Goal: Task Accomplishment & Management: Manage account settings

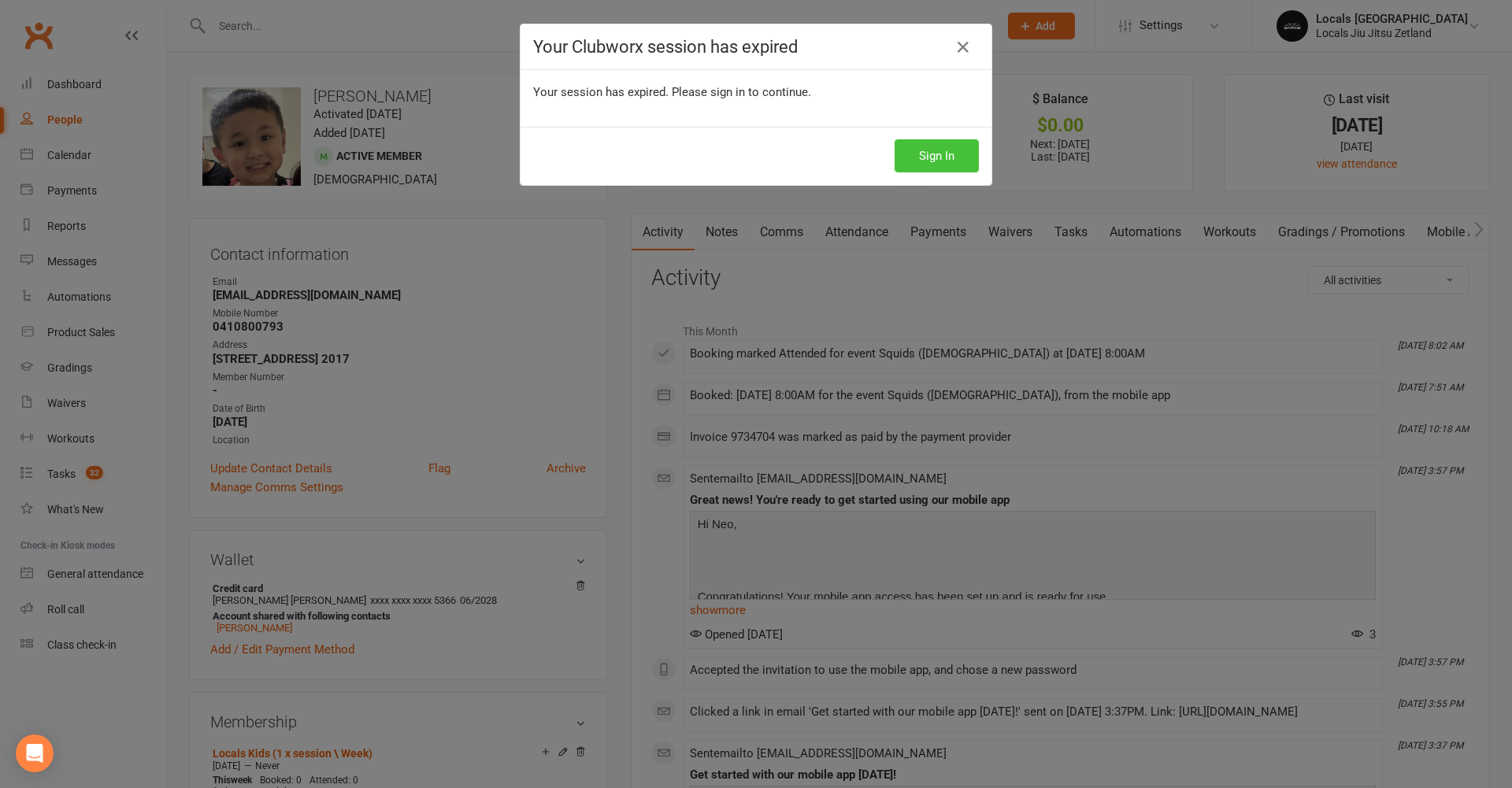
scroll to position [411, 0]
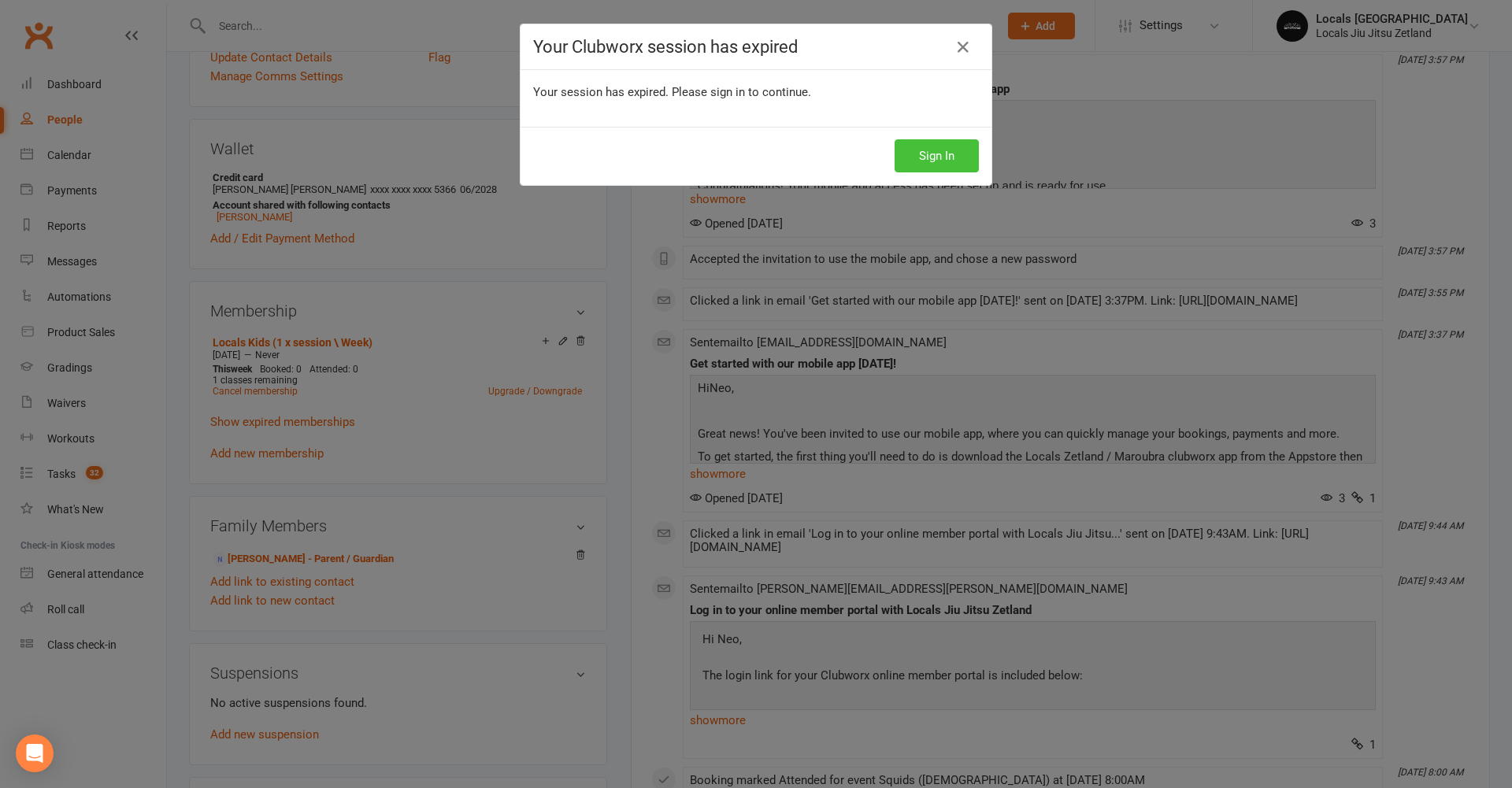
click at [952, 150] on button "Sign In" at bounding box center [937, 156] width 84 height 33
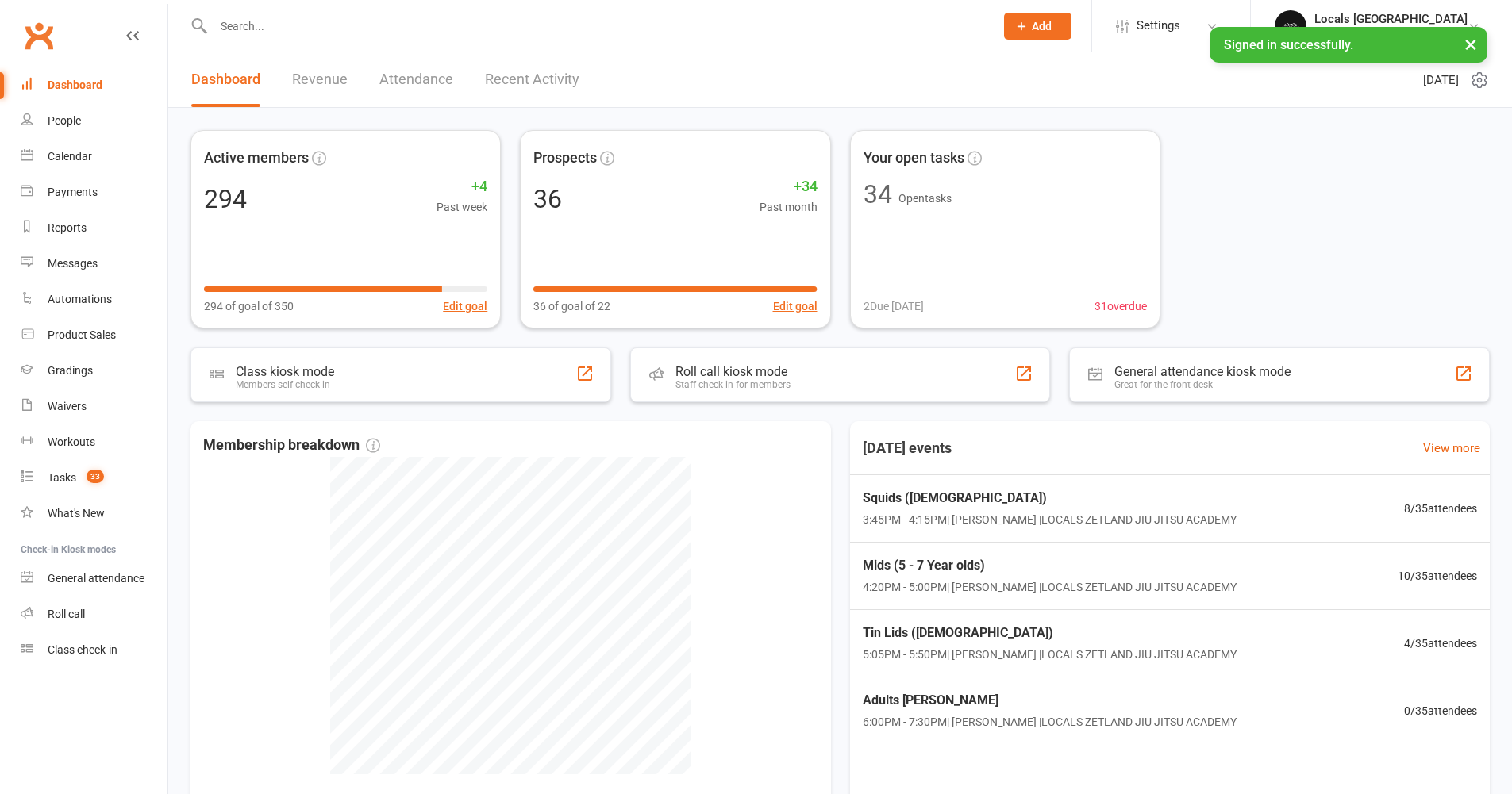
click at [253, 27] on input "text" at bounding box center [596, 26] width 775 height 23
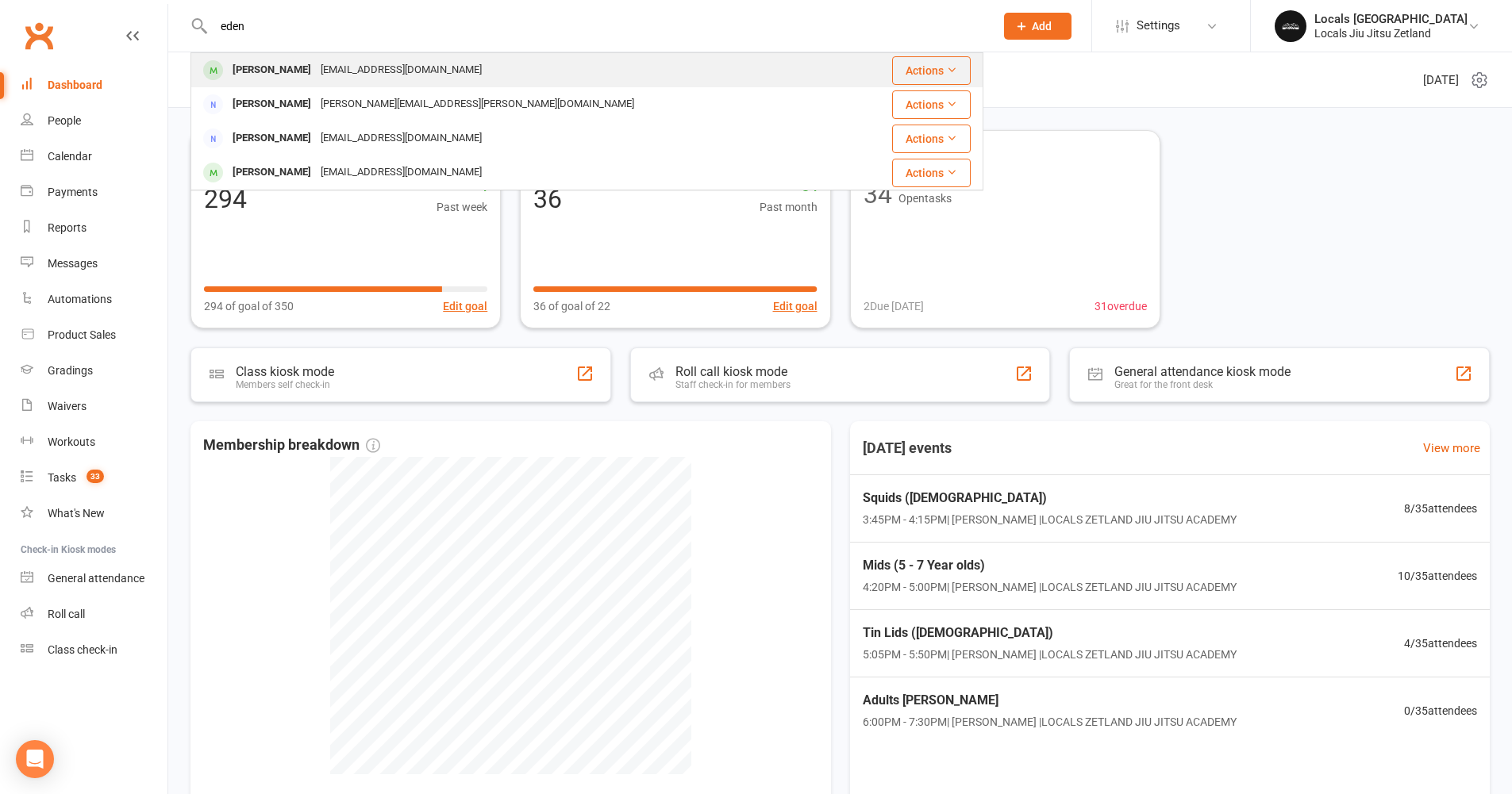
type input "eden"
click at [252, 73] on div "[PERSON_NAME]" at bounding box center [272, 70] width 88 height 23
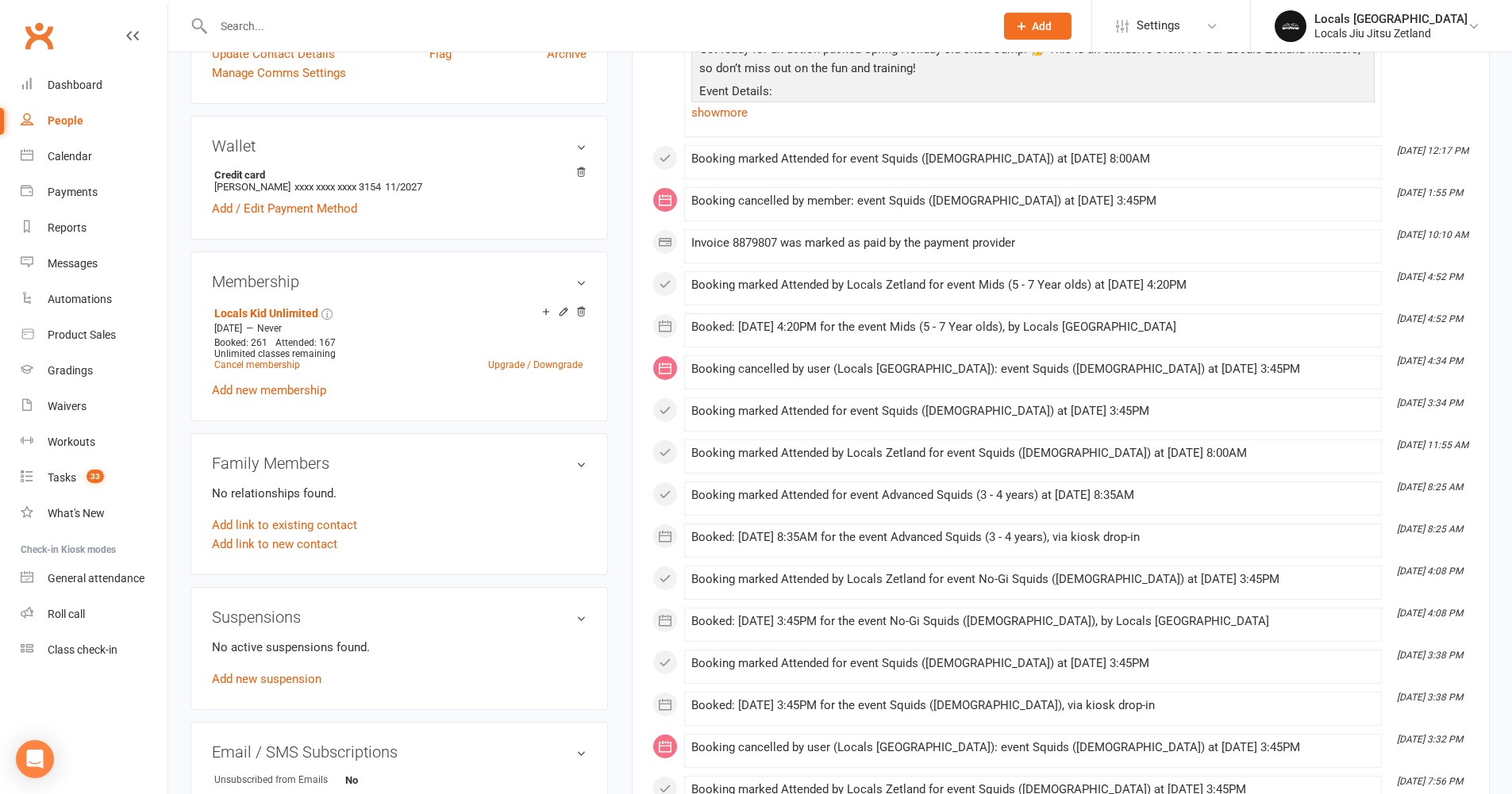
scroll to position [421, 0]
click at [300, 550] on link "Add link to new contact" at bounding box center [274, 540] width 125 height 19
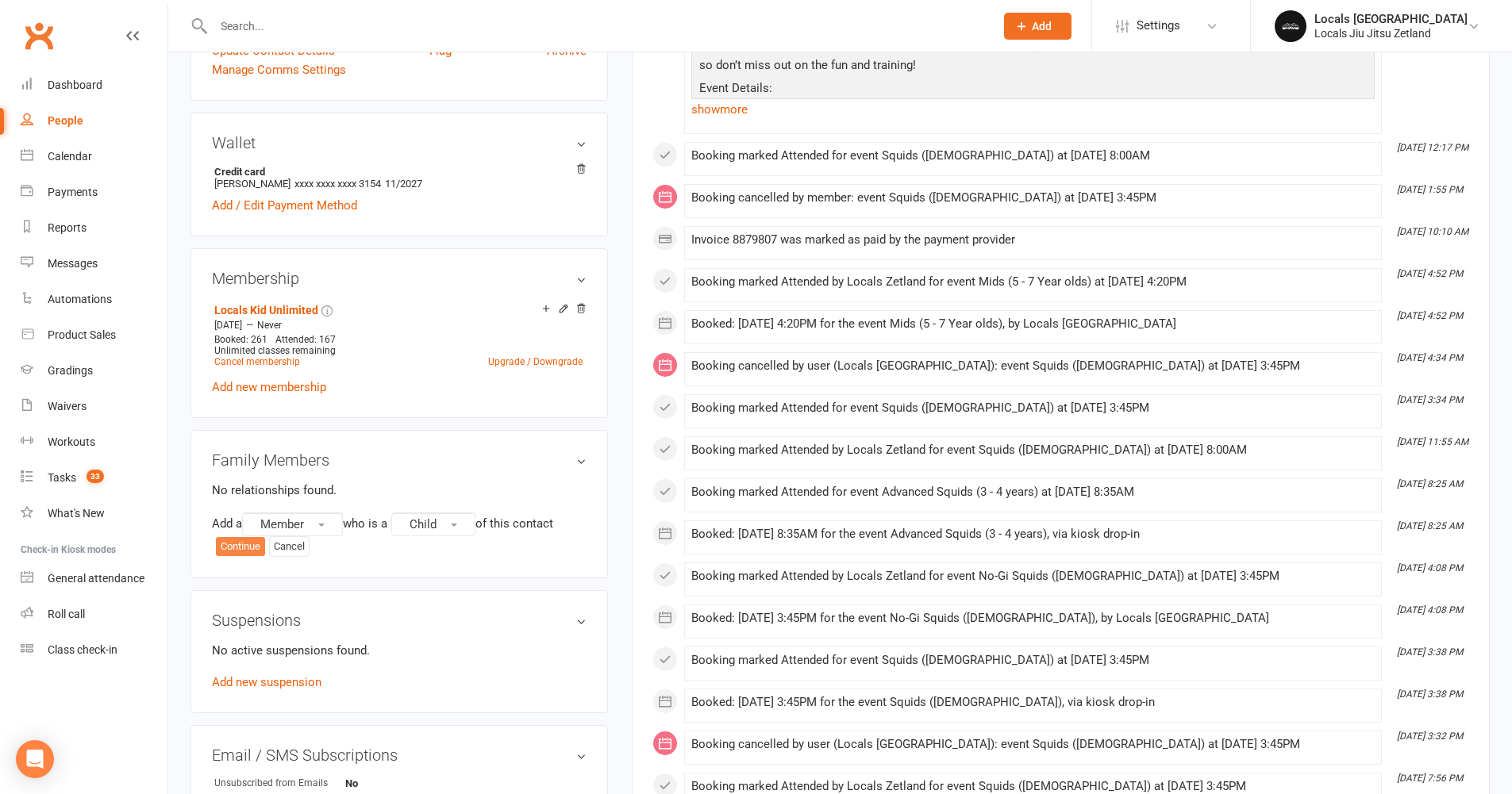
drag, startPoint x: 254, startPoint y: 568, endPoint x: 263, endPoint y: 568, distance: 9.0
click at [253, 556] on button "Continue" at bounding box center [240, 546] width 50 height 19
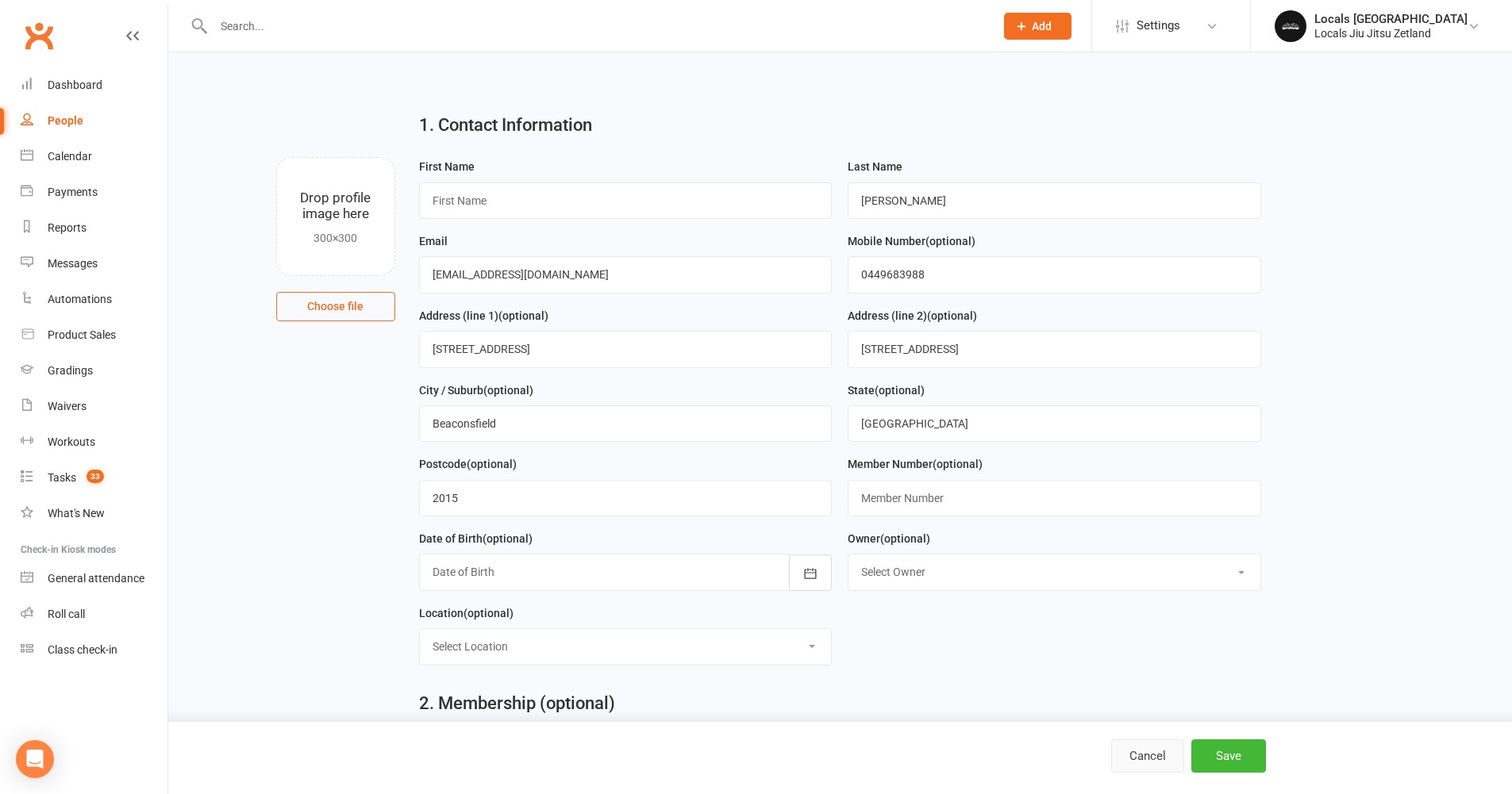
click at [1158, 757] on button "Cancel" at bounding box center [1147, 756] width 73 height 33
select select "100"
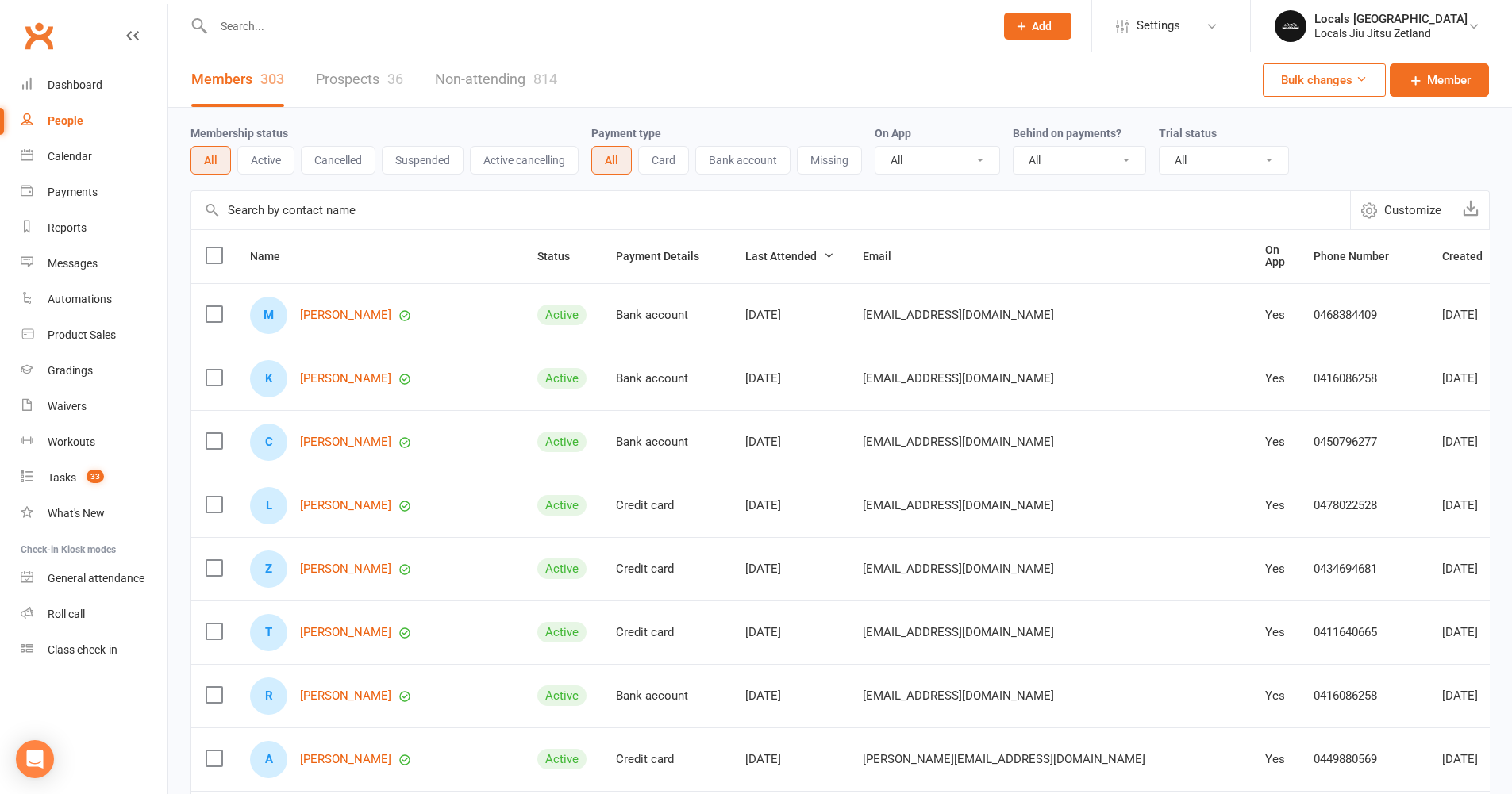
click at [255, 27] on input "text" at bounding box center [596, 26] width 775 height 23
type input "eden"
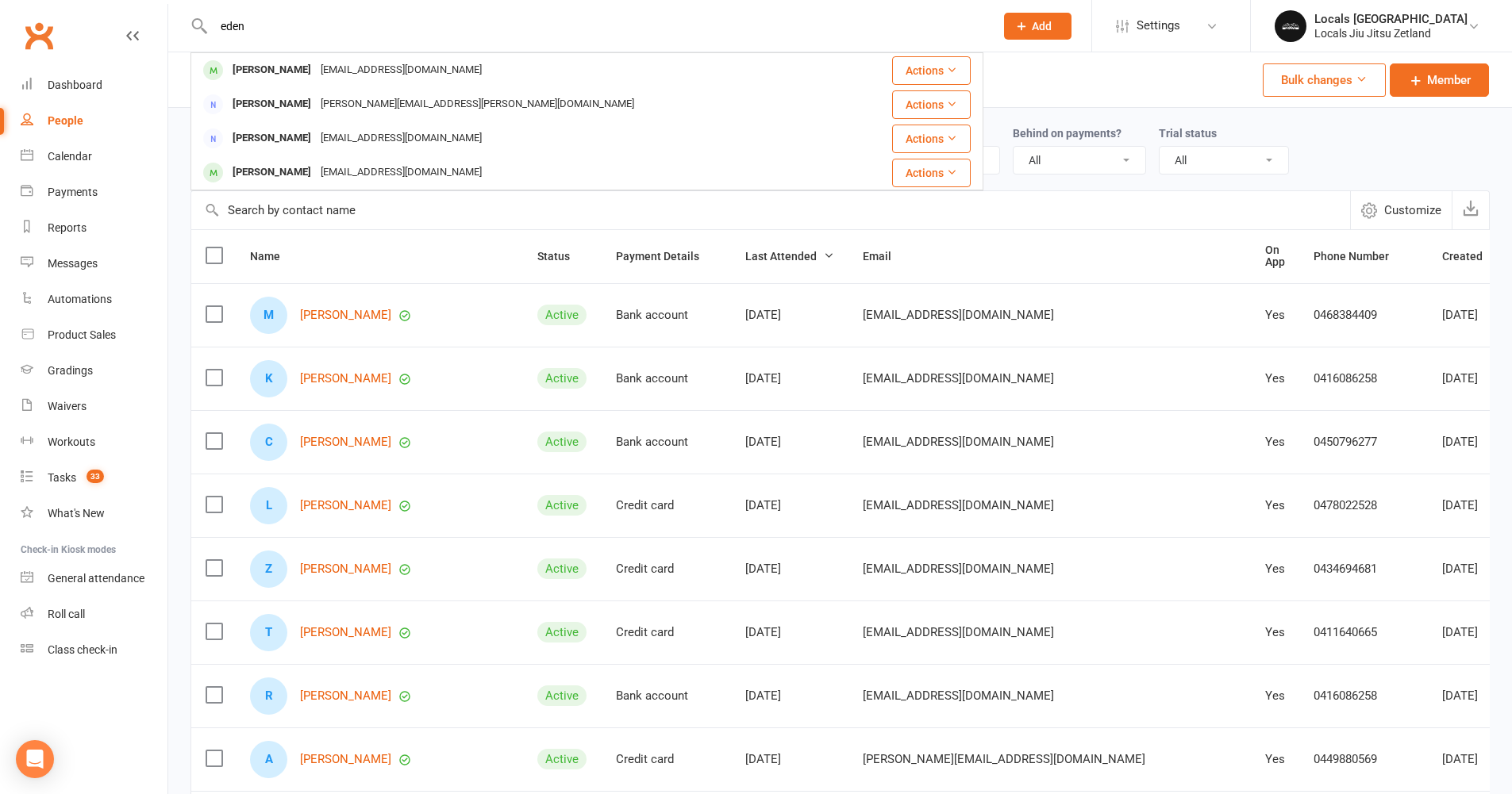
click at [260, 60] on div "Eden Carrion" at bounding box center [272, 70] width 88 height 23
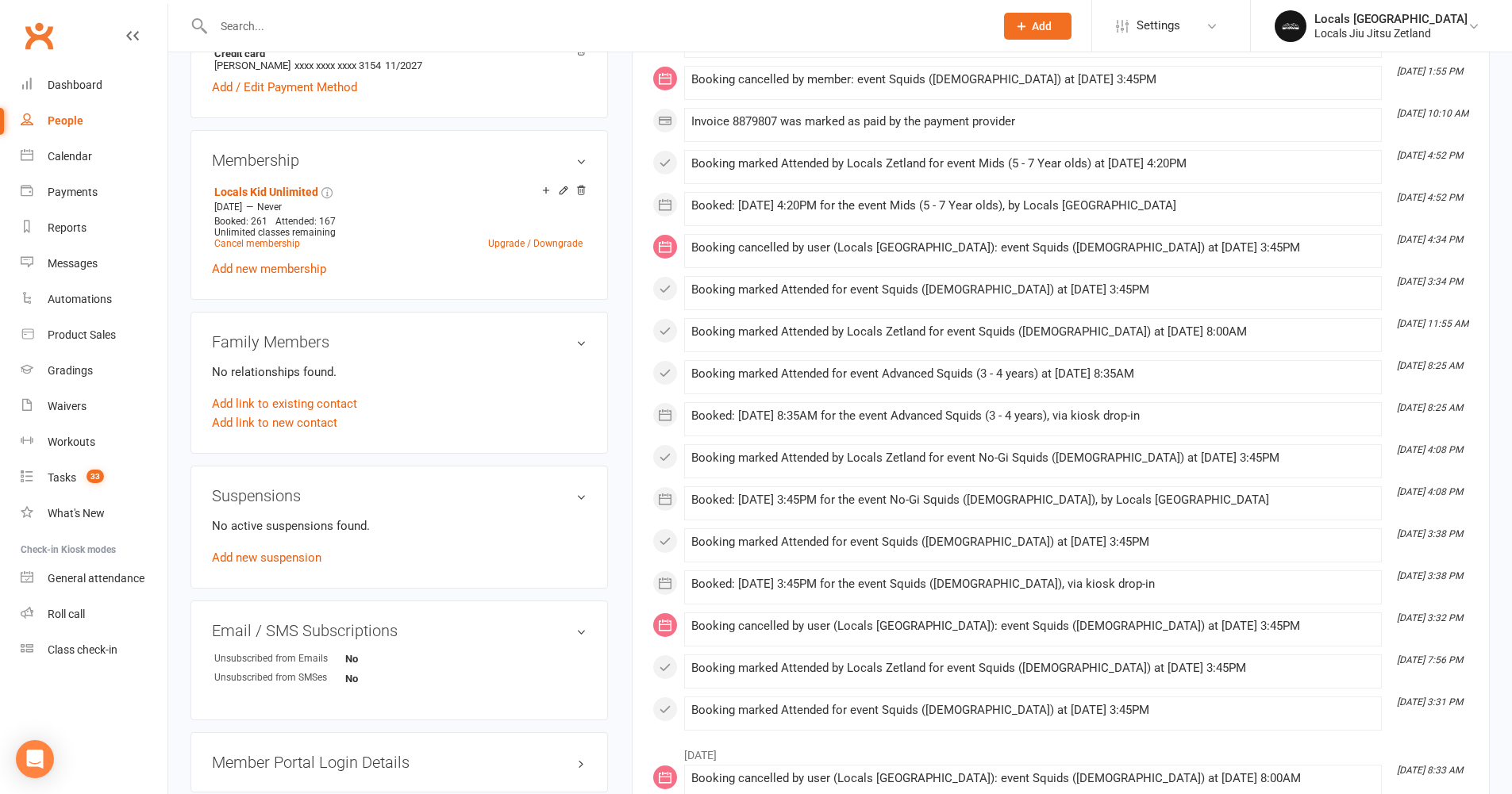
scroll to position [604, 0]
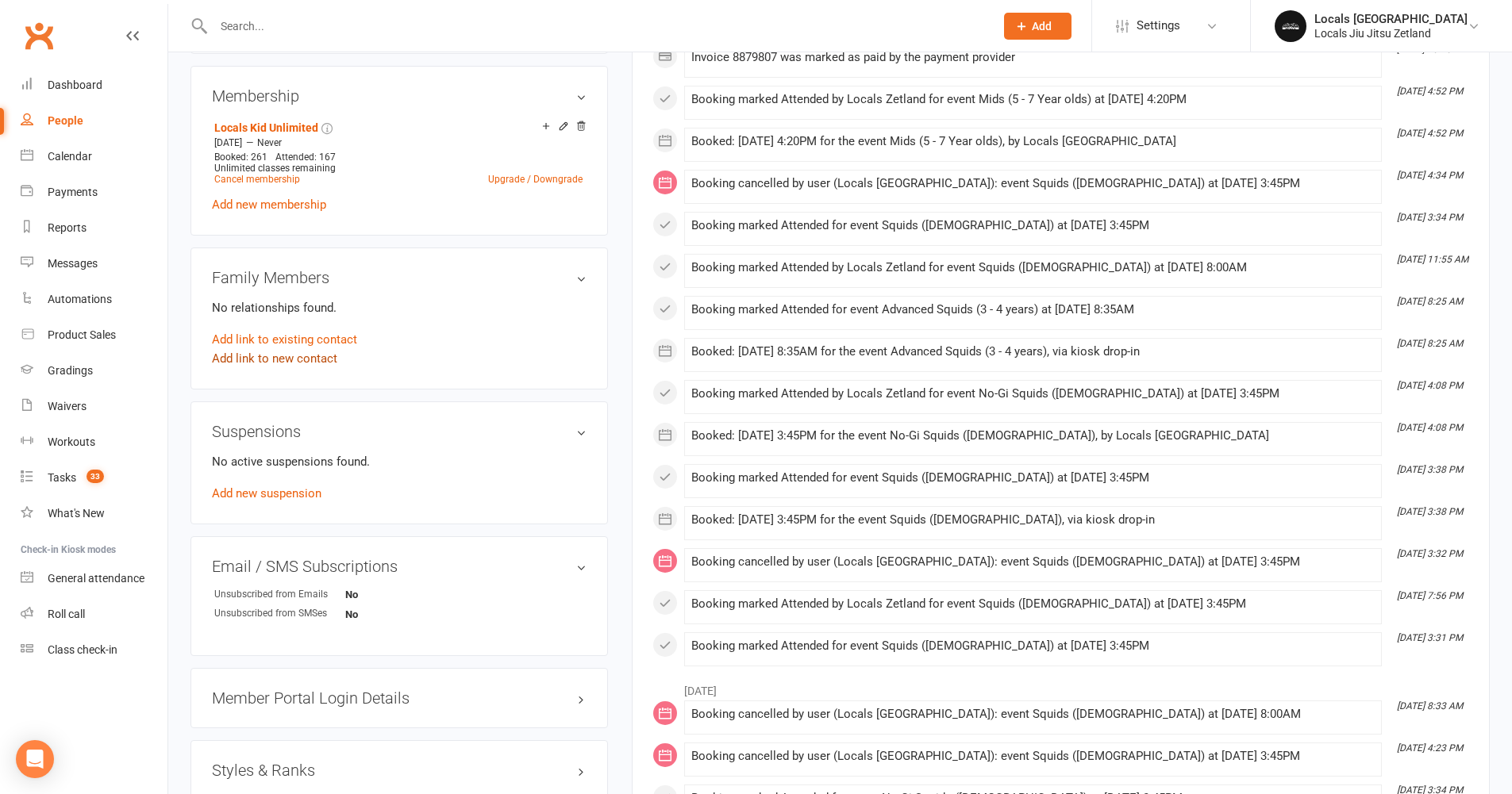
click at [286, 368] on link "Add link to new contact" at bounding box center [274, 358] width 125 height 19
click at [471, 354] on button "Child" at bounding box center [433, 342] width 84 height 23
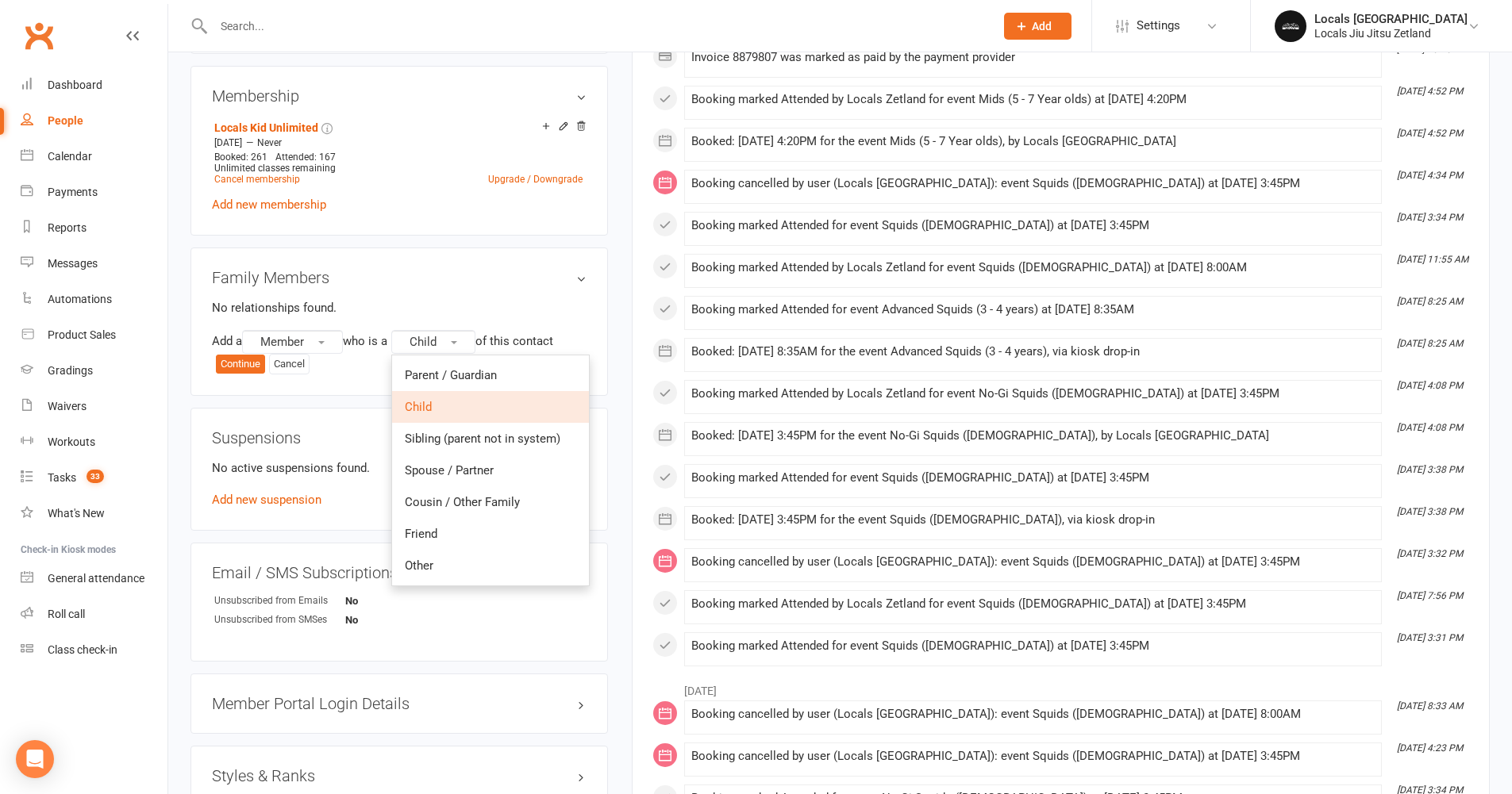
click at [509, 286] on h3 "Family Members" at bounding box center [399, 277] width 375 height 17
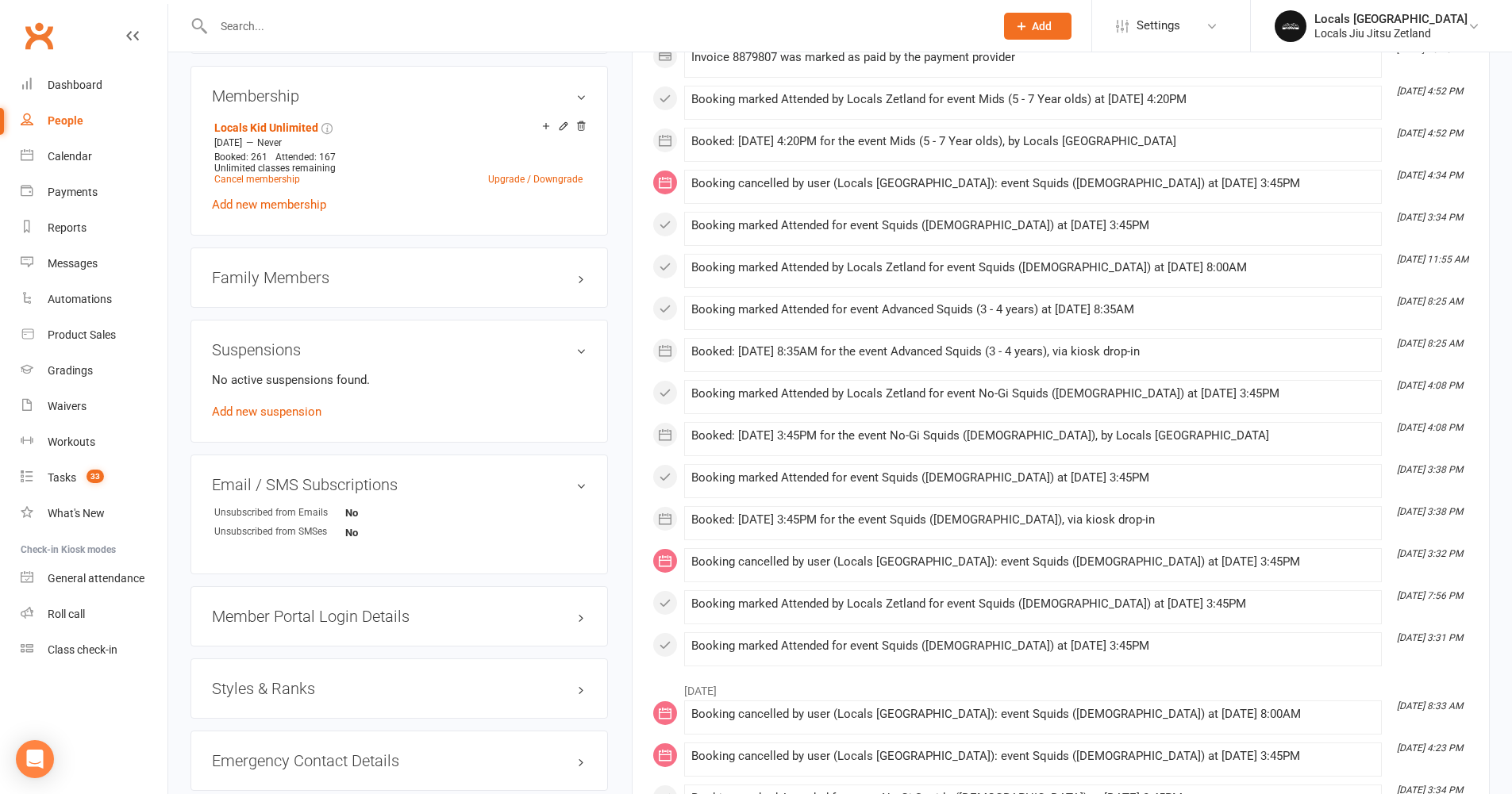
click at [296, 286] on h3 "Family Members" at bounding box center [399, 277] width 375 height 17
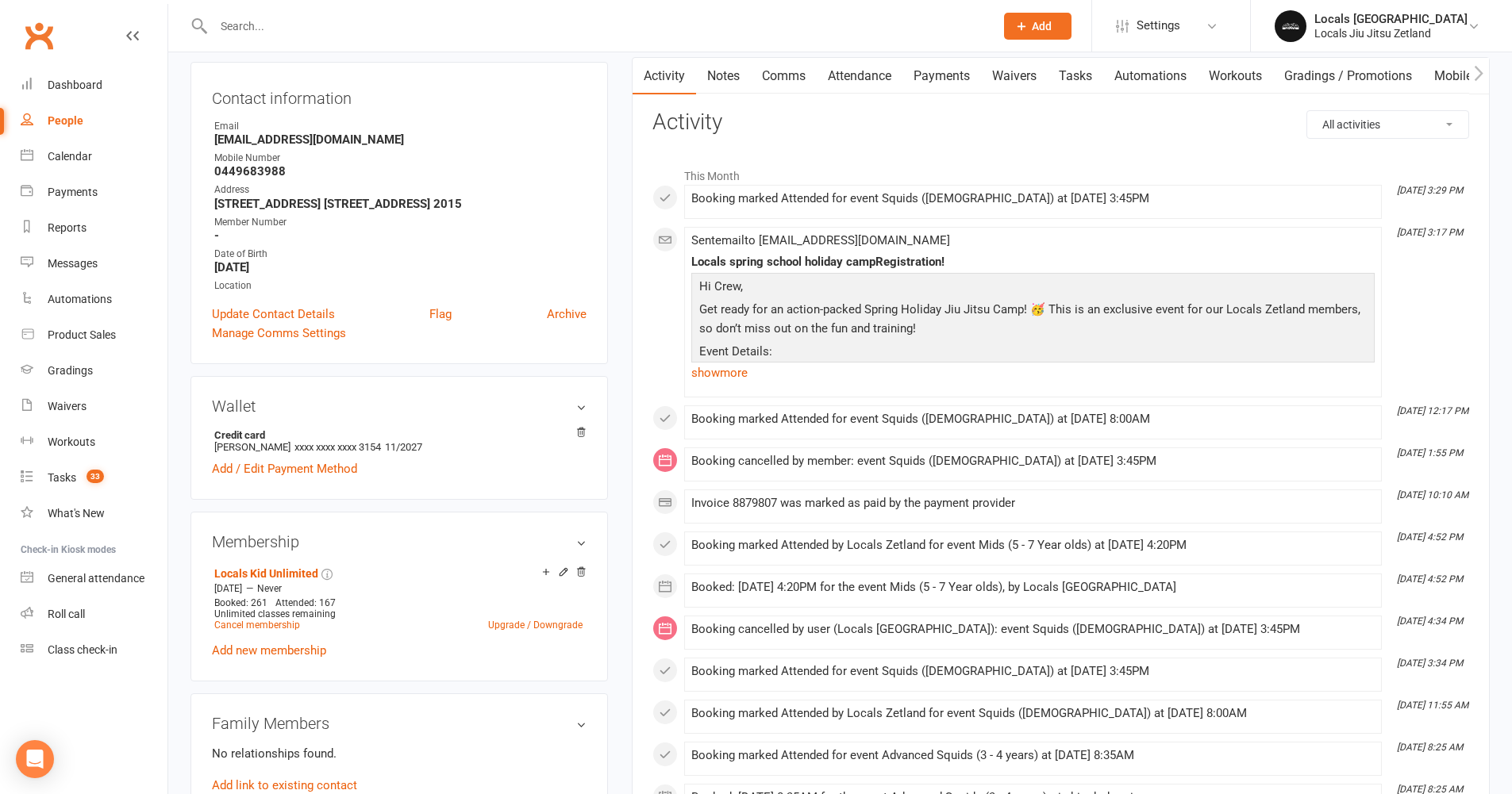
scroll to position [122, 0]
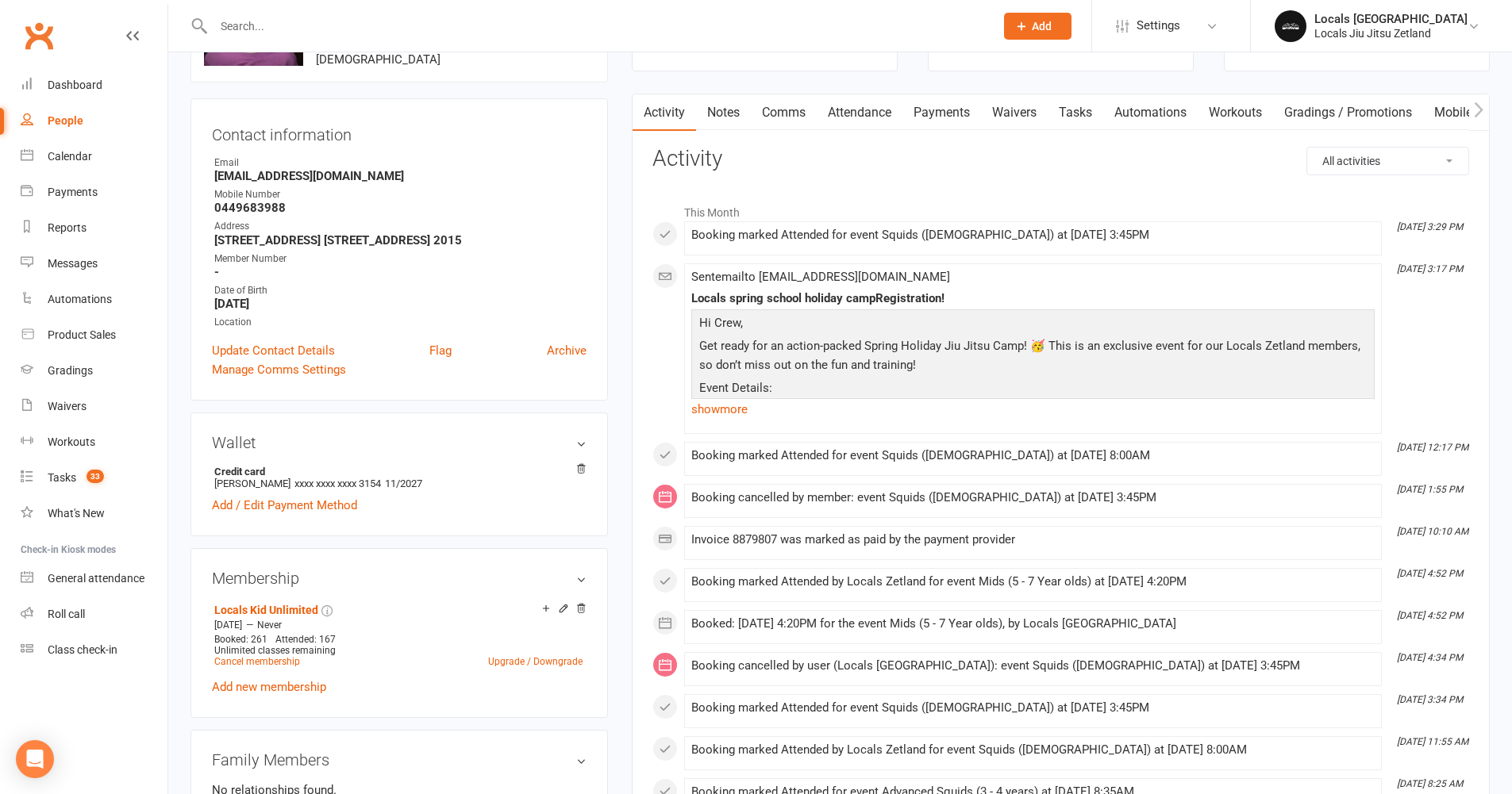
click at [932, 111] on link "Payments" at bounding box center [942, 113] width 79 height 36
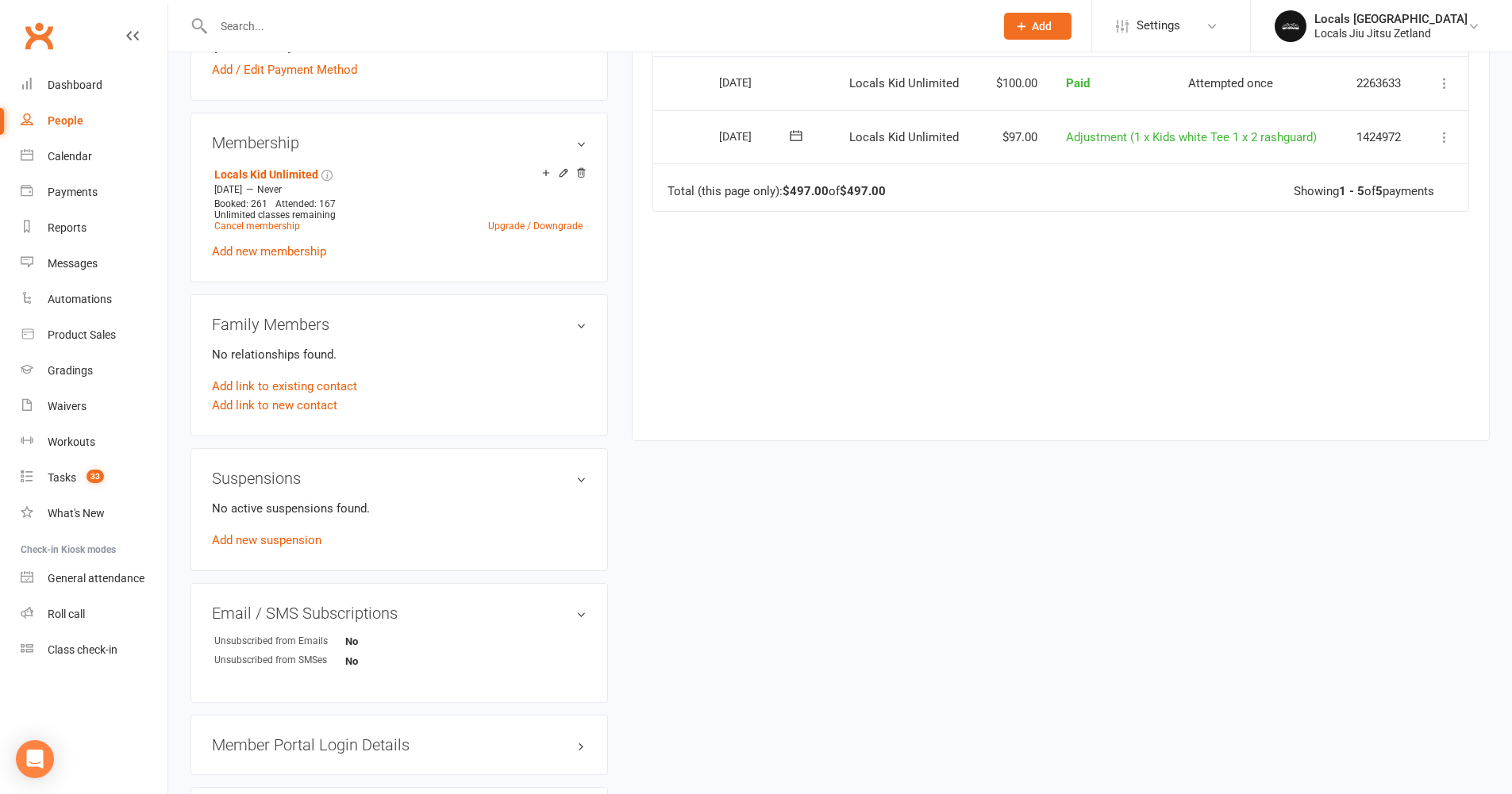
scroll to position [565, 0]
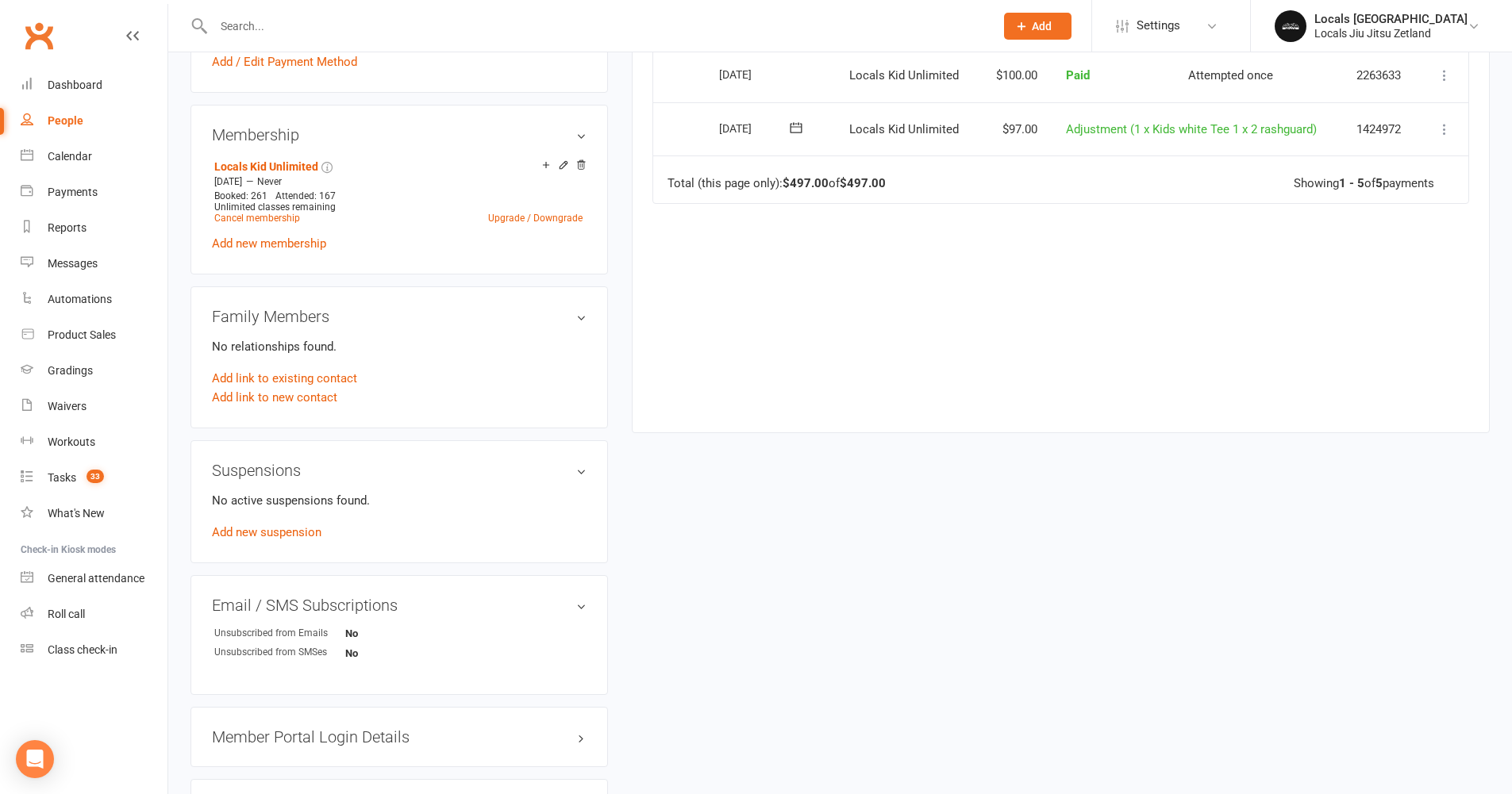
click at [240, 18] on input "text" at bounding box center [596, 26] width 775 height 23
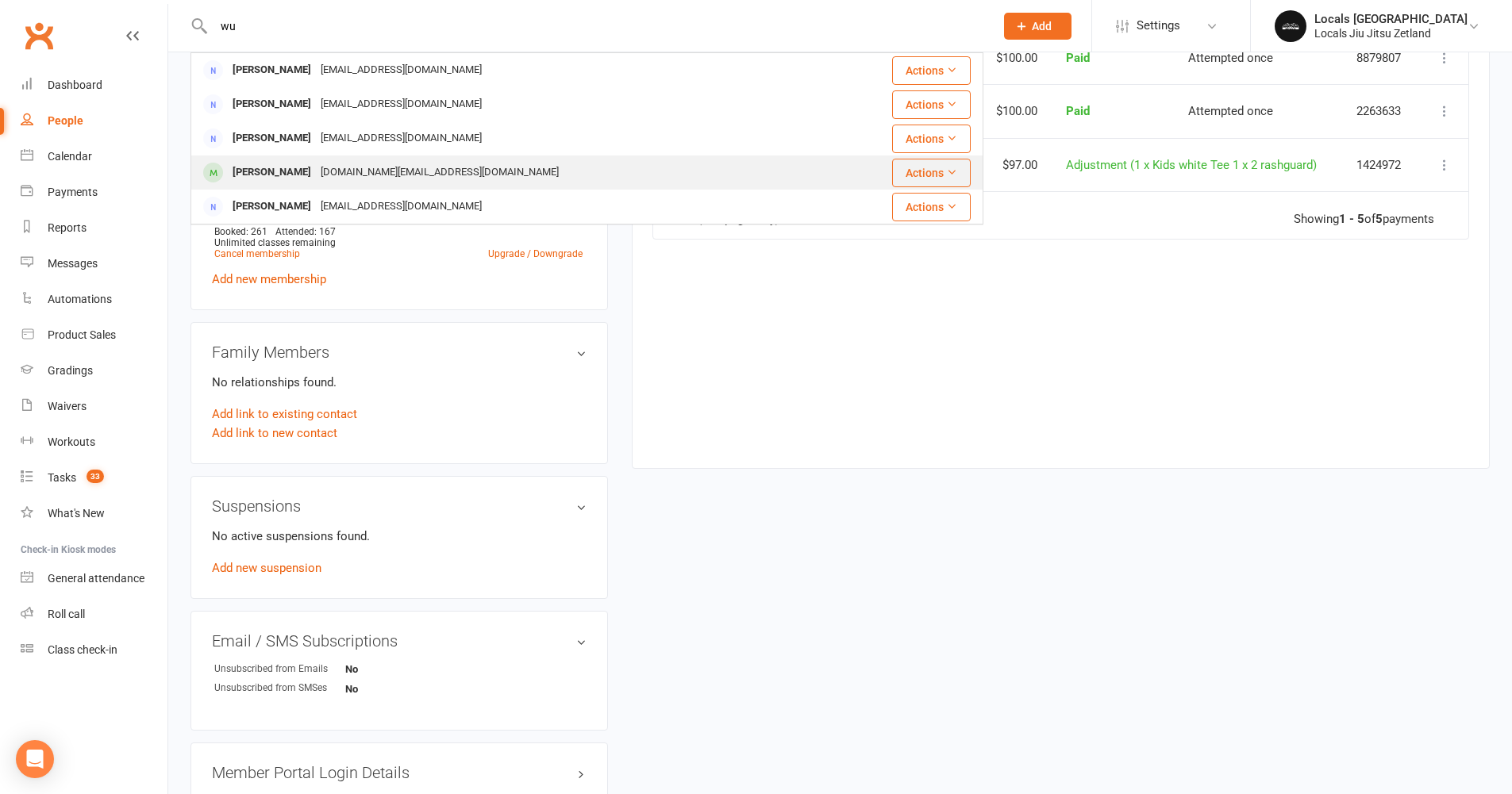
scroll to position [503, 0]
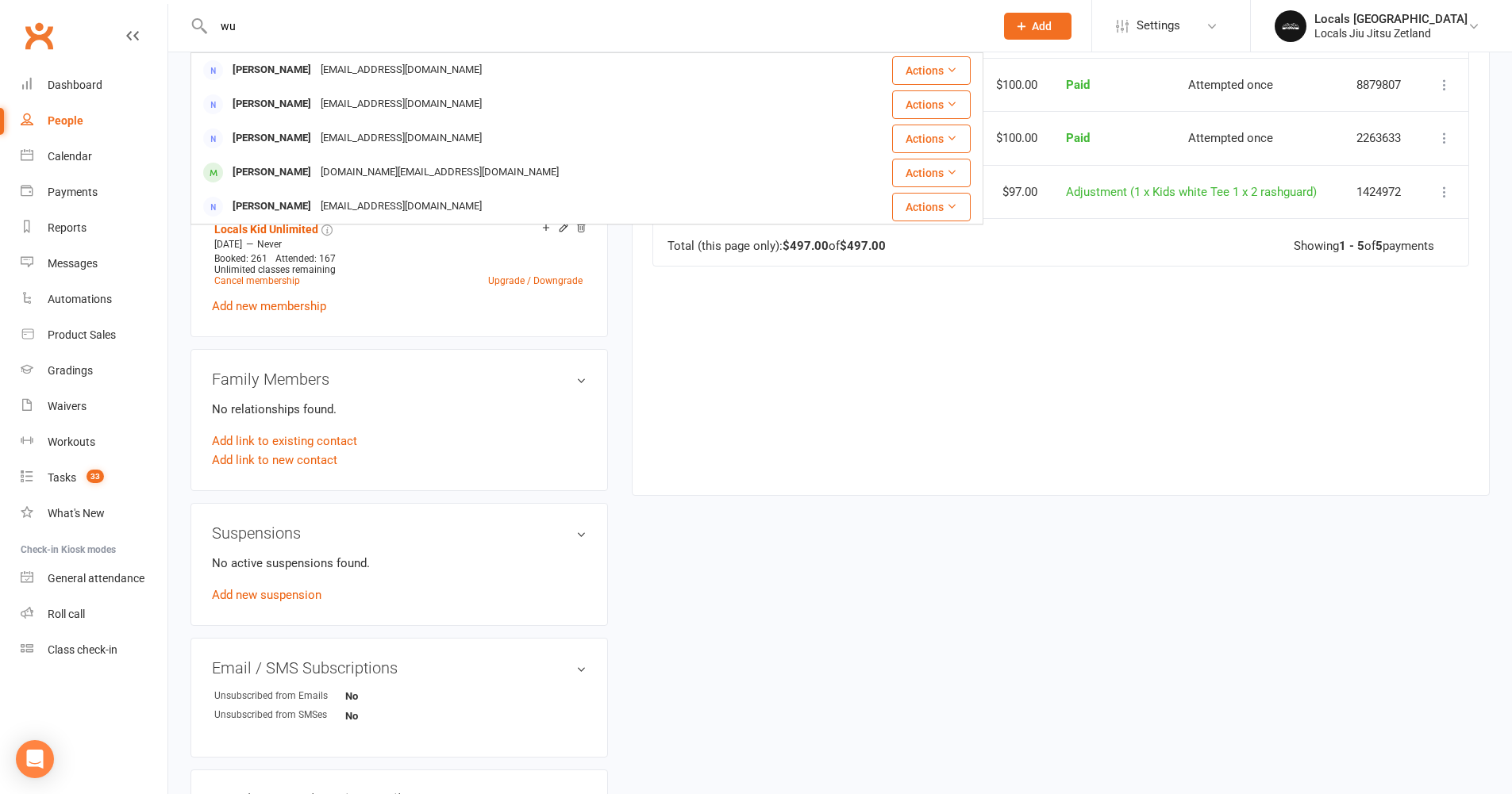
type input "wu"
click at [438, 419] on p "No relationships found." at bounding box center [399, 409] width 375 height 19
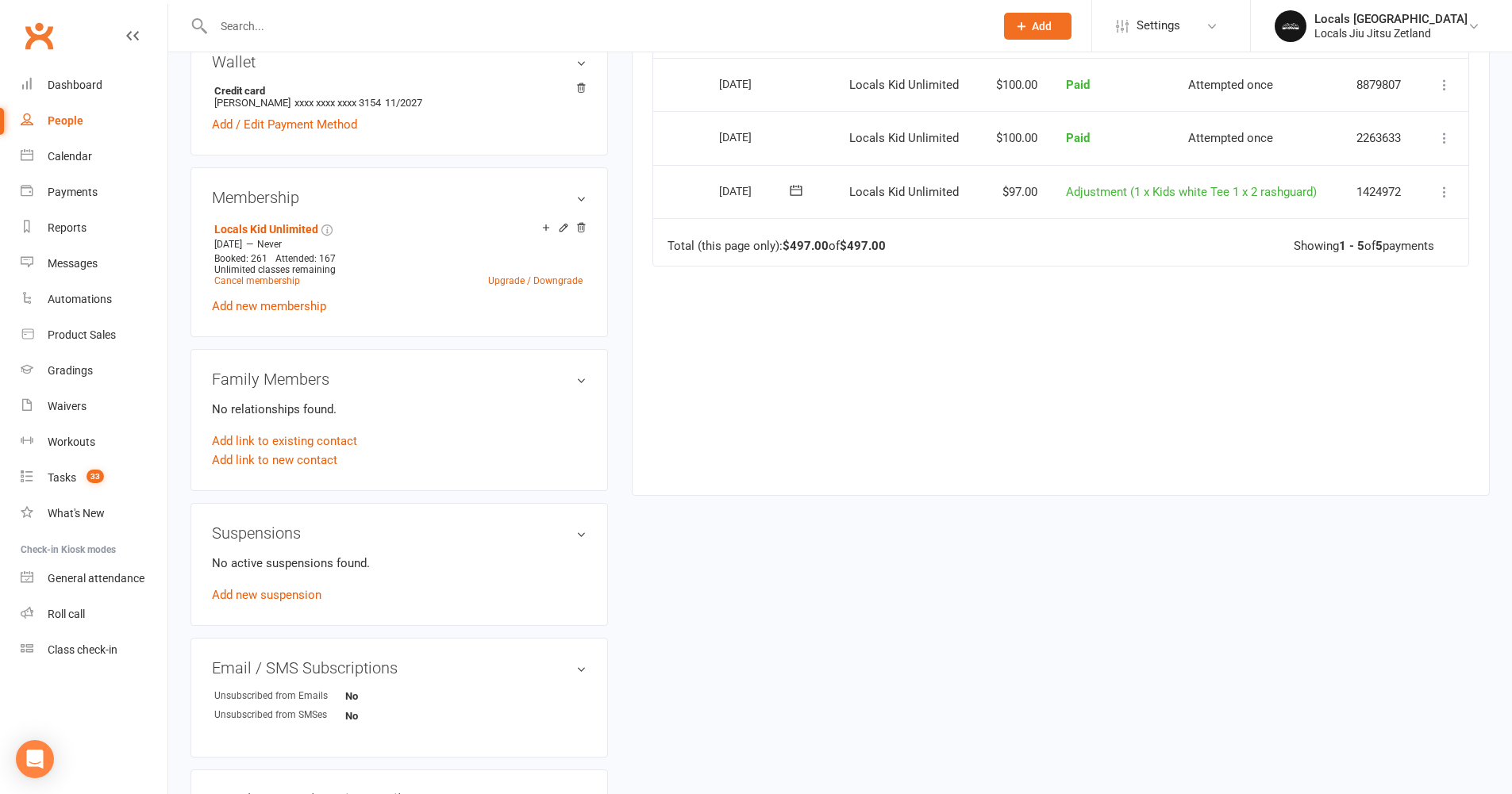
click at [253, 29] on input "text" at bounding box center [596, 26] width 775 height 23
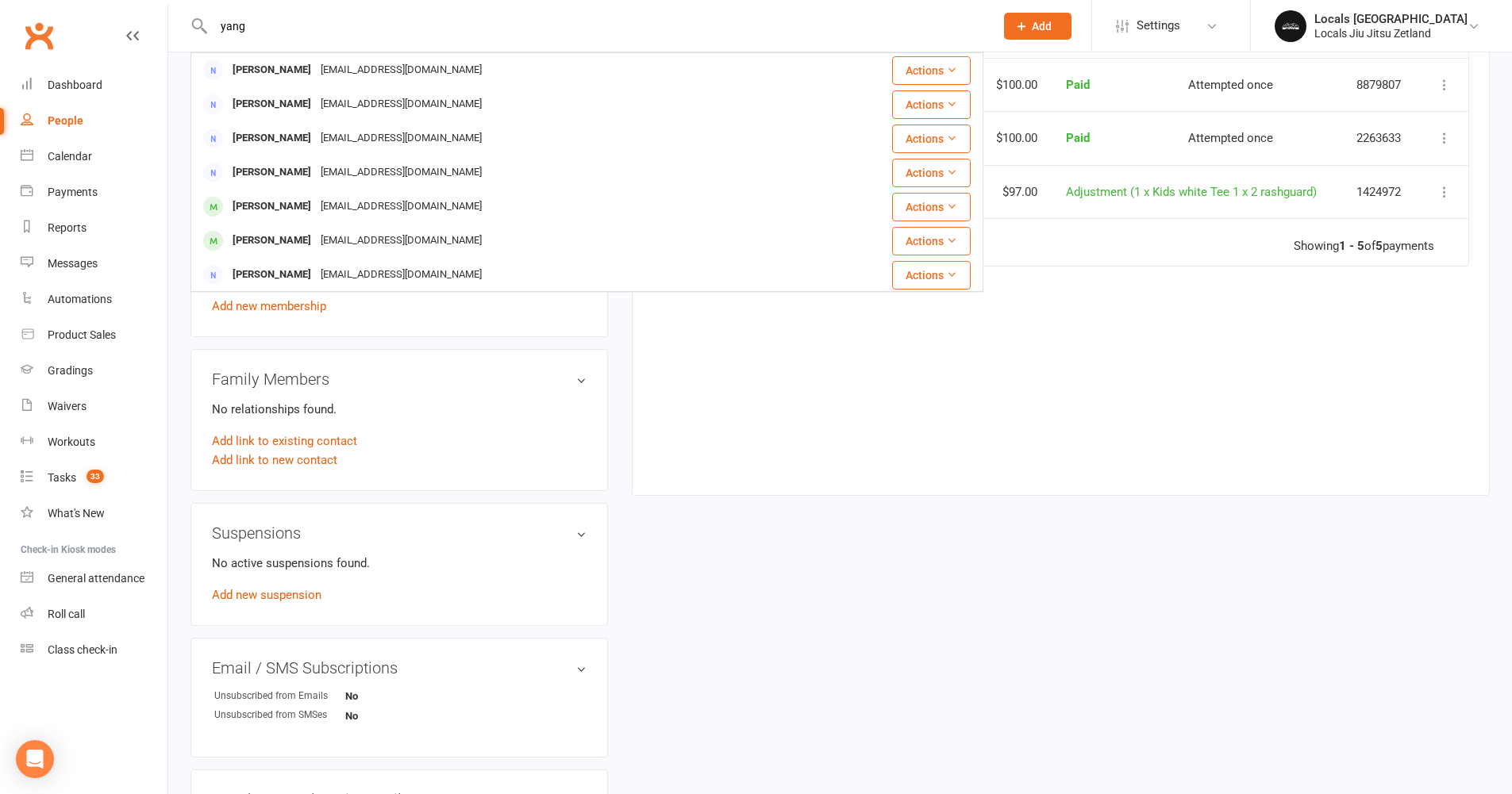
type input "yang"
click at [871, 588] on div "upload photo change photo Eden Carrion Activated 8 October, 2024 Added 5 Octobe…" at bounding box center [840, 406] width 1323 height 1668
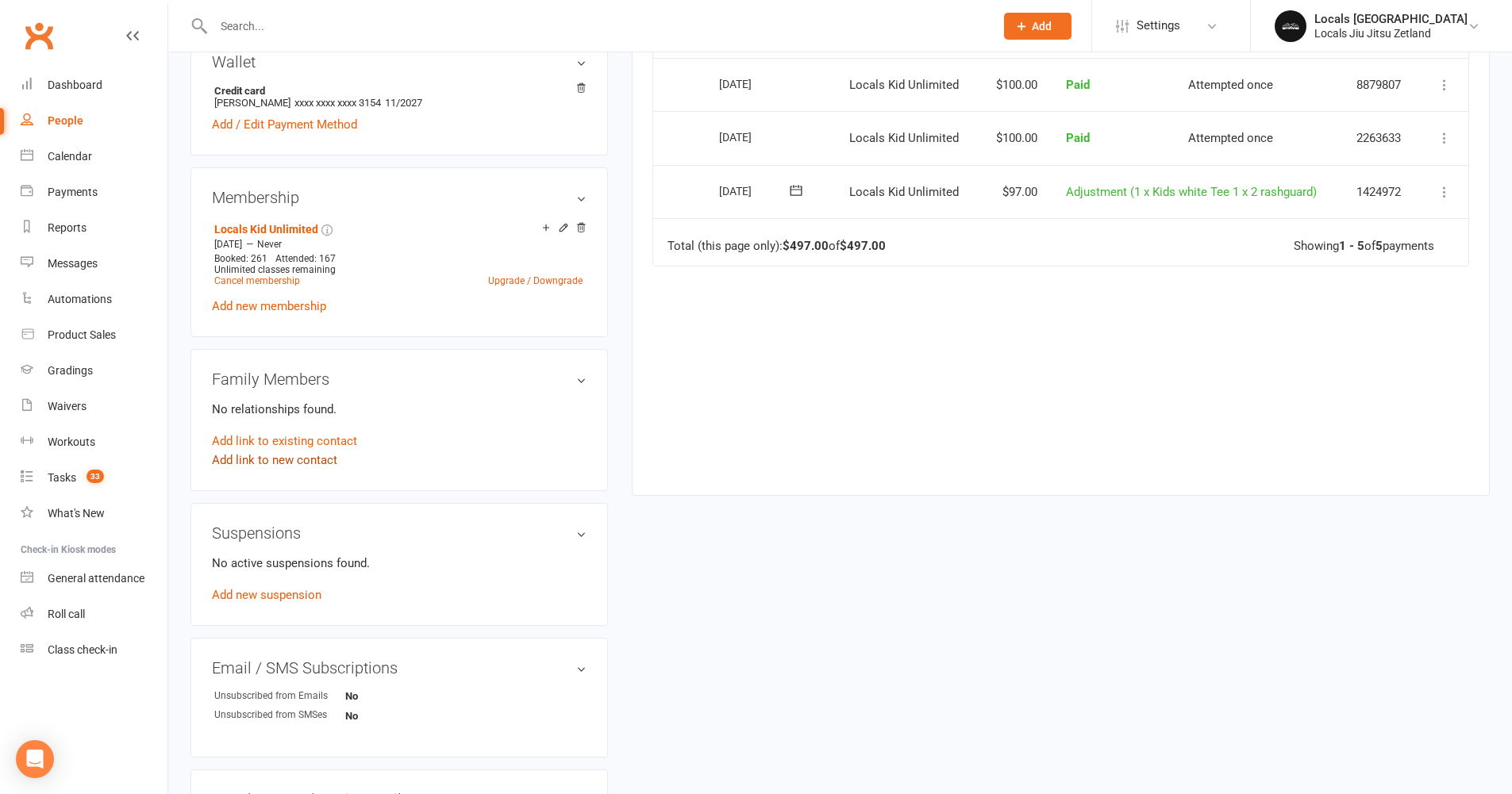
click at [227, 470] on link "Add link to new contact" at bounding box center [274, 460] width 125 height 19
click at [458, 446] on span "button" at bounding box center [454, 445] width 6 height 4
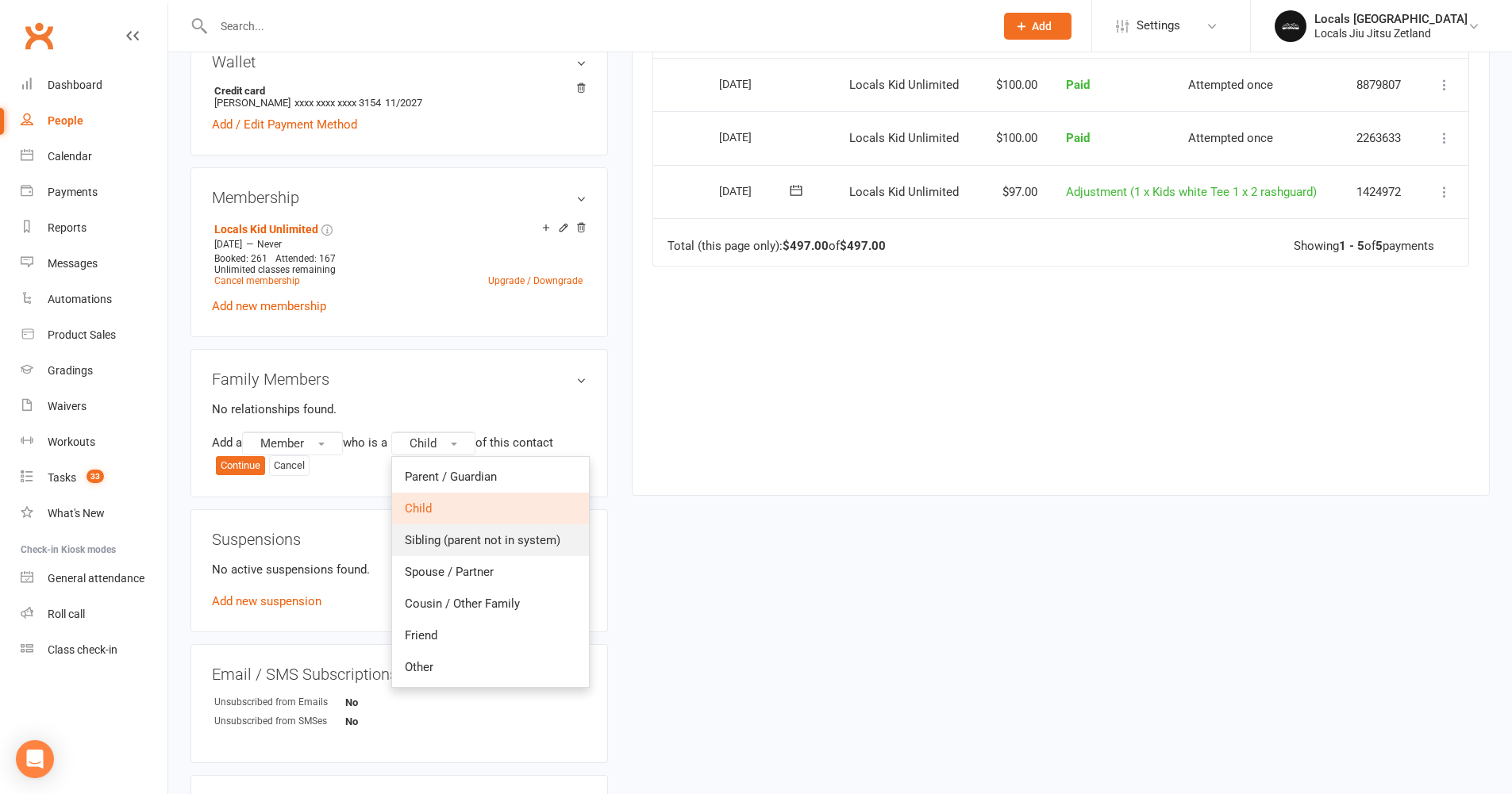
click at [476, 548] on span "Sibling (parent not in system)" at bounding box center [482, 540] width 155 height 14
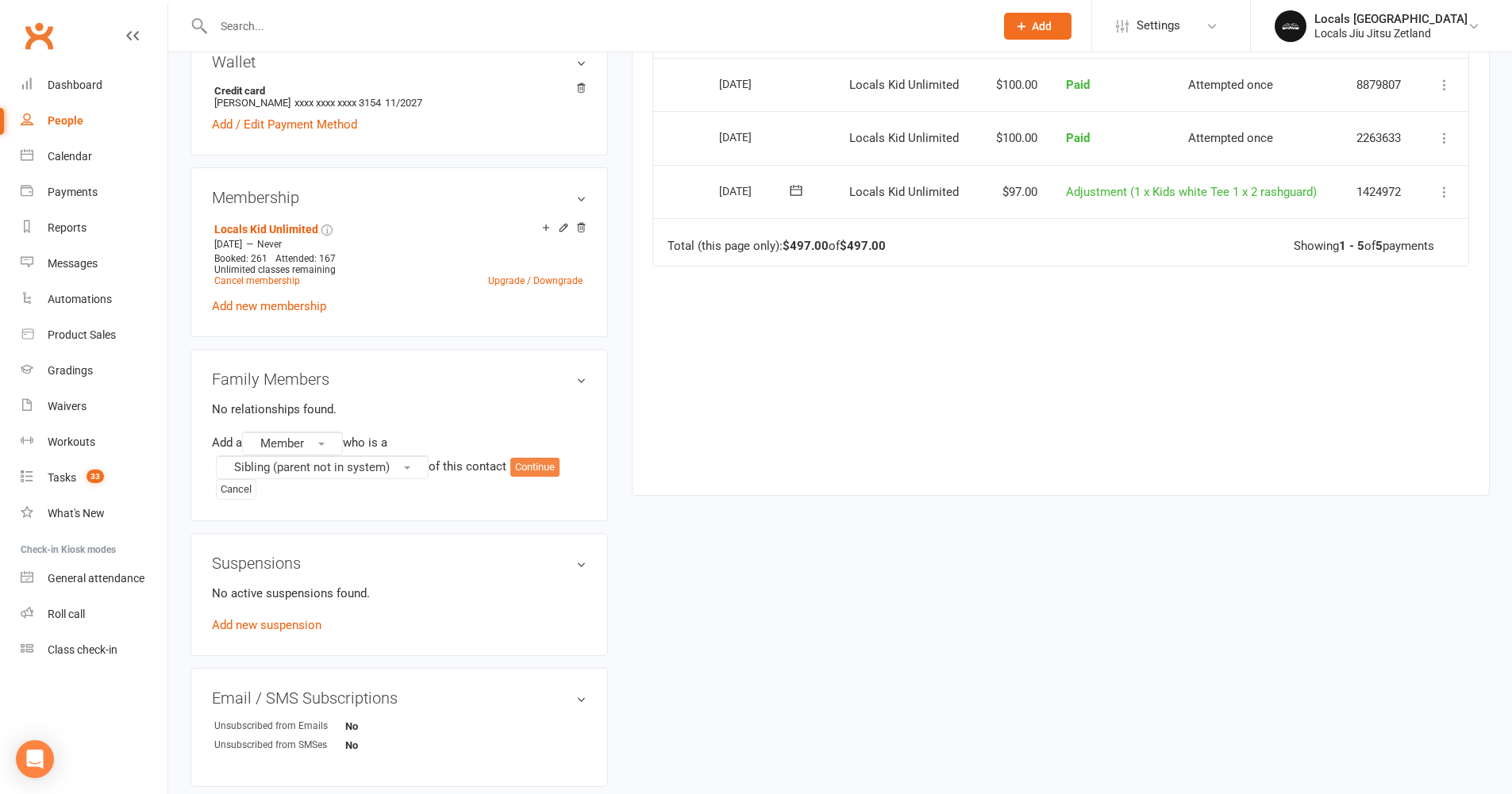
click at [543, 477] on button "Continue" at bounding box center [534, 466] width 50 height 19
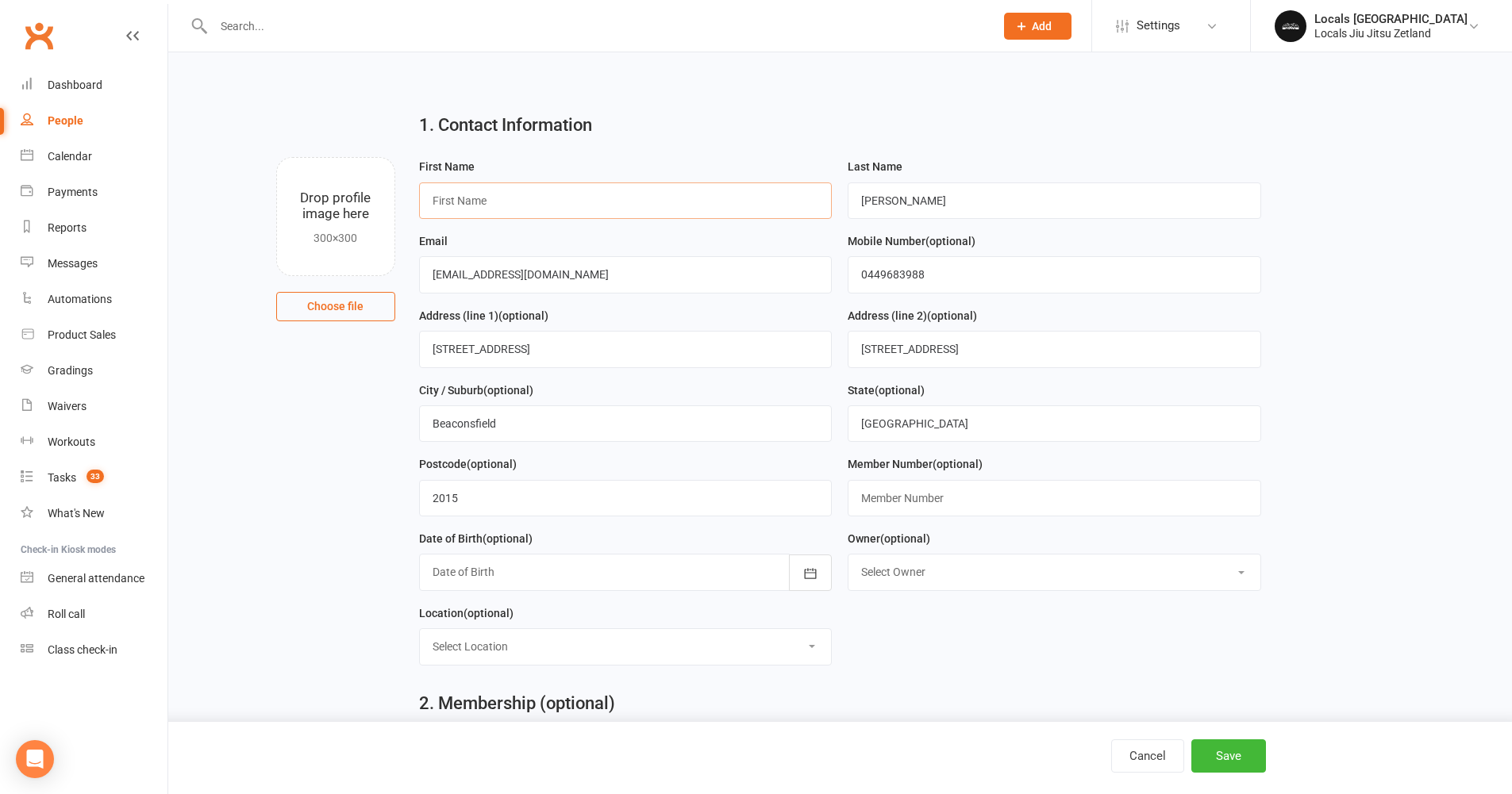
click at [458, 202] on input "text" at bounding box center [626, 200] width 413 height 36
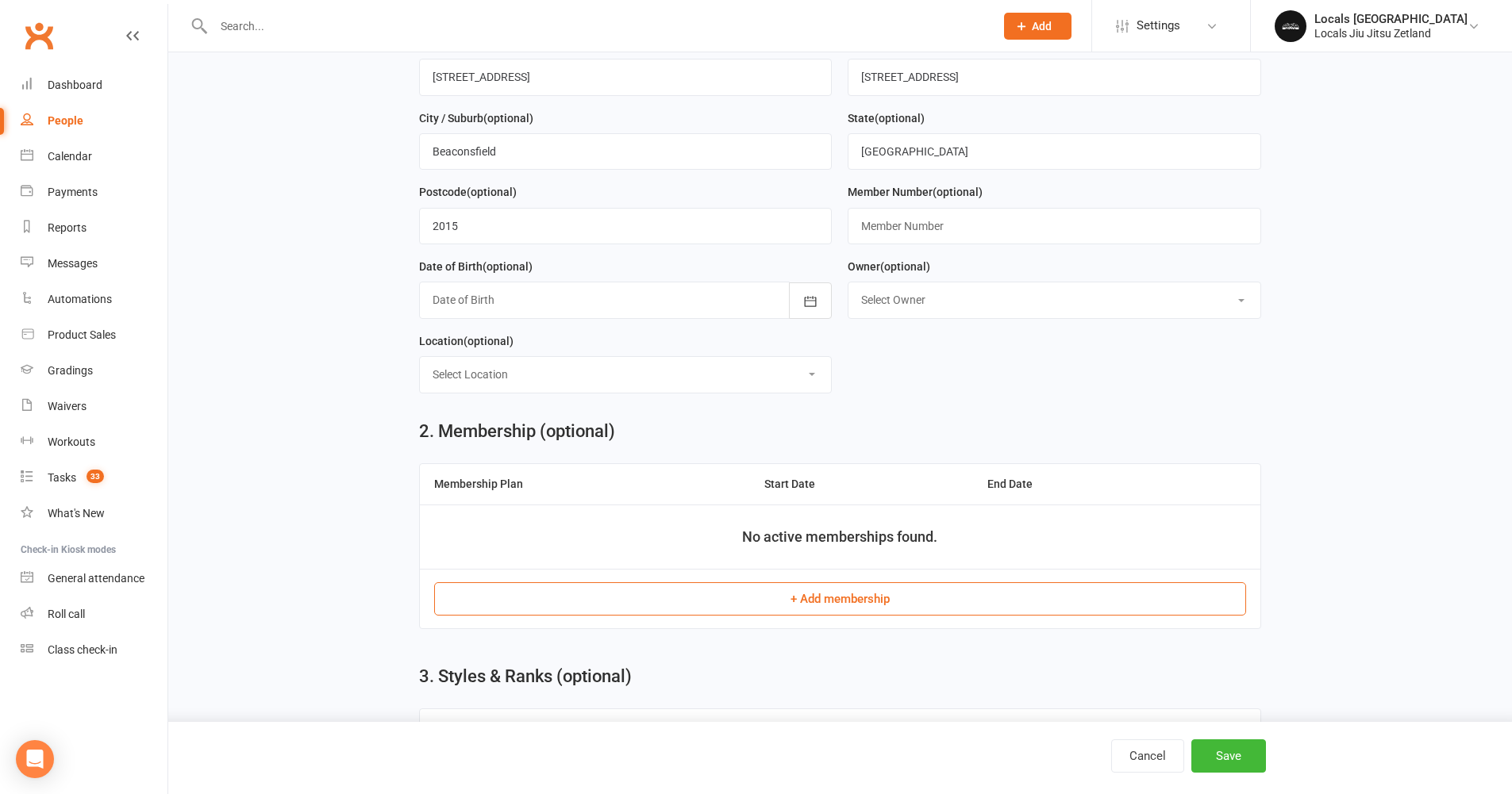
scroll to position [276, 0]
type input "Ivy"
click at [802, 294] on icon "button" at bounding box center [811, 298] width 16 height 16
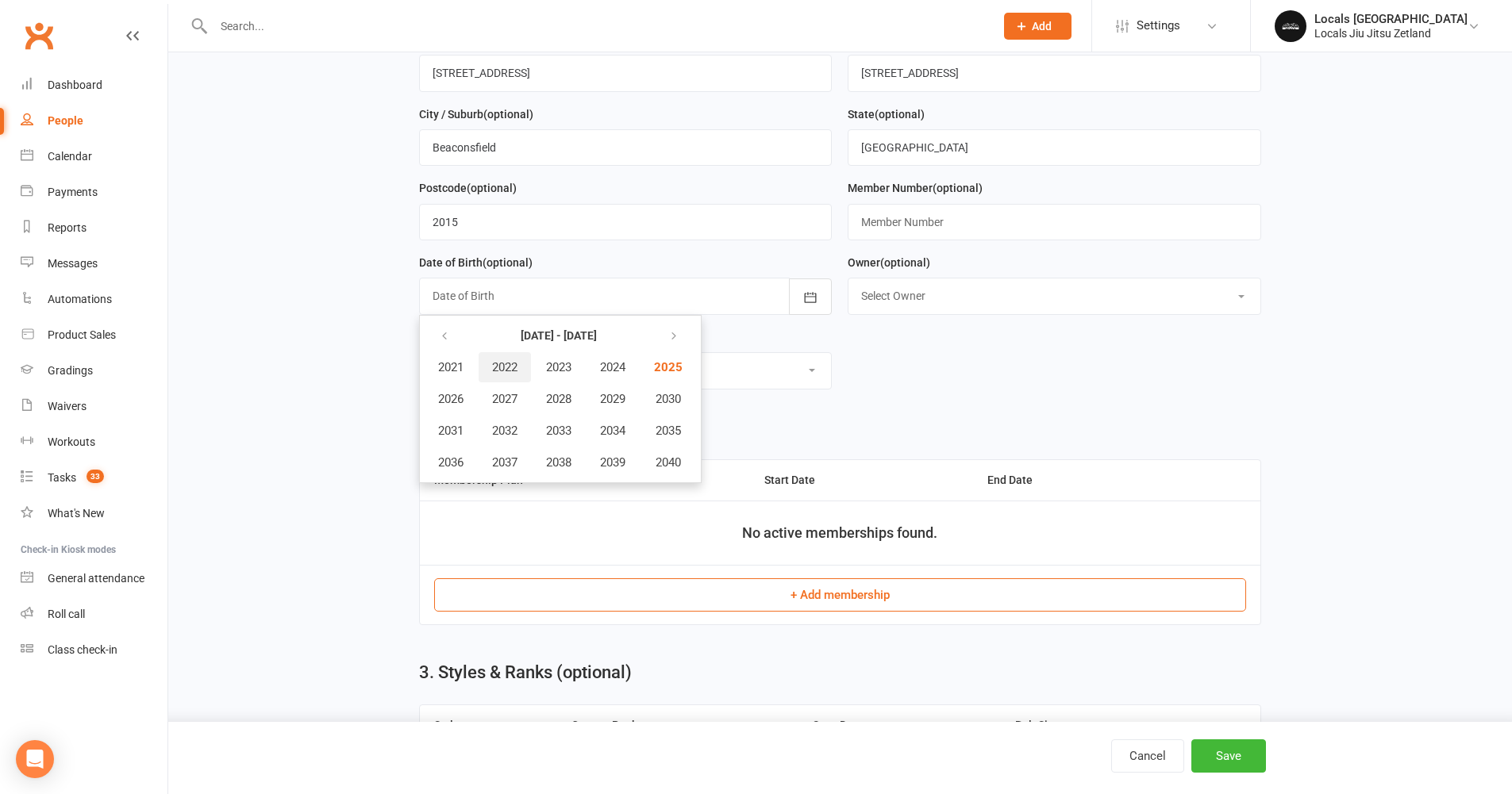
click at [510, 363] on span "2022" at bounding box center [505, 367] width 25 height 14
click at [476, 430] on button "July" at bounding box center [459, 430] width 70 height 30
click at [523, 464] on span "11" at bounding box center [518, 458] width 13 height 13
type input "11 Jul 2022"
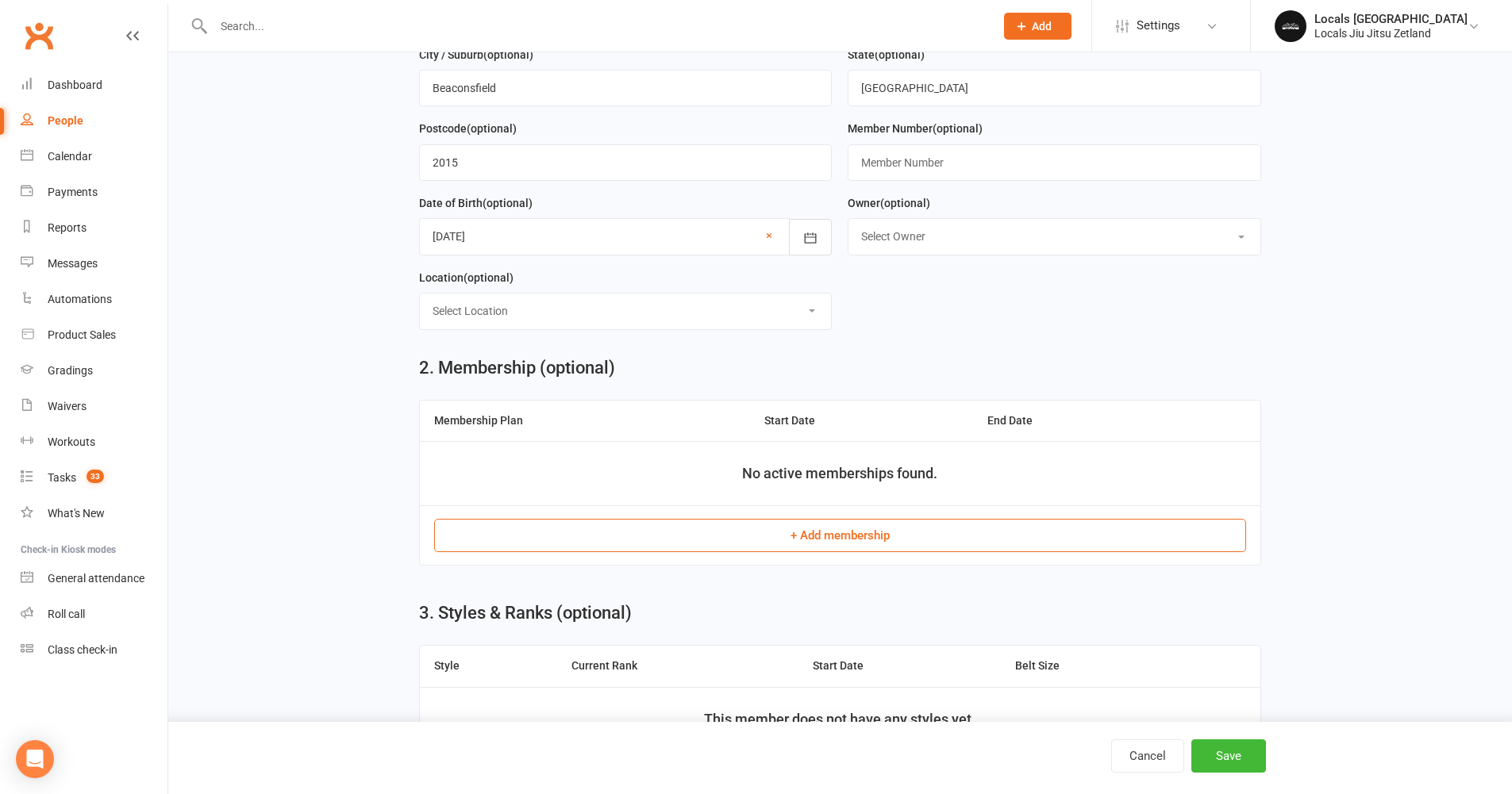
scroll to position [337, 0]
click at [824, 541] on button "+ Add membership" at bounding box center [840, 533] width 812 height 33
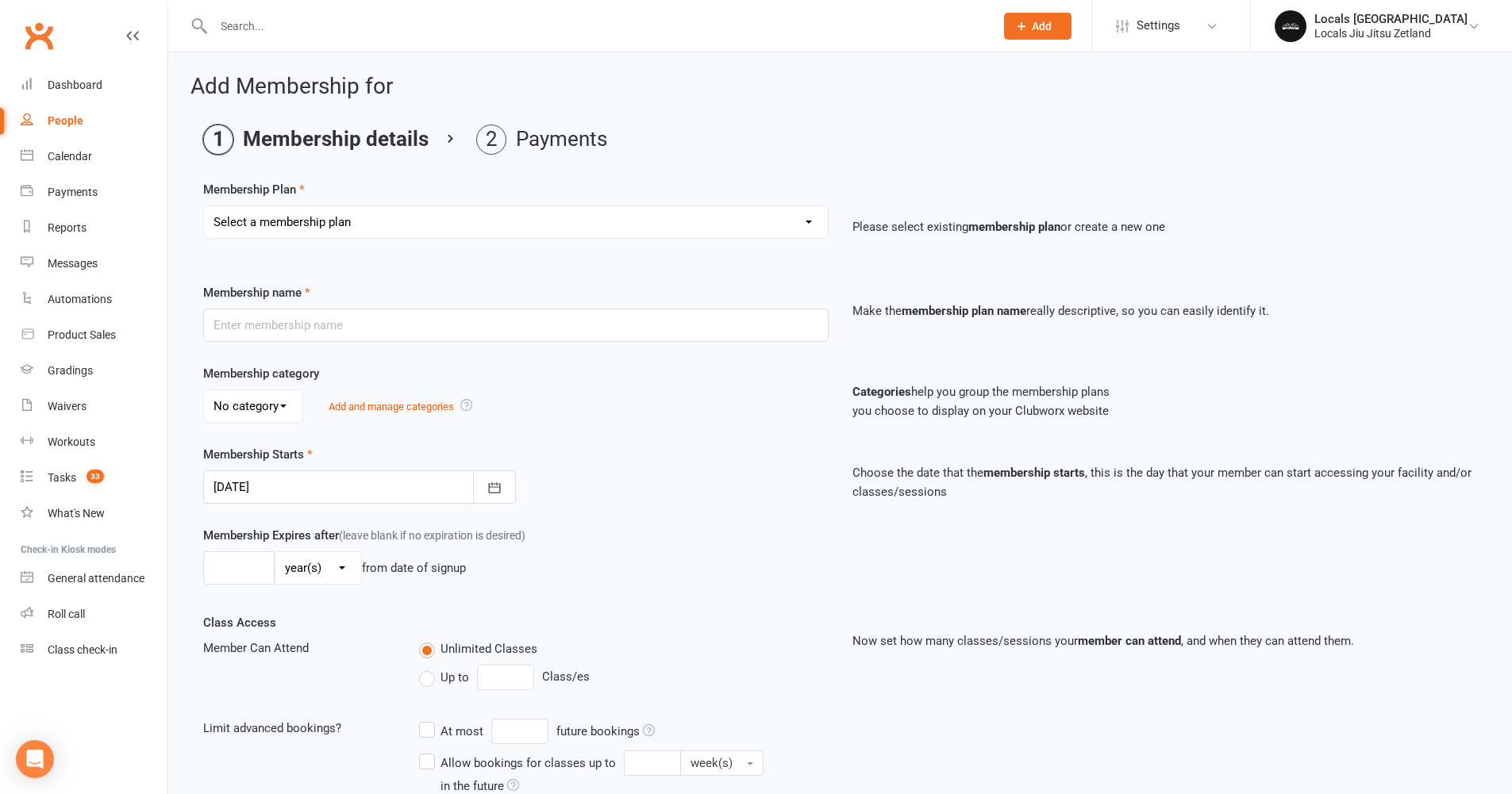
click at [227, 227] on select "Select a membership plan Create new Membership Plan LOCALS ZETLAND Kids 10 Pass…" at bounding box center [515, 222] width 624 height 32
select select "6"
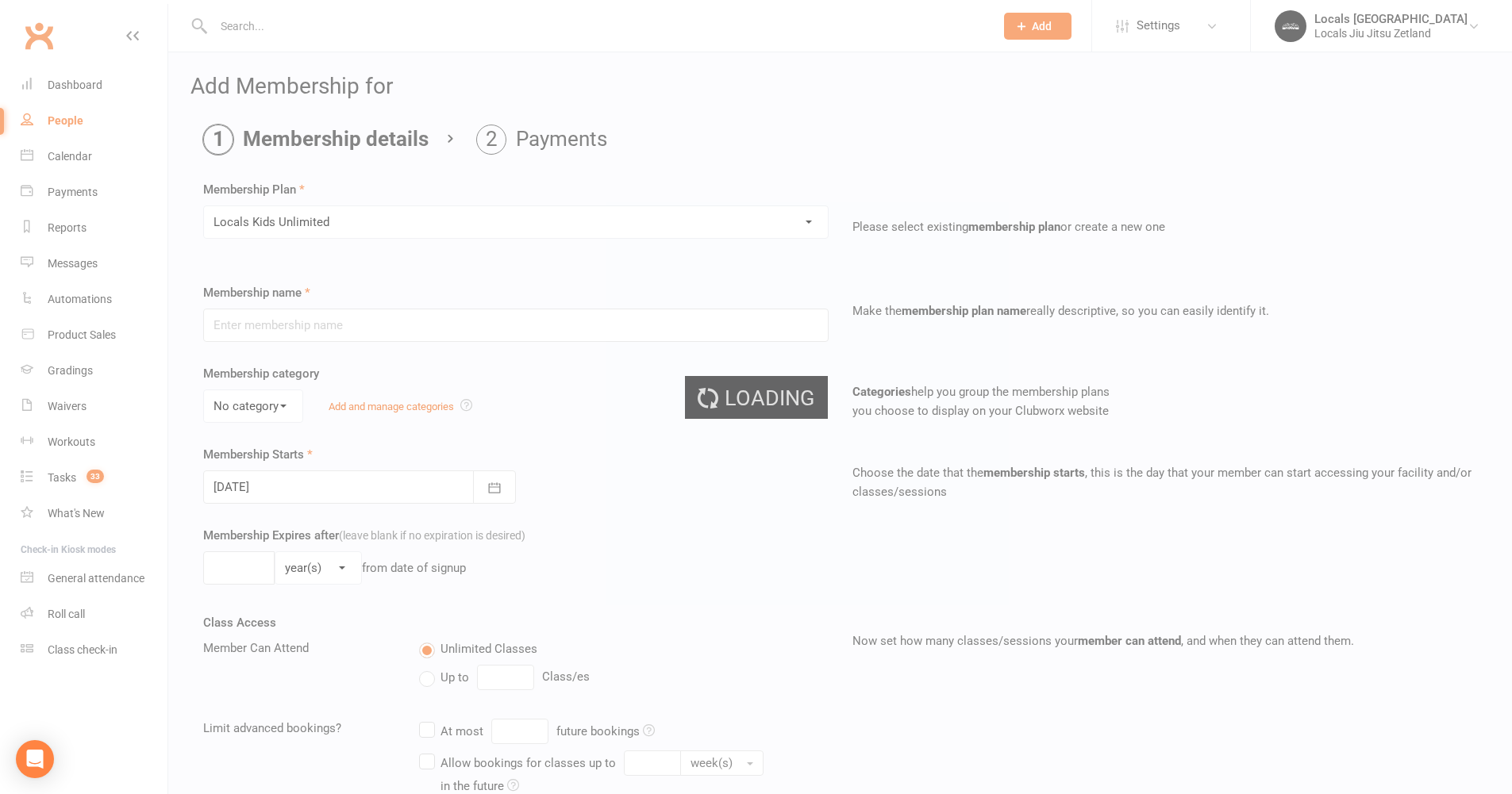
type input "Locals Kids Unlimited"
select select "1"
type input "0"
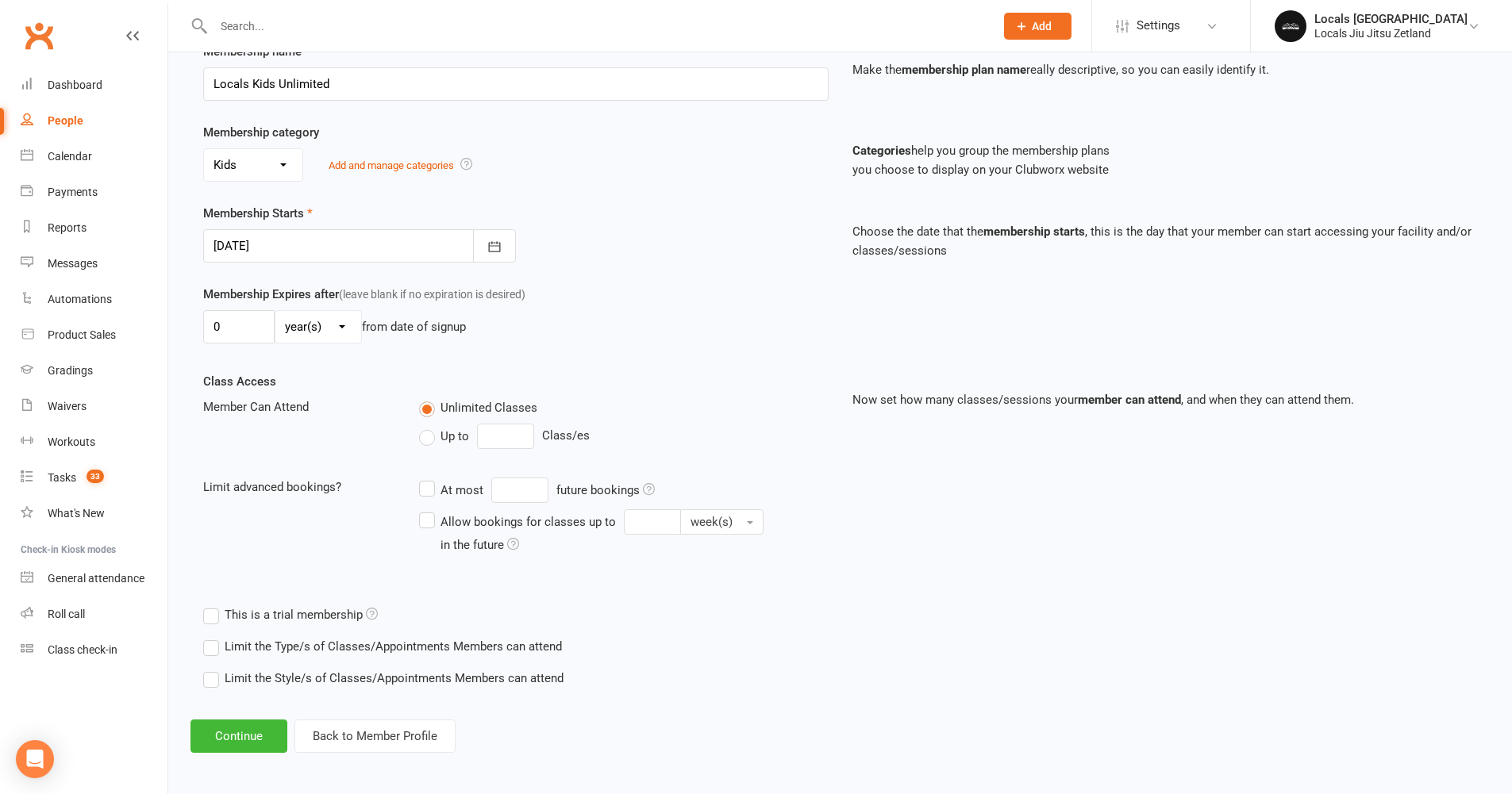
scroll to position [245, 0]
click at [255, 734] on button "Continue" at bounding box center [238, 732] width 97 height 33
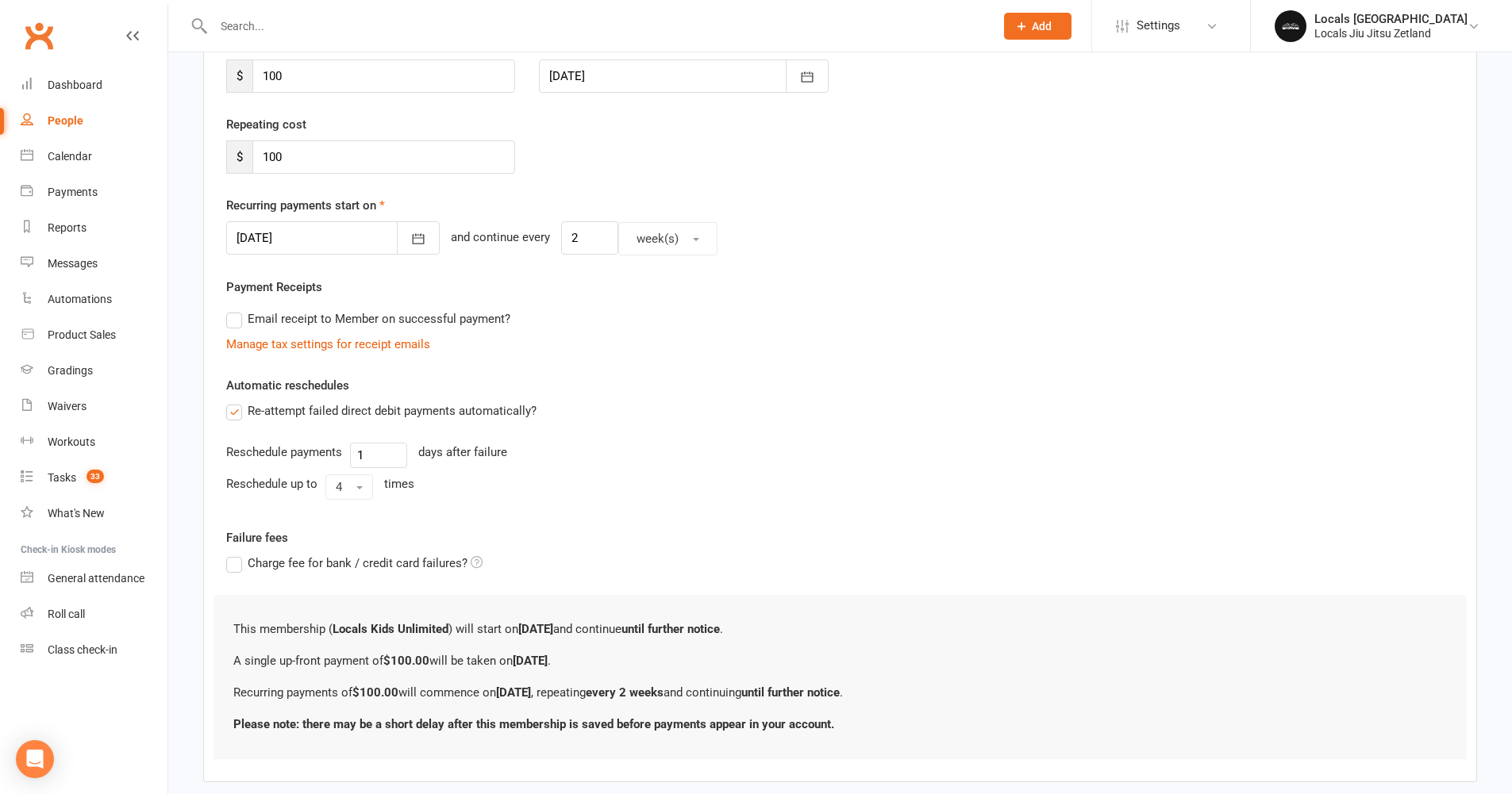
scroll to position [0, 0]
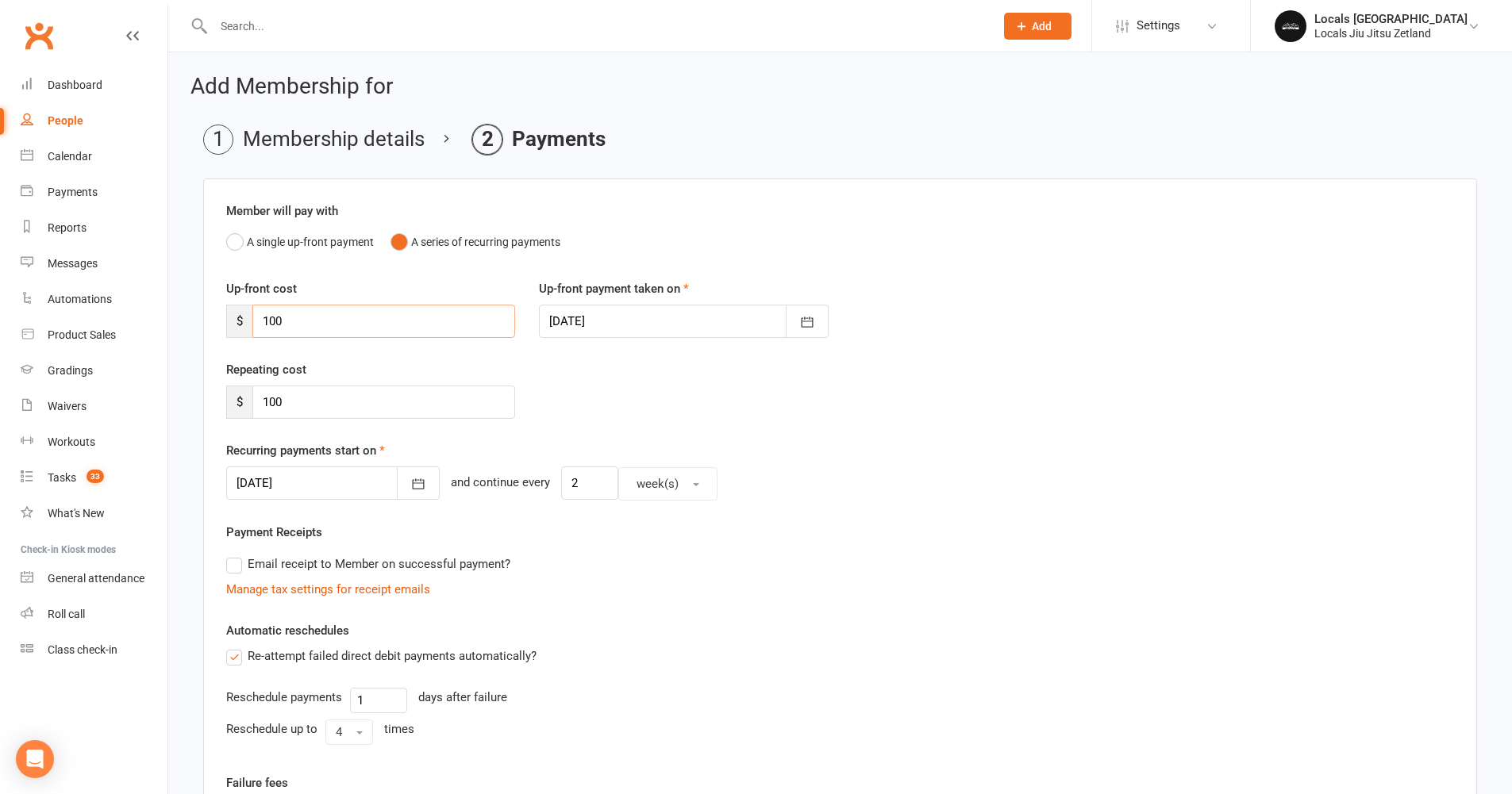
drag, startPoint x: 283, startPoint y: 327, endPoint x: 216, endPoint y: 323, distance: 67.1
click at [218, 327] on div "Up-front cost $ 100" at bounding box center [370, 309] width 312 height 59
type input "90"
drag, startPoint x: 293, startPoint y: 407, endPoint x: 201, endPoint y: 392, distance: 93.2
click at [201, 394] on main "Membership details Payments Member will pay with A single up-front payment A se…" at bounding box center [840, 599] width 1300 height 949
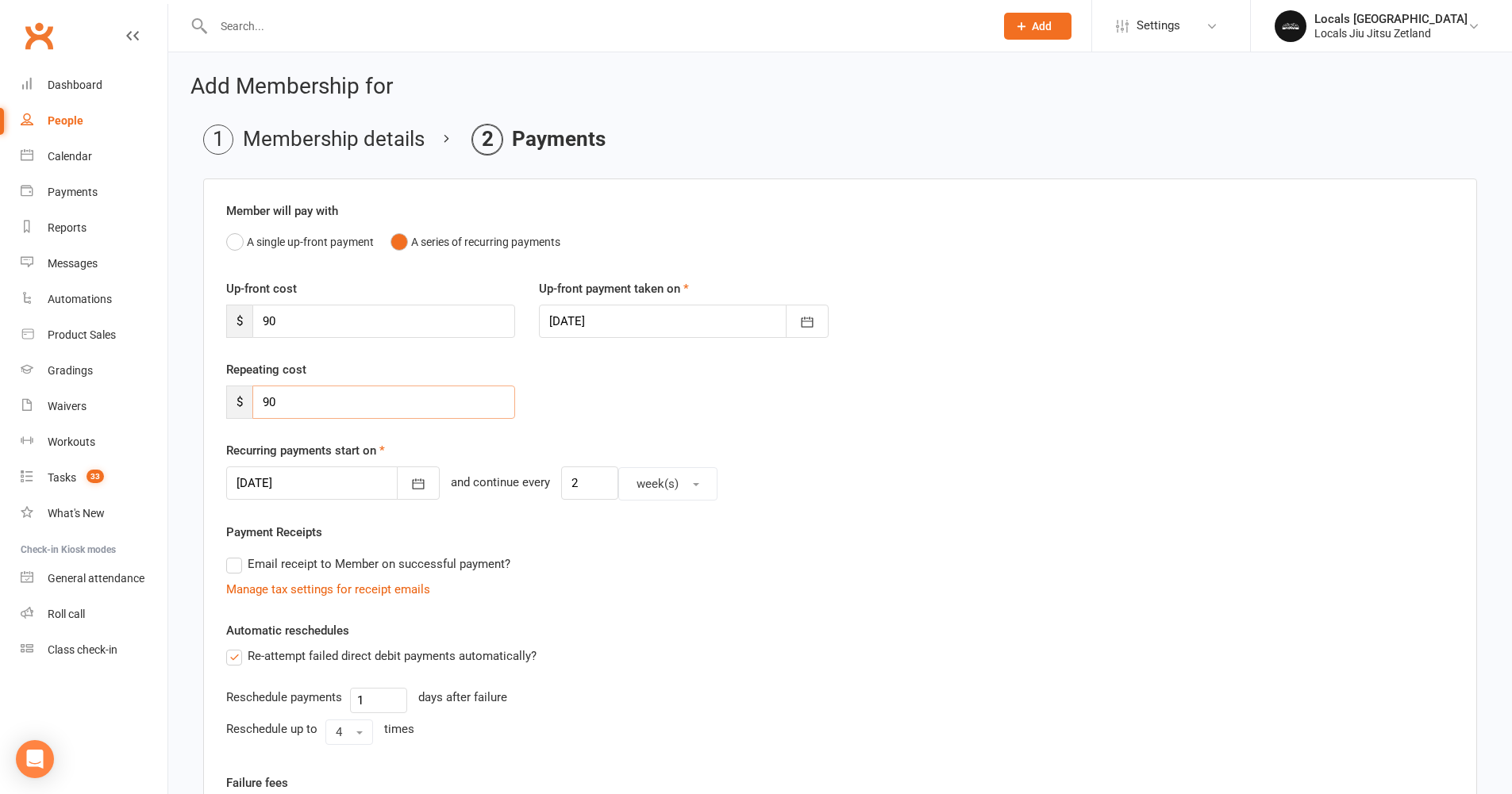
type input "90"
click at [589, 424] on div "Repeating cost $ 90" at bounding box center [839, 401] width 1252 height 81
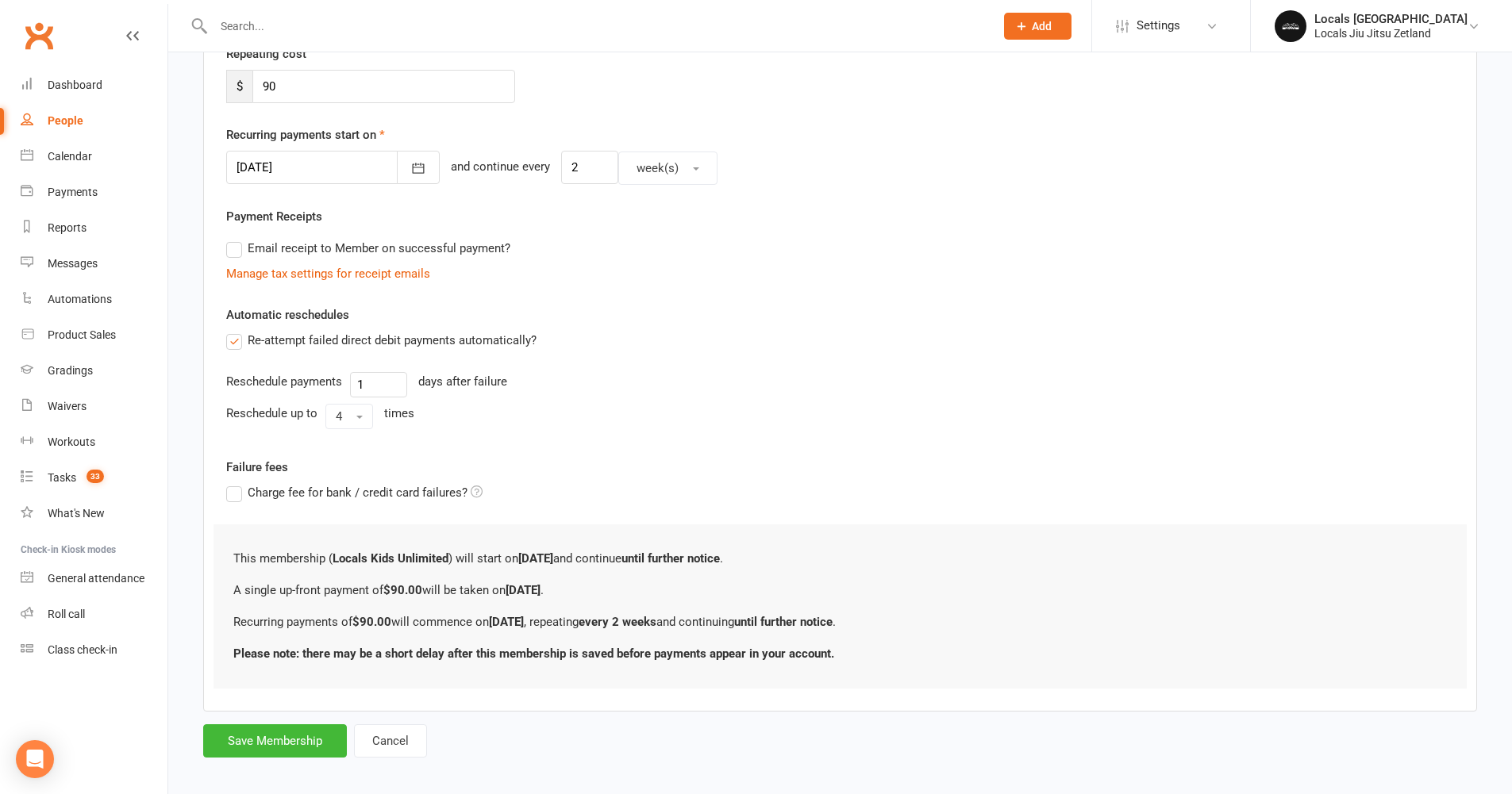
scroll to position [328, 0]
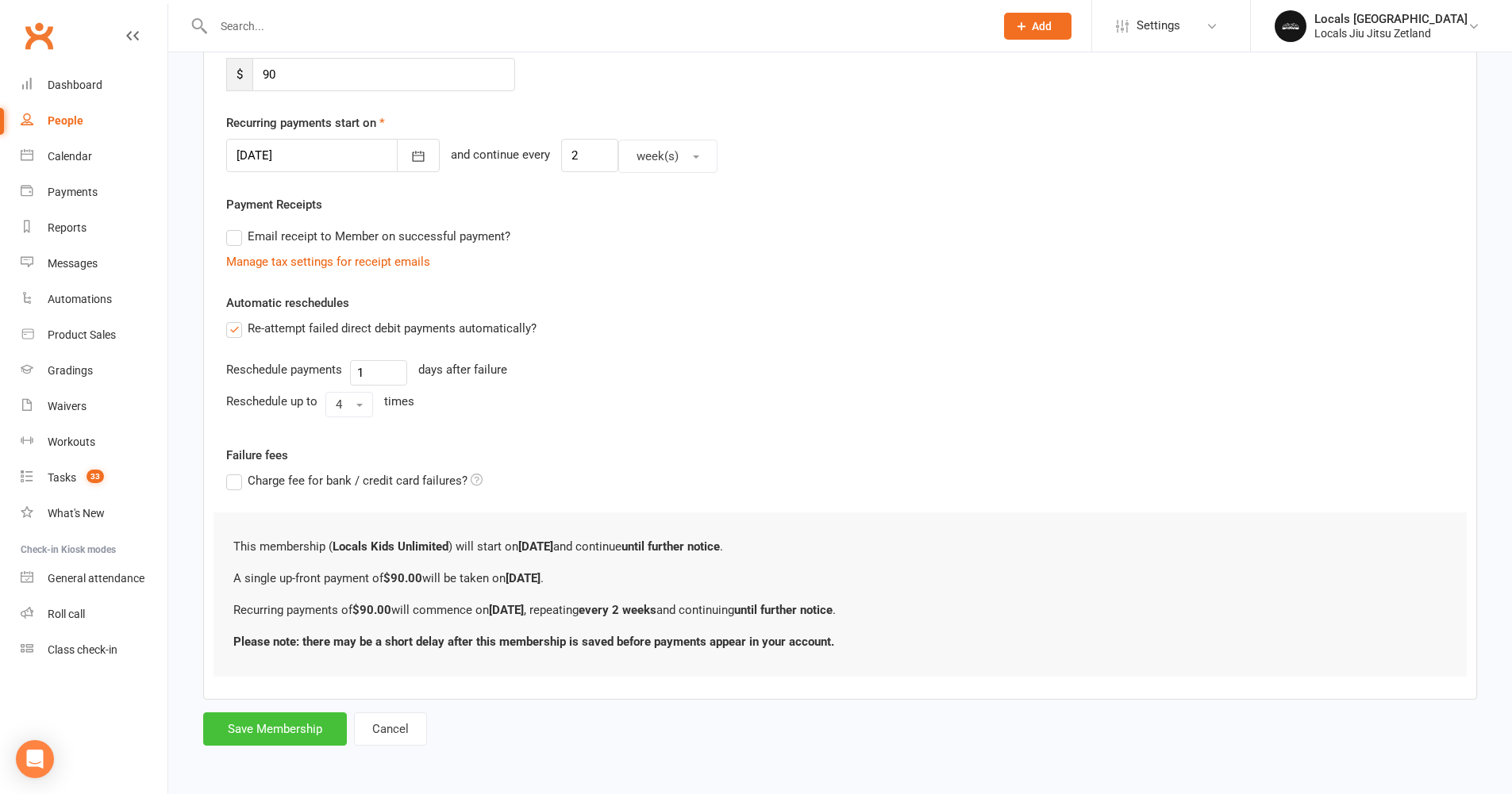
click at [259, 738] on button "Save Membership" at bounding box center [274, 729] width 144 height 33
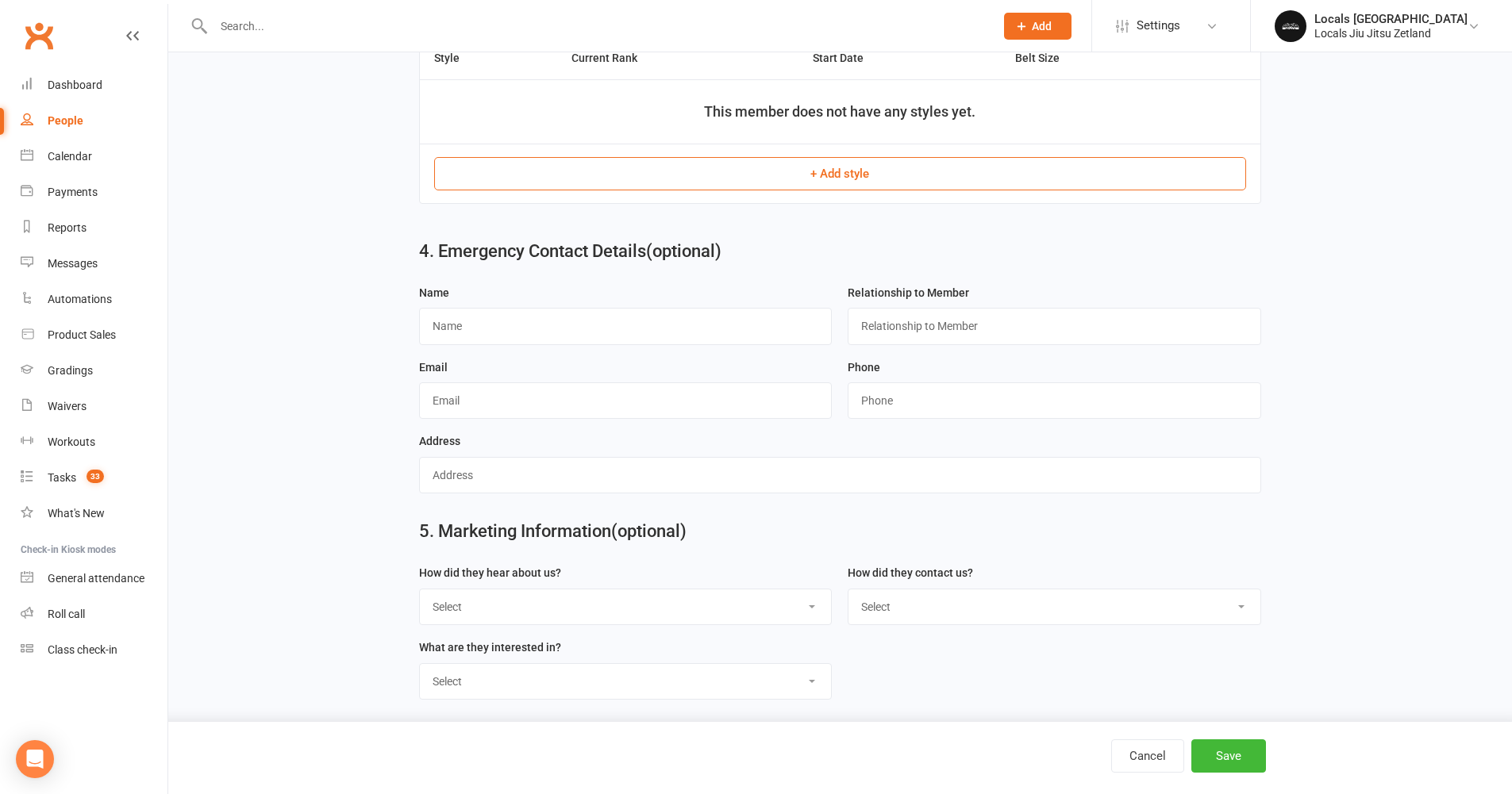
scroll to position [940, 0]
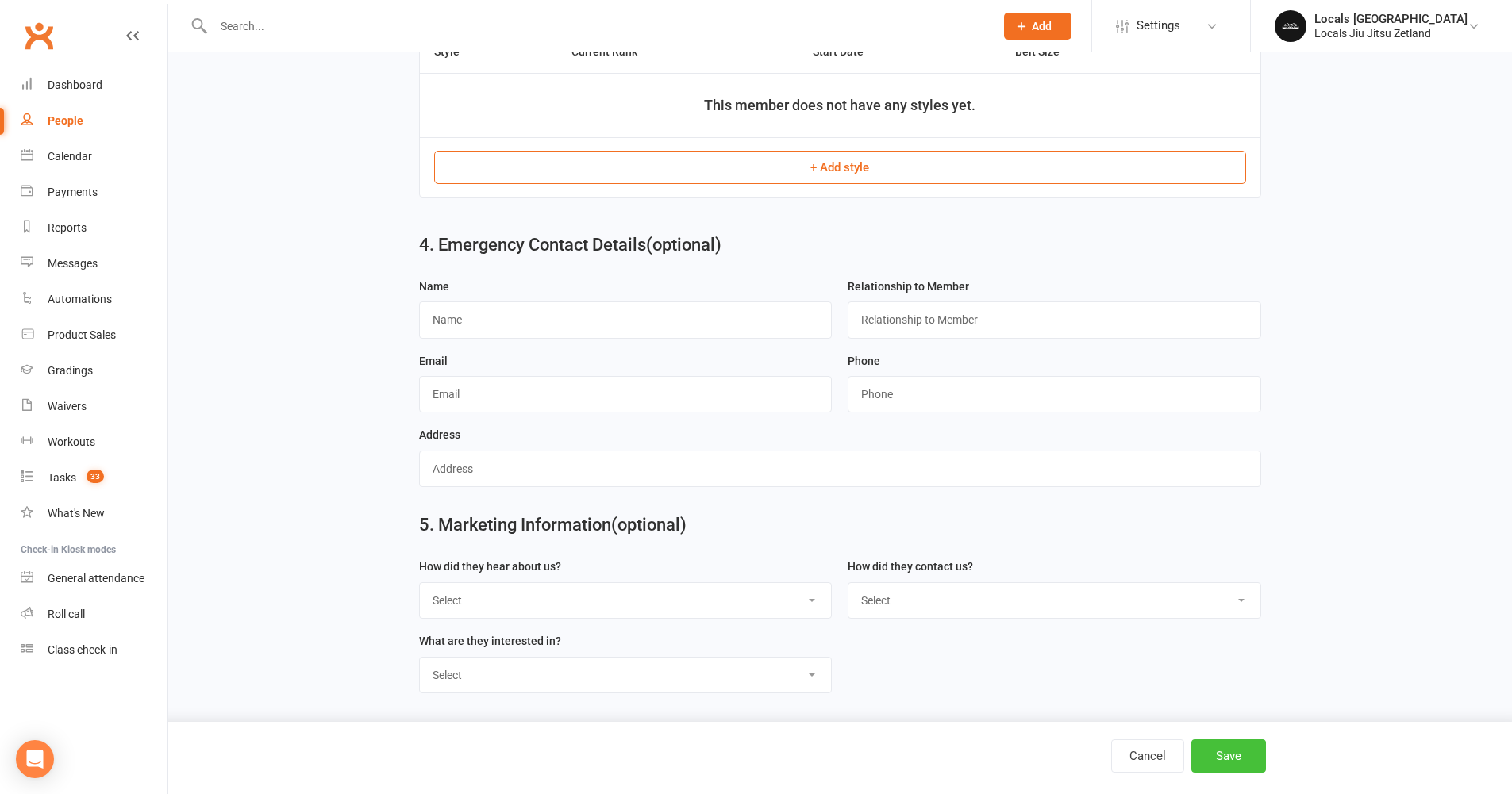
click at [1217, 746] on button "Save" at bounding box center [1229, 756] width 75 height 33
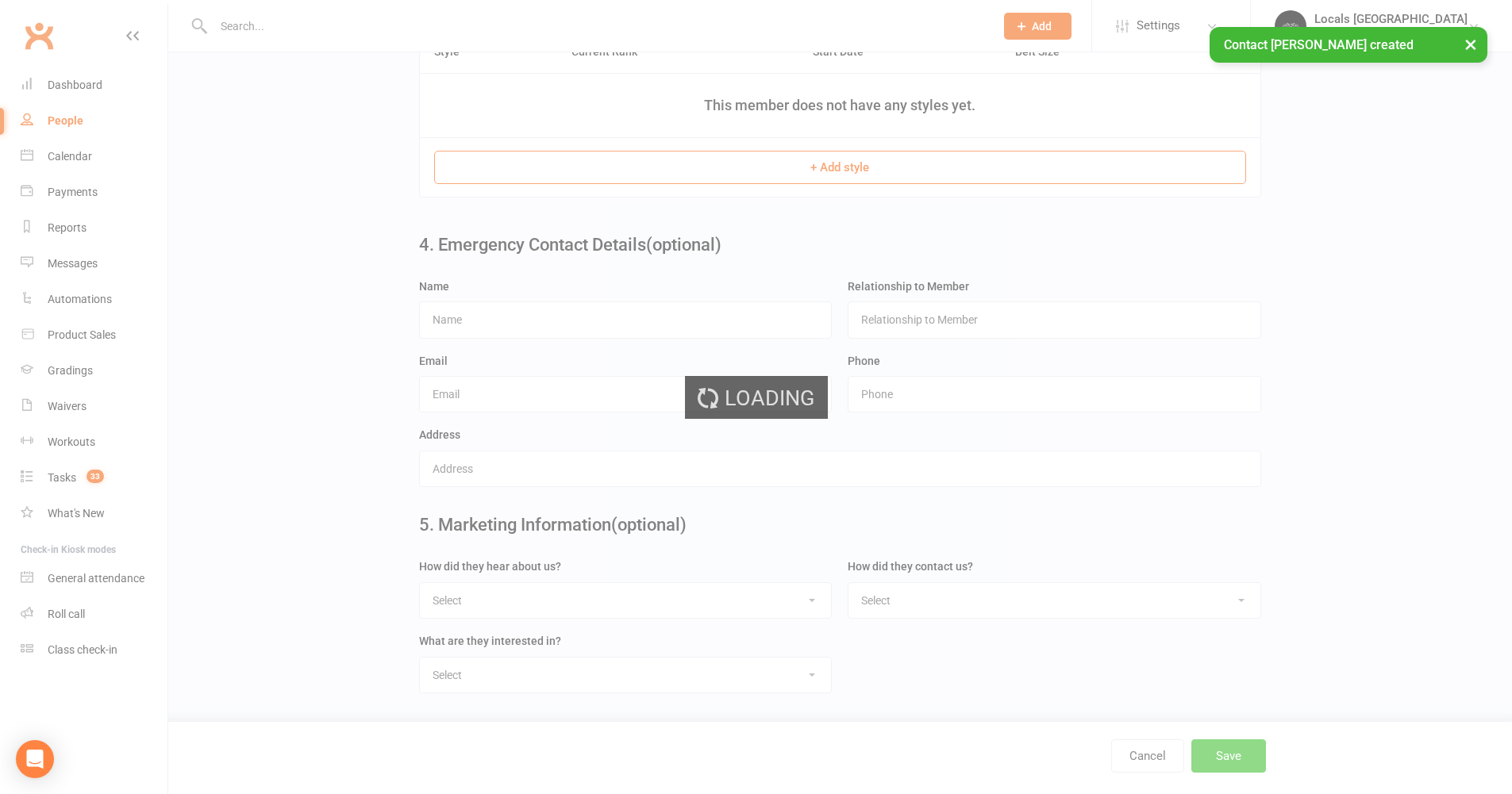
scroll to position [0, 0]
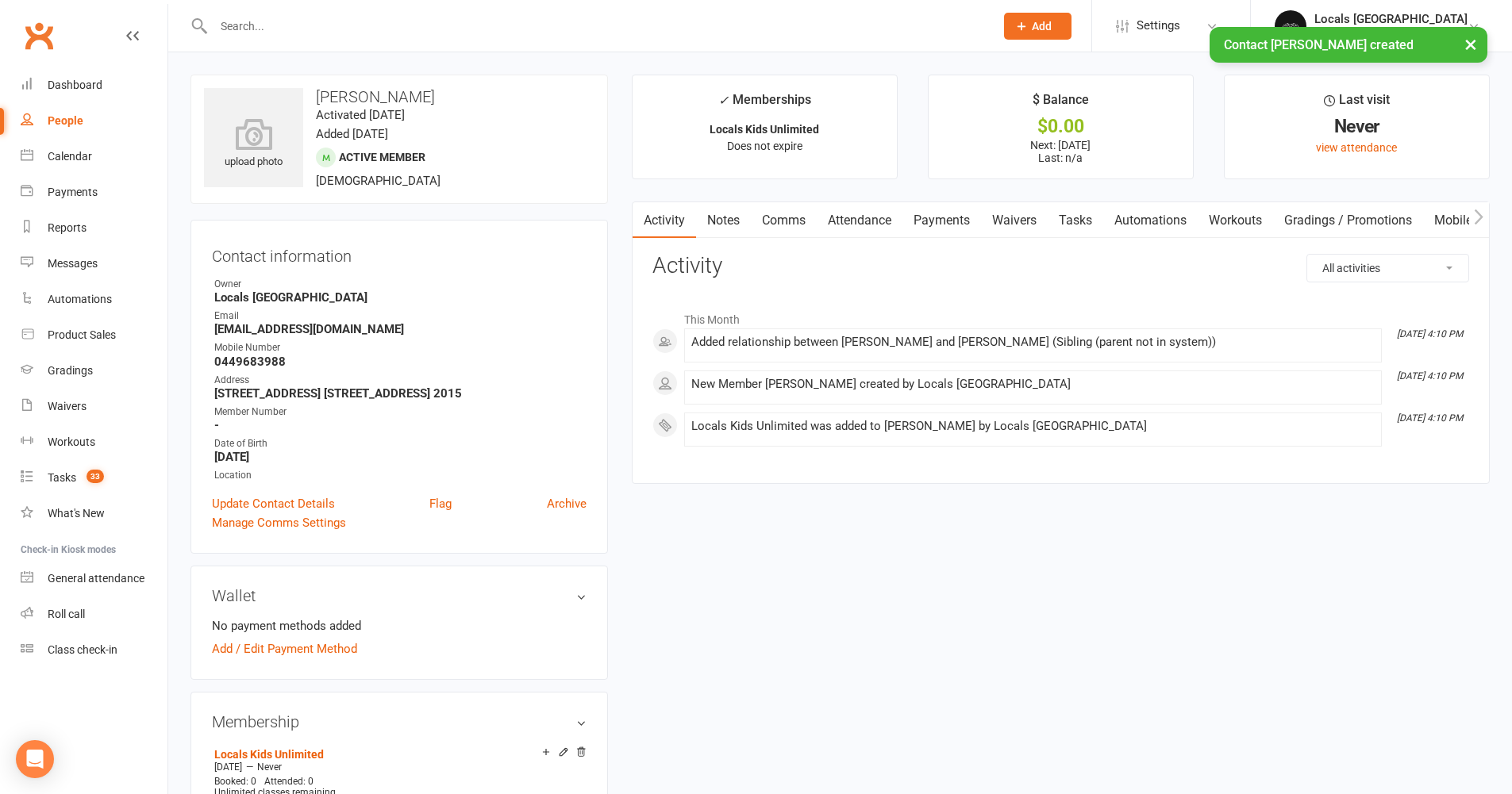
click at [957, 219] on link "Payments" at bounding box center [942, 220] width 79 height 36
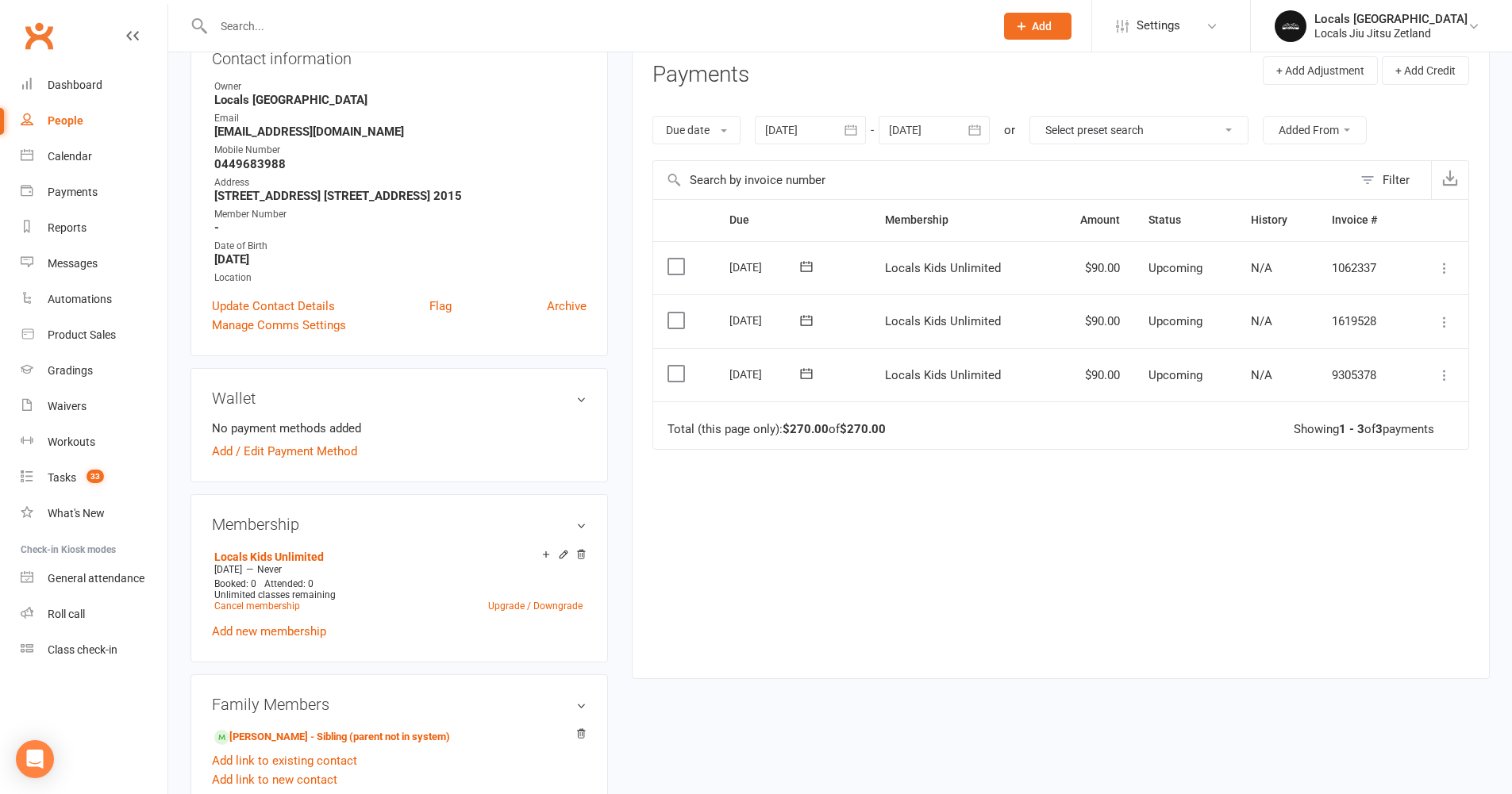
scroll to position [238, 0]
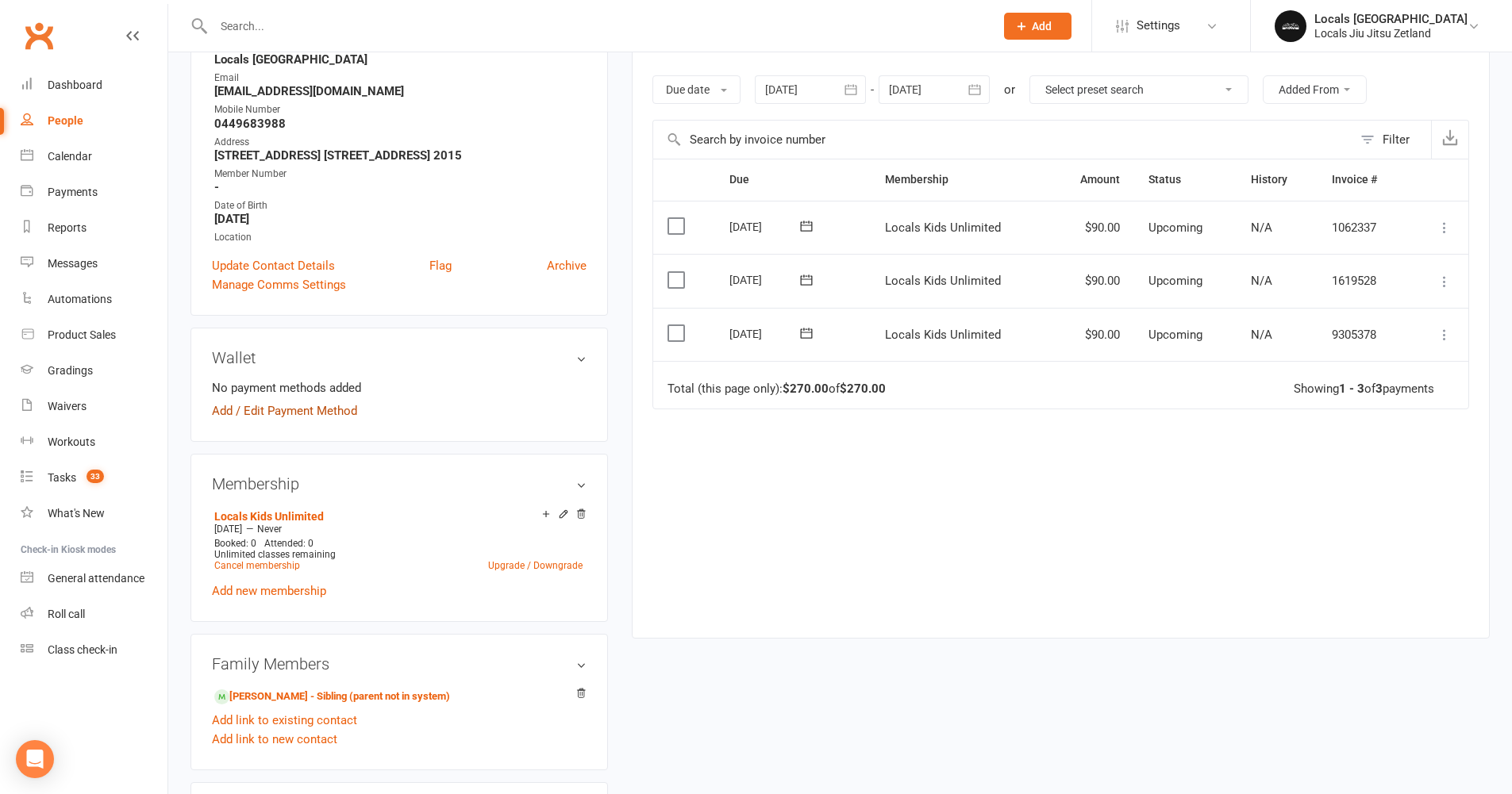
click at [305, 420] on link "Add / Edit Payment Method" at bounding box center [284, 411] width 145 height 19
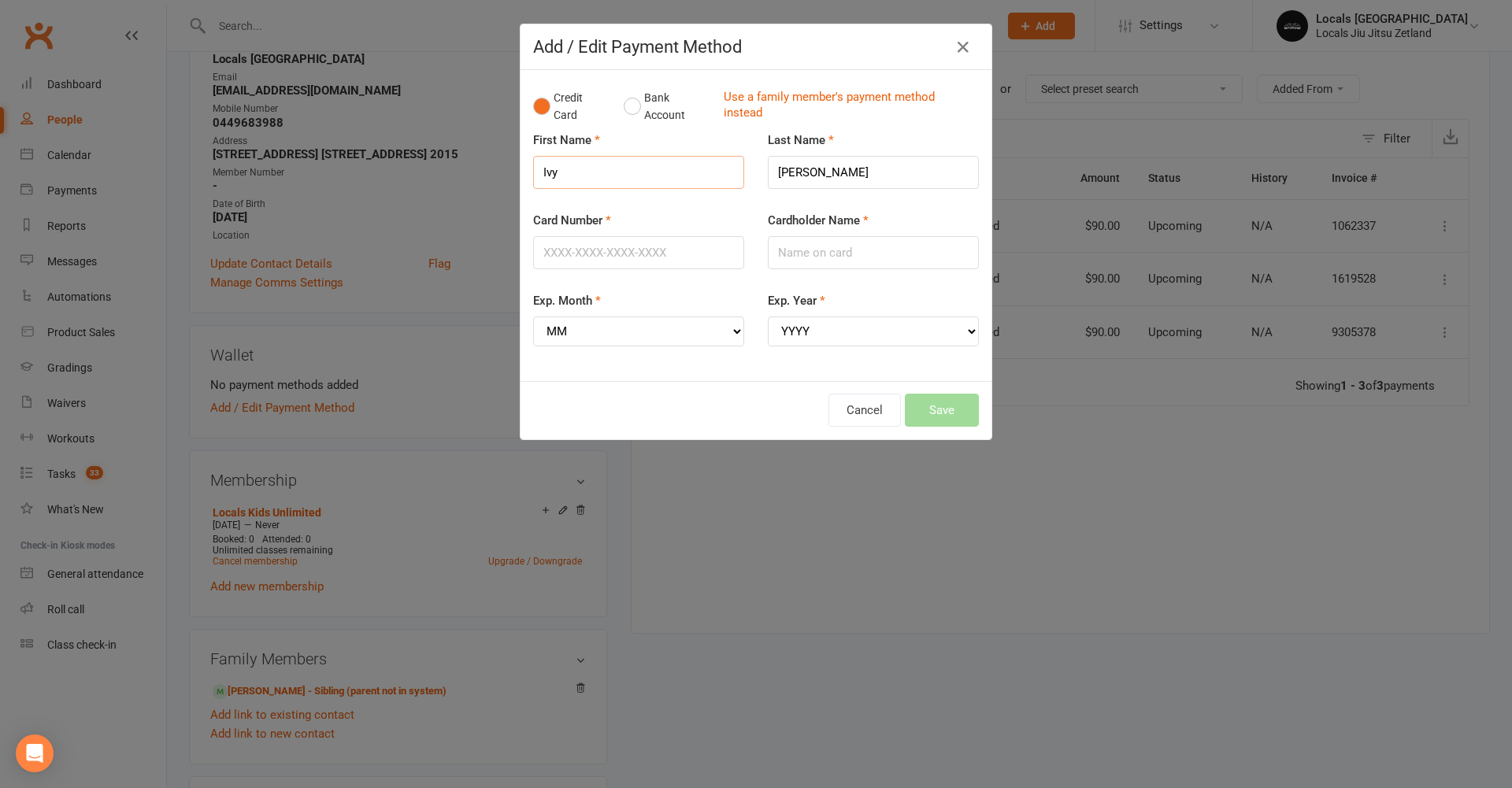
drag, startPoint x: 563, startPoint y: 176, endPoint x: 511, endPoint y: 166, distance: 53.0
click at [520, 167] on div "Add / Edit Payment Method Credit Card Bank Account Use a family member's paymen…" at bounding box center [756, 231] width 473 height 416
type input "Yang"
drag, startPoint x: 822, startPoint y: 173, endPoint x: 718, endPoint y: 170, distance: 104.0
click at [718, 171] on div "First Name Yang Last Name Carrion" at bounding box center [756, 171] width 469 height 81
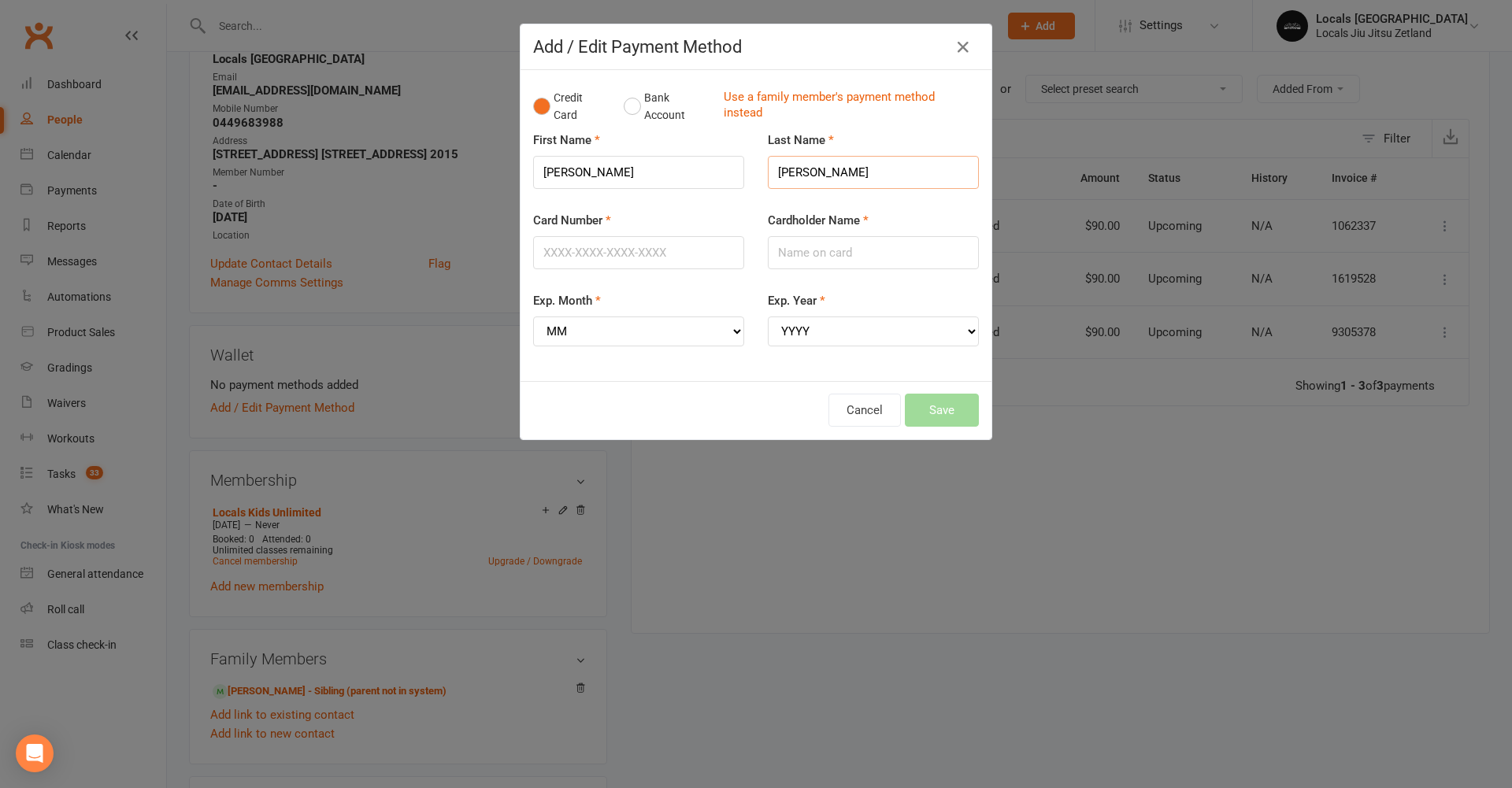
type input "Wu"
click at [605, 246] on input "Card Number" at bounding box center [639, 253] width 211 height 33
type input "4265572085553145"
click at [791, 259] on input "Cardholder Name" at bounding box center [873, 253] width 211 height 33
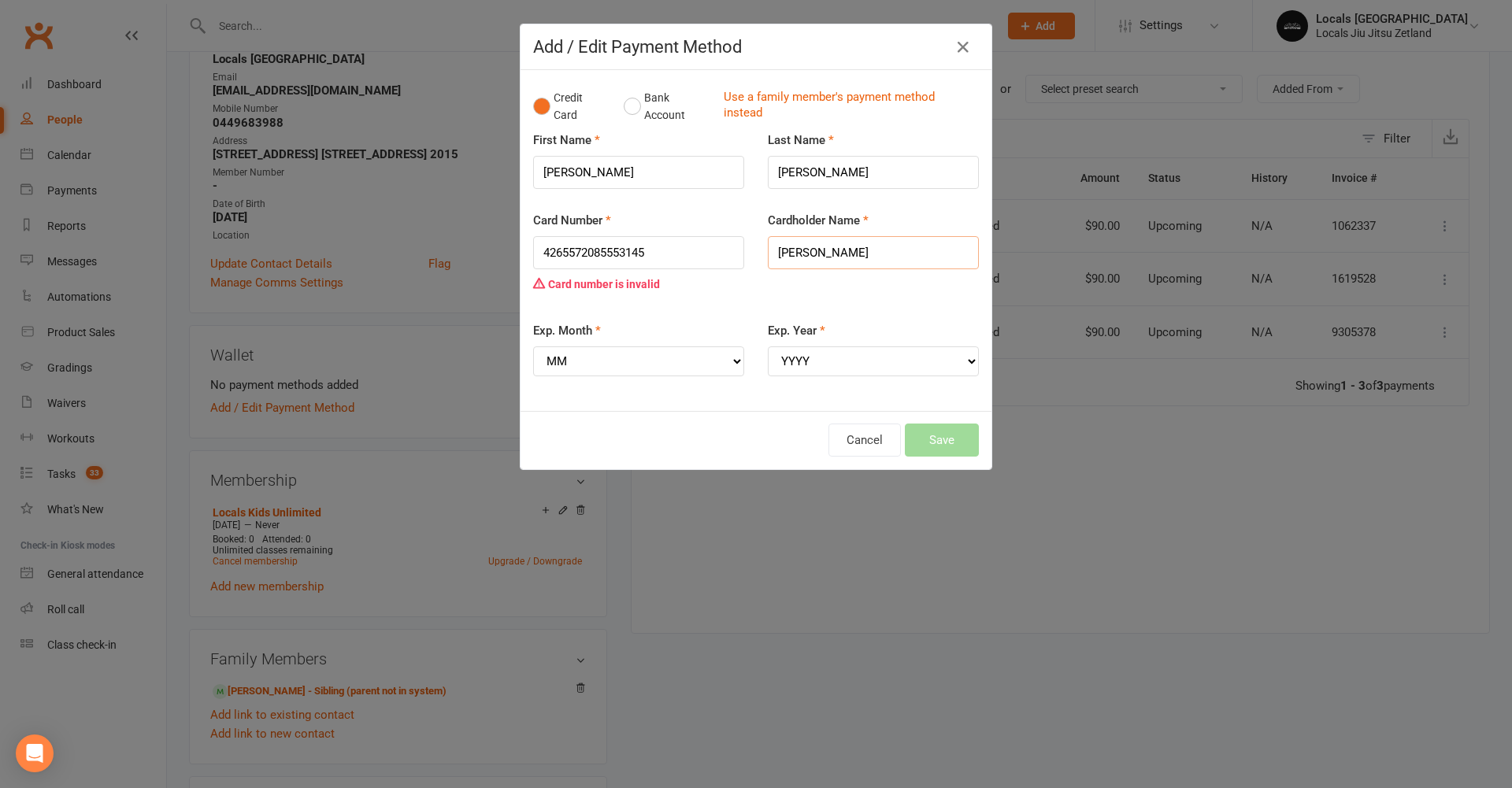
type input "Yang Wu"
drag, startPoint x: 582, startPoint y: 172, endPoint x: 507, endPoint y: 168, distance: 75.1
click at [507, 168] on div "Add / Edit Payment Method Credit Card Bank Account Use a family member's paymen…" at bounding box center [756, 394] width 1512 height 788
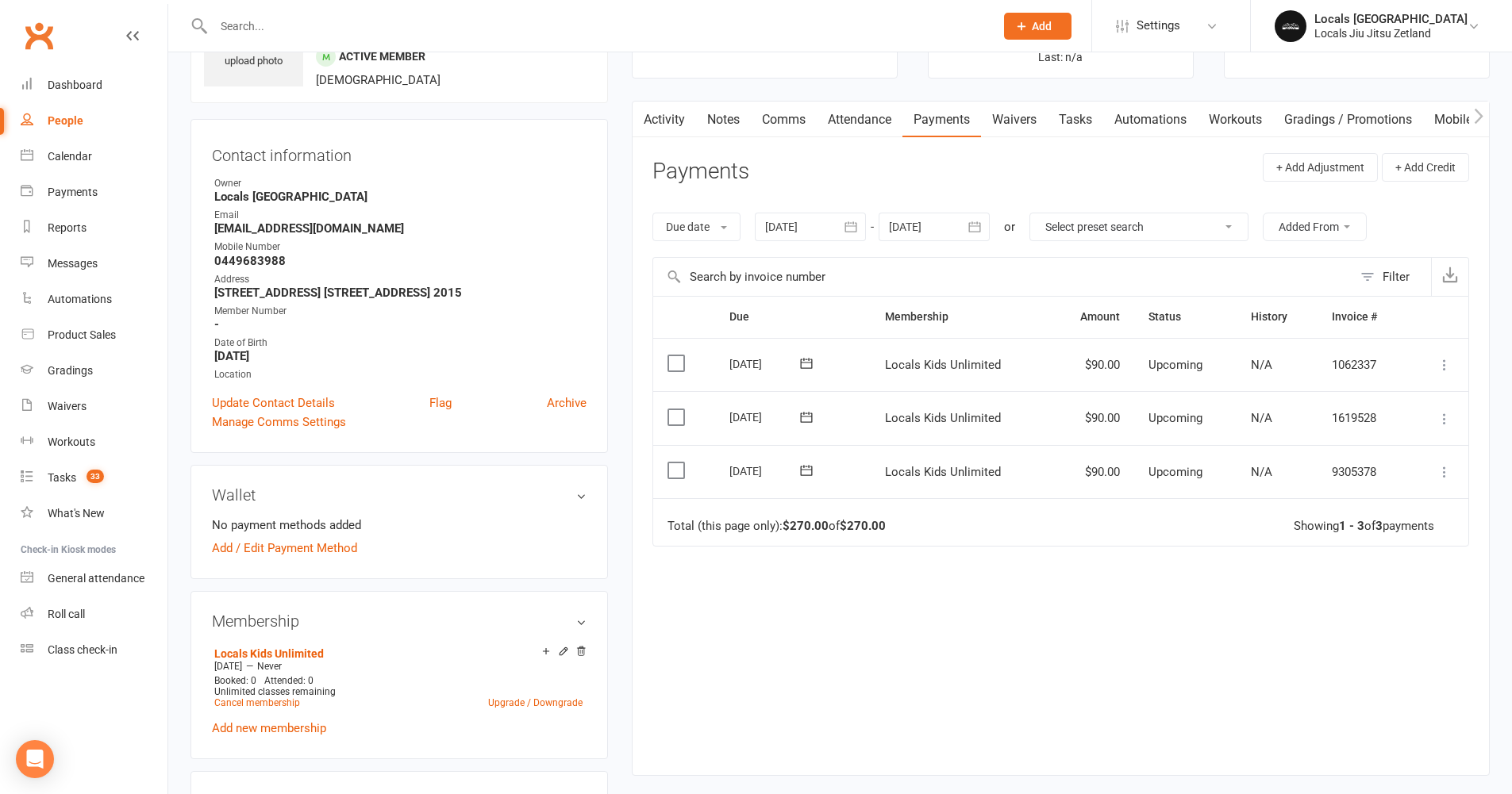
scroll to position [102, 0]
click at [1008, 125] on link "Waivers" at bounding box center [1015, 119] width 67 height 36
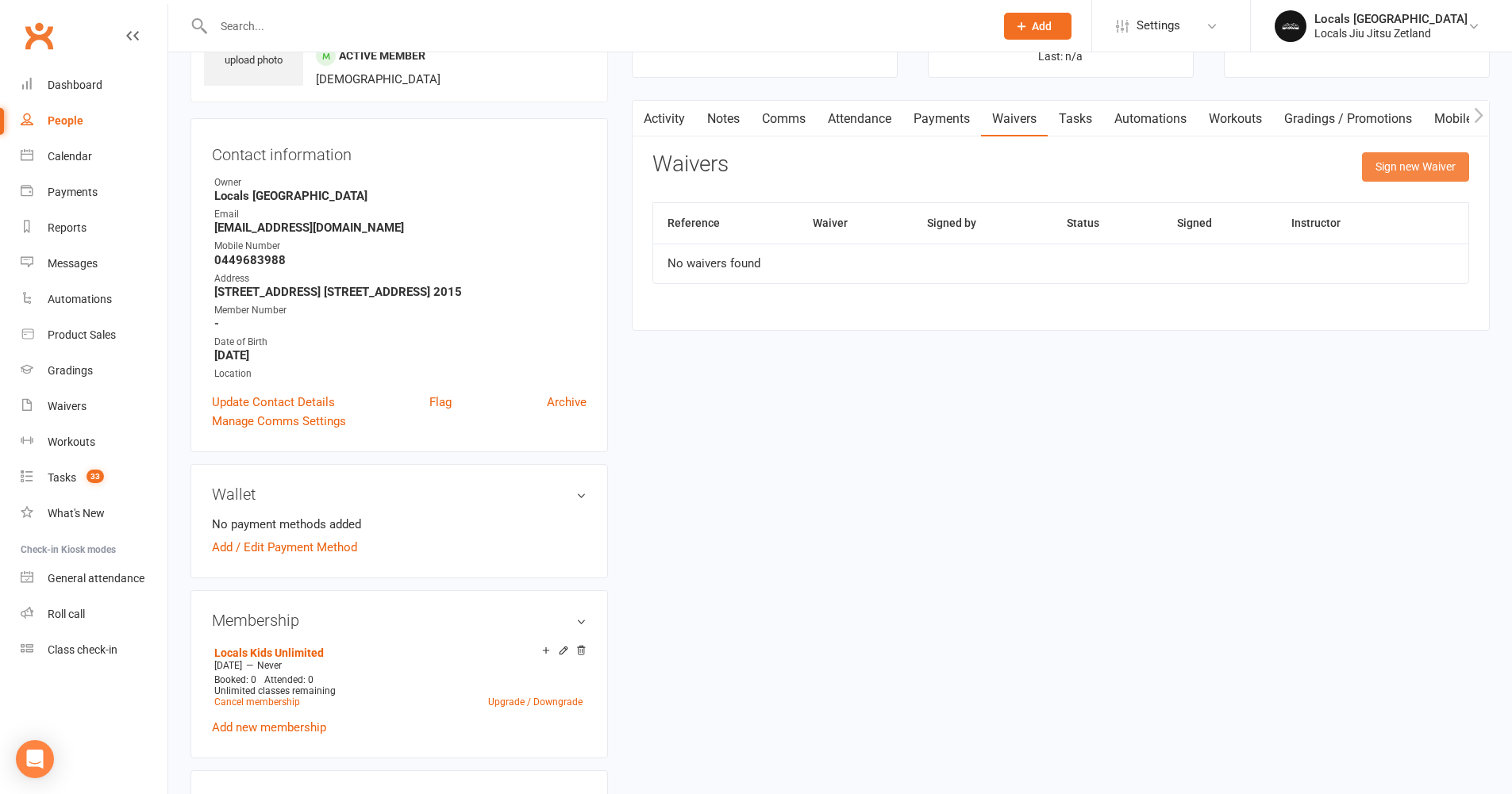
click at [1429, 173] on button "Sign new Waiver" at bounding box center [1415, 167] width 107 height 29
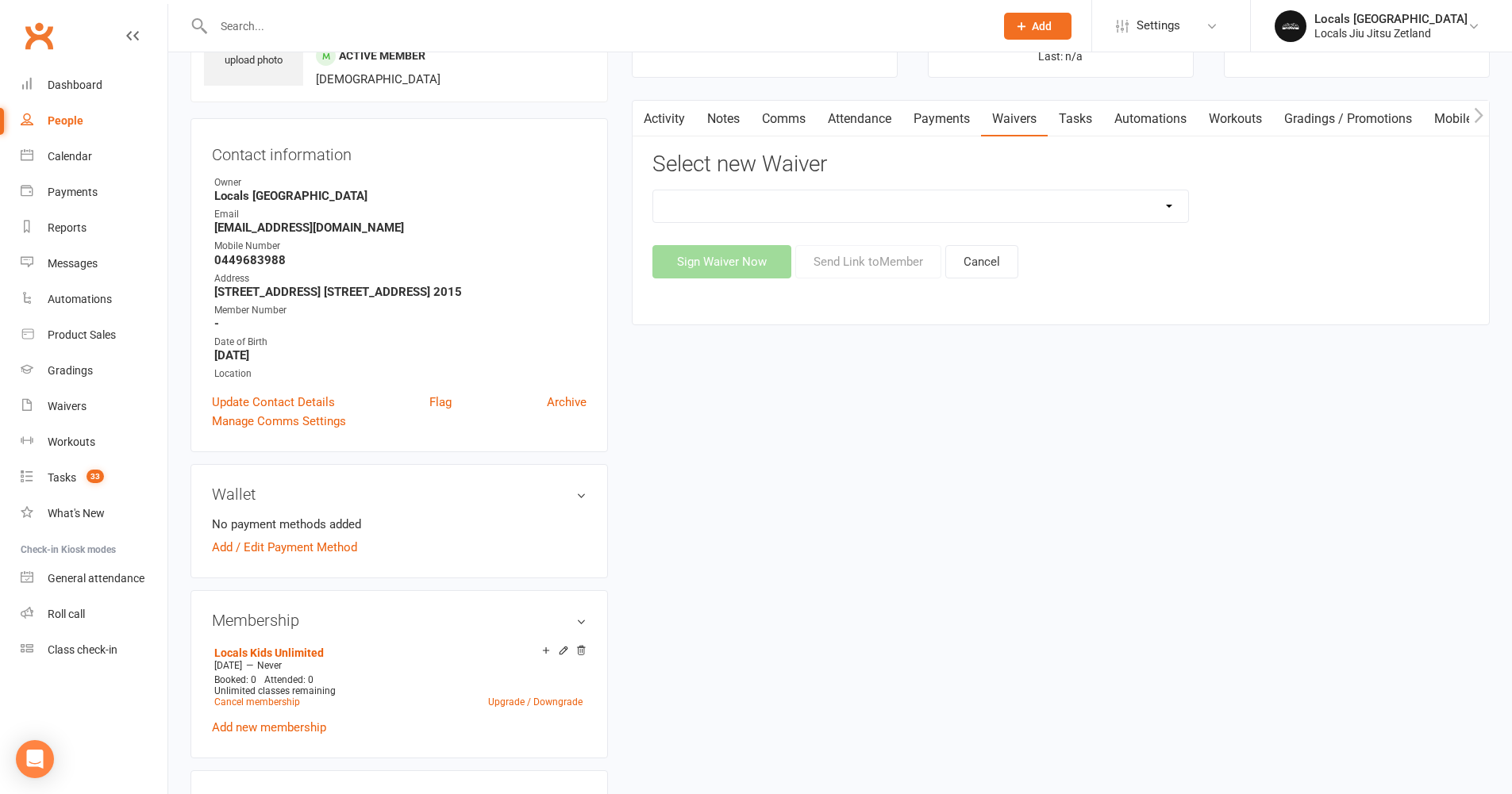
click at [1110, 219] on select "Joining the Locals Zetland Jiu Jitsu Crew Joining the Locals Zetland Jiu Jitsu …" at bounding box center [921, 206] width 535 height 32
select select "10447"
click at [843, 258] on button "Send Link to Member" at bounding box center [868, 262] width 146 height 33
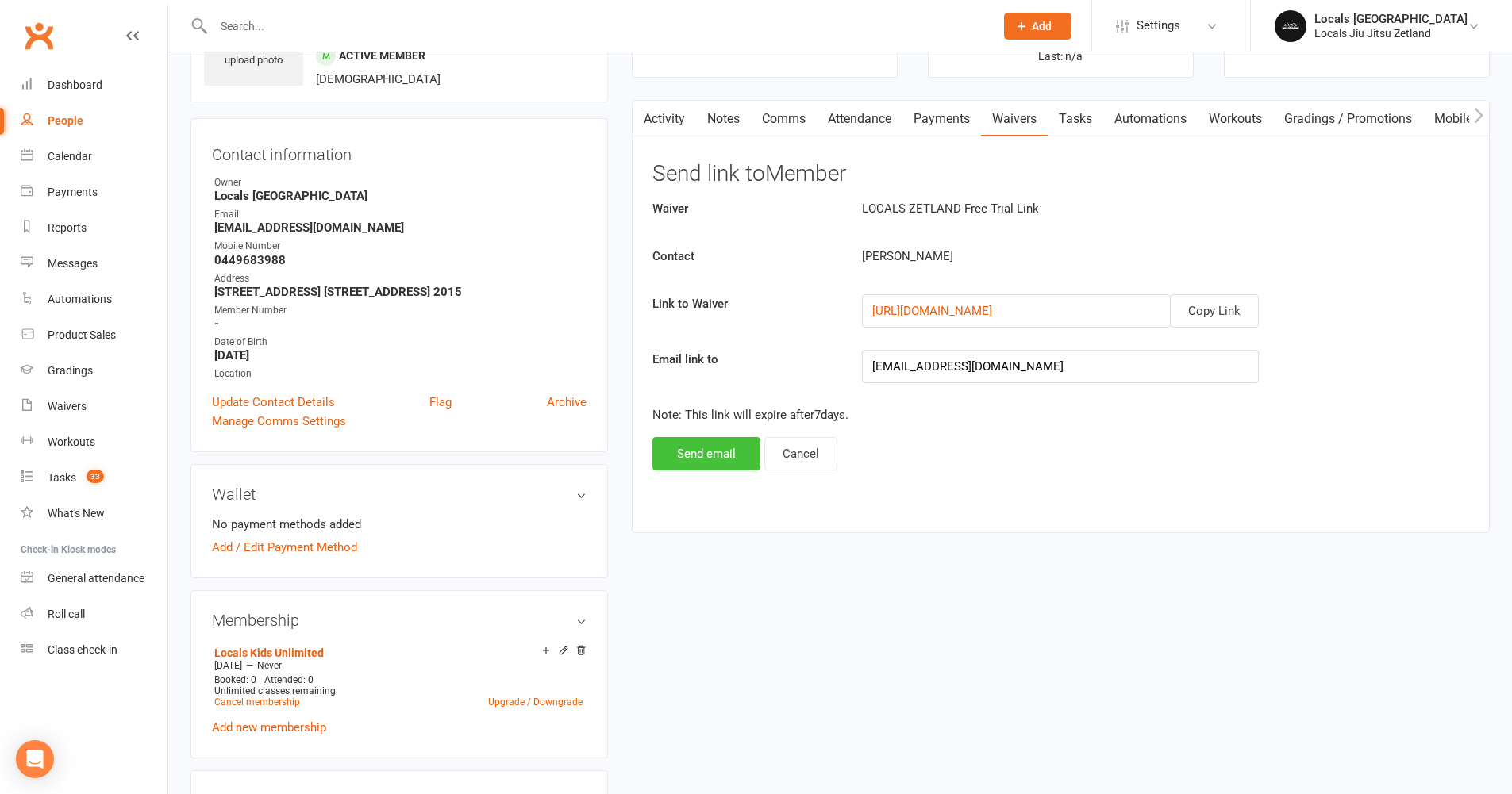
click at [695, 448] on button "Send email" at bounding box center [707, 454] width 108 height 33
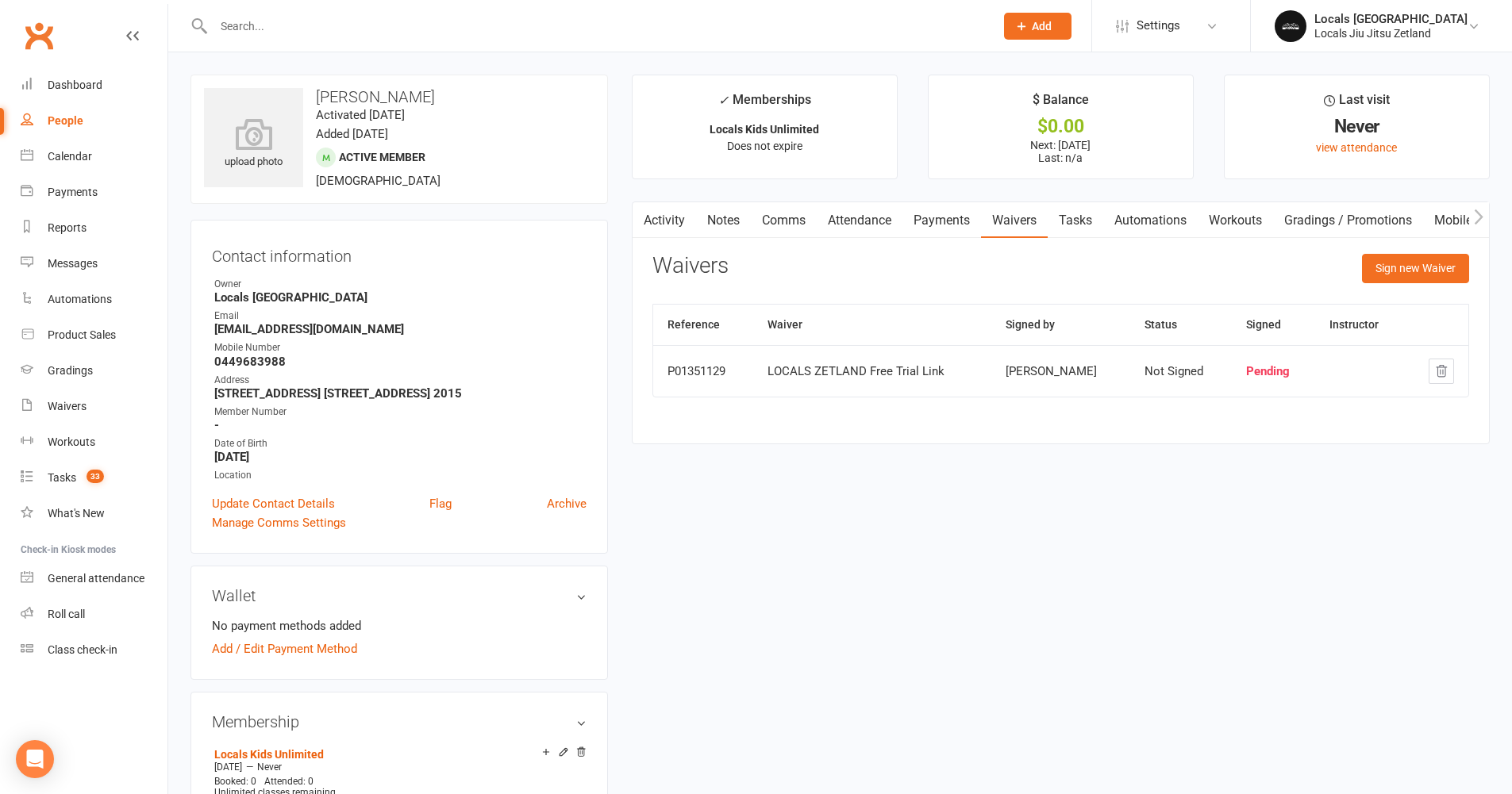
click at [256, 25] on input "text" at bounding box center [596, 26] width 775 height 23
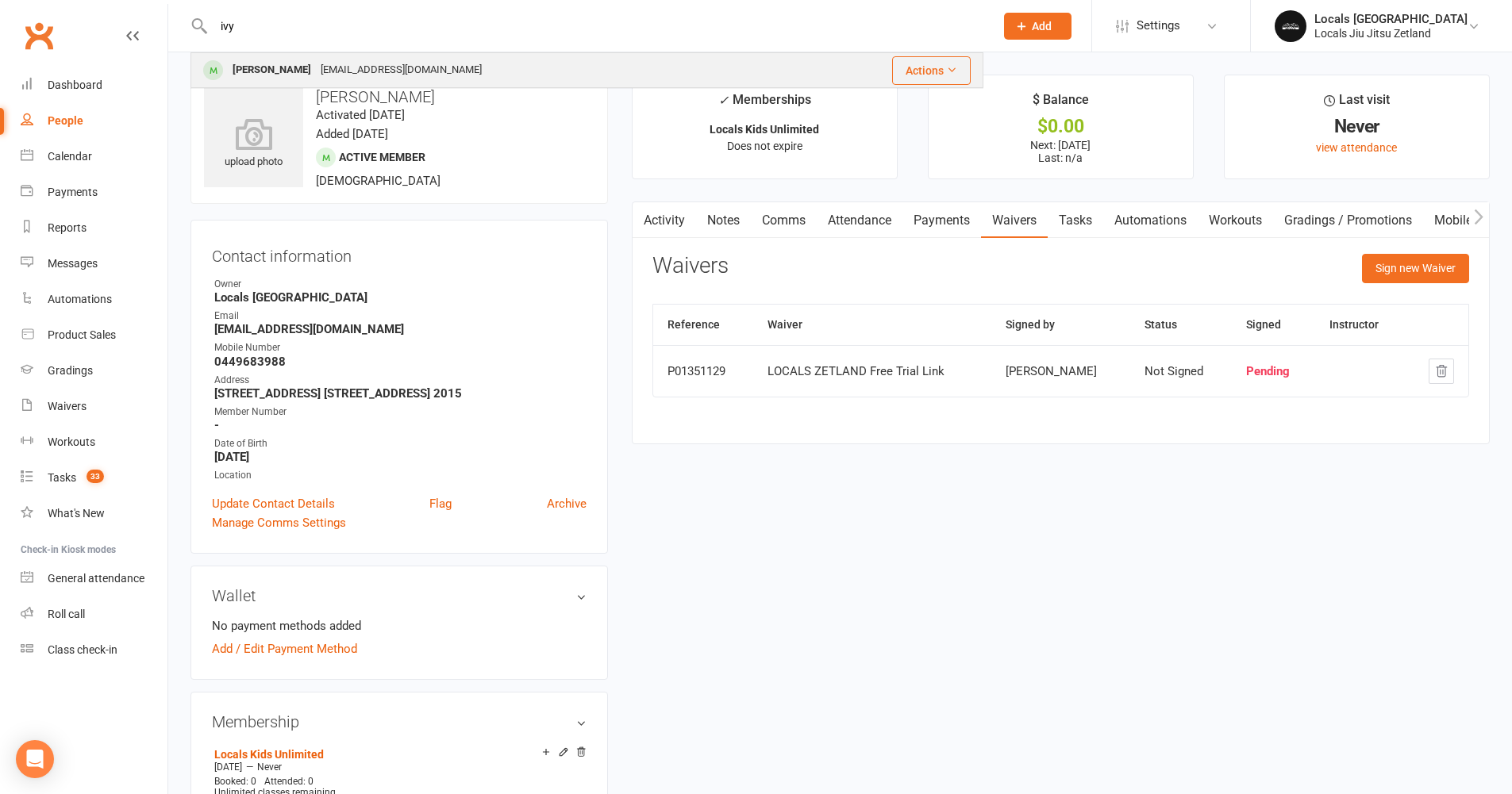
type input "ivy"
click at [316, 62] on div "yangwuu1023@gmail.com" at bounding box center [401, 70] width 171 height 23
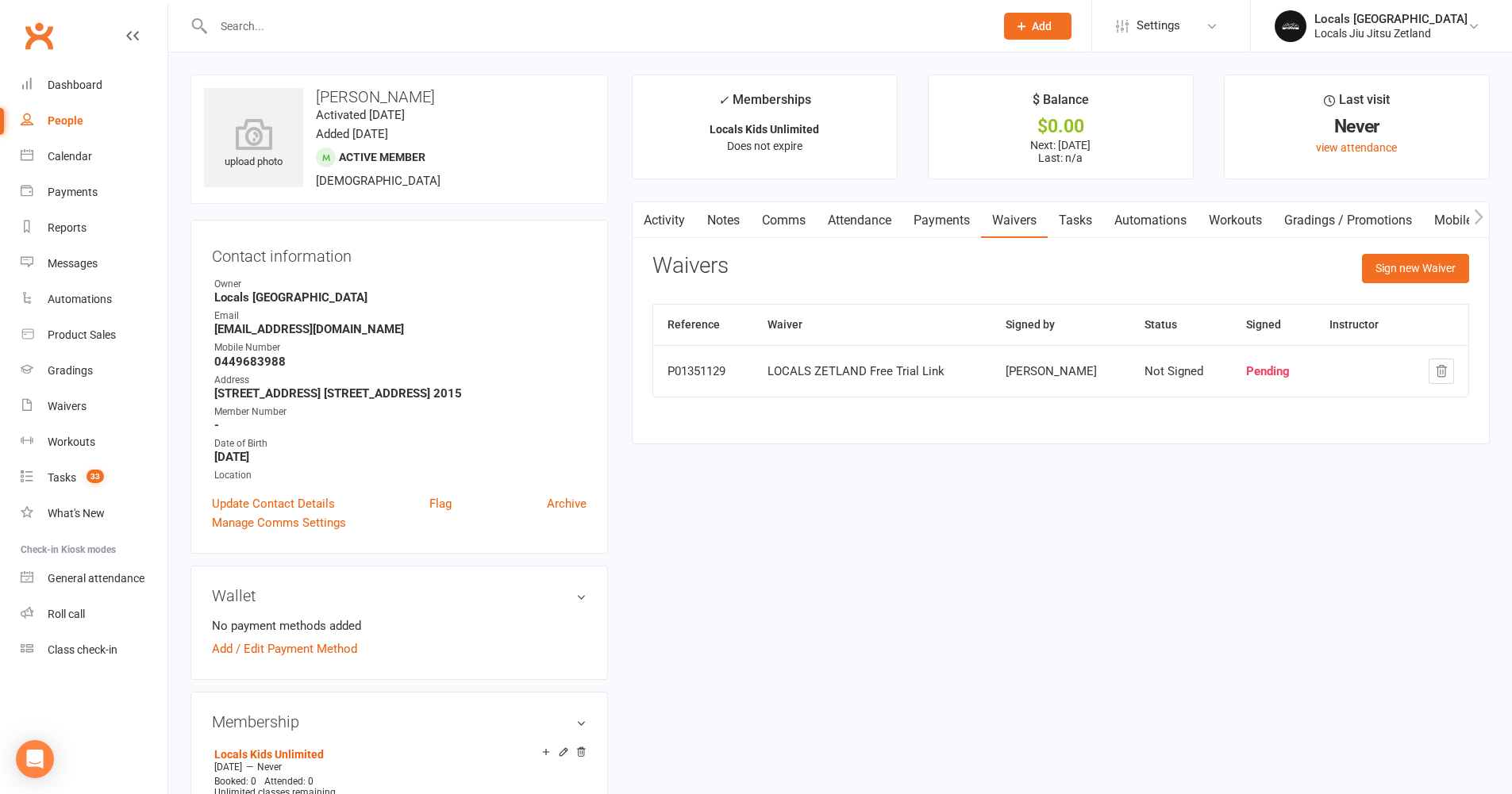
click at [234, 28] on input "text" at bounding box center [596, 26] width 775 height 23
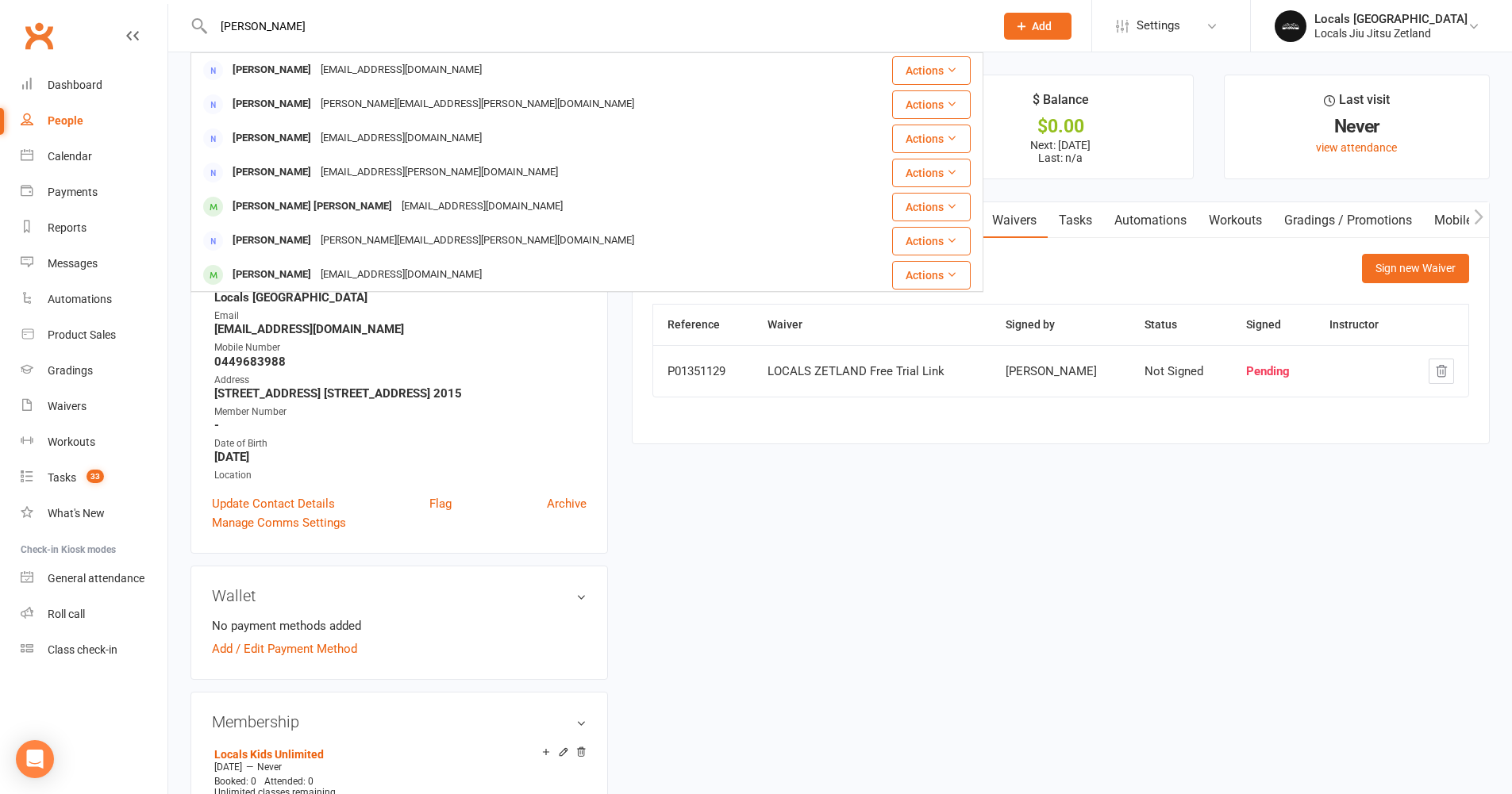
type input "williams"
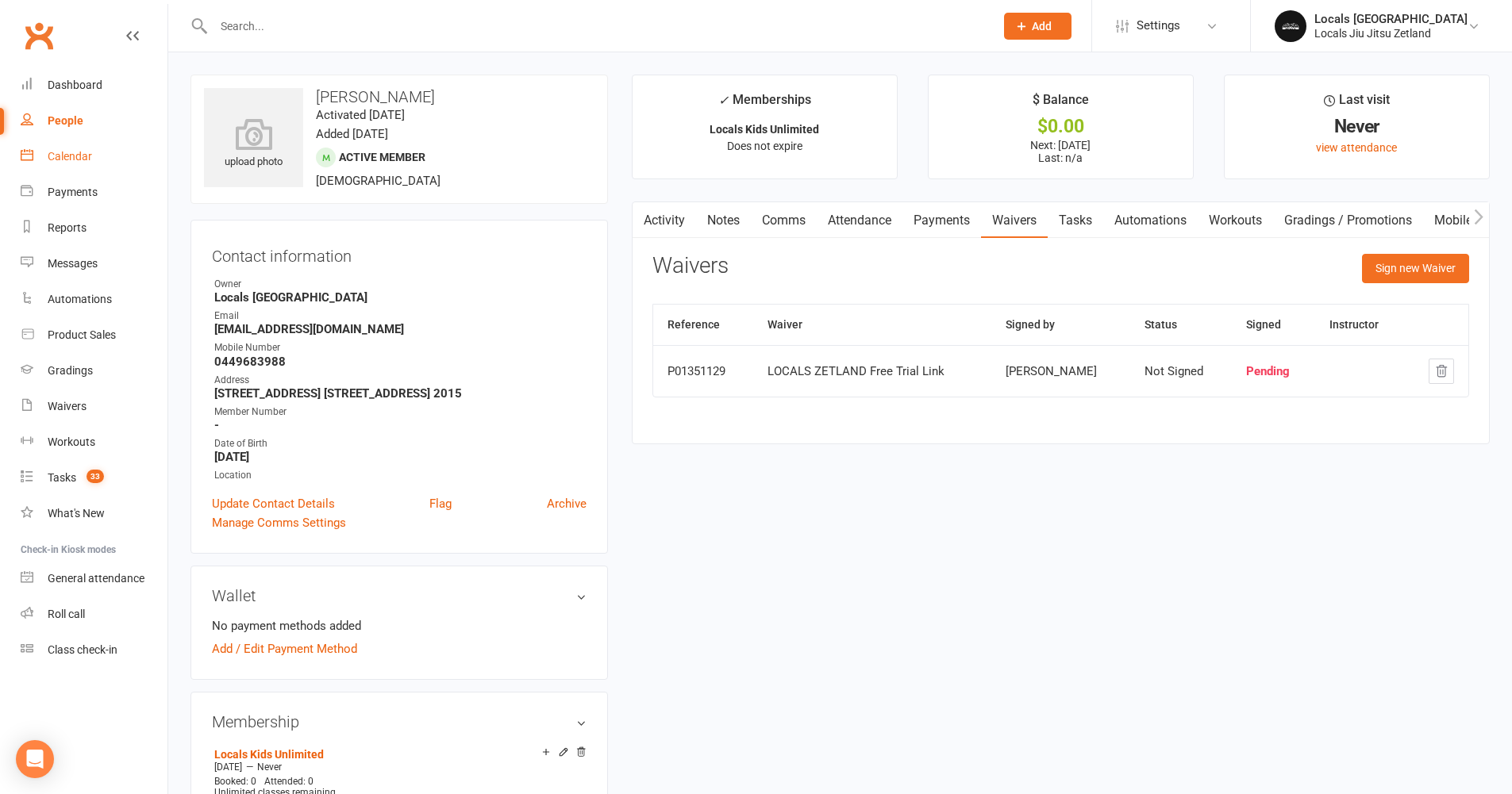
click at [58, 163] on link "Calendar" at bounding box center [94, 157] width 147 height 36
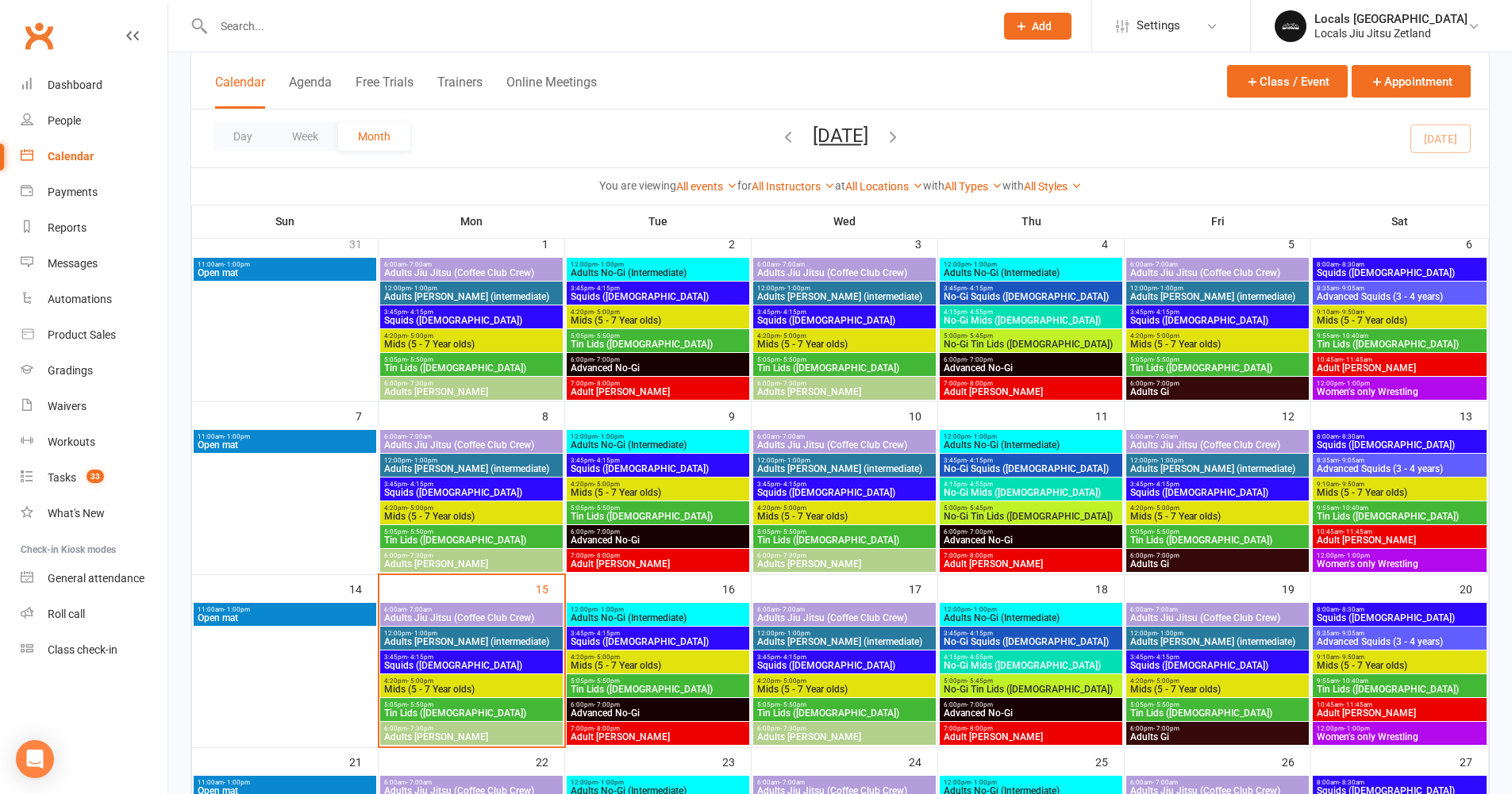
scroll to position [306, 0]
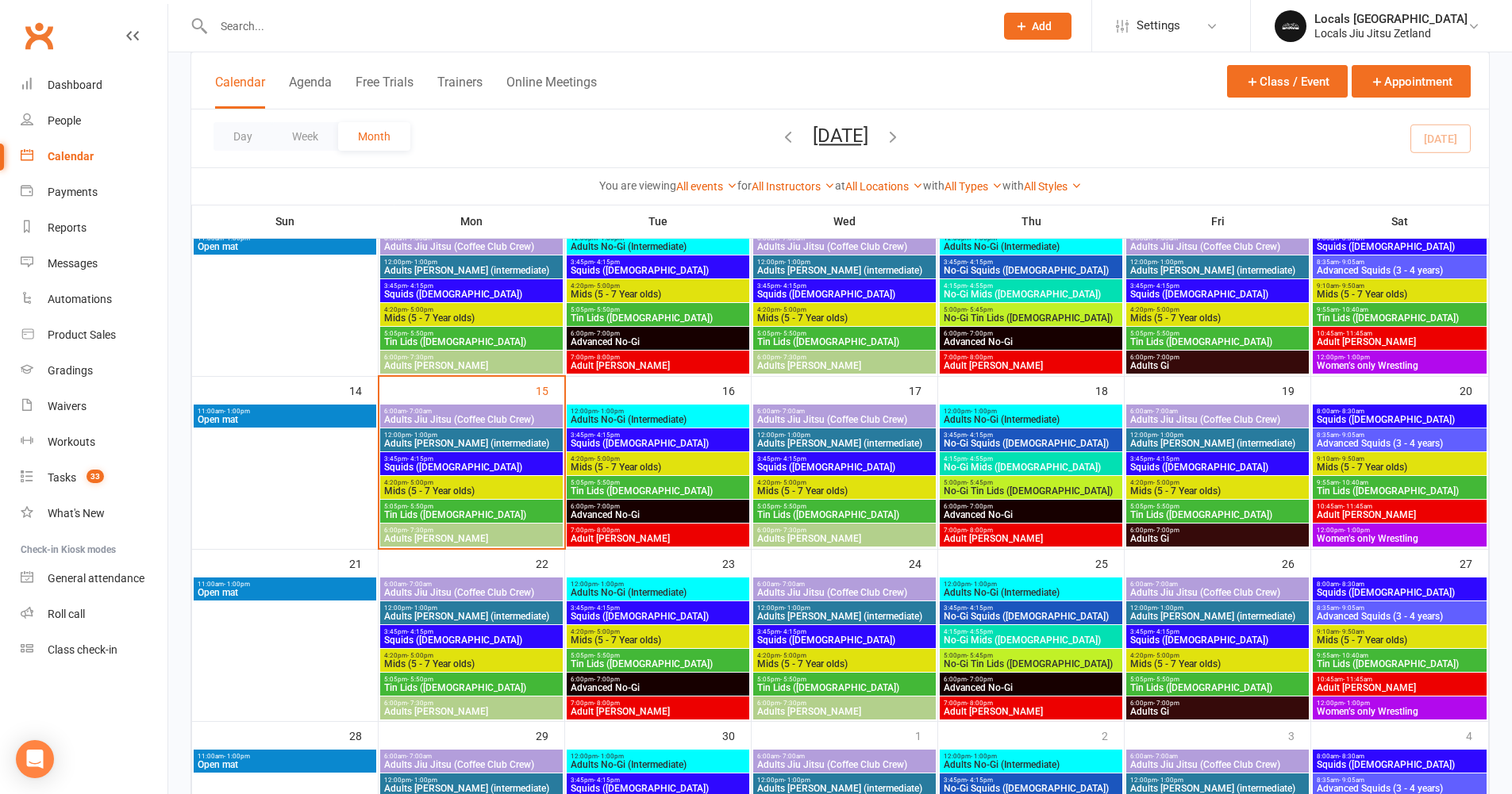
click at [464, 466] on span "Squids ([DEMOGRAPHIC_DATA])" at bounding box center [471, 467] width 176 height 10
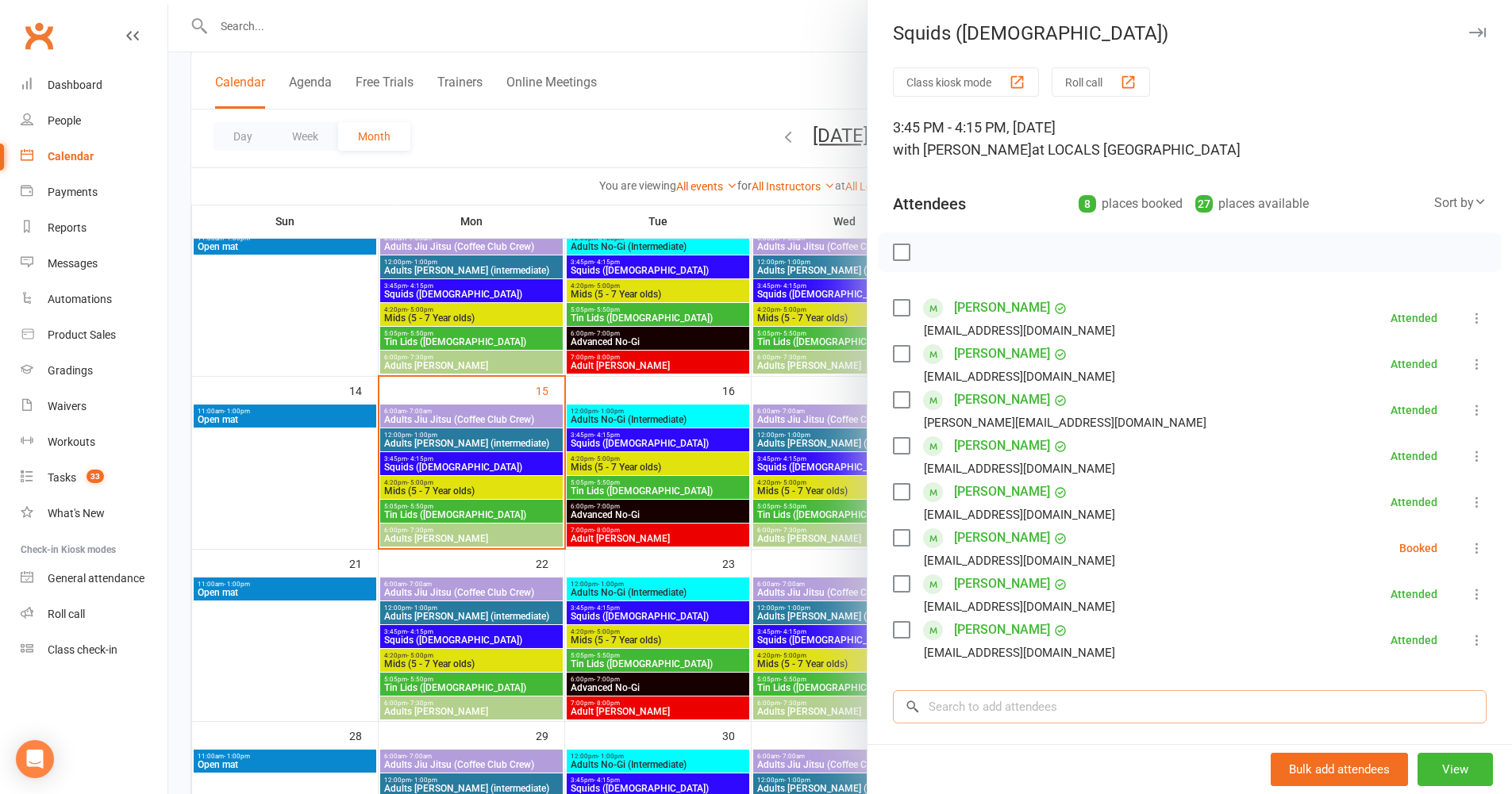
click at [958, 711] on input "search" at bounding box center [1190, 706] width 594 height 33
type input "ivy"
click at [85, 398] on link "Waivers" at bounding box center [94, 407] width 147 height 36
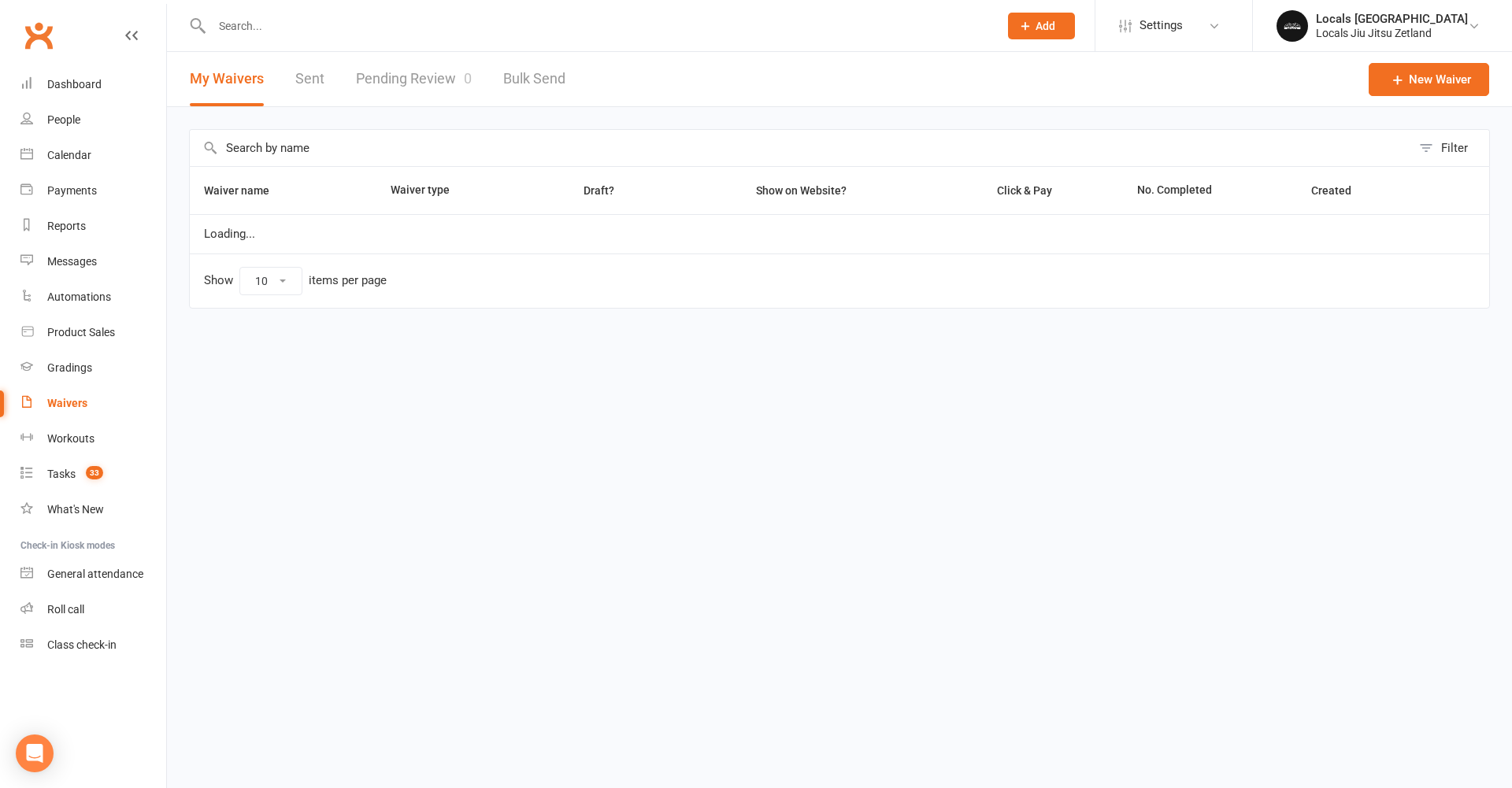
select select "100"
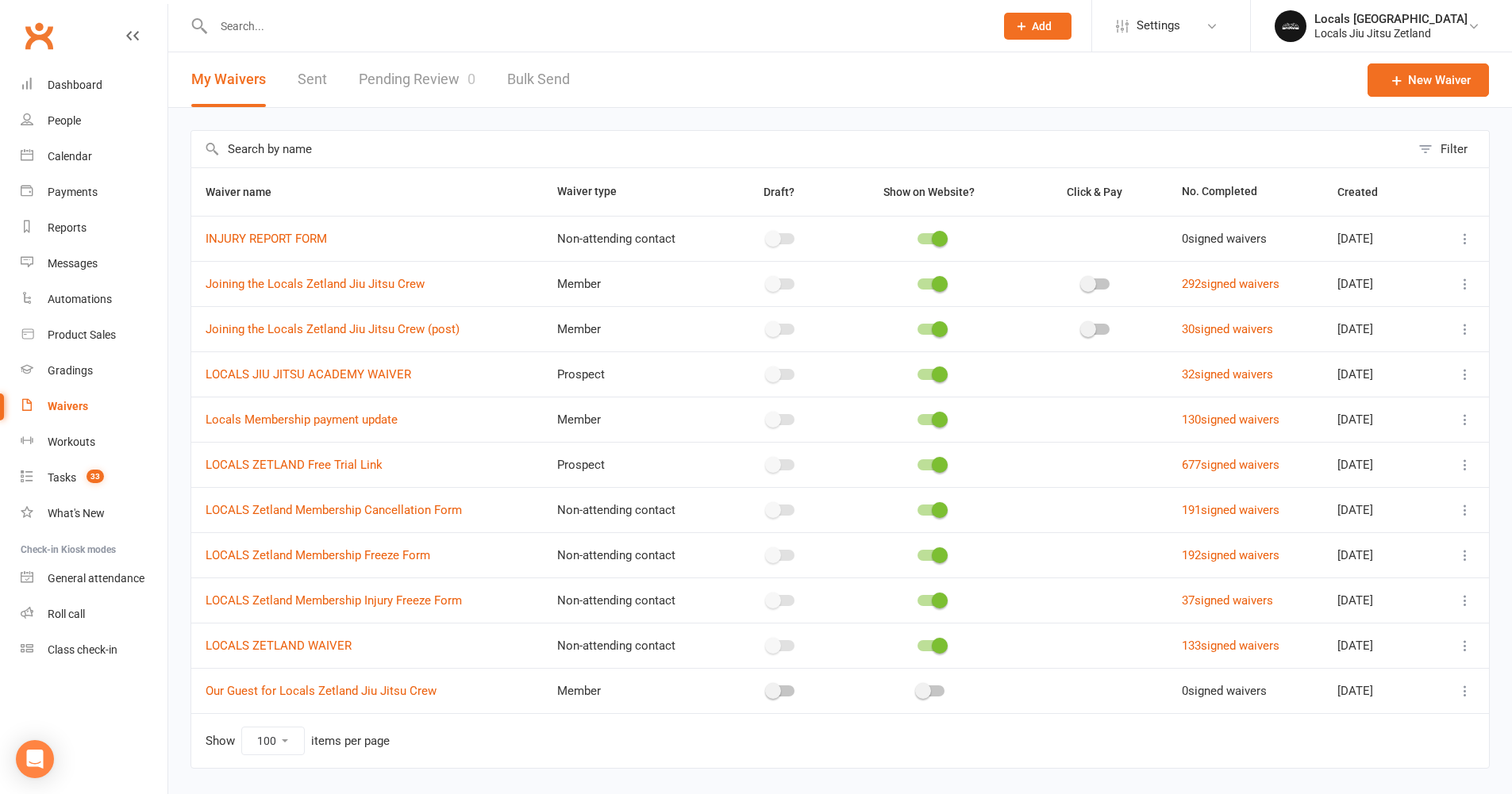
click at [431, 89] on link "Pending Review 0" at bounding box center [416, 79] width 116 height 55
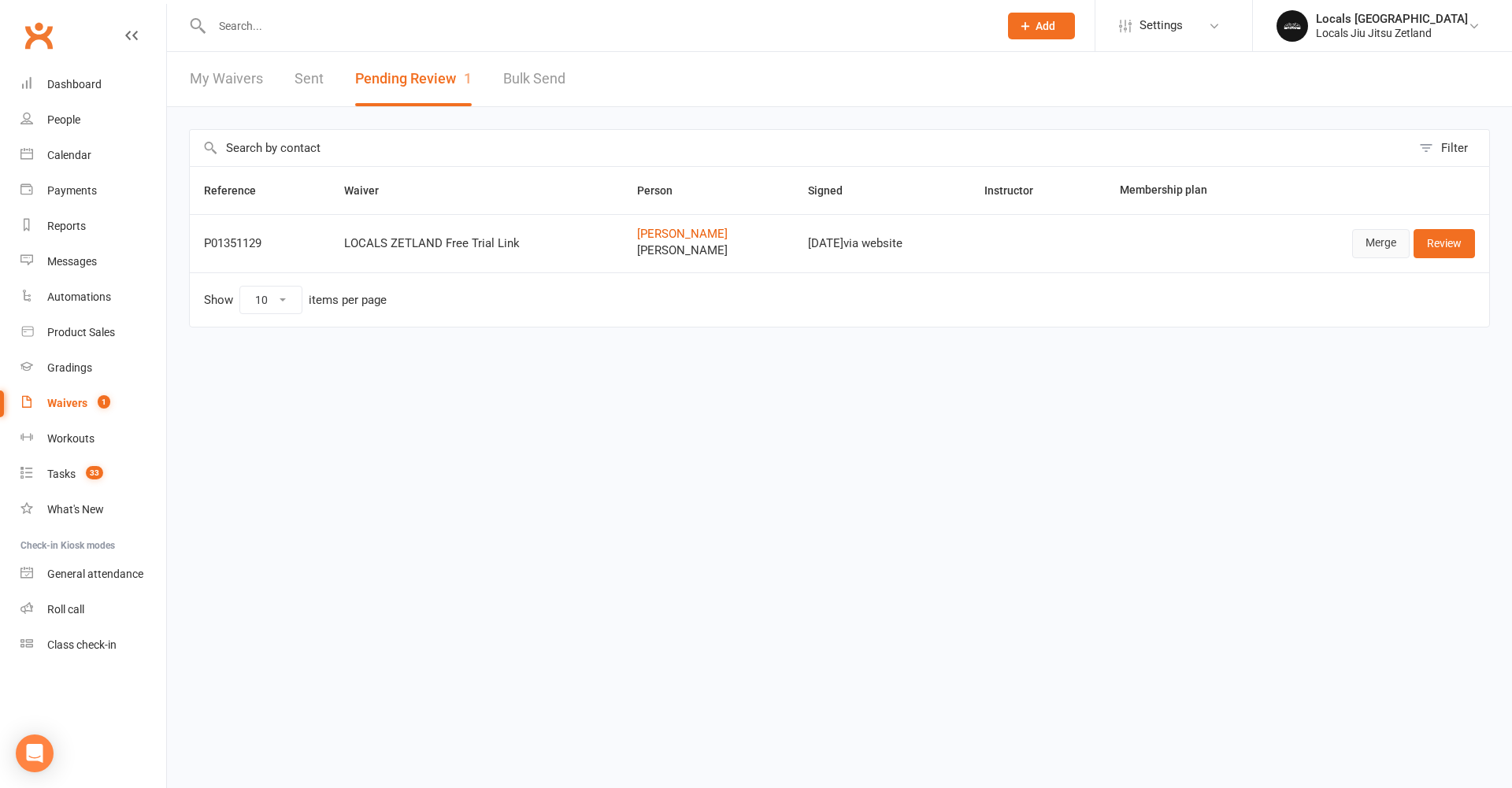
click at [1372, 248] on link "Merge" at bounding box center [1381, 244] width 57 height 29
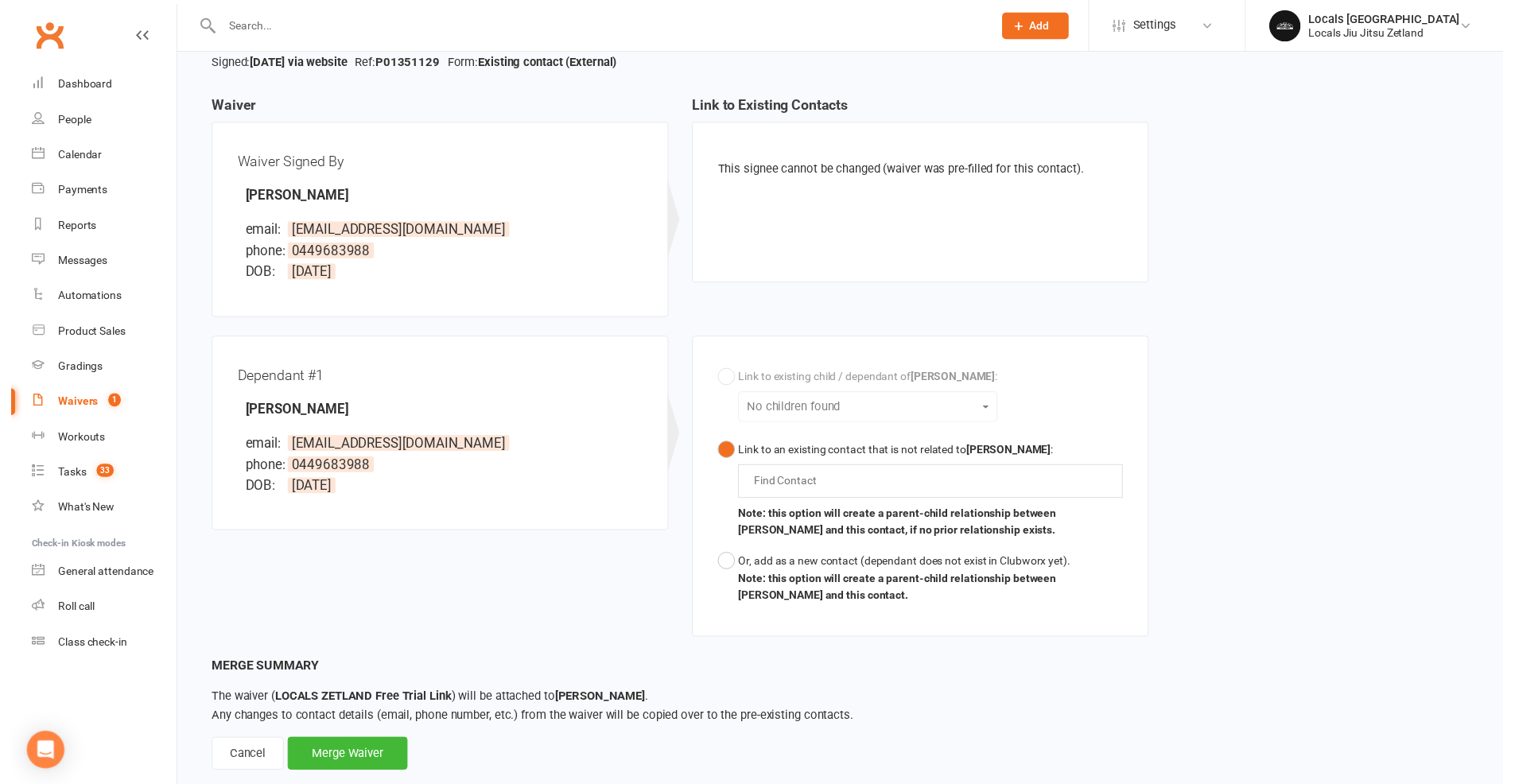
scroll to position [158, 0]
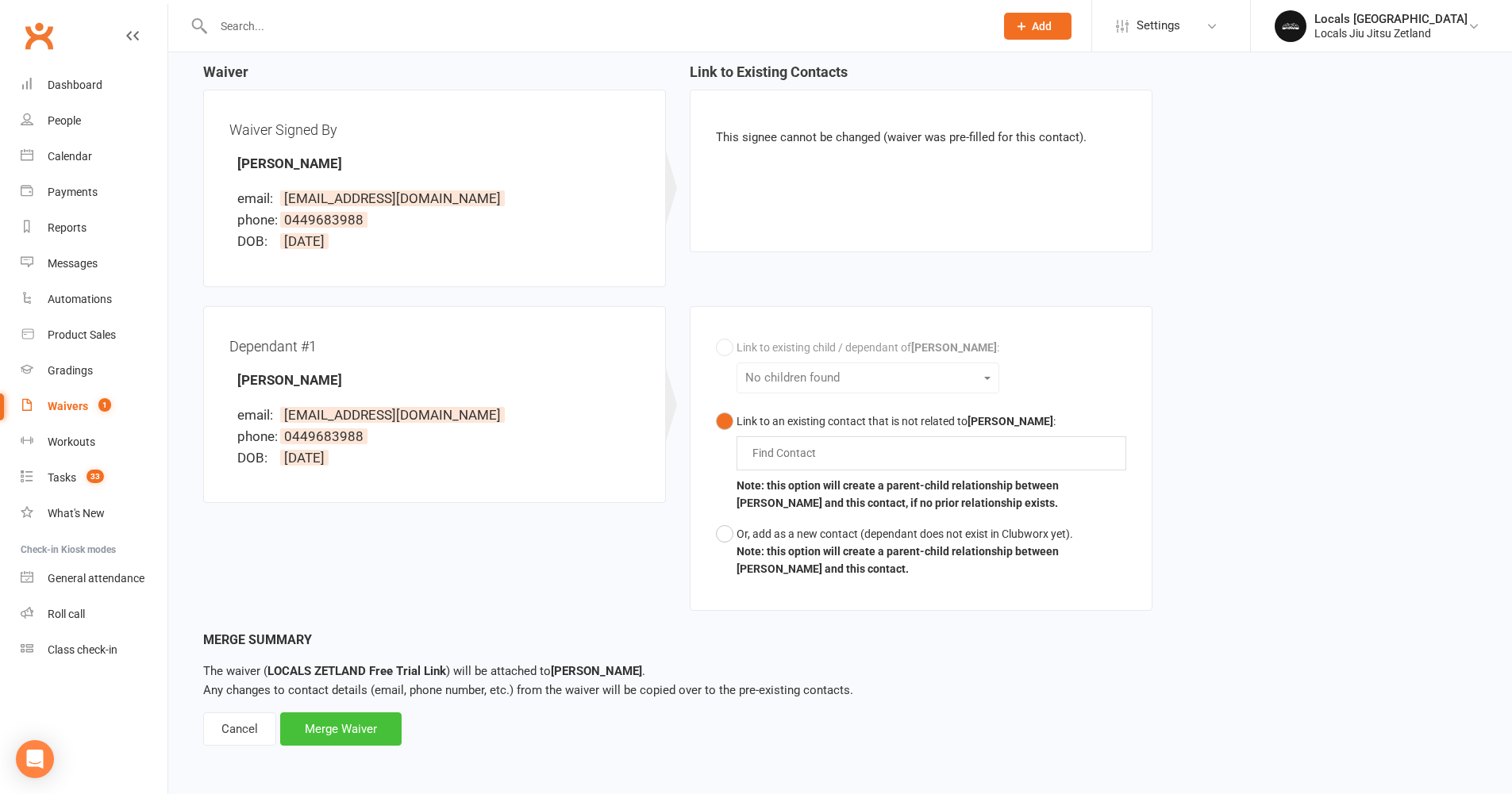
click at [375, 735] on div "Merge Waiver" at bounding box center [340, 729] width 122 height 33
click at [728, 536] on button "Or, add as a new contact (dependant does not exist in Clubworx yet). Note: this…" at bounding box center [921, 551] width 411 height 66
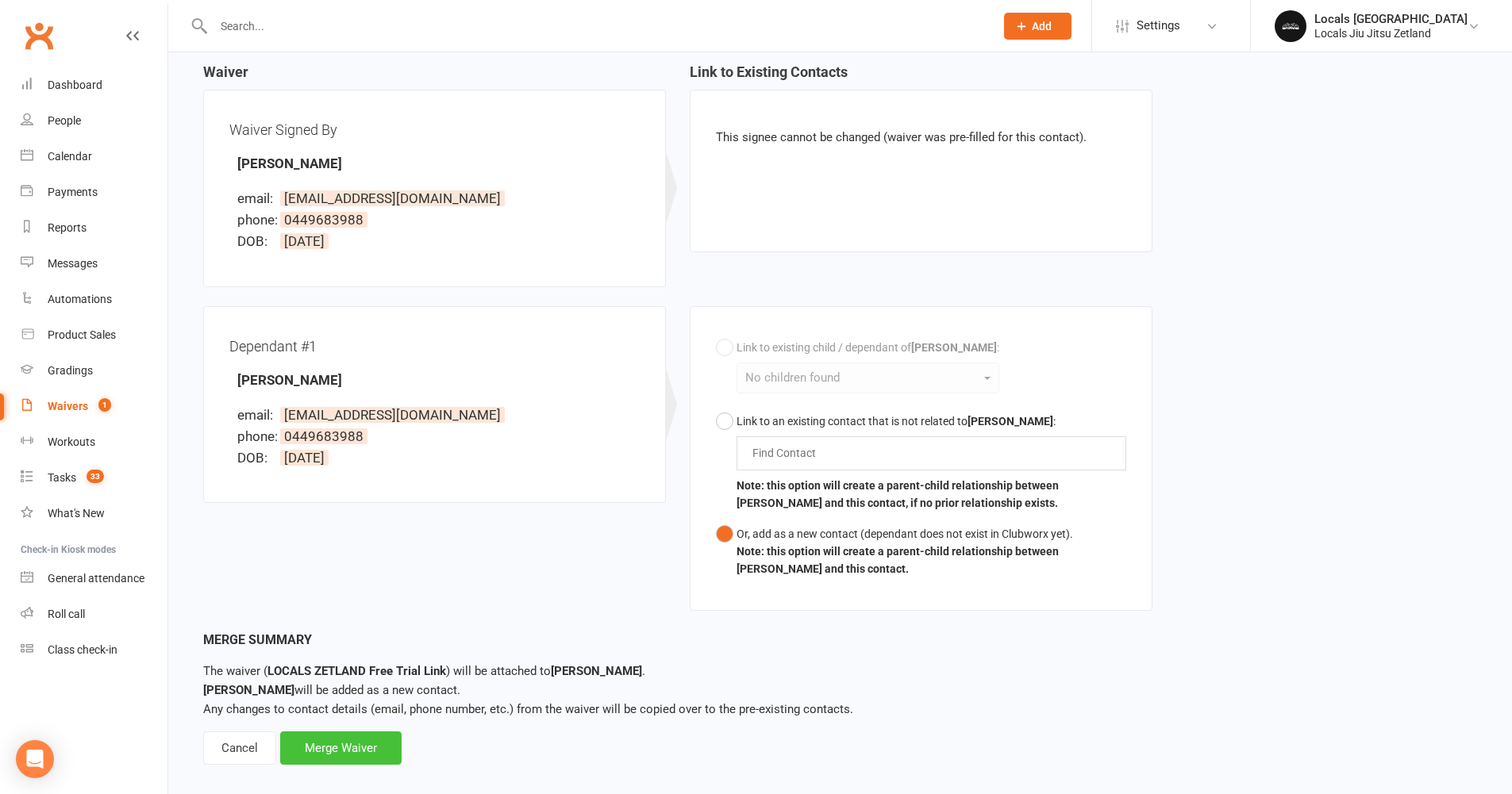
click at [366, 737] on div "Merge Waiver" at bounding box center [340, 748] width 122 height 33
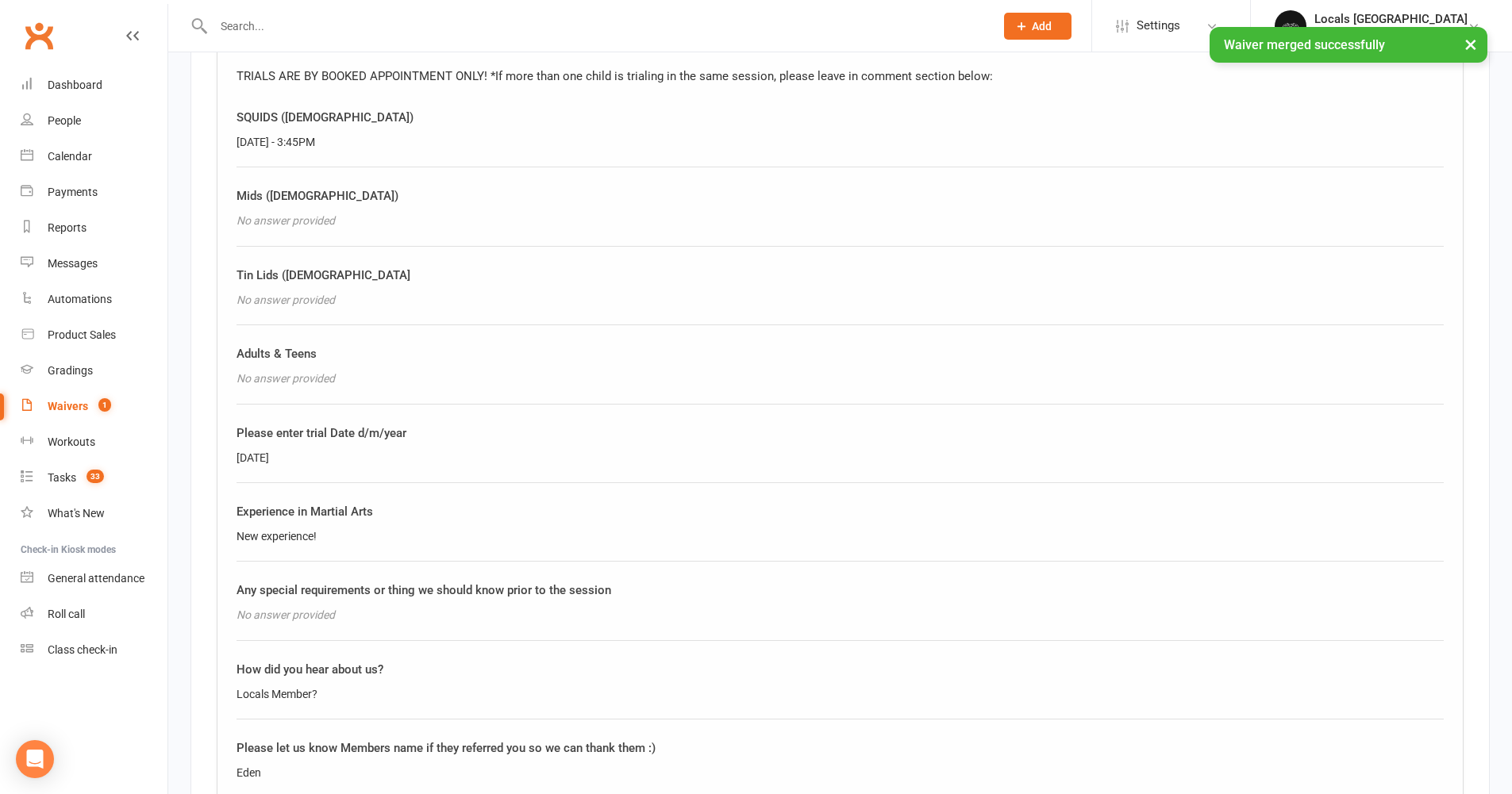
scroll to position [1900, 0]
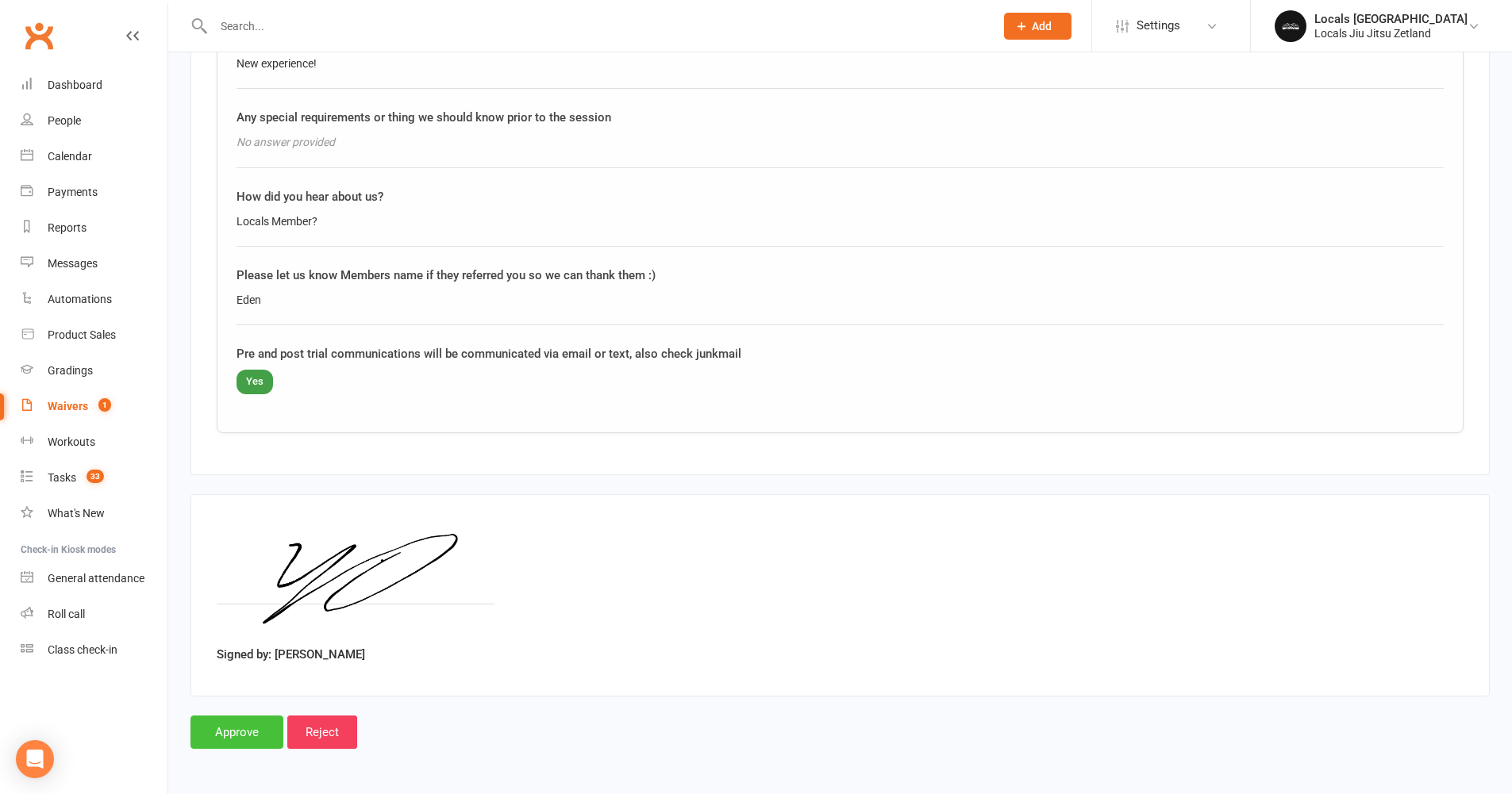
click at [212, 732] on input "Approve" at bounding box center [237, 732] width 93 height 33
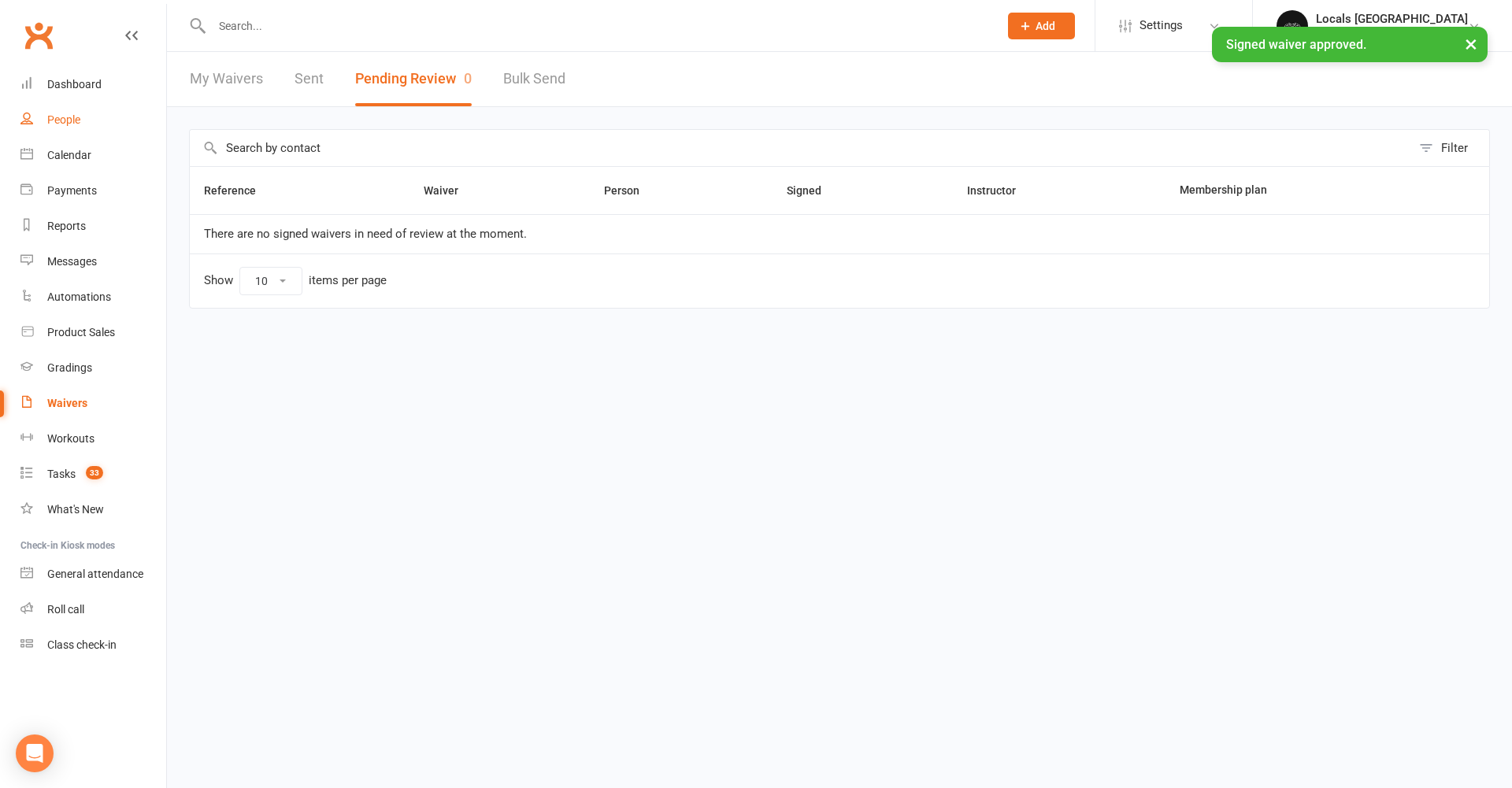
click at [79, 114] on div "People" at bounding box center [64, 120] width 33 height 13
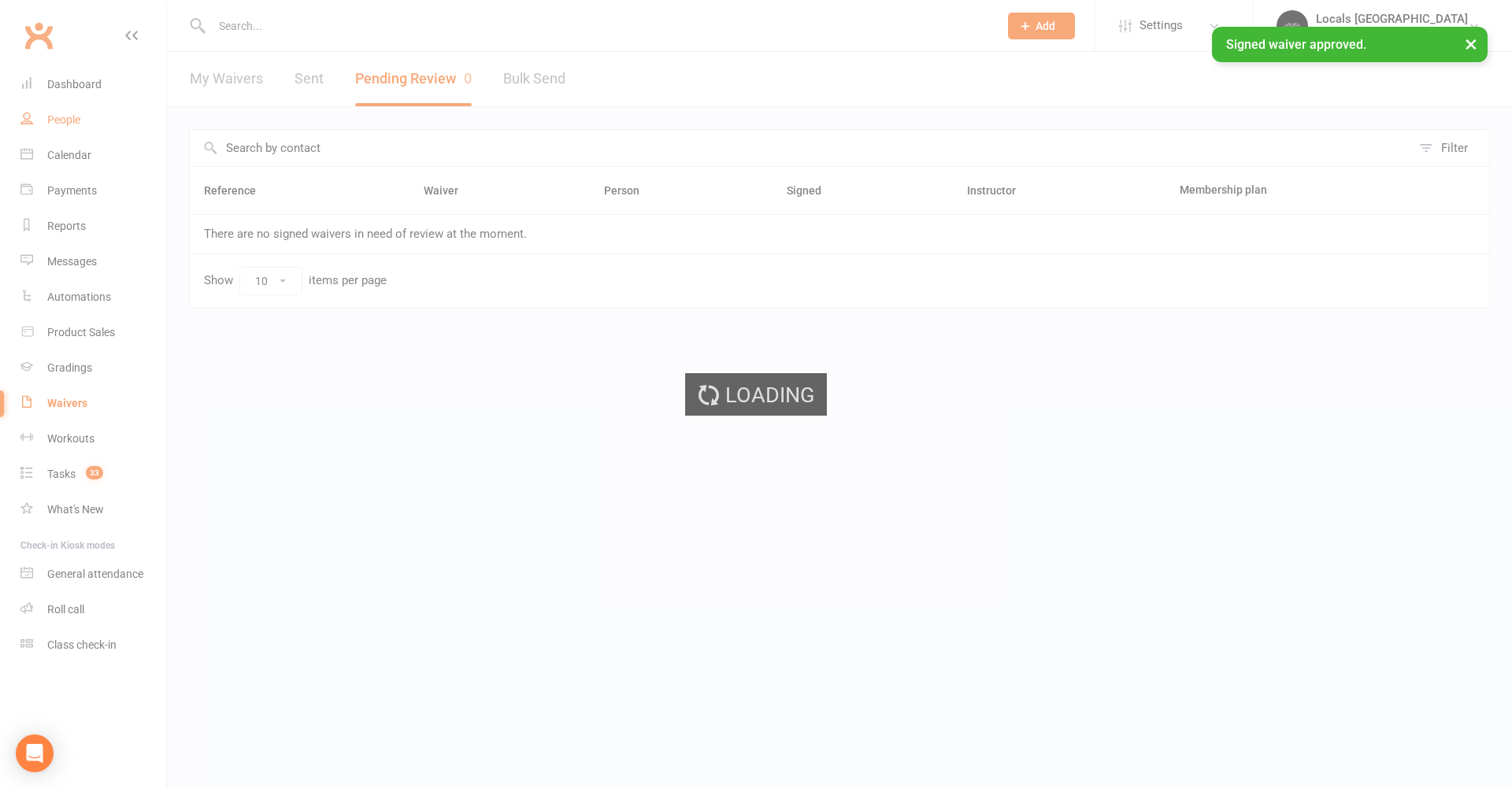
select select "100"
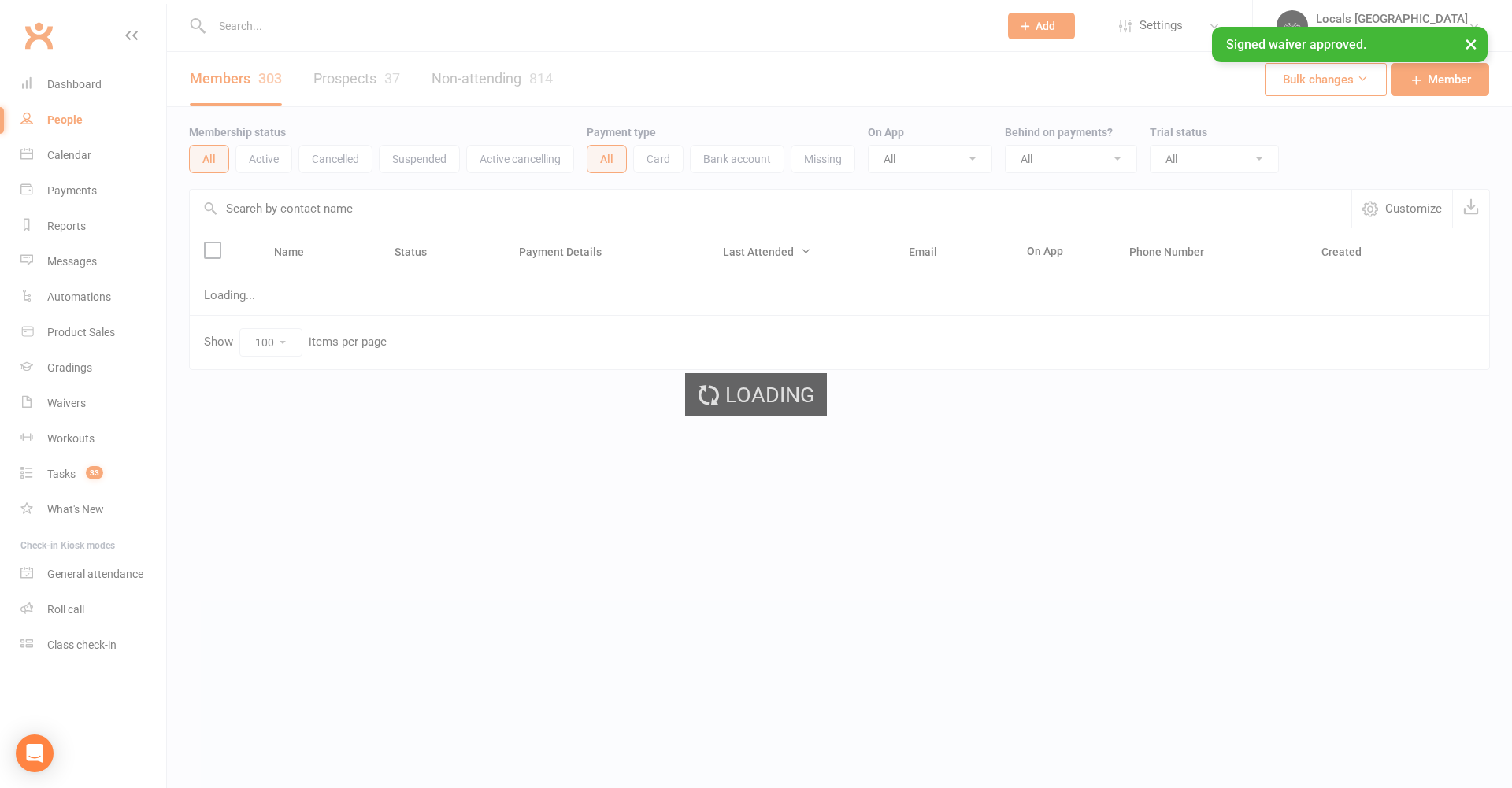
click at [269, 23] on input "text" at bounding box center [597, 26] width 780 height 22
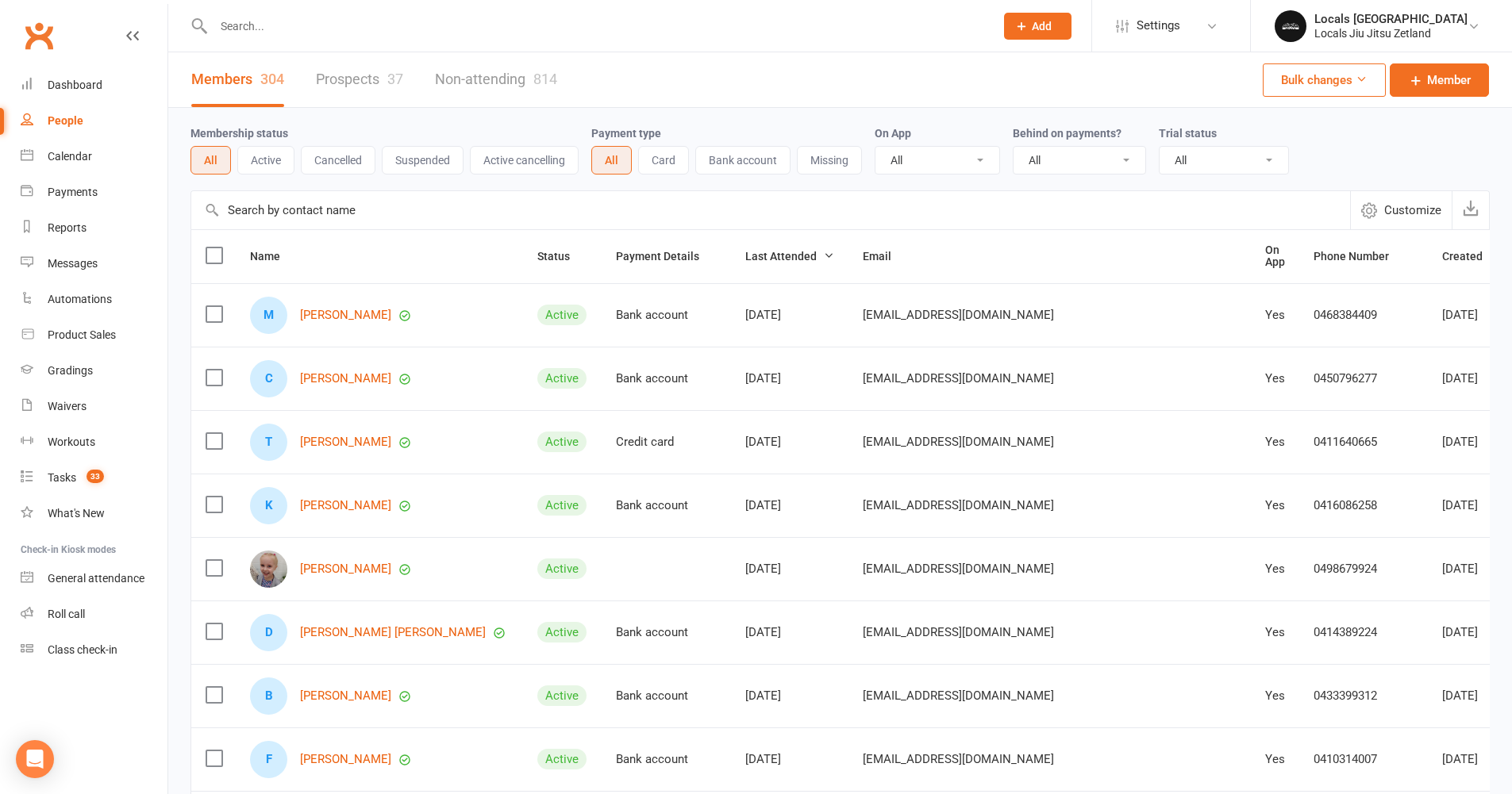
click at [236, 30] on input "text" at bounding box center [596, 26] width 775 height 23
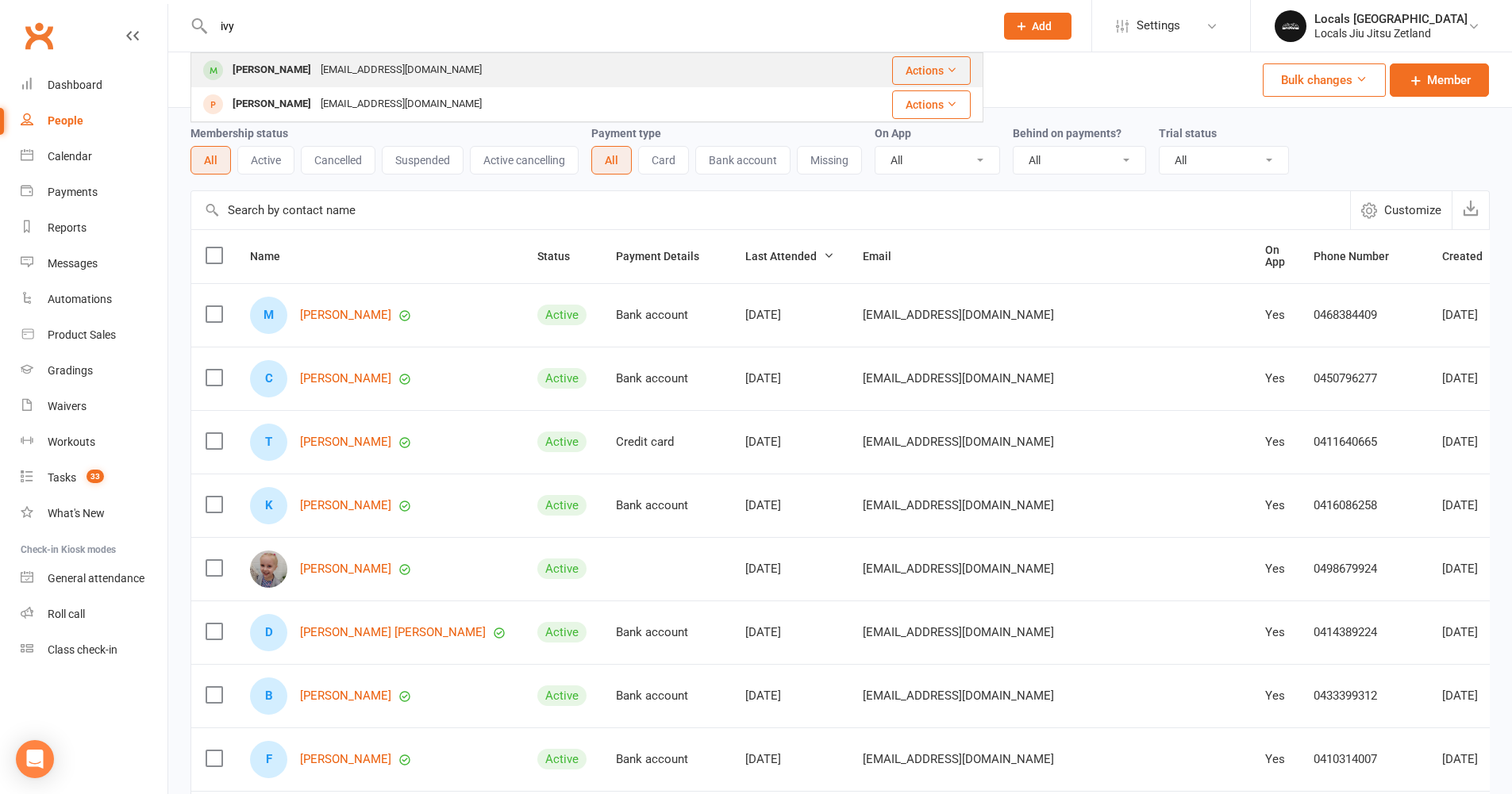
type input "ivy"
click at [945, 62] on button "Actions" at bounding box center [931, 70] width 79 height 29
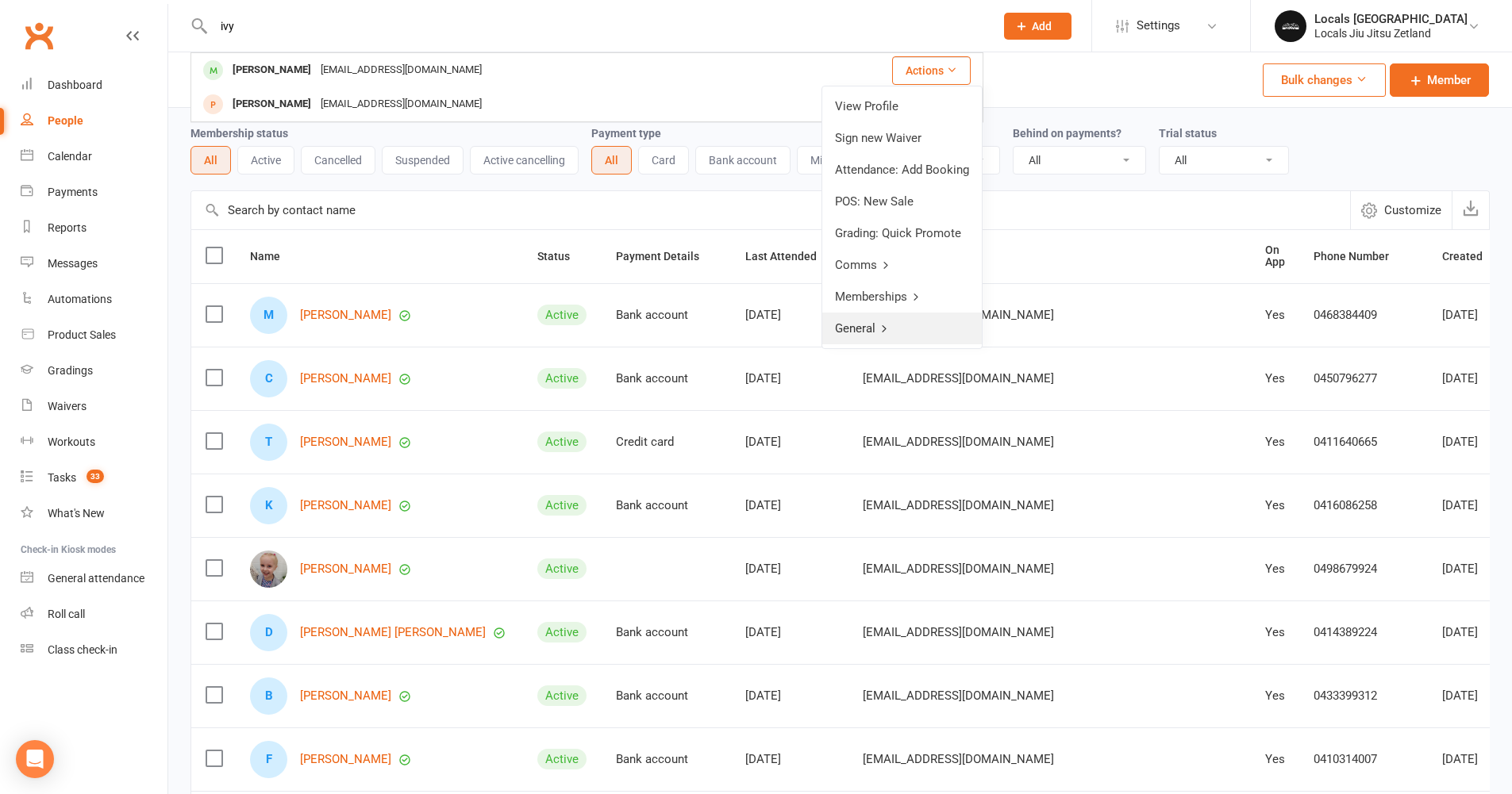
click at [874, 322] on link "General" at bounding box center [902, 328] width 160 height 32
click at [861, 102] on link "Back" at bounding box center [904, 106] width 157 height 32
click at [877, 291] on link "Memberships" at bounding box center [902, 296] width 160 height 32
click at [851, 106] on link "Back" at bounding box center [904, 106] width 157 height 32
click at [856, 105] on link "View Profile" at bounding box center [902, 106] width 160 height 32
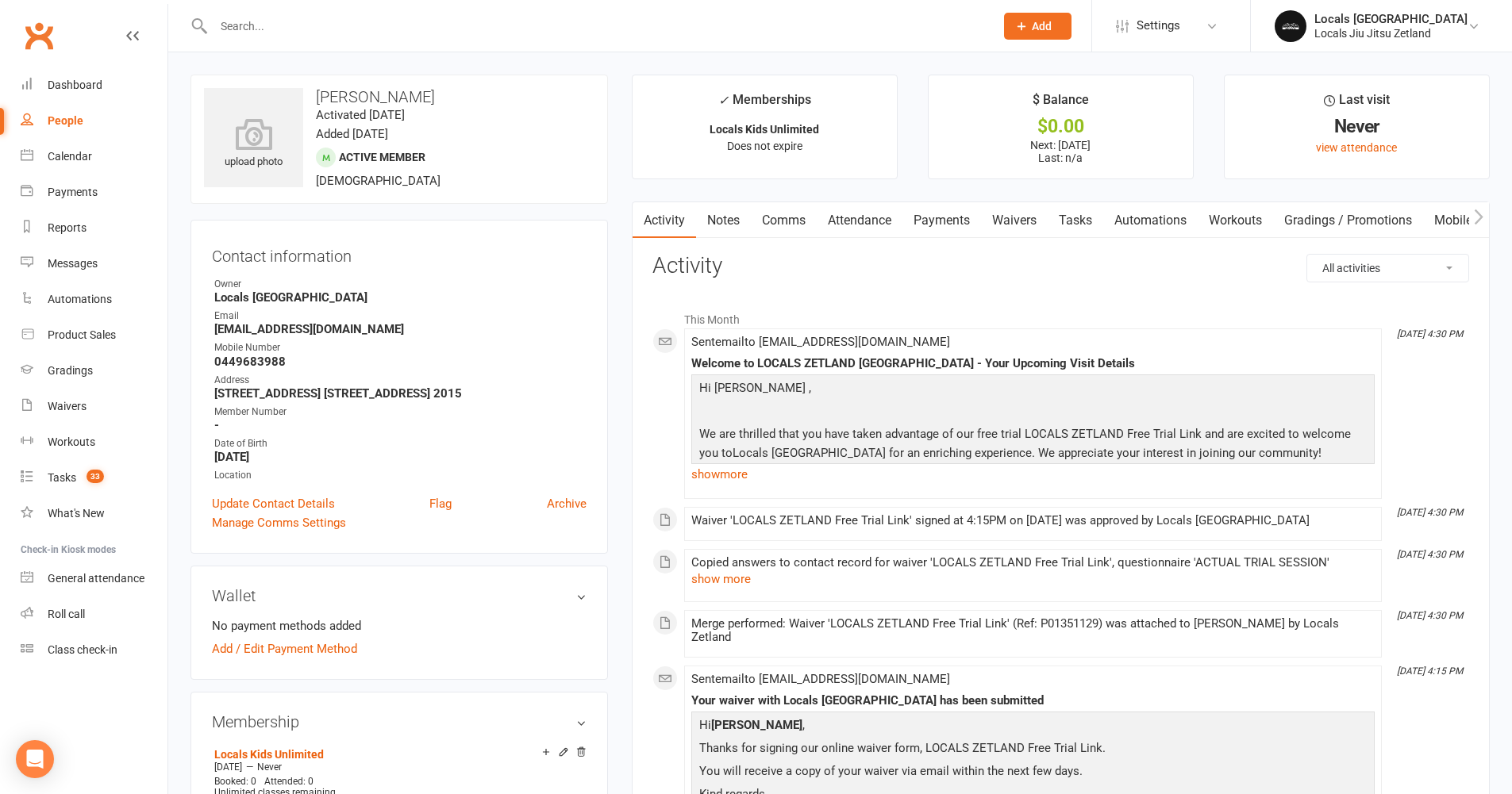
click at [1482, 218] on icon "button" at bounding box center [1480, 217] width 9 height 15
click at [1219, 25] on link "Settings" at bounding box center [1171, 26] width 110 height 36
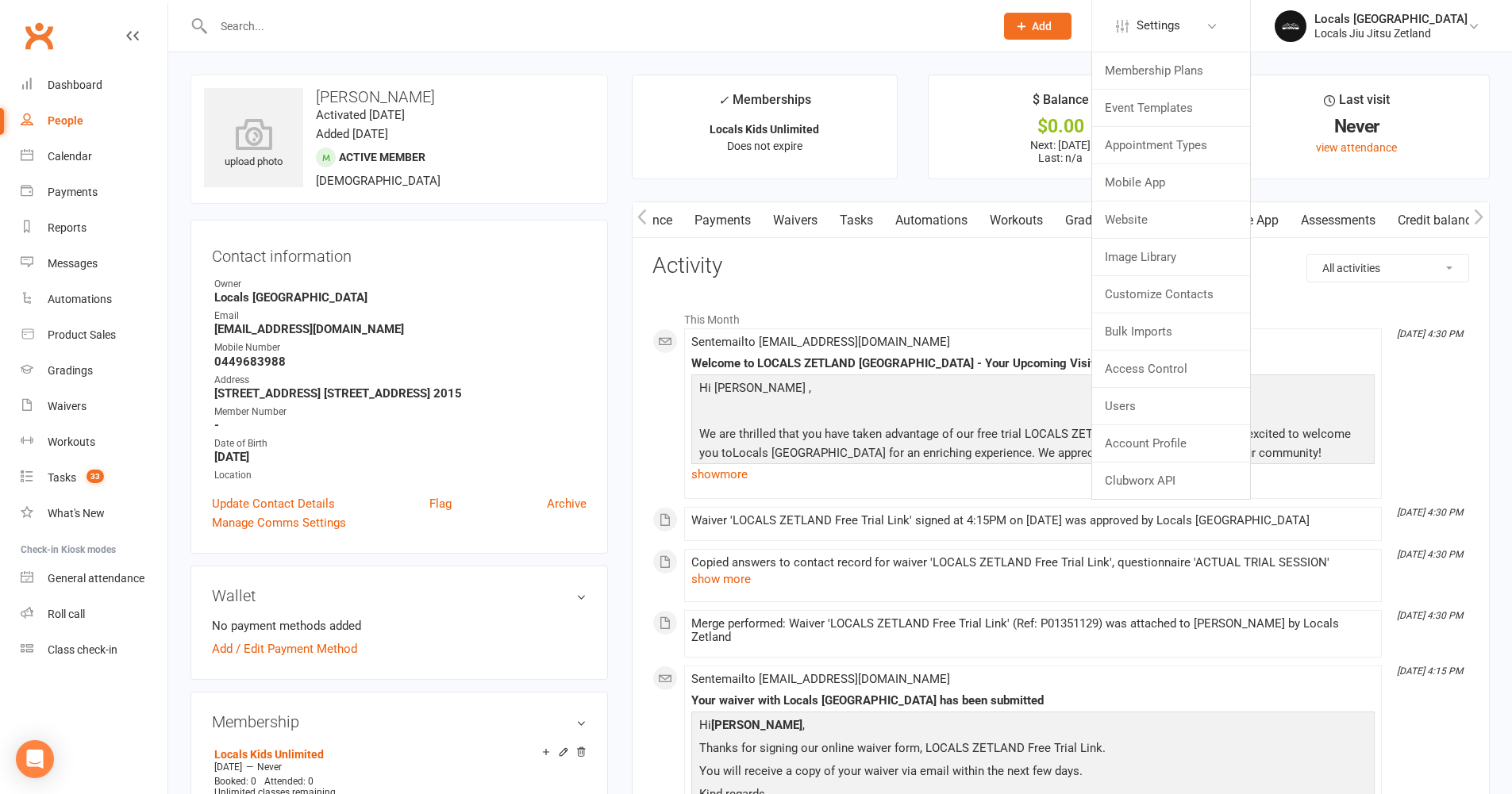
click at [811, 41] on div at bounding box center [587, 25] width 793 height 51
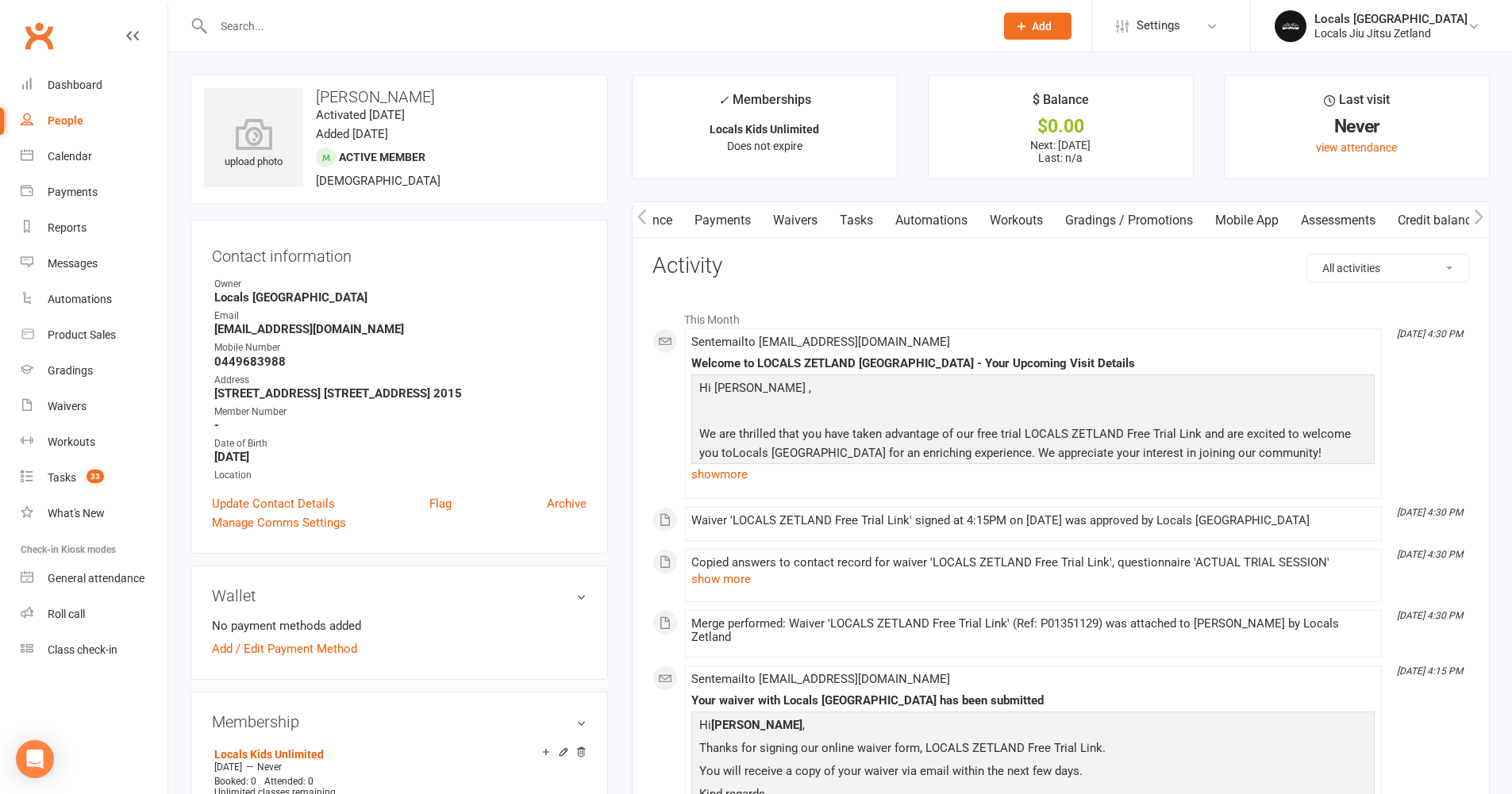
click at [283, 33] on input "text" at bounding box center [596, 26] width 775 height 23
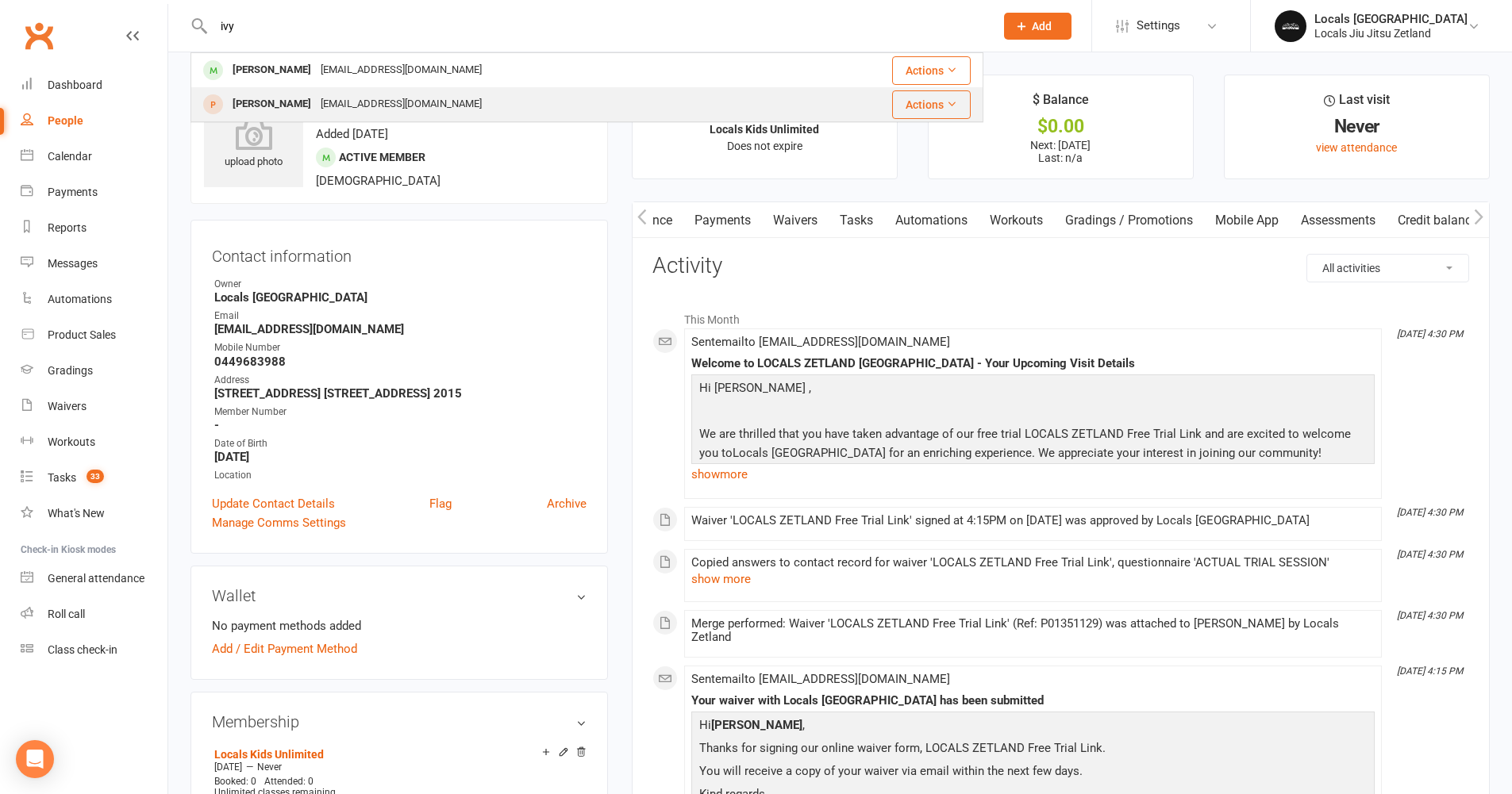
type input "ivy"
click at [935, 109] on button "Actions" at bounding box center [931, 105] width 79 height 29
click at [351, 97] on div "yangwuu1023@gmail.com" at bounding box center [401, 105] width 171 height 23
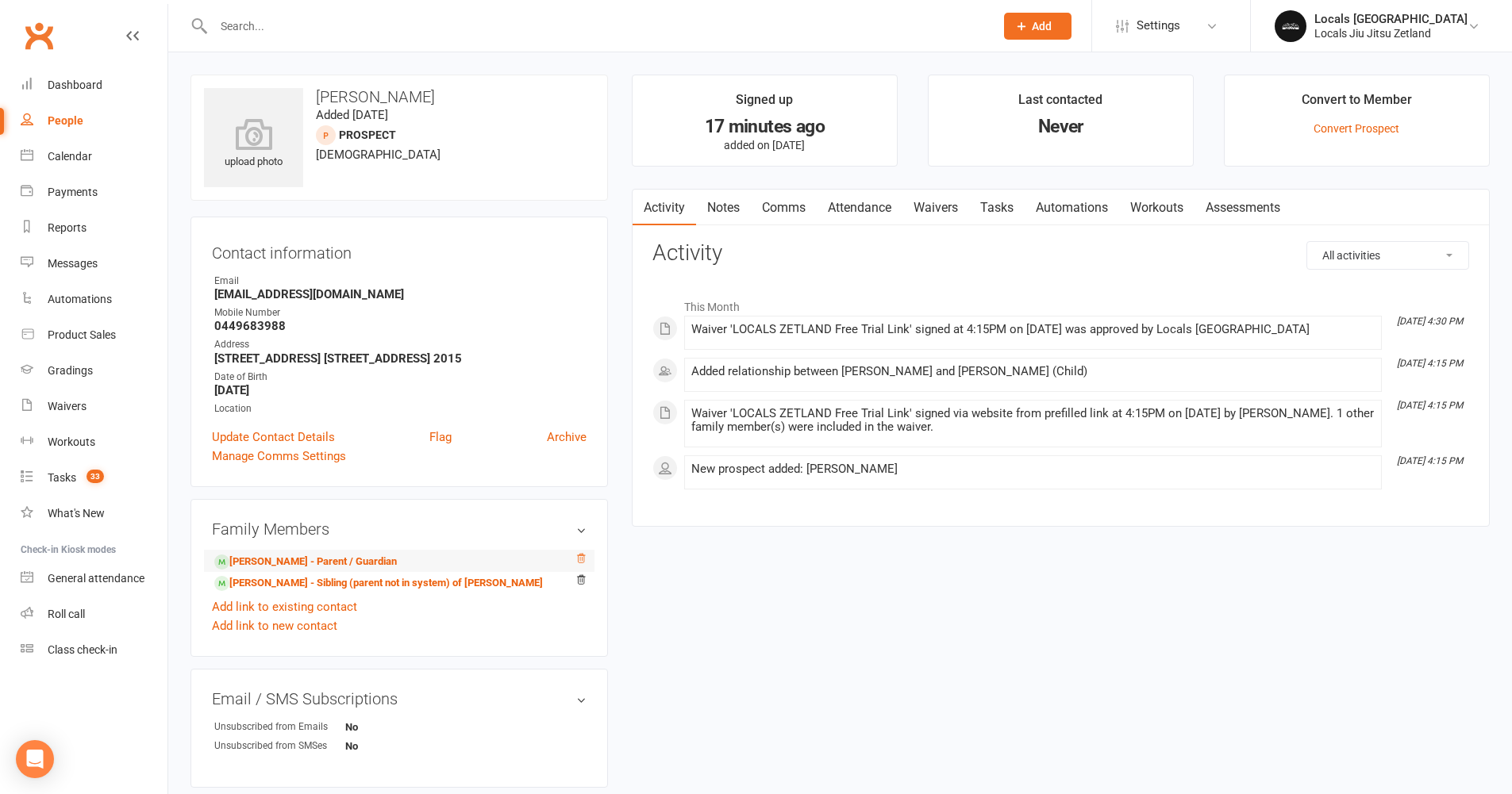
click at [582, 564] on icon at bounding box center [581, 559] width 11 height 11
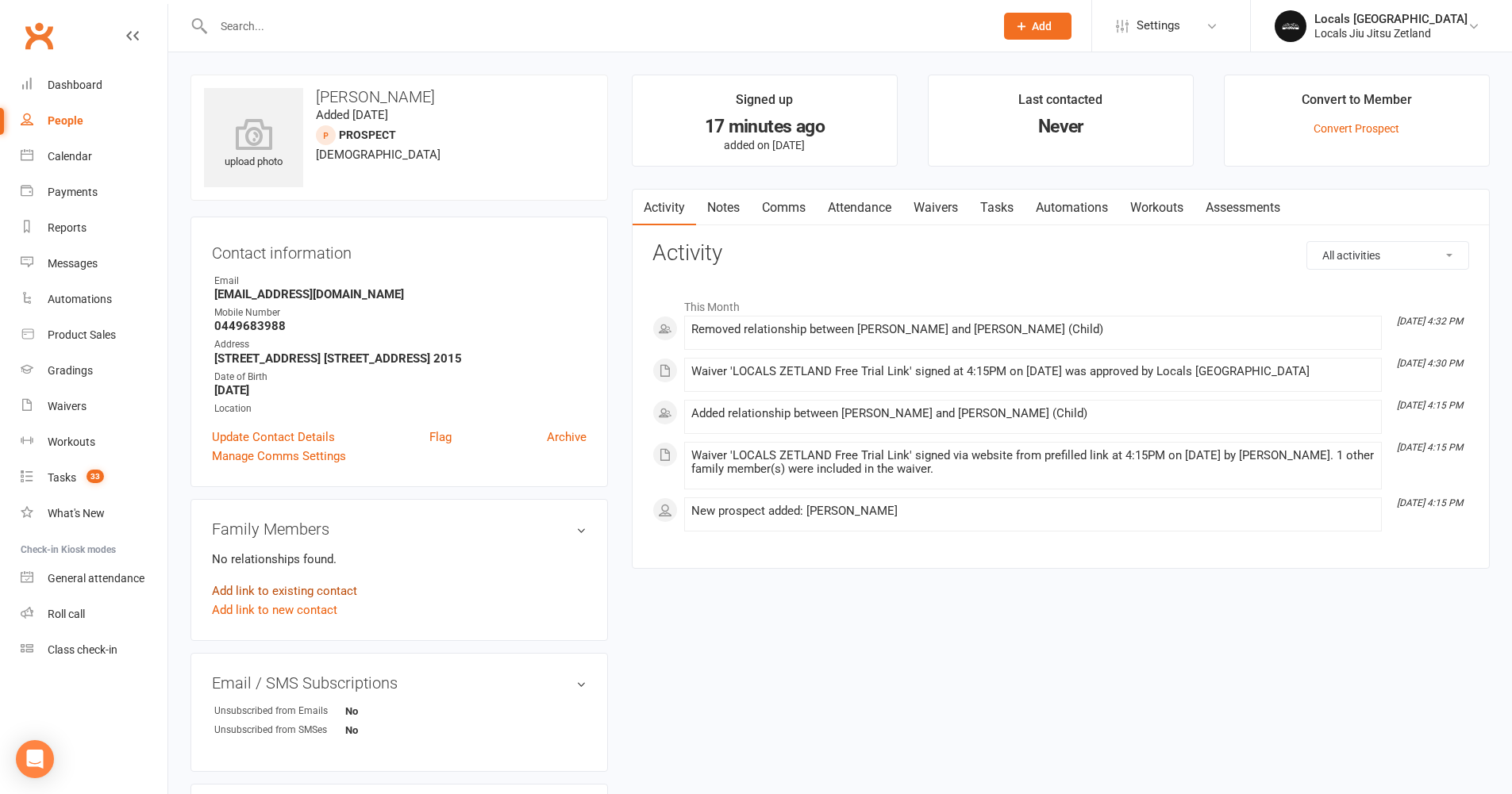
click at [320, 601] on link "Add link to existing contact" at bounding box center [284, 591] width 145 height 19
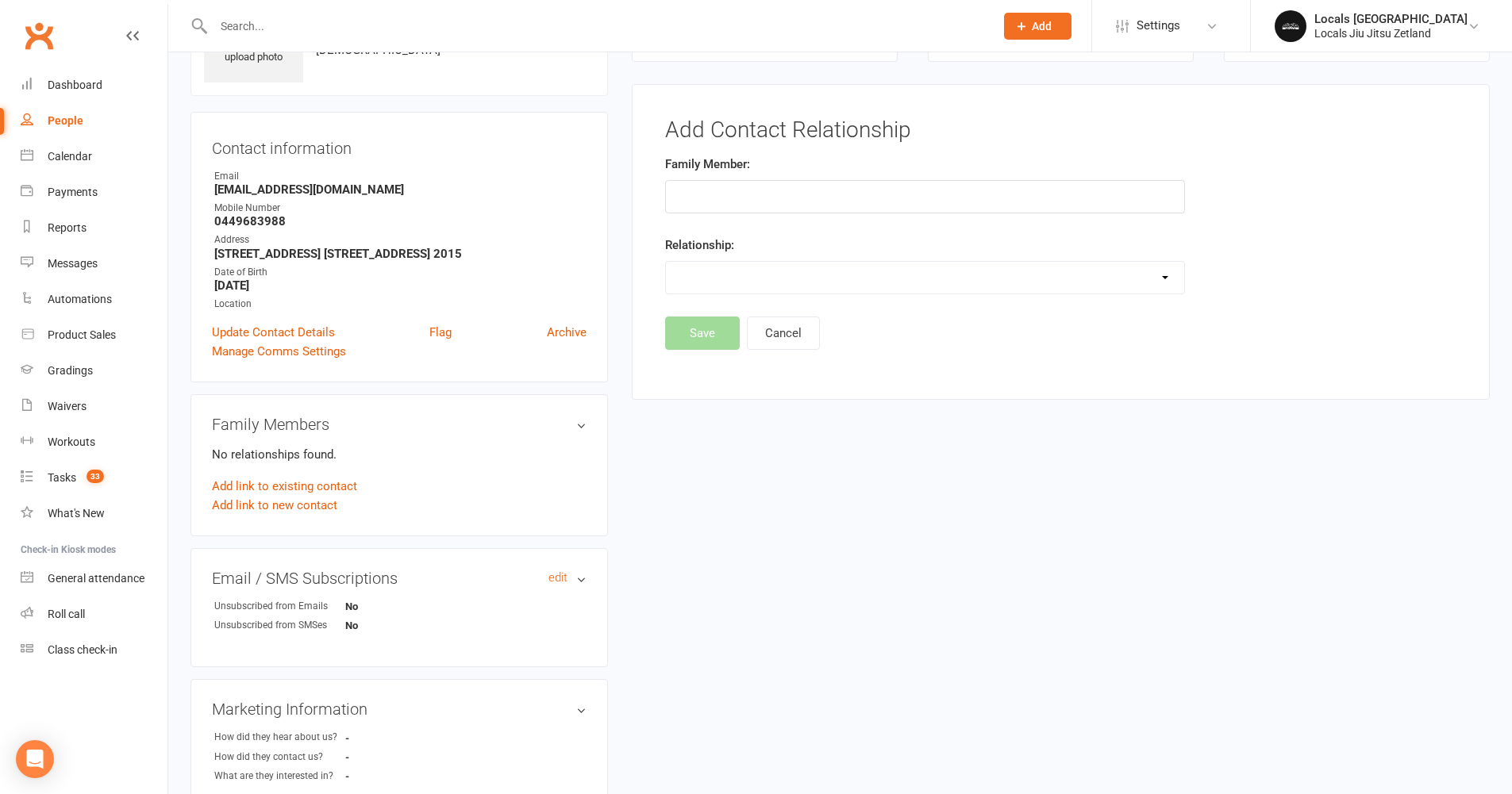
scroll to position [109, 0]
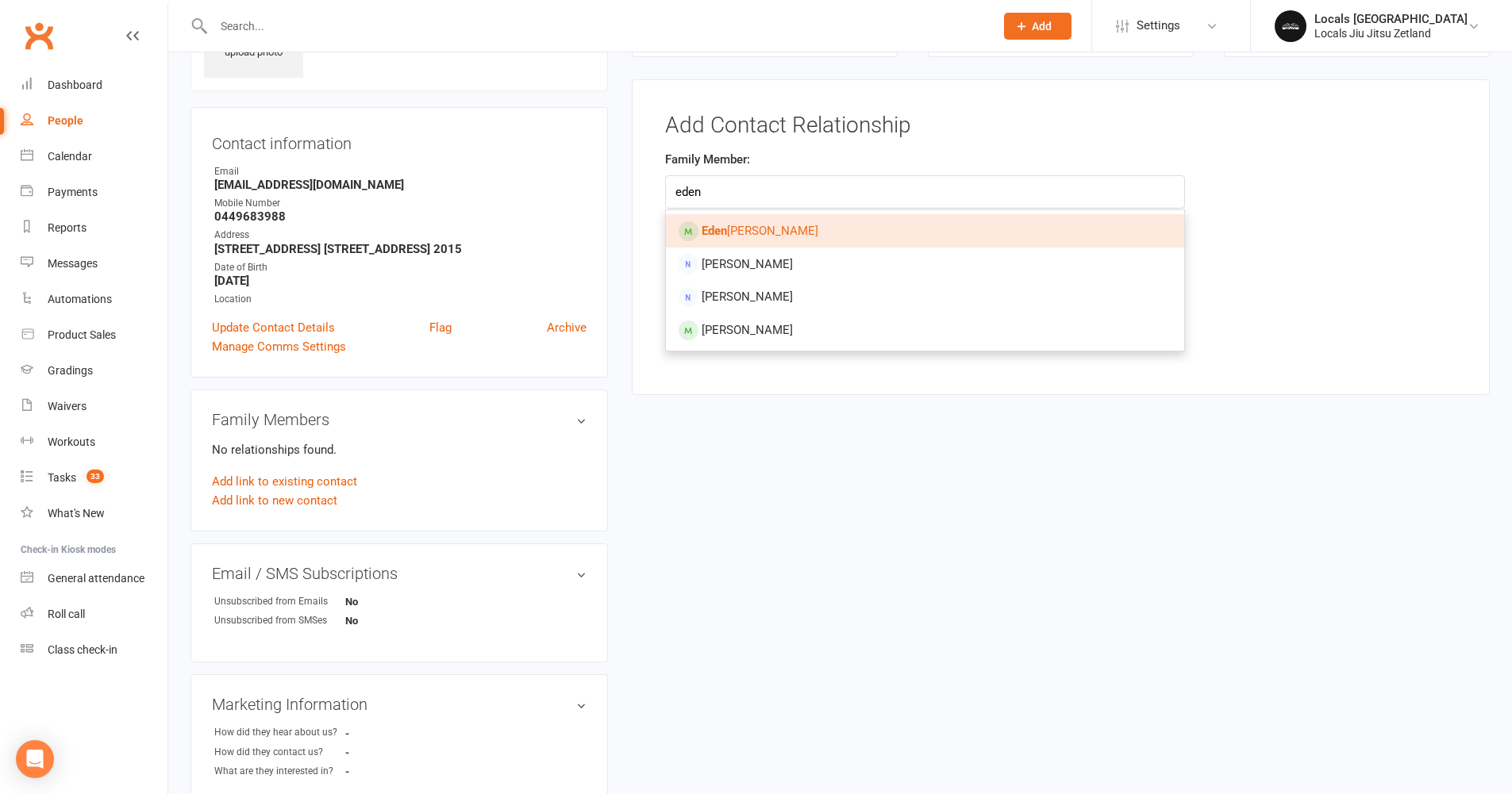
type input "eden"
click at [742, 235] on span "Eden Carrion" at bounding box center [759, 231] width 116 height 14
type input "Eden Carrion"
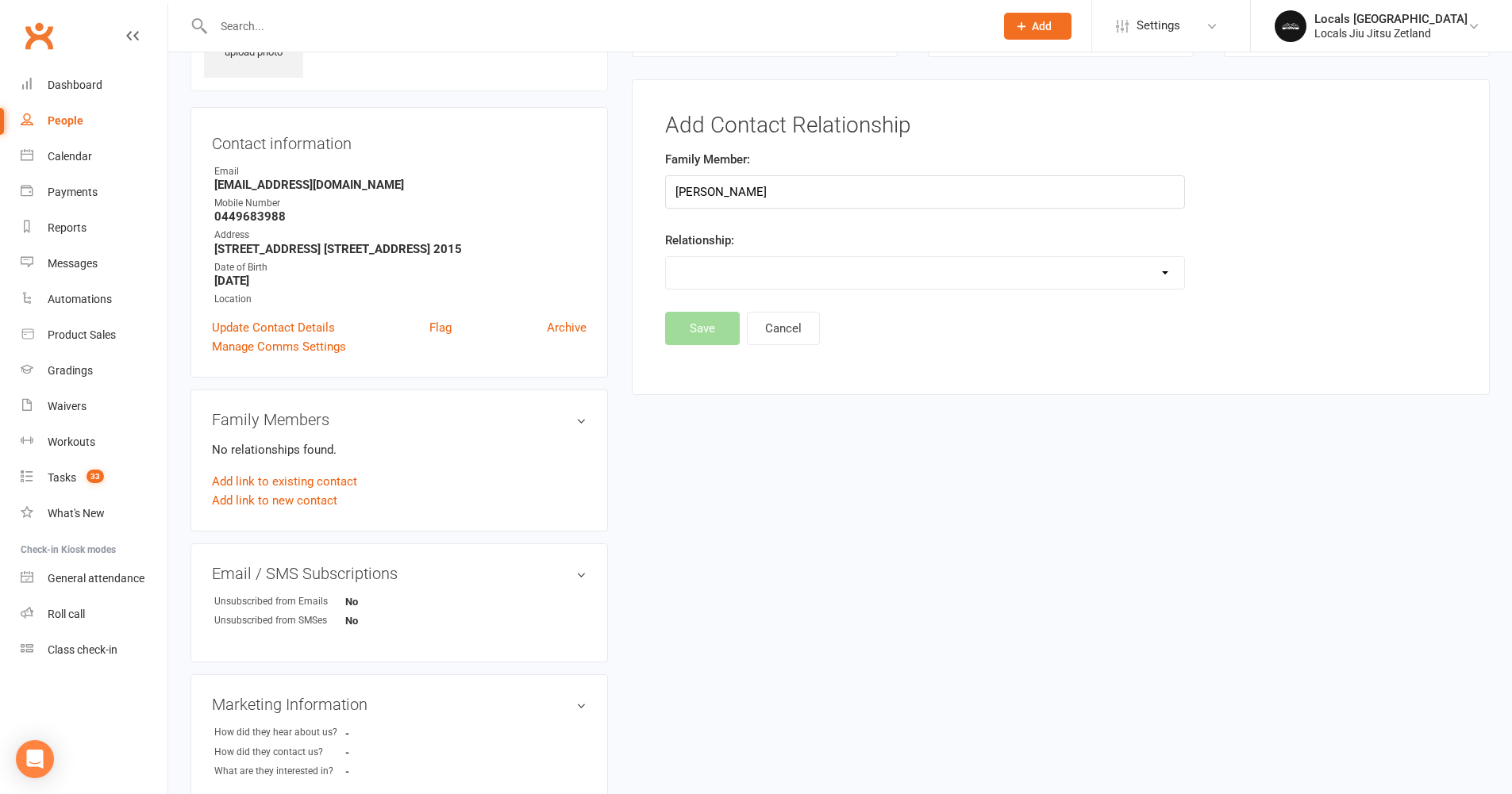
click at [732, 269] on select "Parent / Guardian Child Sibling (parent not in system) Spouse / Partner Cousin …" at bounding box center [925, 272] width 518 height 32
select select "2"
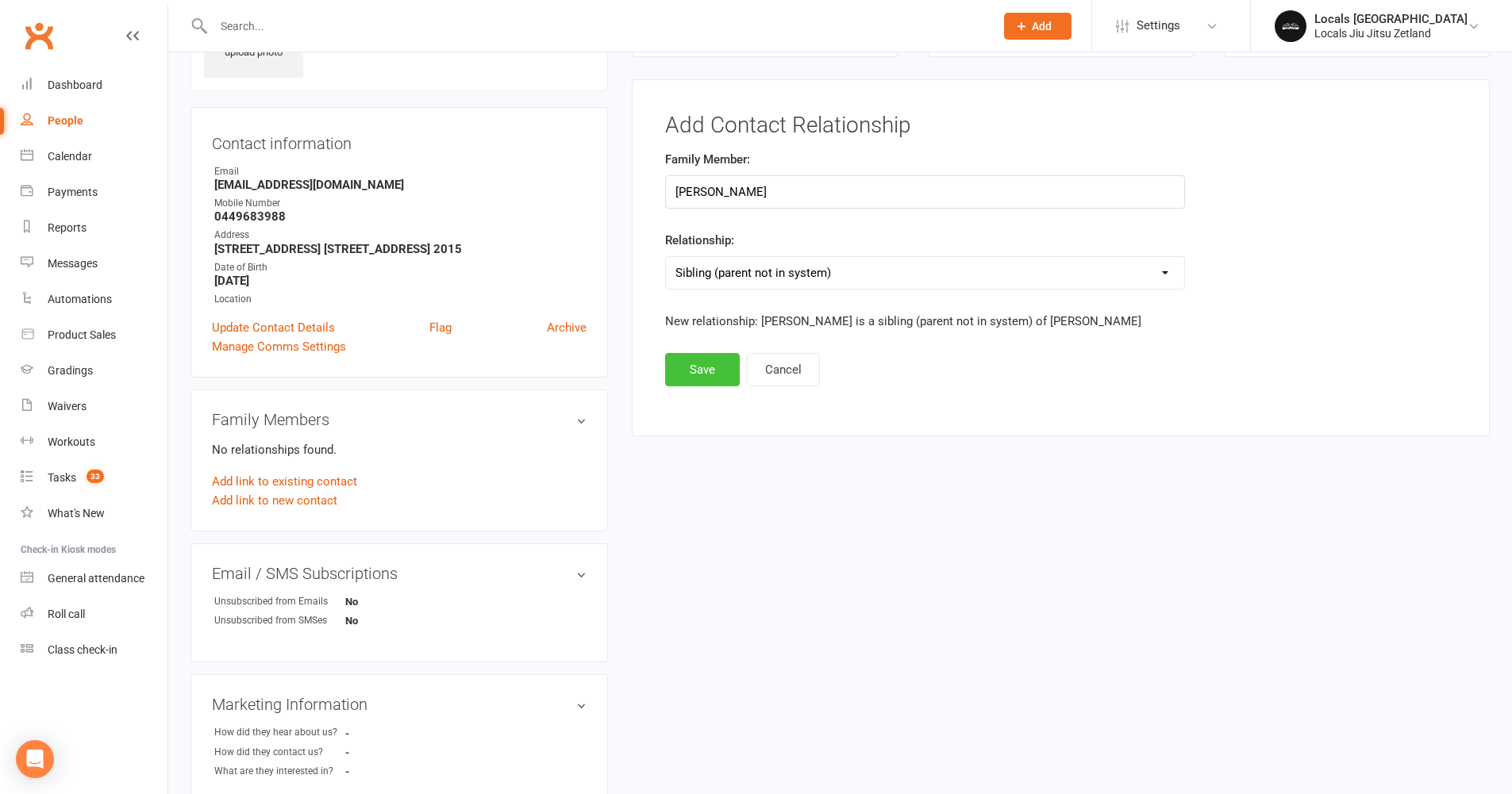
click at [704, 365] on button "Save" at bounding box center [702, 369] width 75 height 33
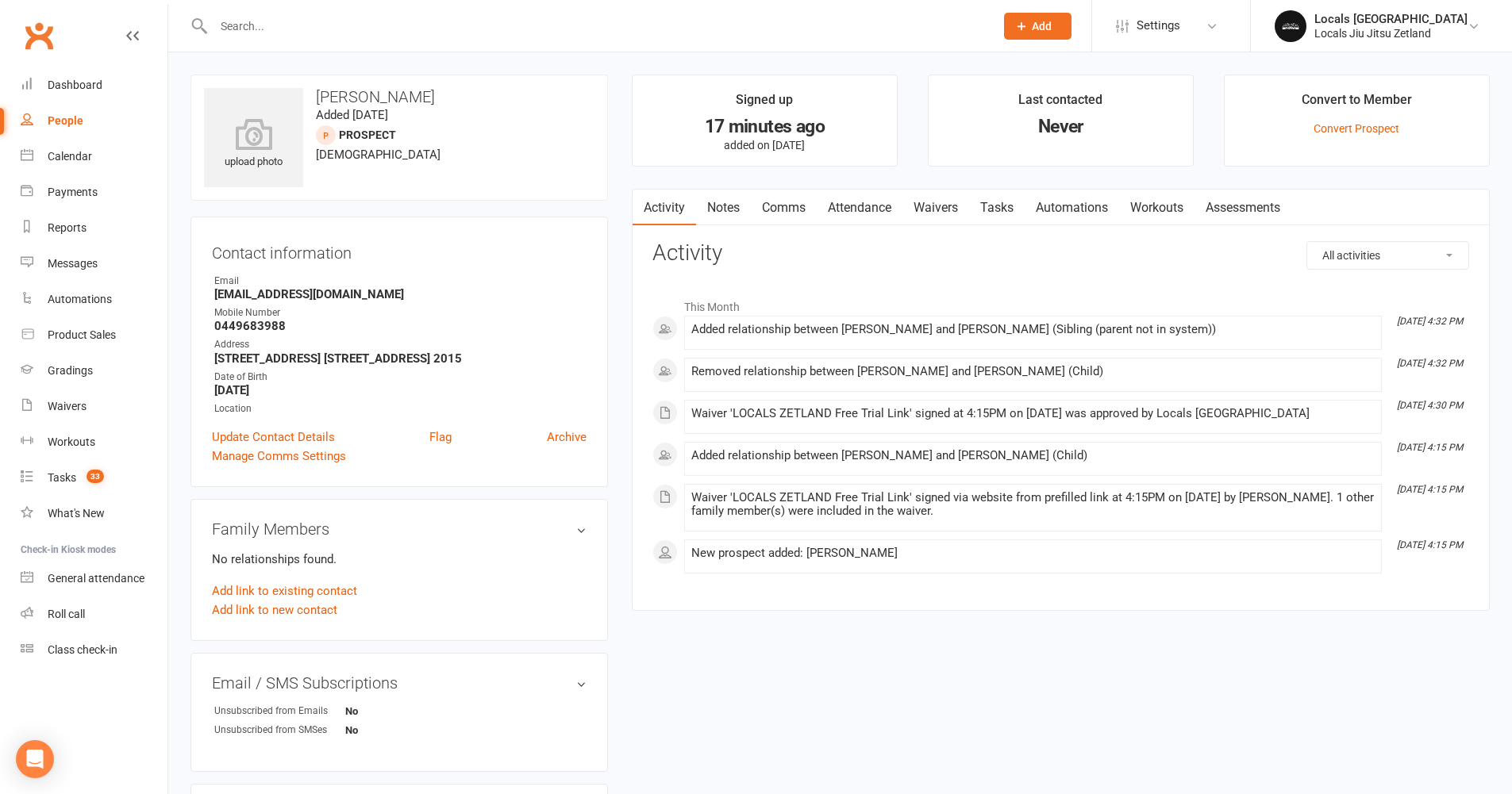
click at [254, 26] on input "text" at bounding box center [596, 26] width 775 height 23
click at [68, 157] on div "Calendar" at bounding box center [70, 156] width 44 height 13
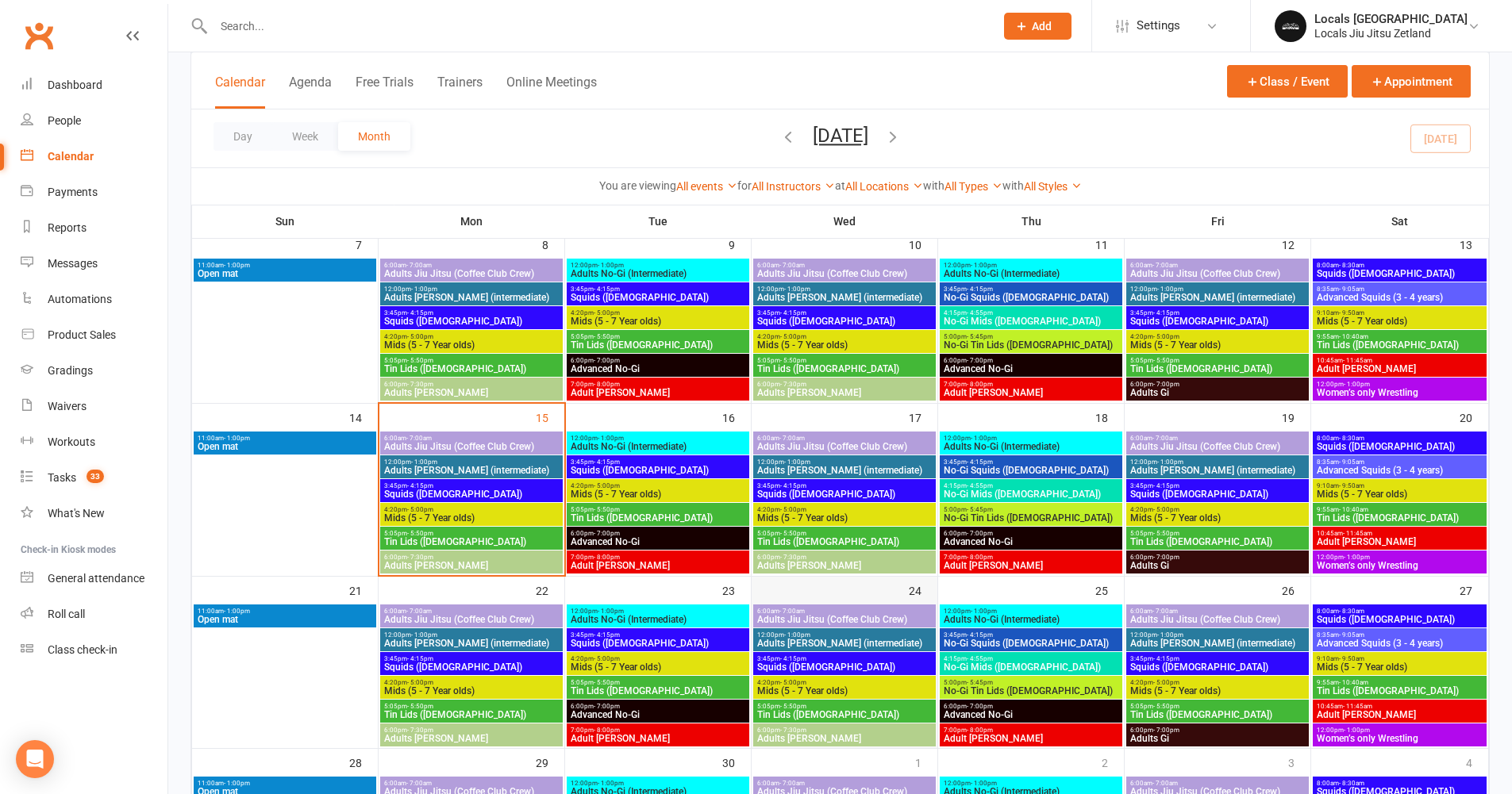
scroll to position [350, 0]
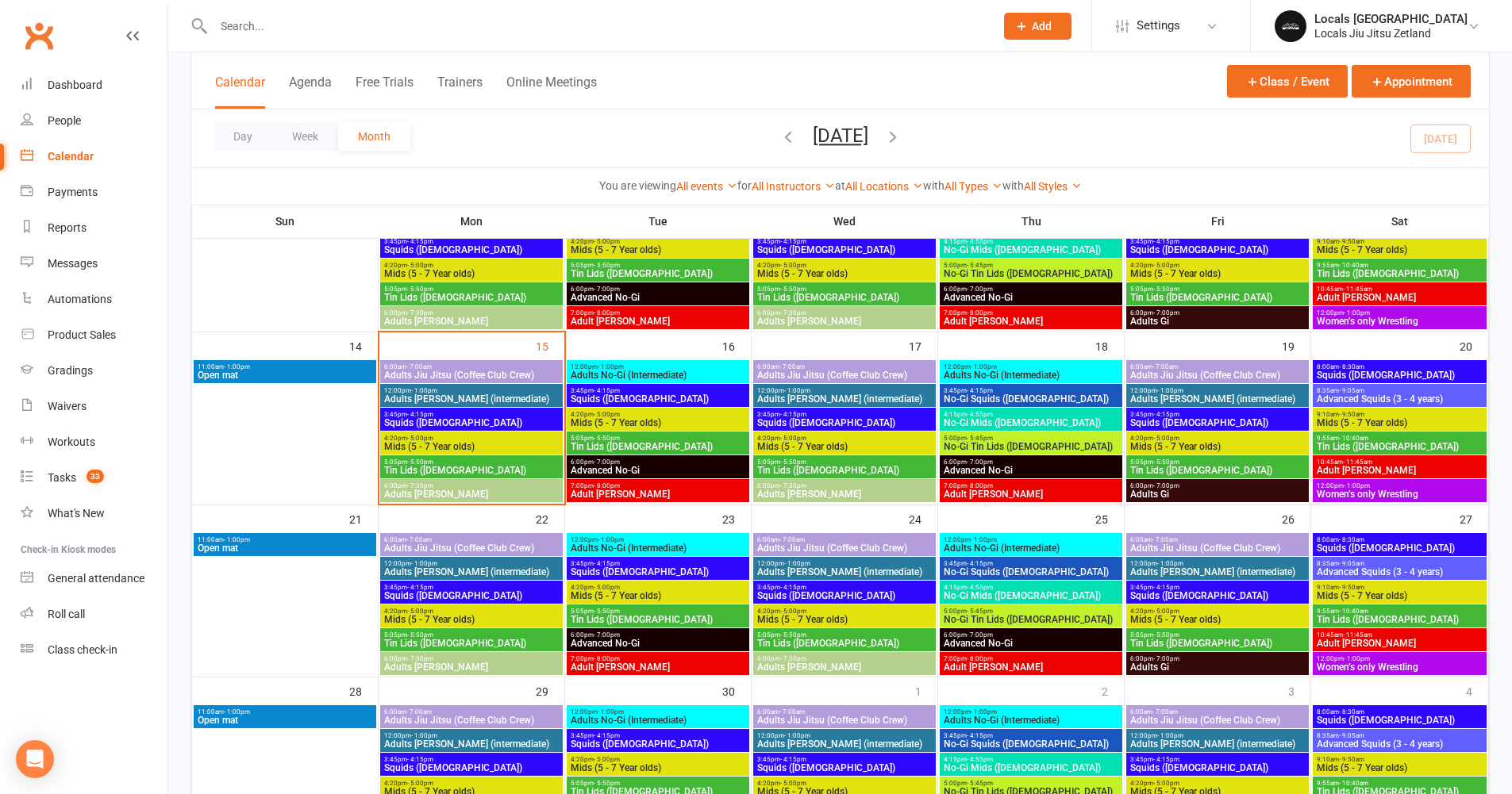
click at [458, 424] on span "Squids ([DEMOGRAPHIC_DATA])" at bounding box center [471, 422] width 176 height 10
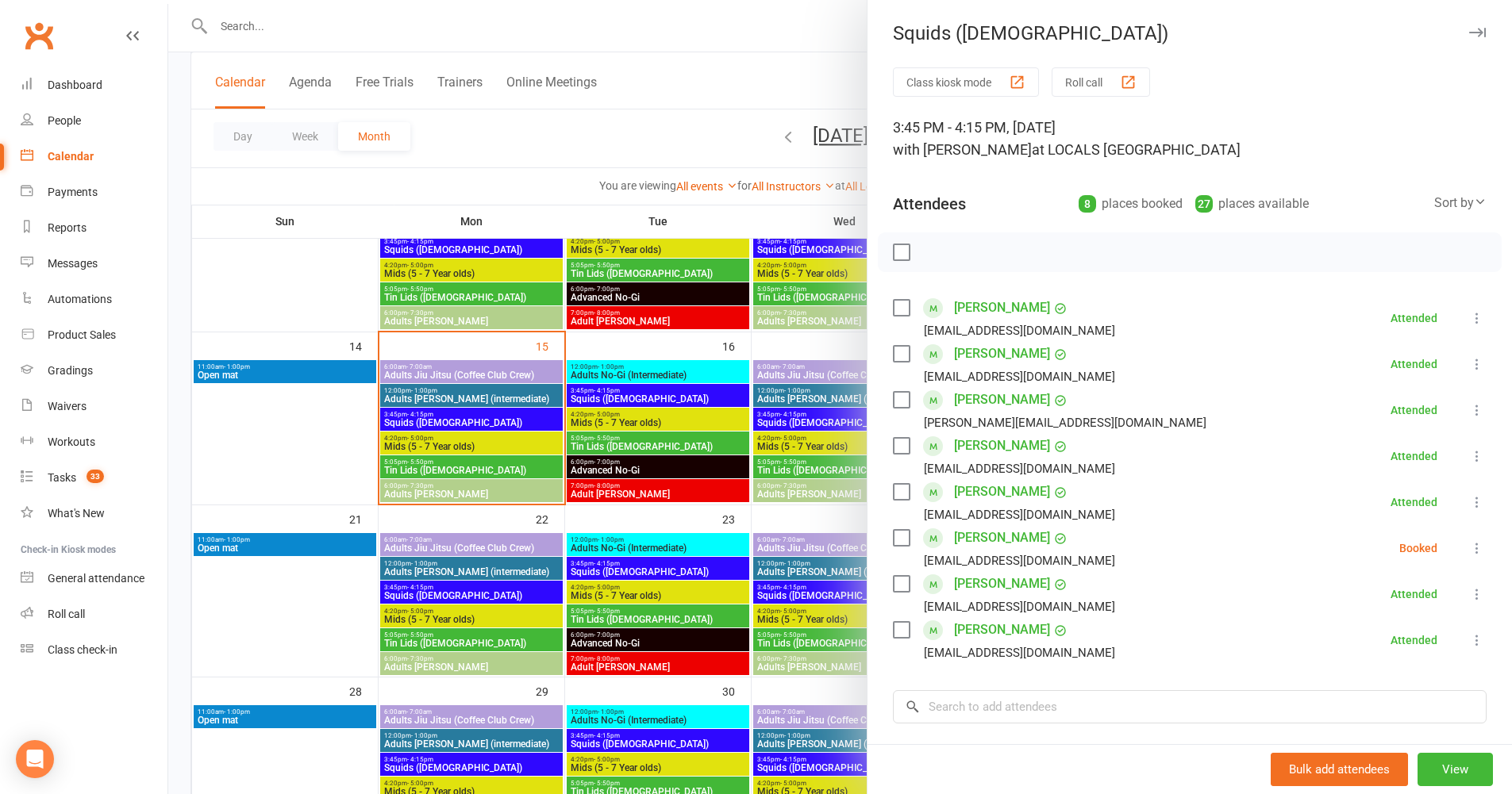
click at [1470, 547] on icon at bounding box center [1478, 549] width 16 height 16
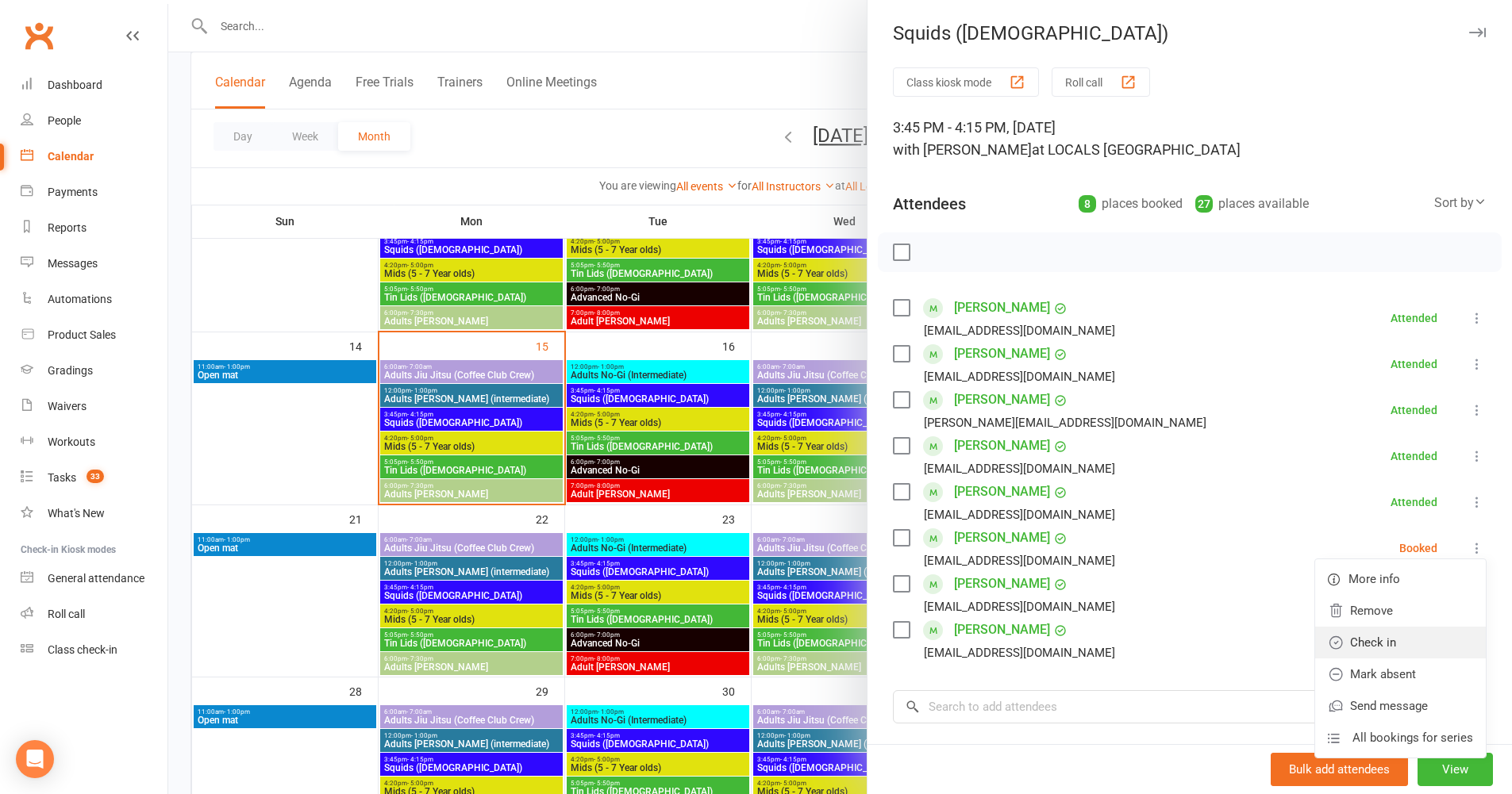
click at [1394, 647] on link "Check in" at bounding box center [1400, 642] width 171 height 32
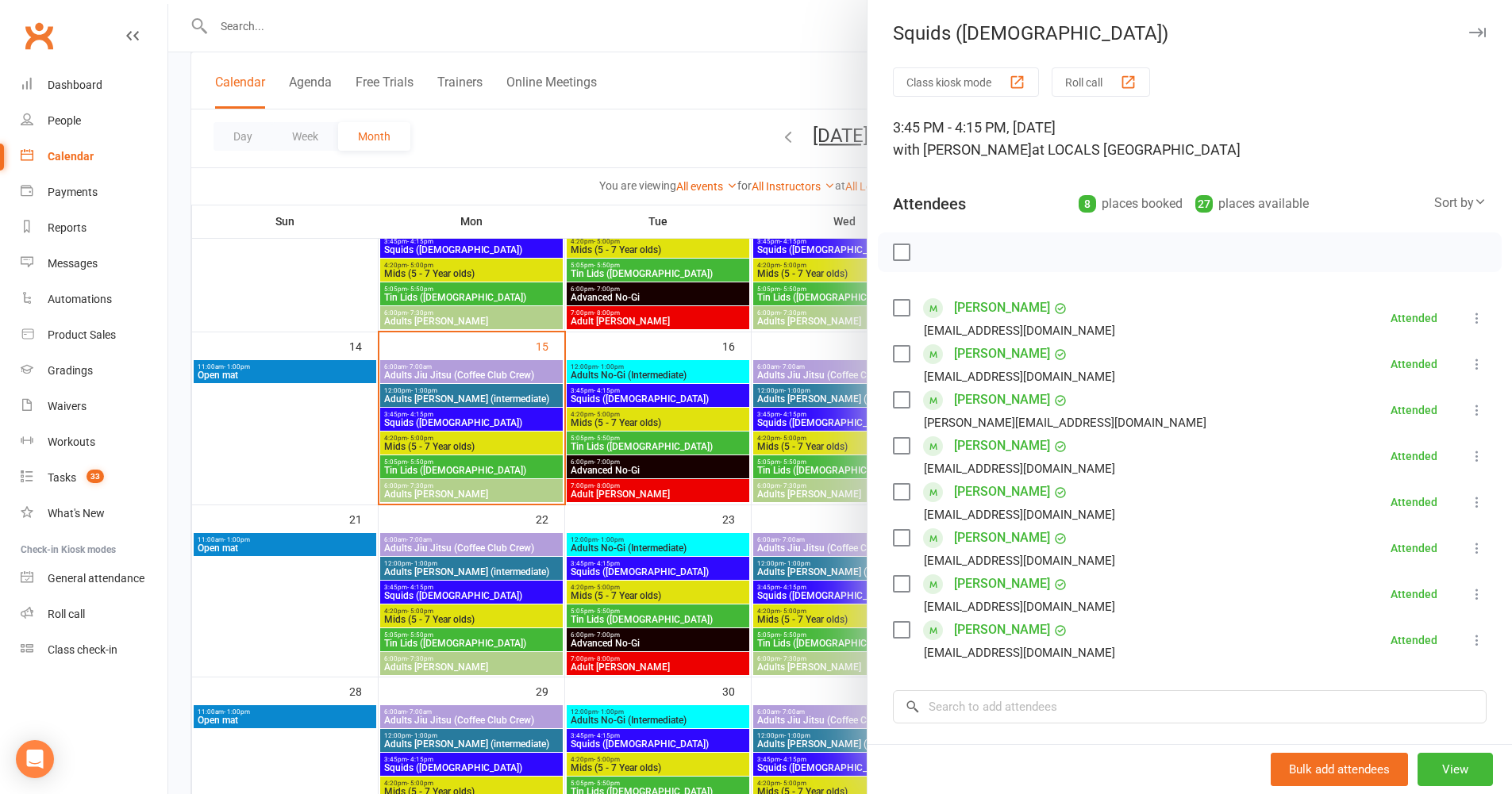
click at [897, 541] on label at bounding box center [901, 538] width 16 height 16
click at [893, 306] on label at bounding box center [901, 308] width 16 height 16
click at [894, 405] on label at bounding box center [901, 400] width 16 height 16
click at [903, 625] on label at bounding box center [901, 630] width 16 height 16
click at [904, 355] on label at bounding box center [901, 354] width 16 height 16
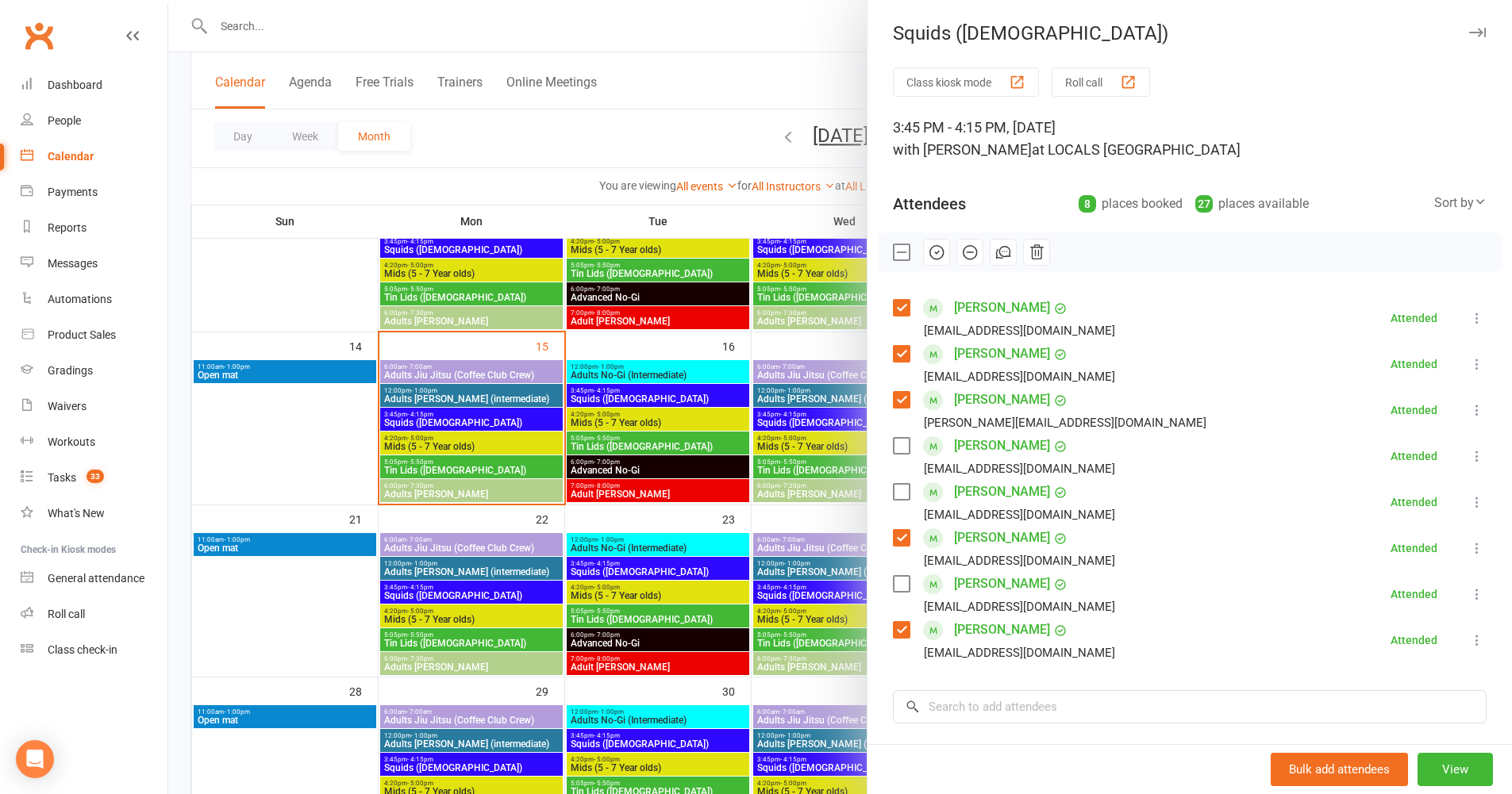
click at [898, 489] on label at bounding box center [901, 492] width 16 height 16
click at [899, 581] on label at bounding box center [901, 584] width 16 height 16
click at [271, 23] on div at bounding box center [839, 397] width 1344 height 794
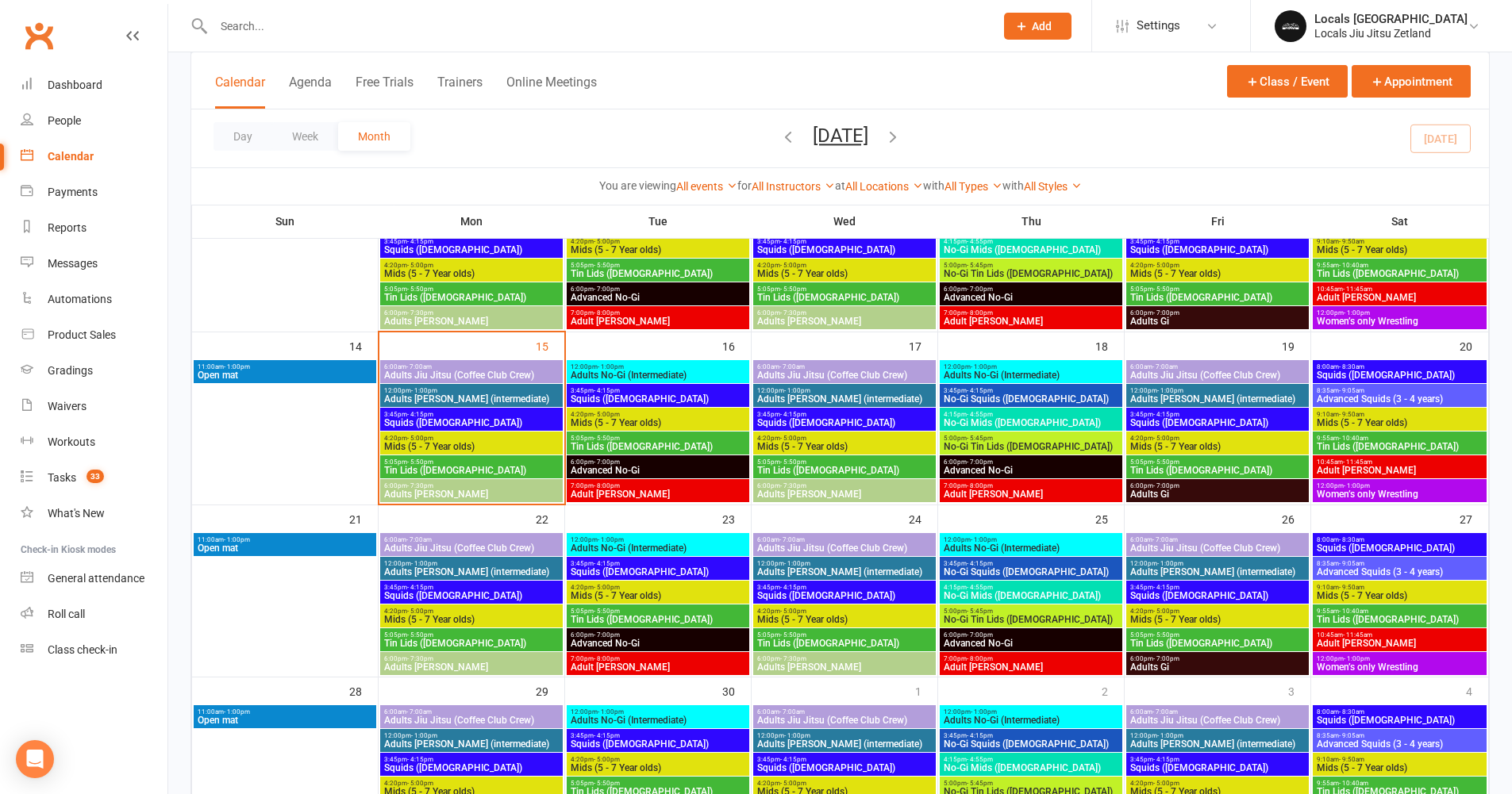
click at [260, 28] on input "text" at bounding box center [596, 26] width 775 height 23
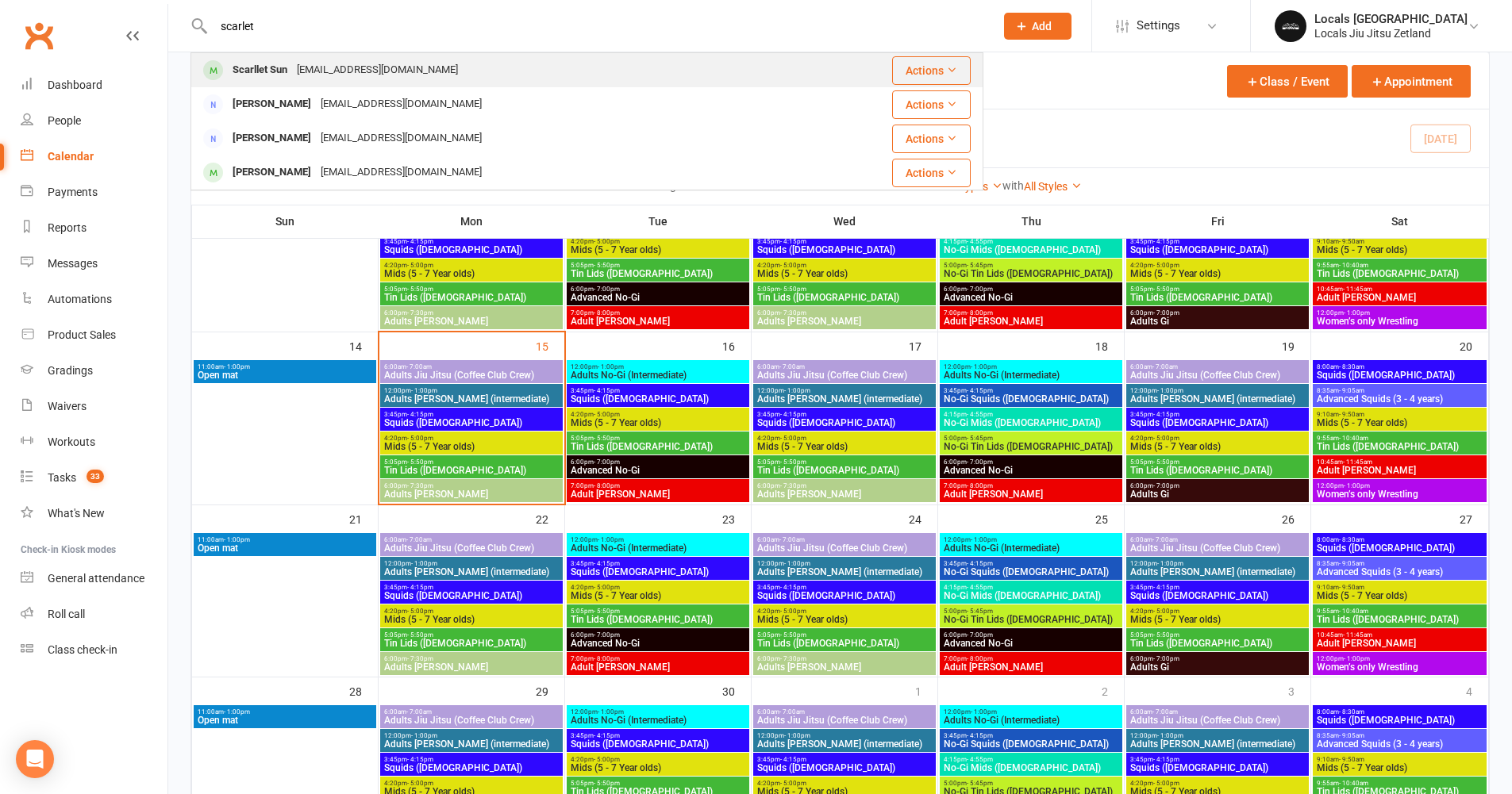
type input "scarlet"
click at [289, 66] on div "Scarllet Sun" at bounding box center [259, 70] width 64 height 23
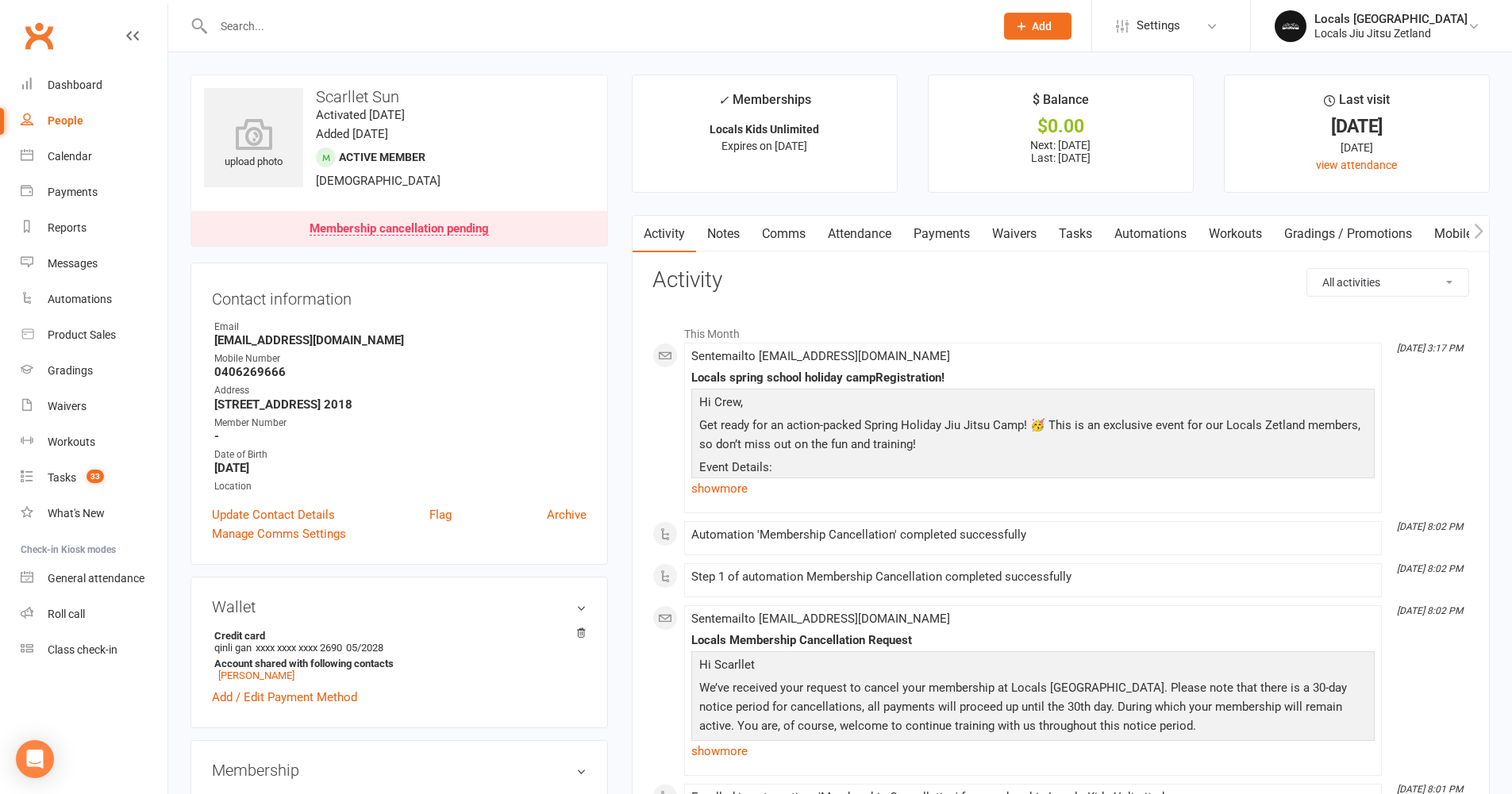
click at [848, 236] on link "Attendance" at bounding box center [859, 234] width 86 height 36
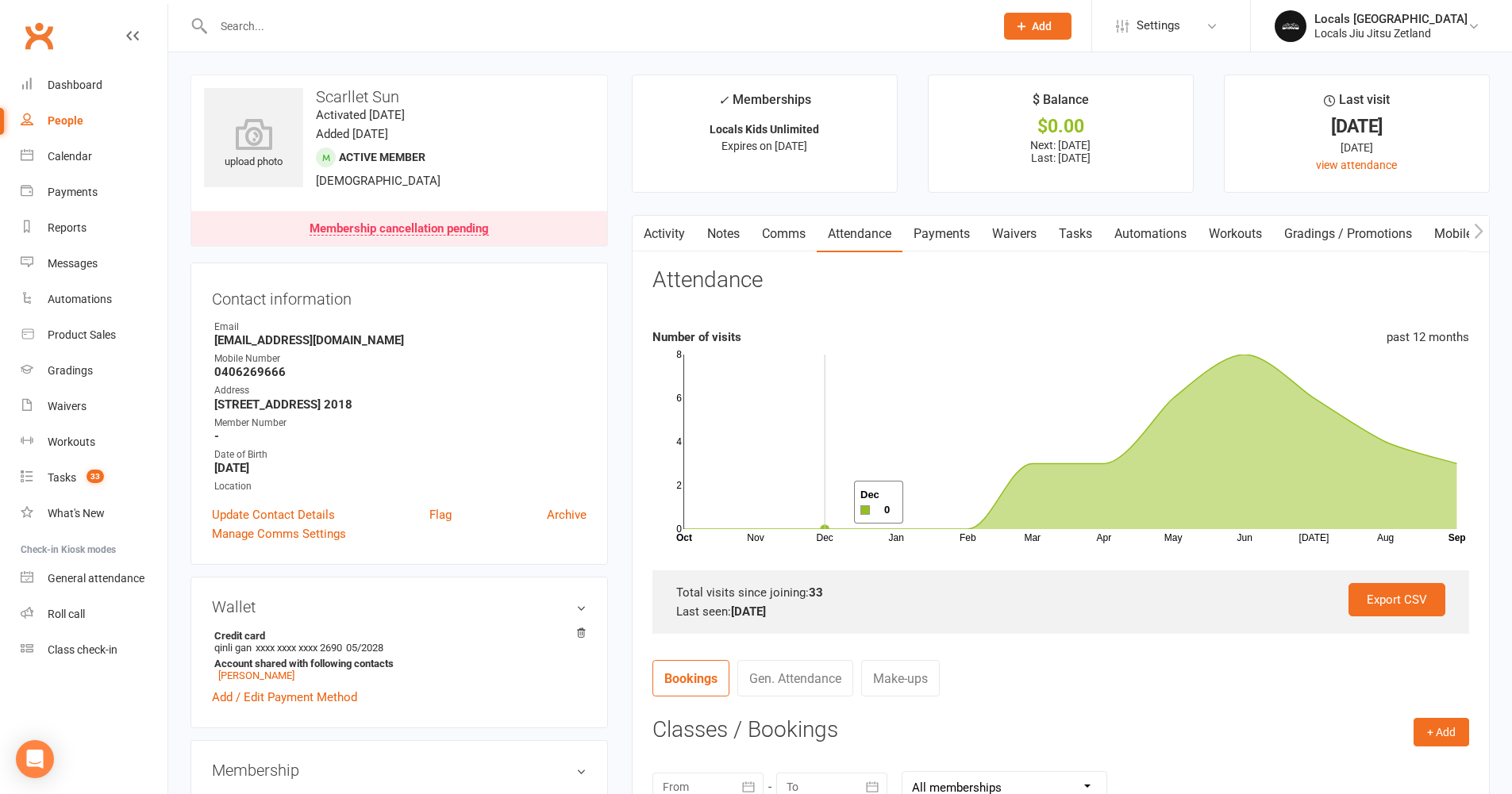
scroll to position [4, 0]
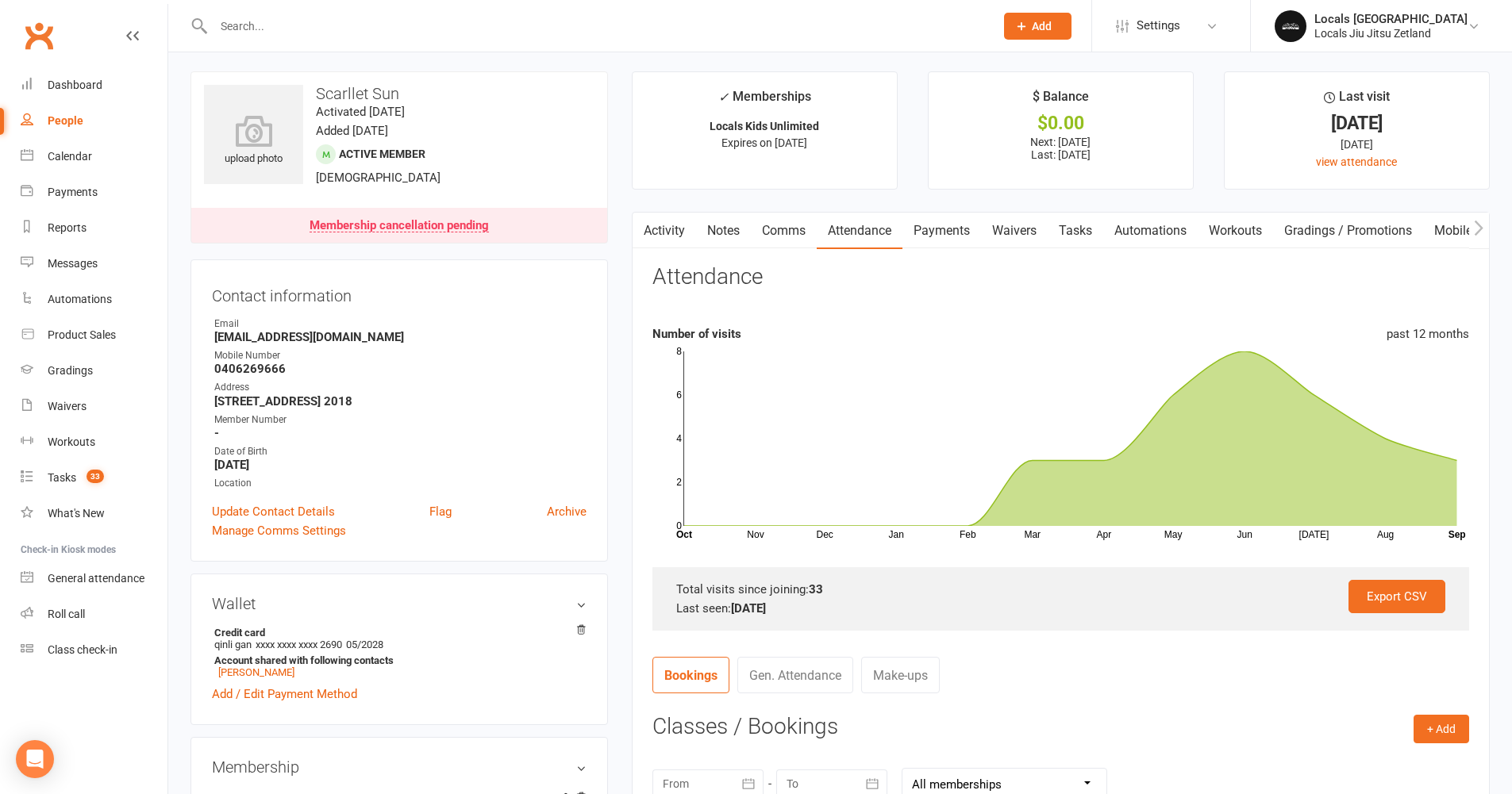
click at [943, 242] on link "Payments" at bounding box center [942, 231] width 79 height 36
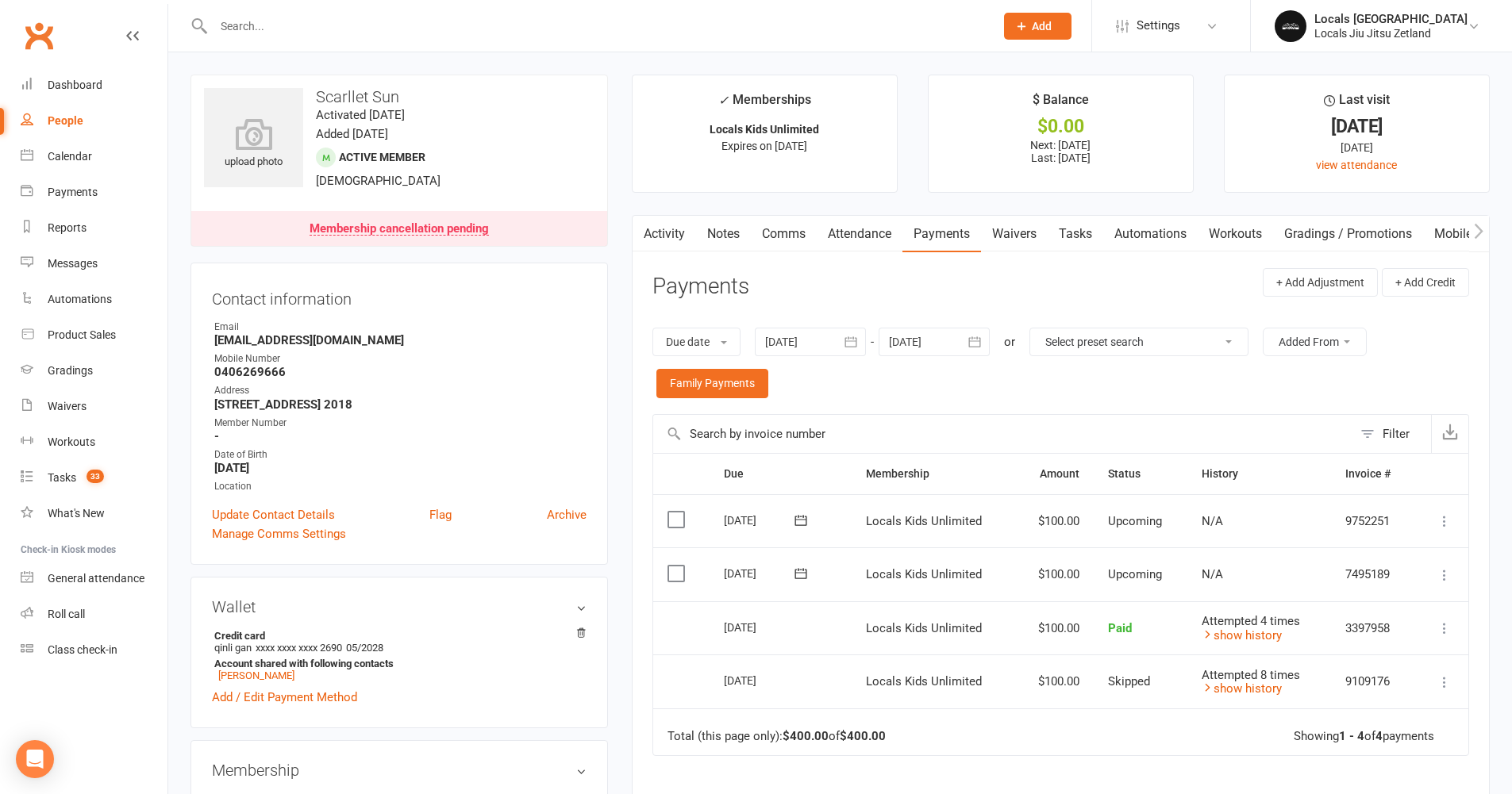
click at [863, 235] on link "Attendance" at bounding box center [859, 234] width 86 height 36
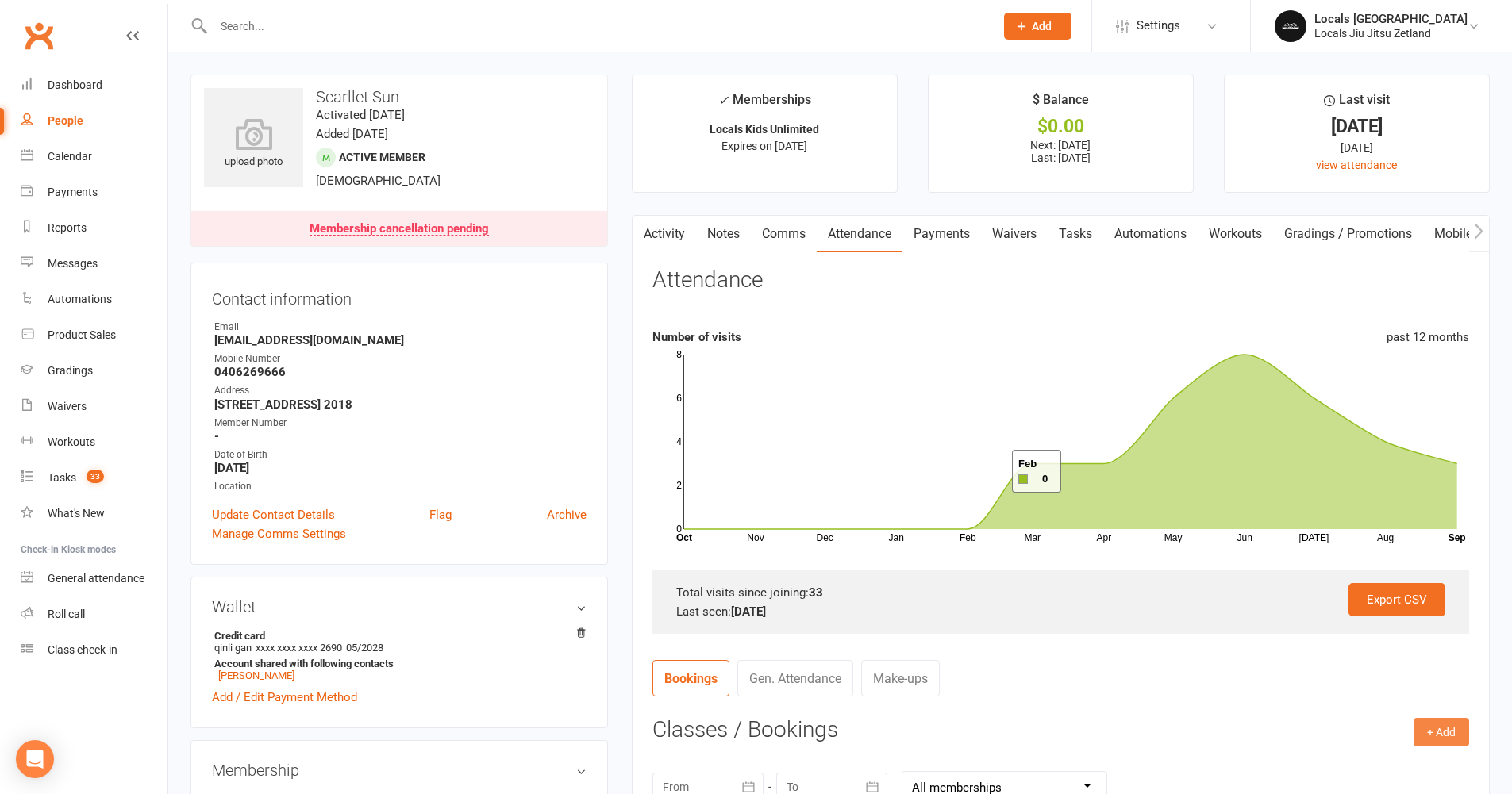
click at [1450, 727] on button "+ Add" at bounding box center [1442, 733] width 56 height 29
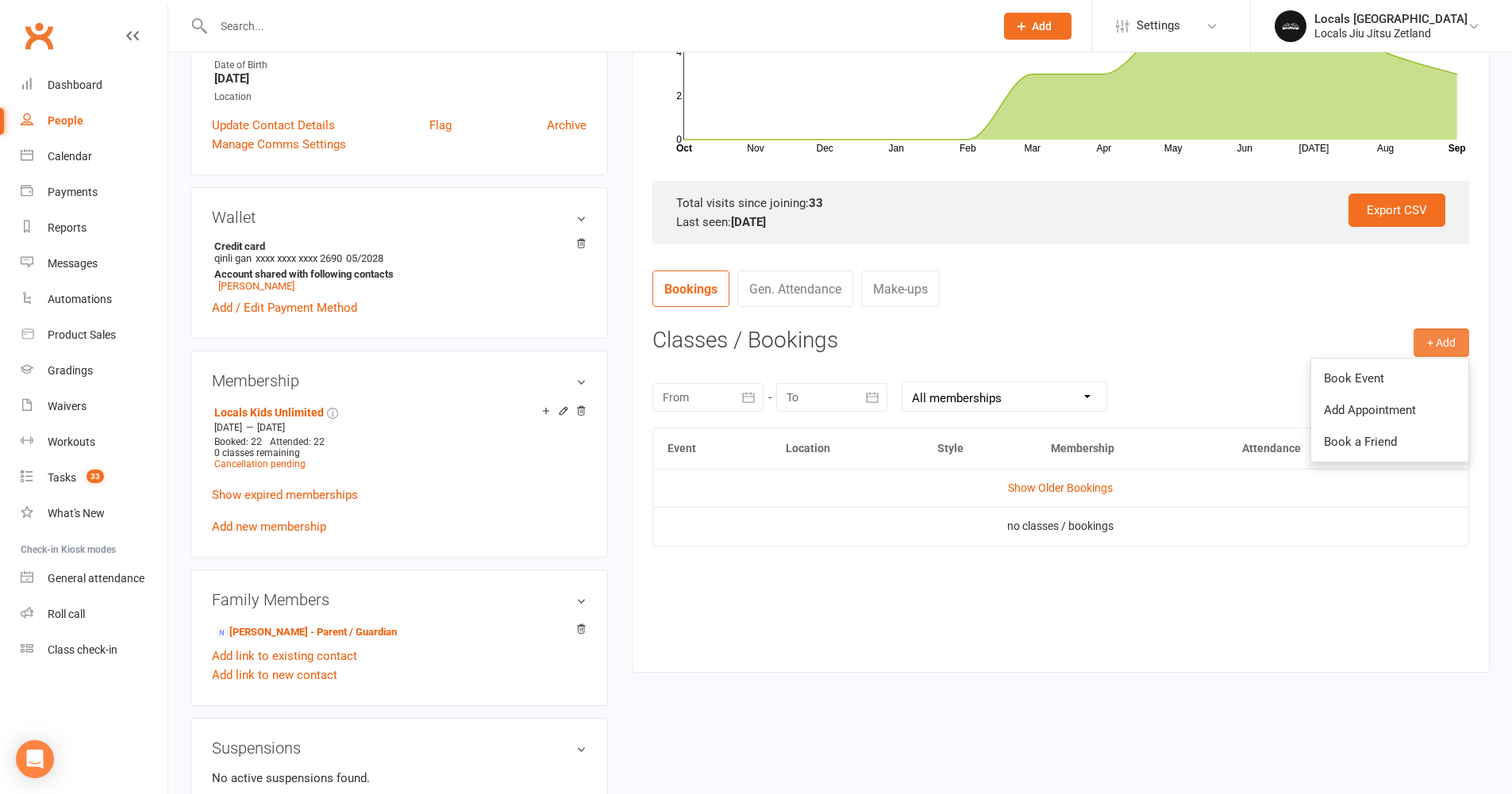
scroll to position [401, 0]
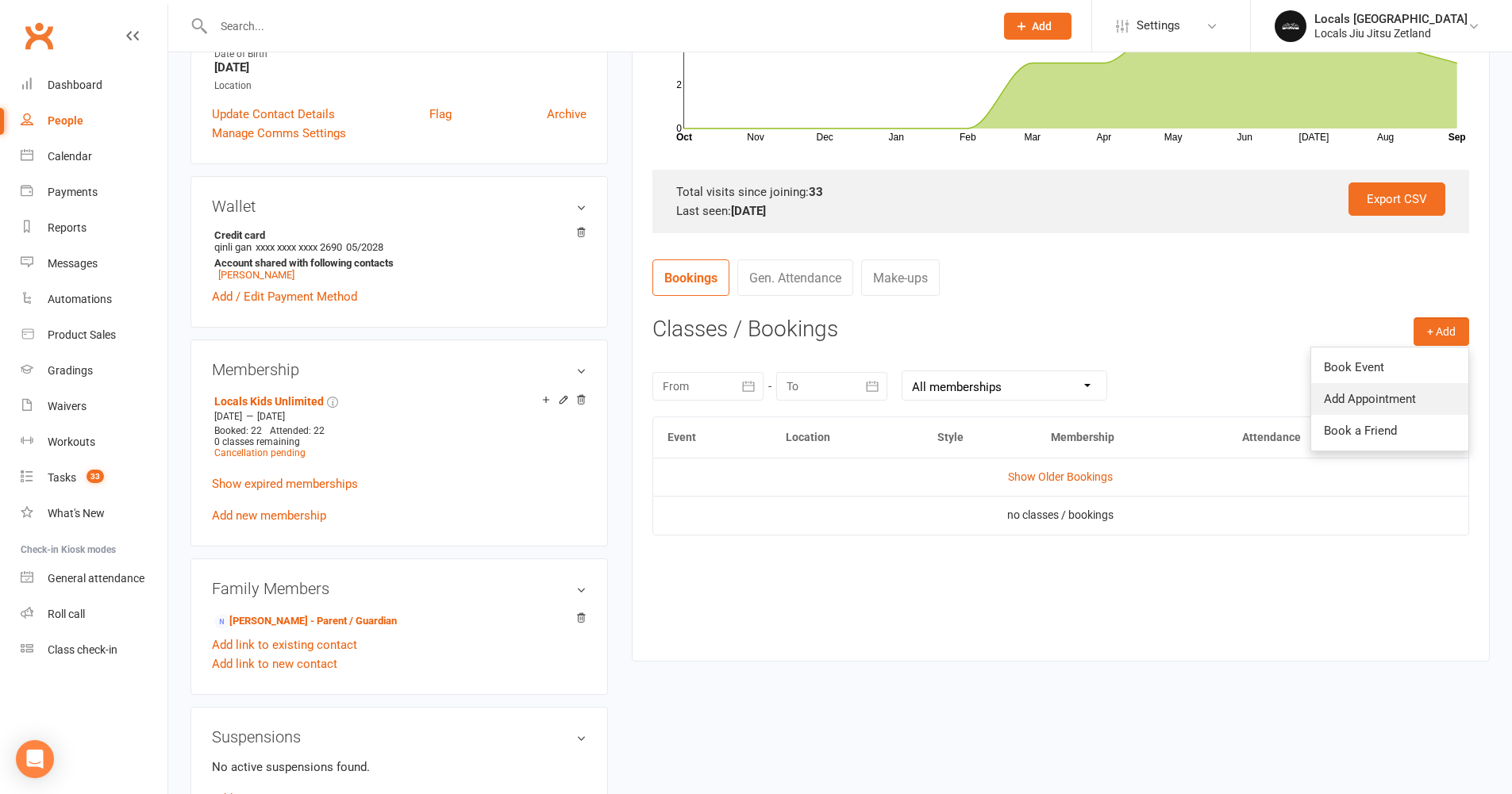
click at [1359, 405] on link "Add Appointment" at bounding box center [1390, 399] width 157 height 32
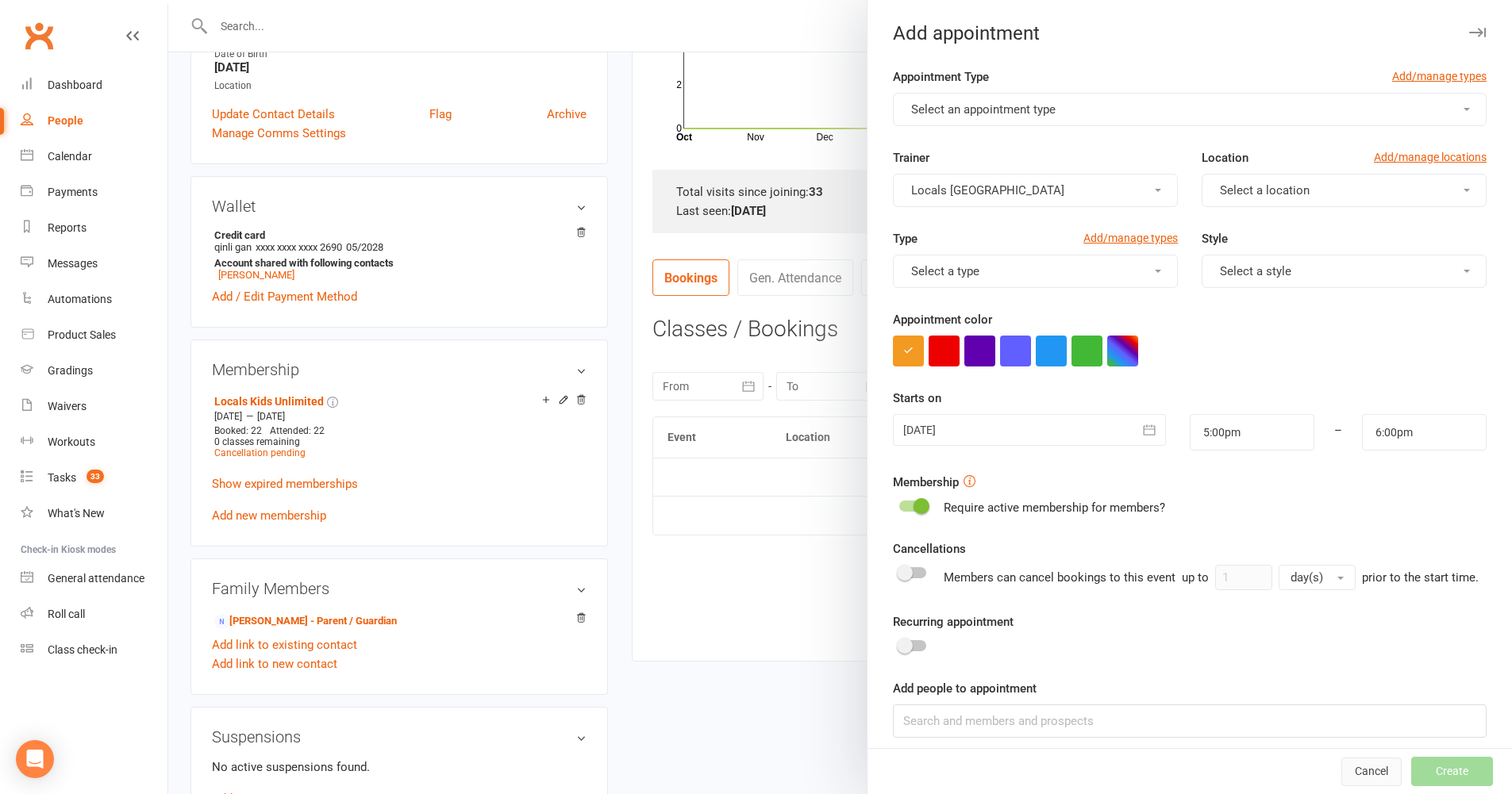
click at [1353, 766] on button "Cancel" at bounding box center [1371, 772] width 60 height 29
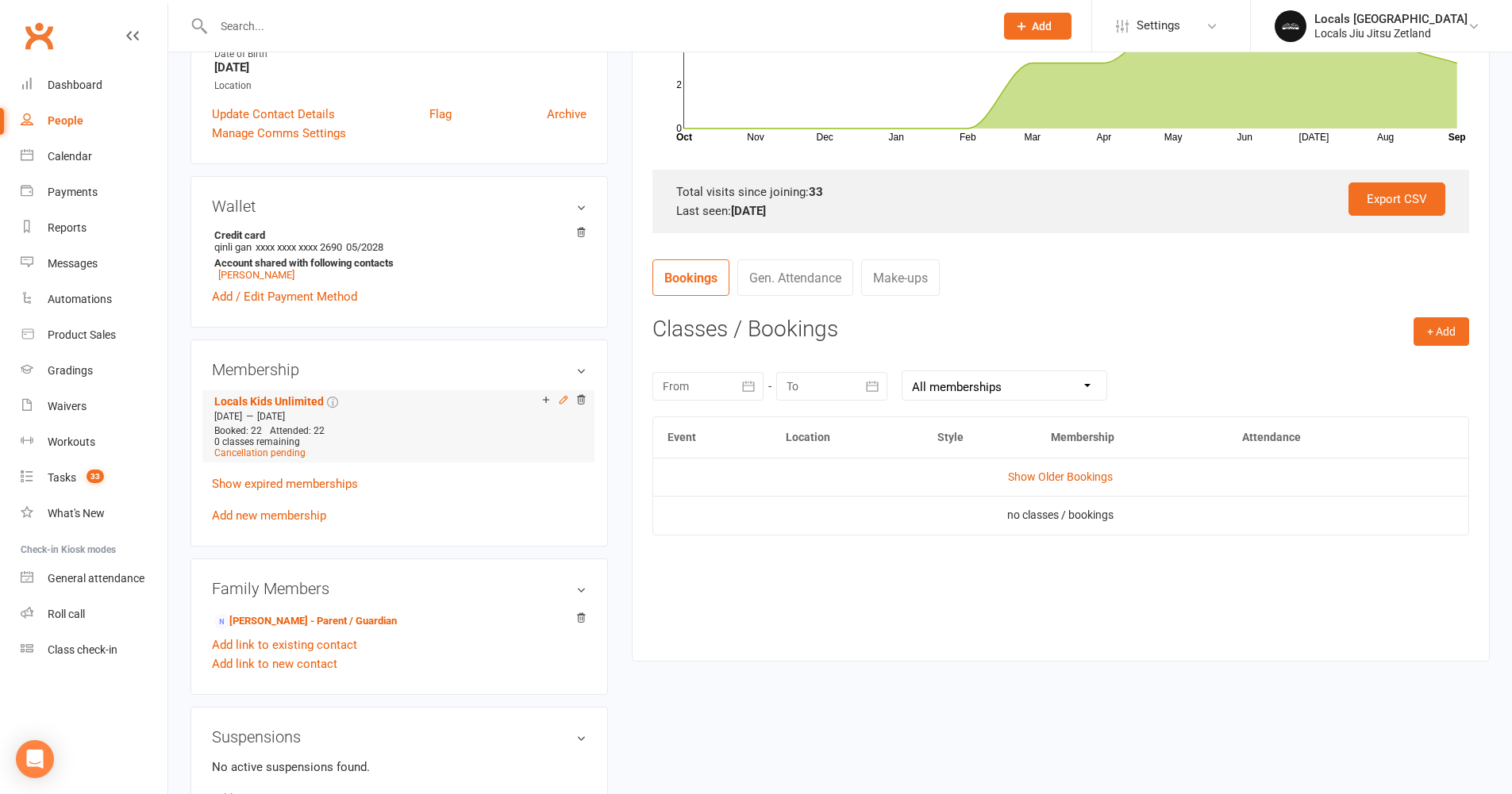
click at [561, 402] on icon at bounding box center [563, 400] width 11 height 11
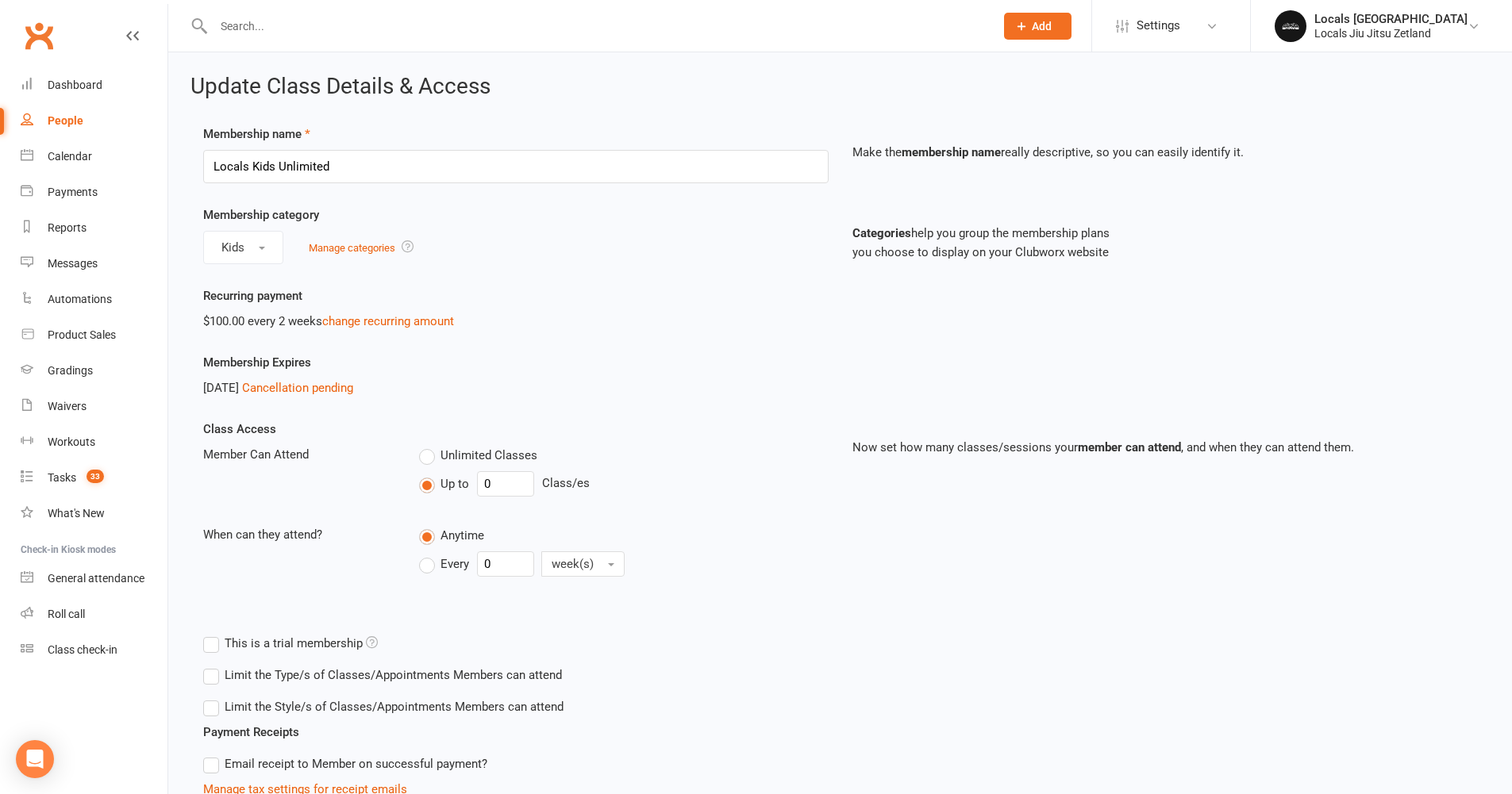
click at [429, 459] on label "Unlimited Classes" at bounding box center [478, 455] width 118 height 19
click at [429, 446] on input "Unlimited Classes" at bounding box center [423, 446] width 10 height 0
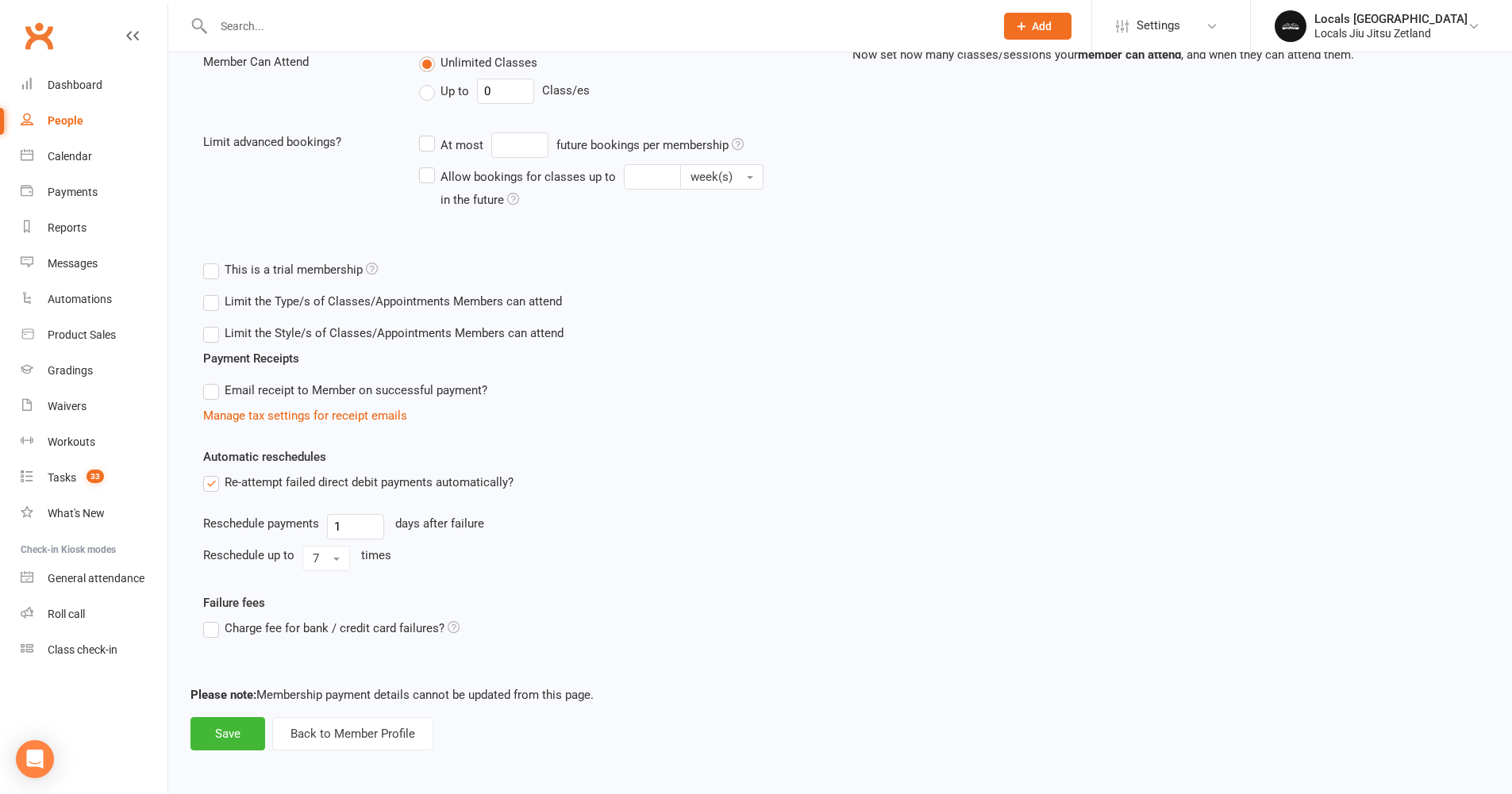
scroll to position [394, 0]
click at [215, 734] on button "Save" at bounding box center [227, 732] width 75 height 33
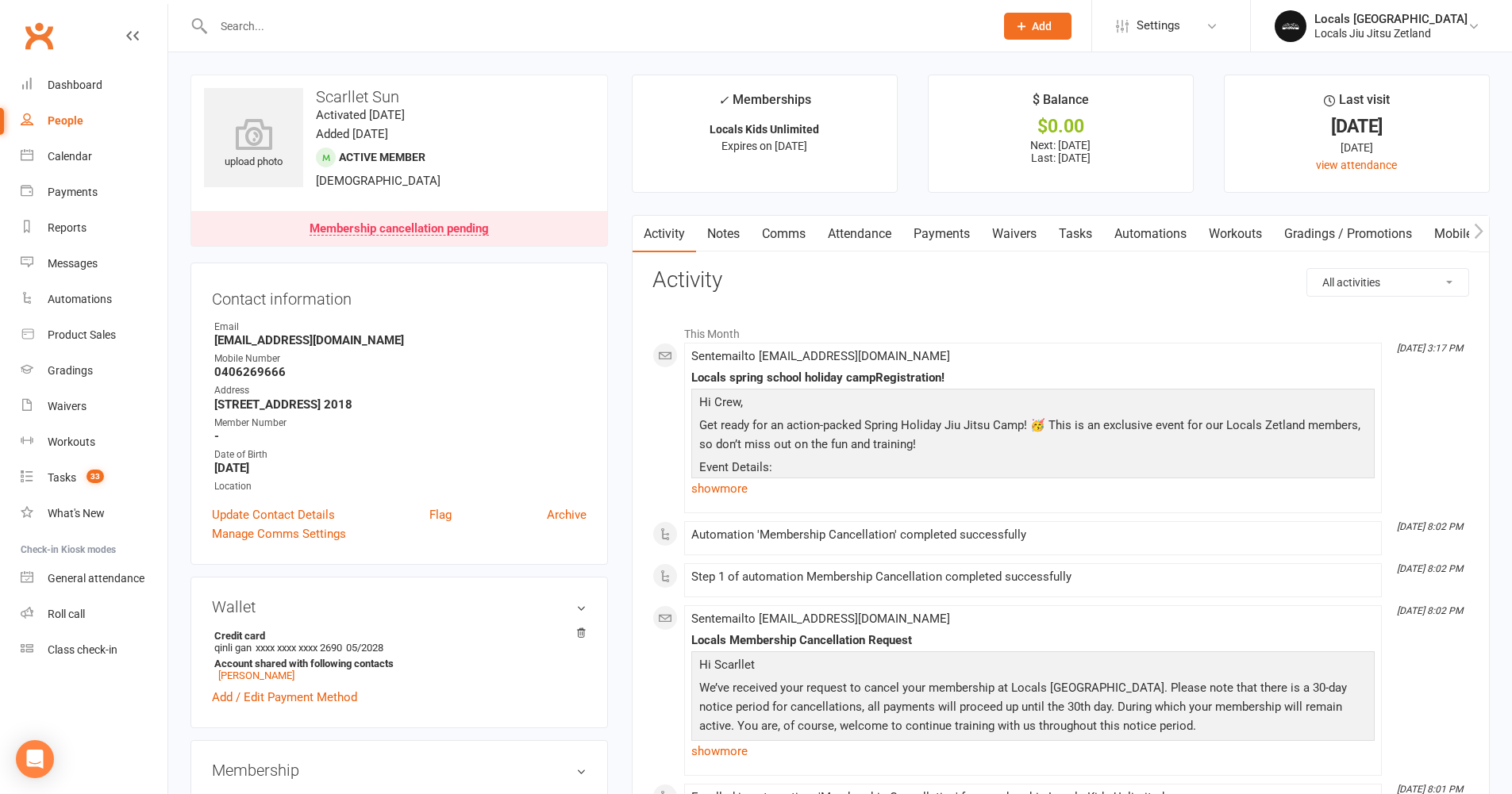
click at [251, 25] on input "text" at bounding box center [596, 26] width 775 height 23
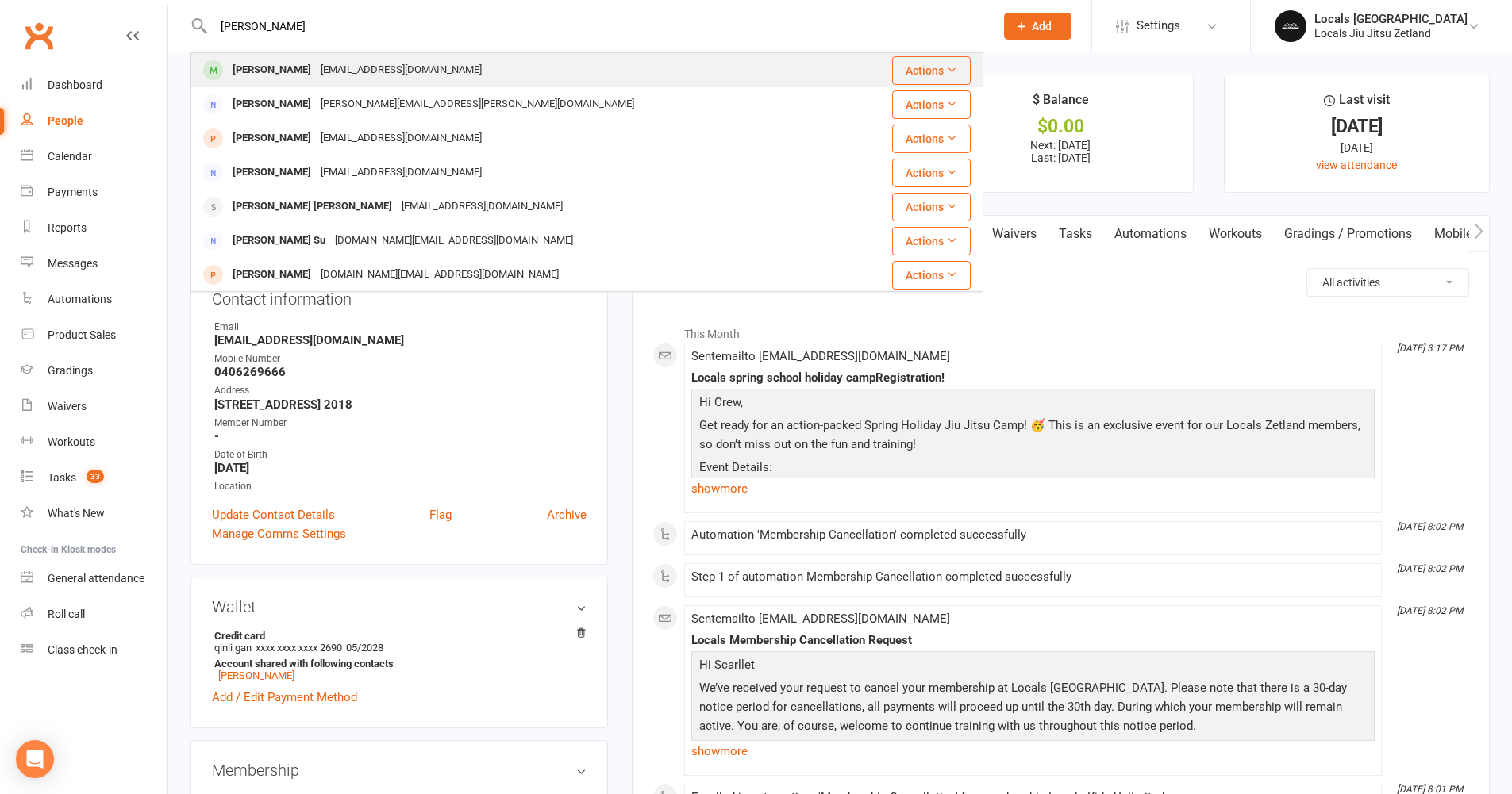
type input "charlie"
click at [255, 65] on div "Charlie Crameri" at bounding box center [272, 70] width 88 height 23
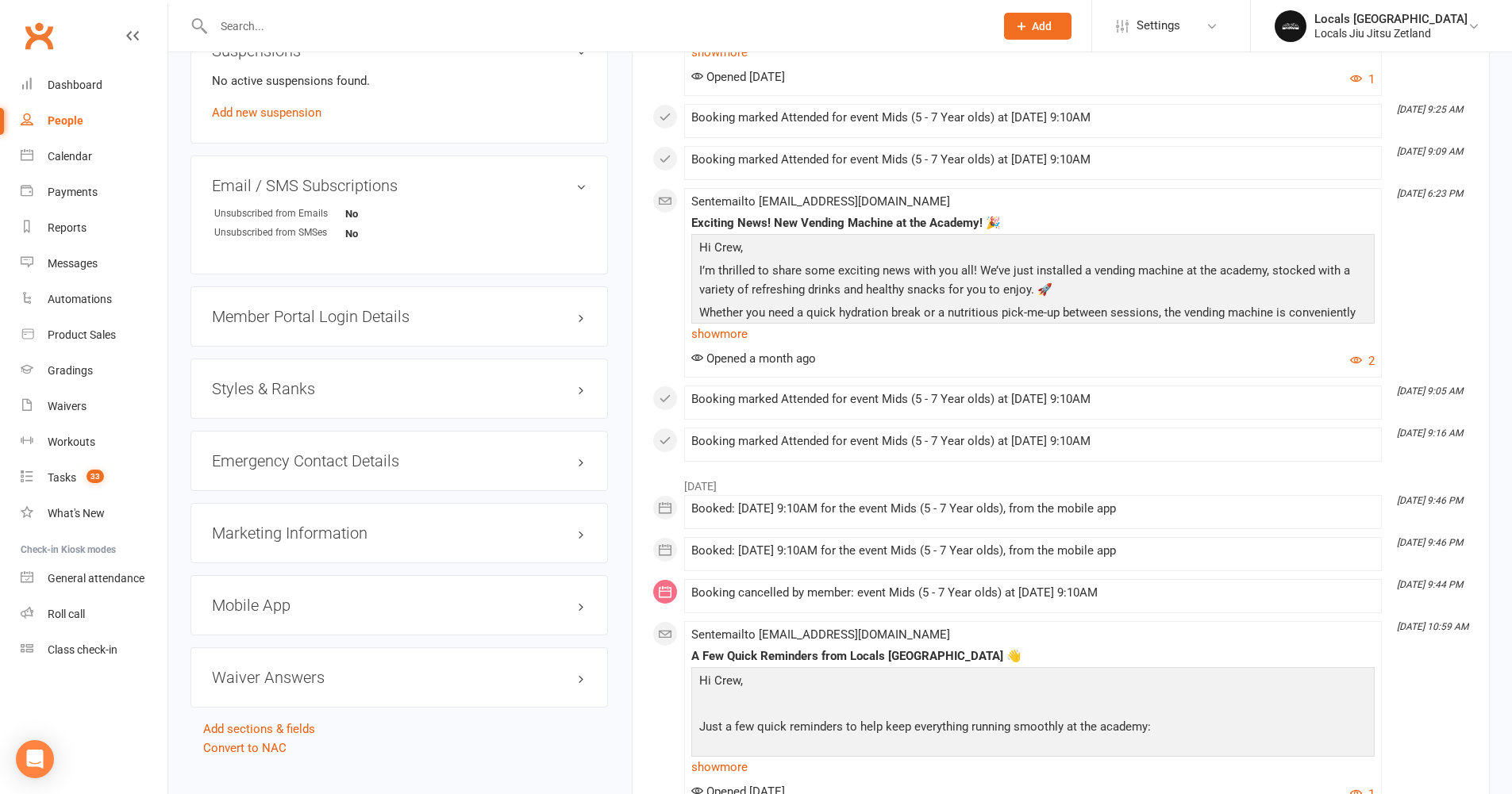
scroll to position [1079, 0]
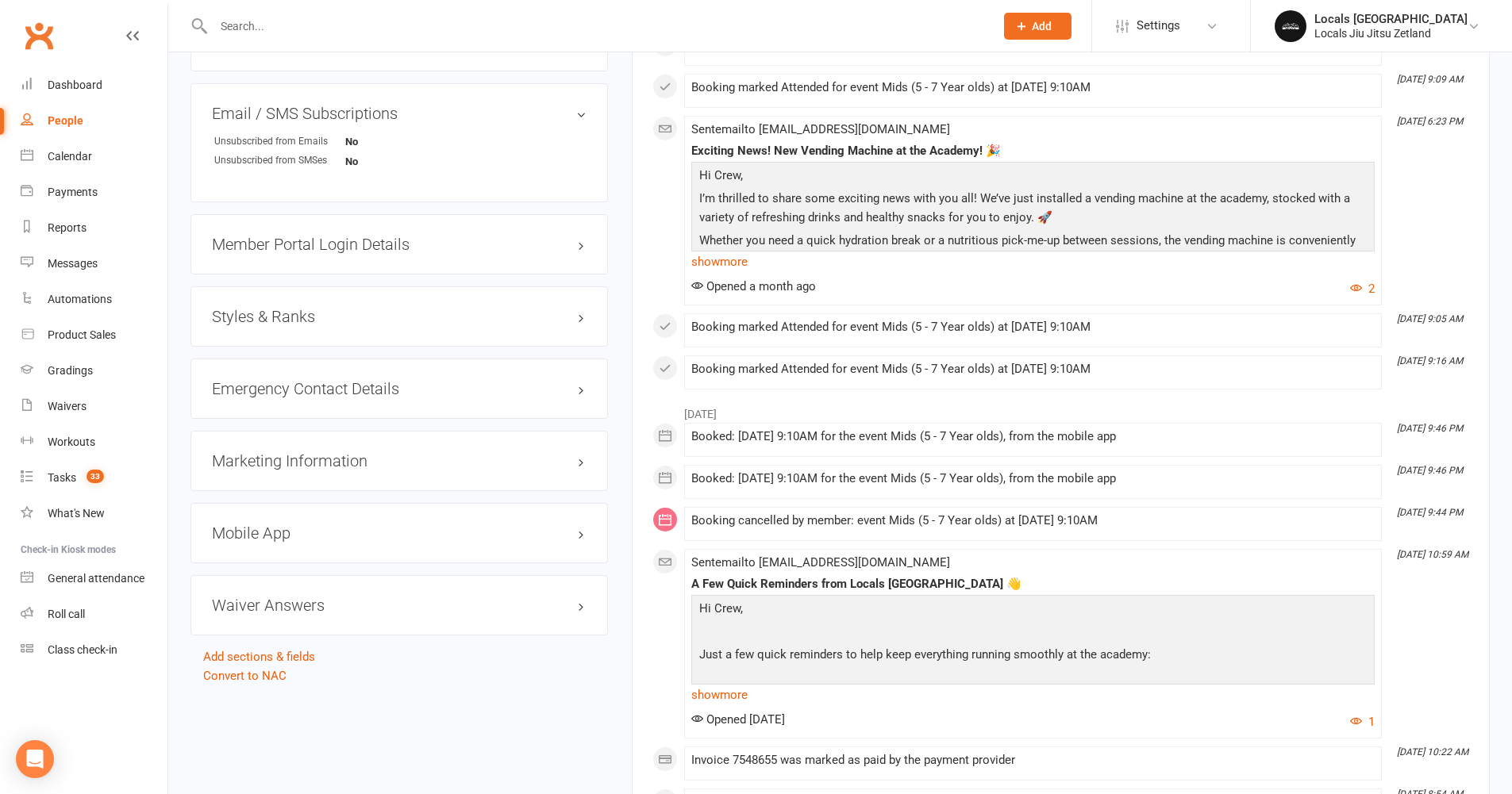
click at [494, 300] on div "Styles & Ranks" at bounding box center [399, 316] width 418 height 60
click at [497, 314] on h3 "Styles & Ranks" at bounding box center [399, 316] width 375 height 17
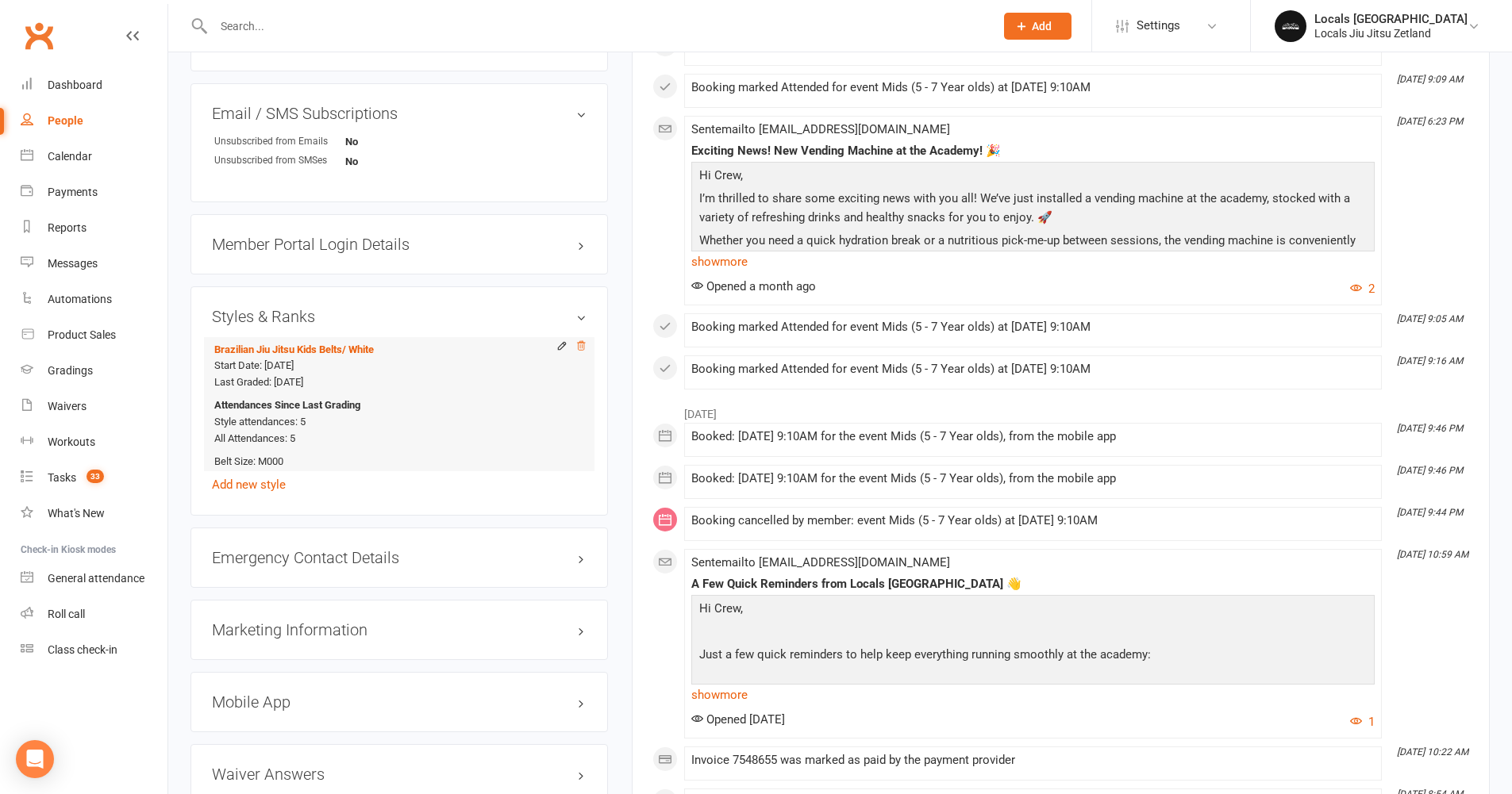
click at [582, 346] on icon at bounding box center [581, 346] width 11 height 11
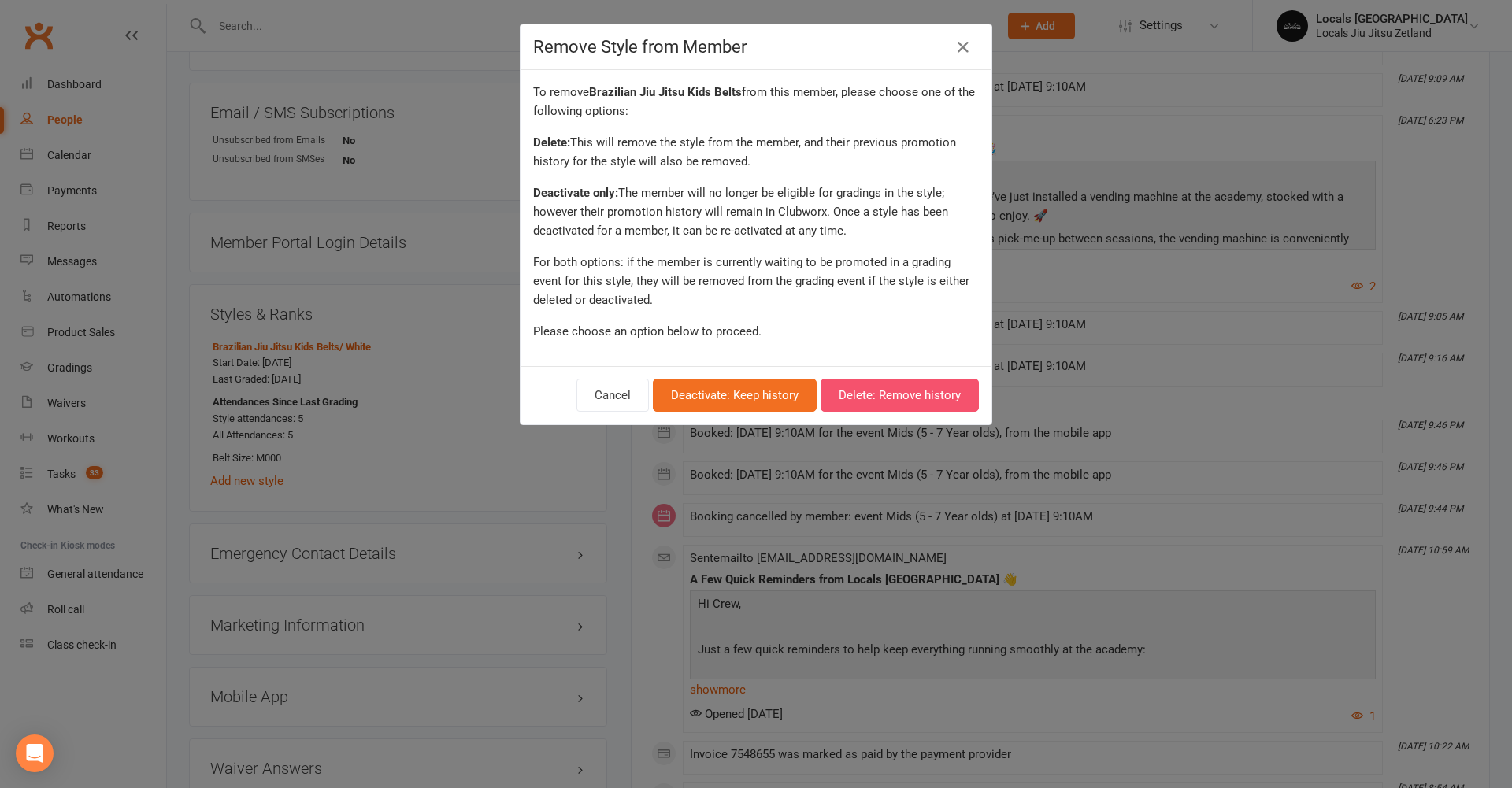
click at [870, 395] on button "Delete: Remove history" at bounding box center [899, 395] width 159 height 33
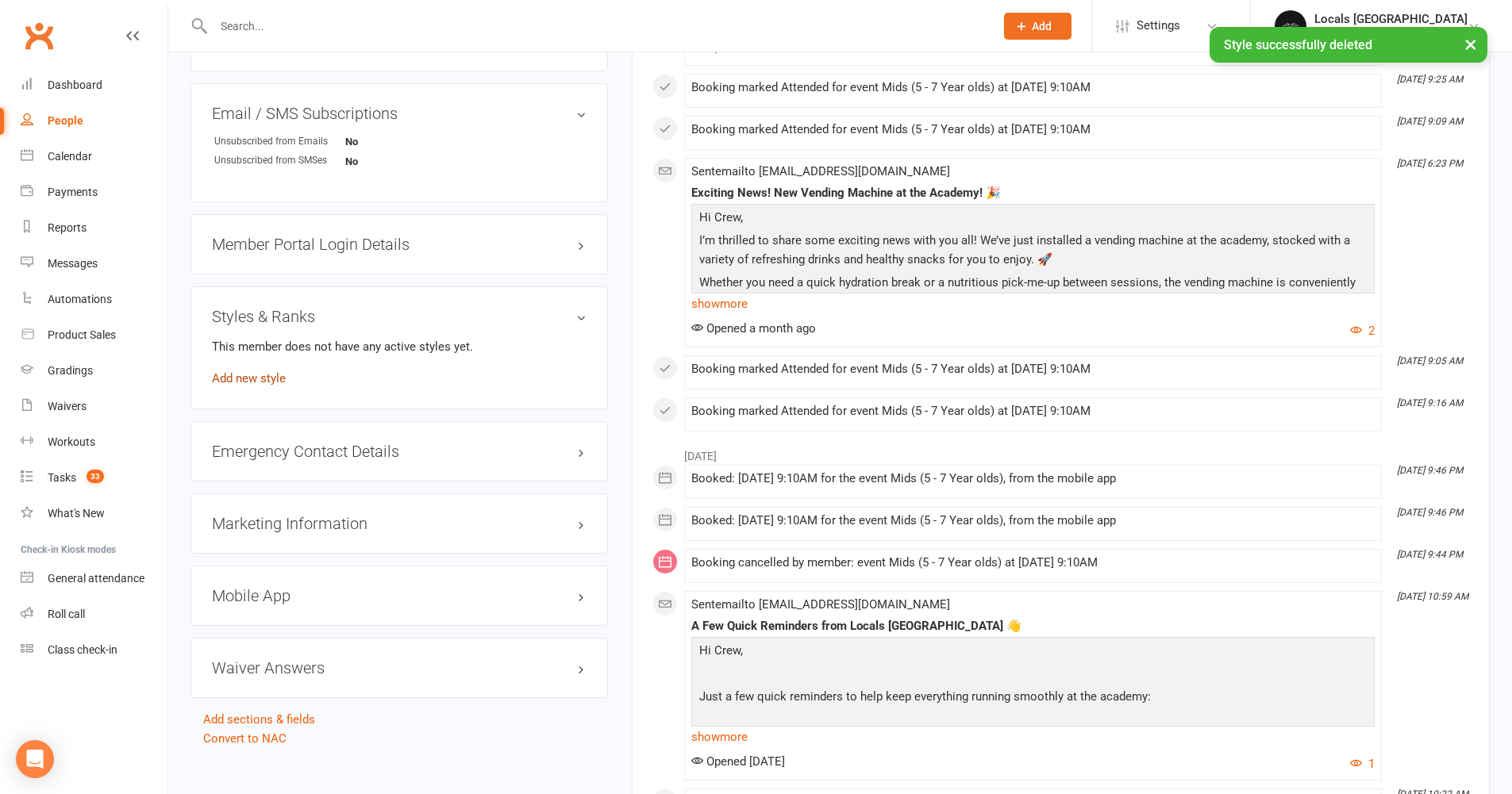
click at [247, 379] on link "Add new style" at bounding box center [249, 379] width 74 height 14
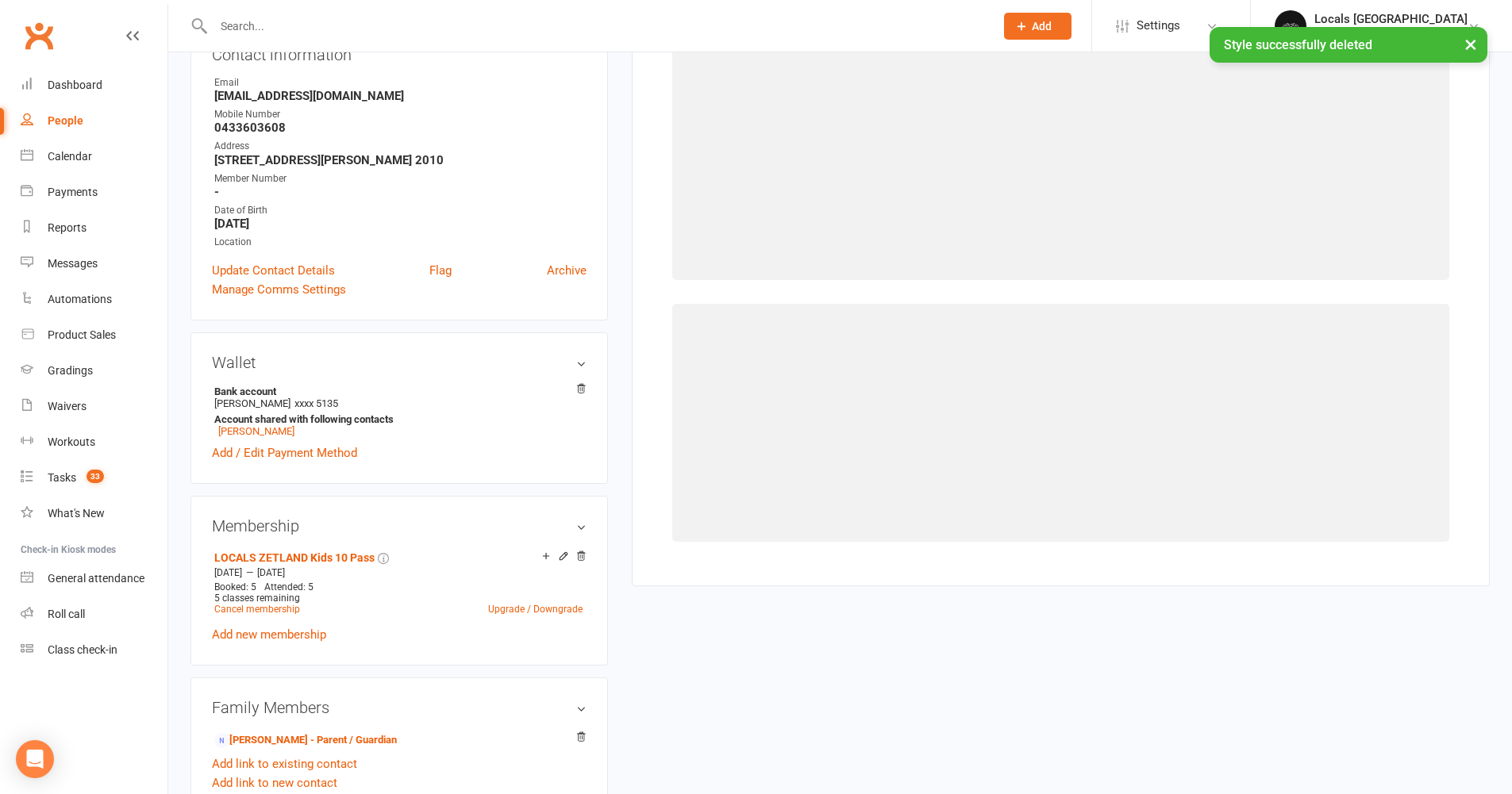
scroll to position [135, 0]
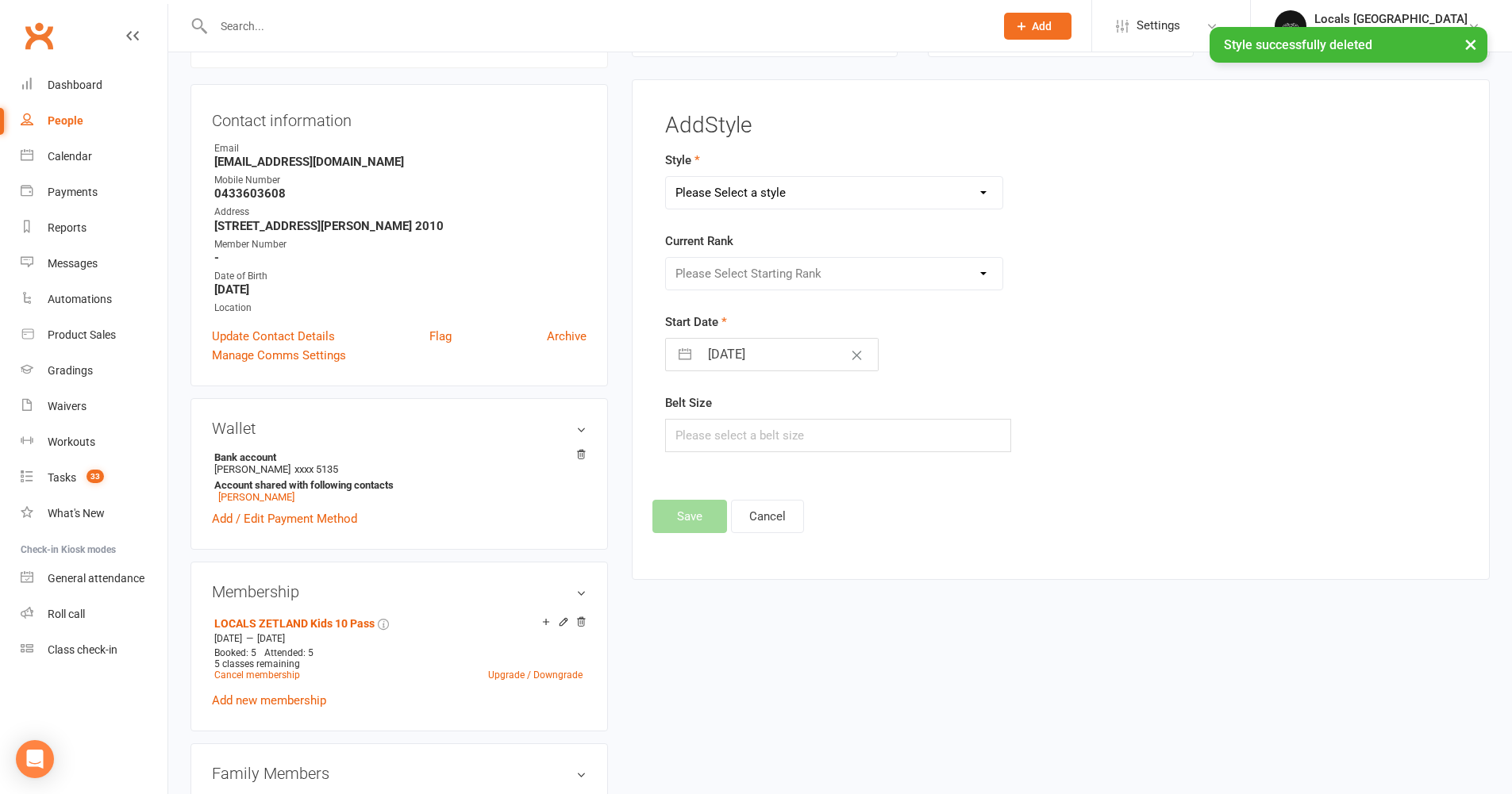
click at [792, 187] on select "Please Select a style Brazilian Jiu Jitsu Adults Belts Brazilian Jiu Jitsu Kids…" at bounding box center [835, 192] width 338 height 32
select select "2958"
click at [763, 269] on select "Please Select Starting Rank White White W1 White W2 White W3 White W4 White R1 …" at bounding box center [835, 273] width 338 height 32
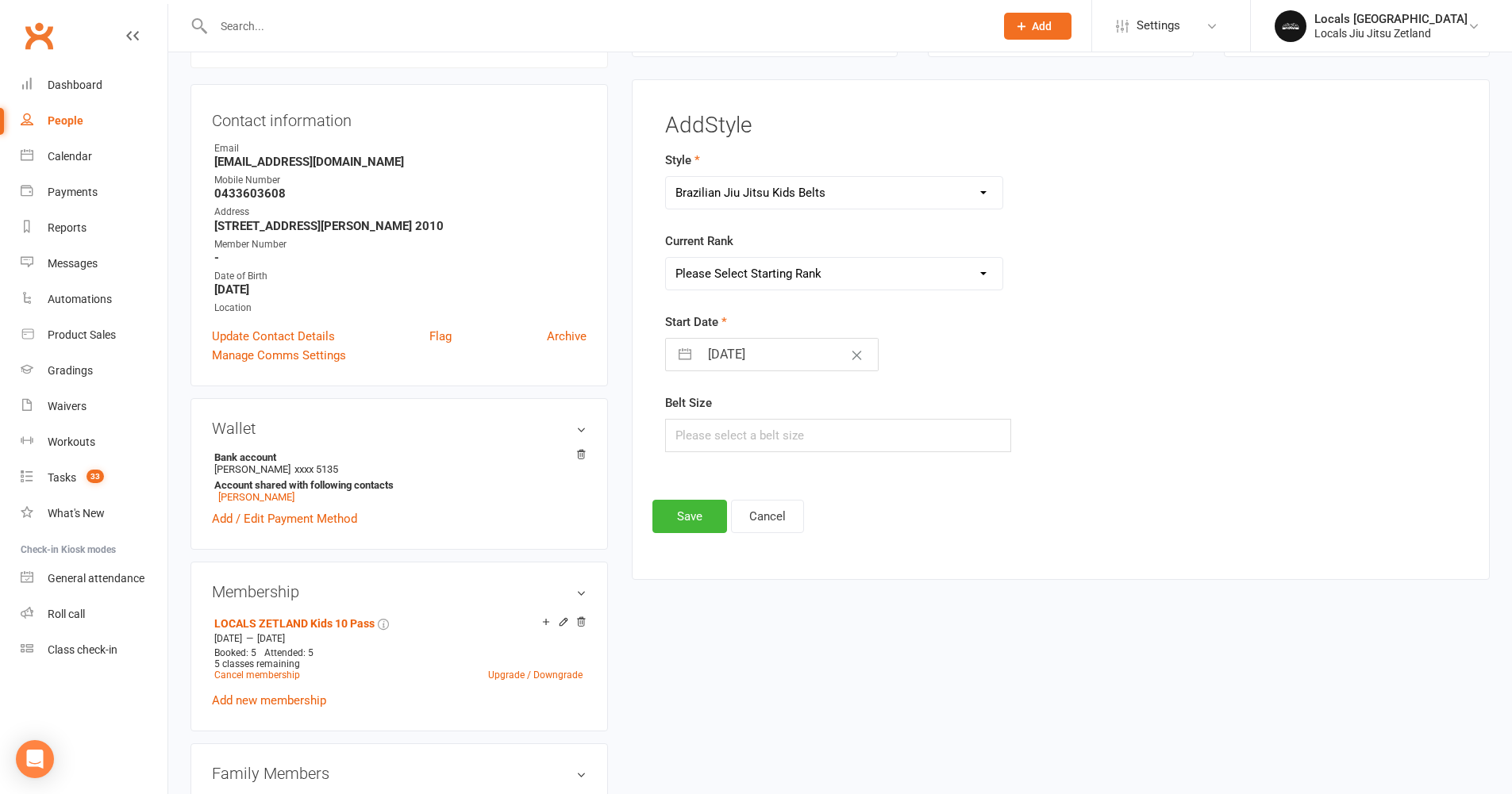
select select "32353"
click at [737, 348] on input "15 Sep 2025" at bounding box center [789, 355] width 179 height 32
select select "7"
select select "2025"
select select "8"
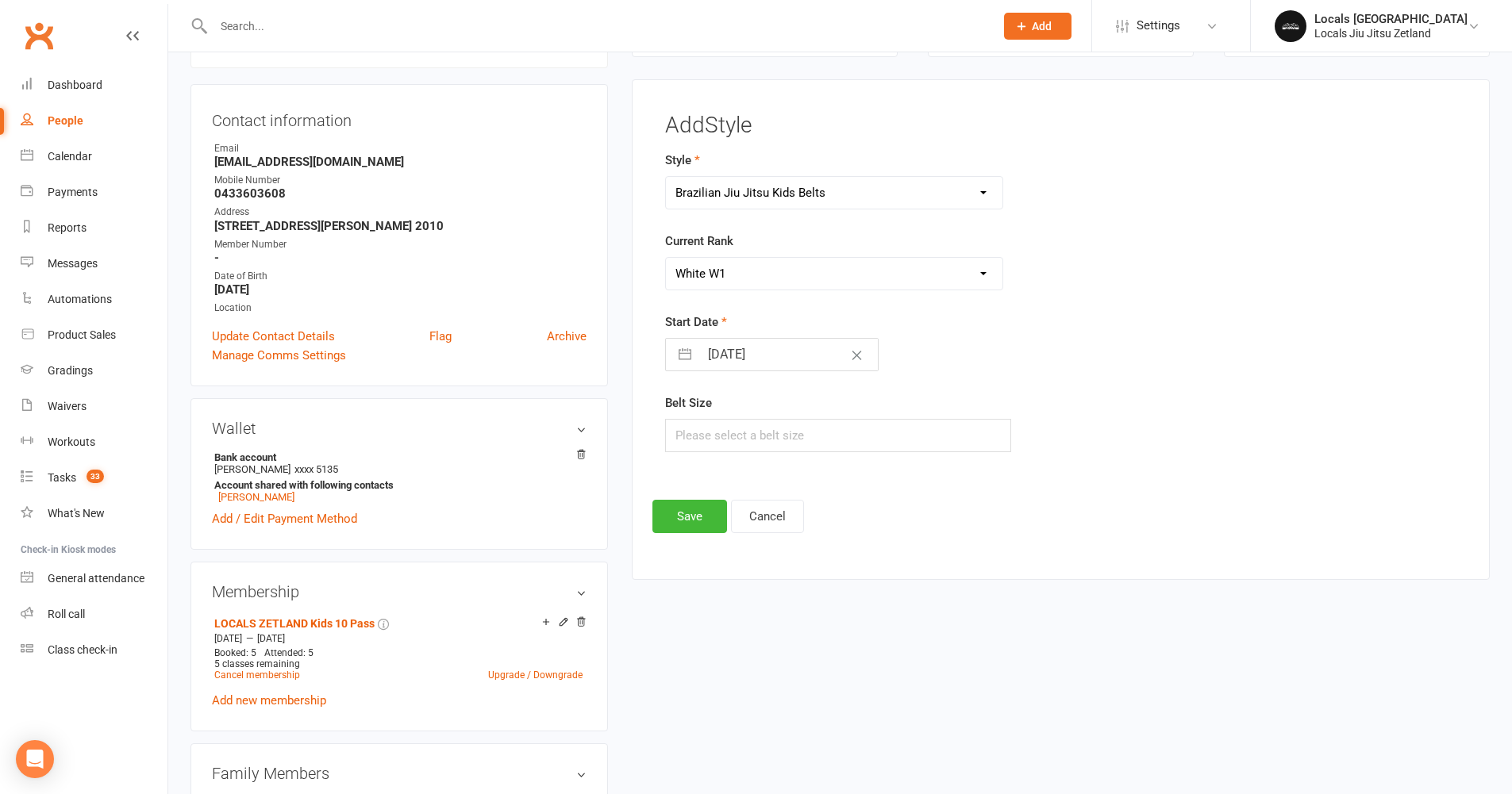
select select "2025"
select select "9"
select select "2025"
click at [872, 497] on td "13" at bounding box center [884, 504] width 31 height 30
type input "13 Sep 2025"
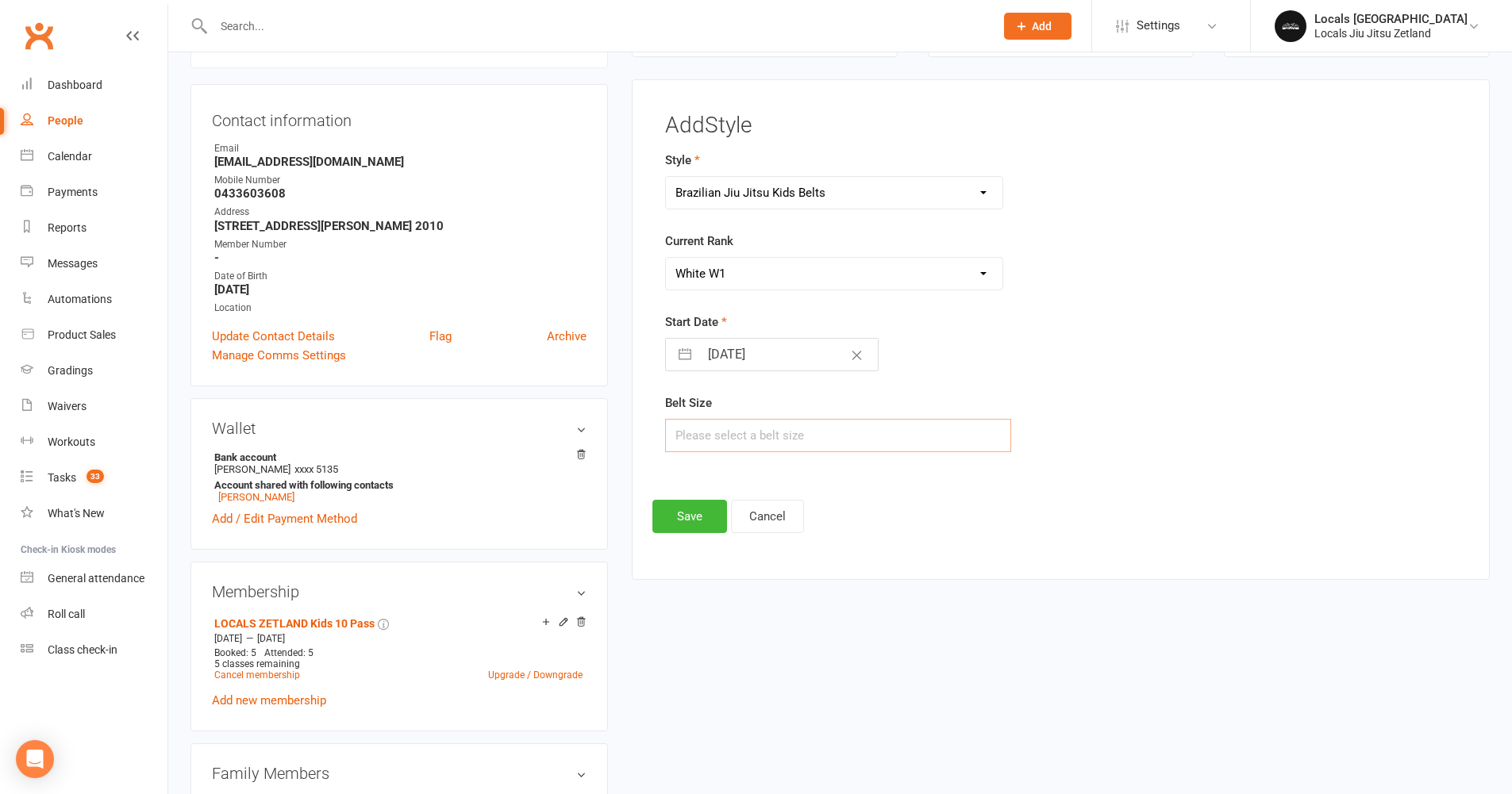
click at [728, 432] on input "text" at bounding box center [839, 435] width 347 height 33
type input "M000"
click at [668, 513] on button "Save" at bounding box center [690, 516] width 75 height 33
click at [670, 513] on footer "Save Cancel" at bounding box center [1061, 516] width 817 height 33
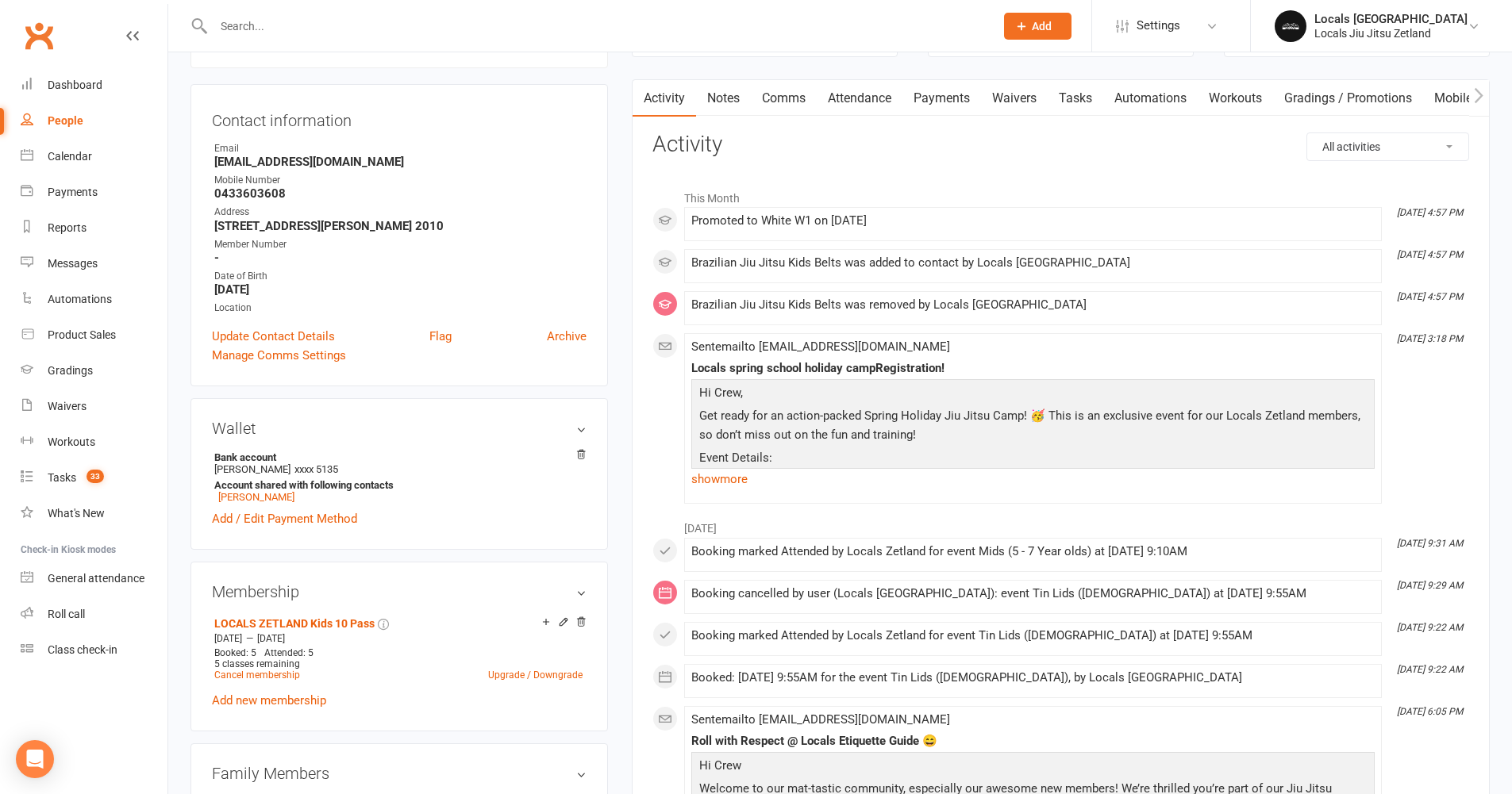
drag, startPoint x: 290, startPoint y: 32, endPoint x: 292, endPoint y: 22, distance: 10.2
click at [290, 32] on input "text" at bounding box center [596, 26] width 775 height 23
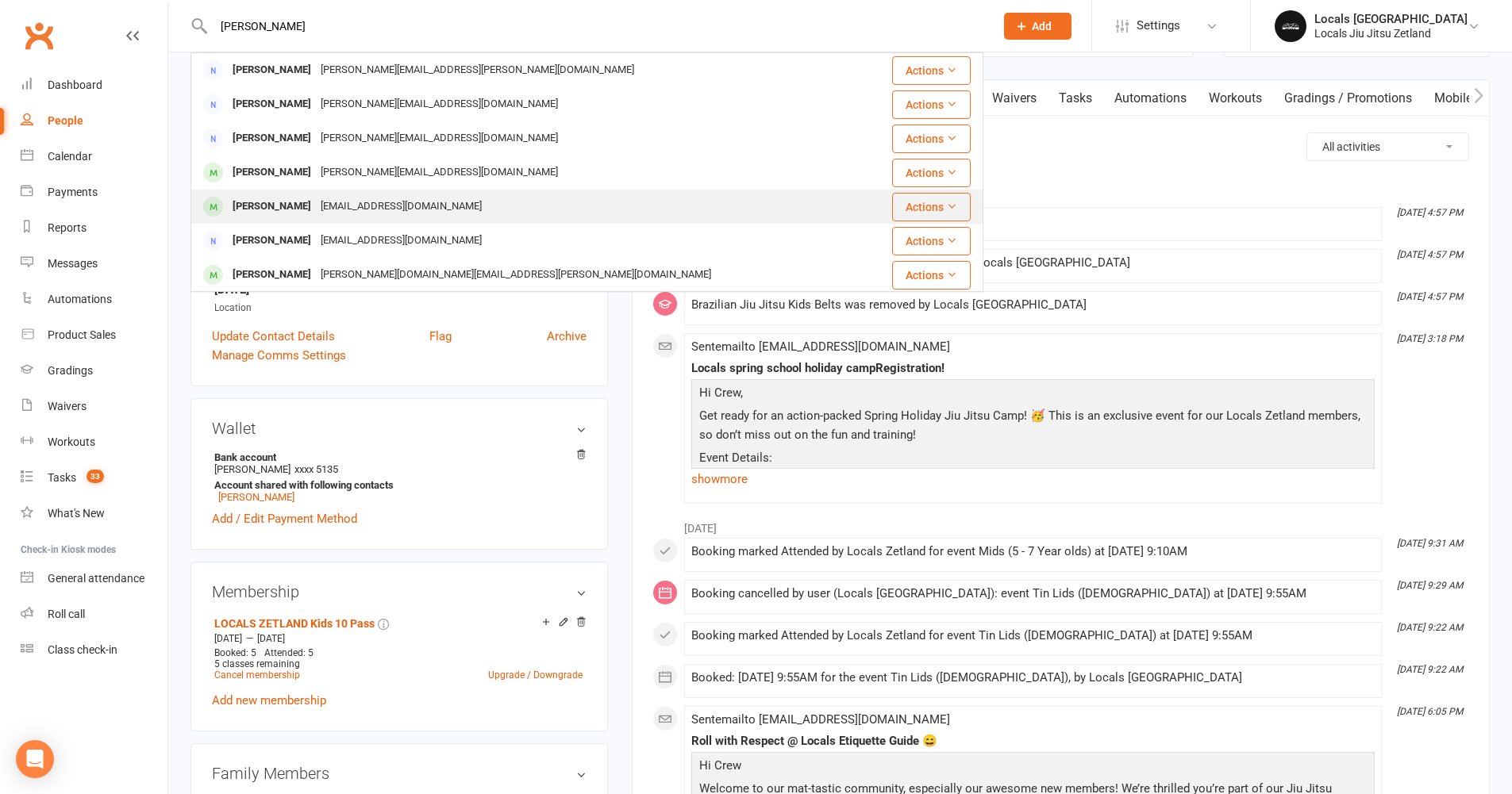
type input "daniel b"
click at [355, 206] on div "Adriptp@hotmail.com" at bounding box center [401, 207] width 171 height 23
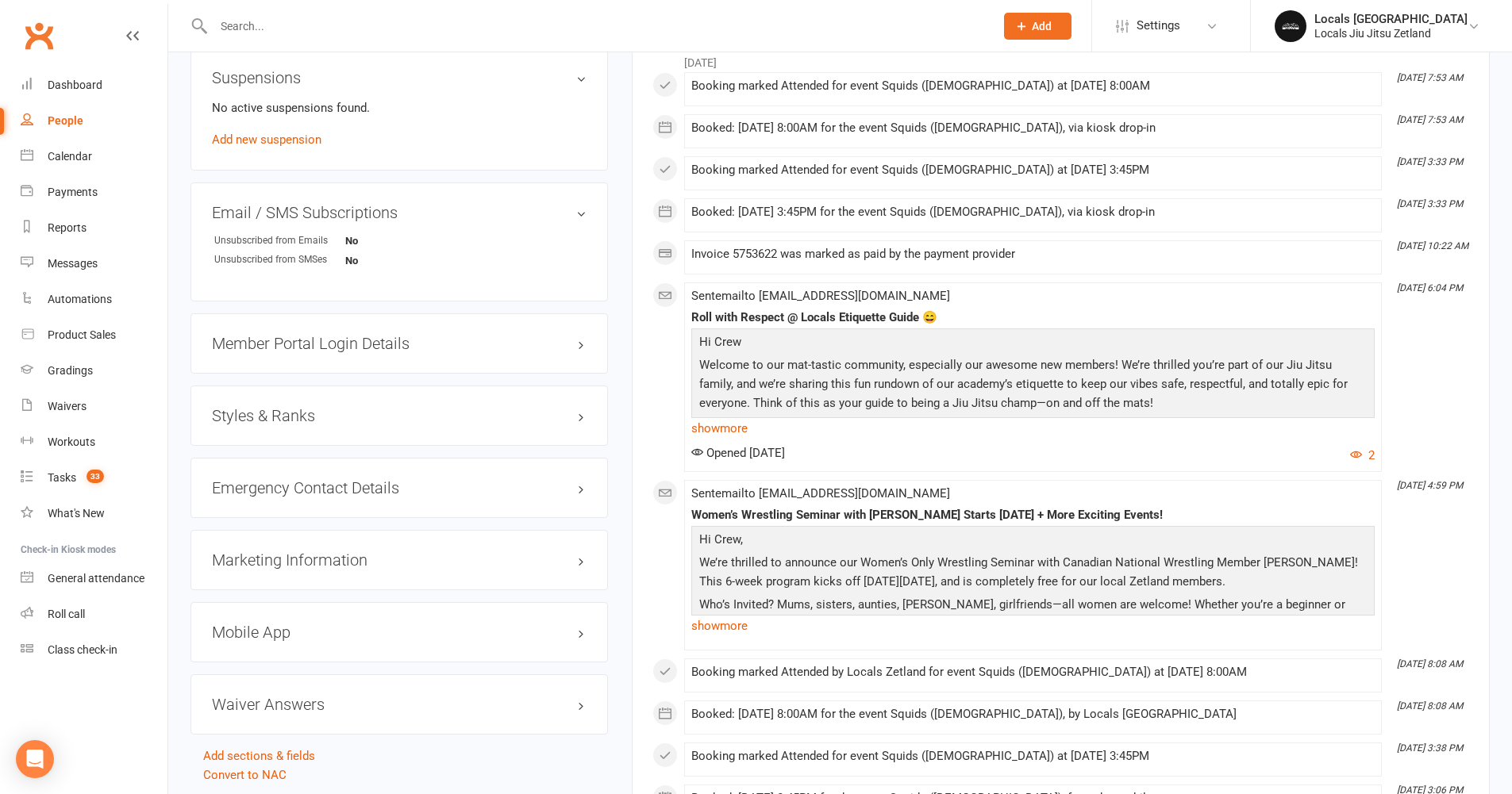
scroll to position [1037, 0]
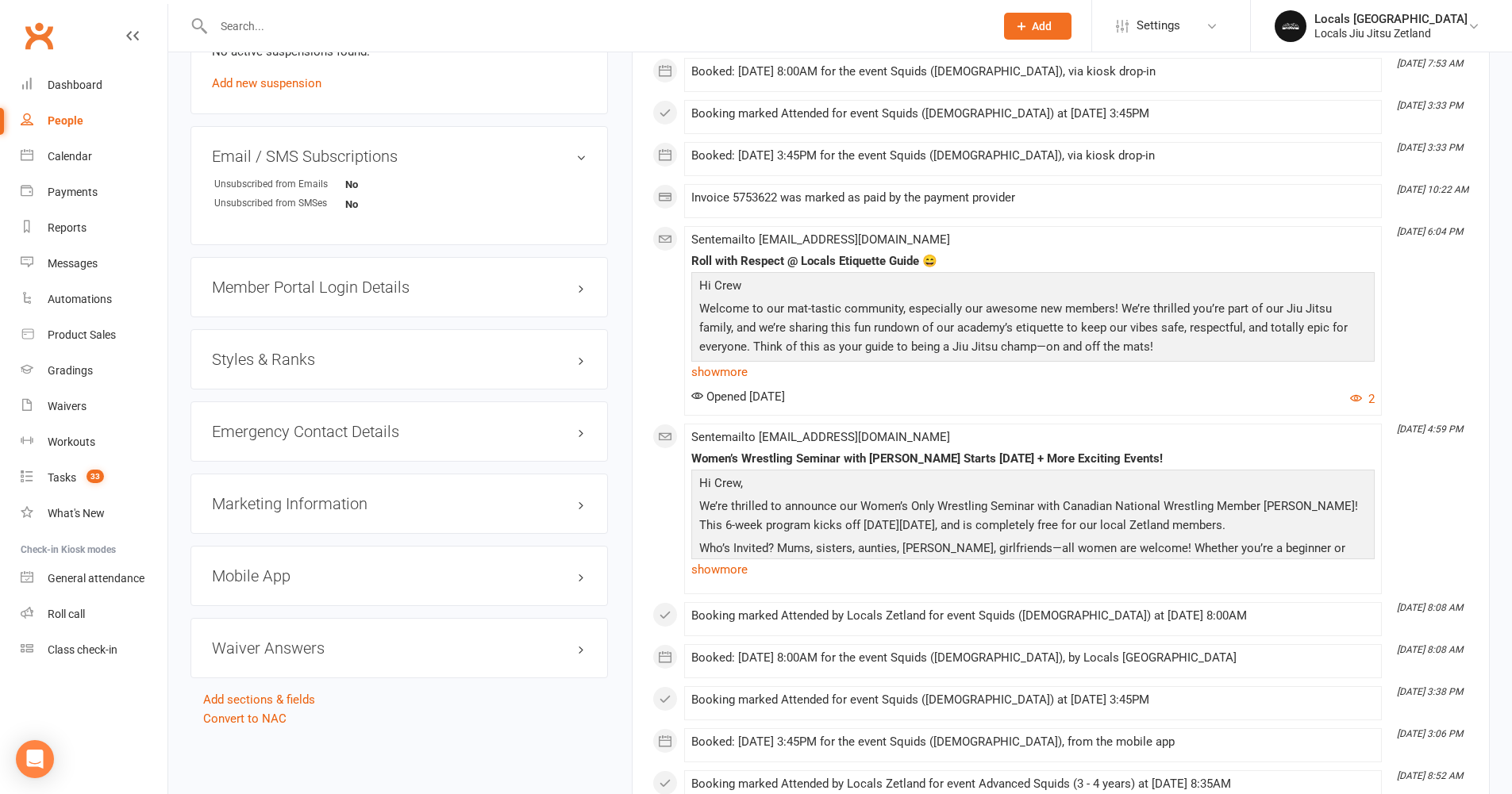
click at [478, 358] on h3 "Styles & Ranks" at bounding box center [399, 359] width 375 height 17
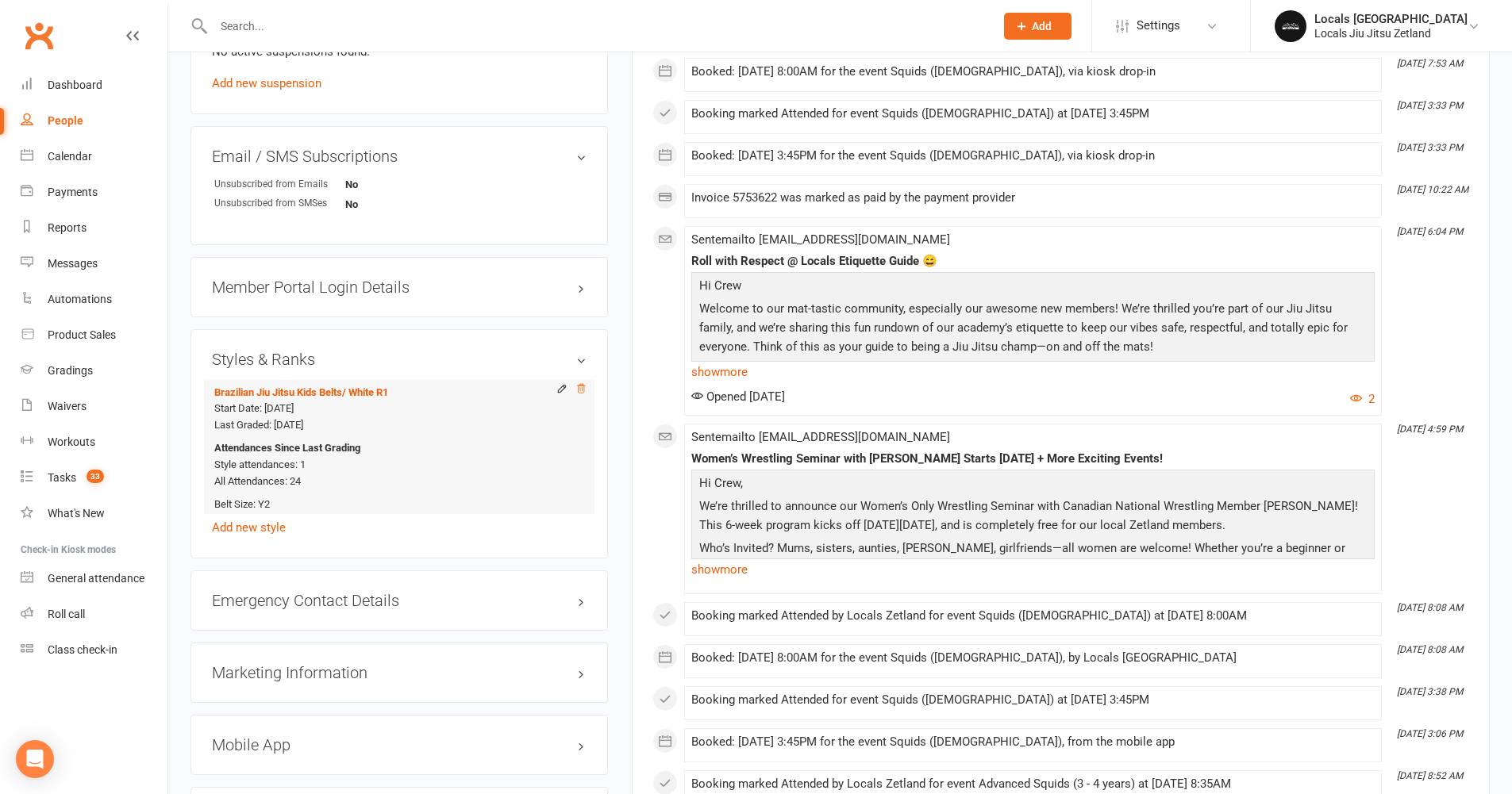
click at [582, 389] on icon at bounding box center [581, 389] width 11 height 11
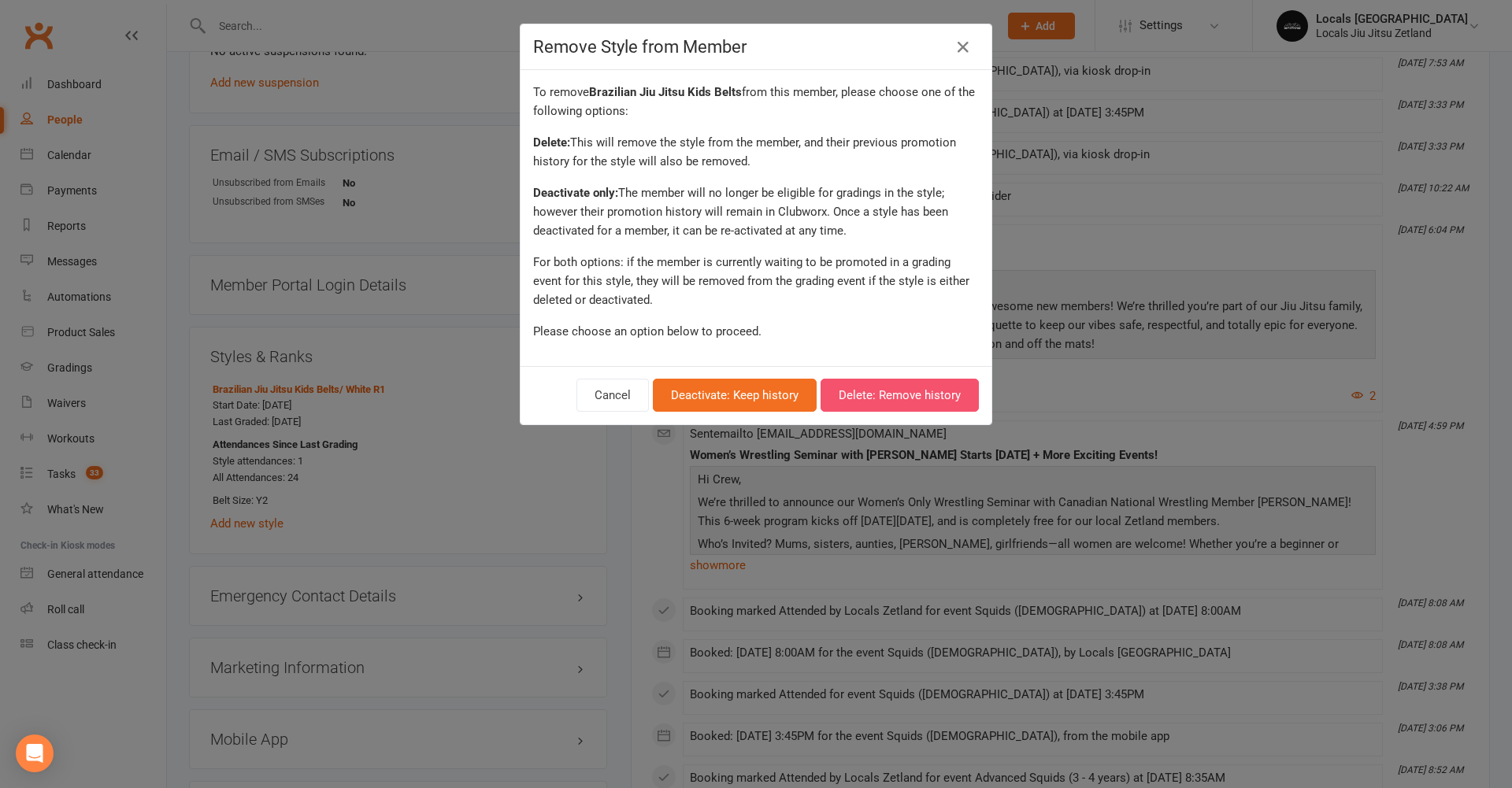
click at [860, 401] on button "Delete: Remove history" at bounding box center [899, 395] width 159 height 33
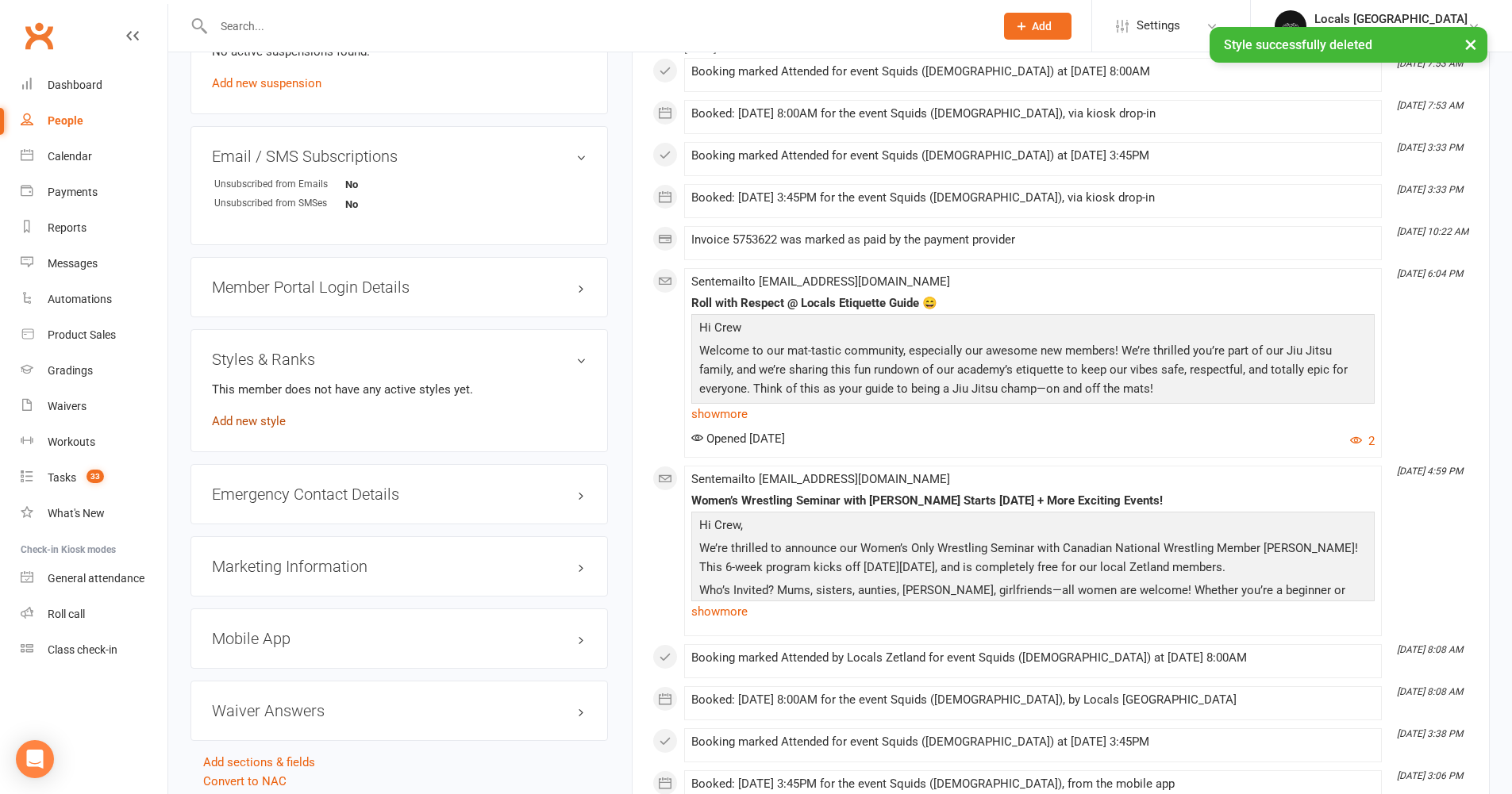
click at [254, 428] on link "Add new style" at bounding box center [249, 421] width 74 height 14
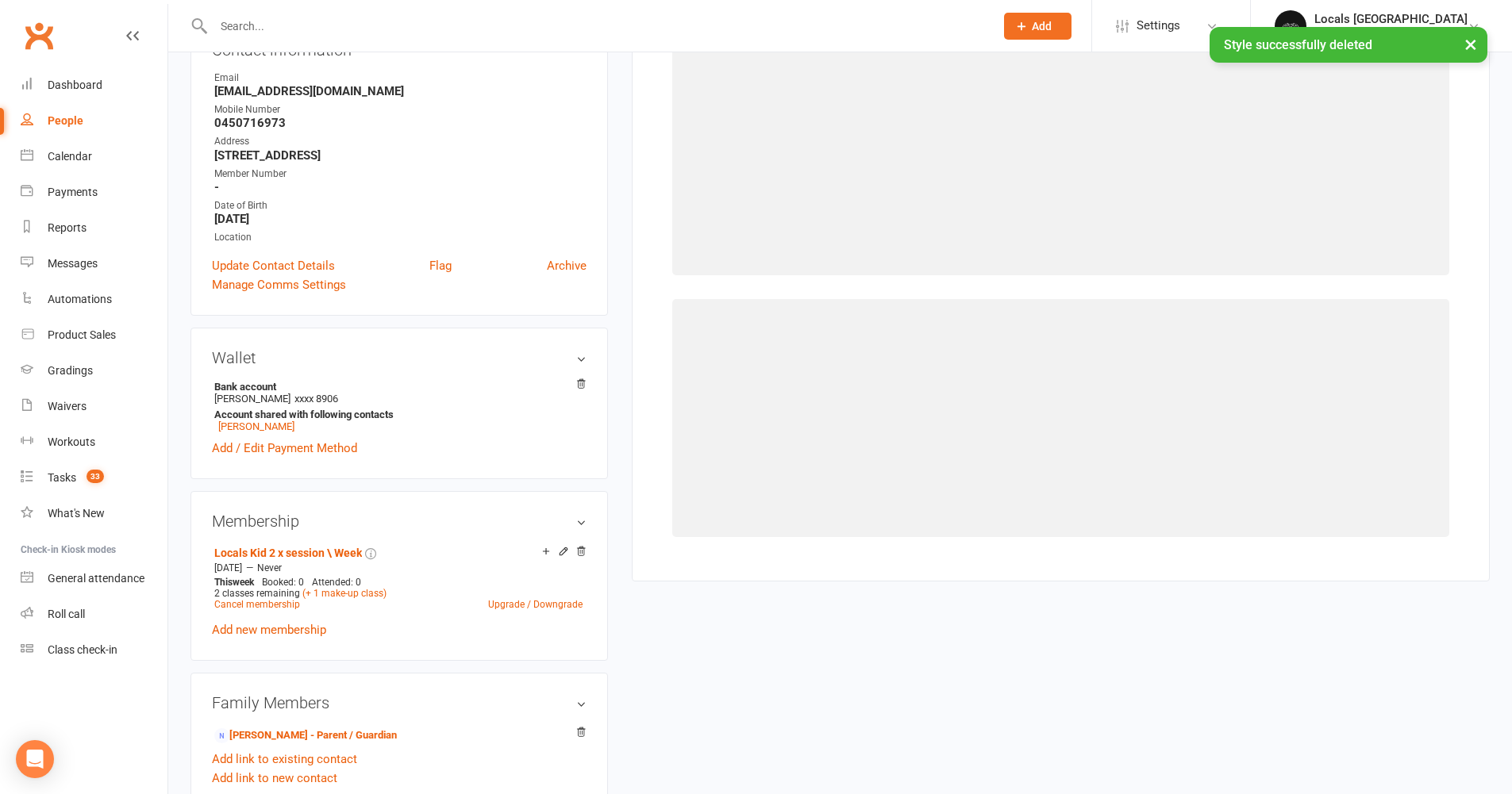
scroll to position [135, 0]
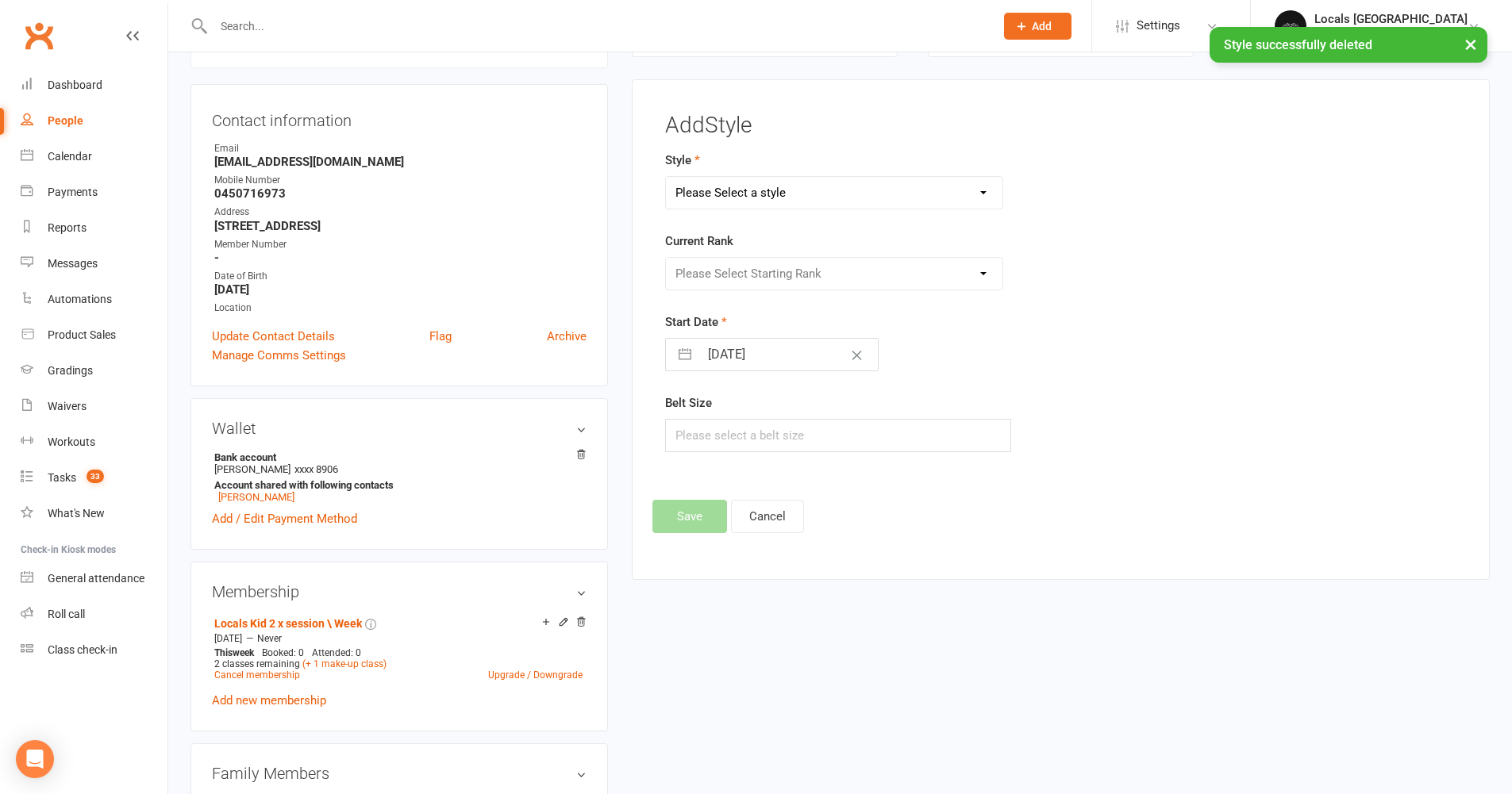
click at [755, 194] on select "Please Select a style Brazilian Jiu Jitsu Adults Belts Brazilian Jiu Jitsu Kids…" at bounding box center [835, 192] width 338 height 32
select select "2958"
click at [753, 274] on select "Please Select Starting Rank" at bounding box center [835, 273] width 338 height 32
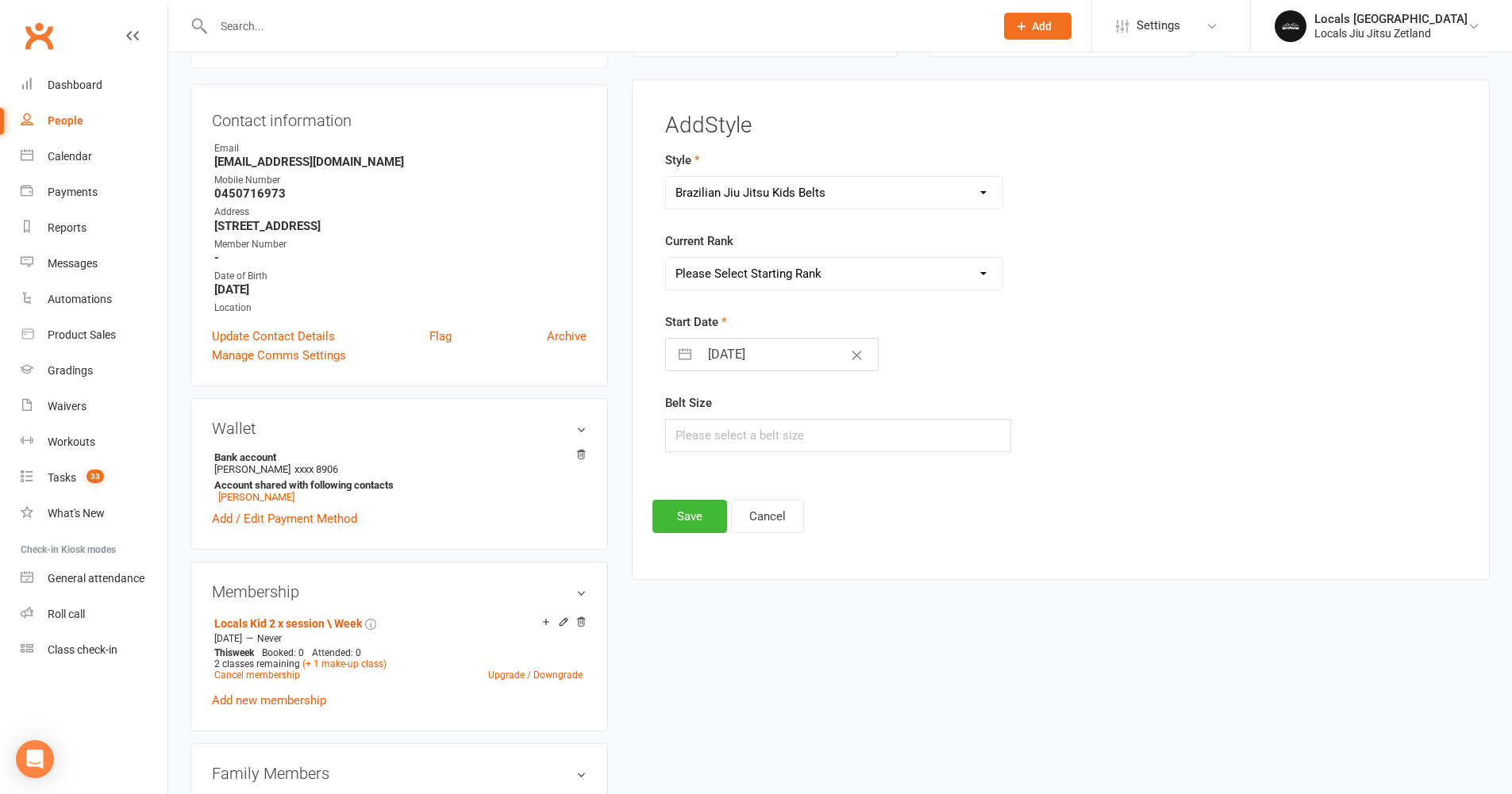
select select "32358"
click at [724, 358] on input "15 Sep 2025" at bounding box center [789, 355] width 179 height 32
select select "7"
select select "2025"
select select "8"
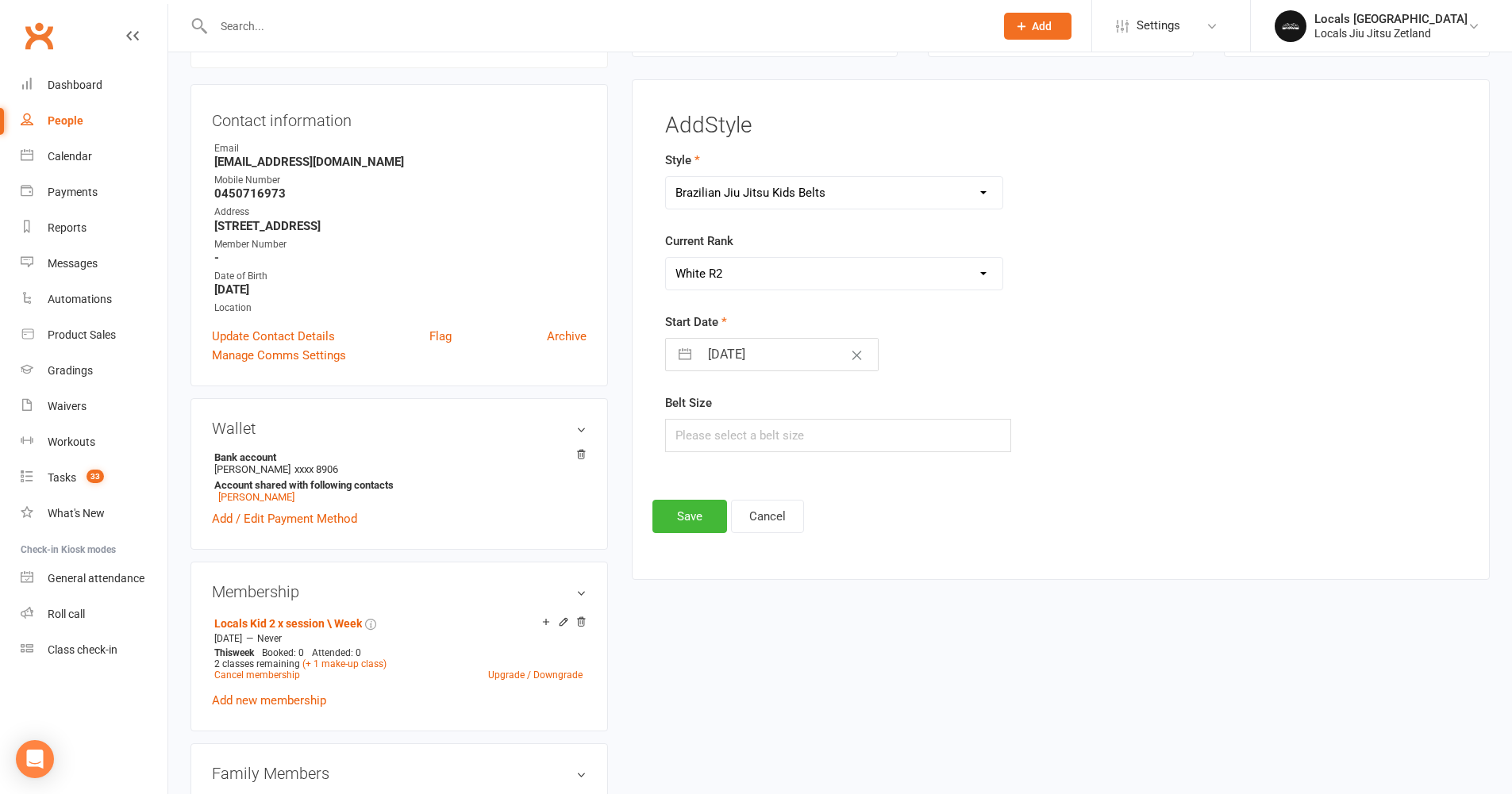
select select "2025"
select select "9"
select select "2025"
click at [882, 510] on td "13" at bounding box center [884, 504] width 31 height 30
type input "13 Sep 2025"
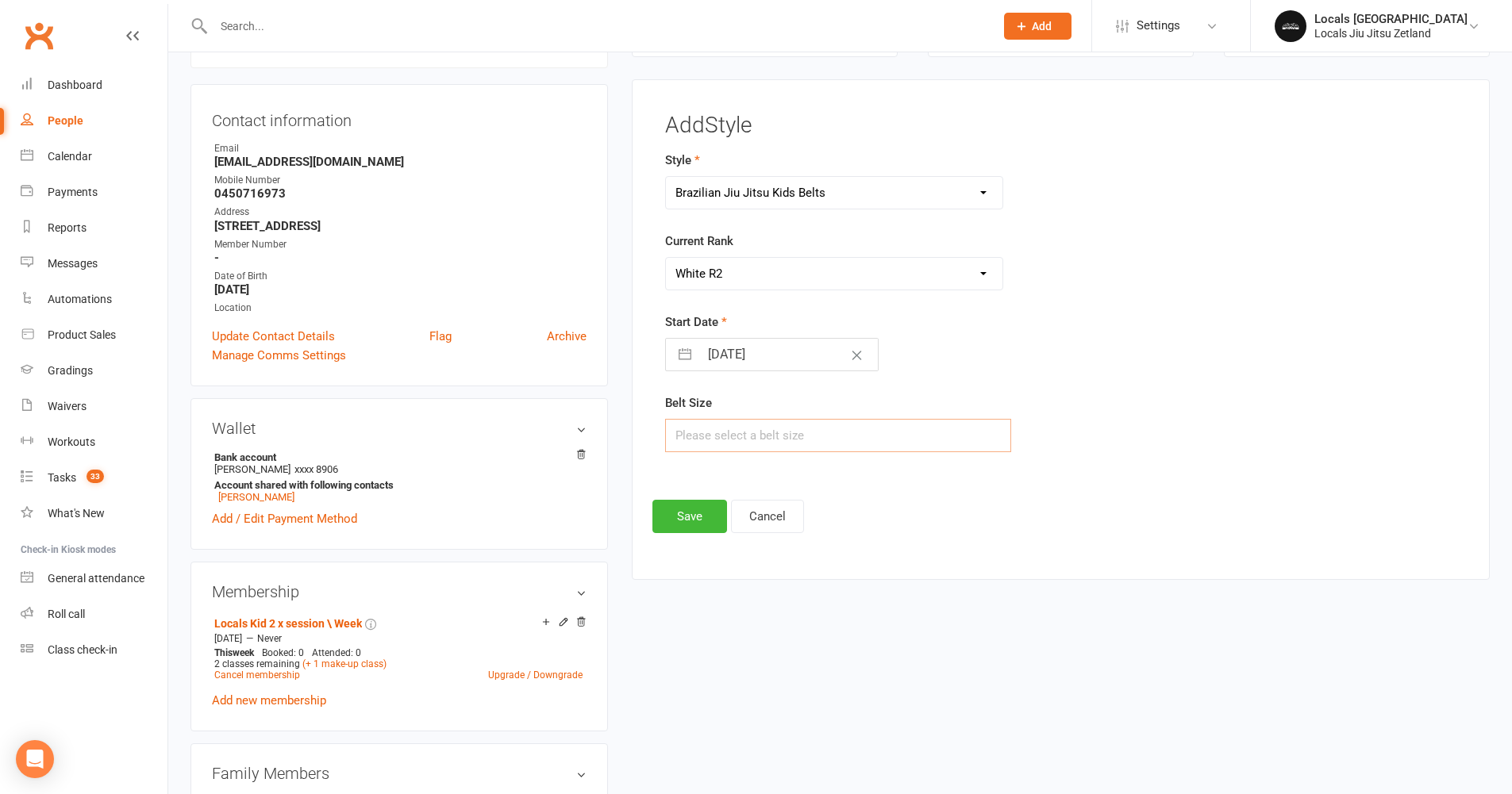
click at [734, 441] on input "text" at bounding box center [839, 435] width 347 height 33
type input "Y3"
click at [682, 513] on button "Save" at bounding box center [690, 516] width 75 height 33
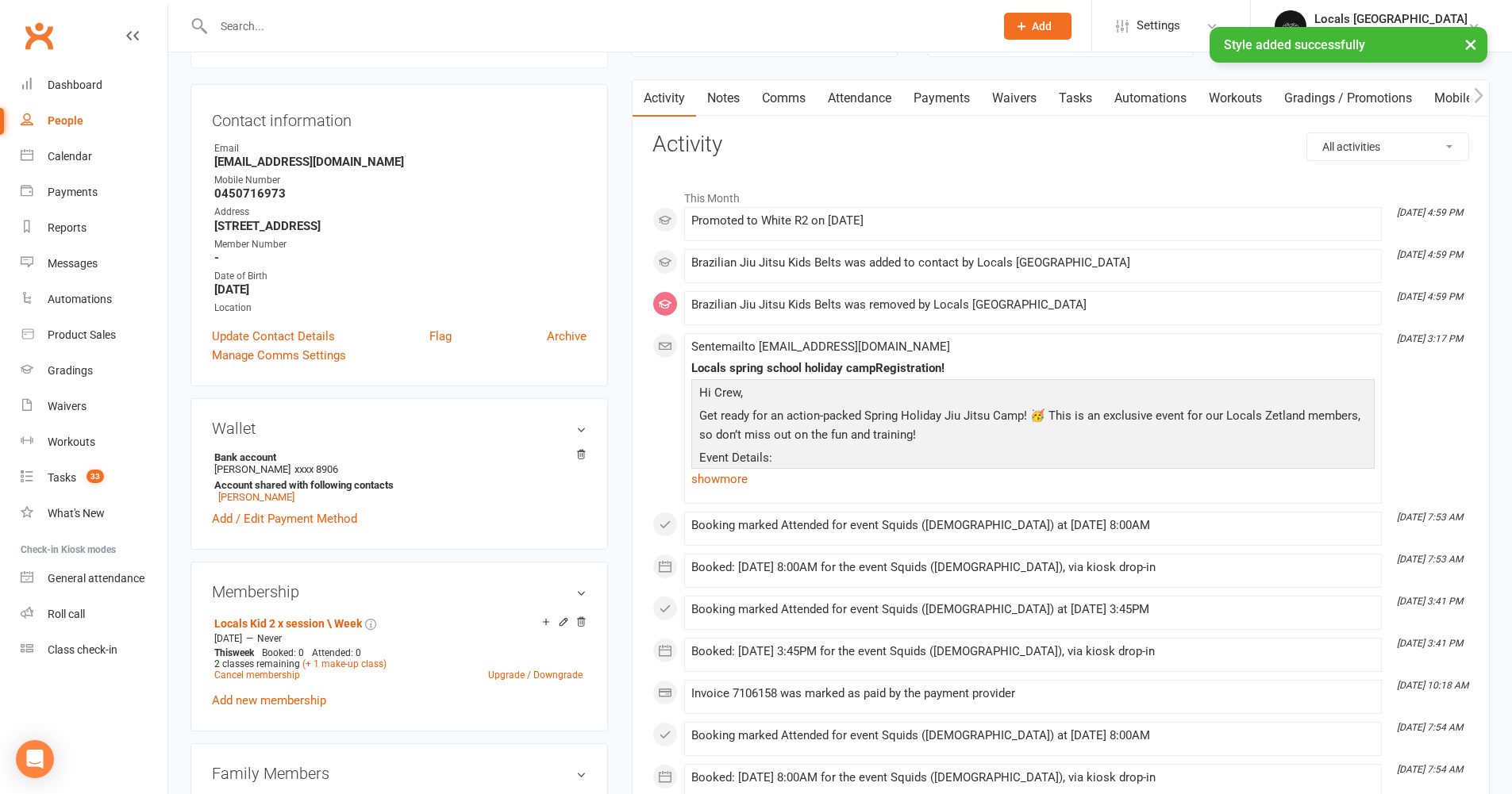
click at [258, 20] on input "text" at bounding box center [596, 26] width 775 height 23
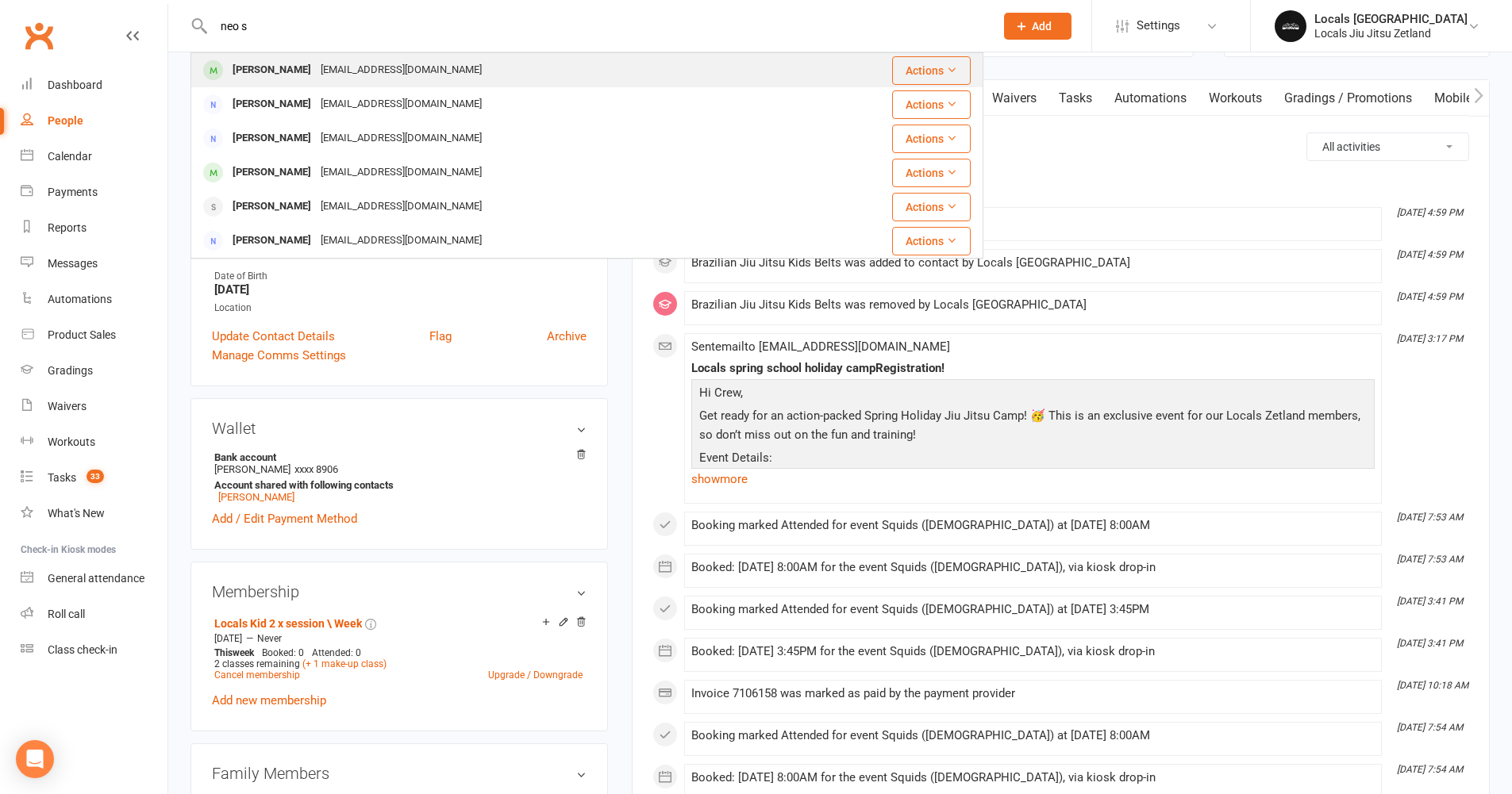
type input "neo s"
click at [285, 62] on div "Neo Suzuki Barros" at bounding box center [272, 70] width 88 height 23
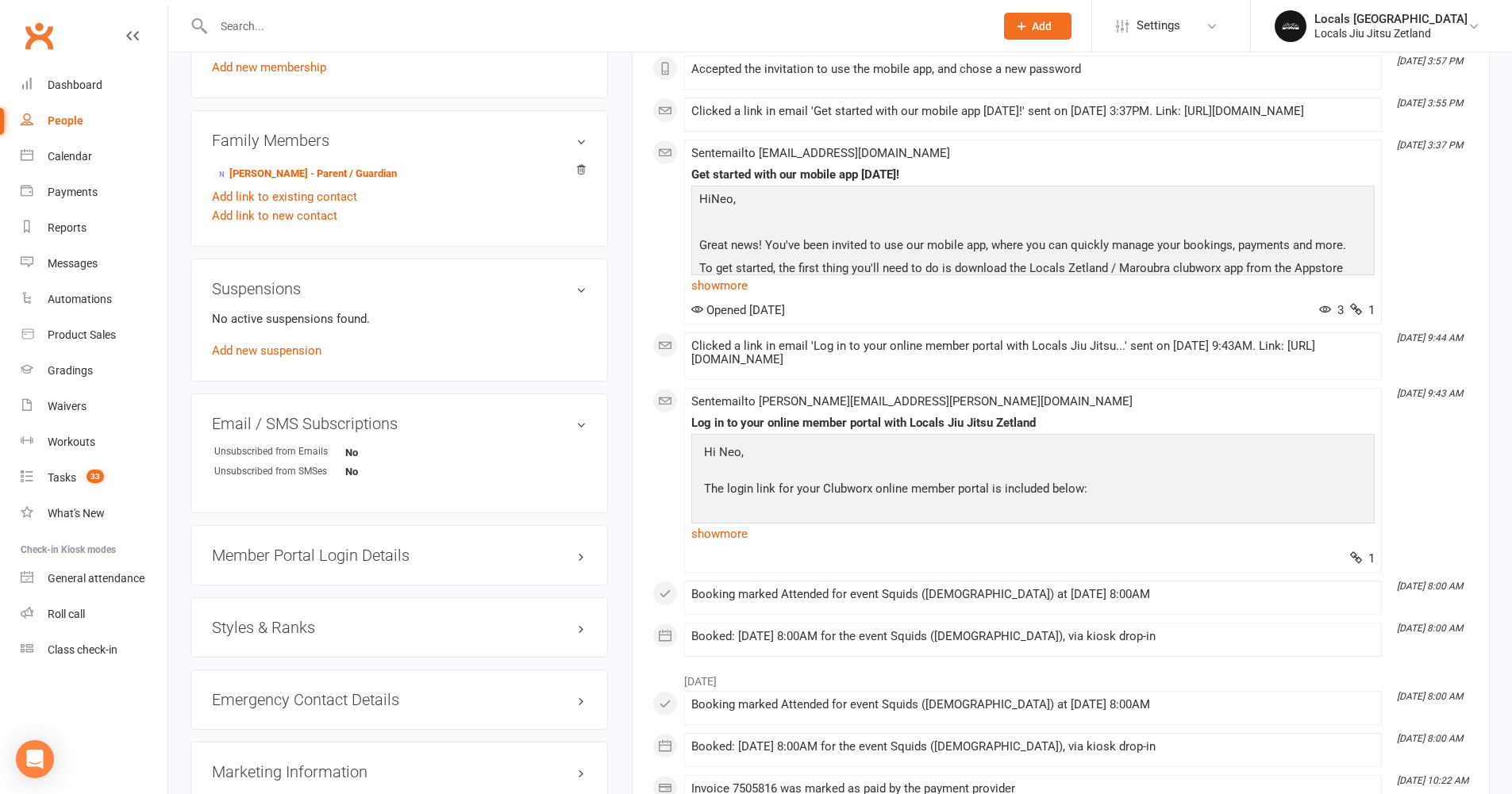
scroll to position [889, 0]
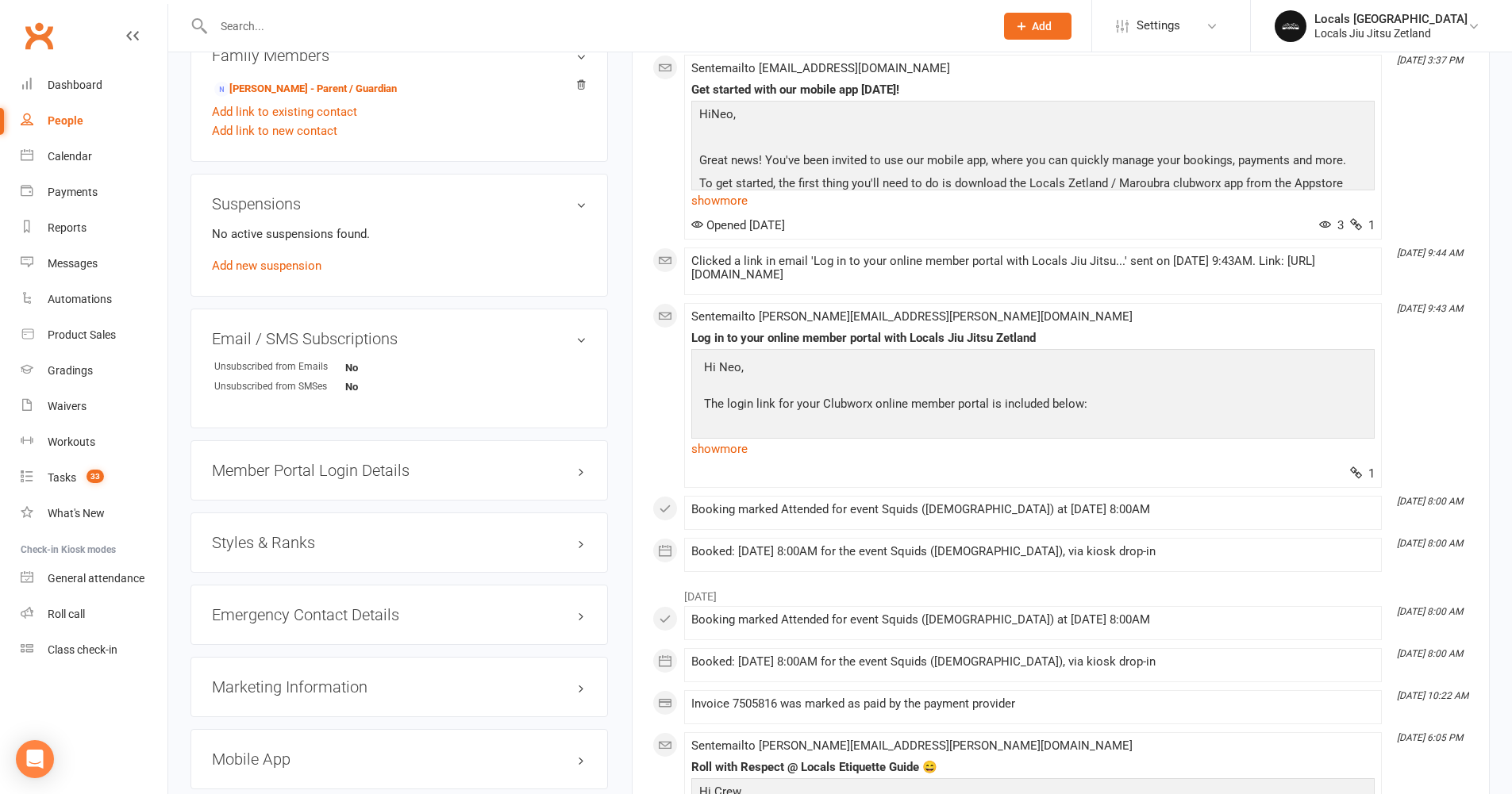
click at [426, 548] on h3 "Styles & Ranks" at bounding box center [399, 542] width 375 height 17
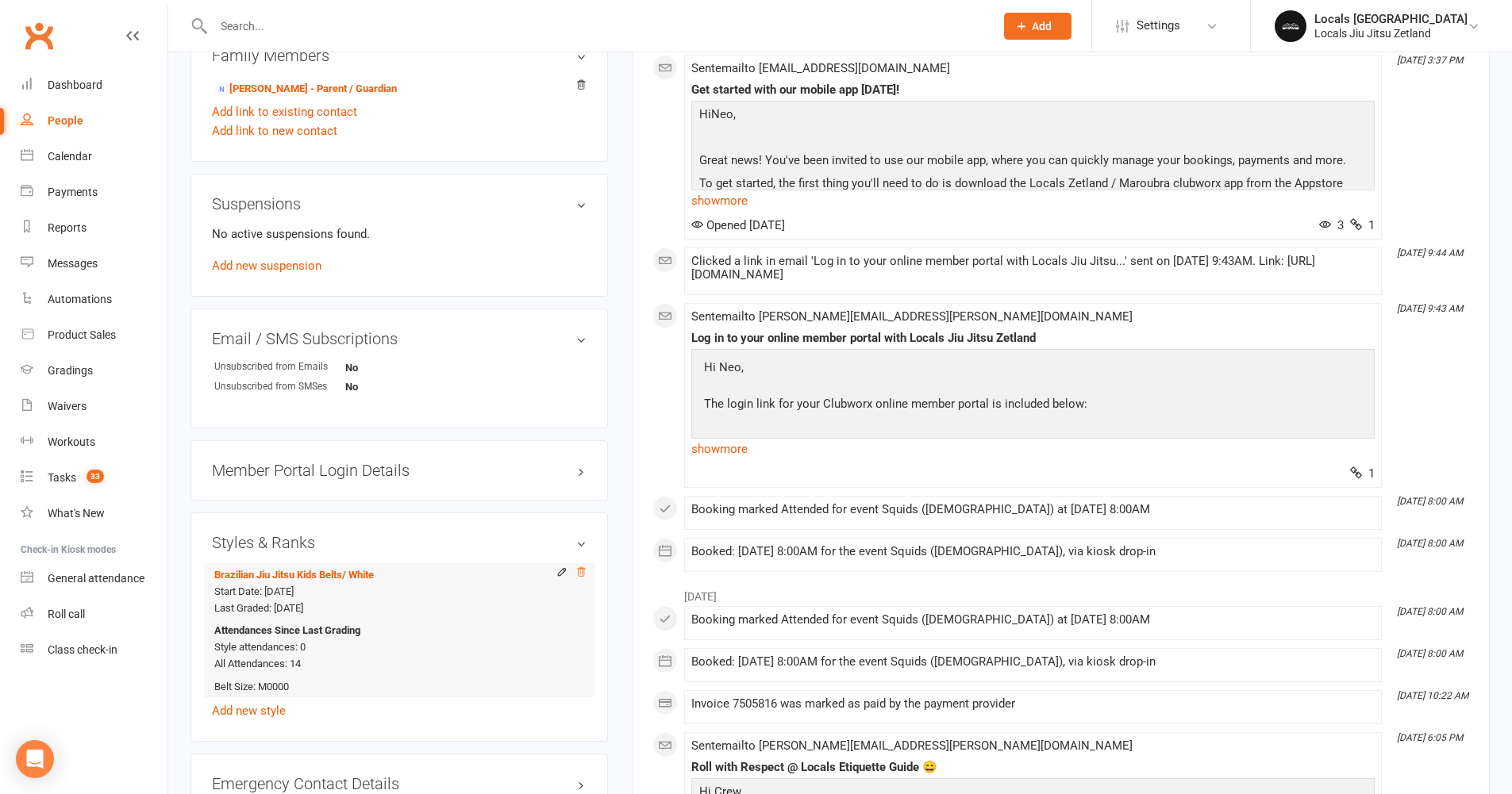
click at [584, 574] on icon at bounding box center [581, 572] width 11 height 11
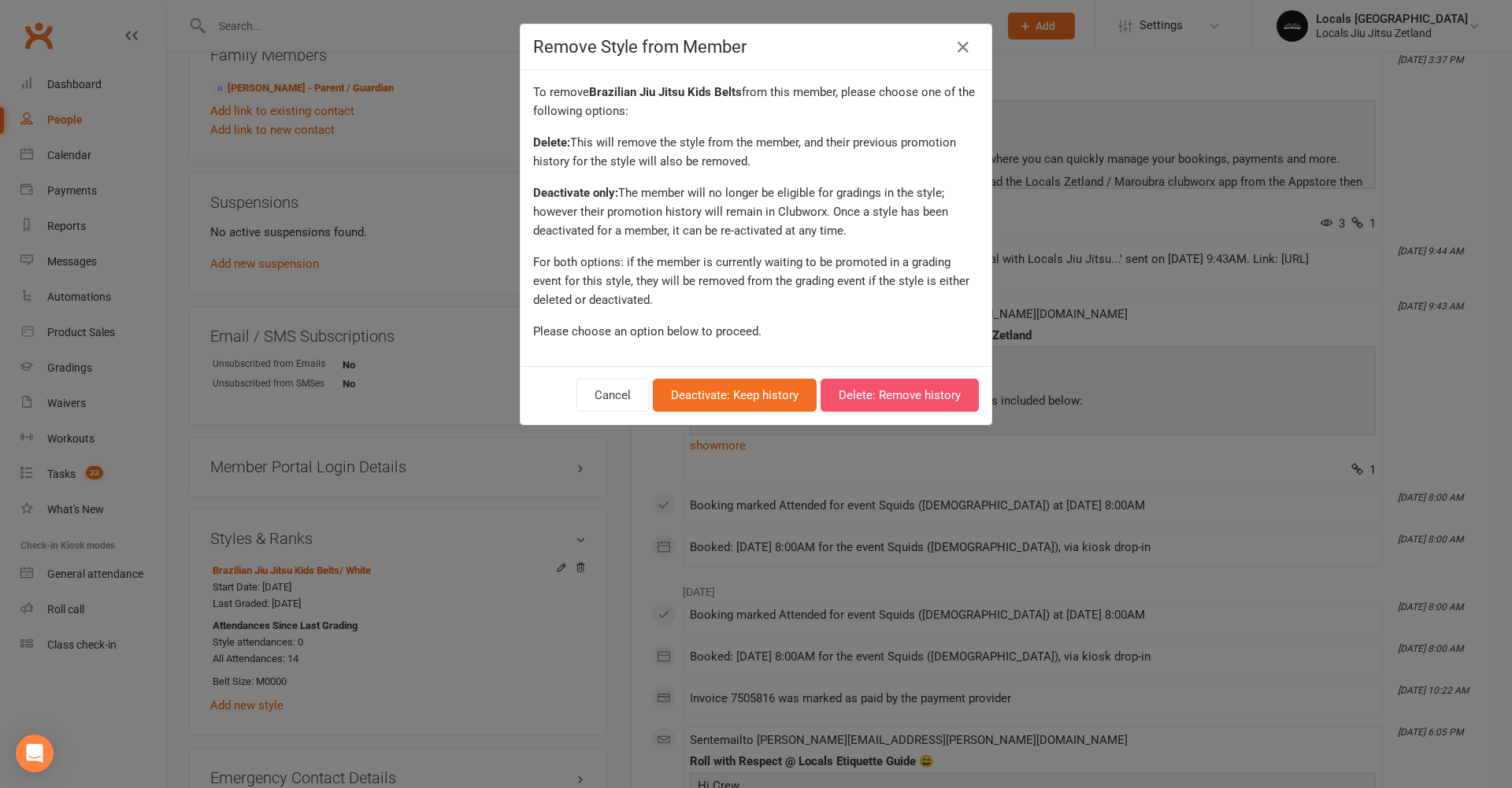
click at [909, 394] on button "Delete: Remove history" at bounding box center [899, 395] width 159 height 33
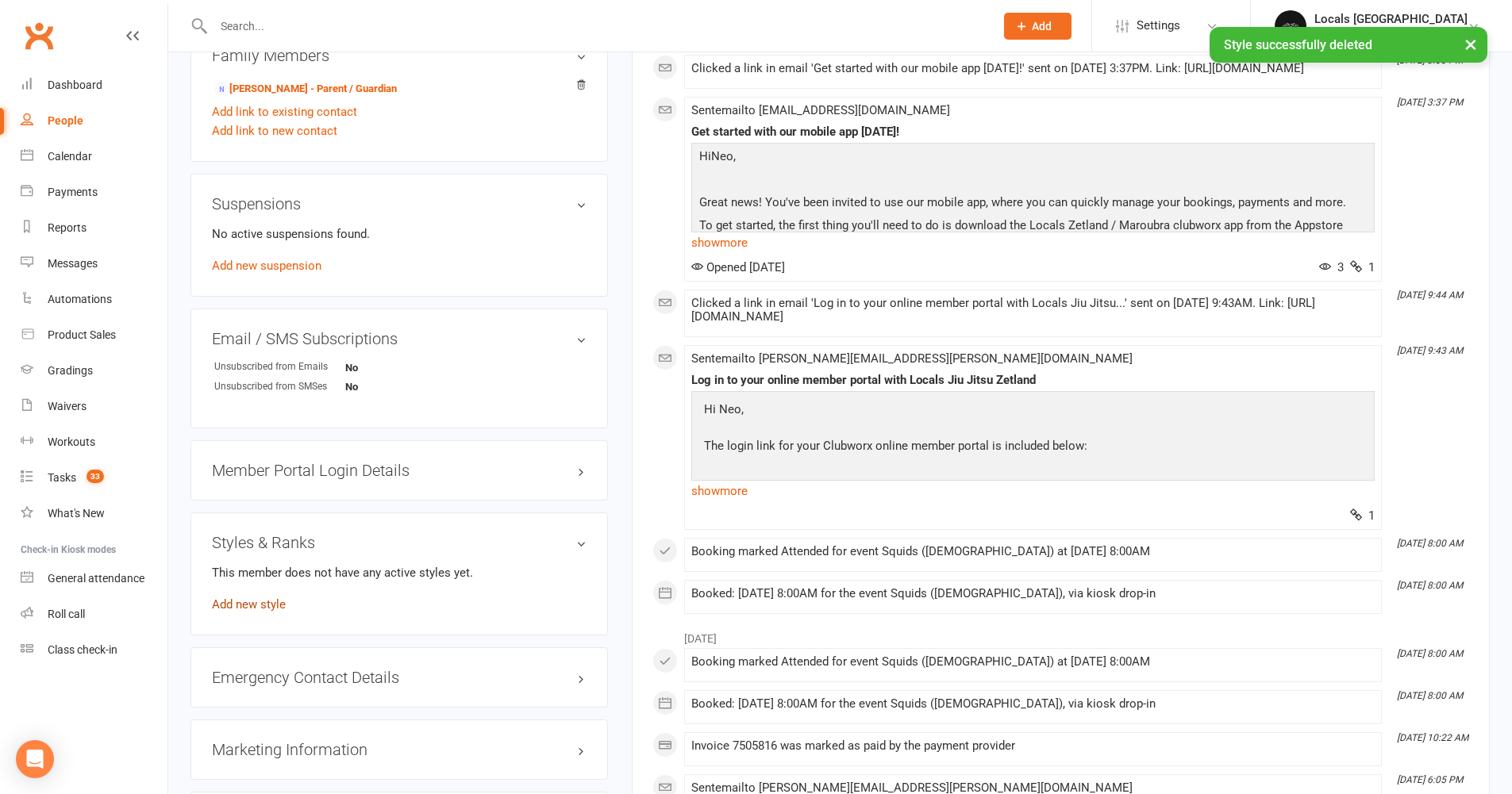
click at [267, 605] on link "Add new style" at bounding box center [249, 605] width 74 height 14
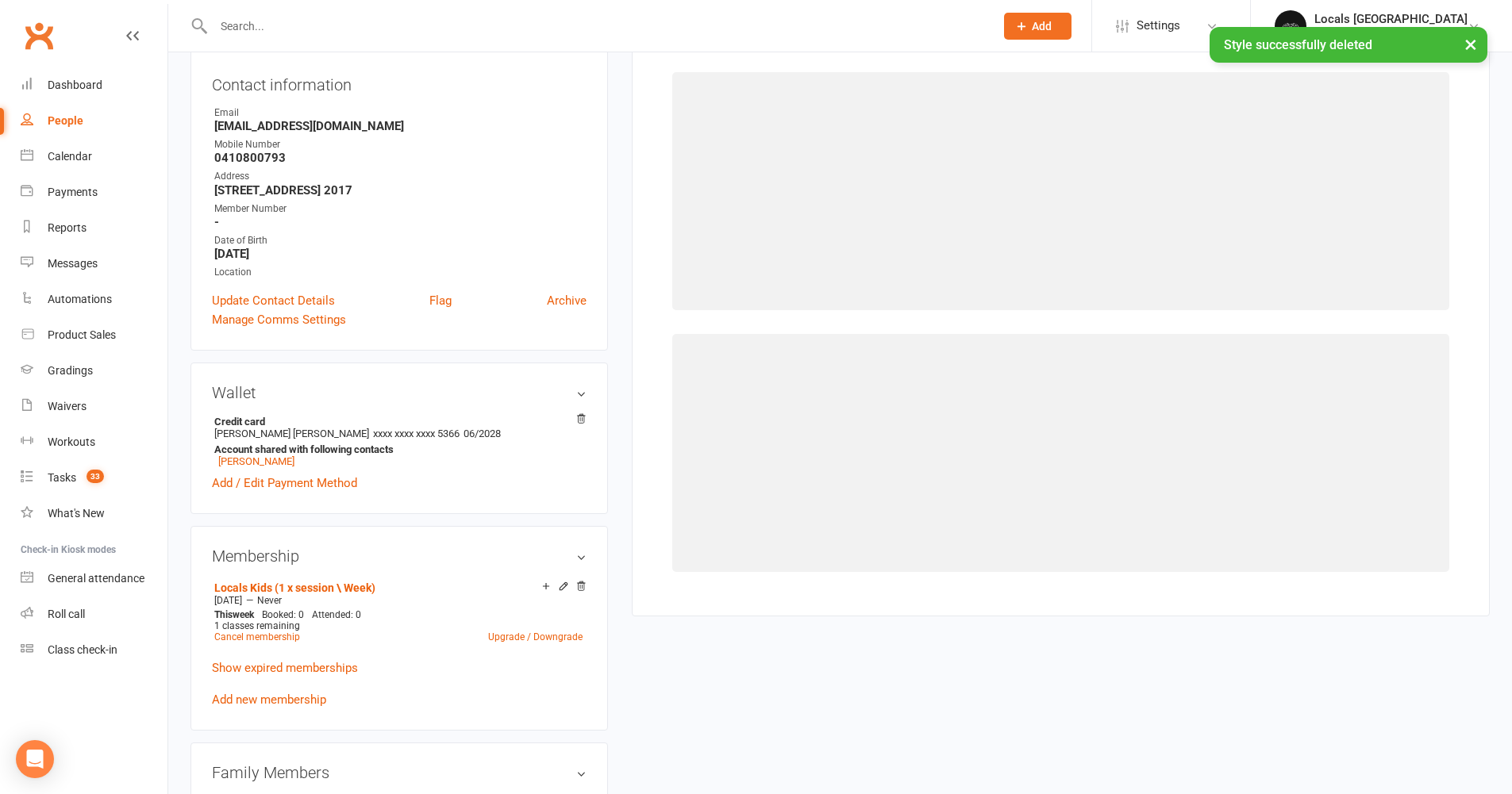
scroll to position [135, 0]
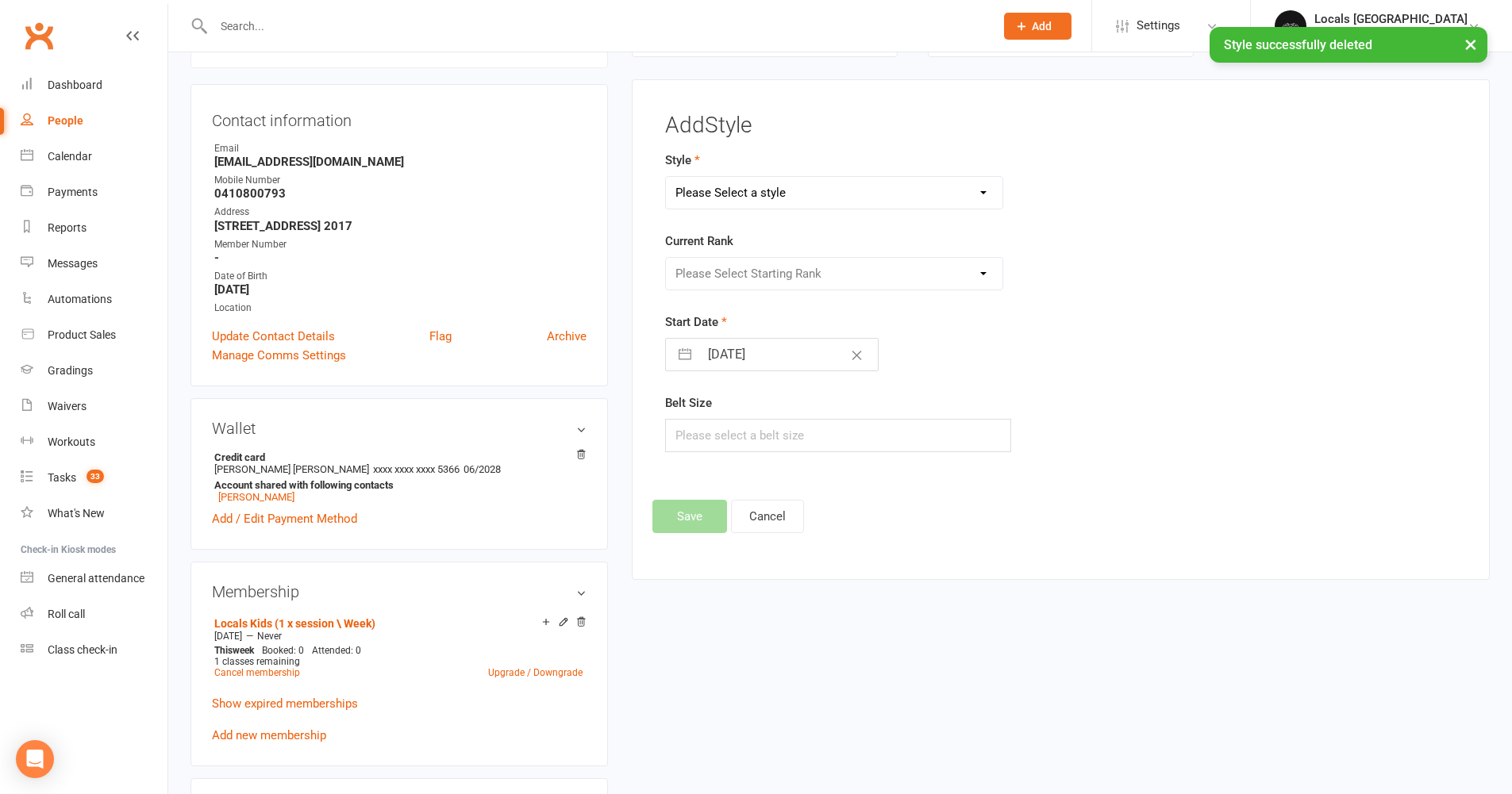
click at [734, 197] on select "Please Select a style Brazilian Jiu Jitsu Adults Belts Brazilian Jiu Jitsu Kids…" at bounding box center [835, 192] width 338 height 32
select select "2958"
click at [735, 273] on select "Please Select Starting Rank" at bounding box center [835, 273] width 338 height 32
select select "32353"
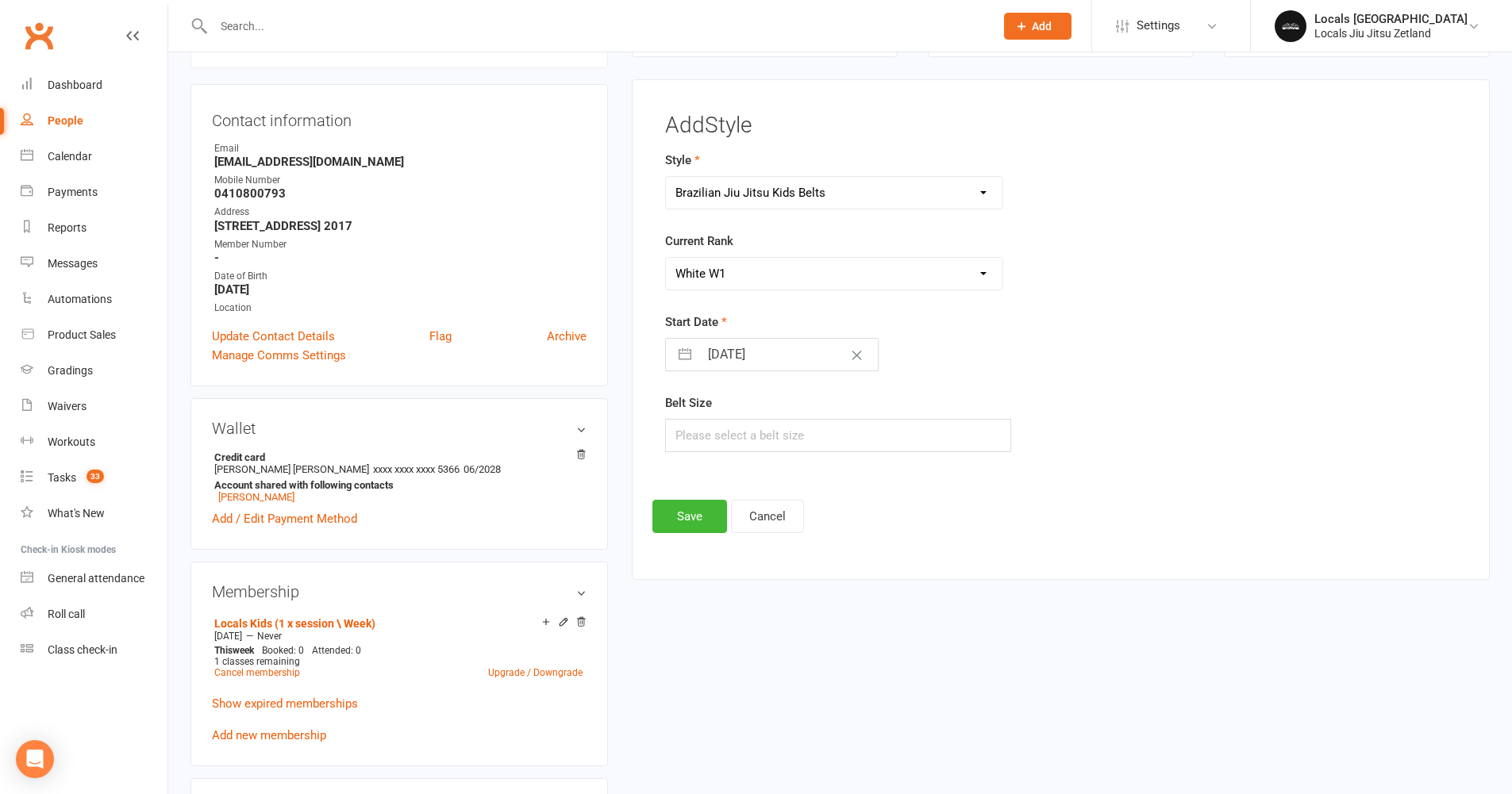
click at [724, 358] on input "15 Sep 2025" at bounding box center [789, 355] width 179 height 32
select select "7"
select select "2025"
select select "8"
select select "2025"
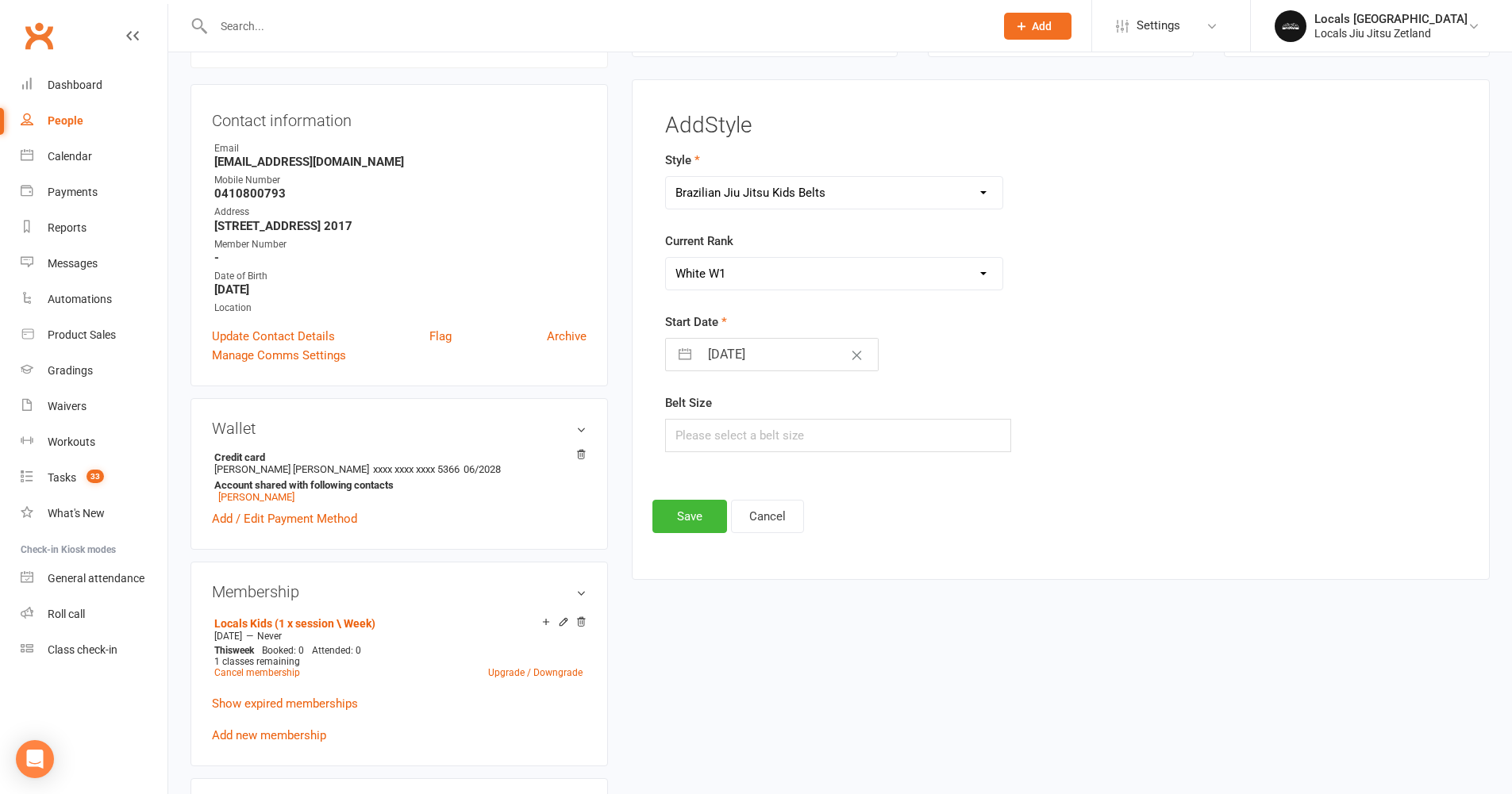
select select "9"
select select "2025"
click at [889, 503] on td "13" at bounding box center [884, 504] width 31 height 30
type input "13 Sep 2025"
click at [750, 444] on input "text" at bounding box center [839, 435] width 347 height 33
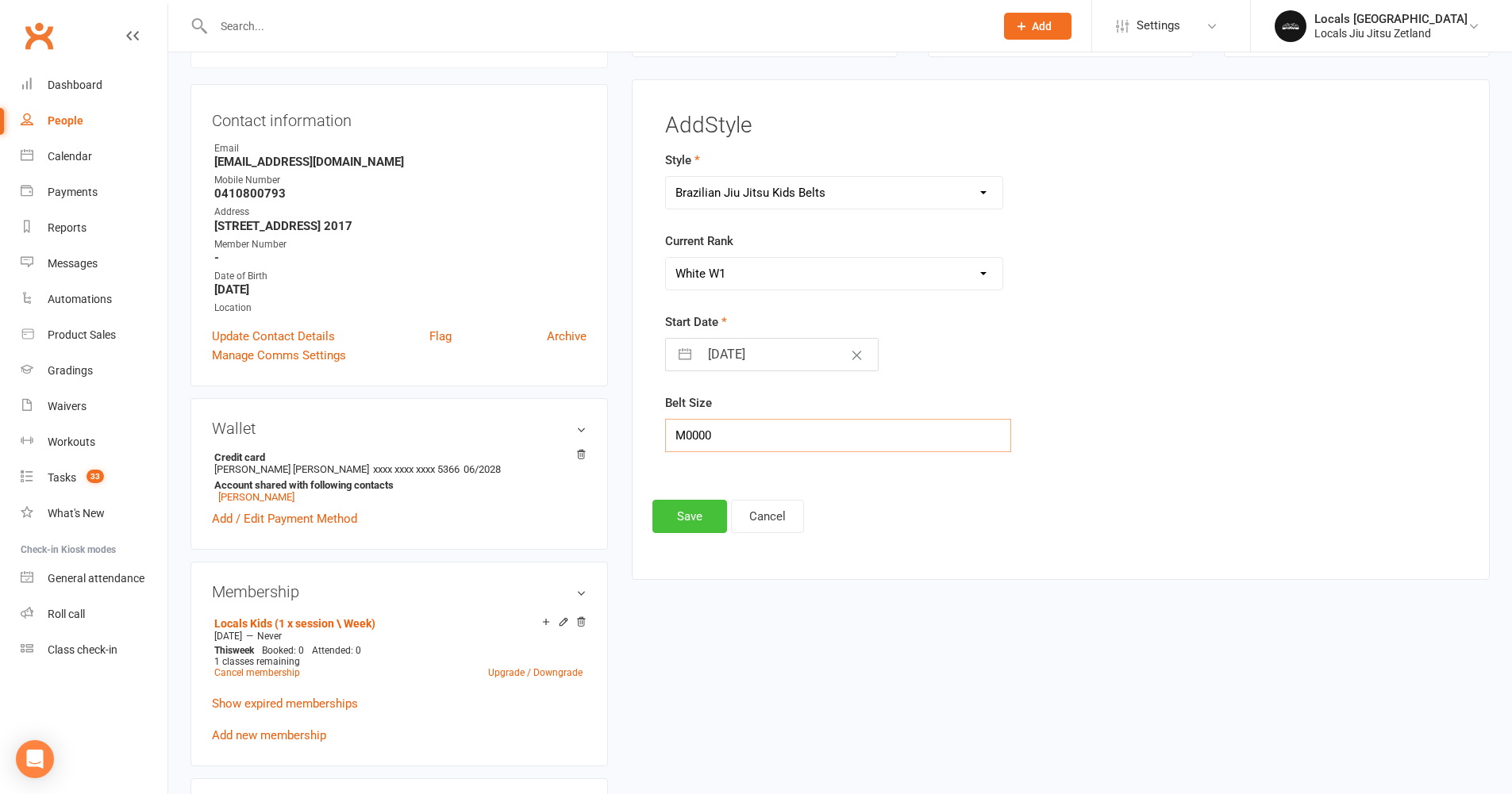
type input "M0000"
click at [686, 522] on button "Save" at bounding box center [690, 516] width 75 height 33
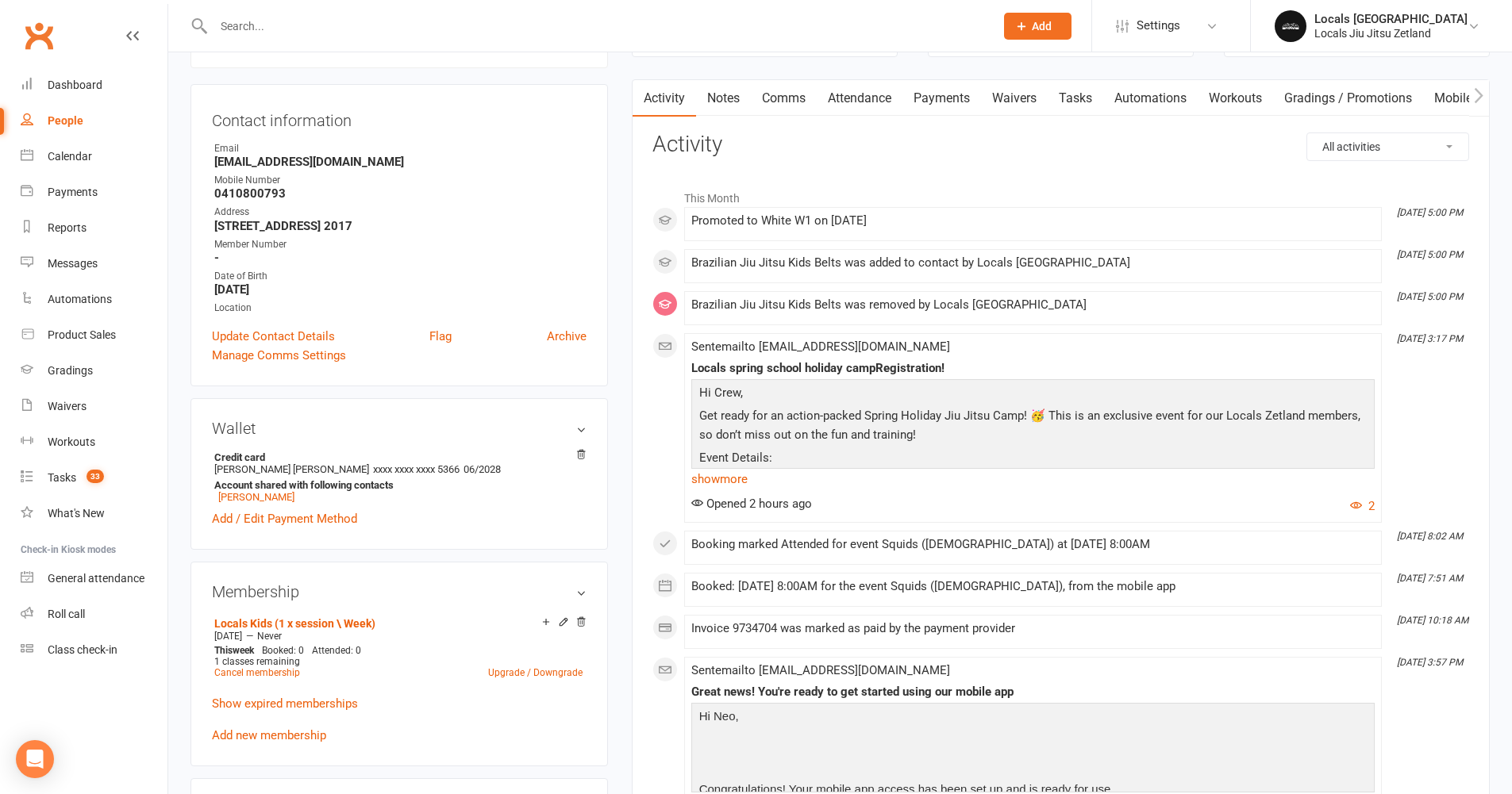
click at [249, 25] on input "text" at bounding box center [596, 26] width 775 height 23
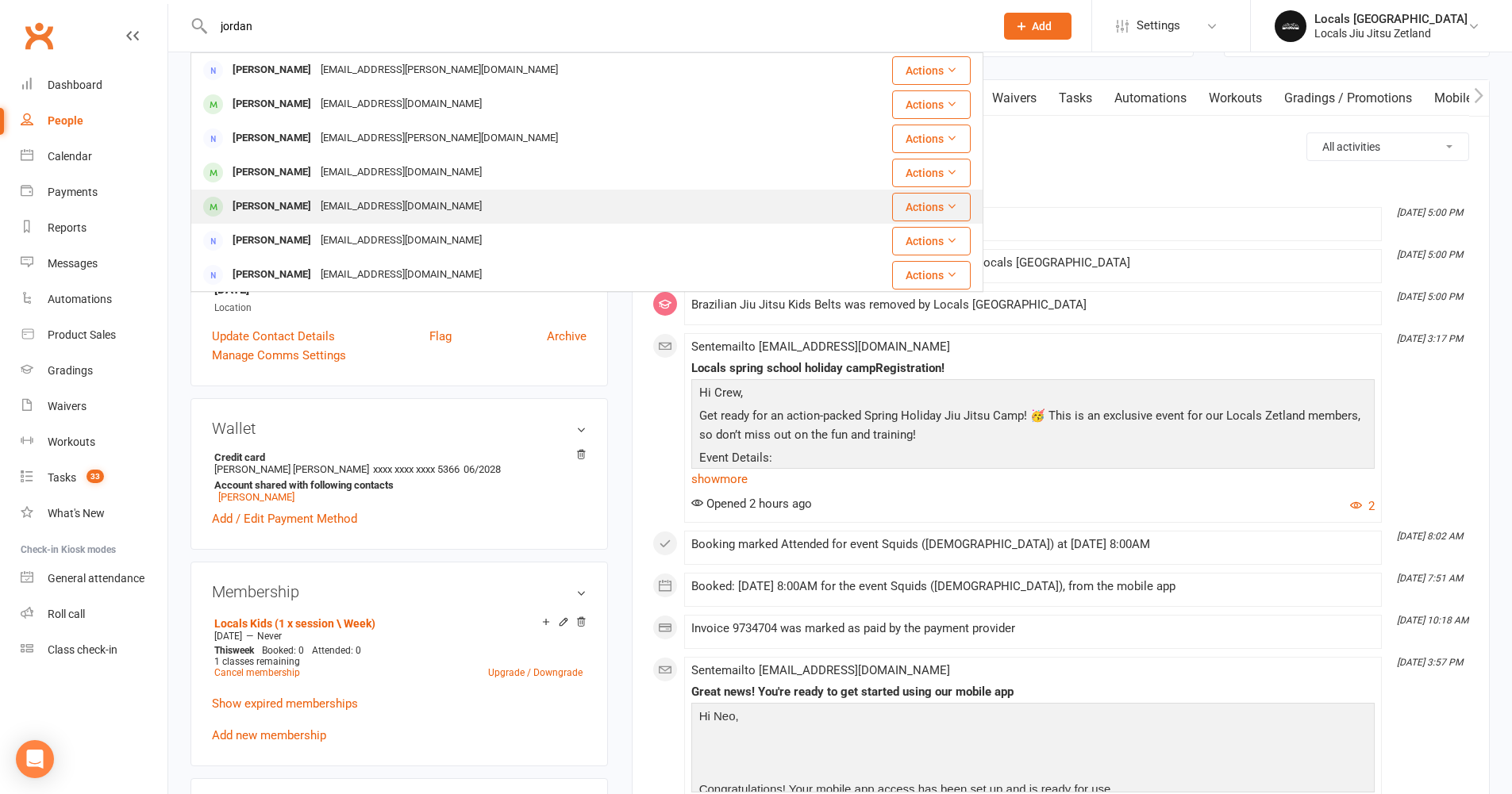
type input "jordan"
click at [292, 205] on div "Jordan Duong" at bounding box center [272, 207] width 88 height 23
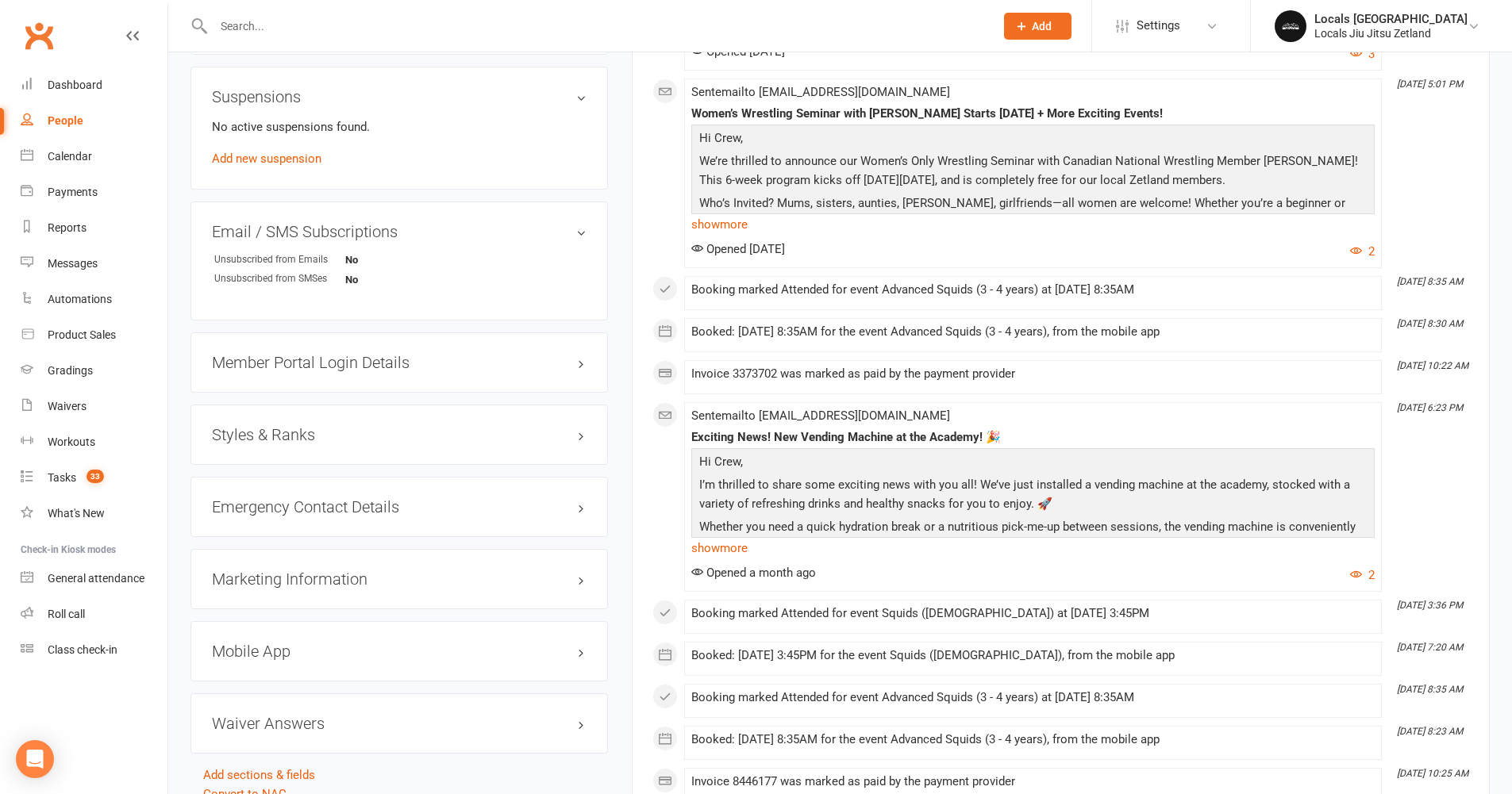
scroll to position [1037, 0]
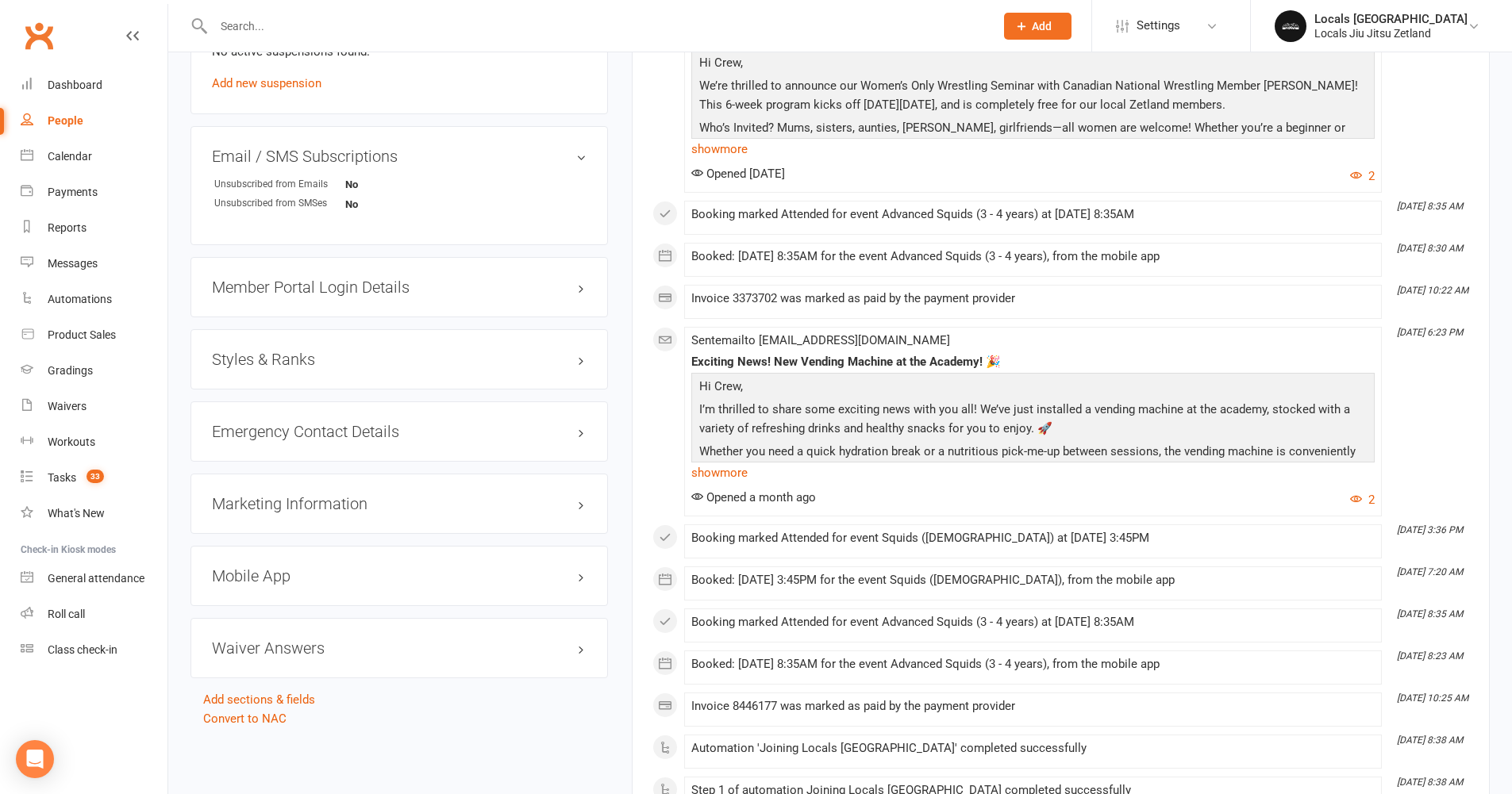
click at [405, 359] on h3 "Styles & Ranks" at bounding box center [399, 359] width 375 height 17
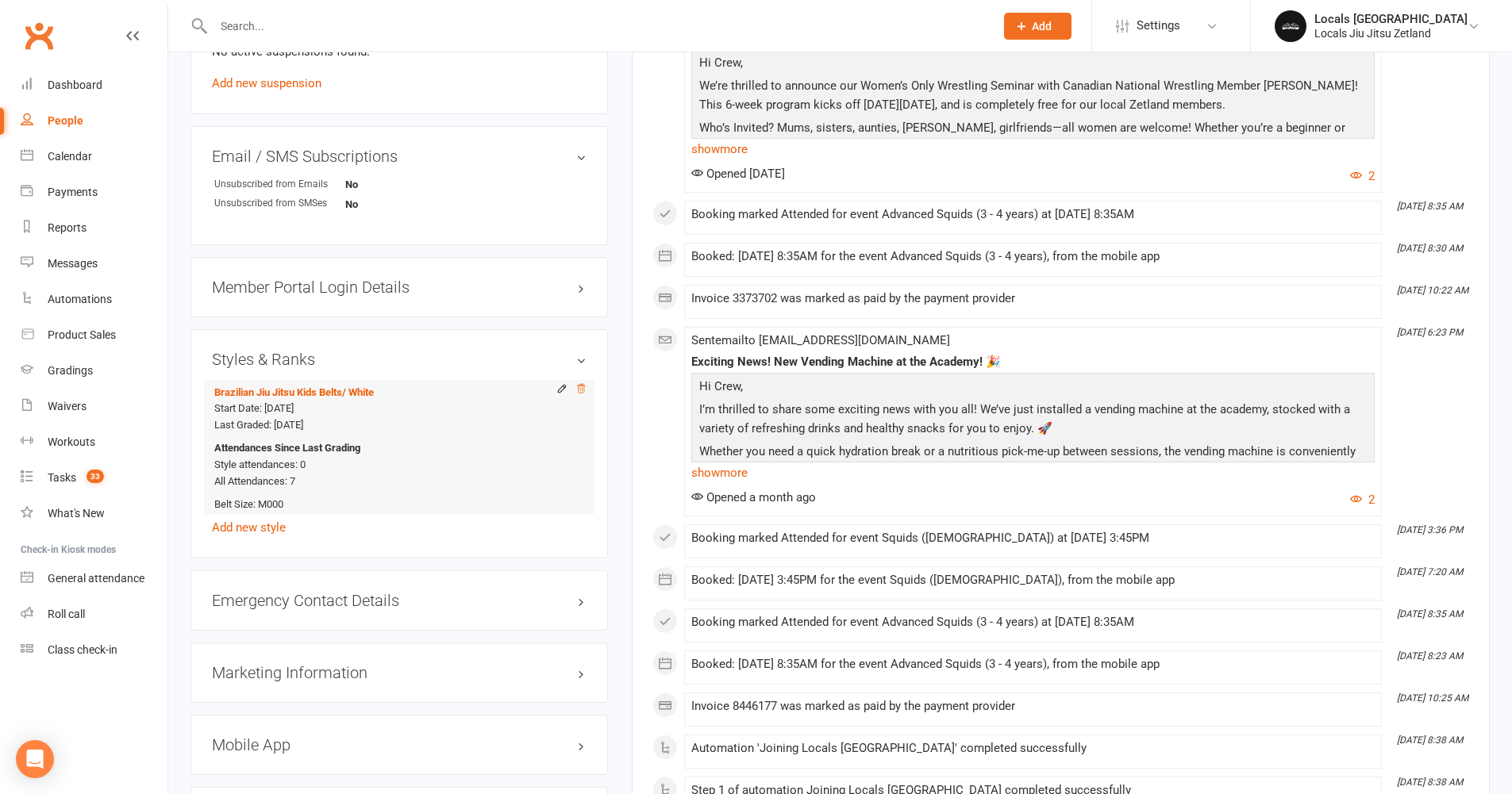
click at [583, 391] on icon at bounding box center [580, 390] width 8 height 9
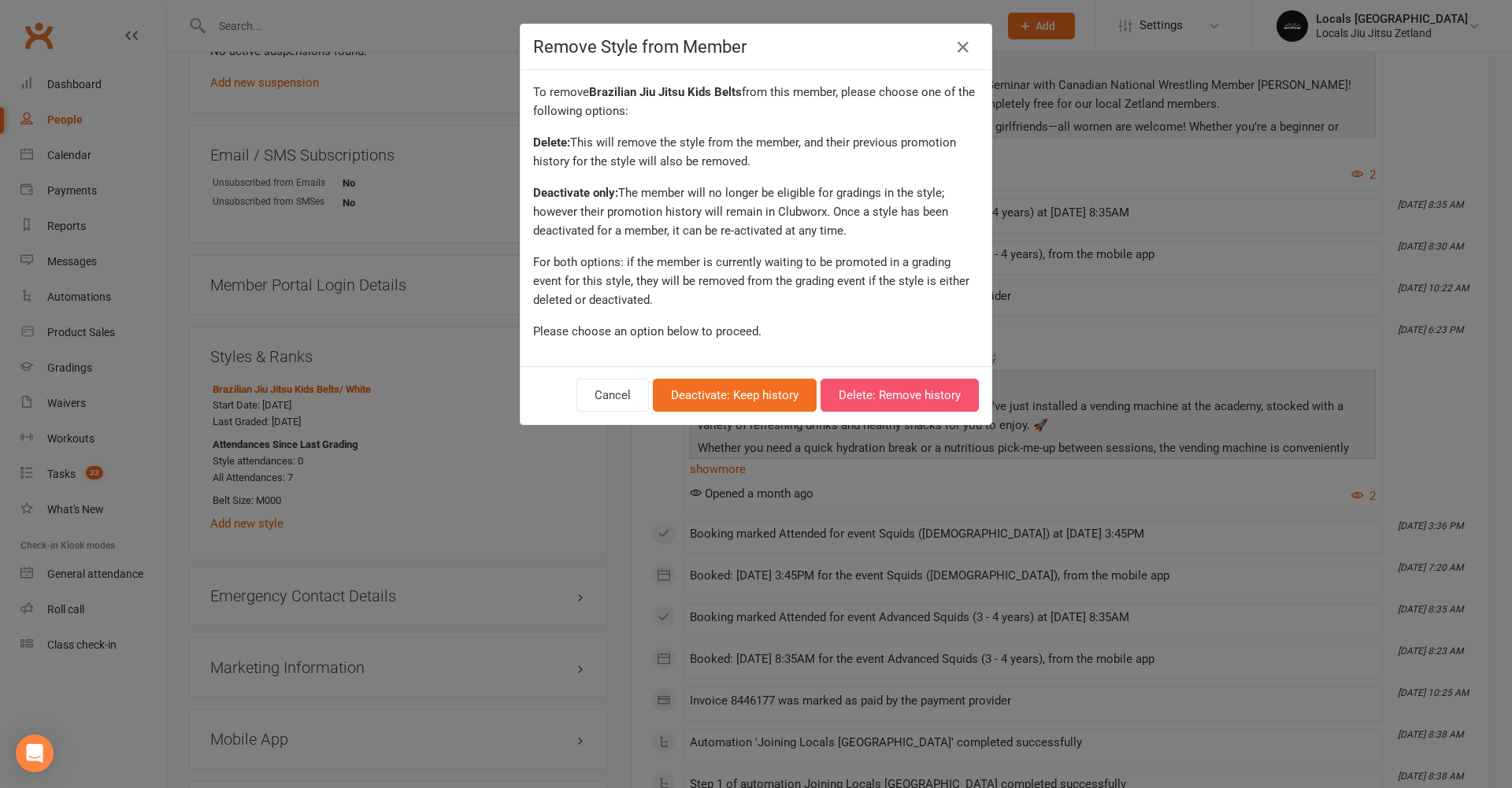
click at [863, 396] on button "Delete: Remove history" at bounding box center [899, 395] width 159 height 33
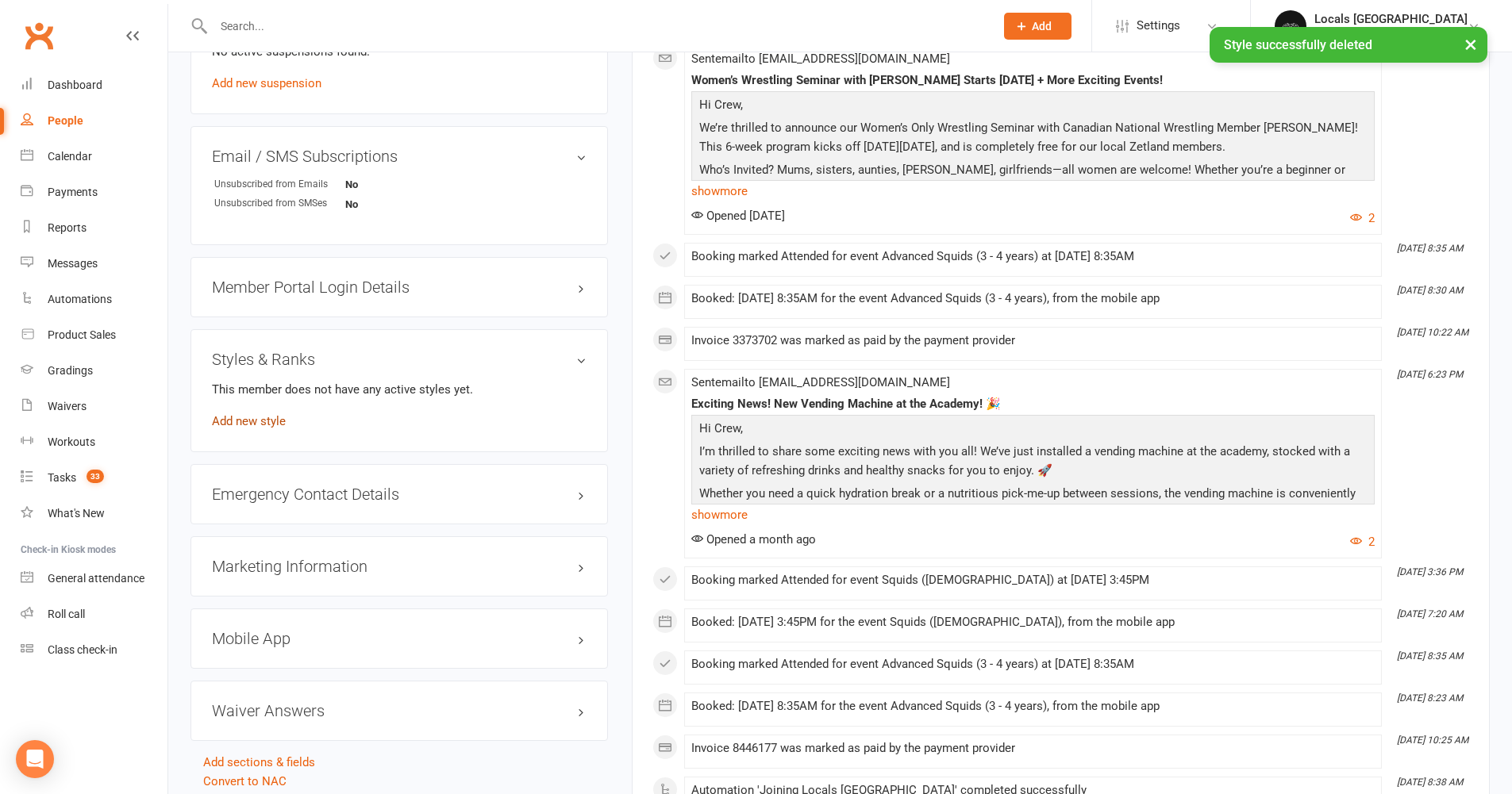
click at [258, 426] on link "Add new style" at bounding box center [249, 421] width 74 height 14
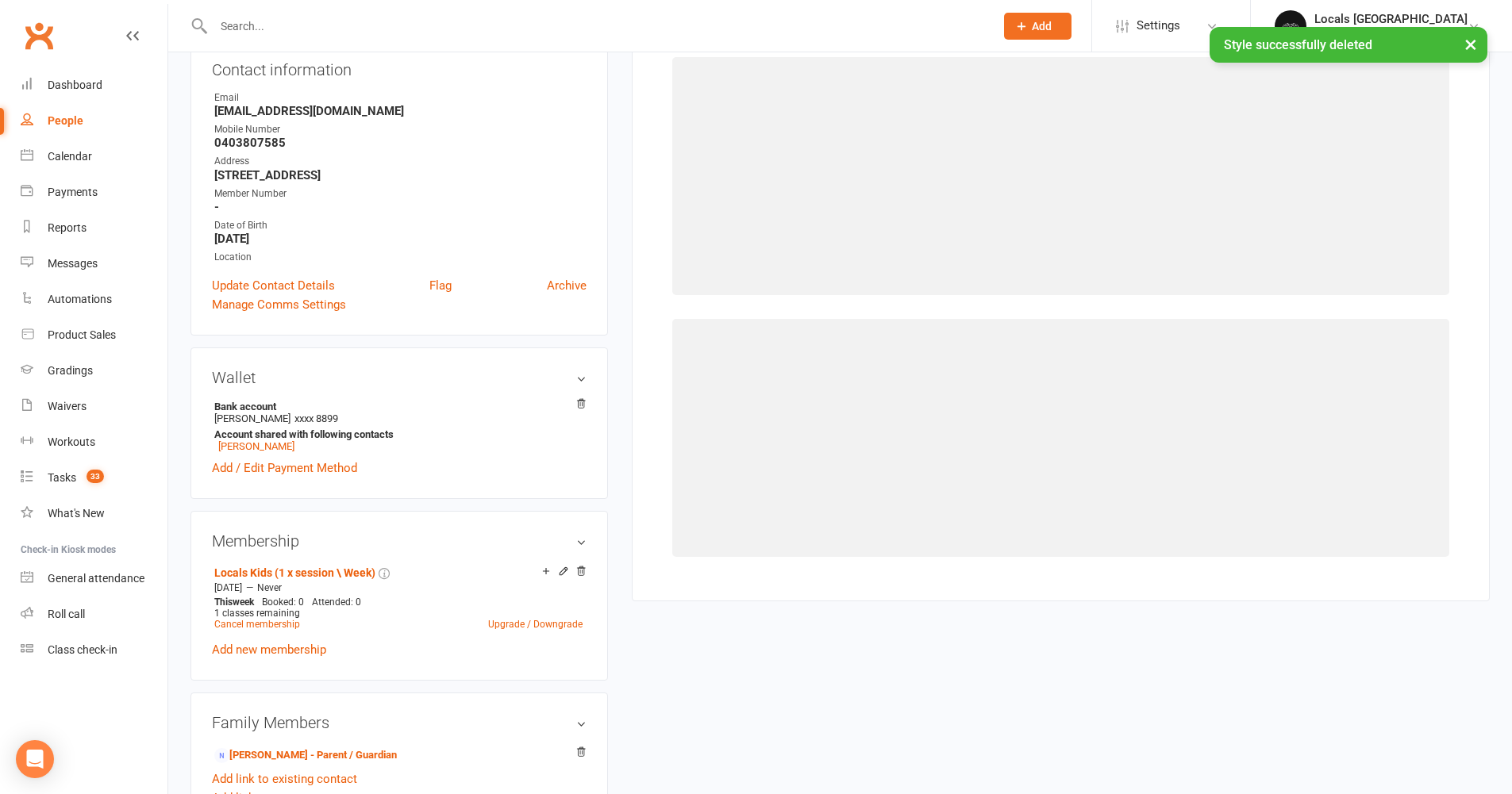
scroll to position [135, 0]
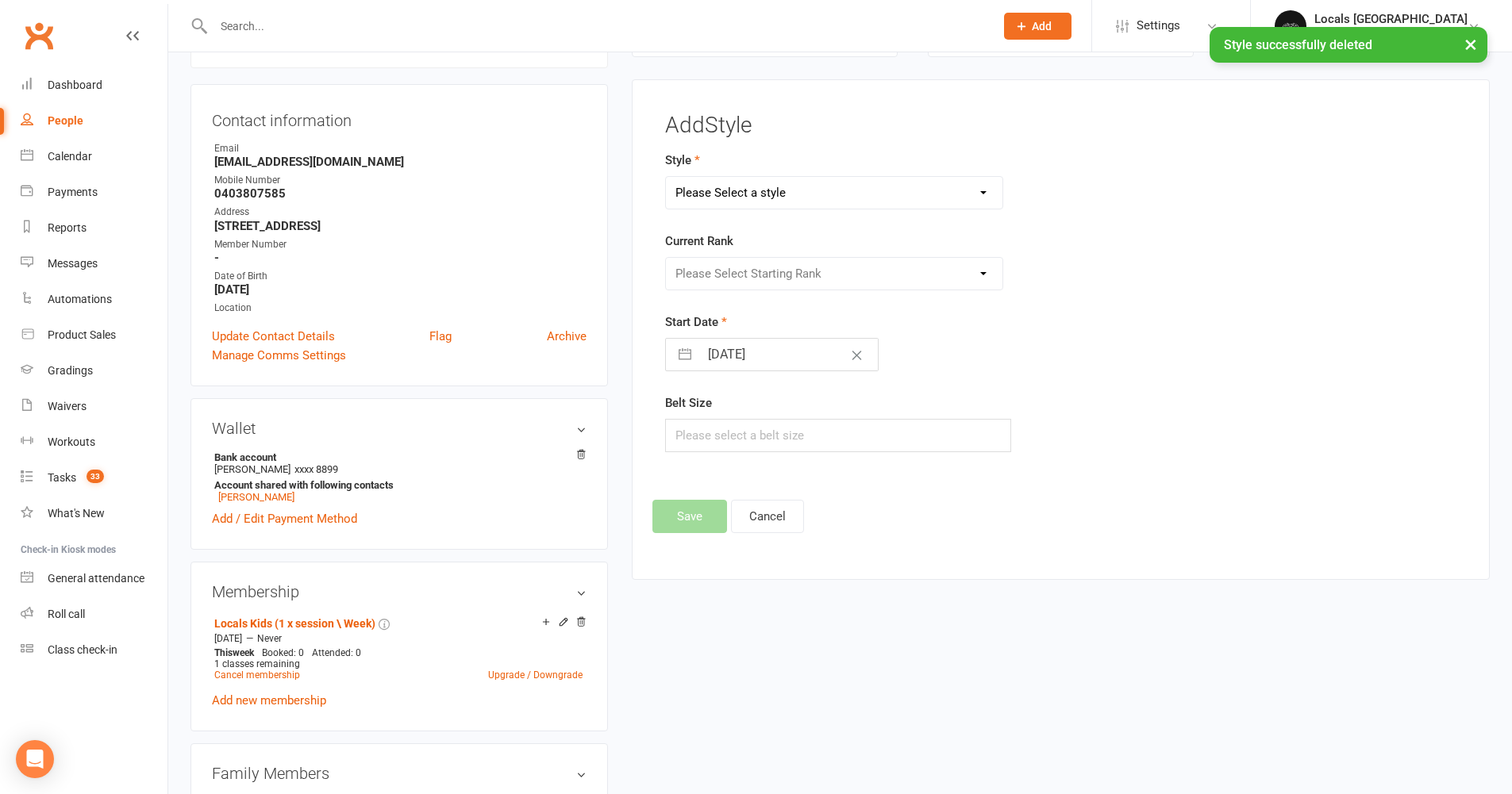
click at [758, 194] on select "Please Select a style Brazilian Jiu Jitsu Adults Belts Brazilian Jiu Jitsu Kids…" at bounding box center [835, 192] width 338 height 32
select select "2958"
click at [760, 276] on select "Please Select Starting Rank White White W1 White W2 White W3 White W4 White R1 …" at bounding box center [835, 273] width 338 height 32
select select "32353"
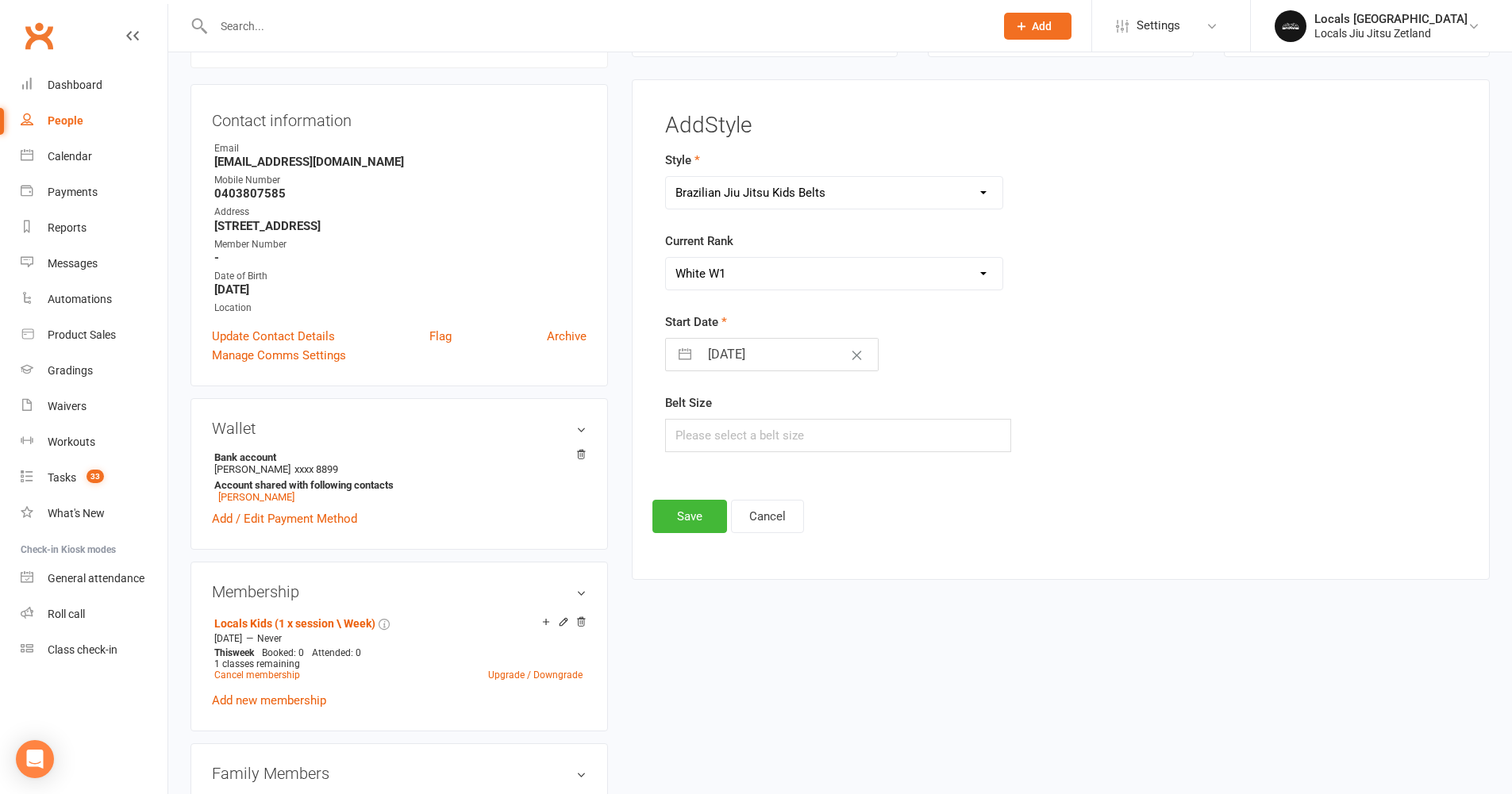
click at [746, 350] on input "15 Sep 2025" at bounding box center [789, 355] width 179 height 32
select select "7"
select select "2025"
select select "8"
select select "2025"
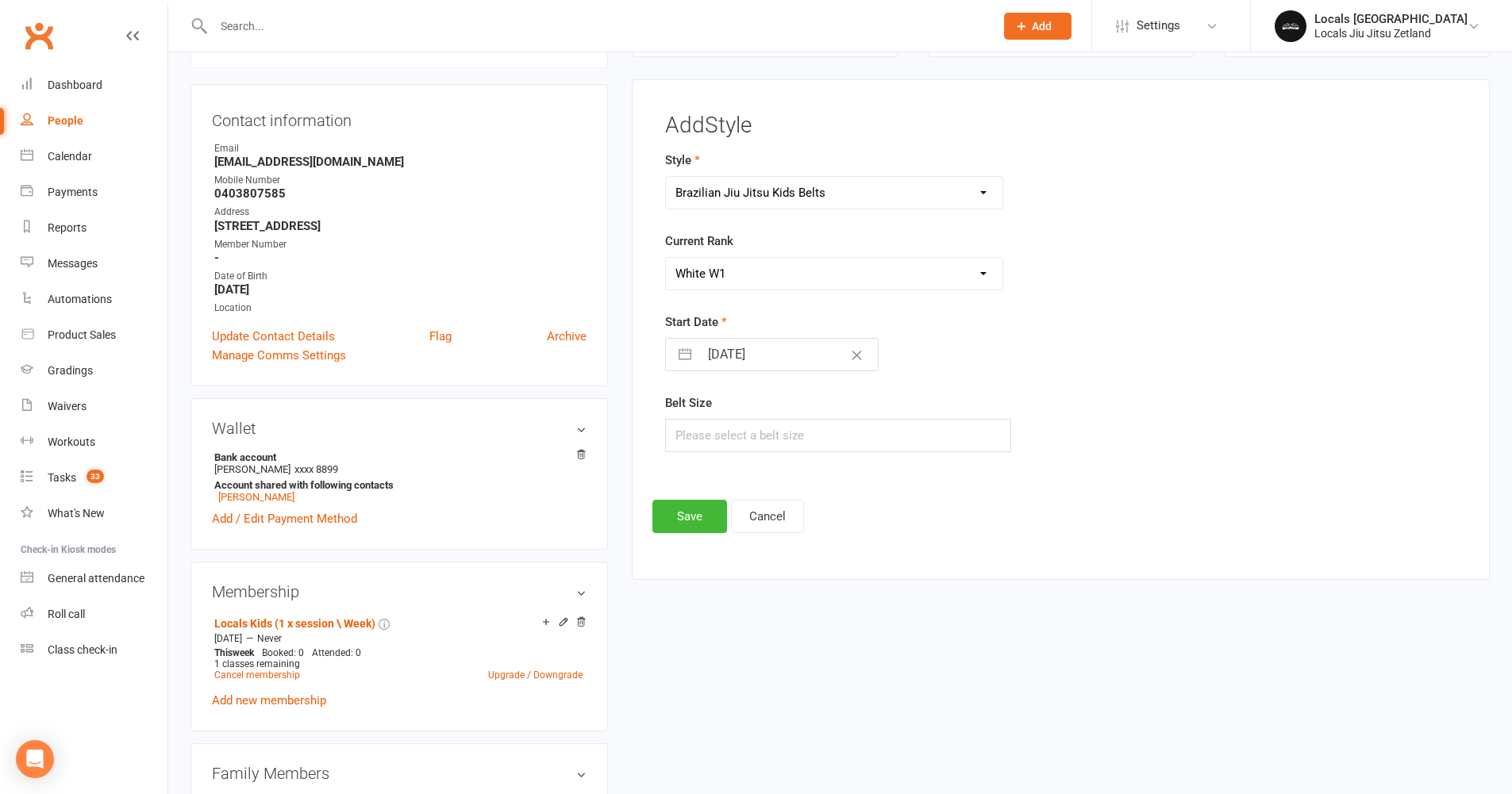
select select "9"
select select "2025"
click at [881, 502] on td "13" at bounding box center [884, 504] width 31 height 30
type input "13 Sep 2025"
click at [730, 430] on input "text" at bounding box center [839, 435] width 347 height 33
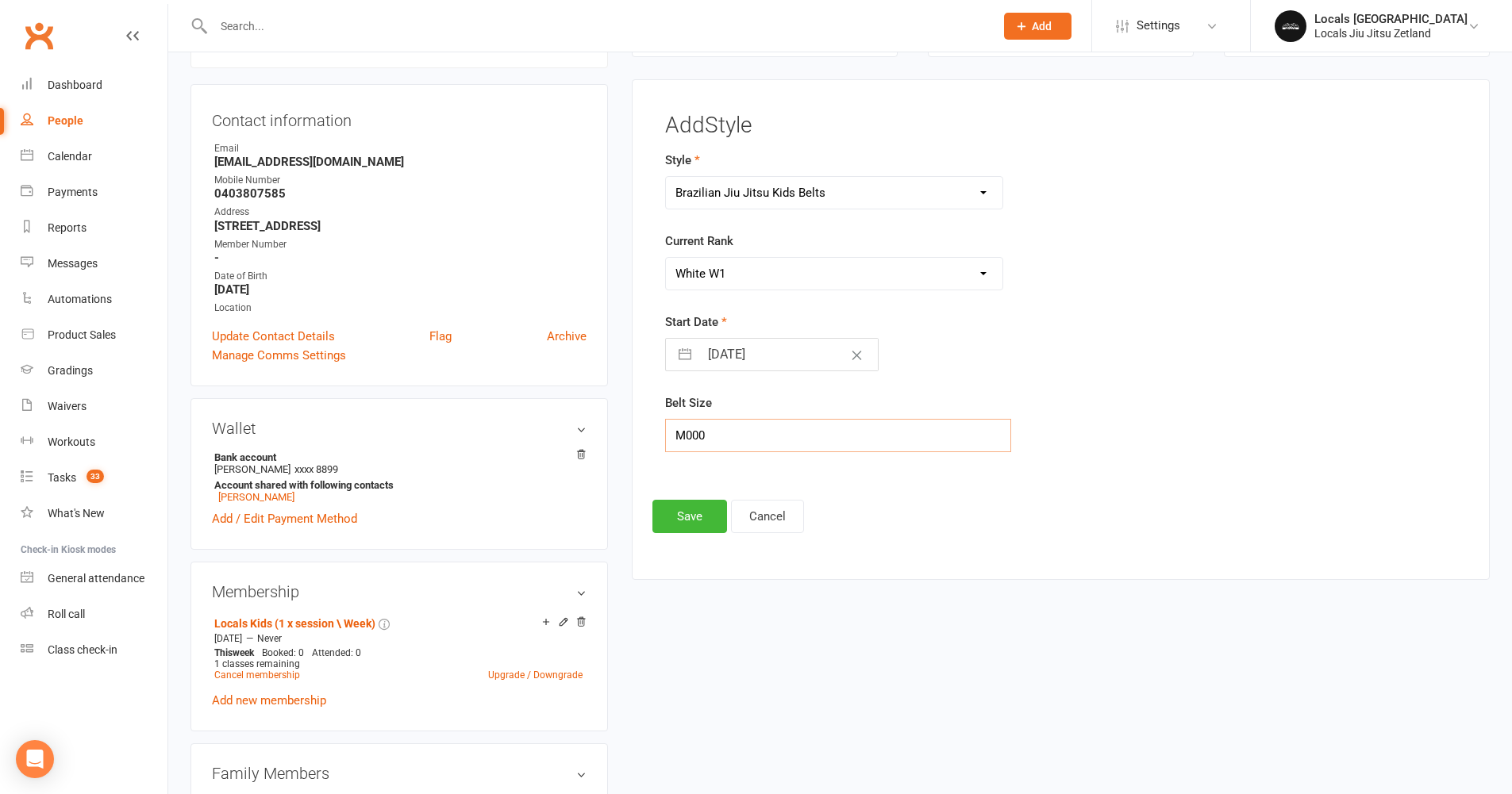
type input "M000"
click at [693, 517] on button "Save" at bounding box center [690, 516] width 75 height 33
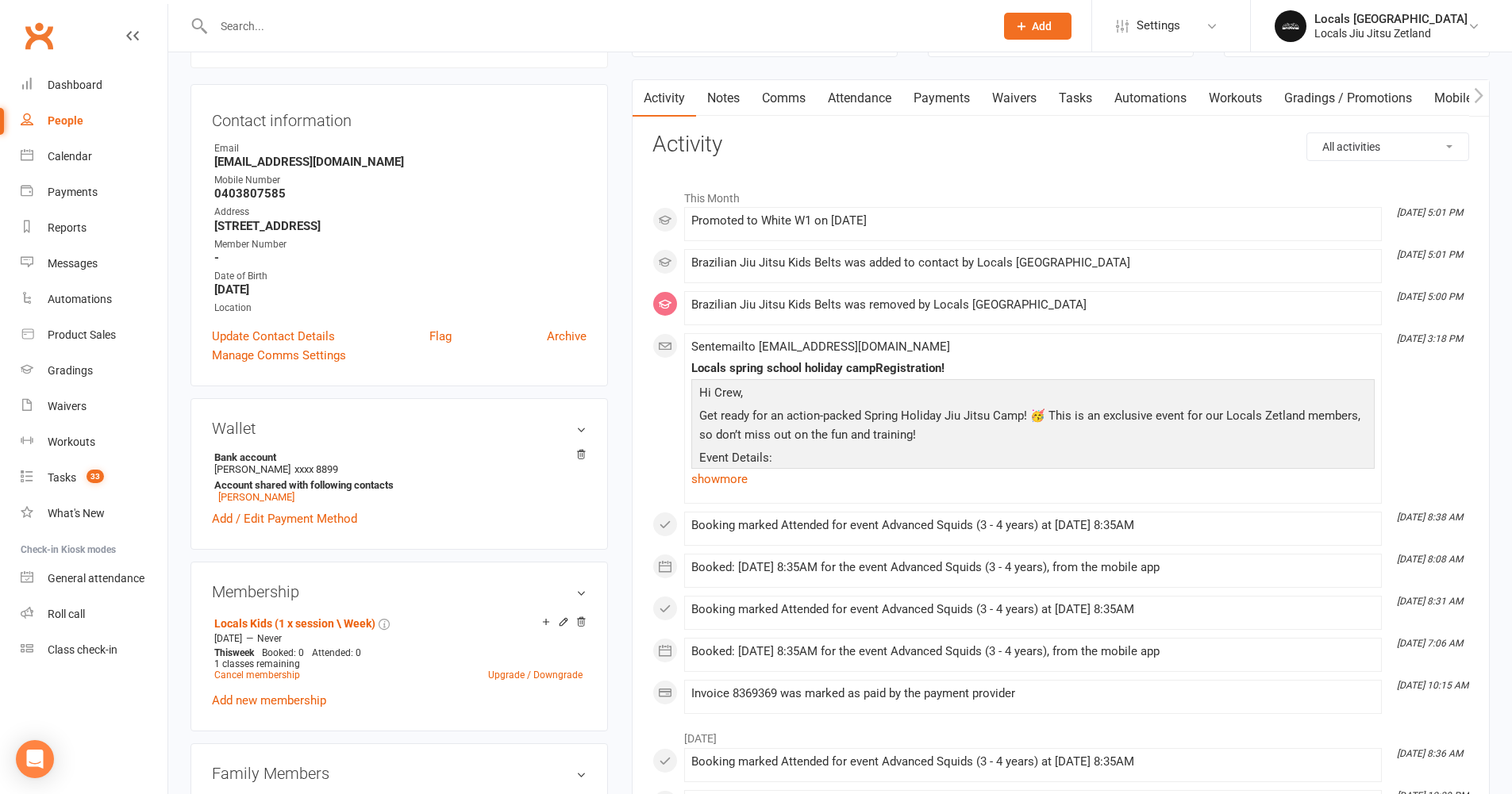
click at [260, 15] on input "text" at bounding box center [596, 26] width 775 height 23
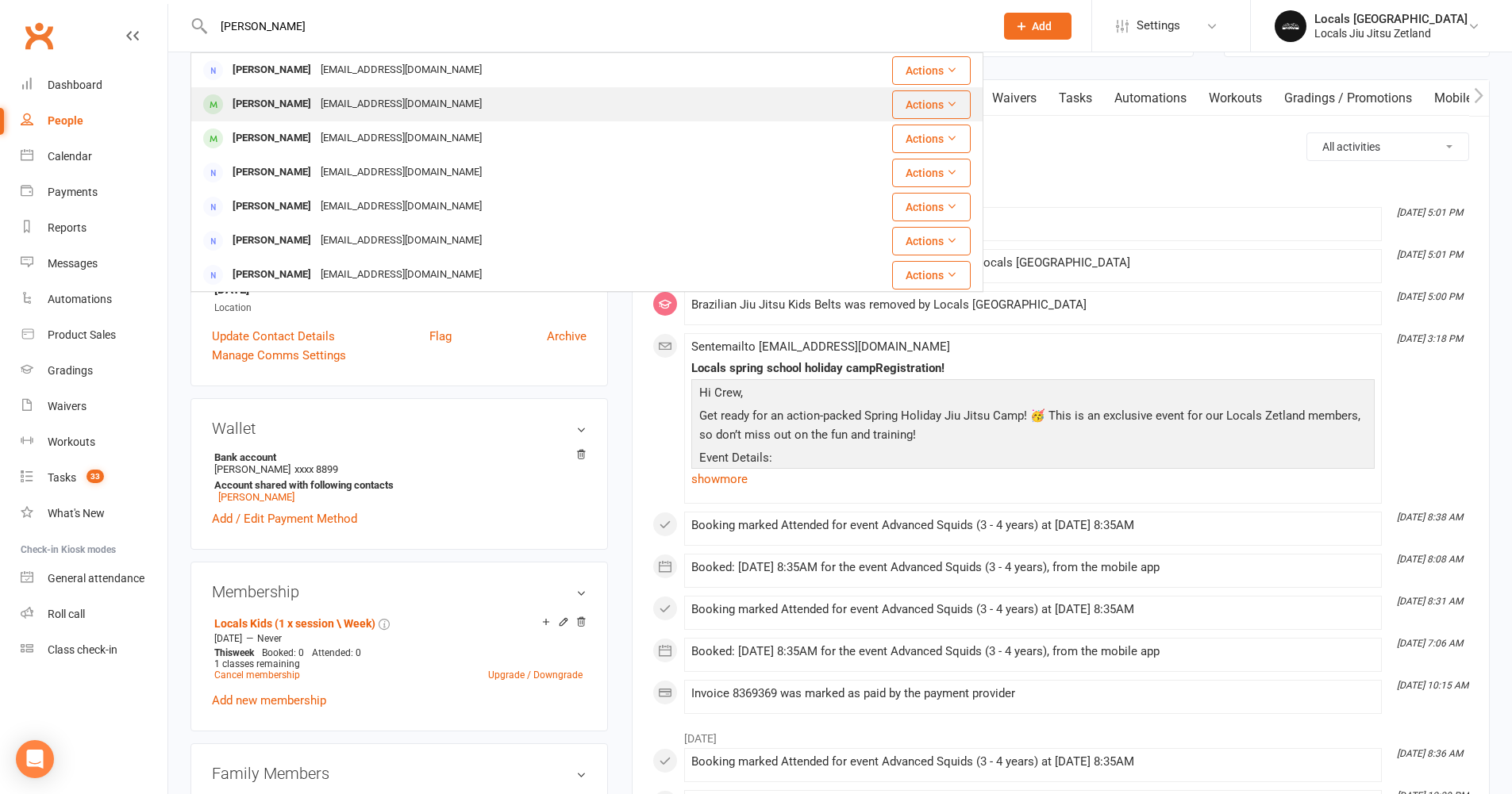
type input "oliver"
click at [293, 98] on div "Oliver Franke" at bounding box center [272, 105] width 88 height 23
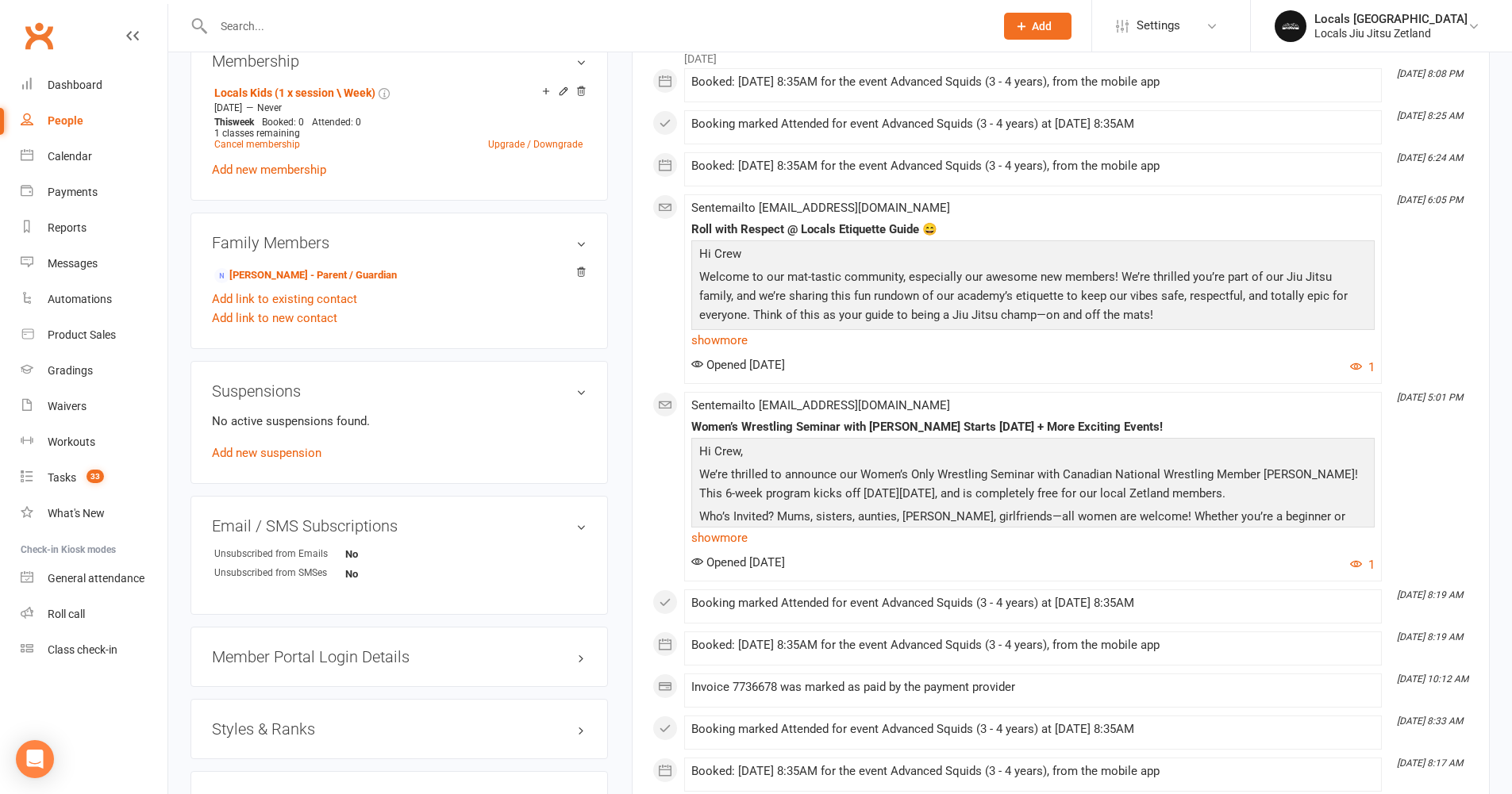
scroll to position [992, 0]
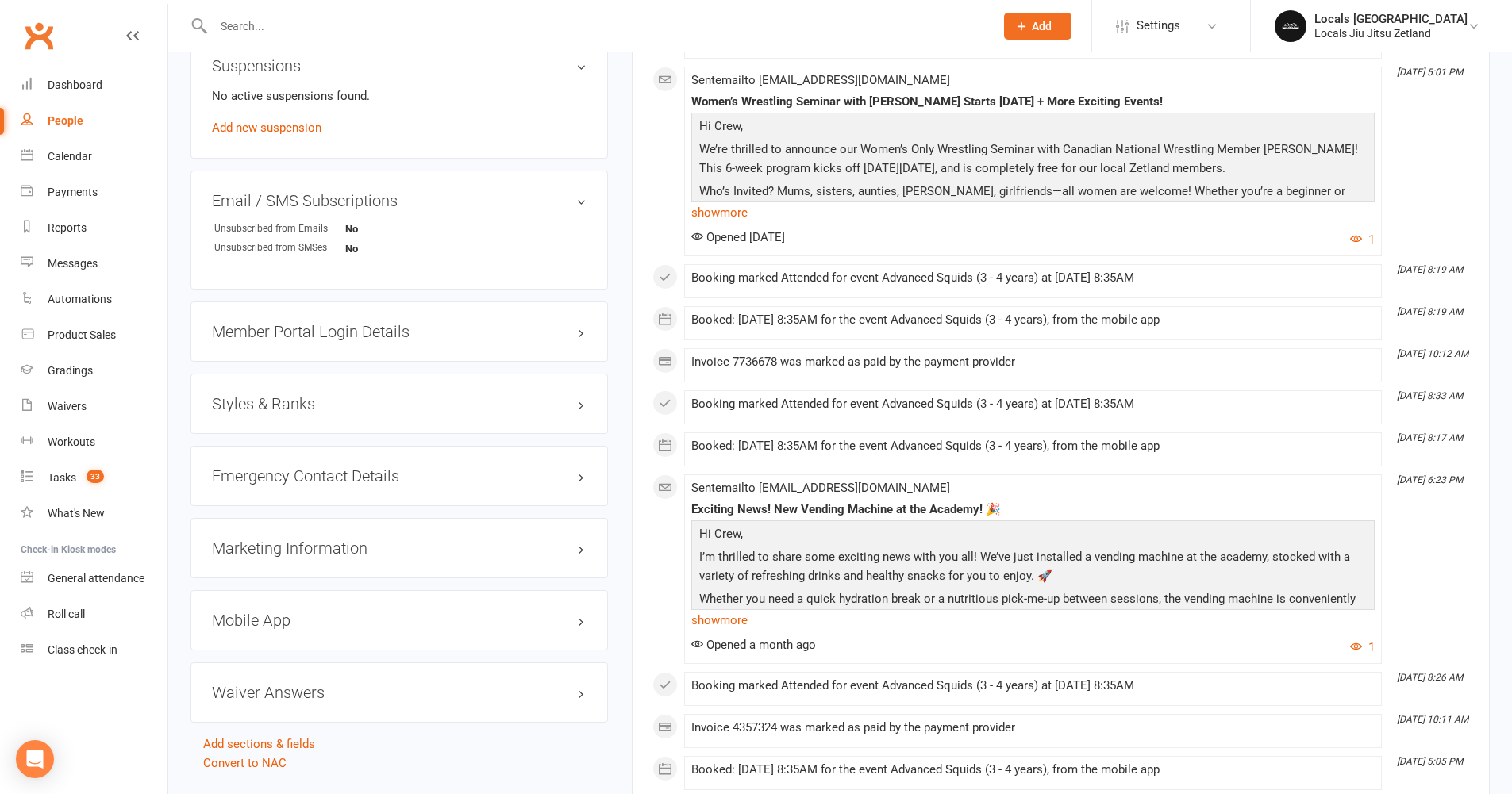
click at [402, 410] on h3 "Styles & Ranks" at bounding box center [399, 403] width 375 height 17
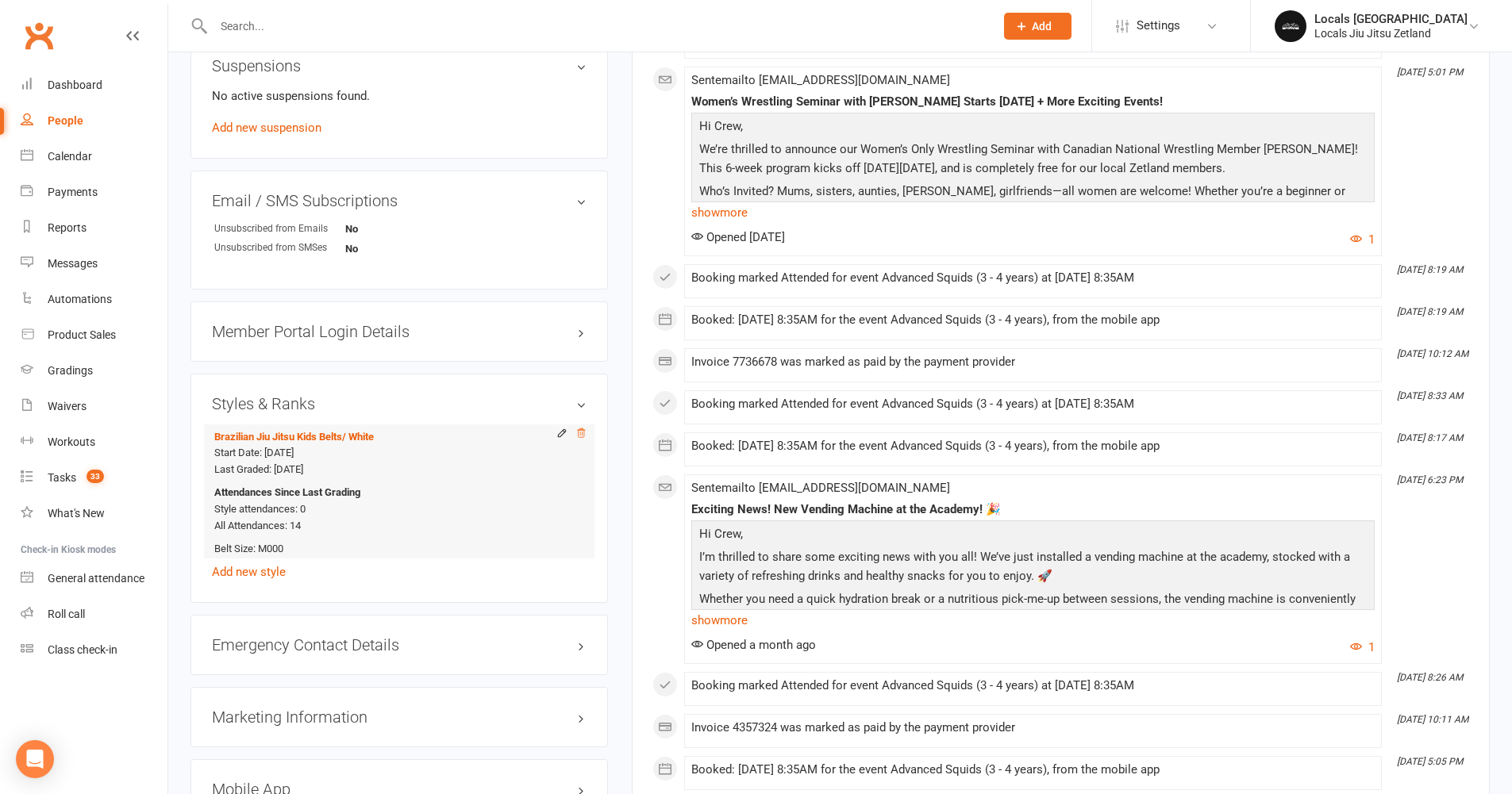
click at [581, 437] on icon at bounding box center [581, 433] width 11 height 11
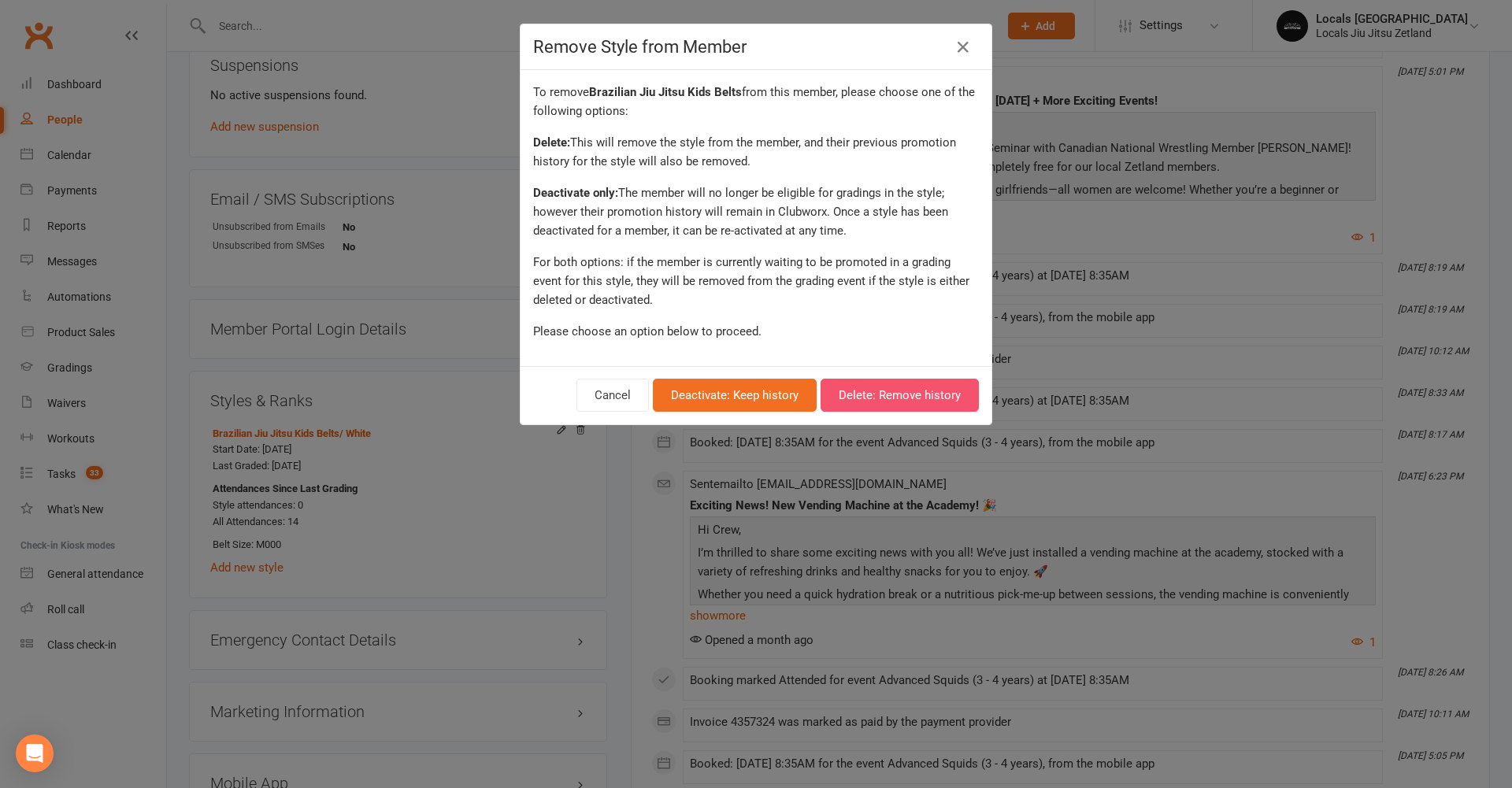
click at [862, 398] on button "Delete: Remove history" at bounding box center [899, 395] width 159 height 33
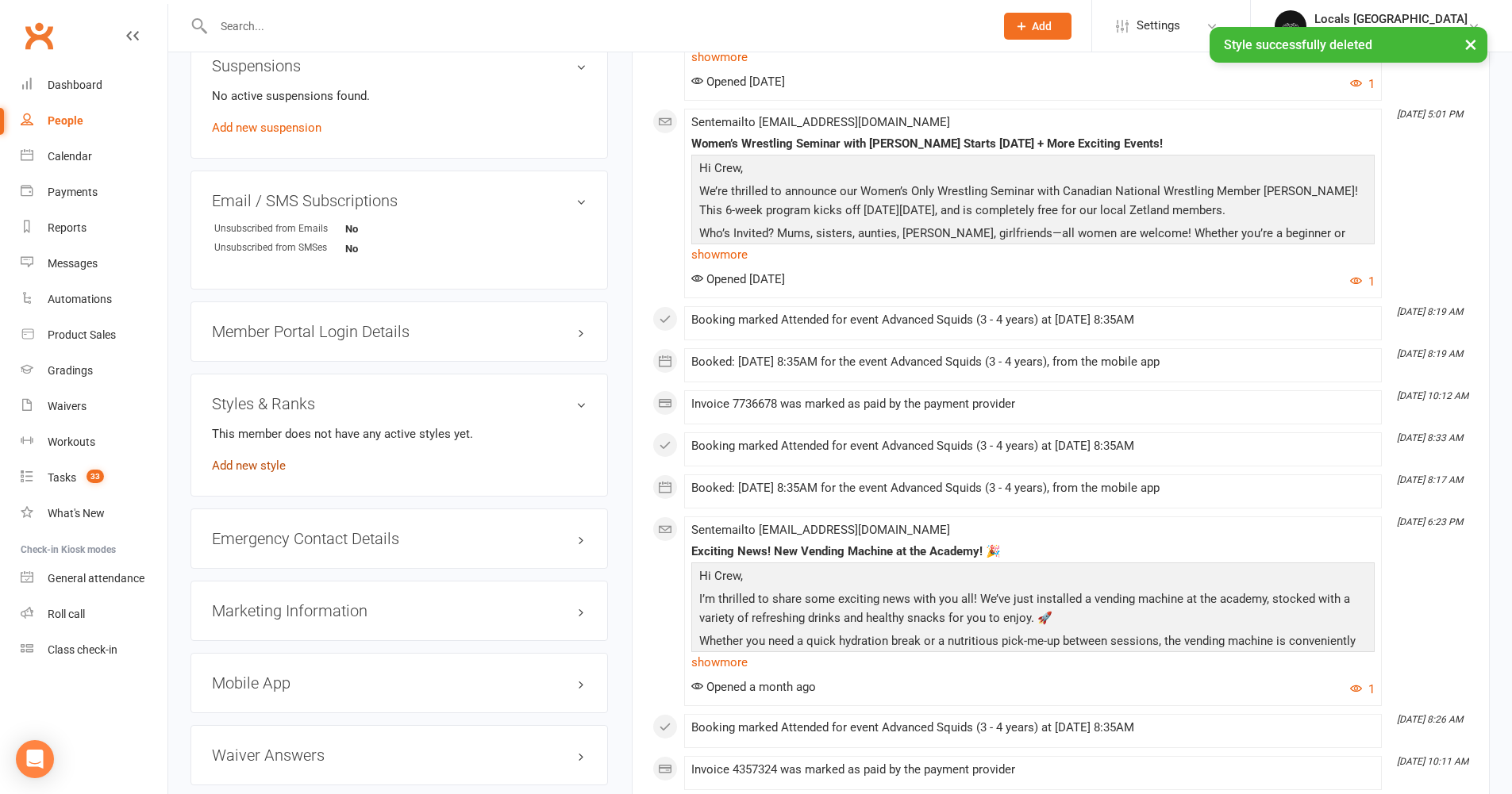
click at [268, 470] on link "Add new style" at bounding box center [249, 466] width 74 height 14
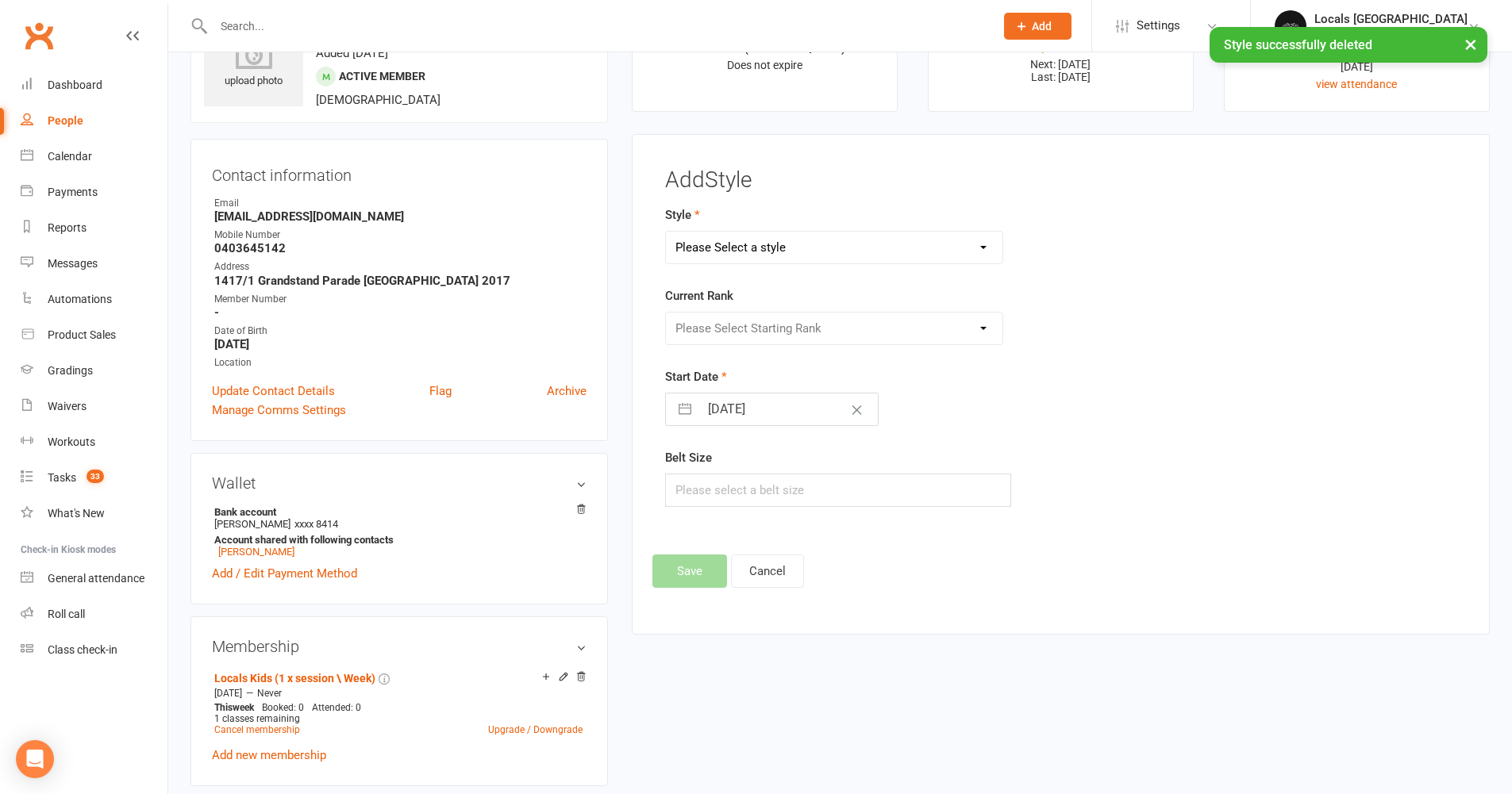
scroll to position [56, 0]
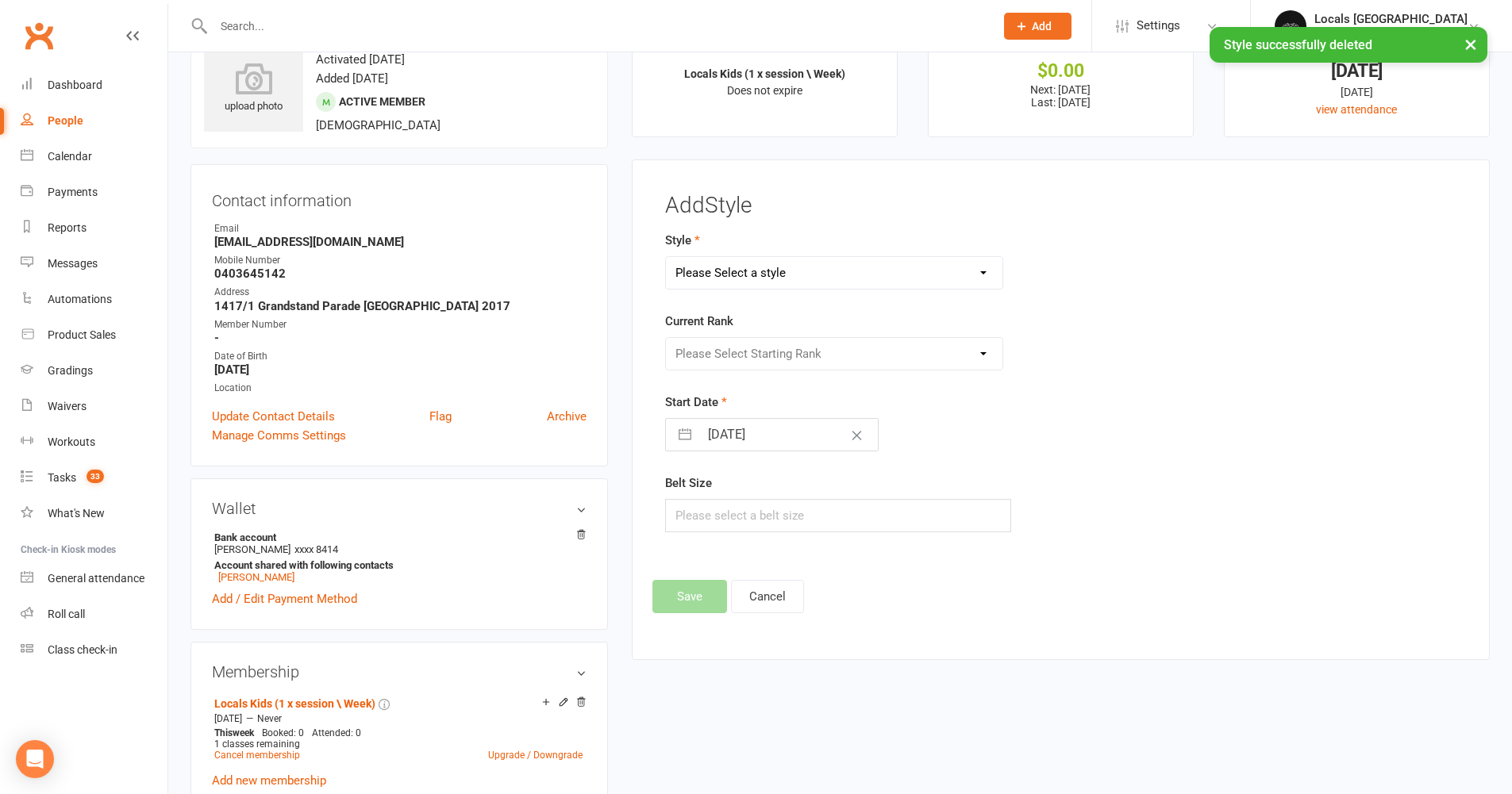
click at [804, 260] on select "Please Select a style Brazilian Jiu Jitsu Adults Belts Brazilian Jiu Jitsu Kids…" at bounding box center [835, 272] width 338 height 32
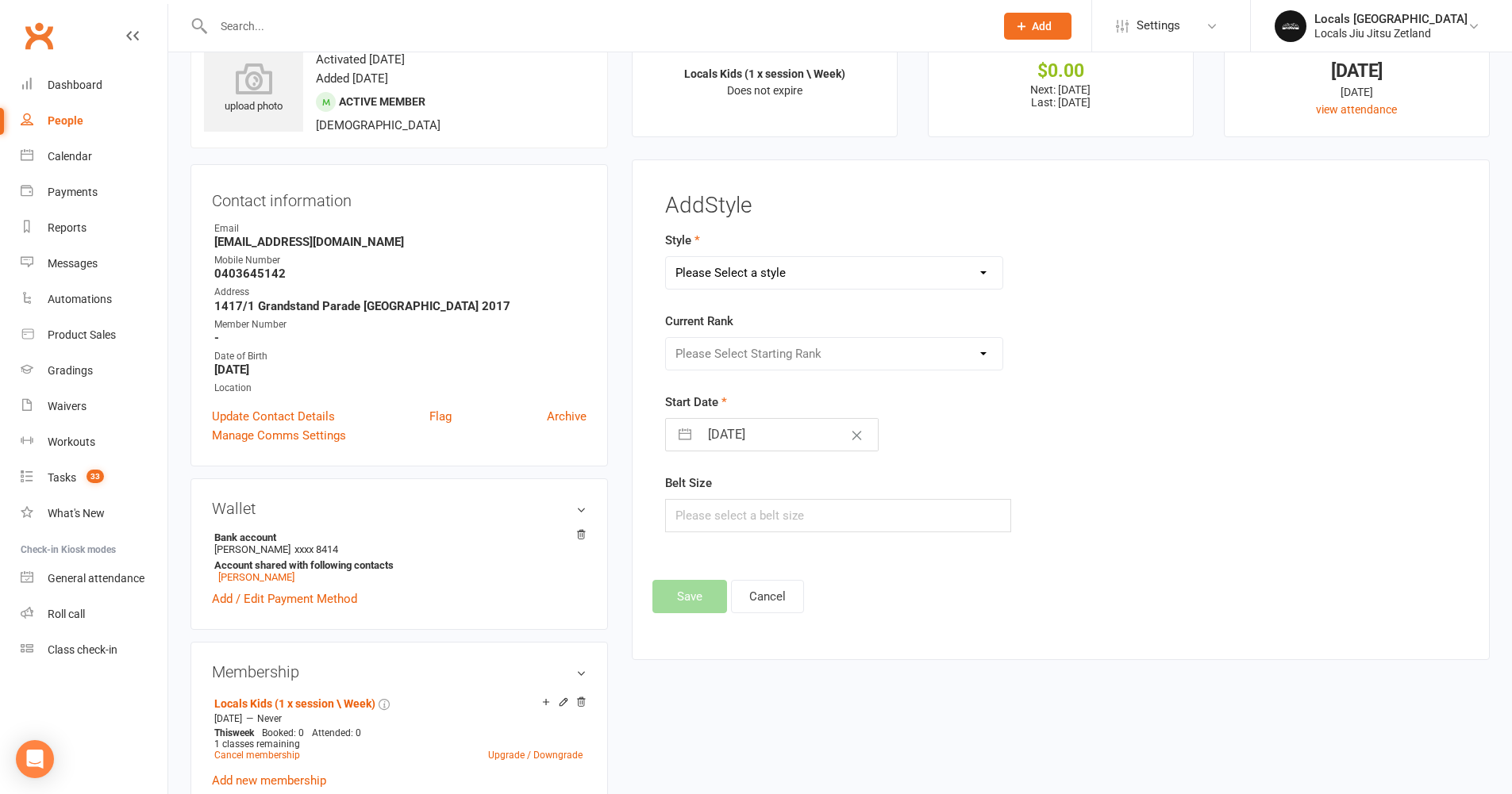
select select "2958"
click at [812, 355] on select "Please Select Starting Rank" at bounding box center [835, 354] width 338 height 32
select select "32353"
click at [738, 439] on input "15 Sep 2025" at bounding box center [789, 434] width 179 height 32
select select "7"
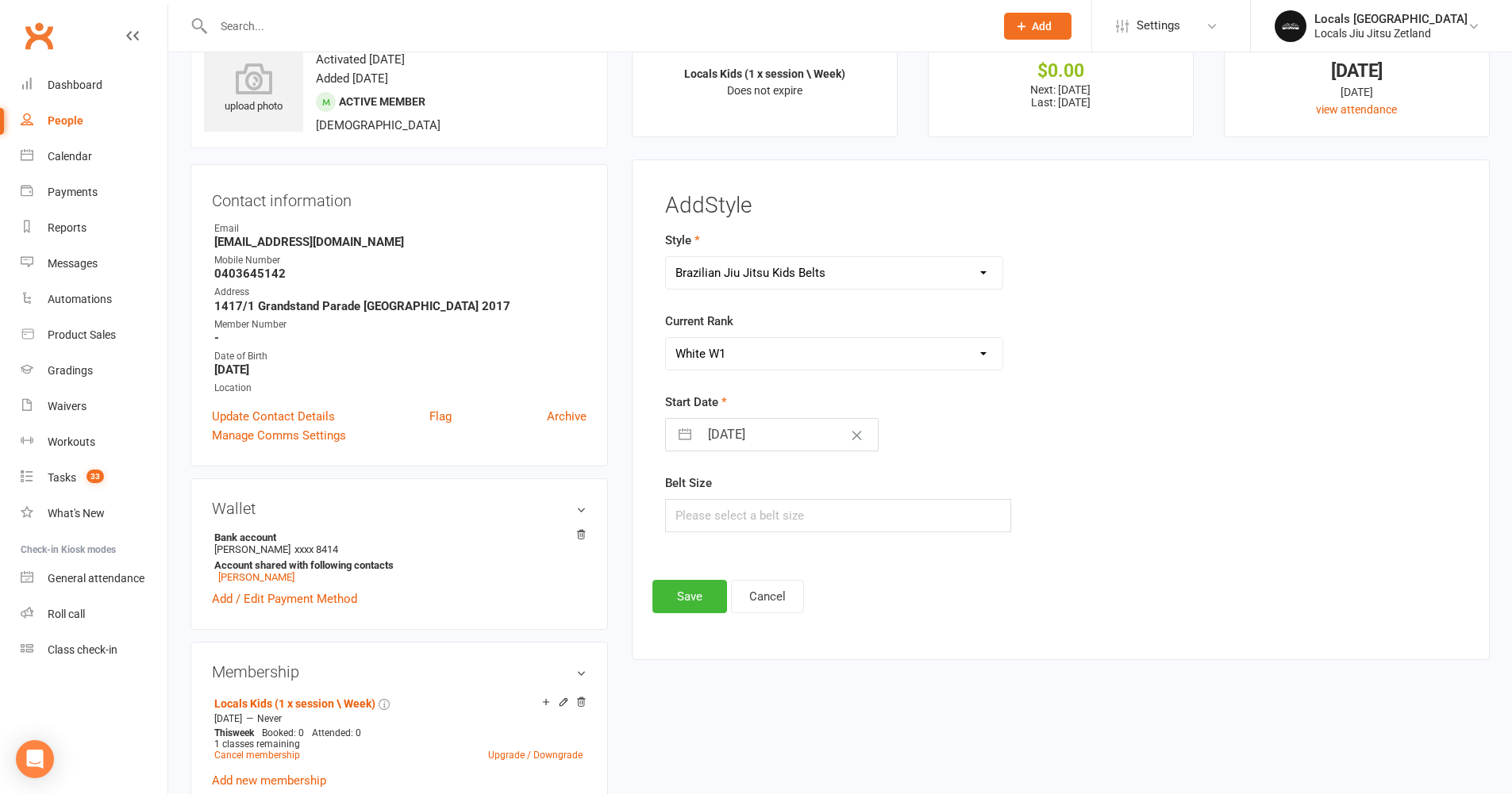
select select "2025"
select select "8"
select select "2025"
select select "9"
select select "2025"
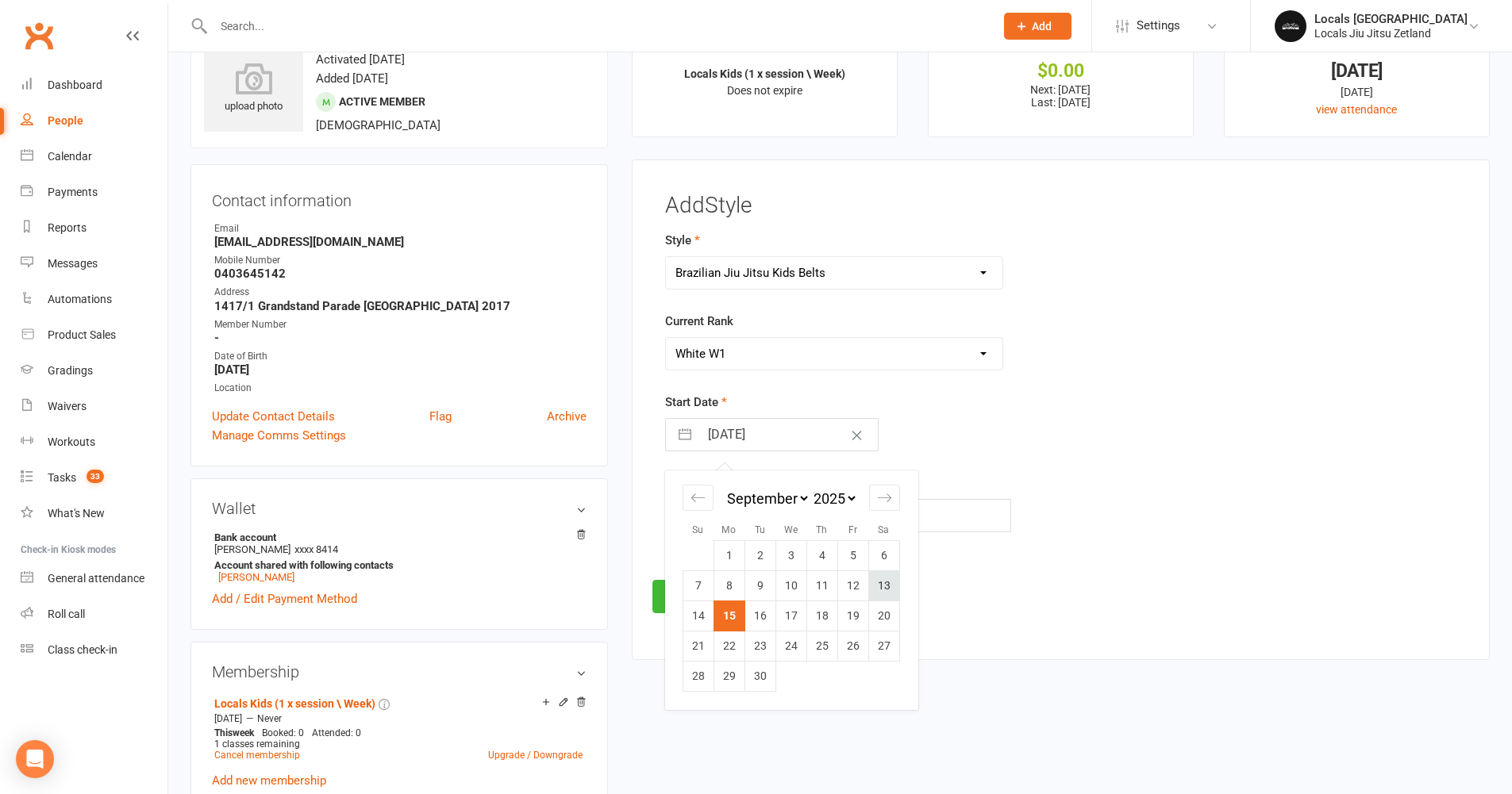
click at [892, 586] on td "13" at bounding box center [884, 585] width 31 height 30
type input "13 Sep 2025"
click at [769, 507] on input "text" at bounding box center [839, 515] width 347 height 33
type input "M0000"
click at [682, 600] on button "Save" at bounding box center [690, 596] width 75 height 33
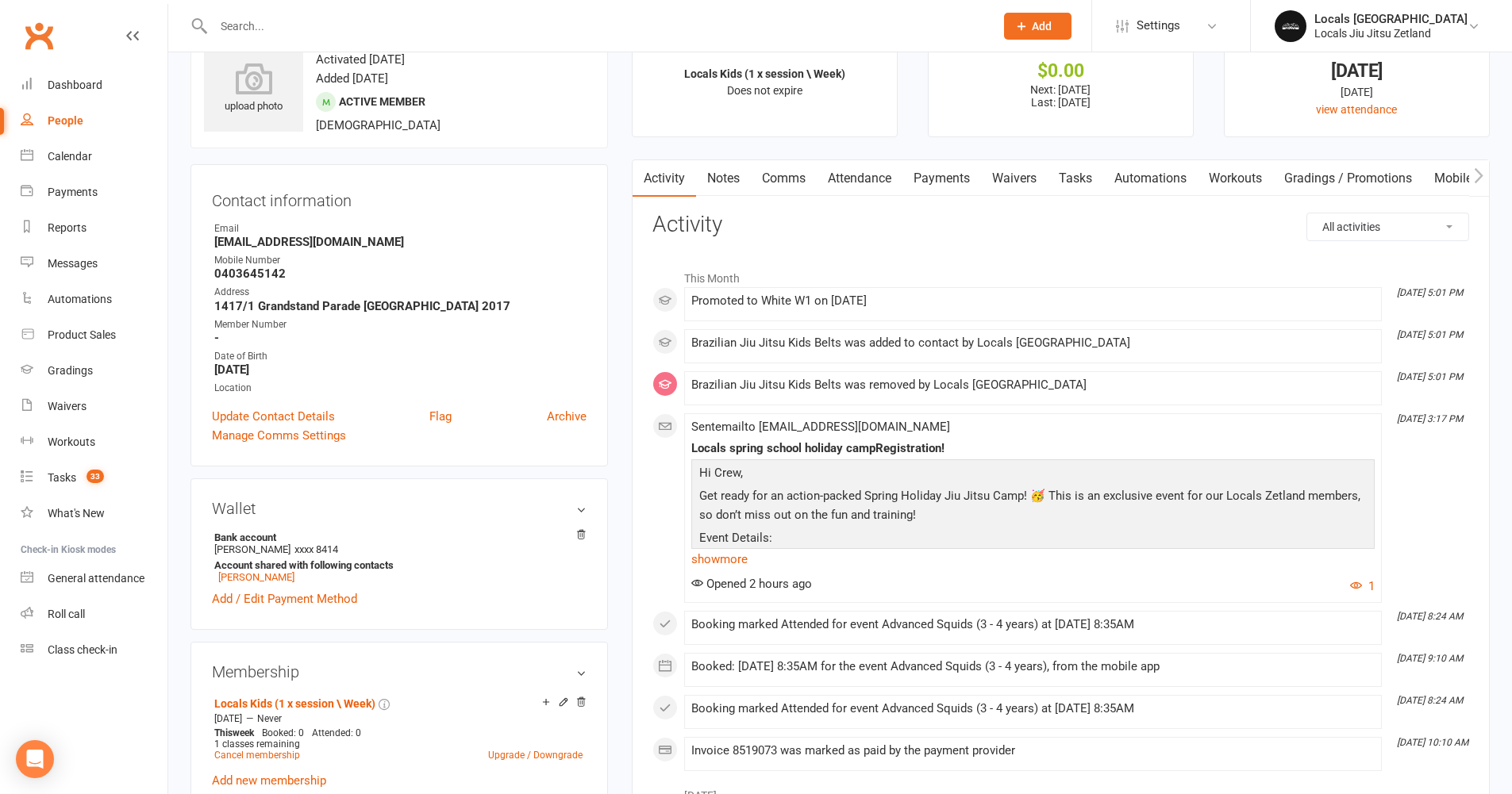
click at [300, 26] on input "text" at bounding box center [596, 26] width 775 height 23
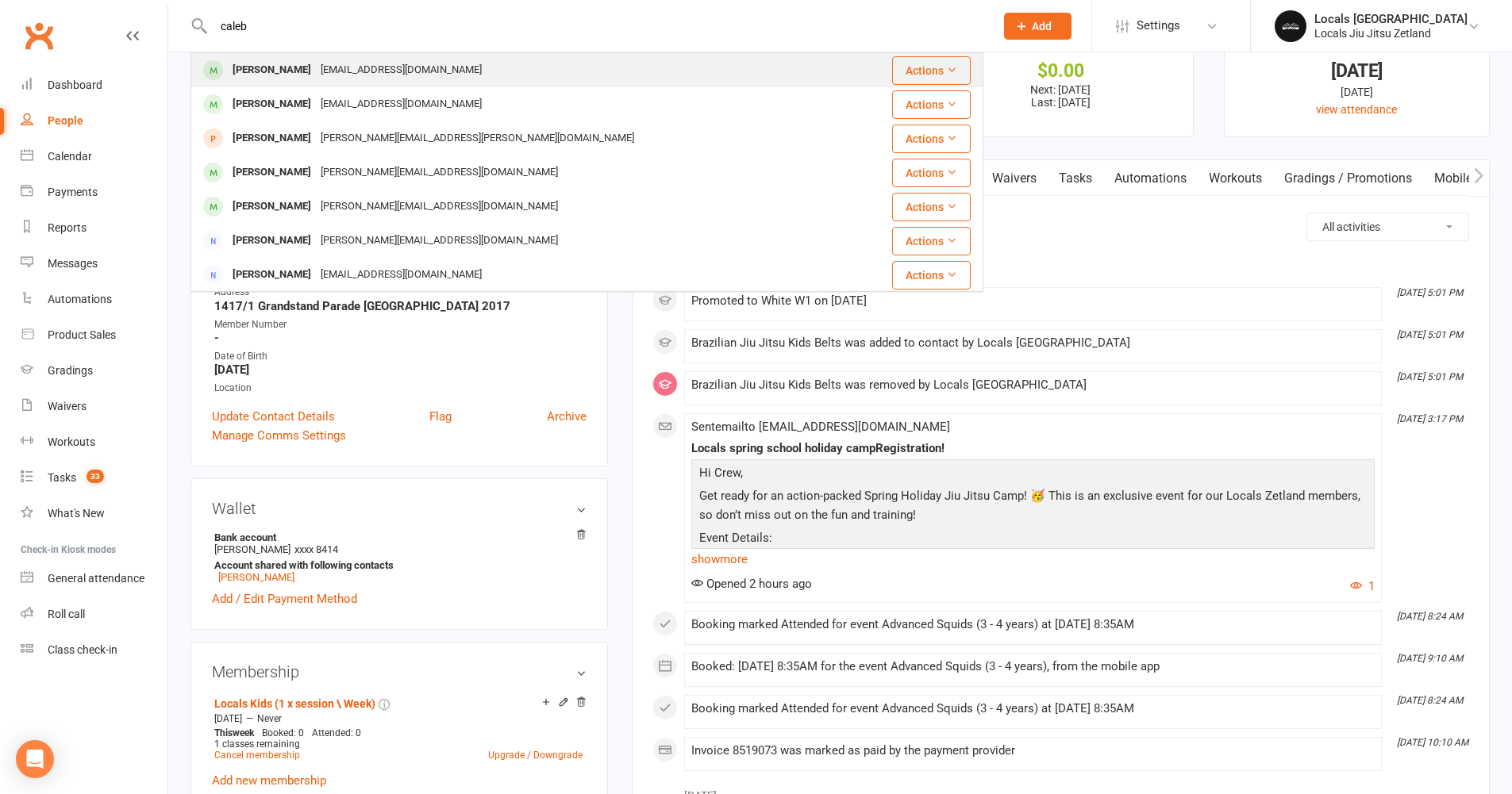
type input "caleb"
click at [320, 69] on div "Liana.tam@bigpond.com" at bounding box center [401, 70] width 171 height 23
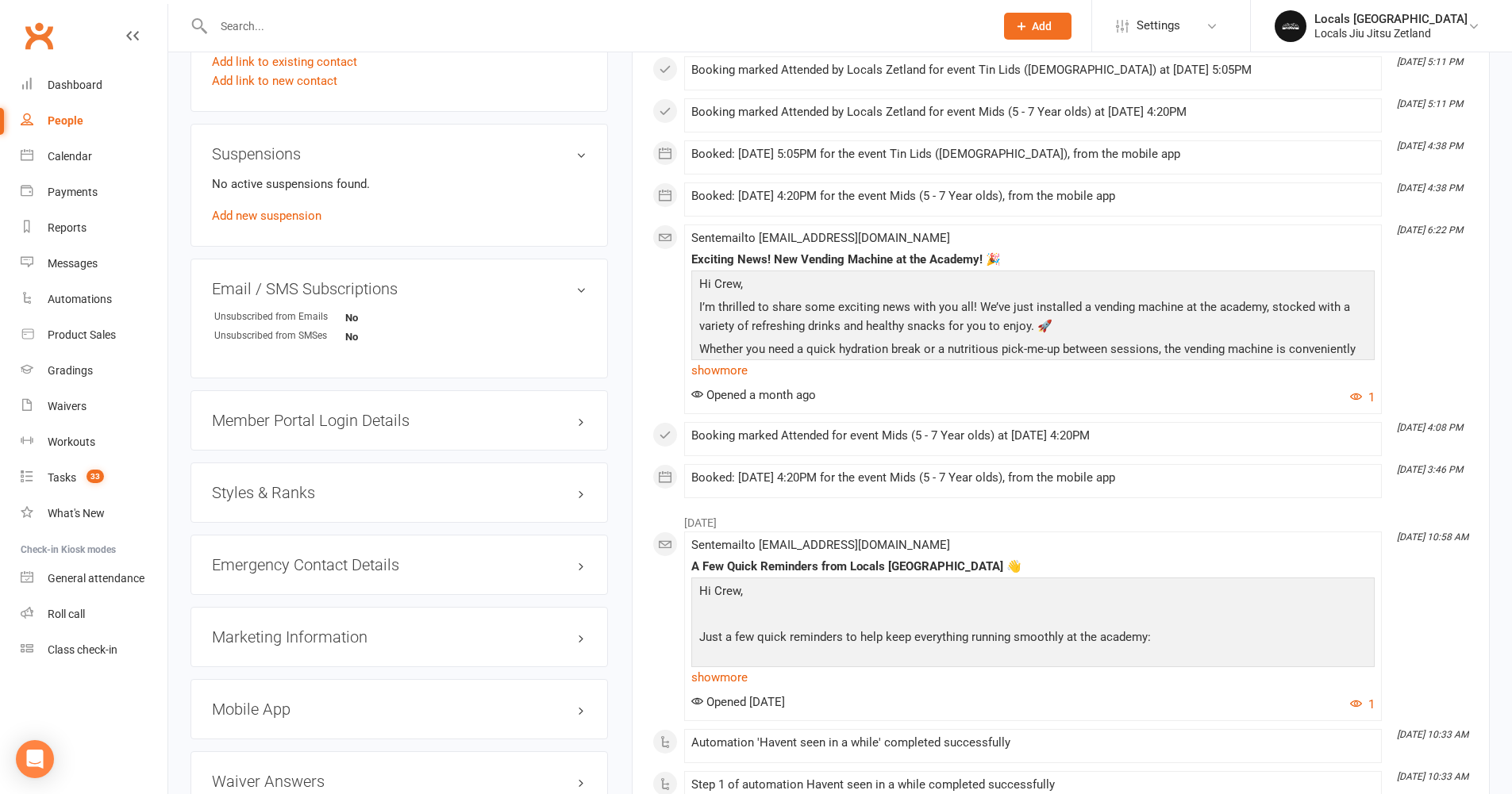
scroll to position [932, 0]
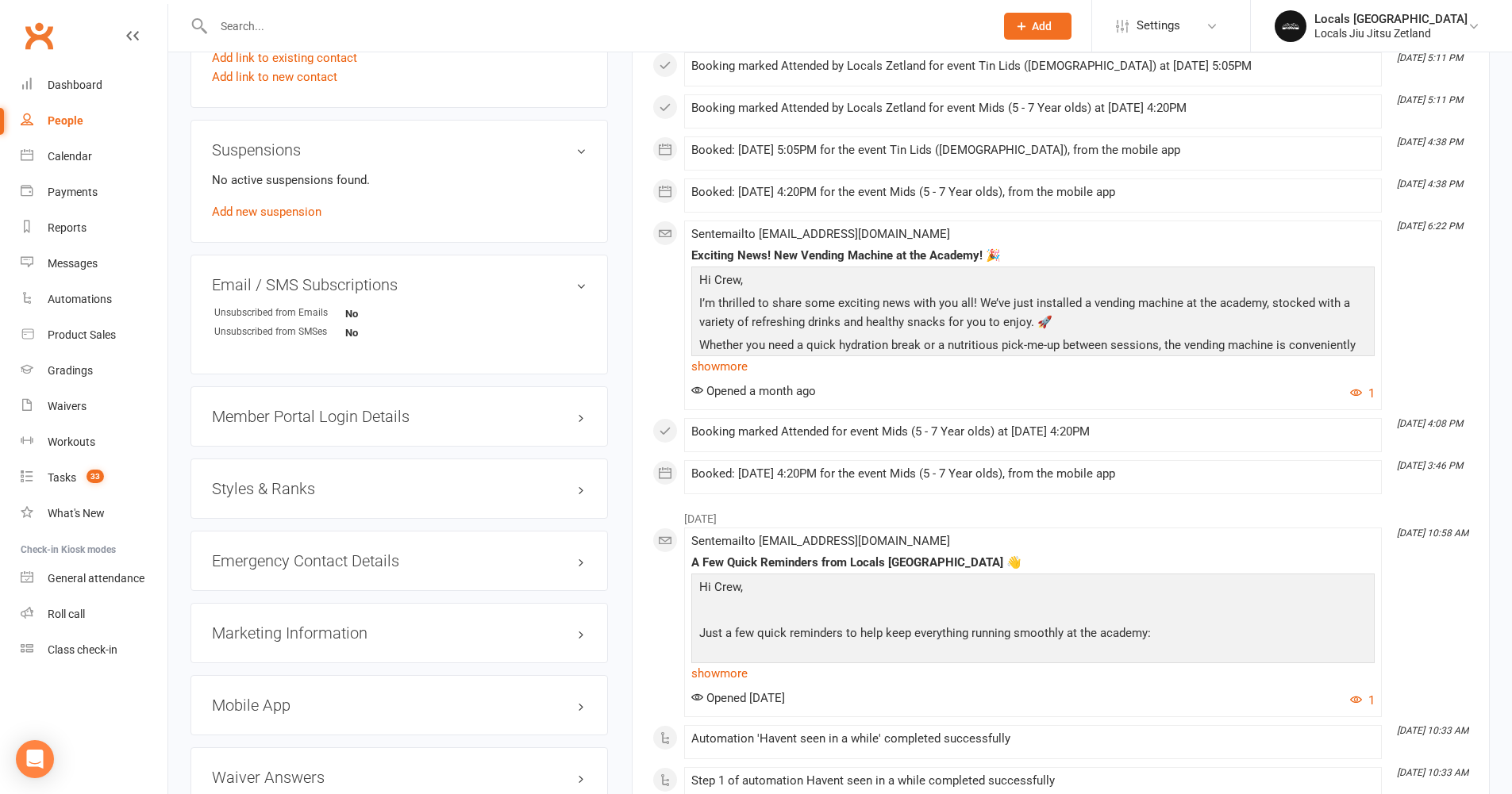
click at [476, 484] on h3 "Styles & Ranks" at bounding box center [399, 488] width 375 height 17
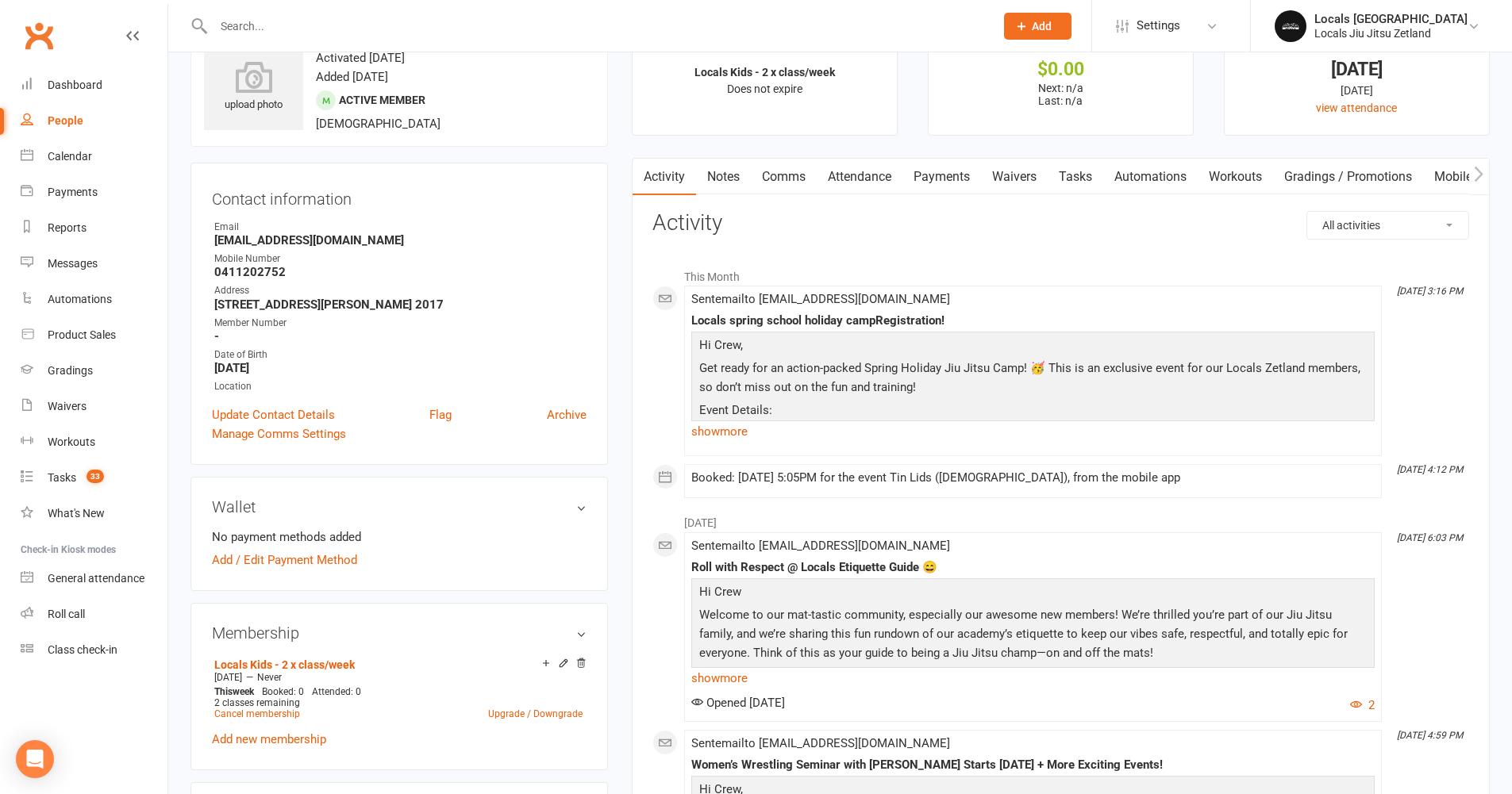
scroll to position [0, 0]
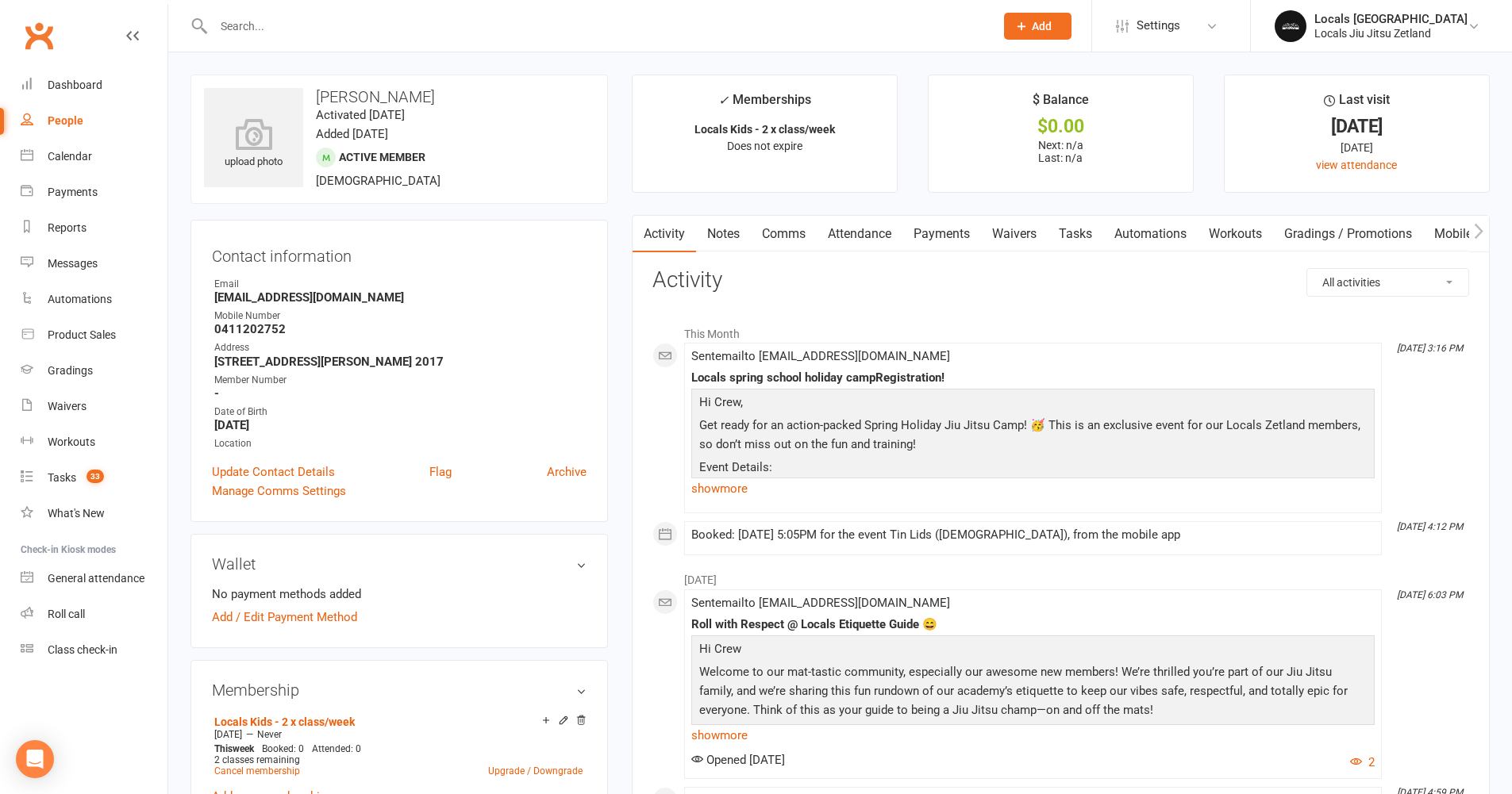
click at [234, 27] on input "text" at bounding box center [596, 26] width 775 height 23
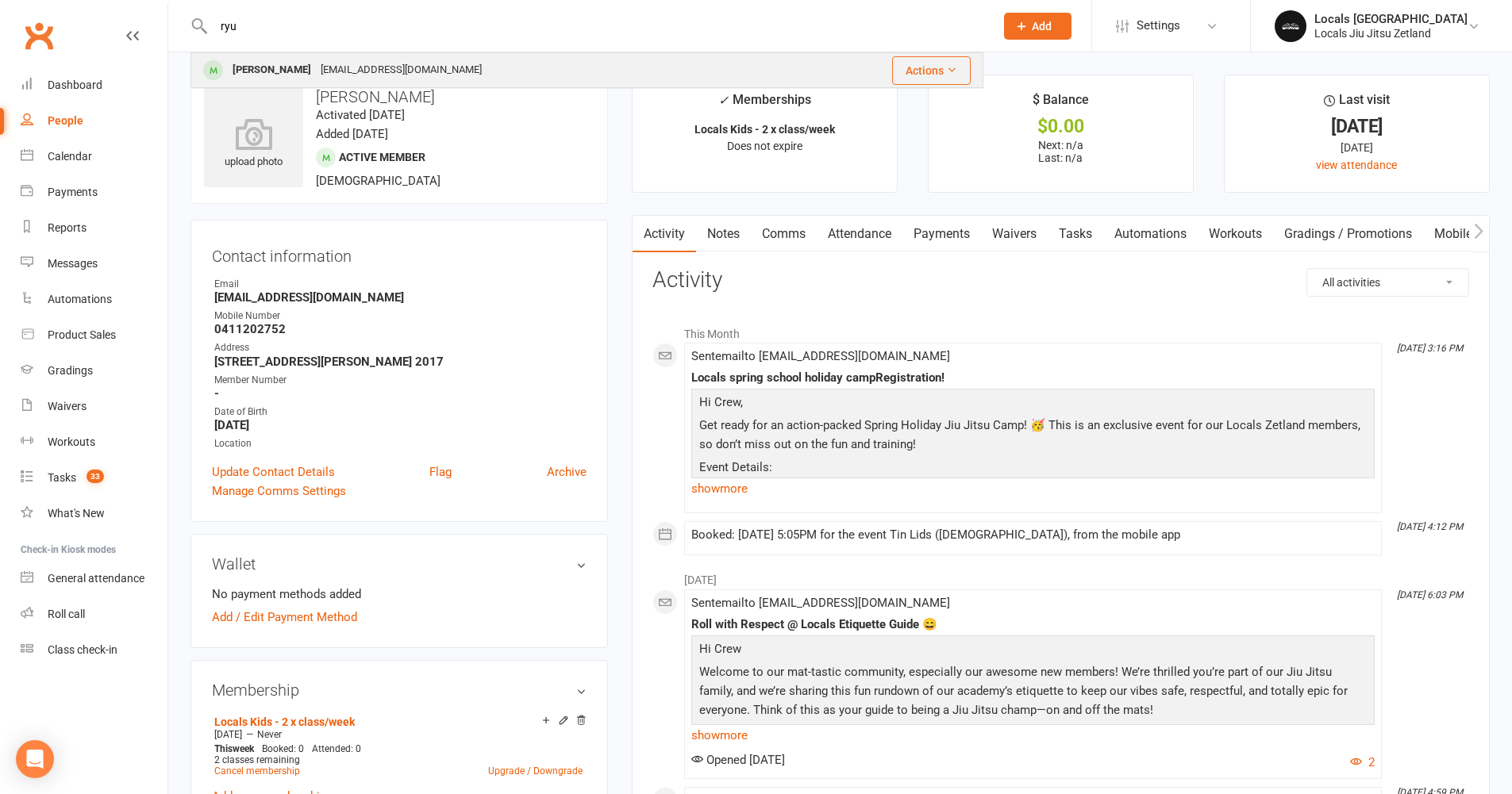
type input "ryu"
click at [227, 66] on div "Ryu Takada" at bounding box center [272, 70] width 88 height 23
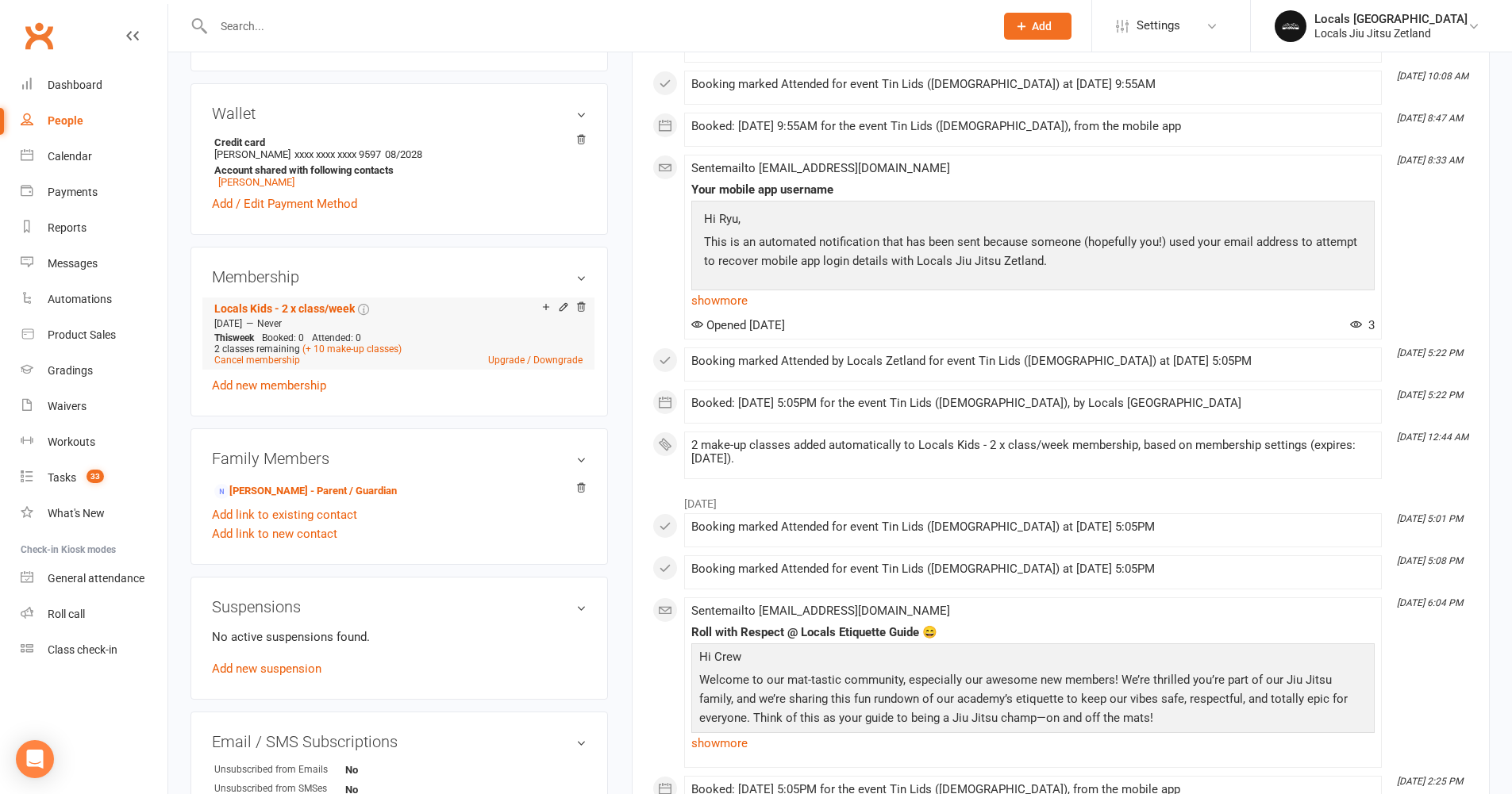
scroll to position [990, 0]
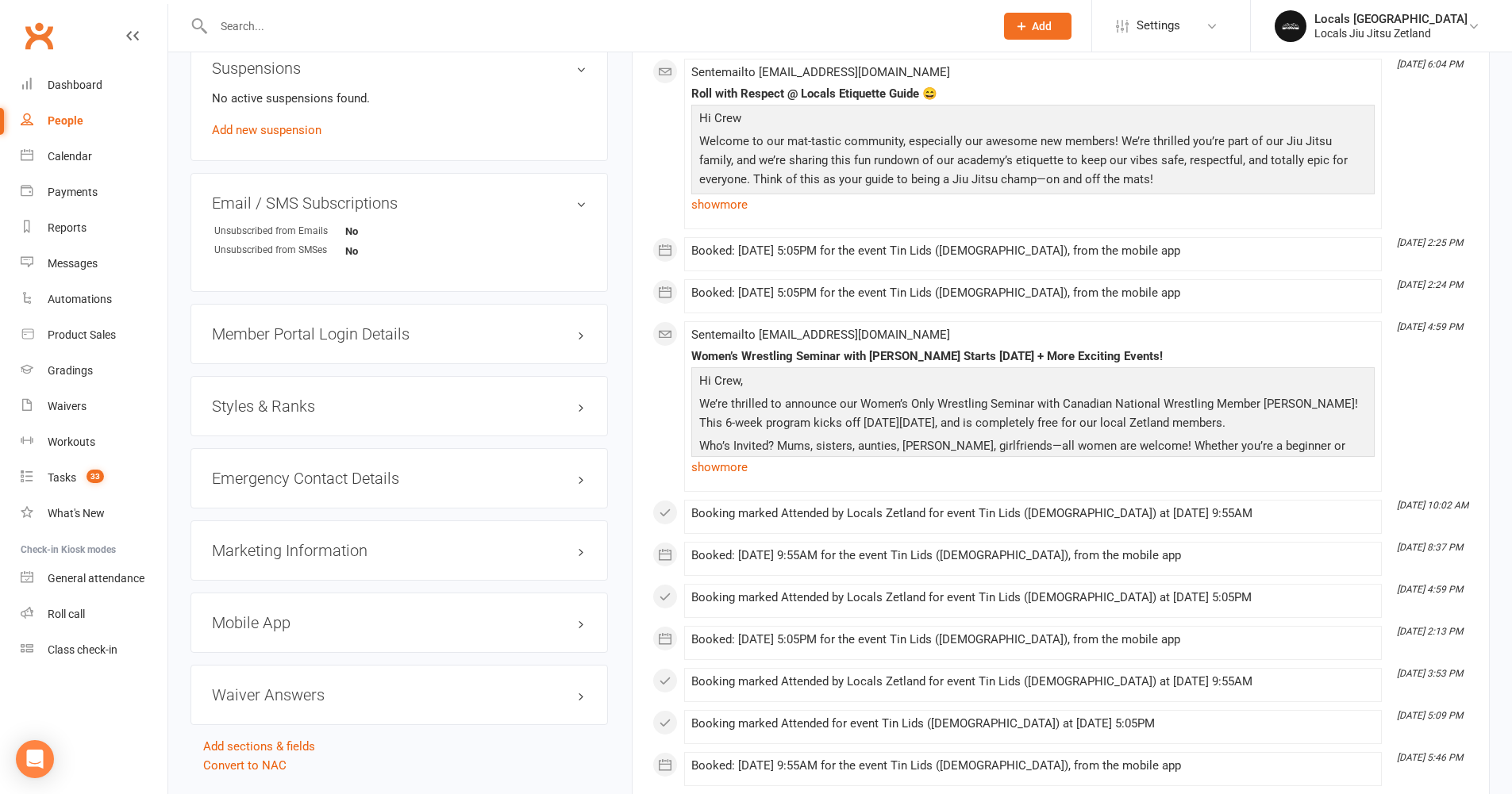
click at [311, 413] on h3 "Styles & Ranks" at bounding box center [399, 406] width 375 height 17
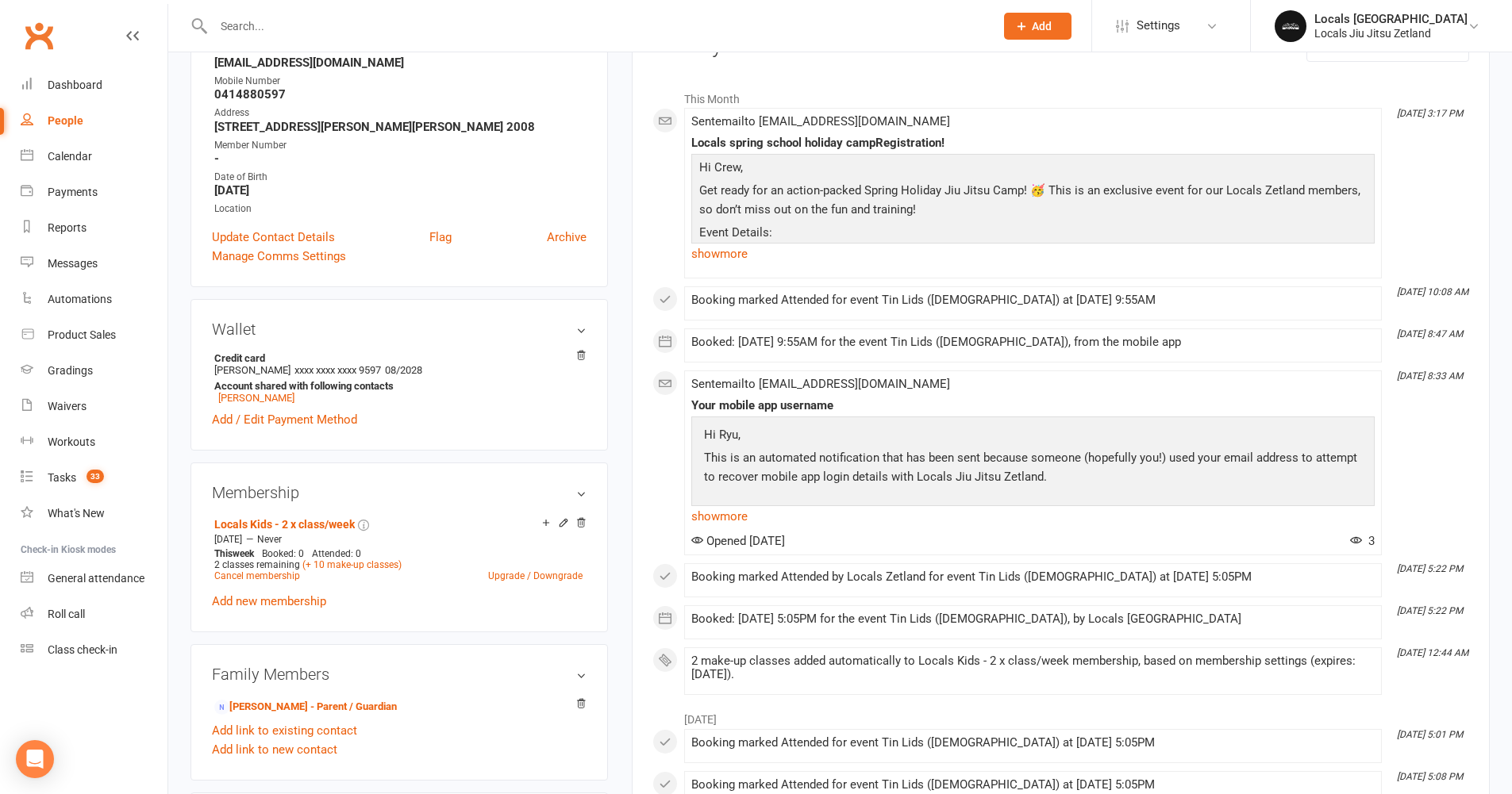
scroll to position [0, 0]
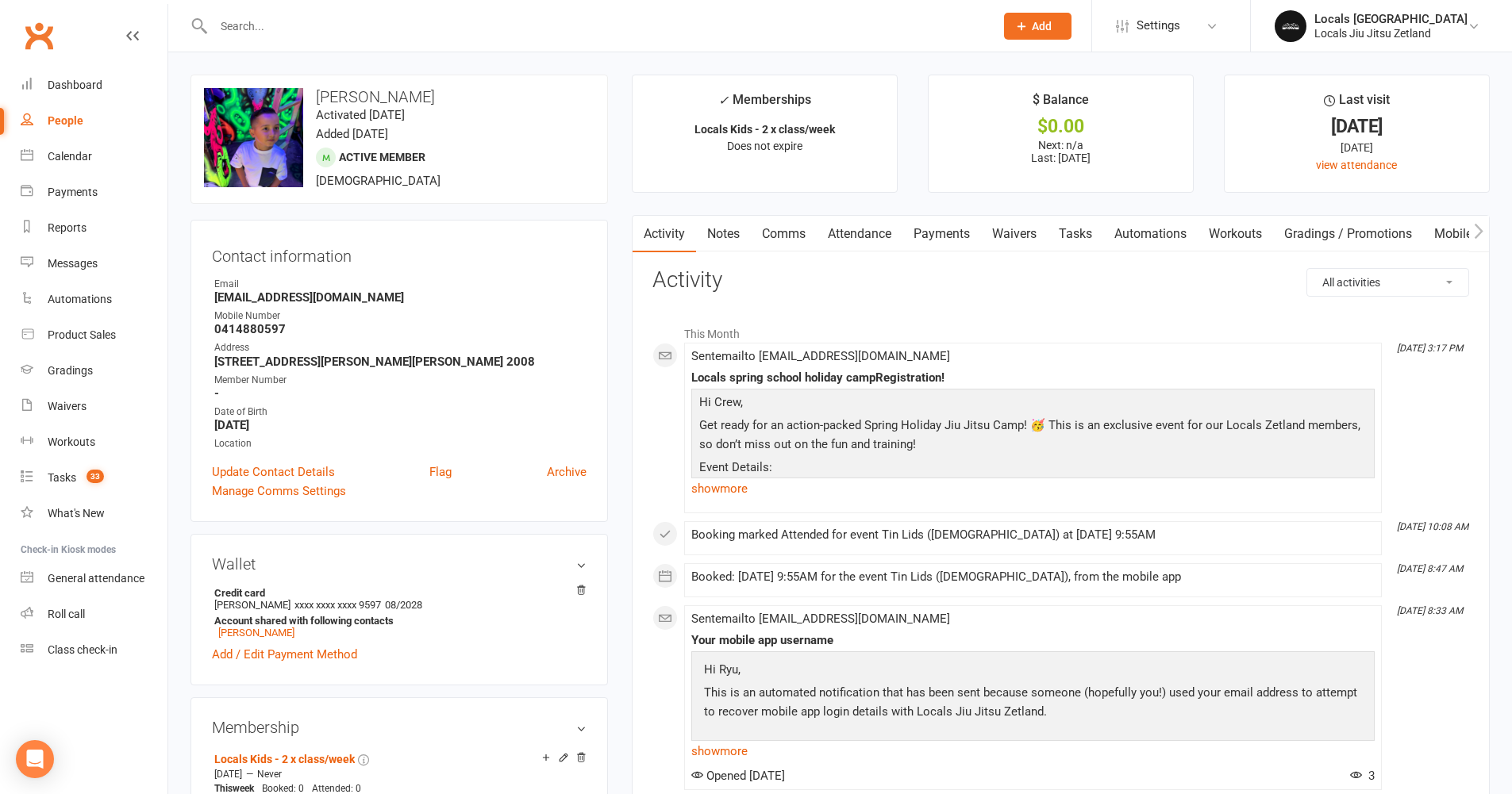
click at [254, 26] on input "text" at bounding box center [596, 26] width 775 height 23
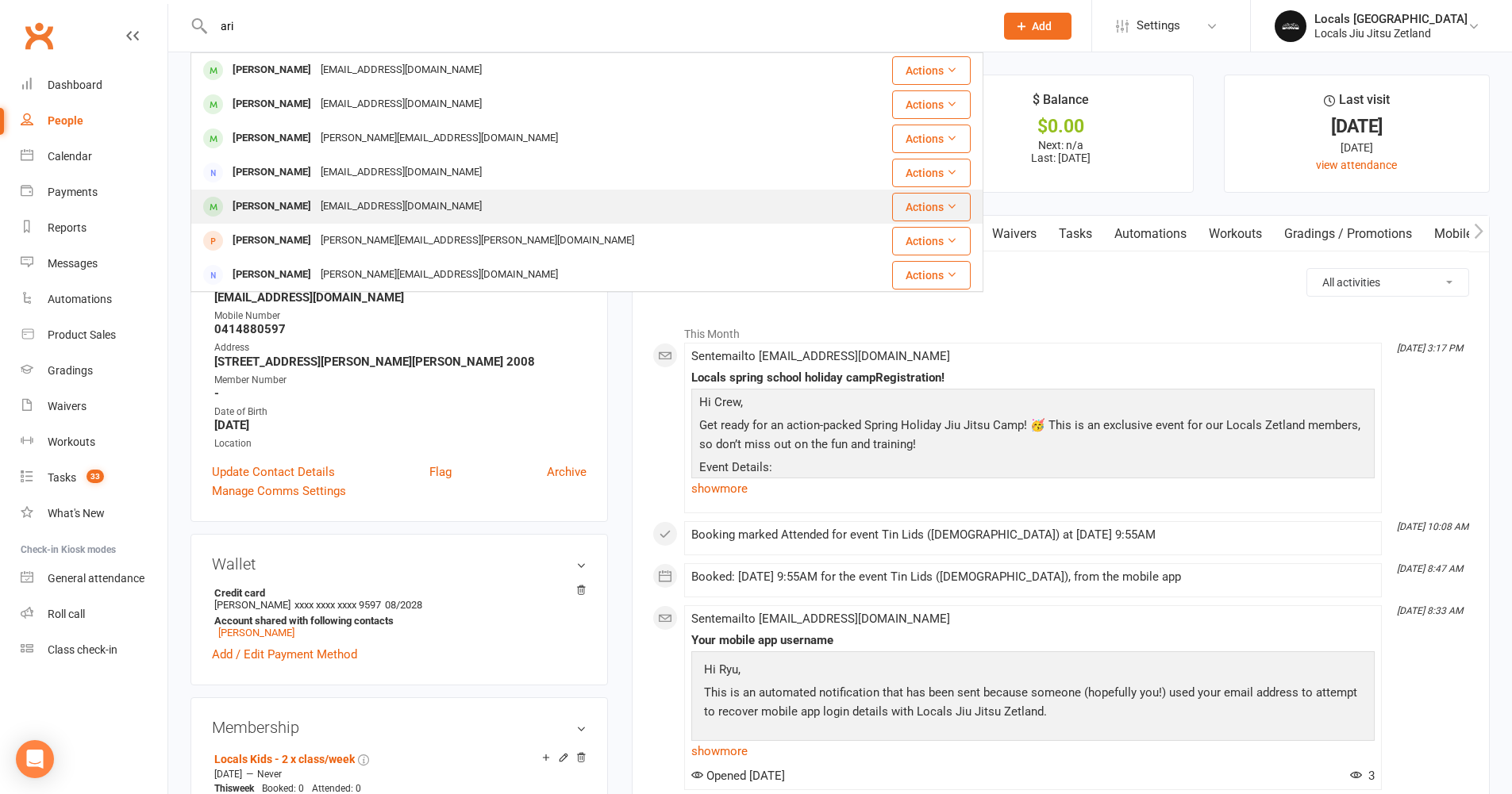
type input "ari"
click at [316, 216] on div "Ambercrystalmarks@hotmail.com" at bounding box center [401, 207] width 171 height 23
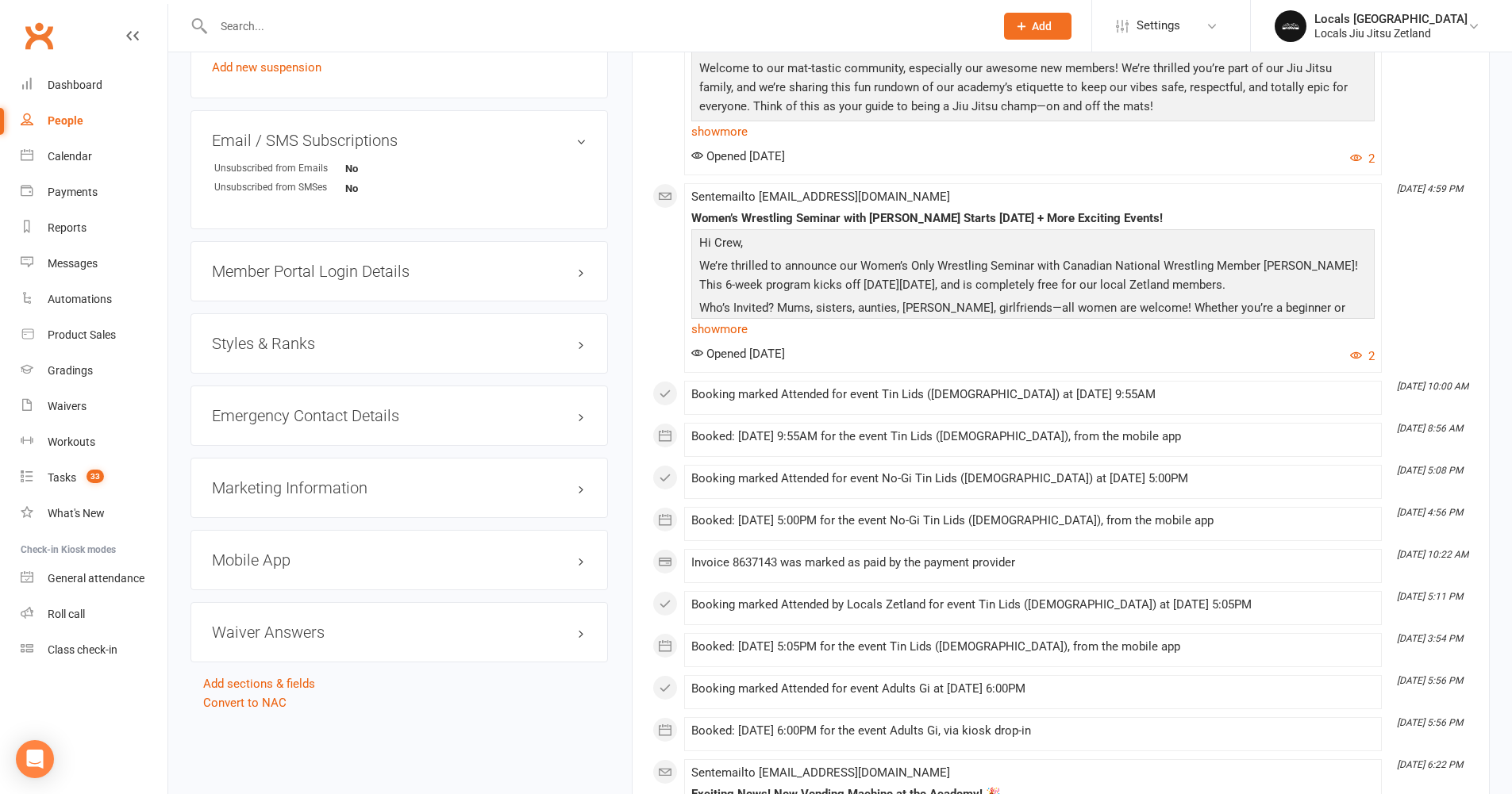
scroll to position [1030, 0]
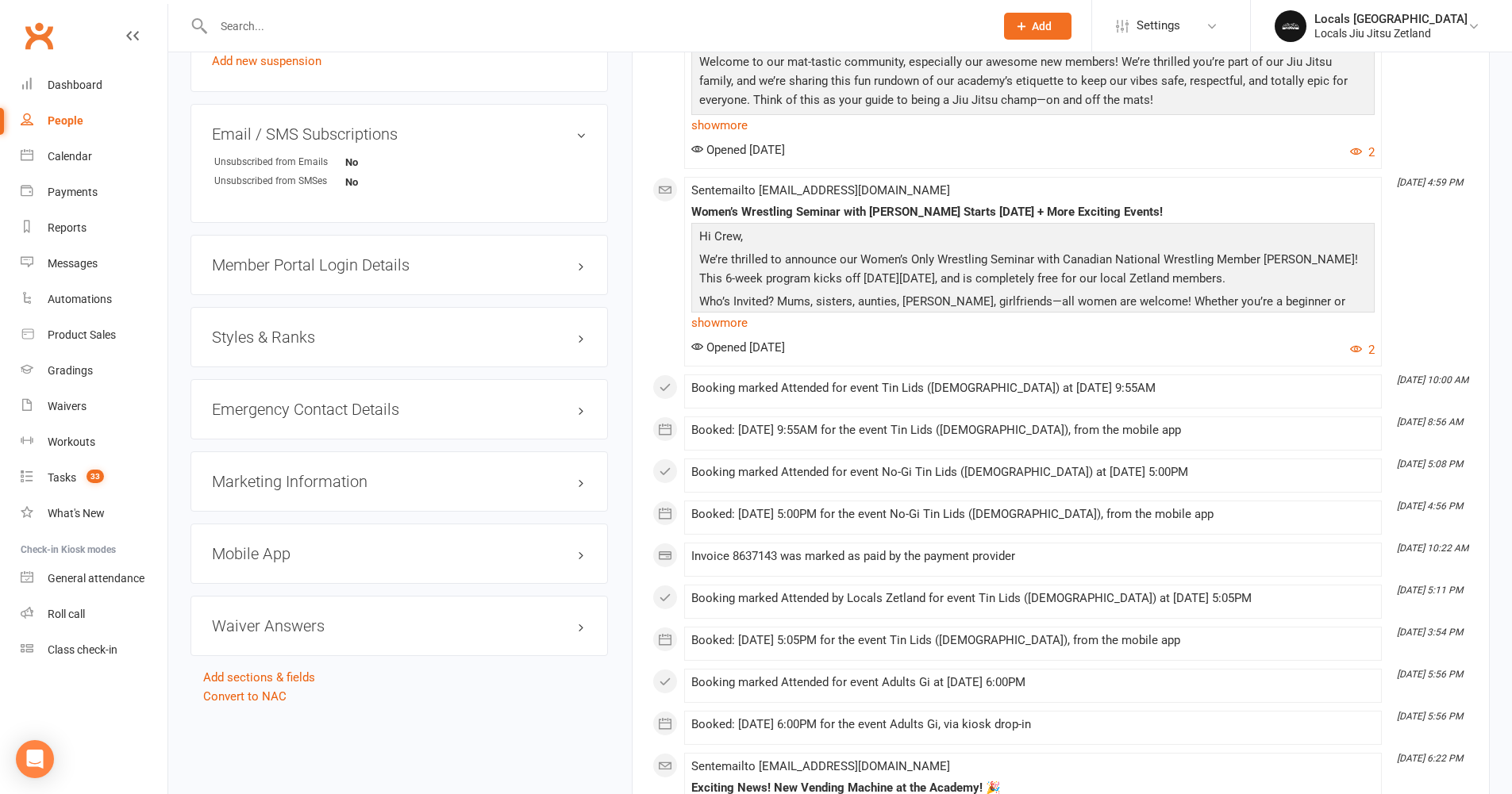
click at [463, 337] on h3 "Styles & Ranks" at bounding box center [399, 337] width 375 height 17
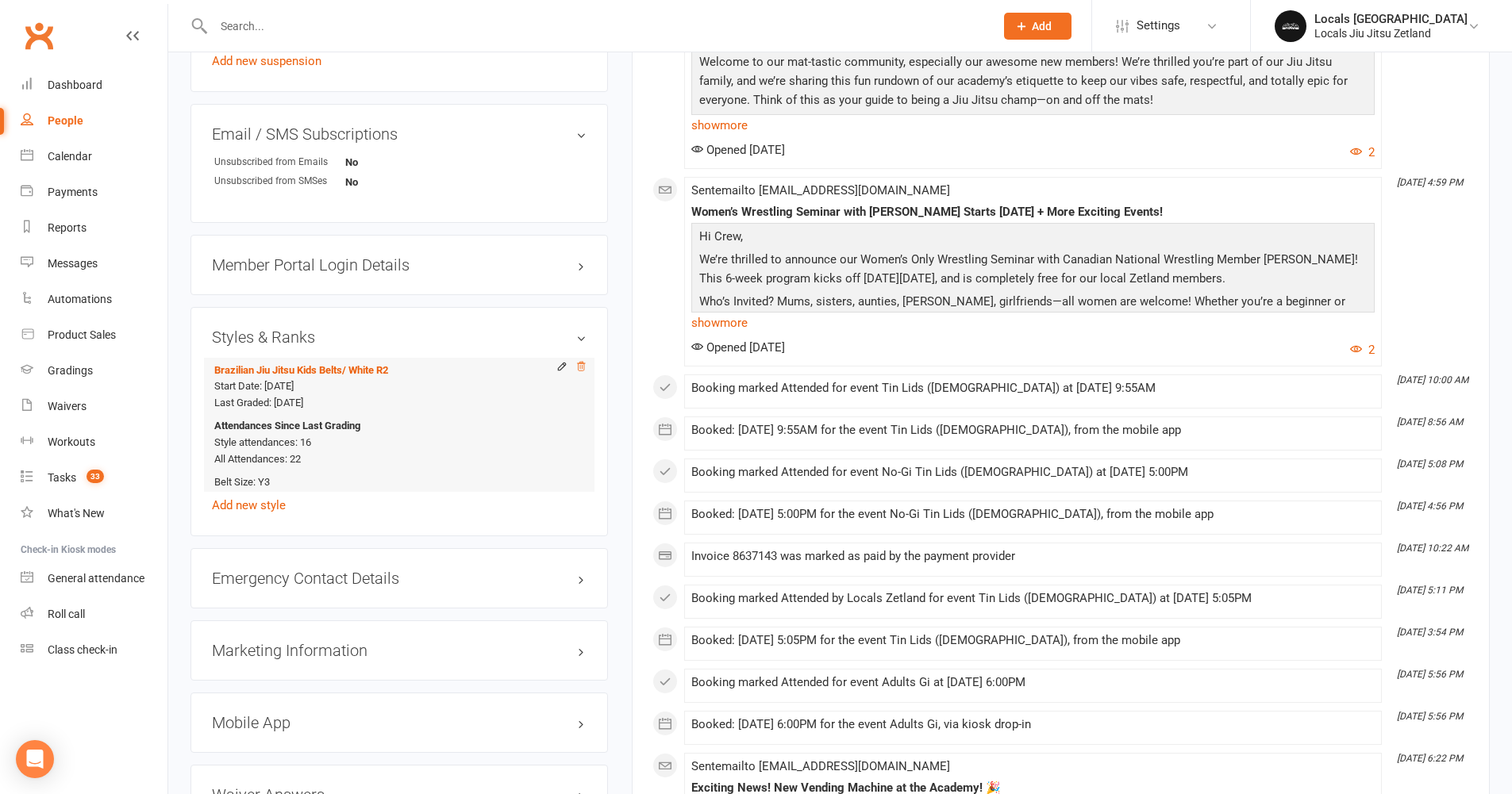
click at [578, 363] on icon at bounding box center [581, 366] width 11 height 11
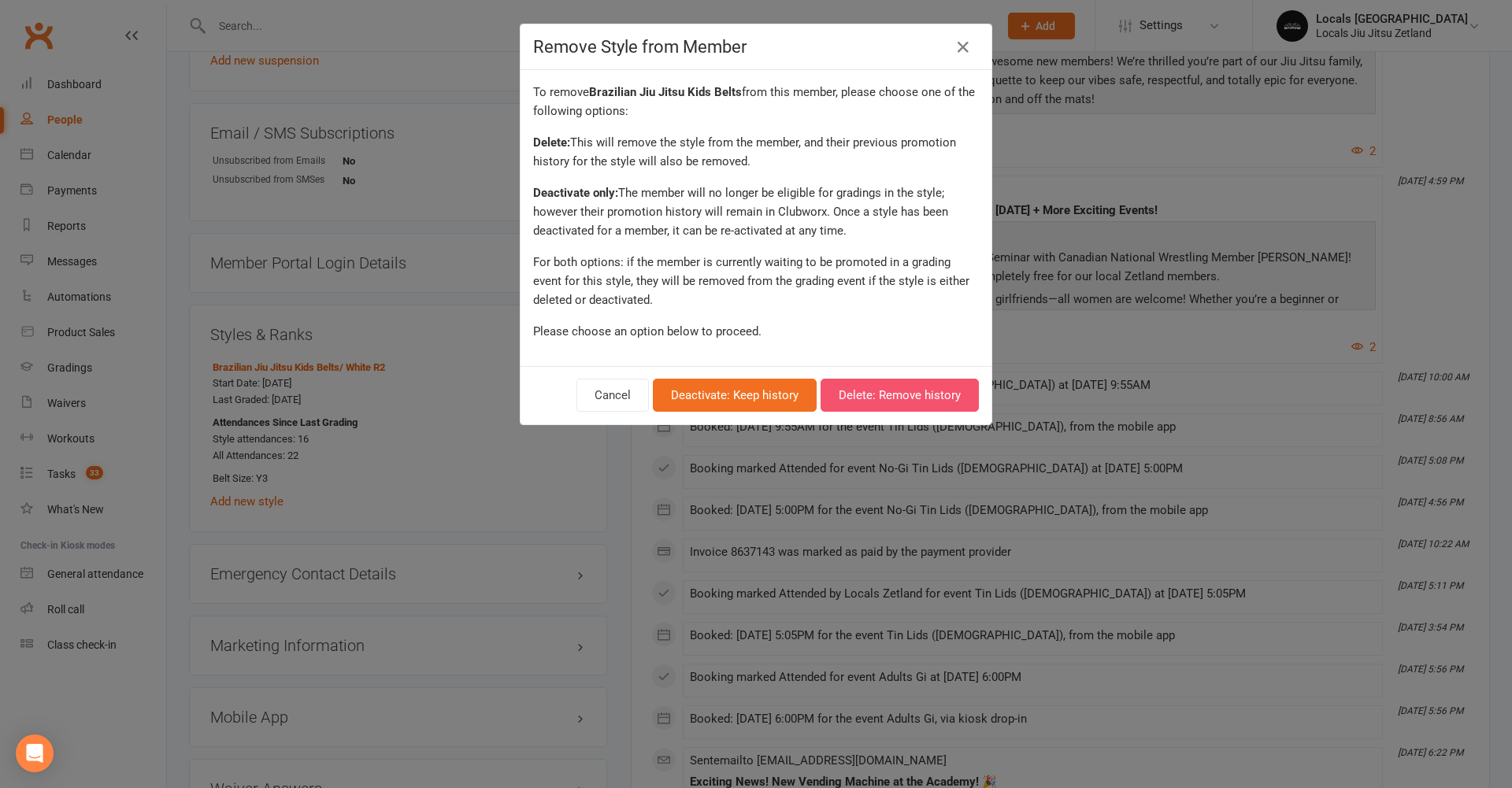
click at [843, 392] on button "Delete: Remove history" at bounding box center [899, 395] width 159 height 33
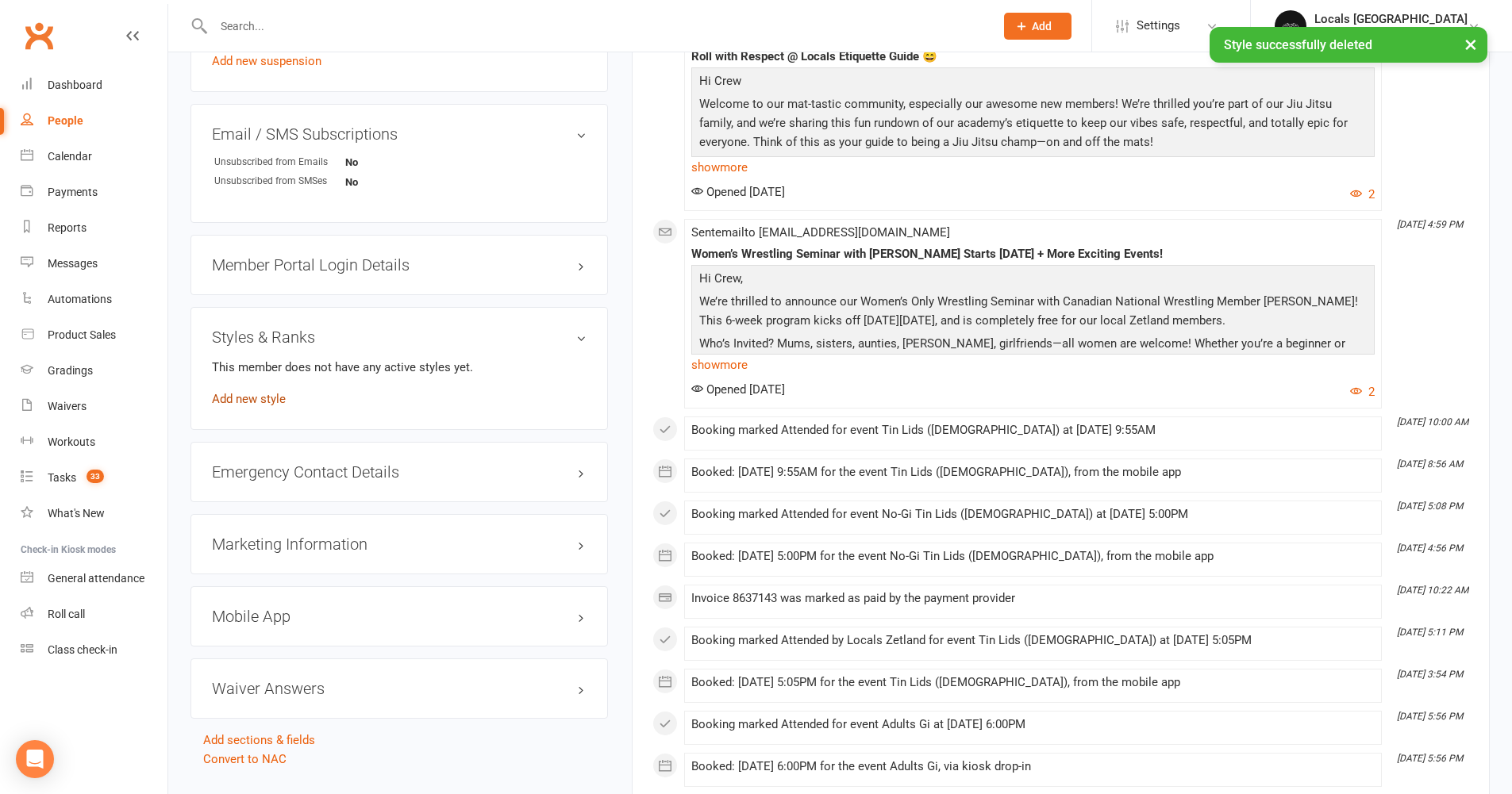
click at [244, 401] on link "Add new style" at bounding box center [249, 399] width 74 height 14
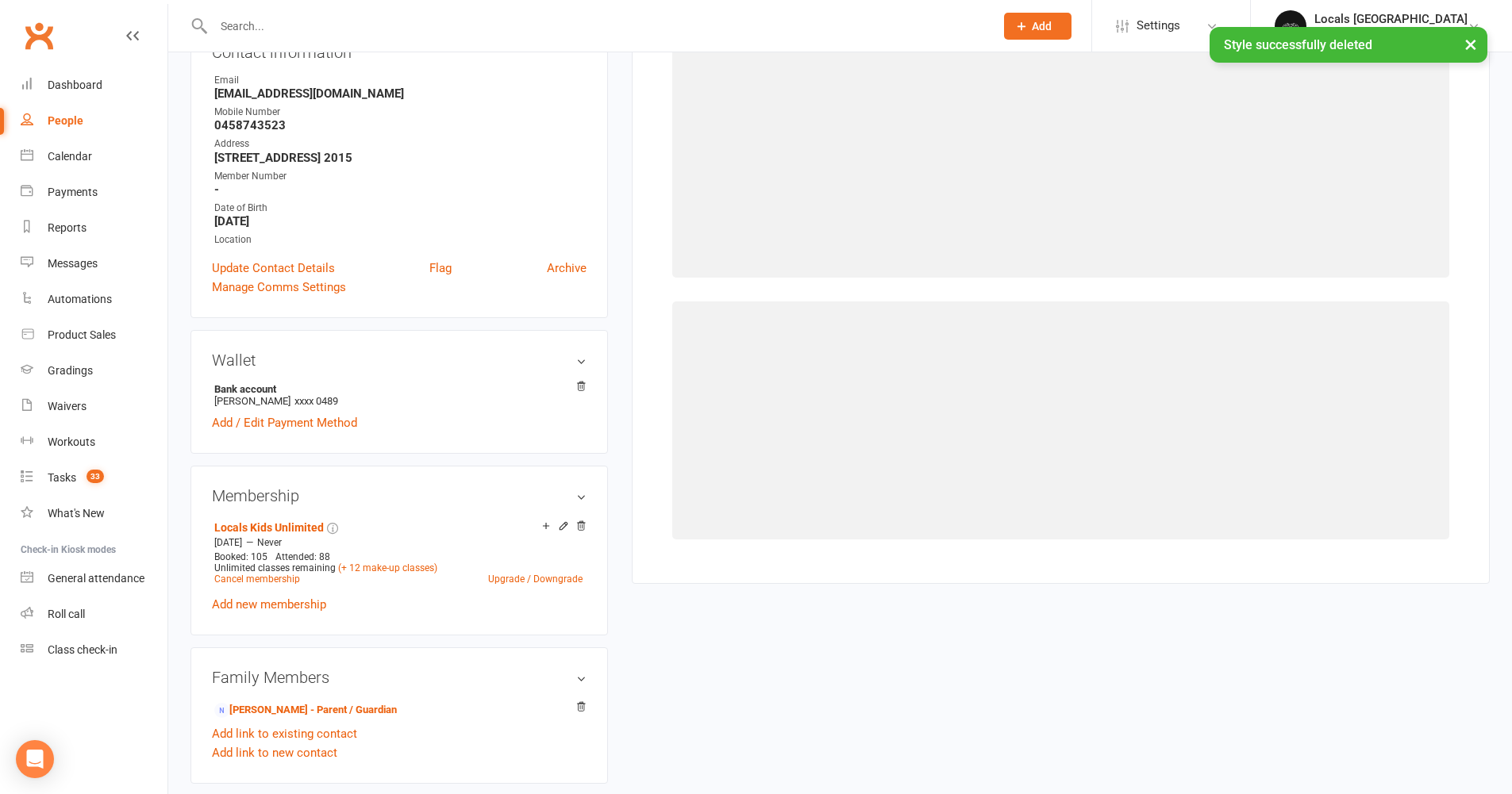
scroll to position [135, 0]
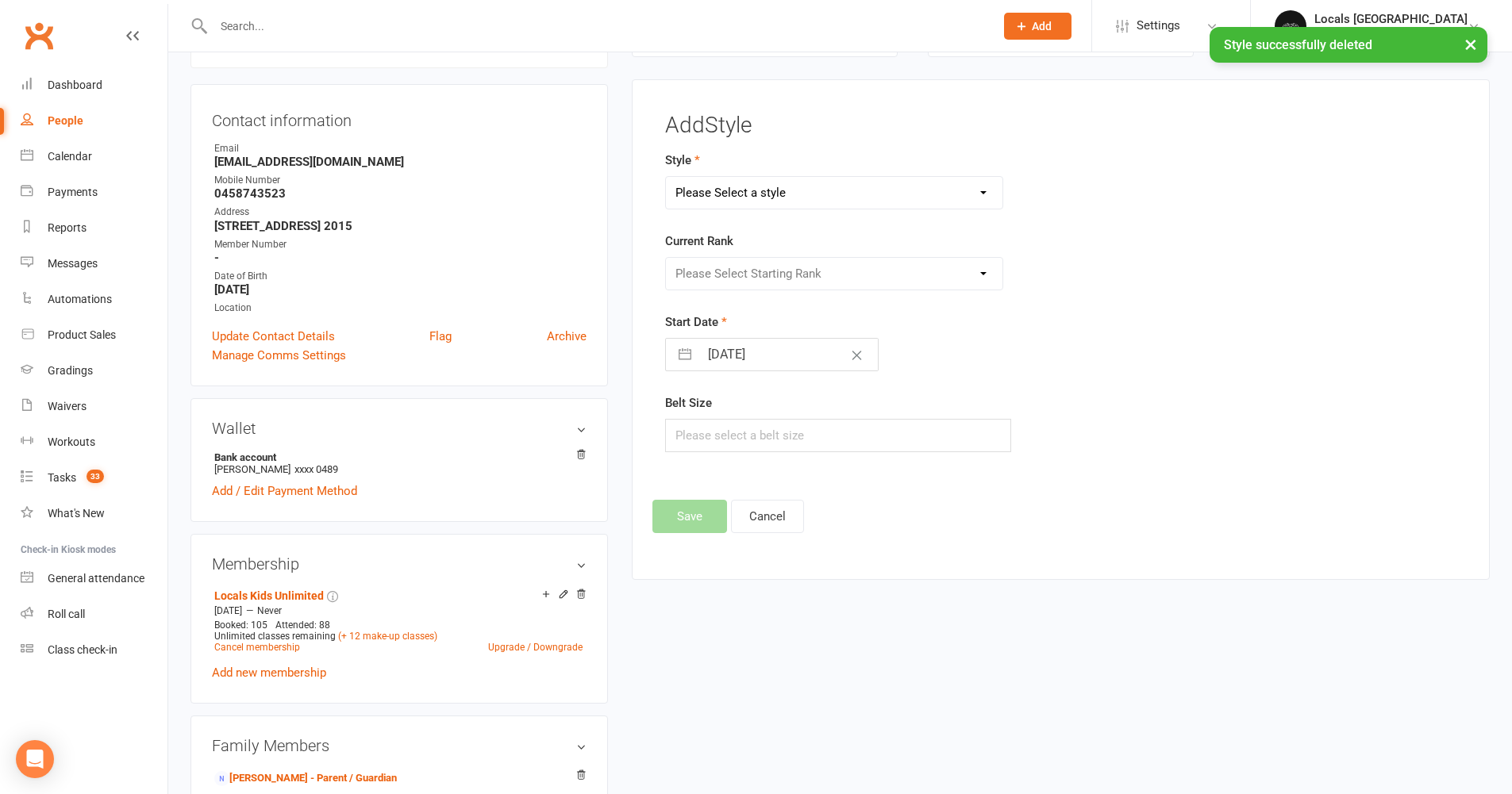
click at [789, 189] on select "Please Select a style Brazilian Jiu Jitsu Adults Belts Brazilian Jiu Jitsu Kids…" at bounding box center [835, 192] width 338 height 32
select select "2958"
click at [766, 274] on select "Please Select Starting Rank White White W1 White W2 White W3 White W4 White R1 …" at bounding box center [835, 273] width 338 height 32
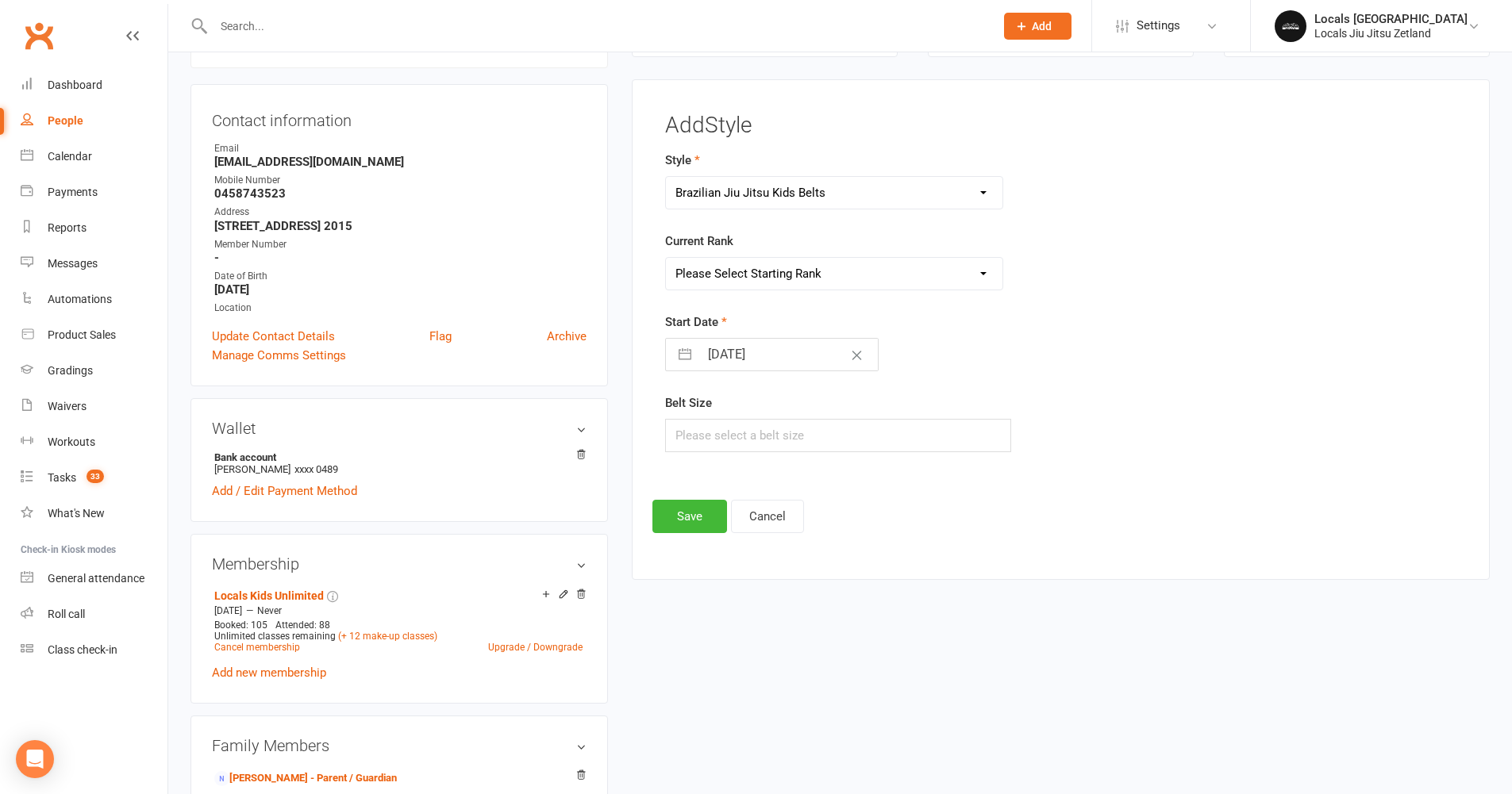
select select "32361"
click at [735, 423] on input "text" at bounding box center [839, 435] width 347 height 33
type input "Y4"
click at [669, 516] on button "Save" at bounding box center [690, 516] width 75 height 33
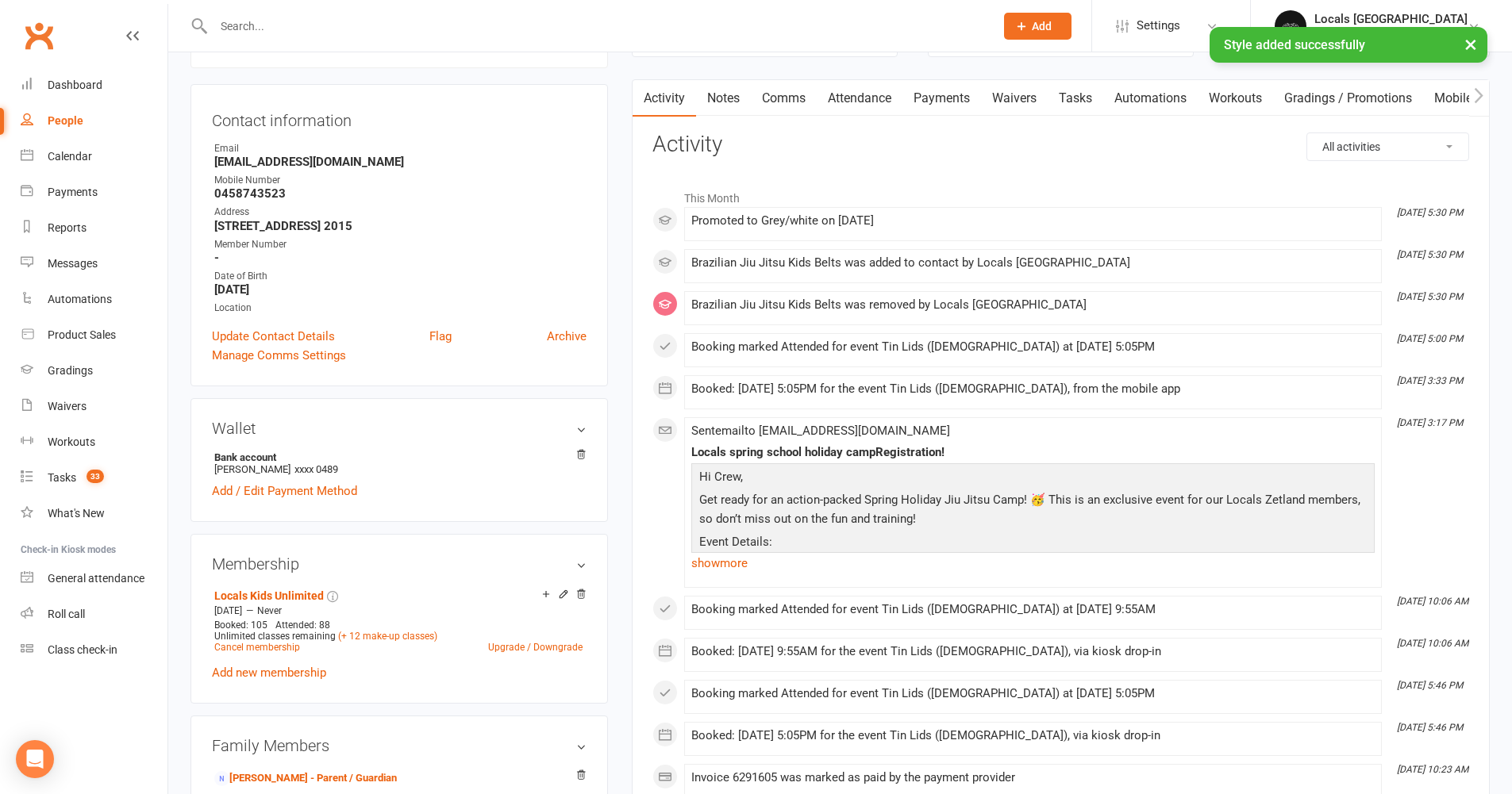
click at [257, 27] on div "× Style added successfully" at bounding box center [746, 27] width 1491 height 0
click at [246, 27] on div "× Style added successfully" at bounding box center [746, 27] width 1491 height 0
click at [246, 23] on input "text" at bounding box center [596, 26] width 775 height 23
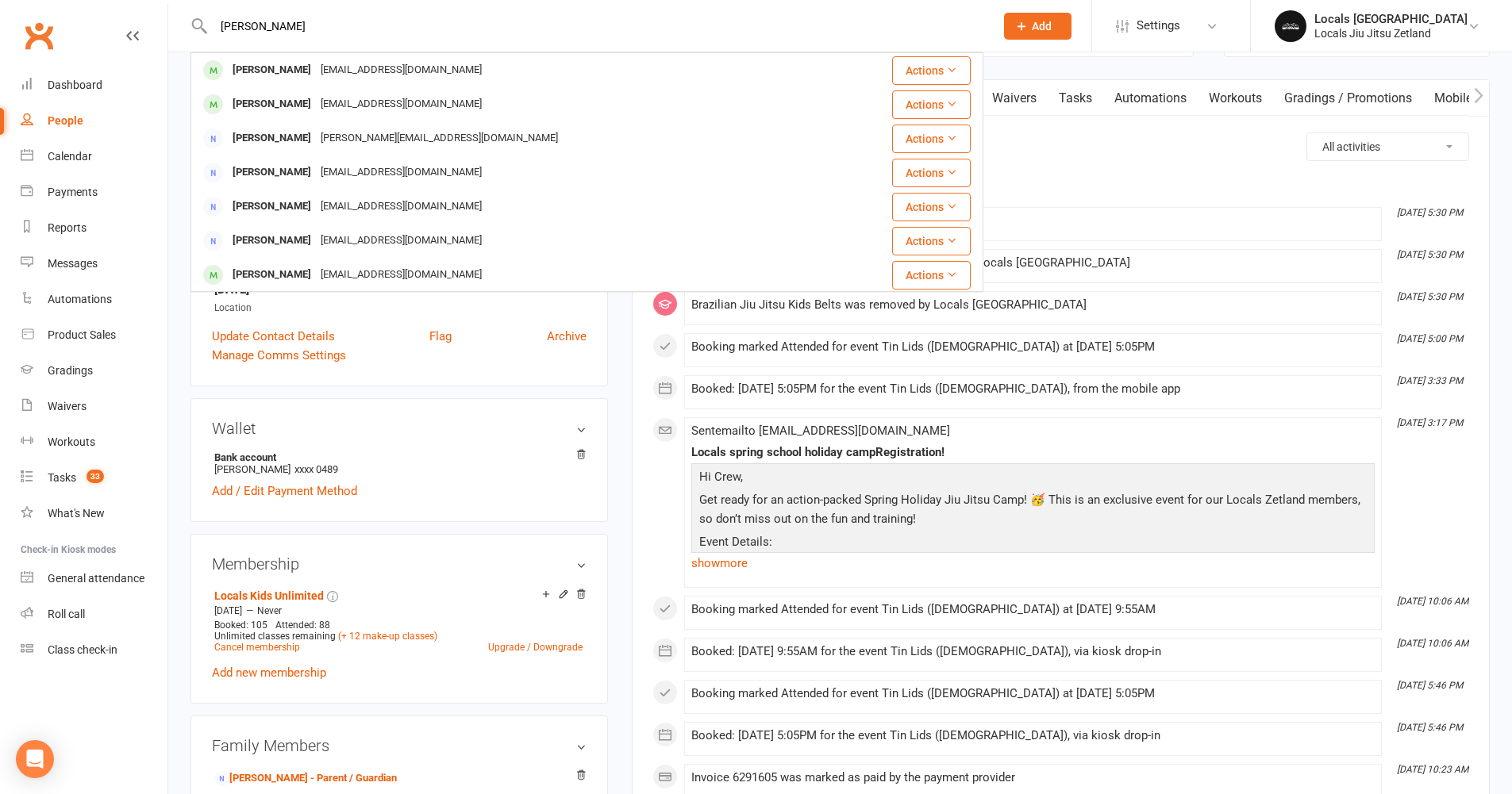
type input "nikolas"
click at [291, 67] on div "Nikolas Koutis" at bounding box center [272, 70] width 88 height 23
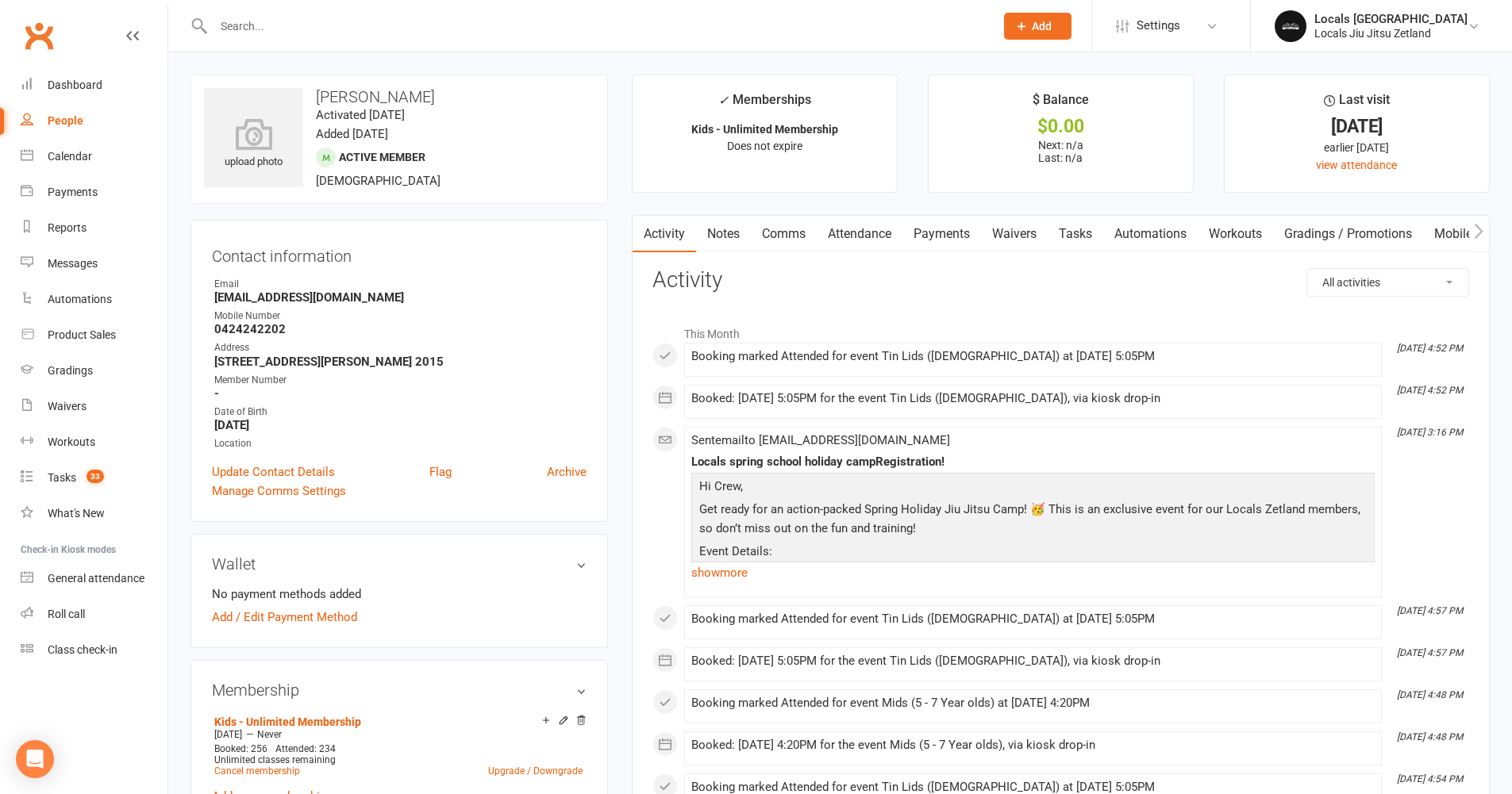
scroll to position [1048, 0]
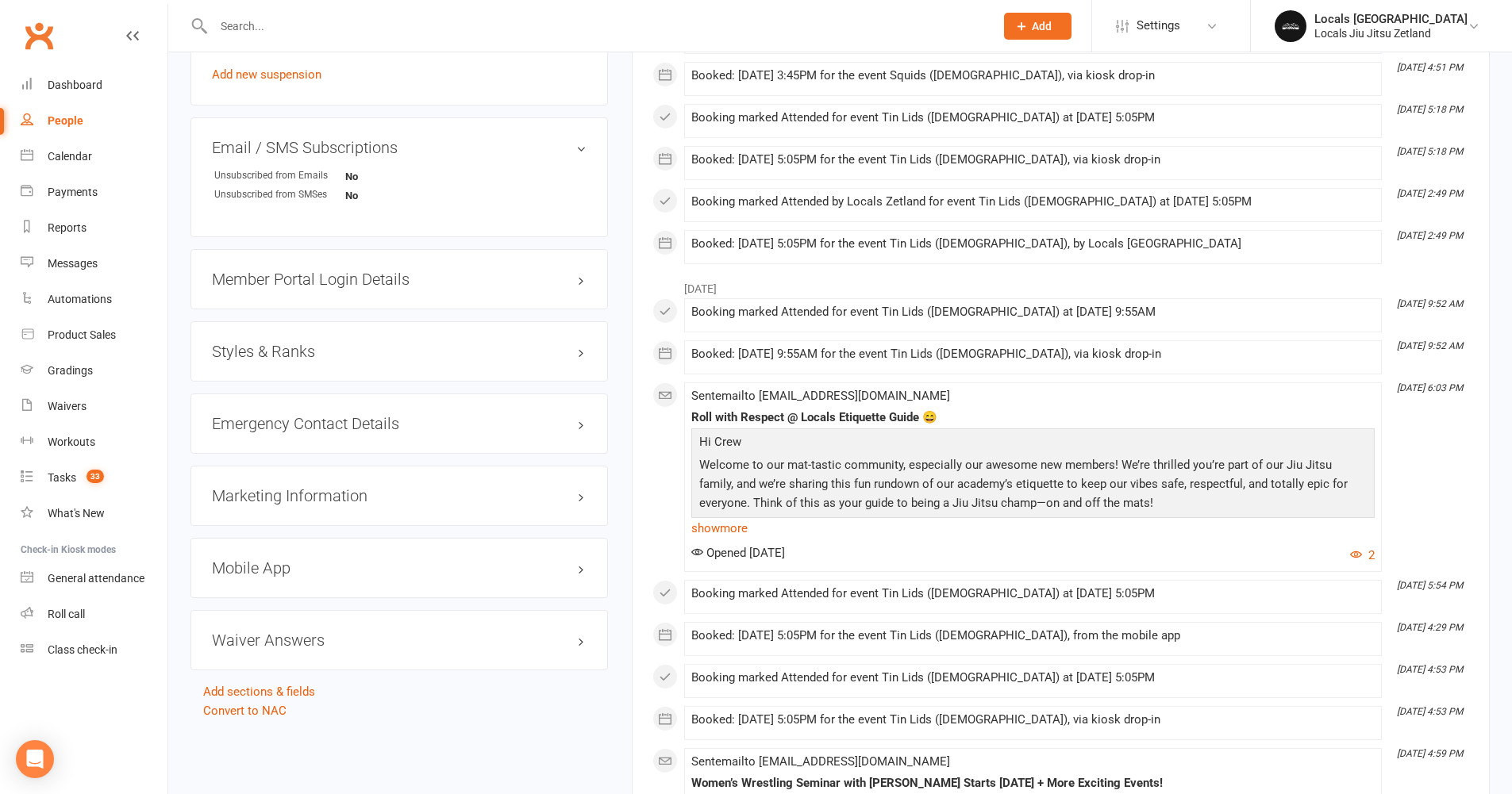
click at [449, 355] on h3 "Styles & Ranks" at bounding box center [399, 351] width 375 height 17
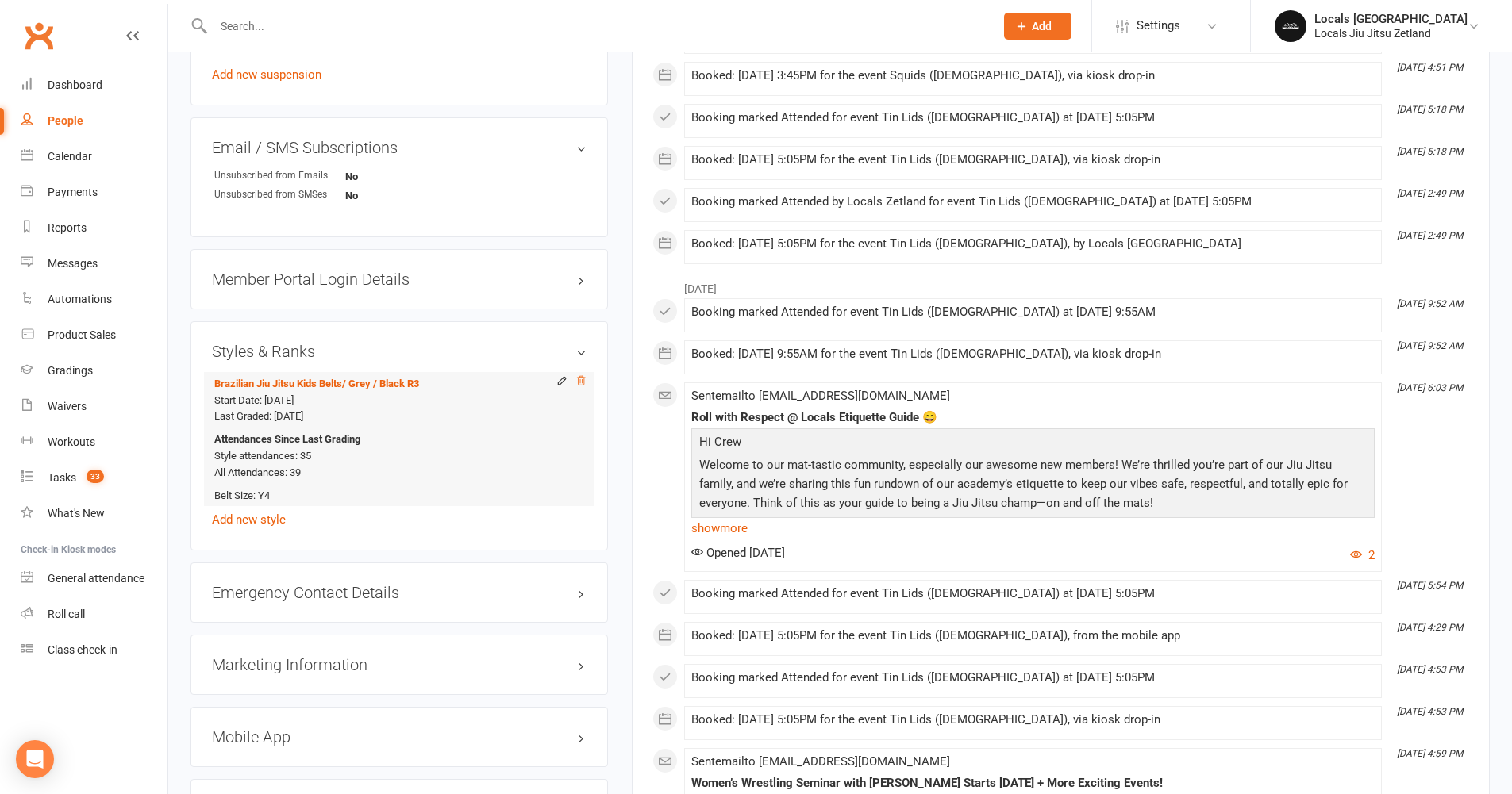
click at [582, 382] on icon at bounding box center [581, 381] width 11 height 11
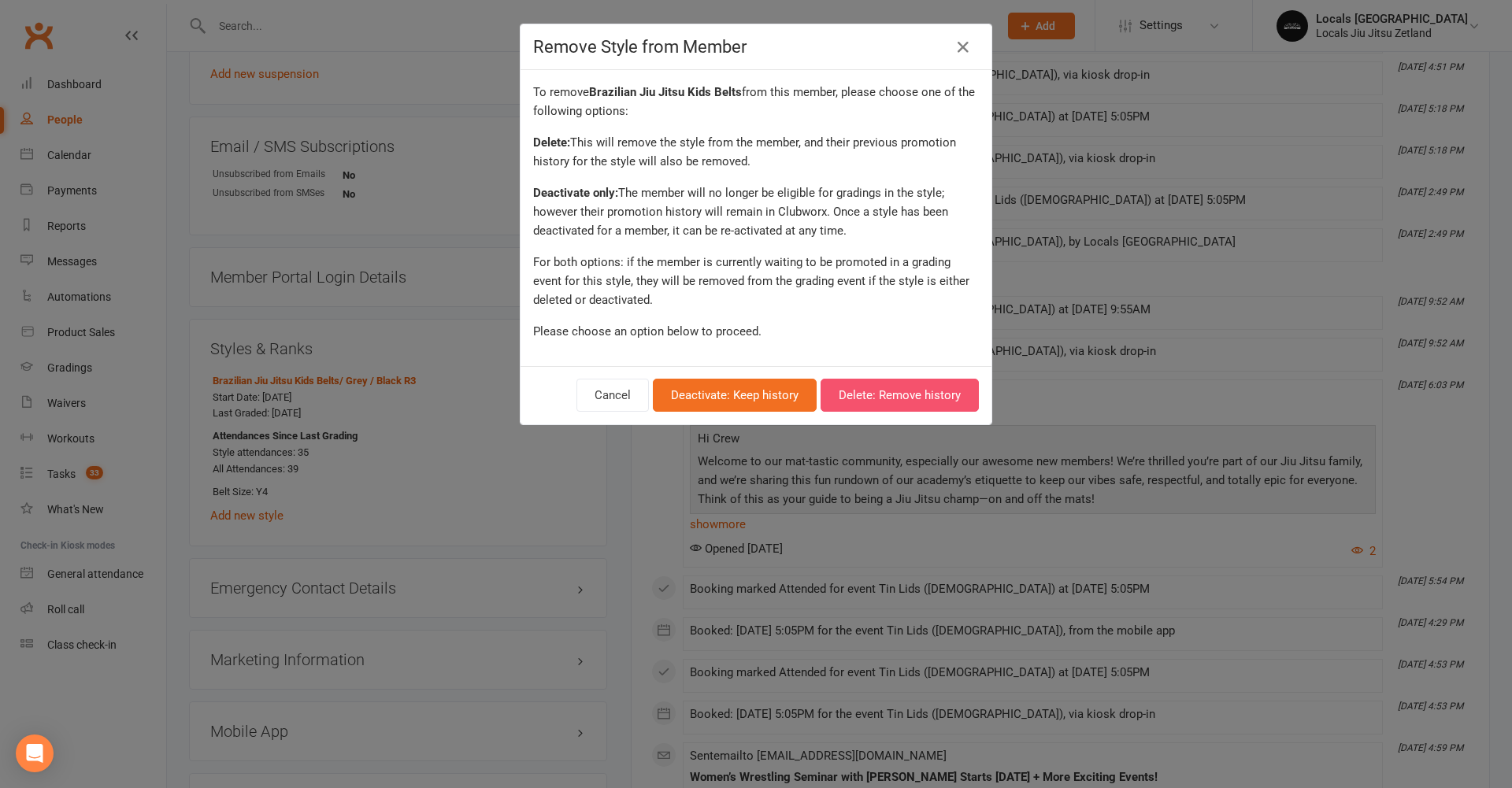
click at [858, 396] on button "Delete: Remove history" at bounding box center [899, 395] width 159 height 33
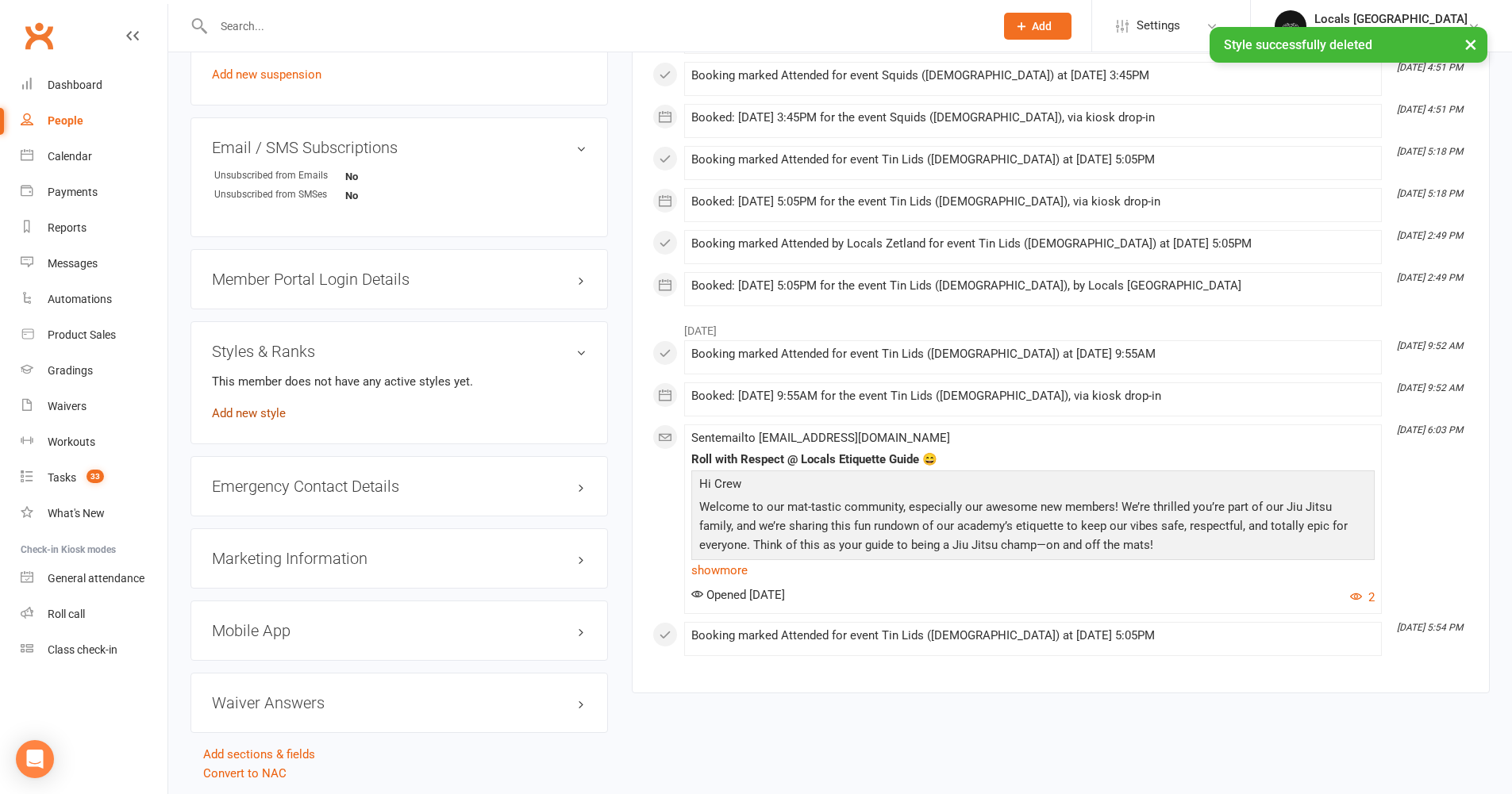
click at [242, 411] on link "Add new style" at bounding box center [249, 413] width 74 height 14
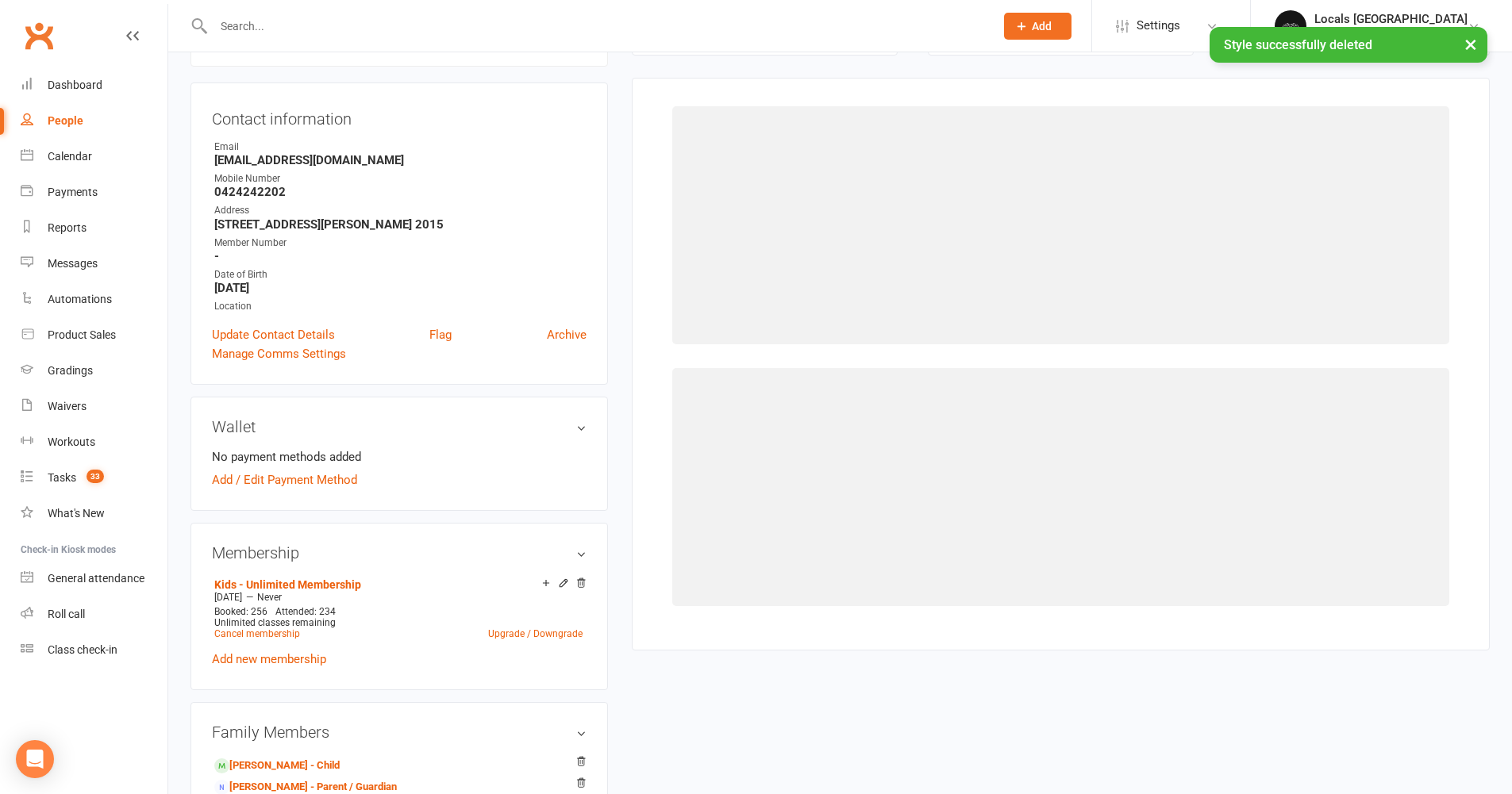
scroll to position [135, 0]
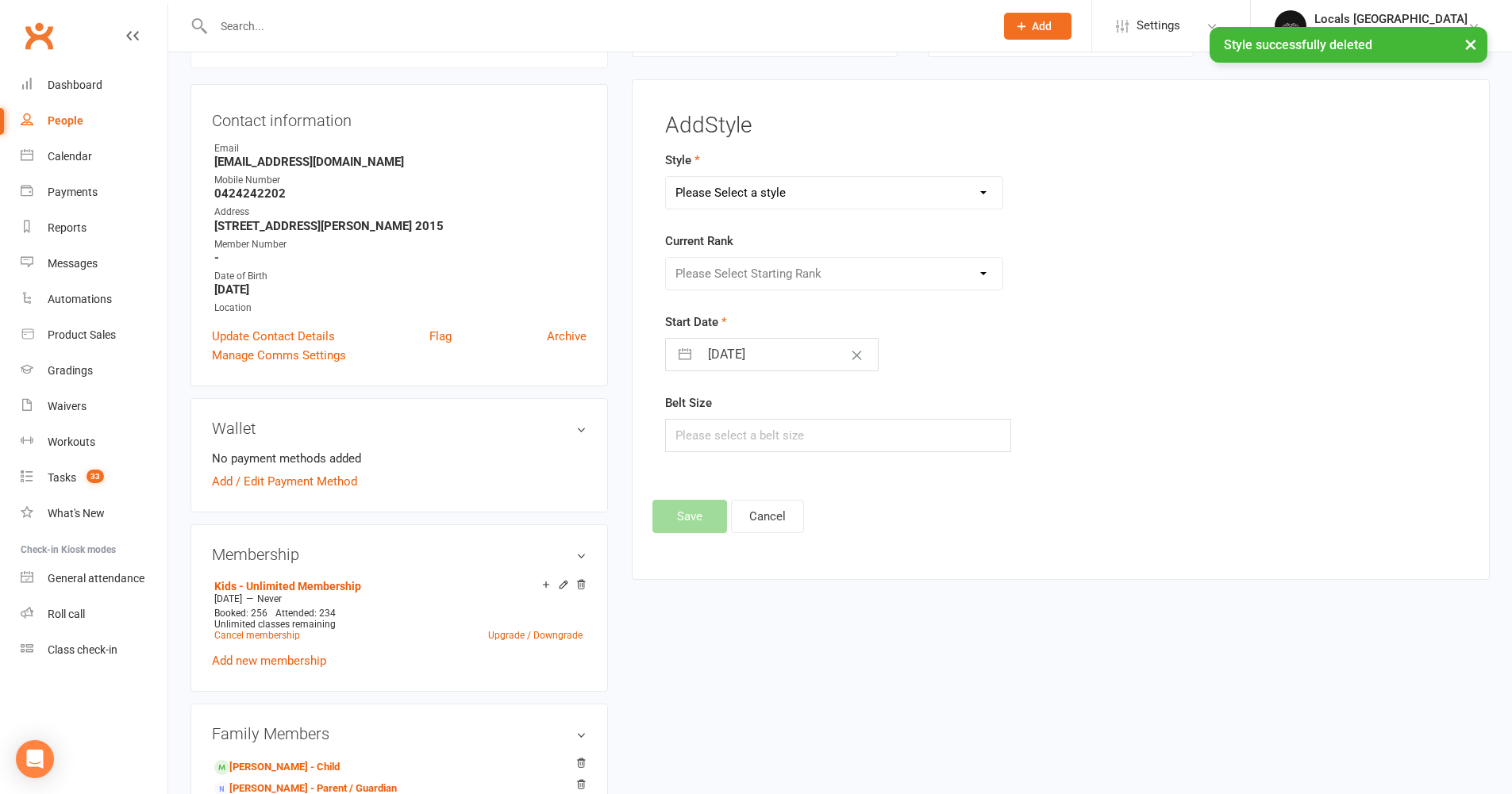
click at [725, 181] on select "Please Select a style Brazilian Jiu Jitsu Adults Belts Brazilian Jiu Jitsu Kids…" at bounding box center [835, 192] width 338 height 32
select select "2958"
click at [745, 280] on select "Please Select Starting Rank White White W1 White W2 White W3 White W4 White R1 …" at bounding box center [835, 273] width 338 height 32
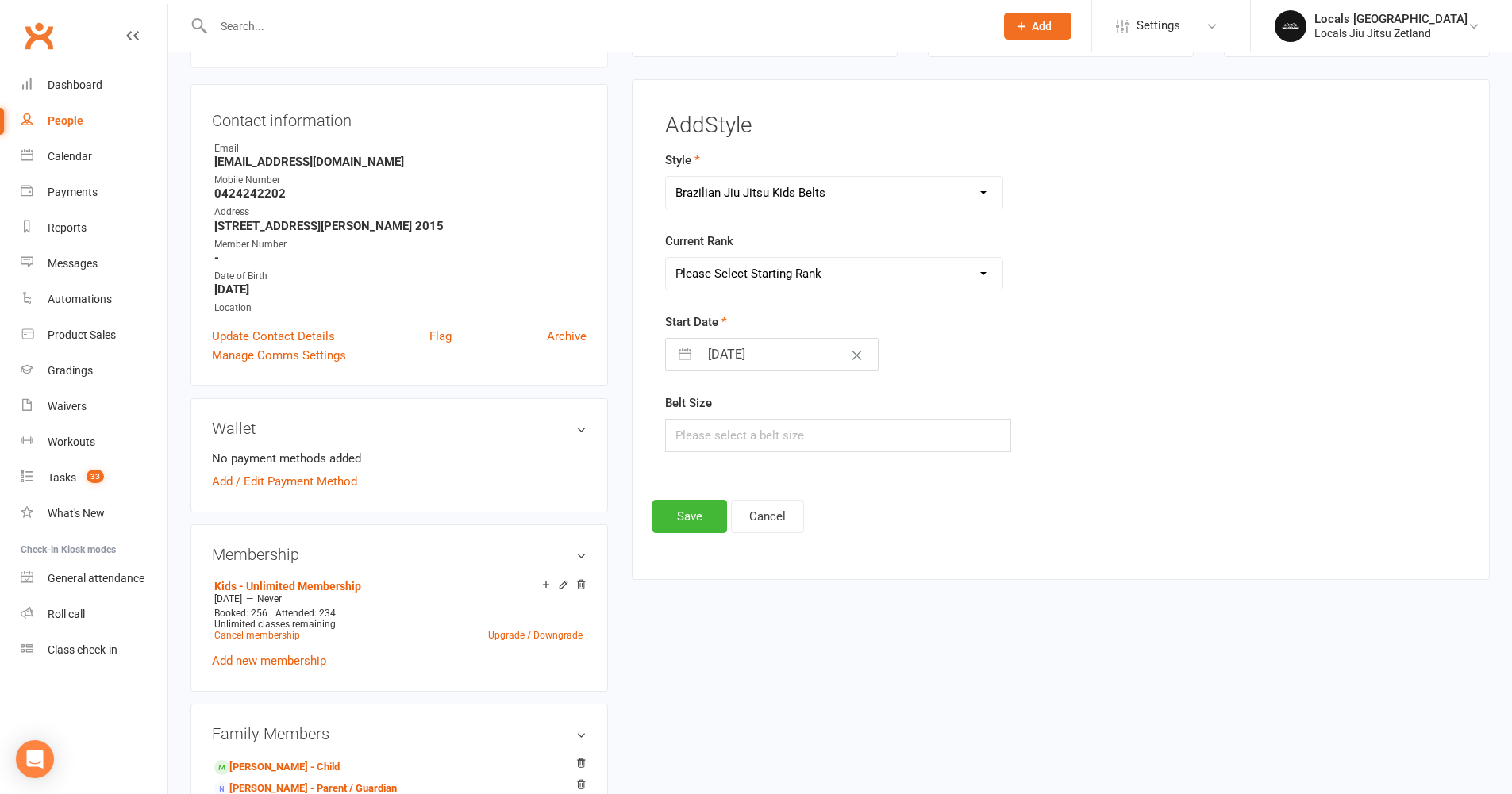
select select "32387"
click at [718, 432] on input "text" at bounding box center [839, 435] width 347 height 33
type input "Y4"
click at [675, 512] on button "Save" at bounding box center [690, 516] width 75 height 33
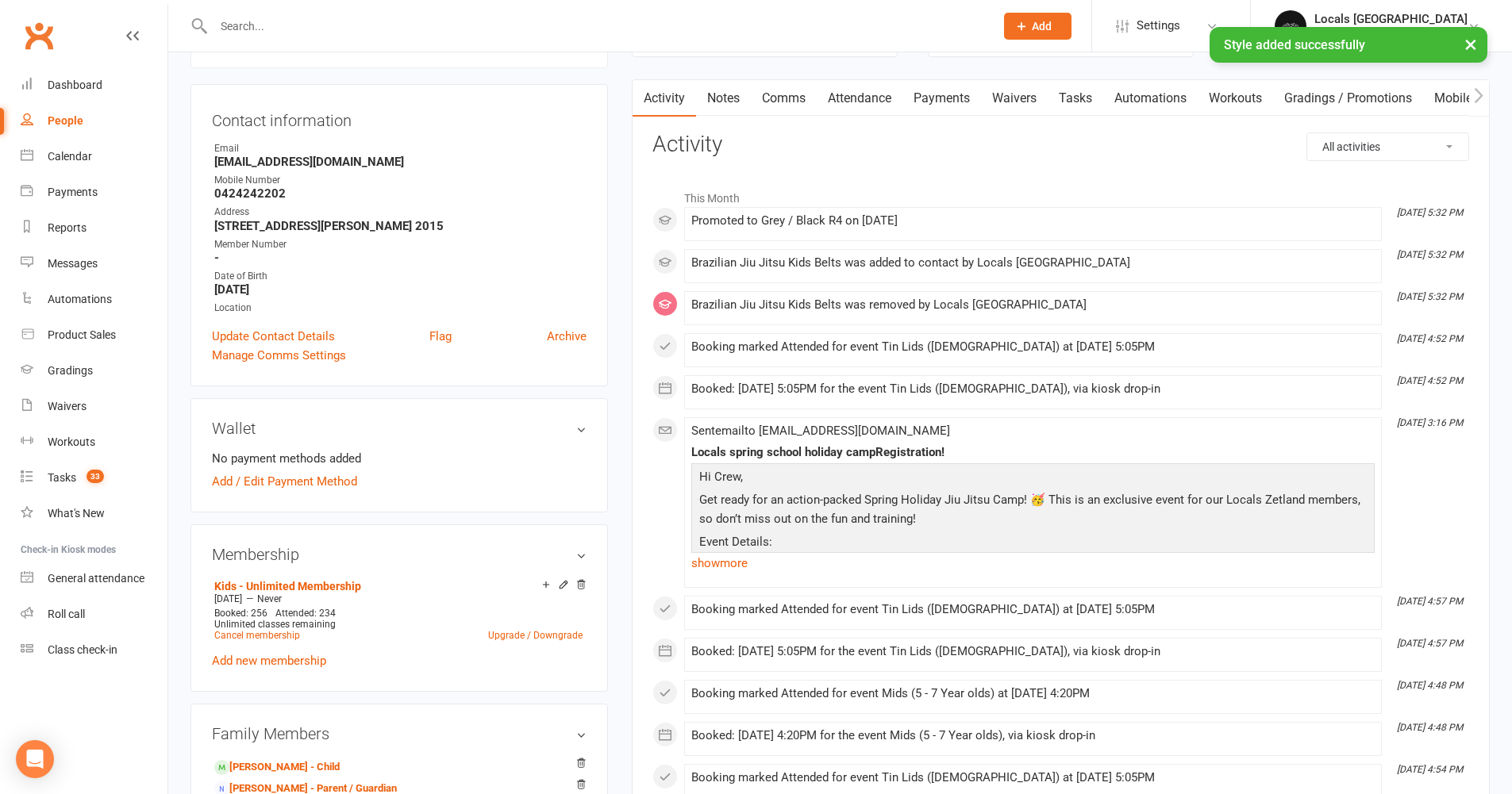
click at [256, 21] on input "text" at bounding box center [596, 26] width 775 height 23
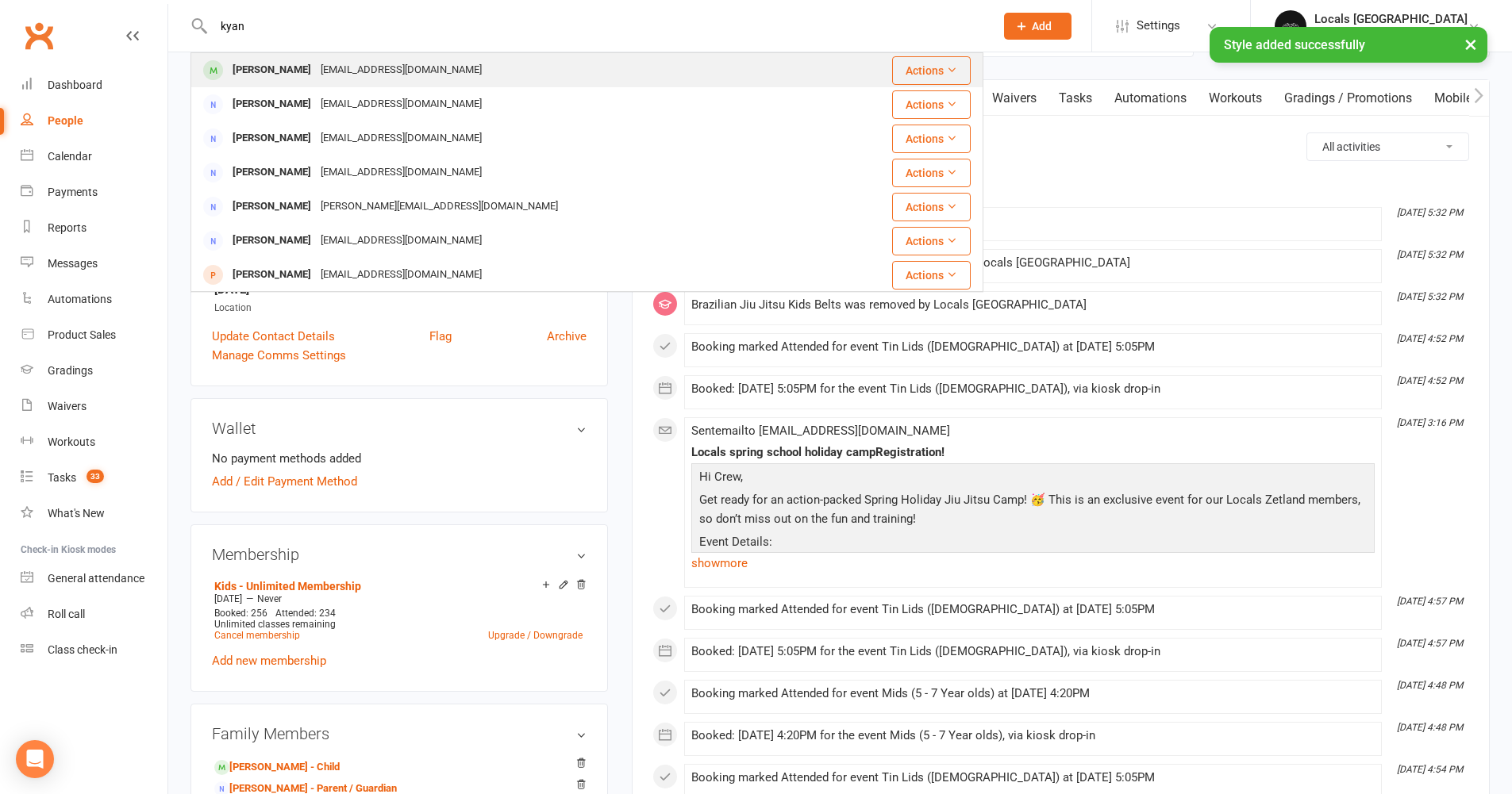
type input "kyan"
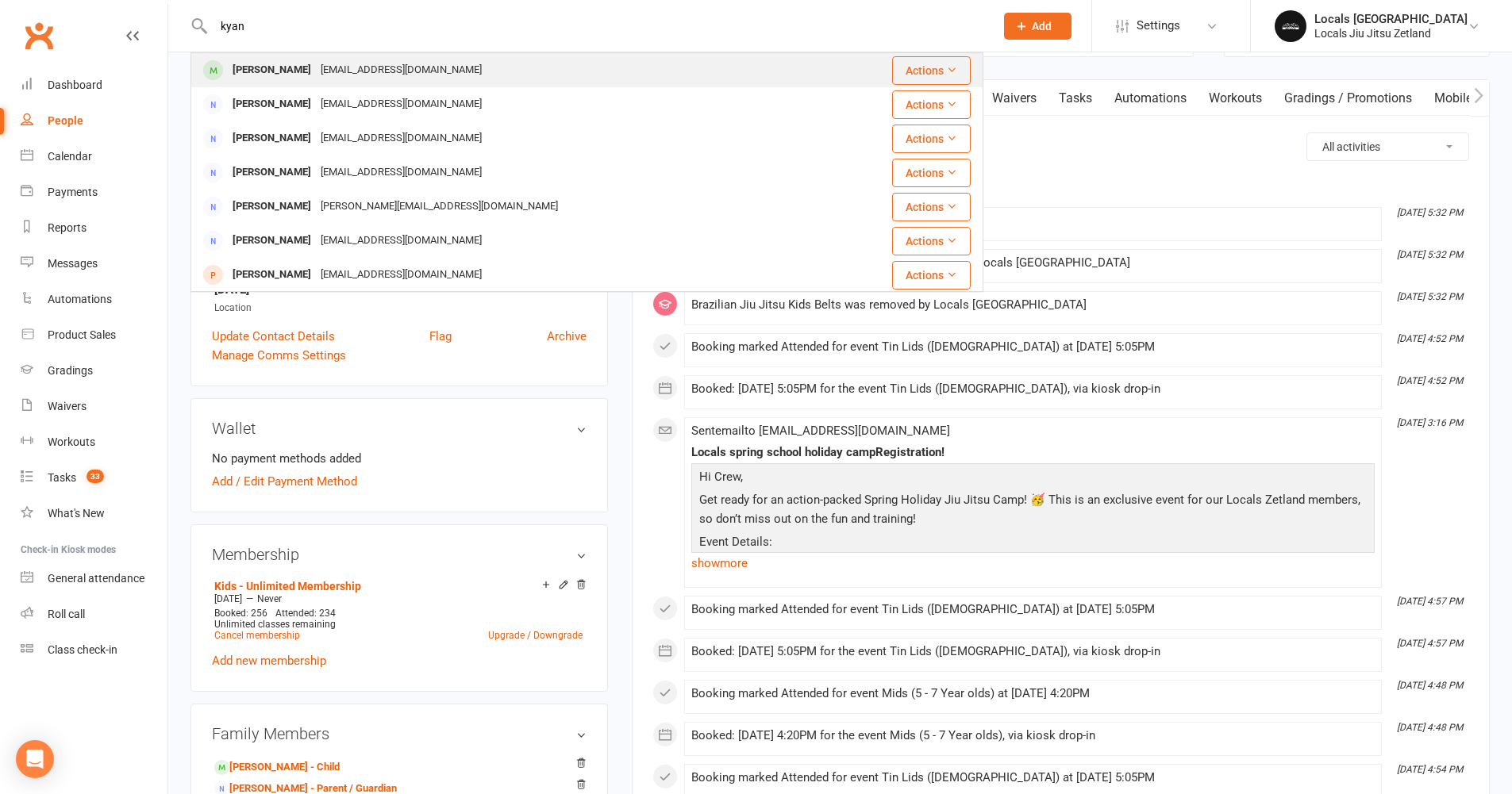
click at [252, 65] on div "Kyan Jang" at bounding box center [272, 70] width 88 height 23
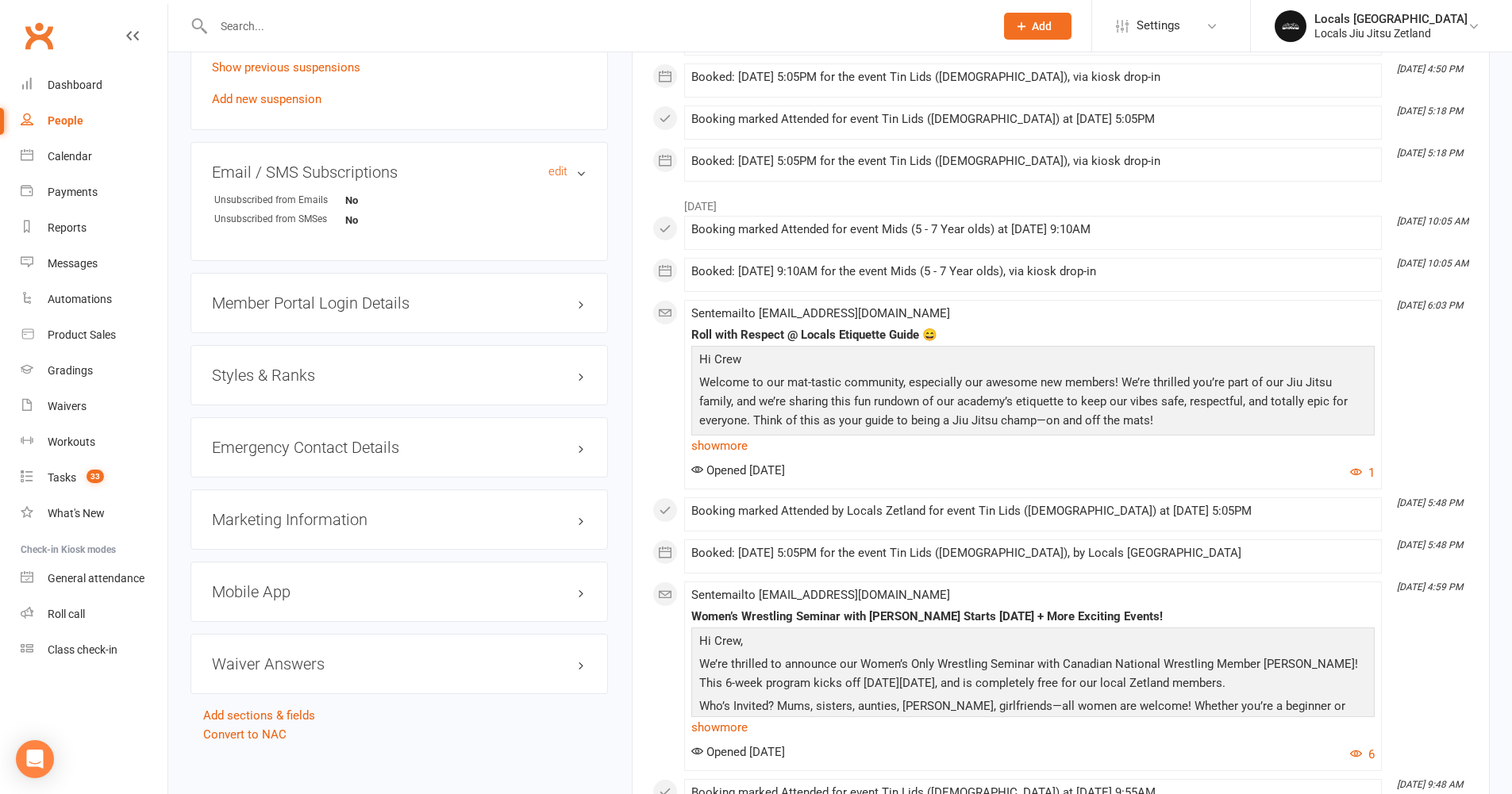
scroll to position [1035, 0]
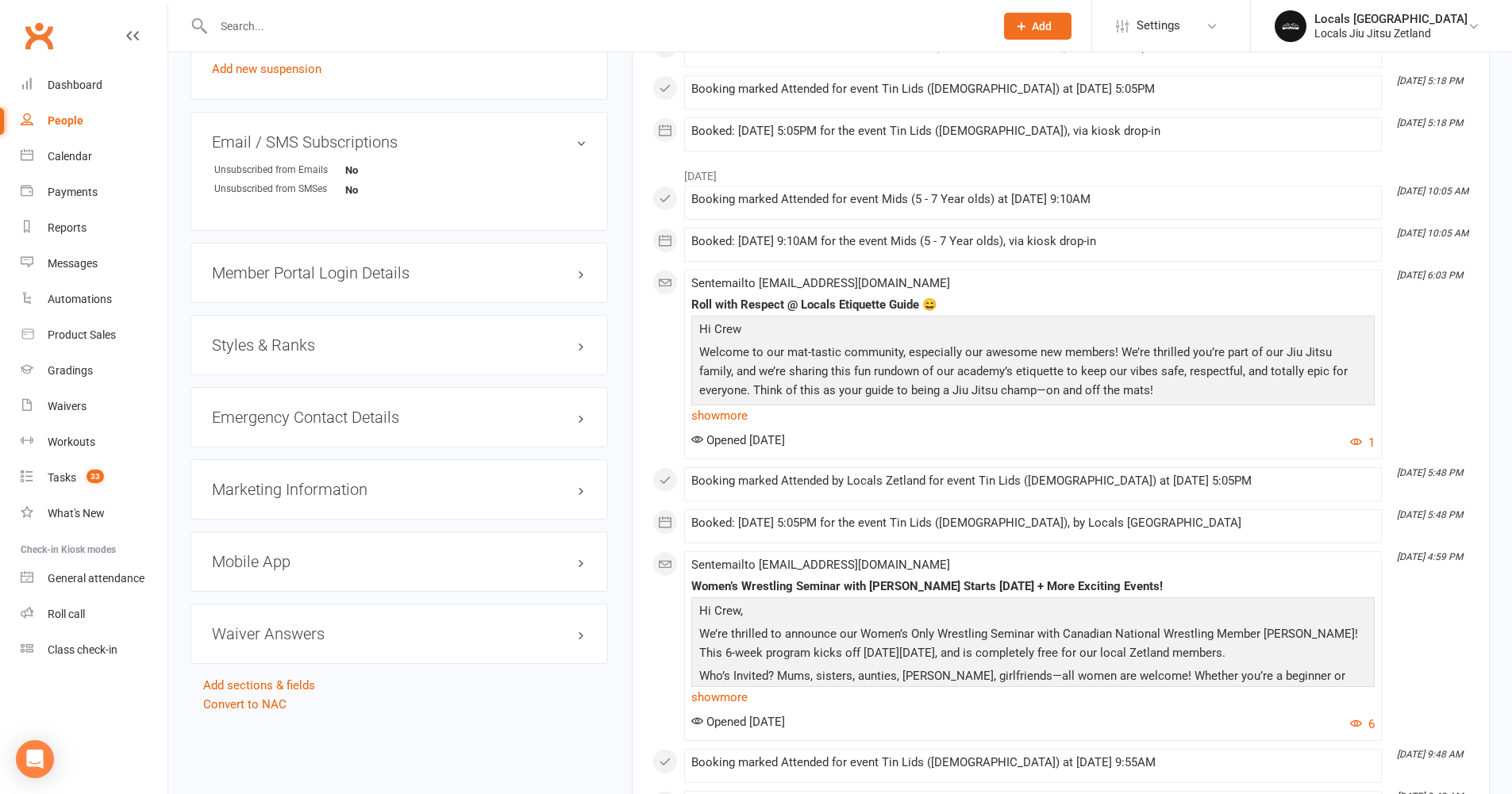
click at [453, 351] on div "Styles & Ranks" at bounding box center [399, 345] width 418 height 60
click at [453, 344] on h3 "Styles & Ranks" at bounding box center [399, 345] width 375 height 17
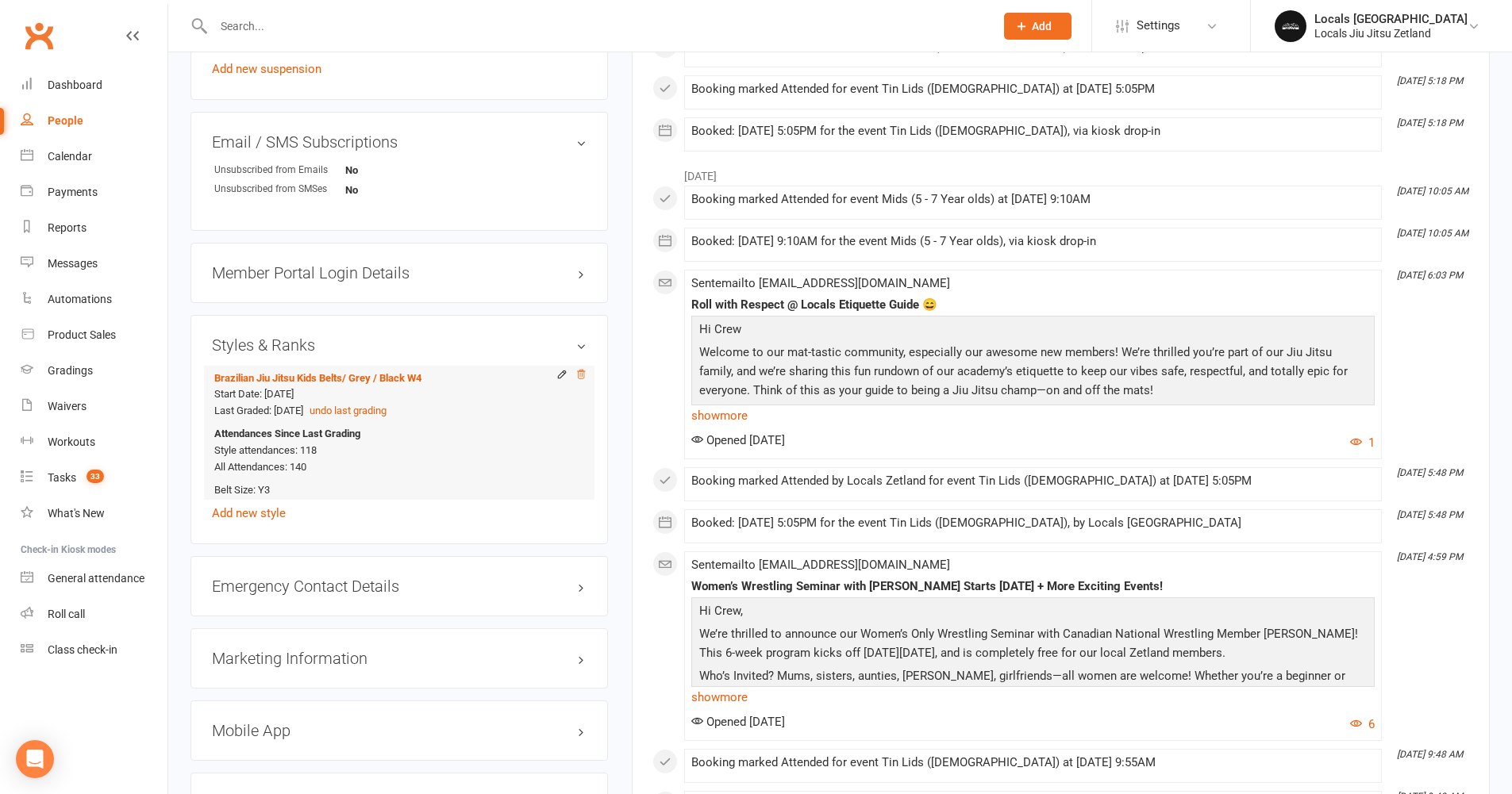
click at [581, 376] on icon at bounding box center [581, 374] width 11 height 11
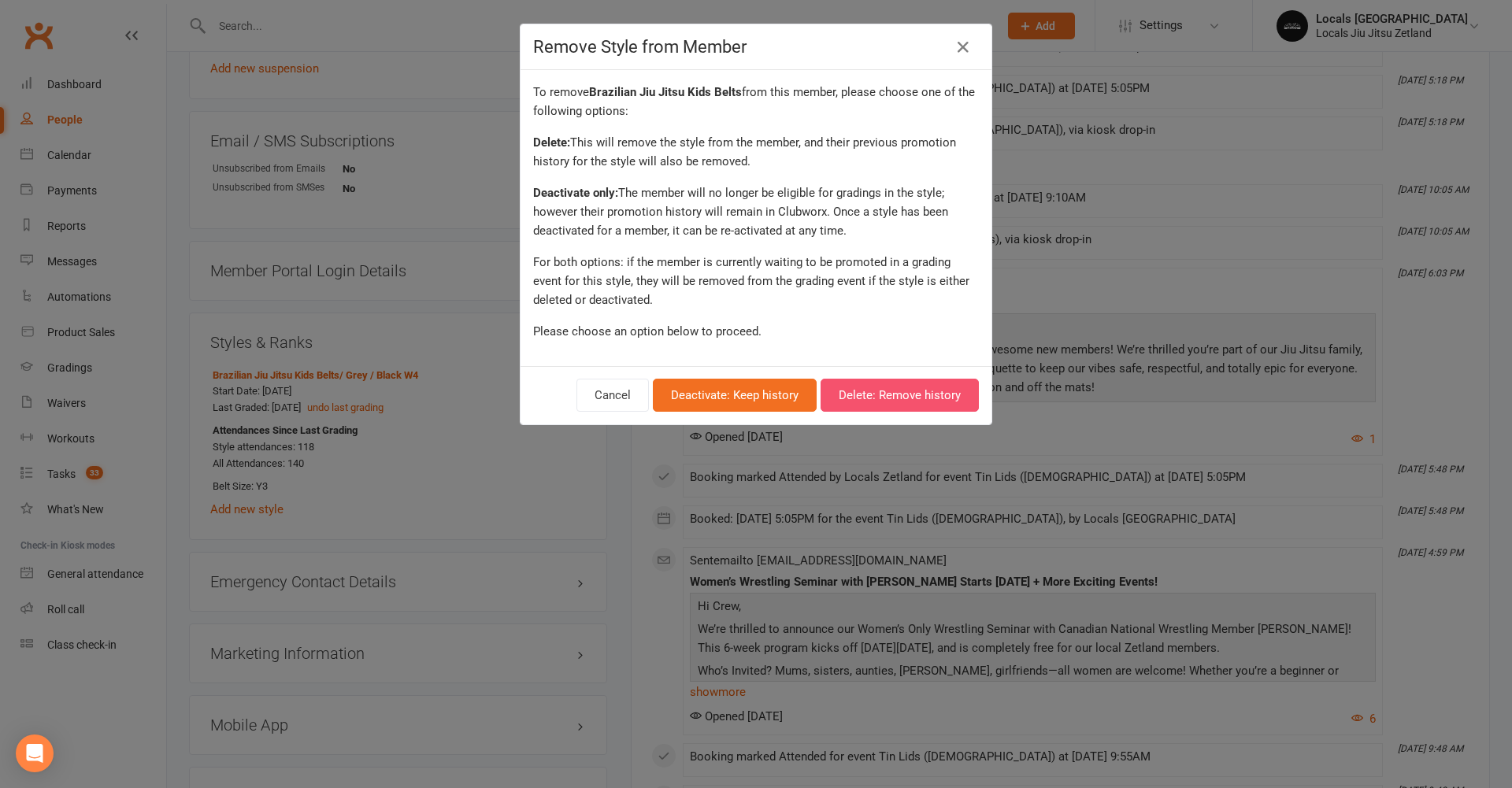
click at [886, 400] on button "Delete: Remove history" at bounding box center [899, 395] width 159 height 33
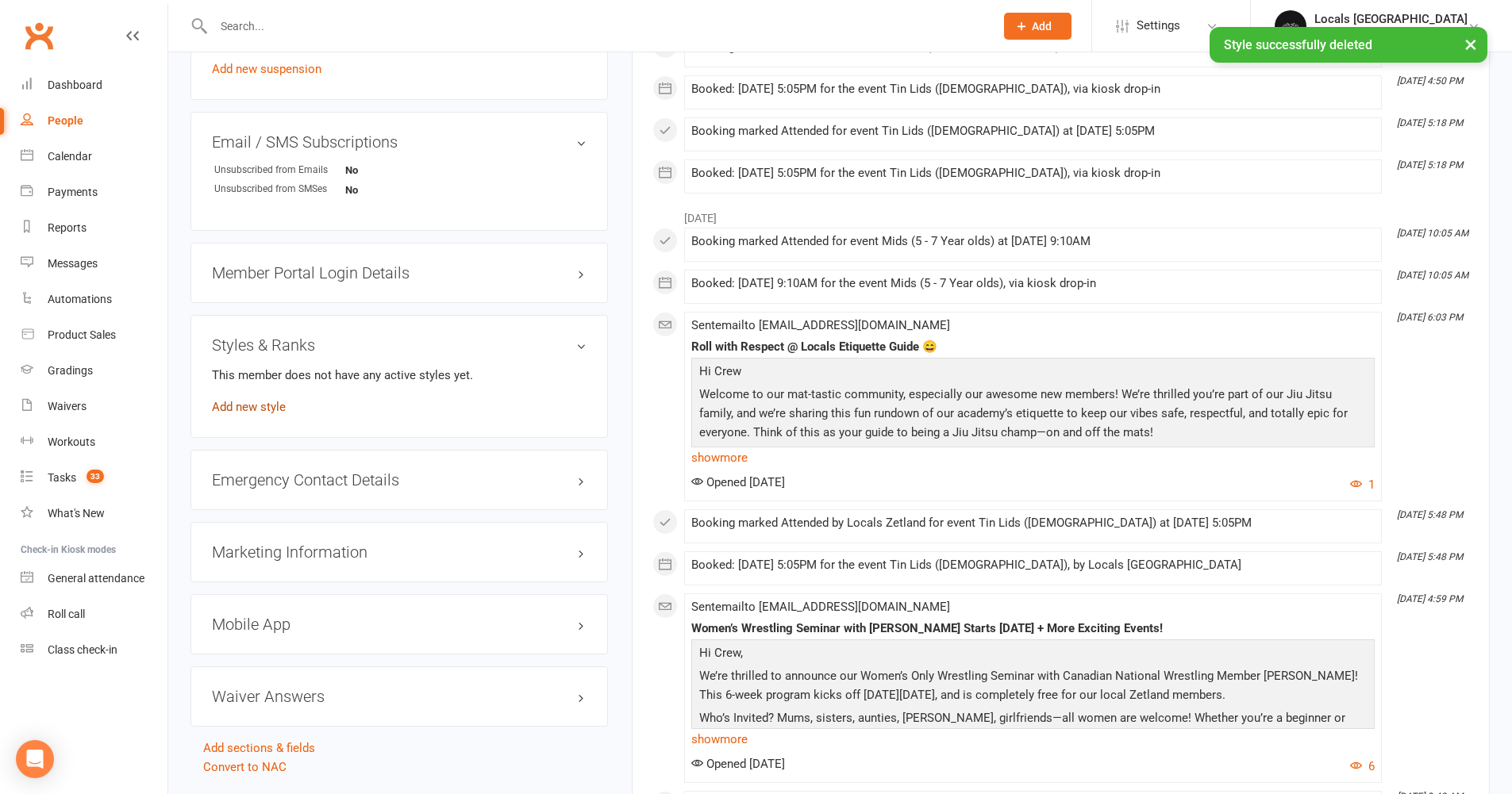
click at [277, 406] on link "Add new style" at bounding box center [249, 407] width 74 height 14
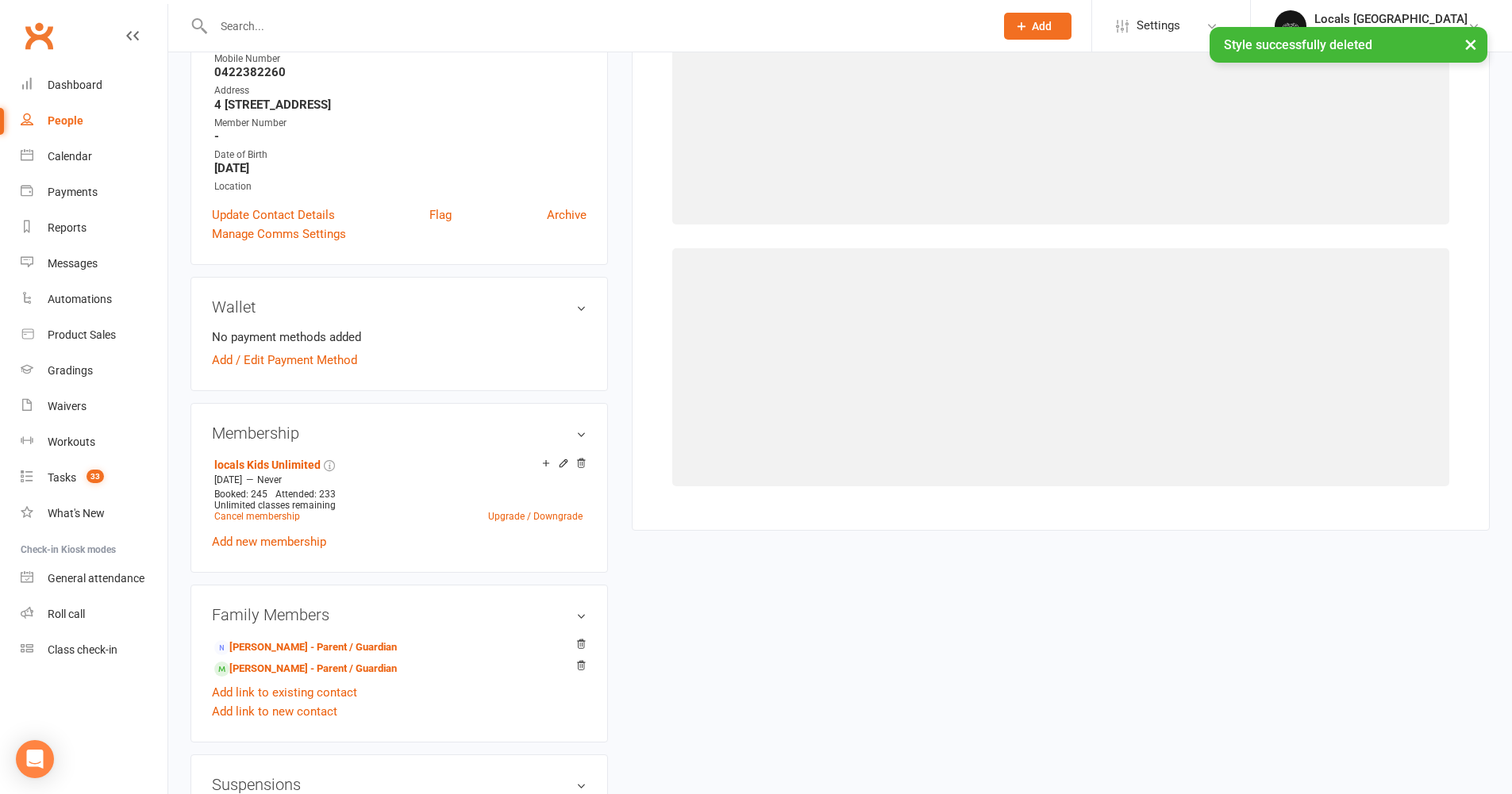
scroll to position [135, 0]
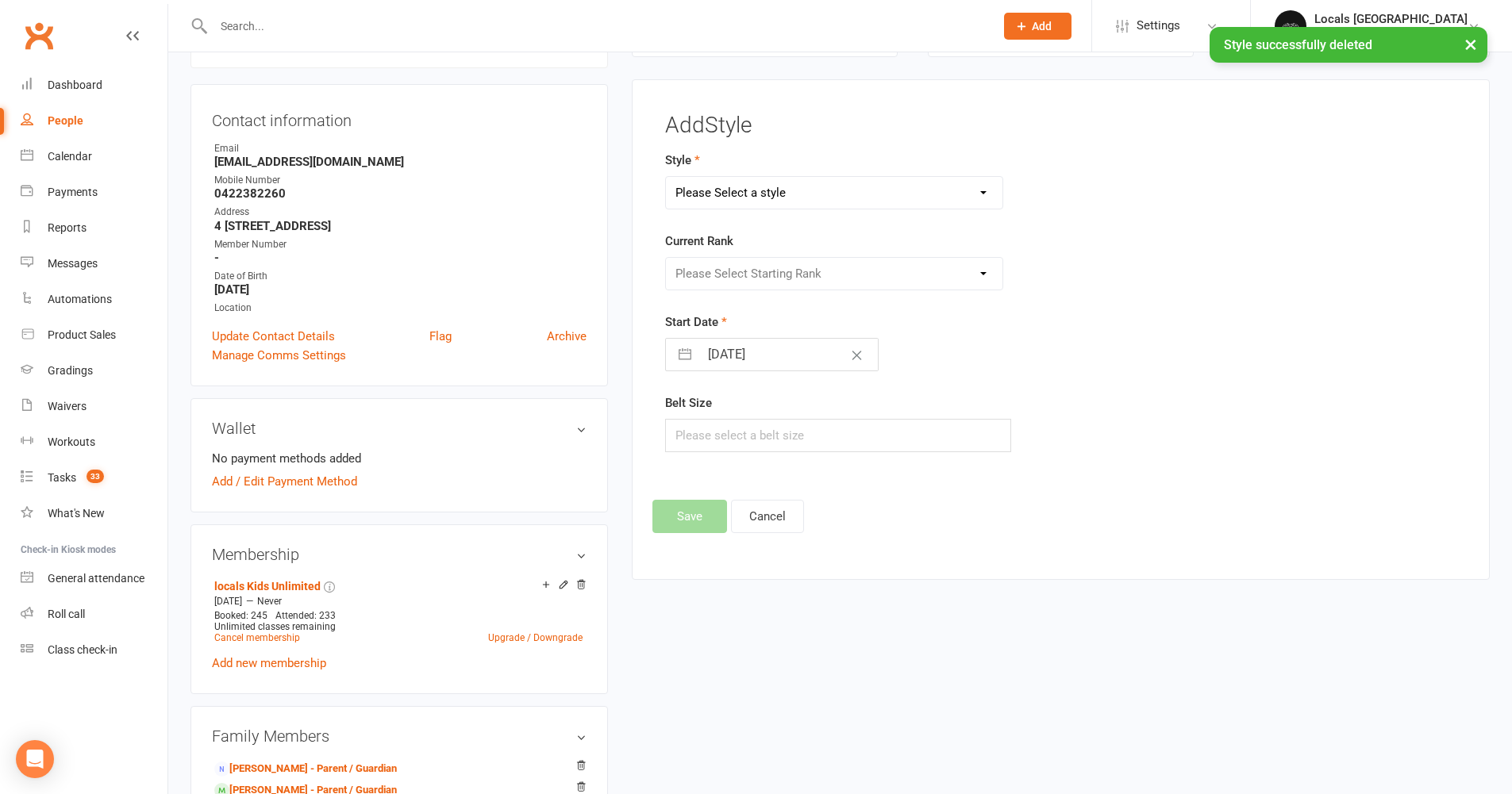
click at [691, 194] on select "Please Select a style Brazilian Jiu Jitsu Adults Belts Brazilian Jiu Jitsu Kids…" at bounding box center [835, 192] width 338 height 32
select select "2958"
click at [719, 266] on select "Please Select Starting Rank White White W1 White W2 White W3 White W4 White R1 …" at bounding box center [835, 273] width 338 height 32
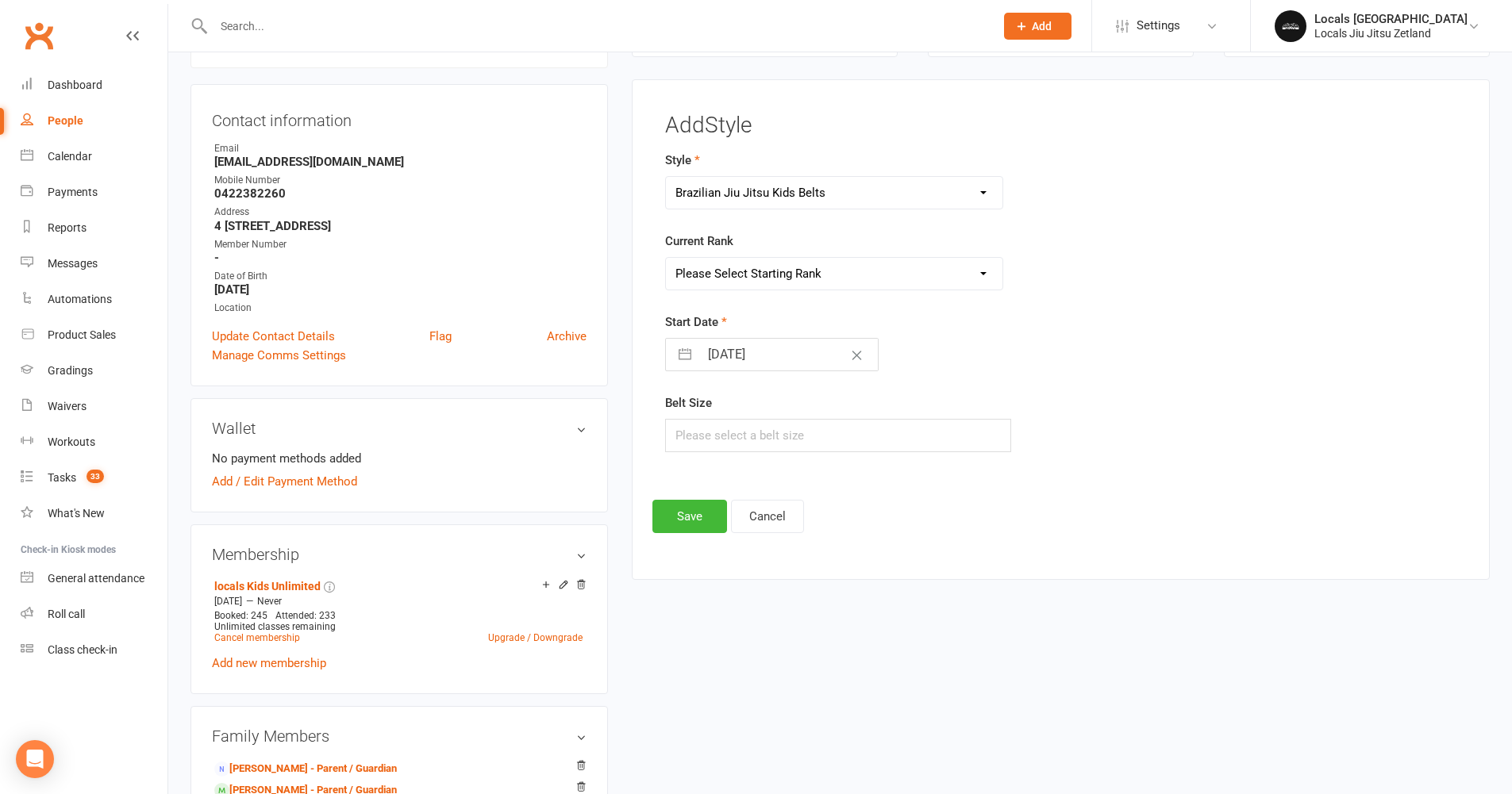
select select "32384"
click at [783, 440] on input "text" at bounding box center [839, 435] width 347 height 33
type input "Y3"
click at [714, 521] on button "Save" at bounding box center [690, 516] width 75 height 33
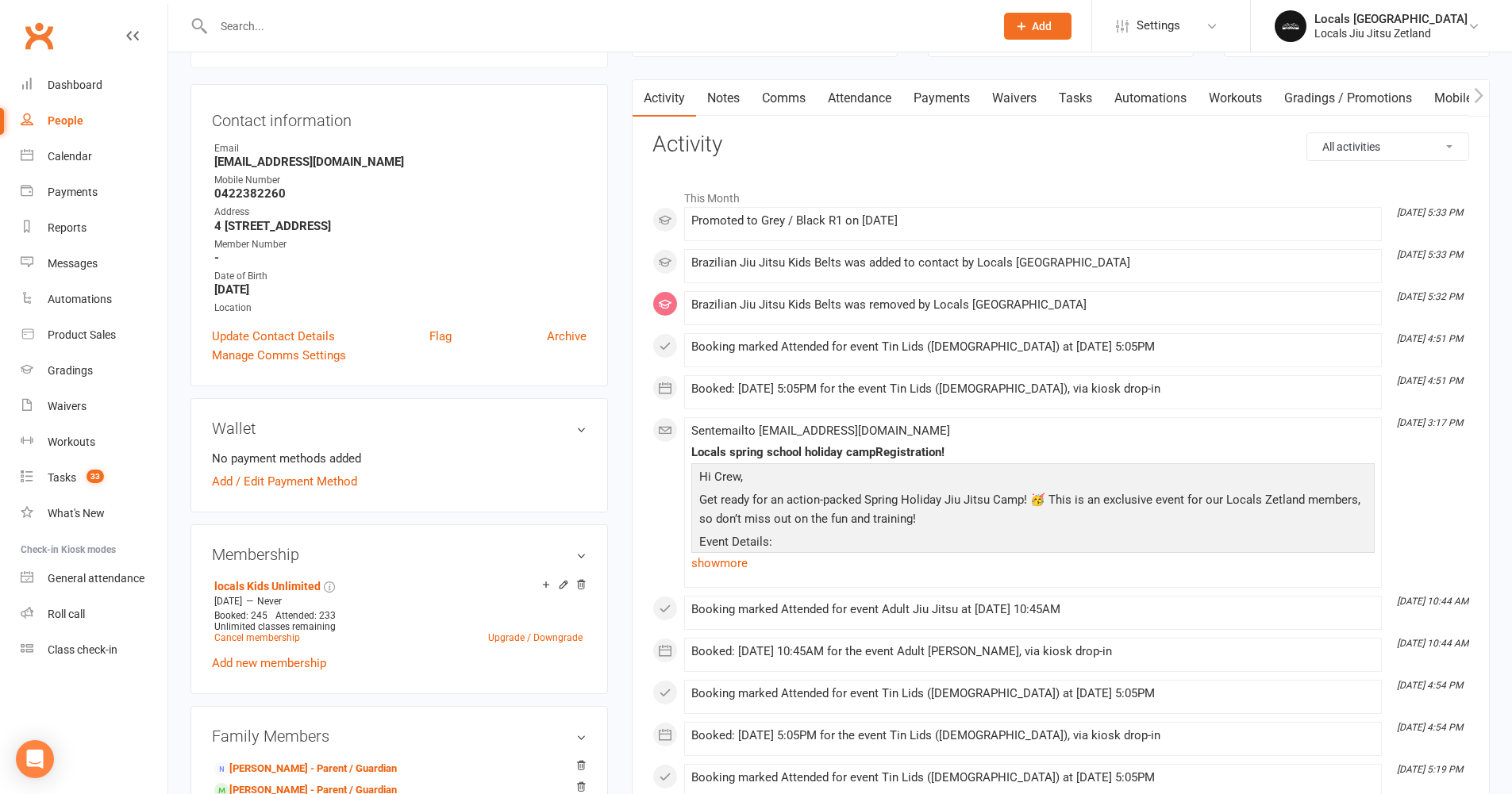
click at [276, 33] on input "text" at bounding box center [596, 26] width 775 height 23
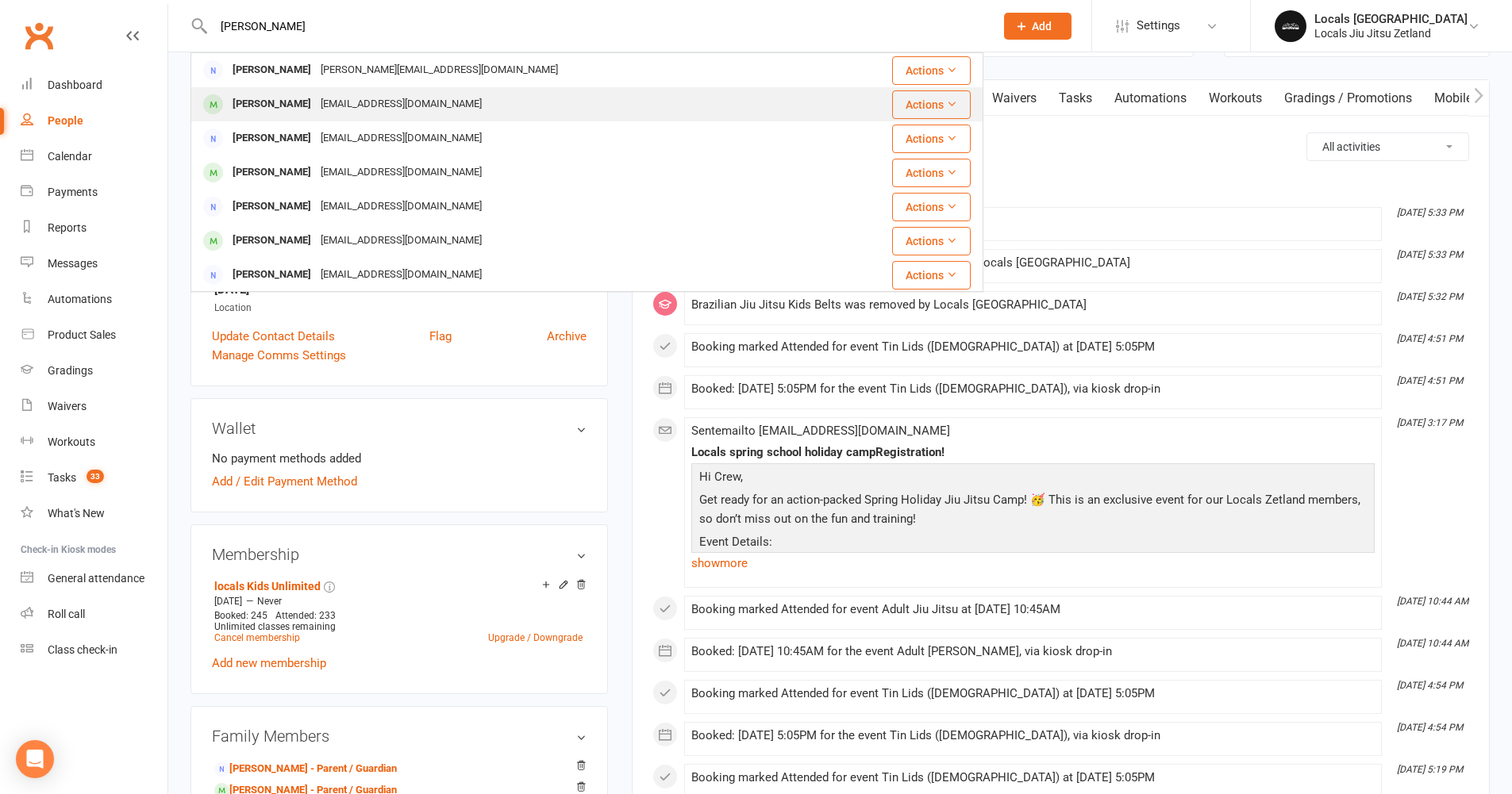
type input "alex q"
click at [316, 106] on div "ciodonohoe@gmail.com" at bounding box center [401, 105] width 171 height 23
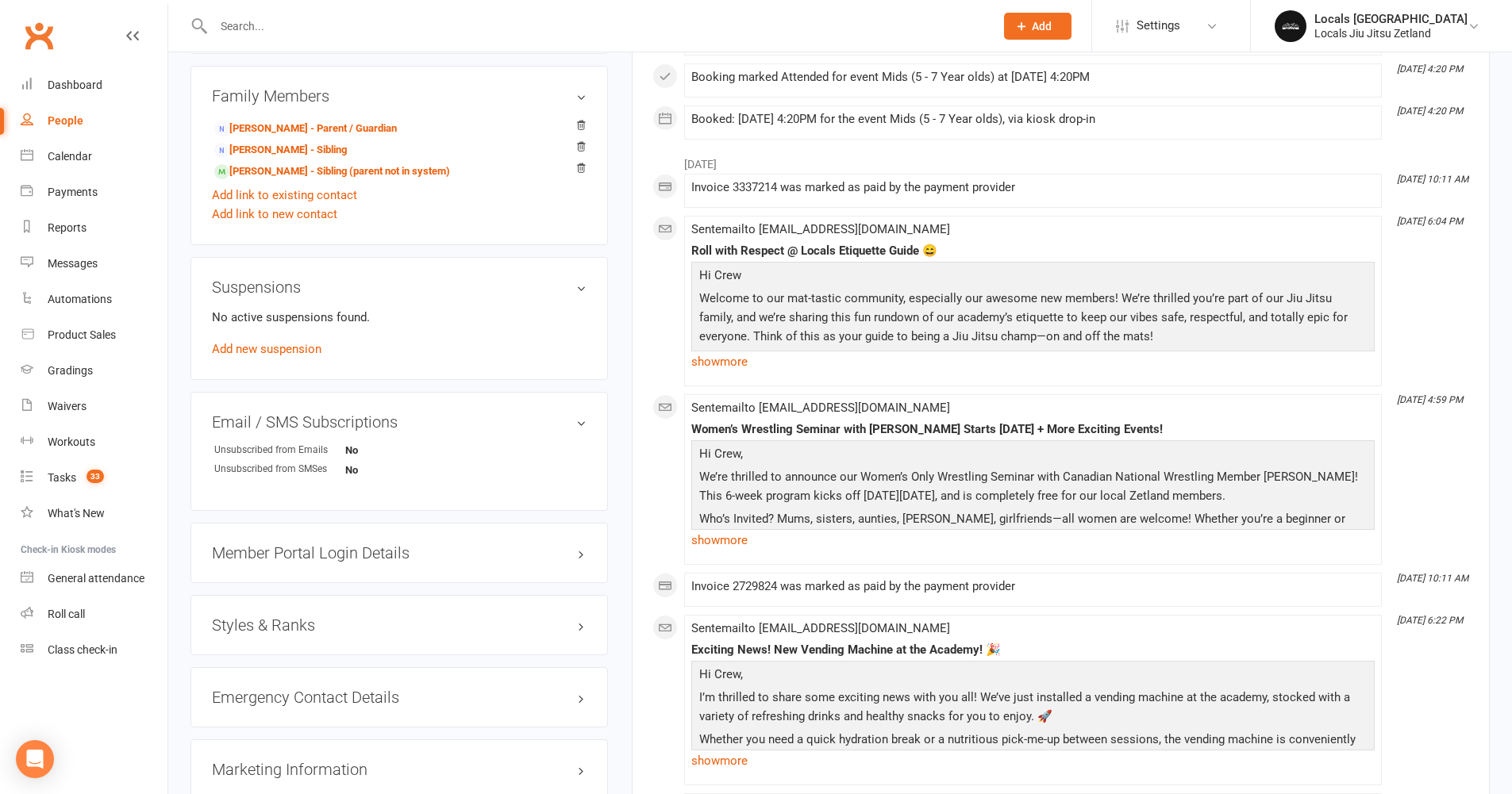
scroll to position [870, 0]
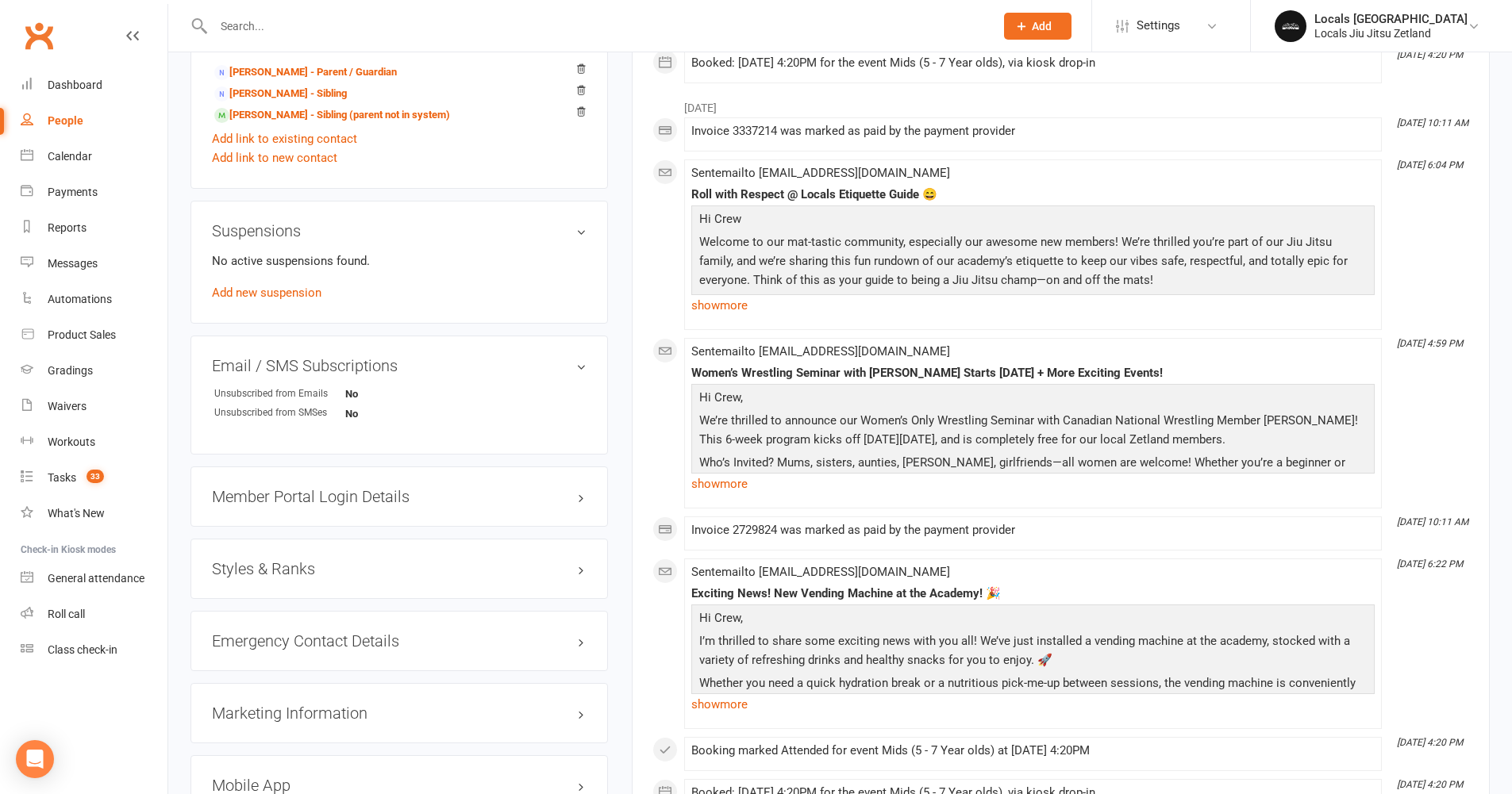
click at [324, 570] on h3 "Styles & Ranks" at bounding box center [399, 568] width 375 height 17
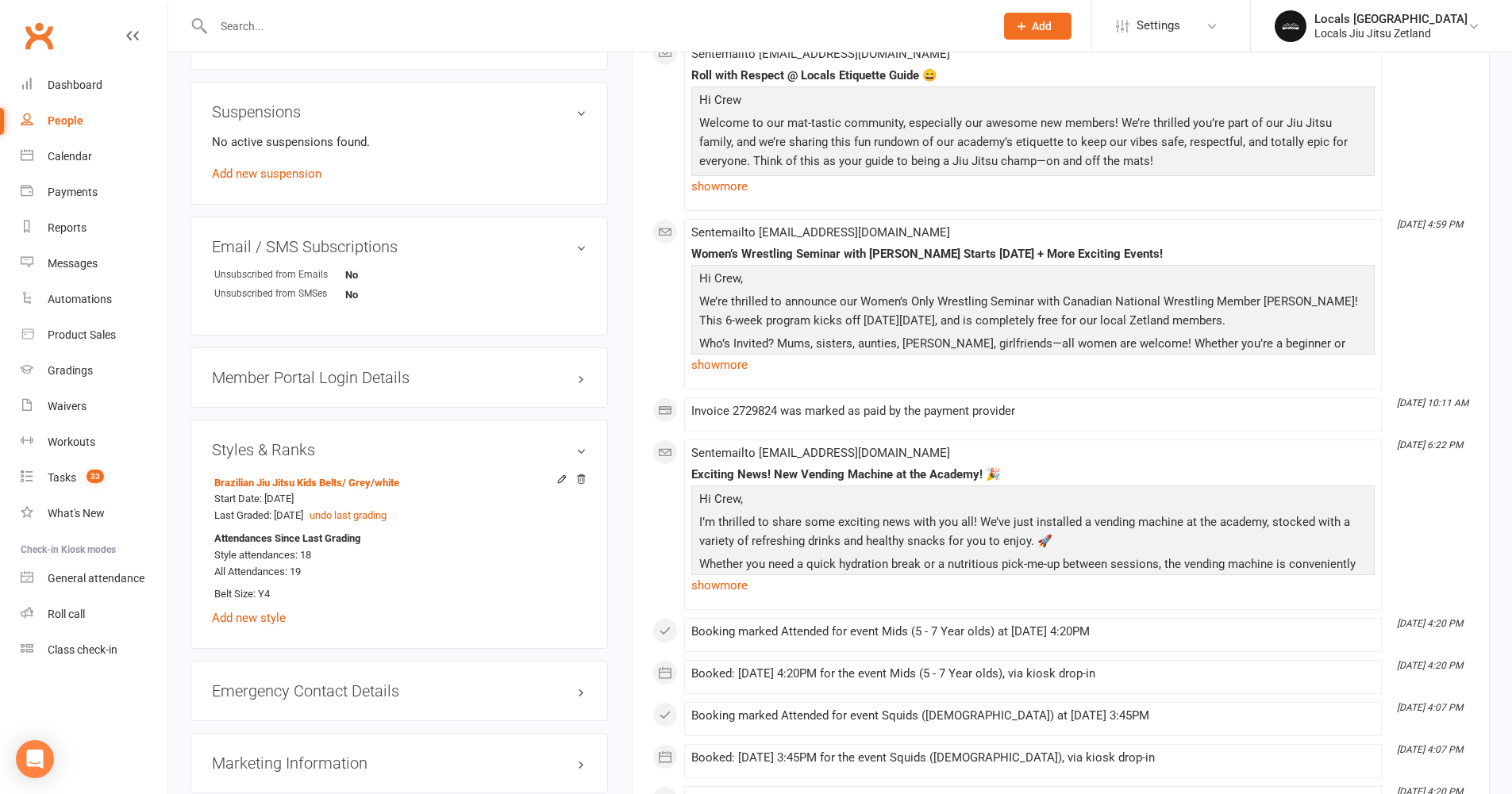
scroll to position [0, 0]
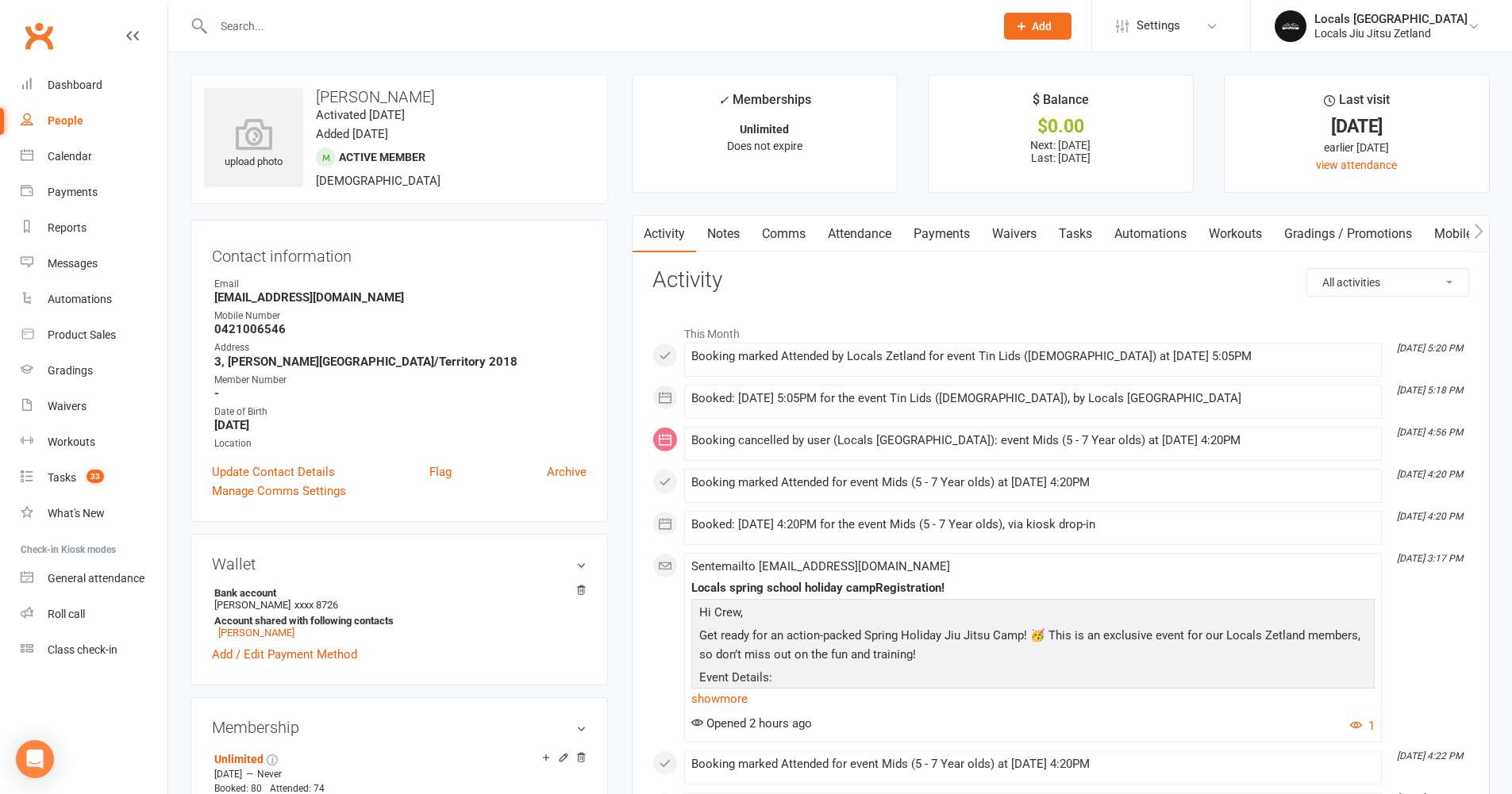
click at [859, 239] on link "Attendance" at bounding box center [859, 234] width 86 height 36
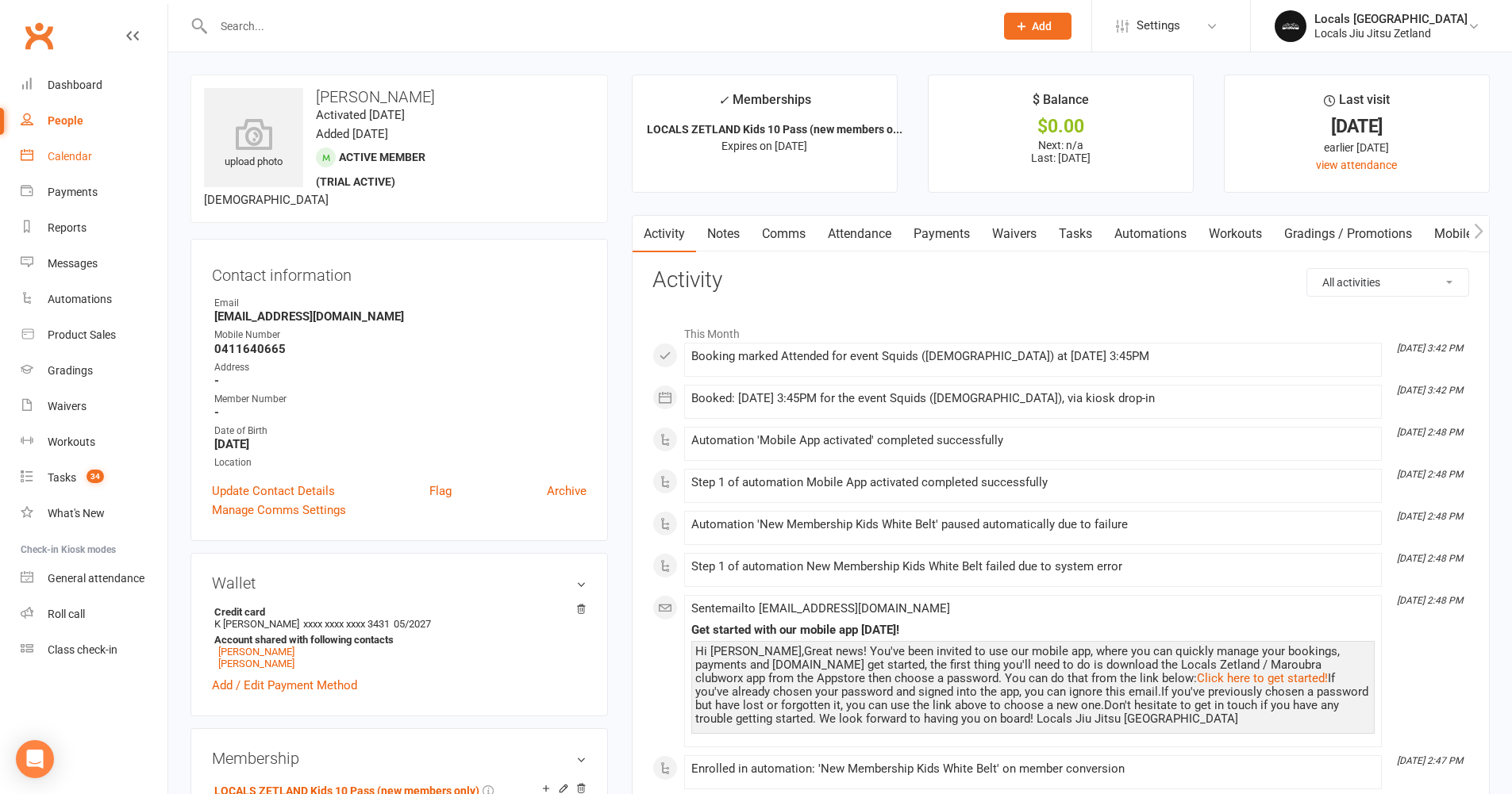
click at [69, 160] on div "Calendar" at bounding box center [70, 156] width 44 height 13
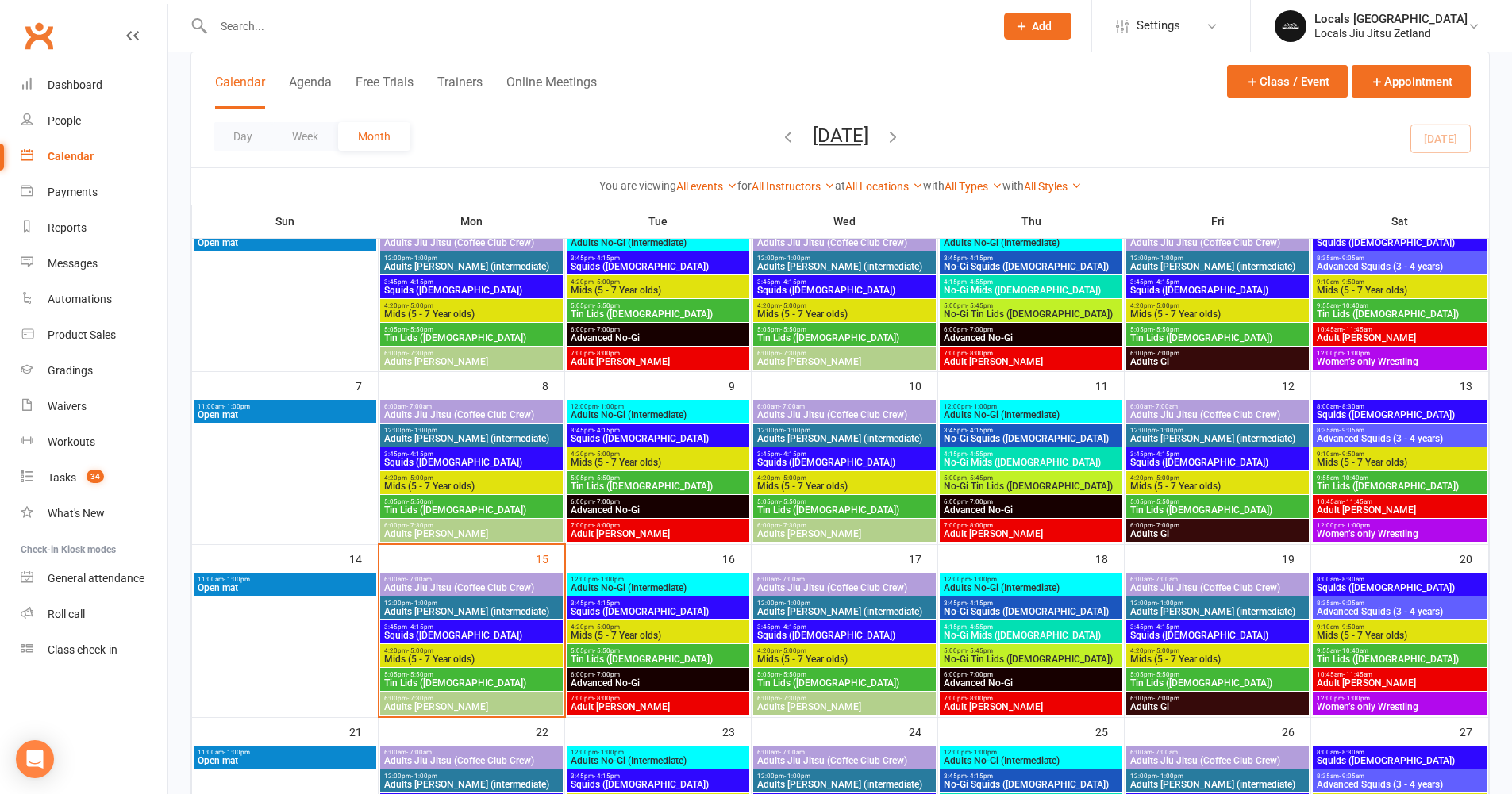
scroll to position [241, 0]
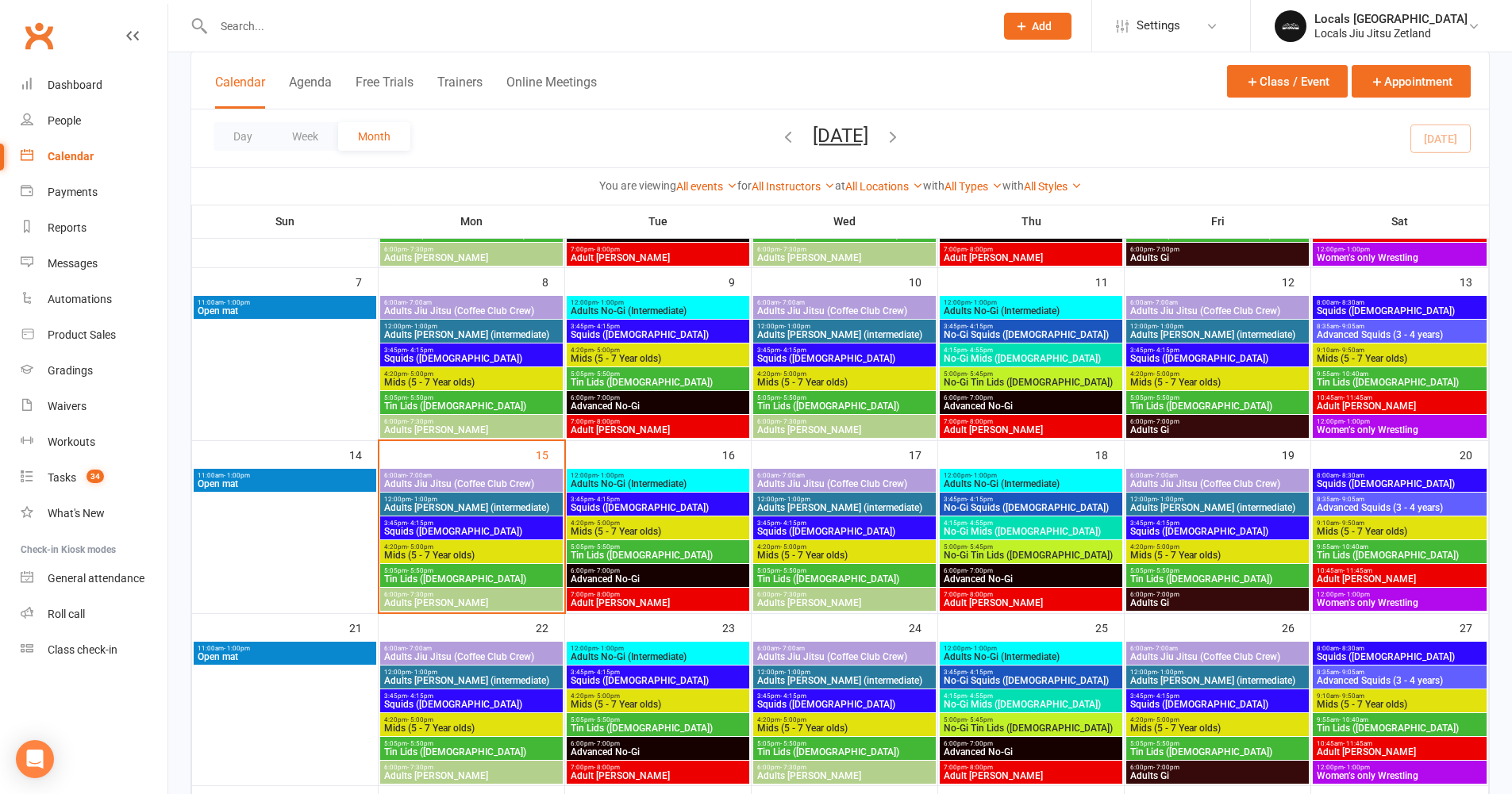
click at [470, 552] on span "Mids (5 - 7 Year olds)" at bounding box center [471, 555] width 176 height 10
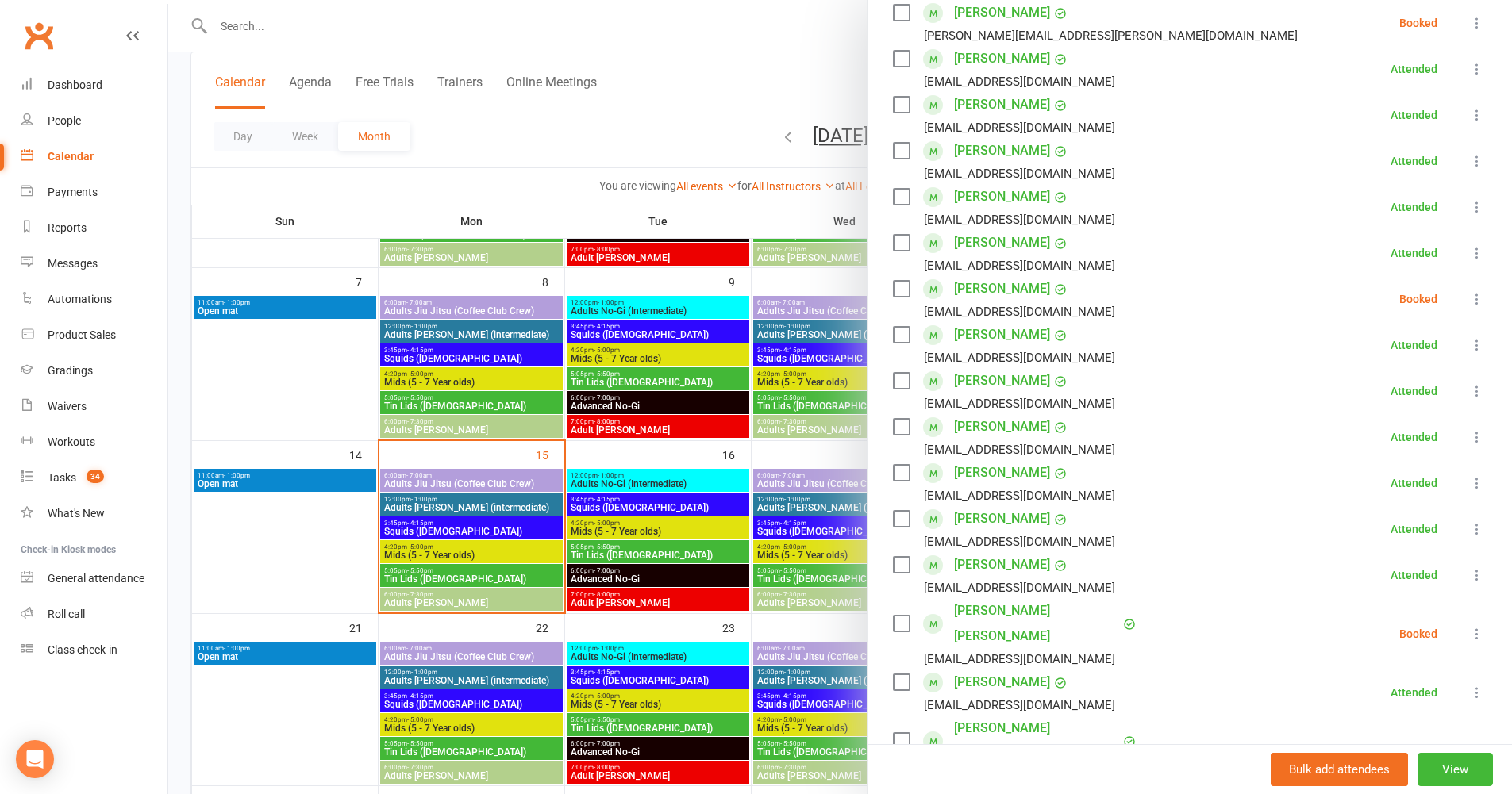
scroll to position [296, 0]
click at [897, 104] on label at bounding box center [901, 104] width 16 height 16
click at [1468, 623] on button at bounding box center [1477, 632] width 19 height 19
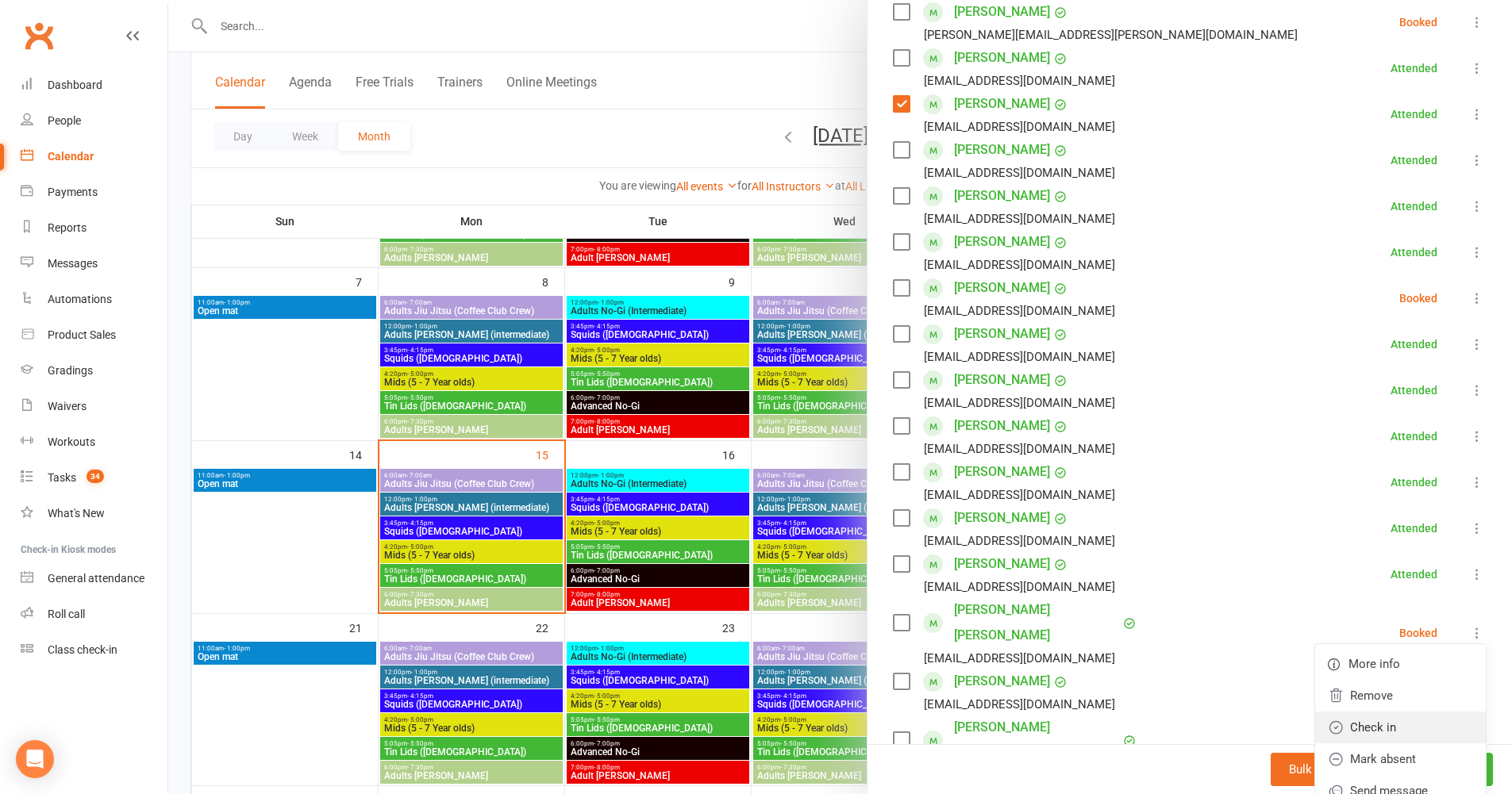
click at [1376, 712] on link "Check in" at bounding box center [1400, 727] width 171 height 32
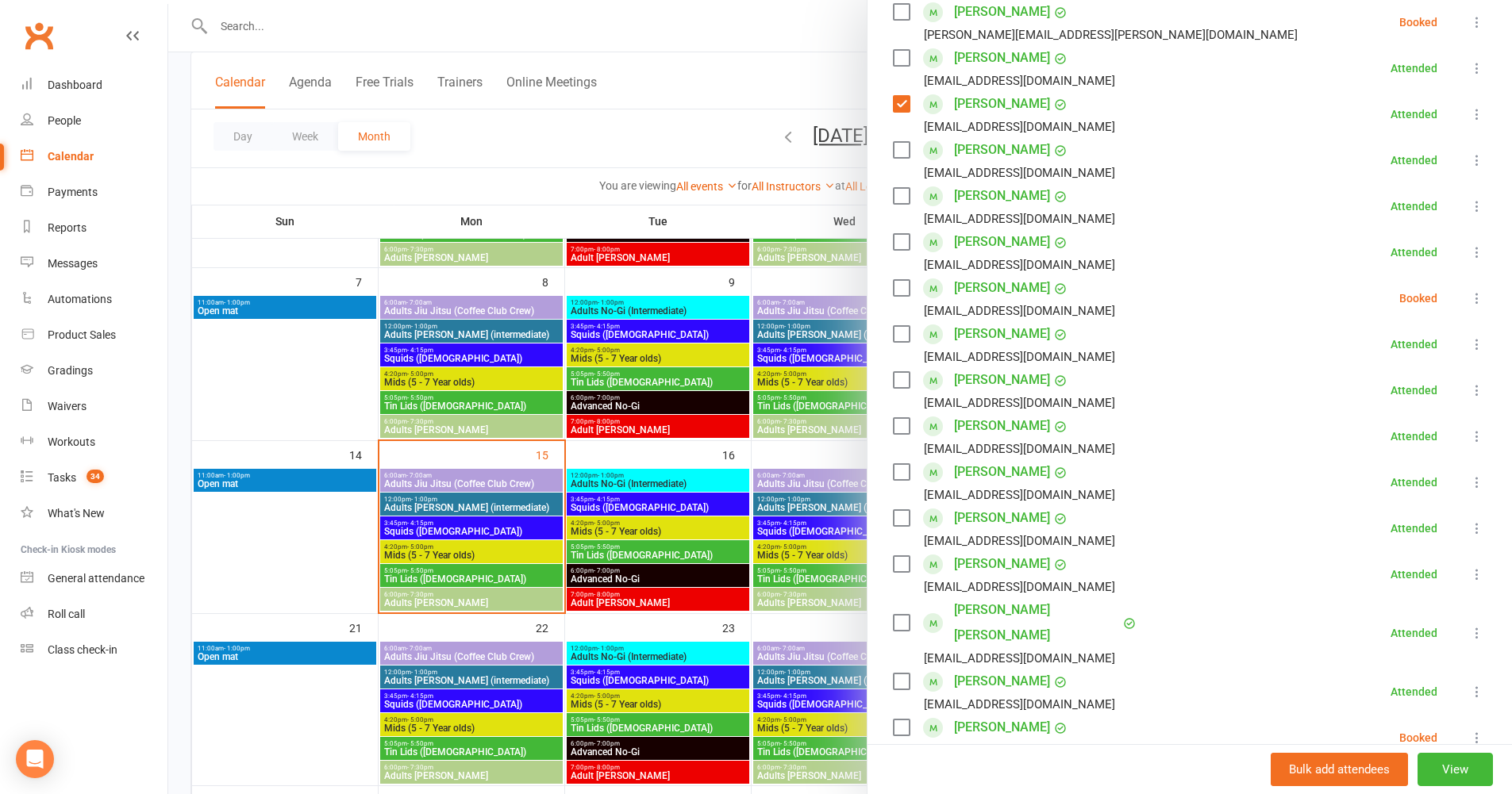
click at [881, 613] on div "Class kiosk mode Roll call 4:20 PM - 5:00 PM, Monday, September, 15, 2025 with …" at bounding box center [1190, 467] width 645 height 1392
click at [893, 615] on label at bounding box center [901, 623] width 16 height 16
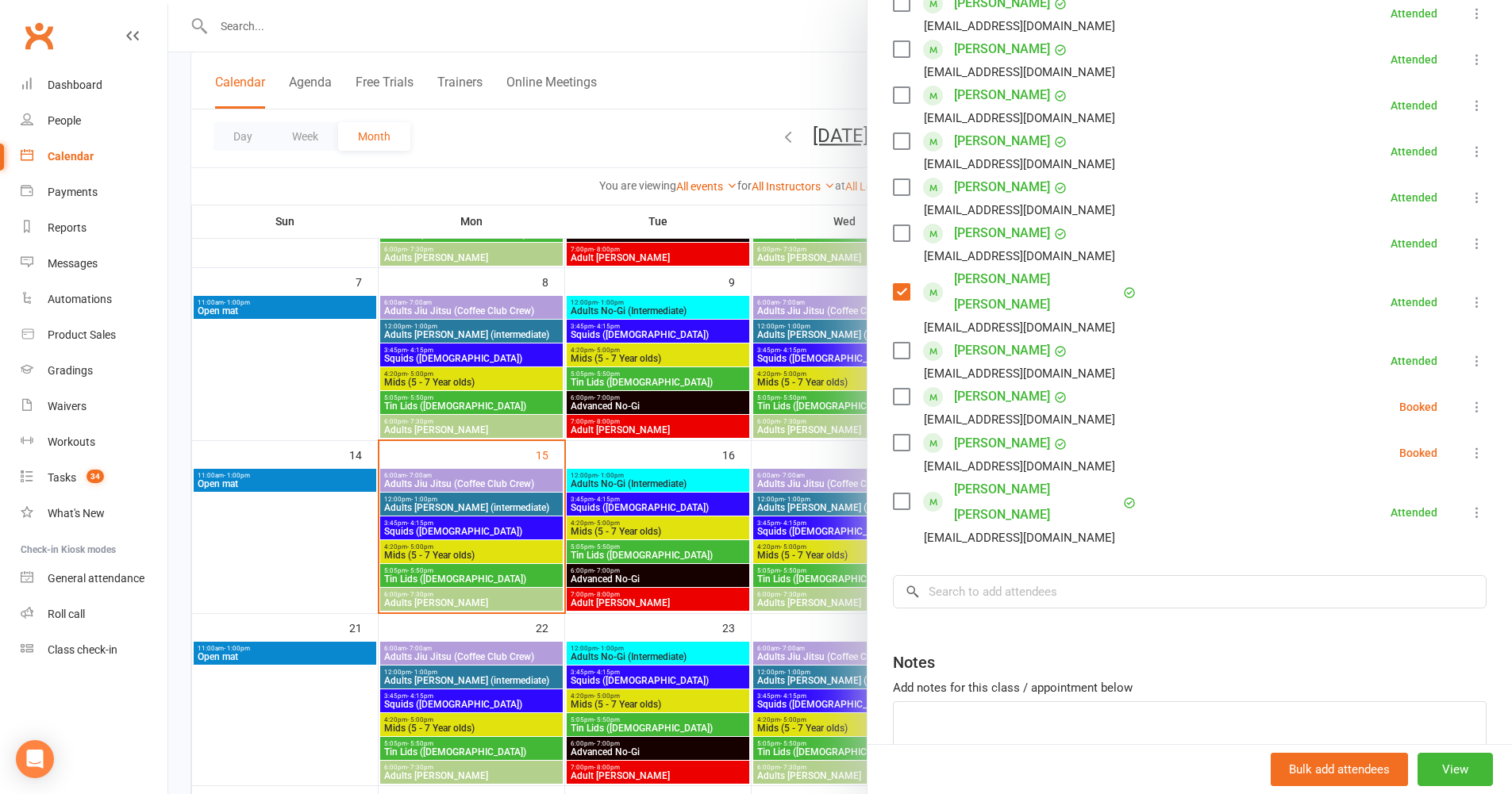
click at [895, 494] on label at bounding box center [901, 502] width 16 height 16
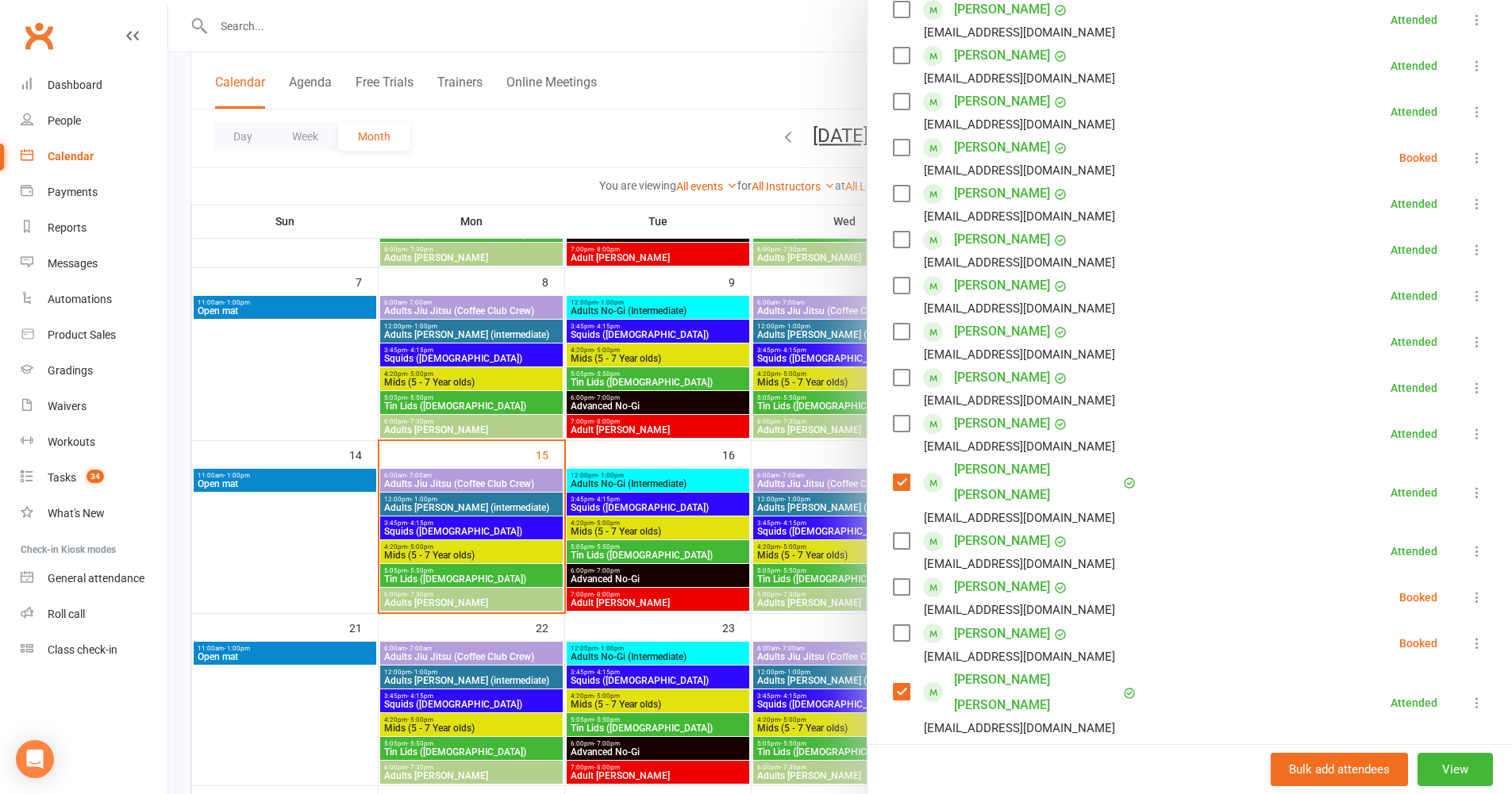
scroll to position [317, 0]
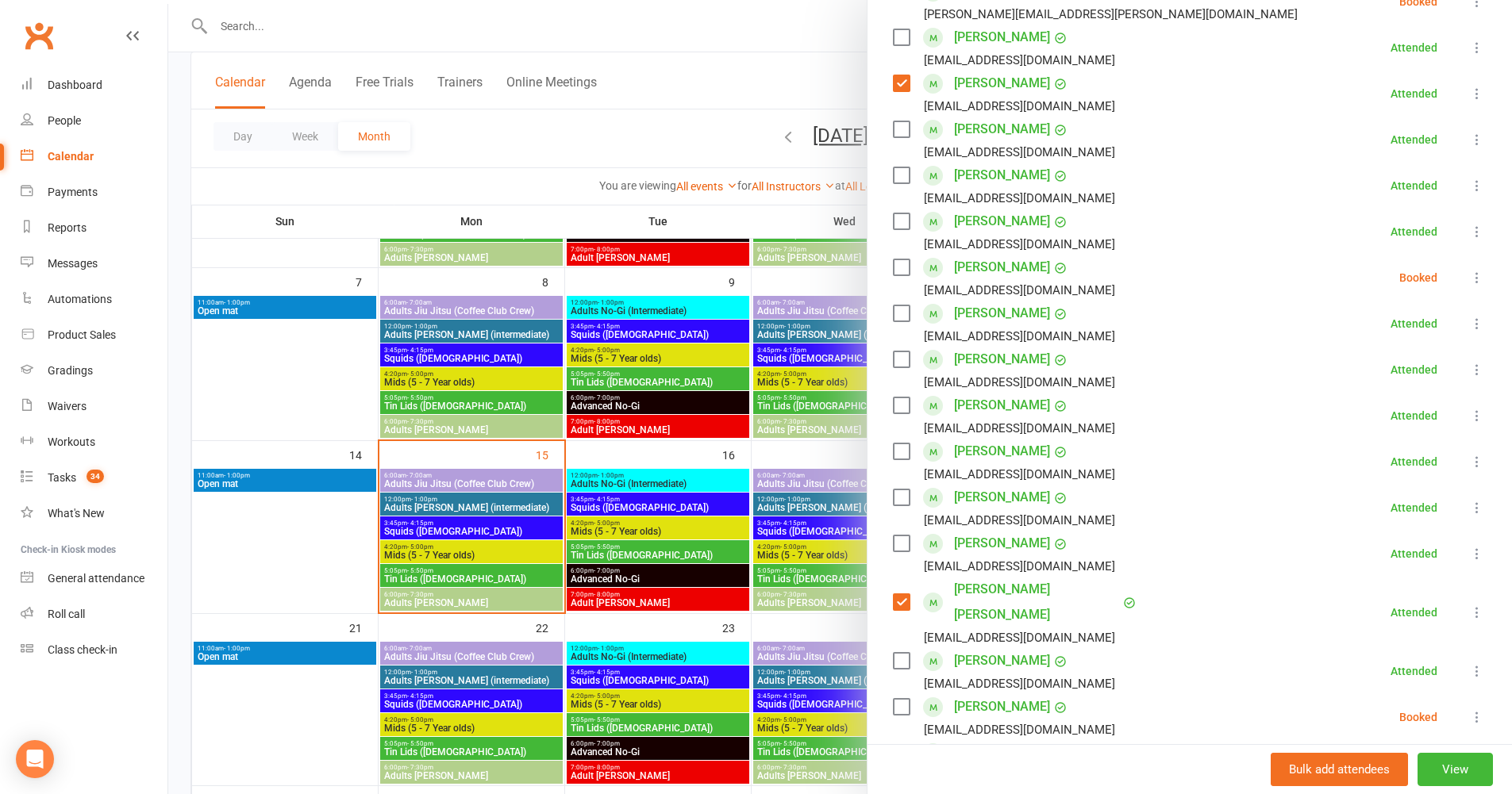
click at [903, 269] on label at bounding box center [901, 268] width 16 height 16
click at [1470, 280] on icon at bounding box center [1478, 278] width 16 height 16
click at [1372, 378] on link "Check in" at bounding box center [1400, 372] width 171 height 32
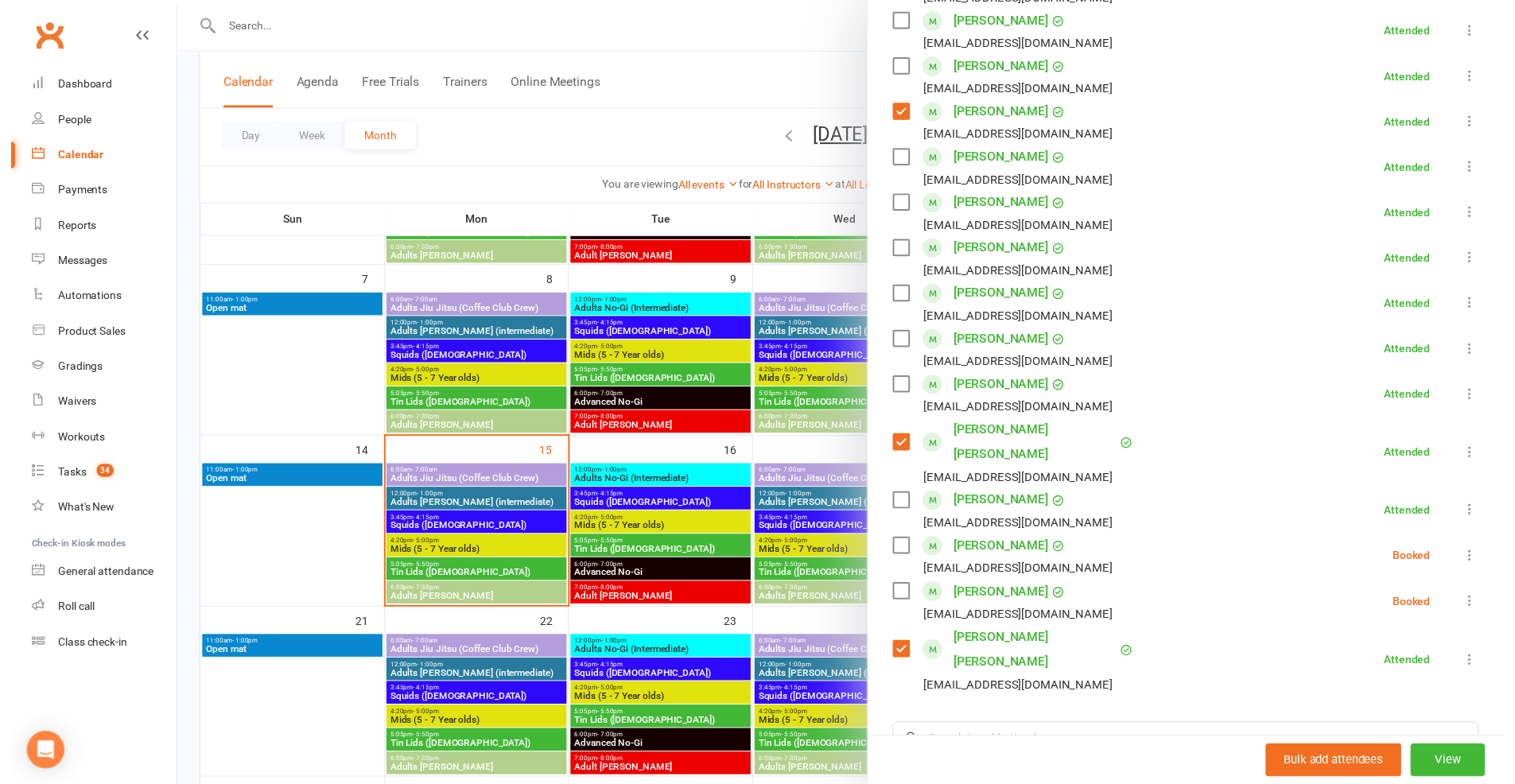
scroll to position [495, 0]
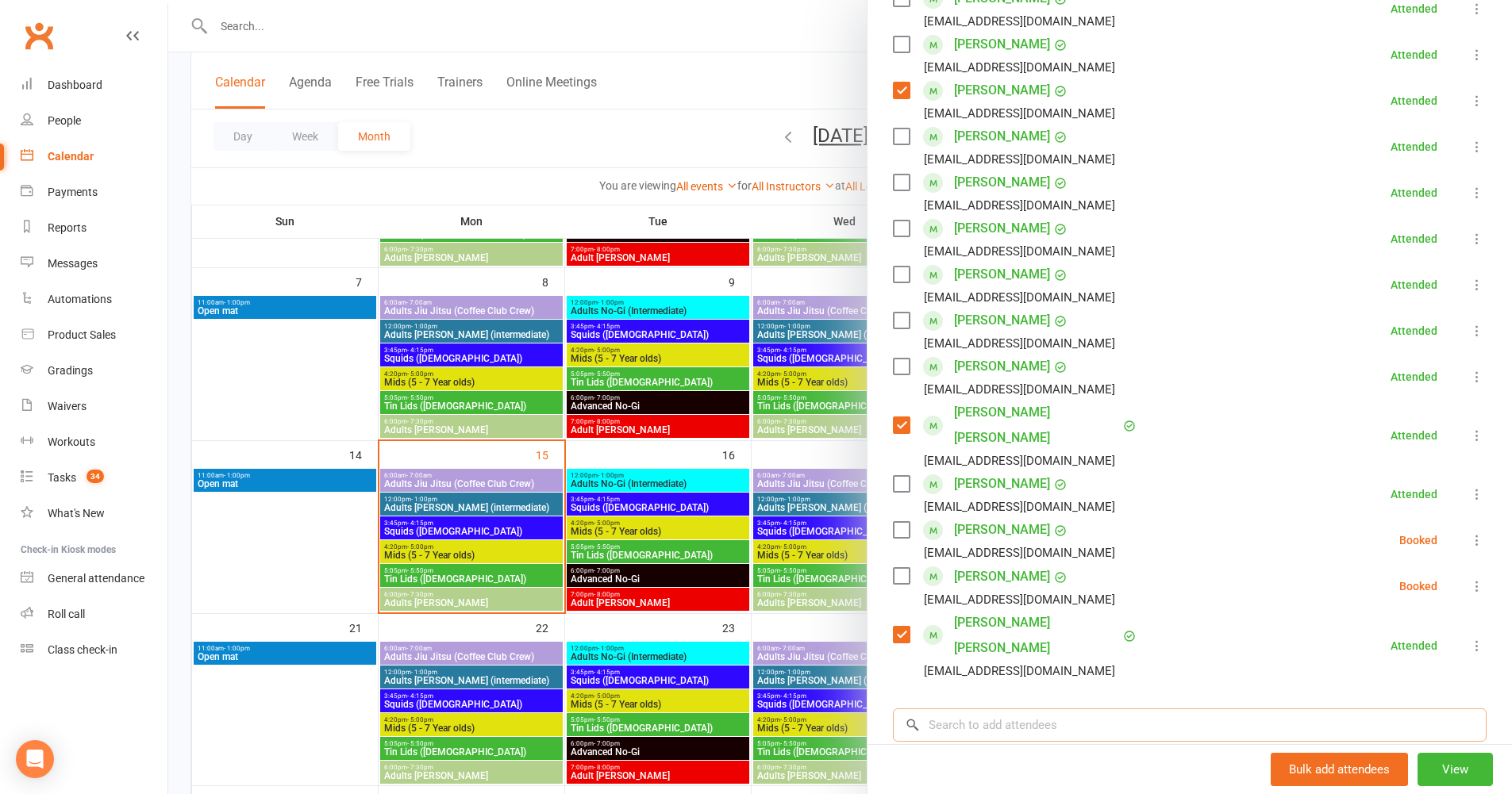
click at [1010, 708] on input "search" at bounding box center [1190, 725] width 594 height 33
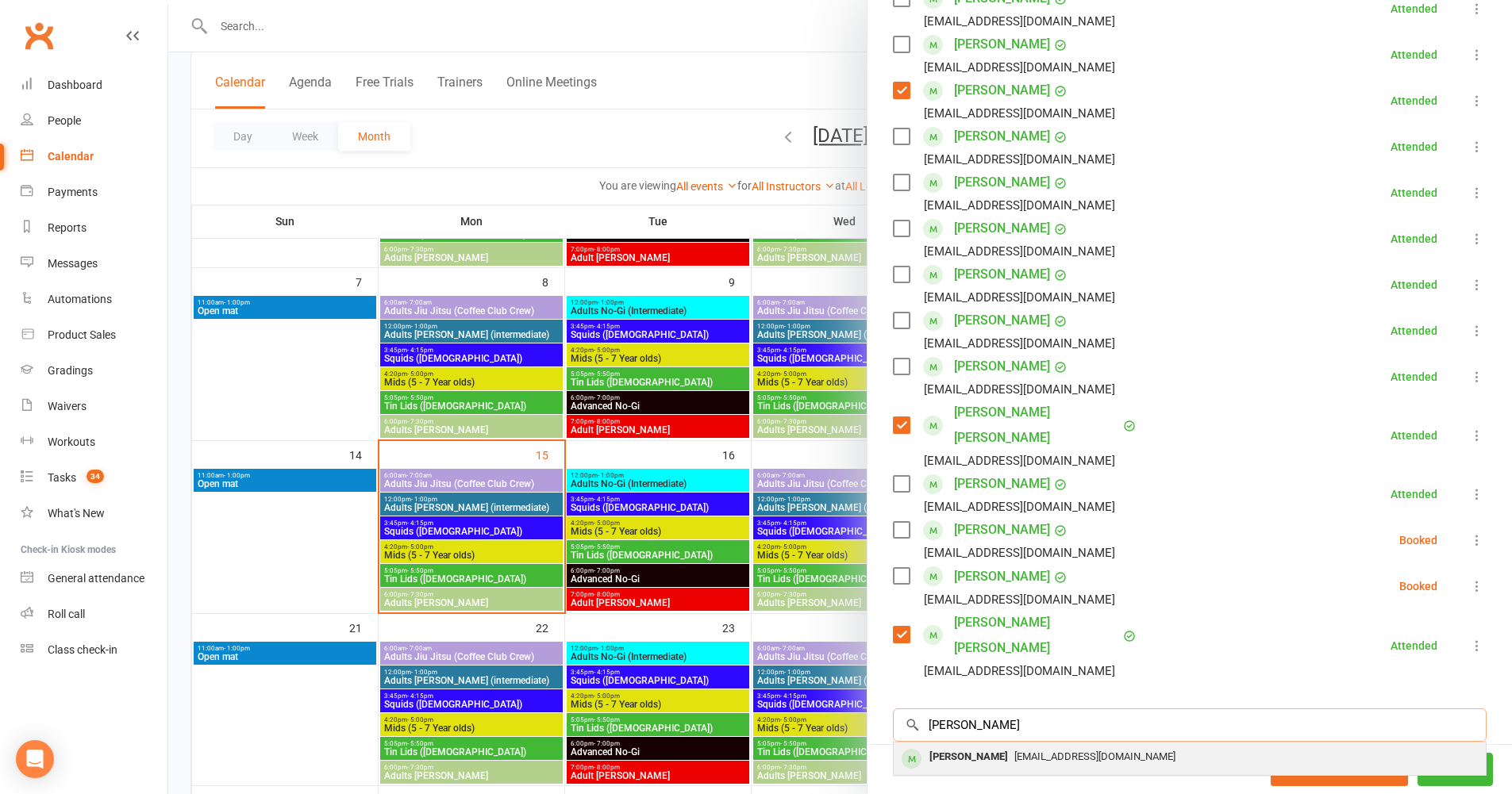
type input "jett"
click at [1015, 751] on span "lawrenlee88@gmail.com" at bounding box center [1095, 756] width 162 height 12
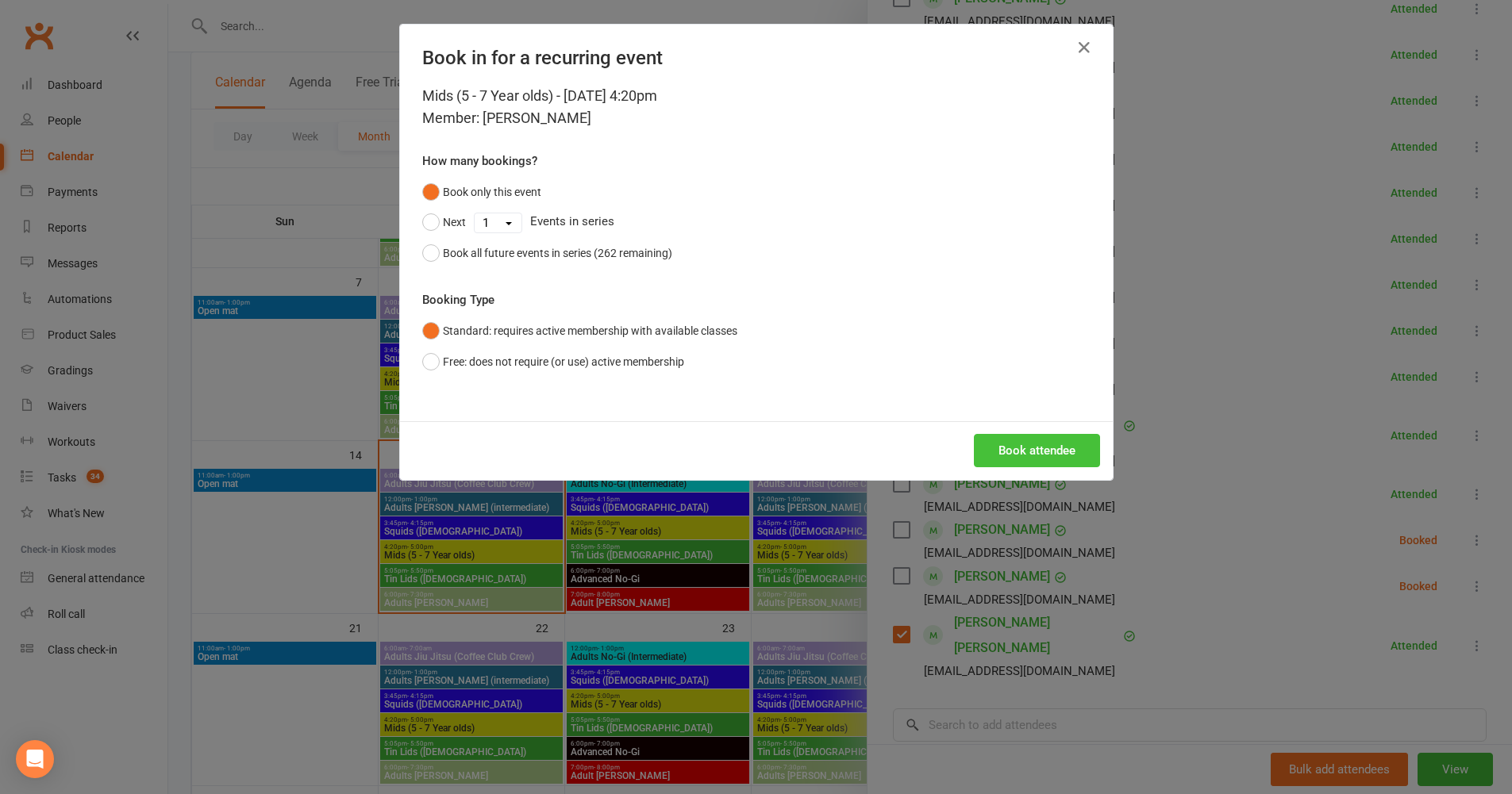
click at [1029, 451] on button "Book attendee" at bounding box center [1037, 450] width 126 height 33
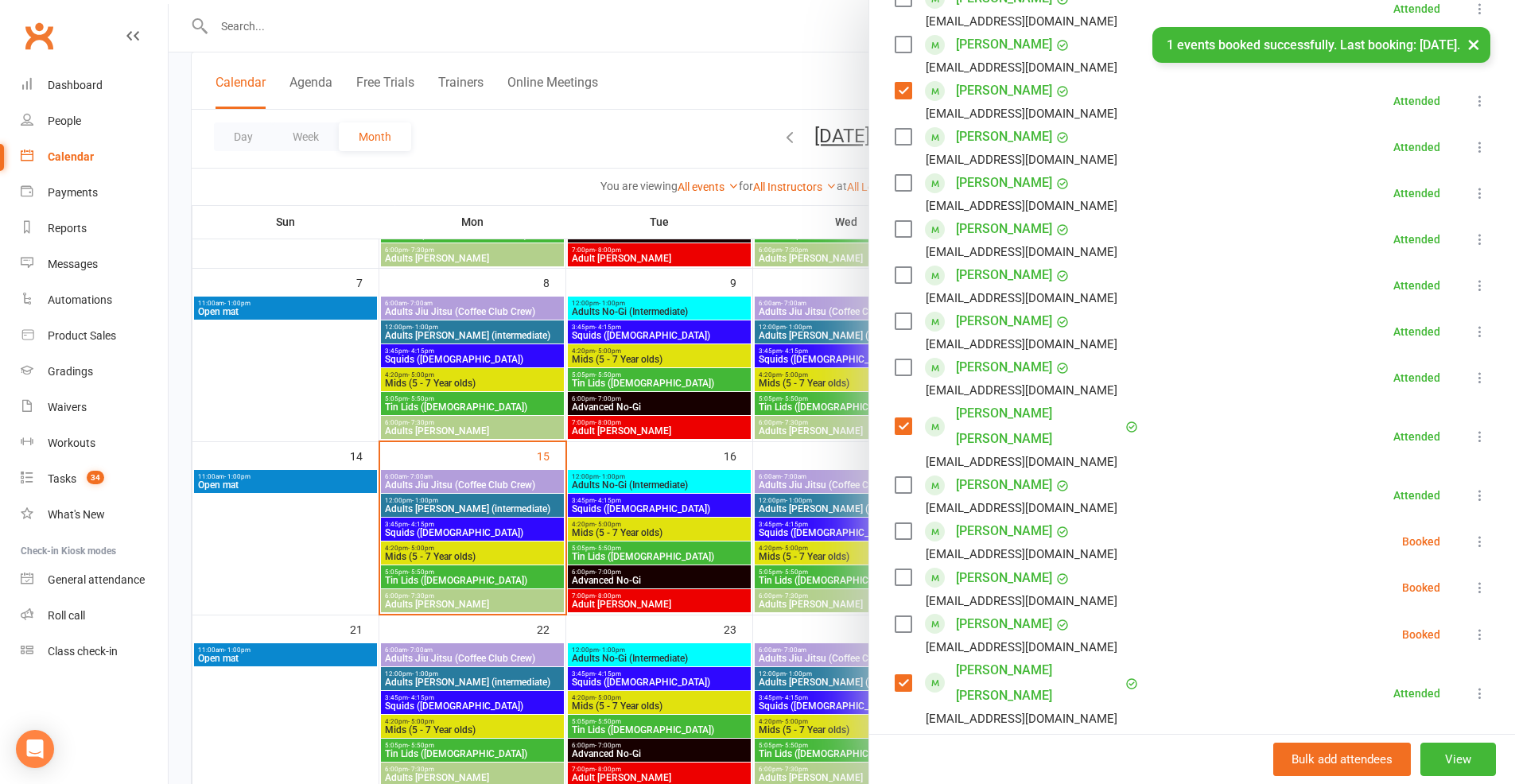
click at [1472, 637] on icon at bounding box center [1481, 635] width 16 height 16
click at [1358, 726] on link "Check in" at bounding box center [1403, 729] width 171 height 32
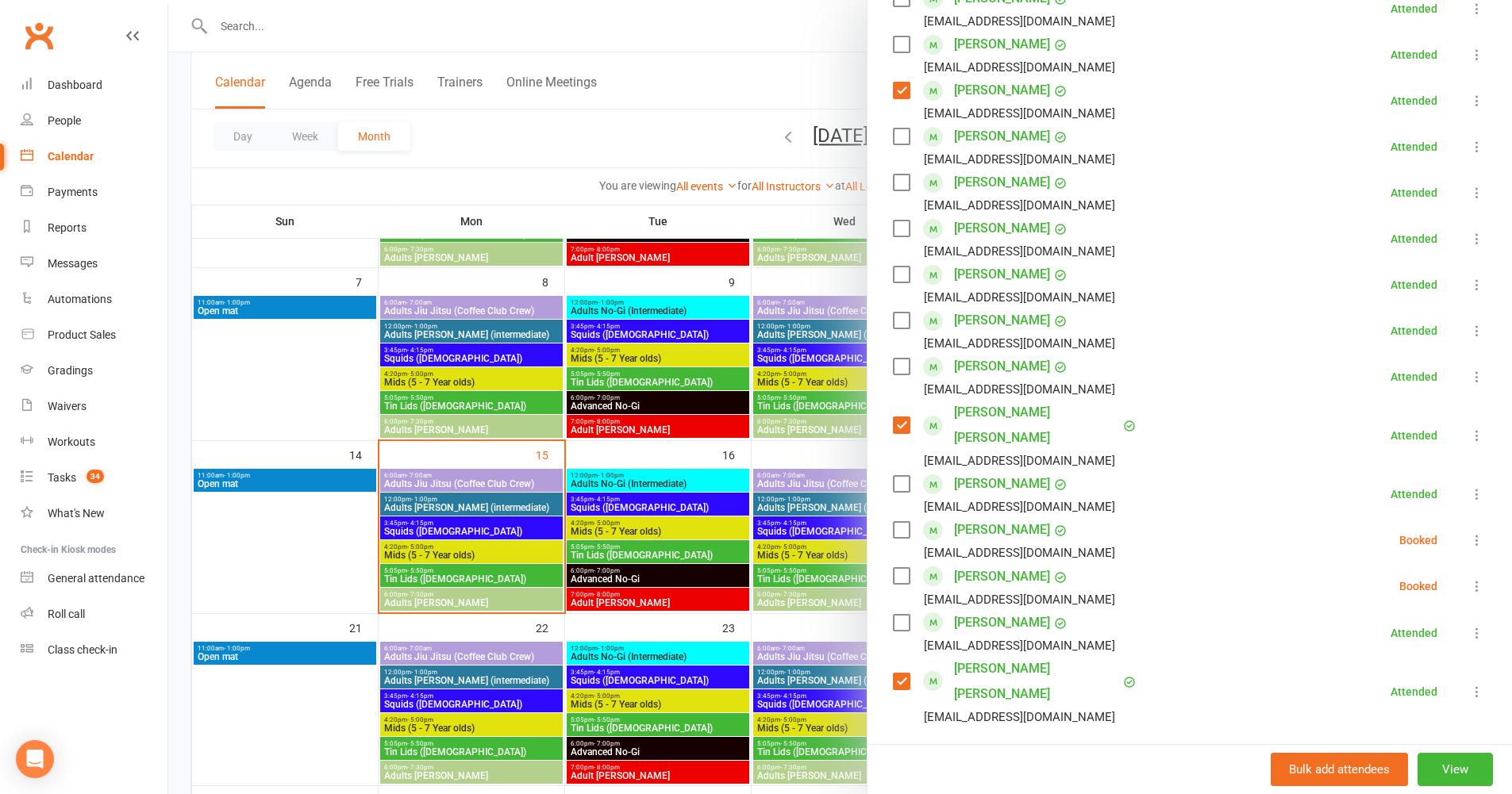
click at [893, 626] on label at bounding box center [901, 623] width 16 height 16
click at [957, 754] on input "search" at bounding box center [1190, 771] width 594 height 33
type input "scarlet"
click at [951, 792] on div "Scarllet Sun" at bounding box center [957, 804] width 68 height 23
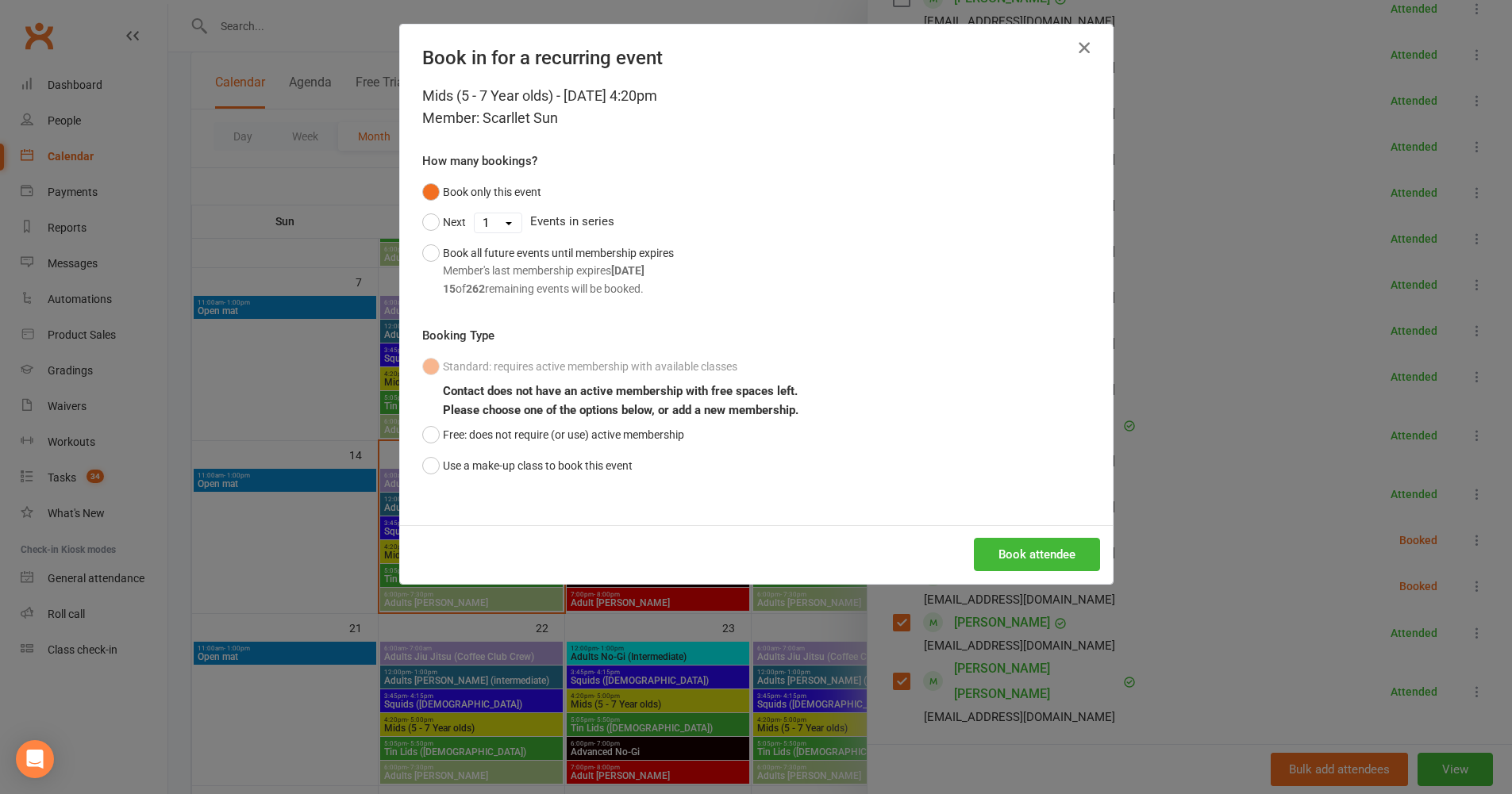
click at [1081, 45] on icon "button" at bounding box center [1084, 47] width 19 height 19
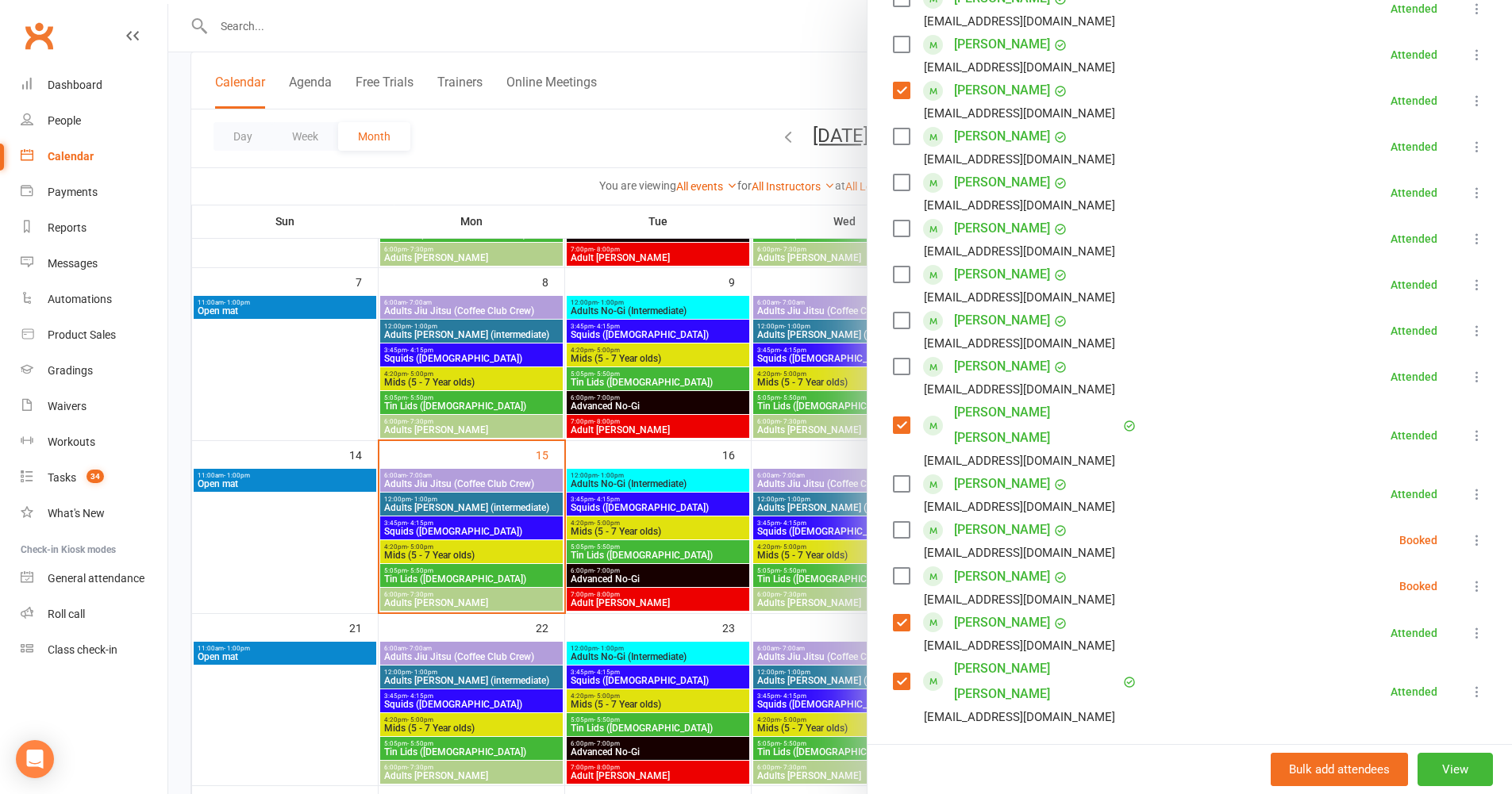
click at [988, 754] on input "search" at bounding box center [1190, 771] width 594 height 33
type input "scarlet"
click at [975, 792] on div "Scarllet Sun" at bounding box center [957, 804] width 68 height 23
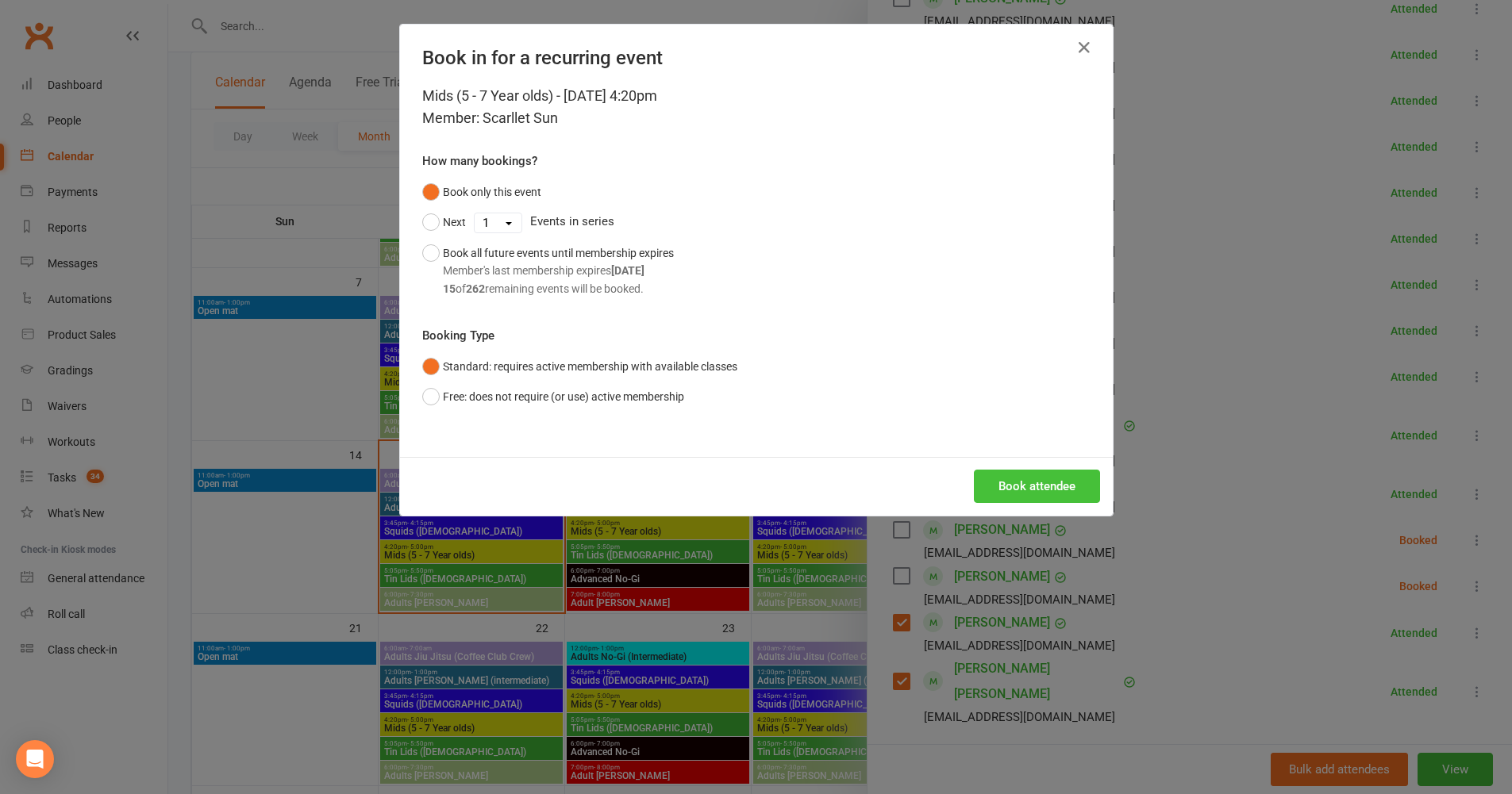
click at [1024, 493] on button "Book attendee" at bounding box center [1037, 486] width 126 height 33
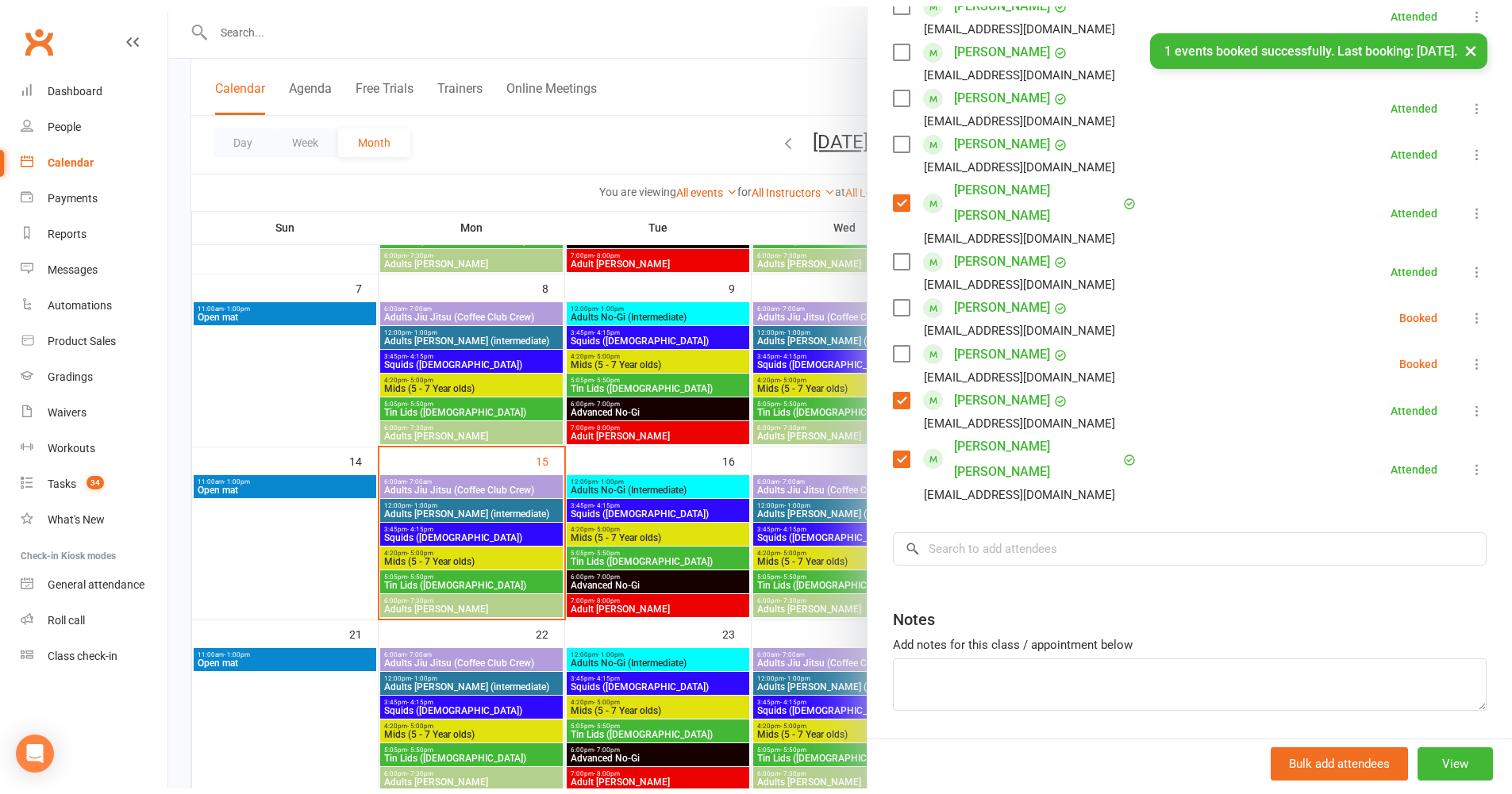
scroll to position [748, 0]
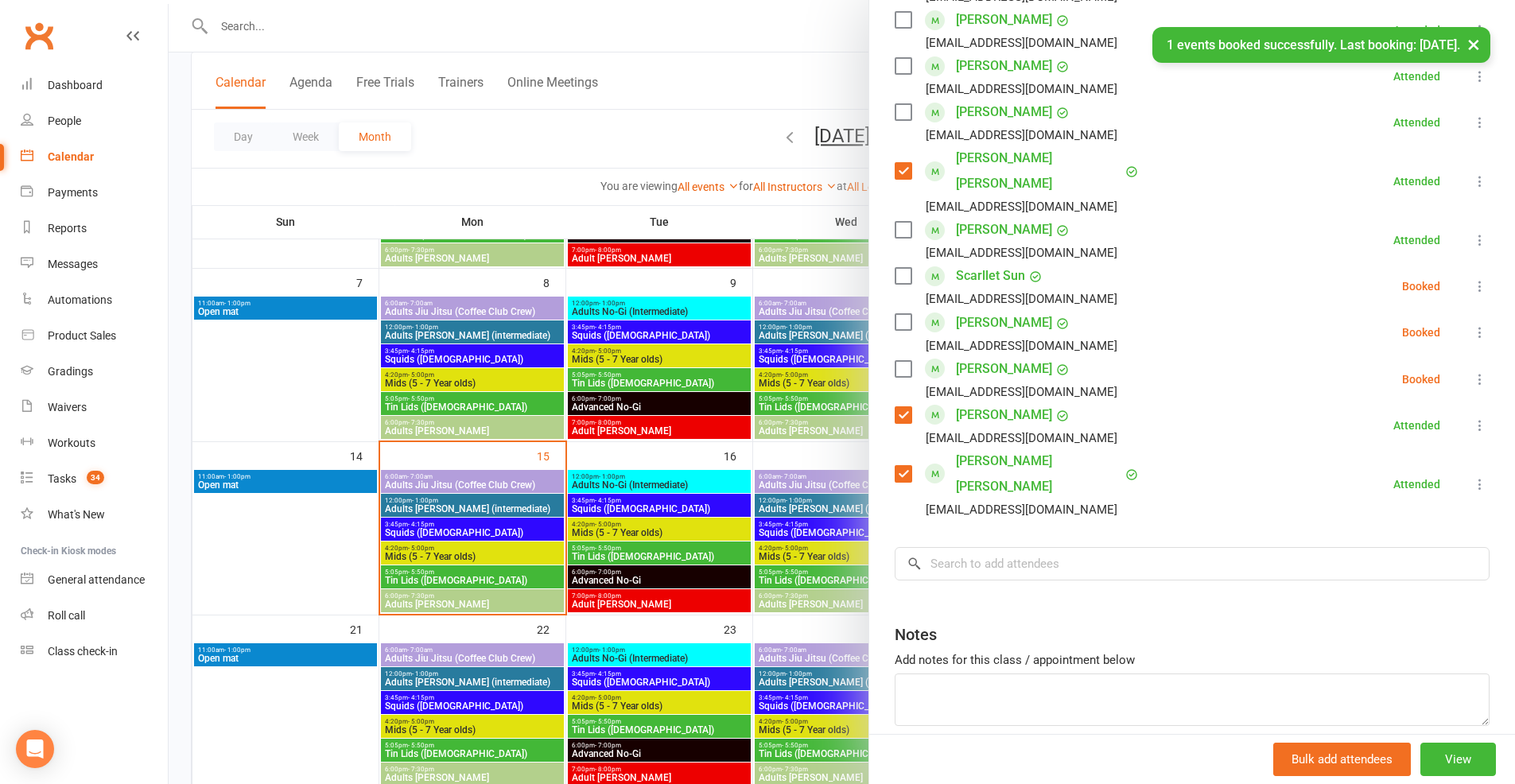
click at [1471, 288] on button at bounding box center [1480, 286] width 19 height 19
click at [1402, 372] on link "Check in" at bounding box center [1403, 381] width 171 height 32
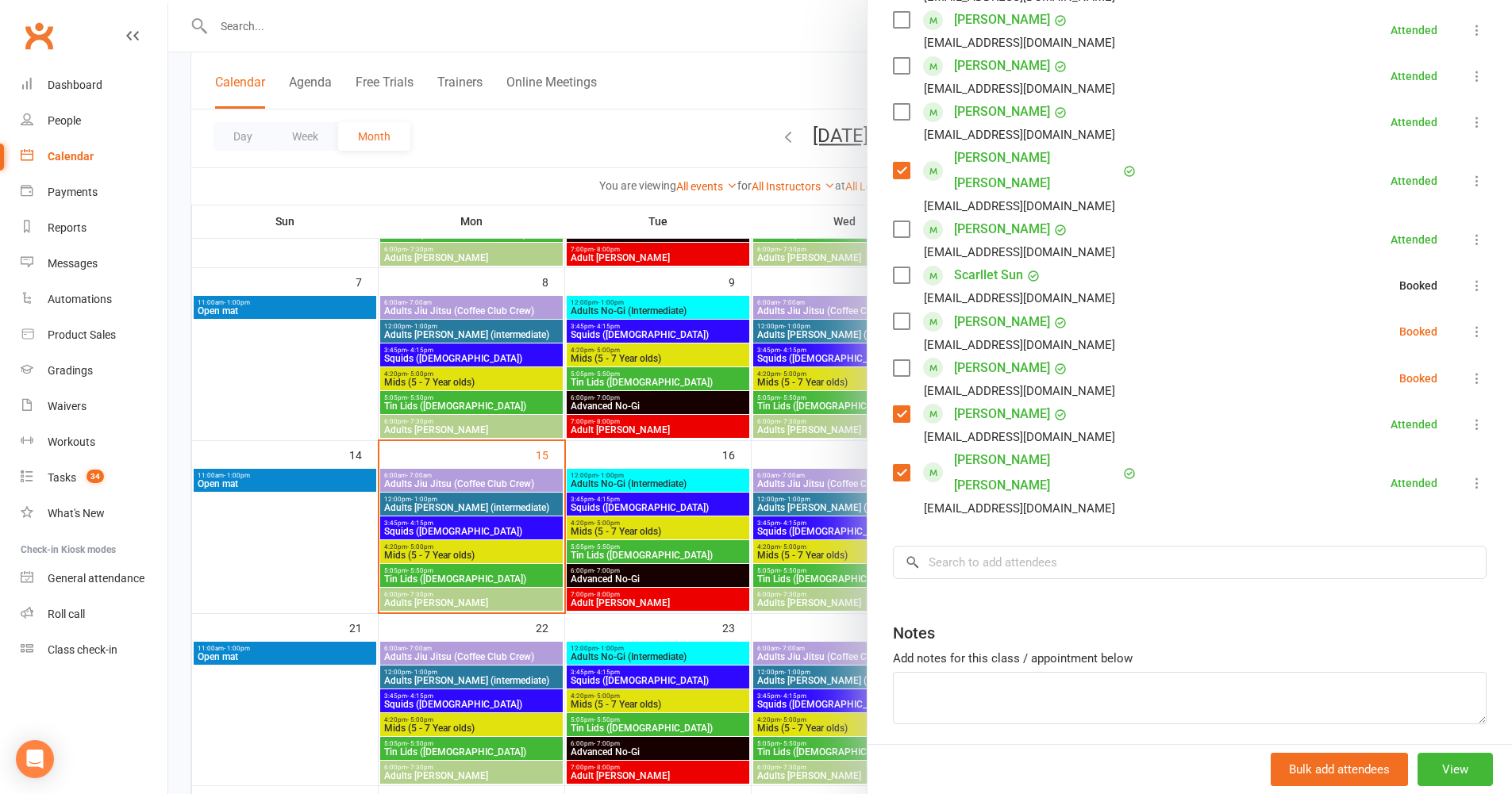
click at [894, 280] on label at bounding box center [901, 275] width 16 height 16
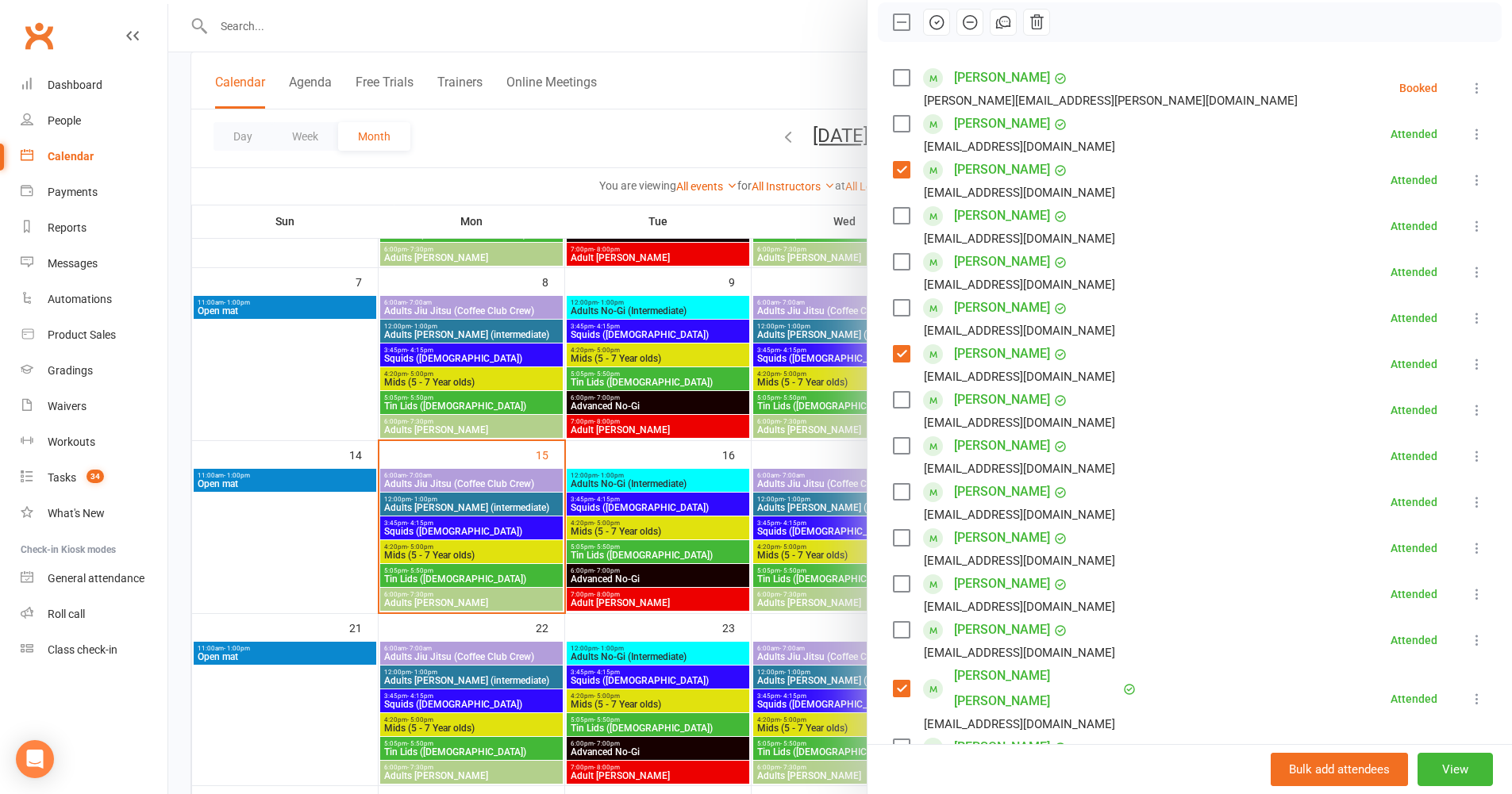
scroll to position [229, 0]
click at [897, 492] on label at bounding box center [901, 493] width 16 height 16
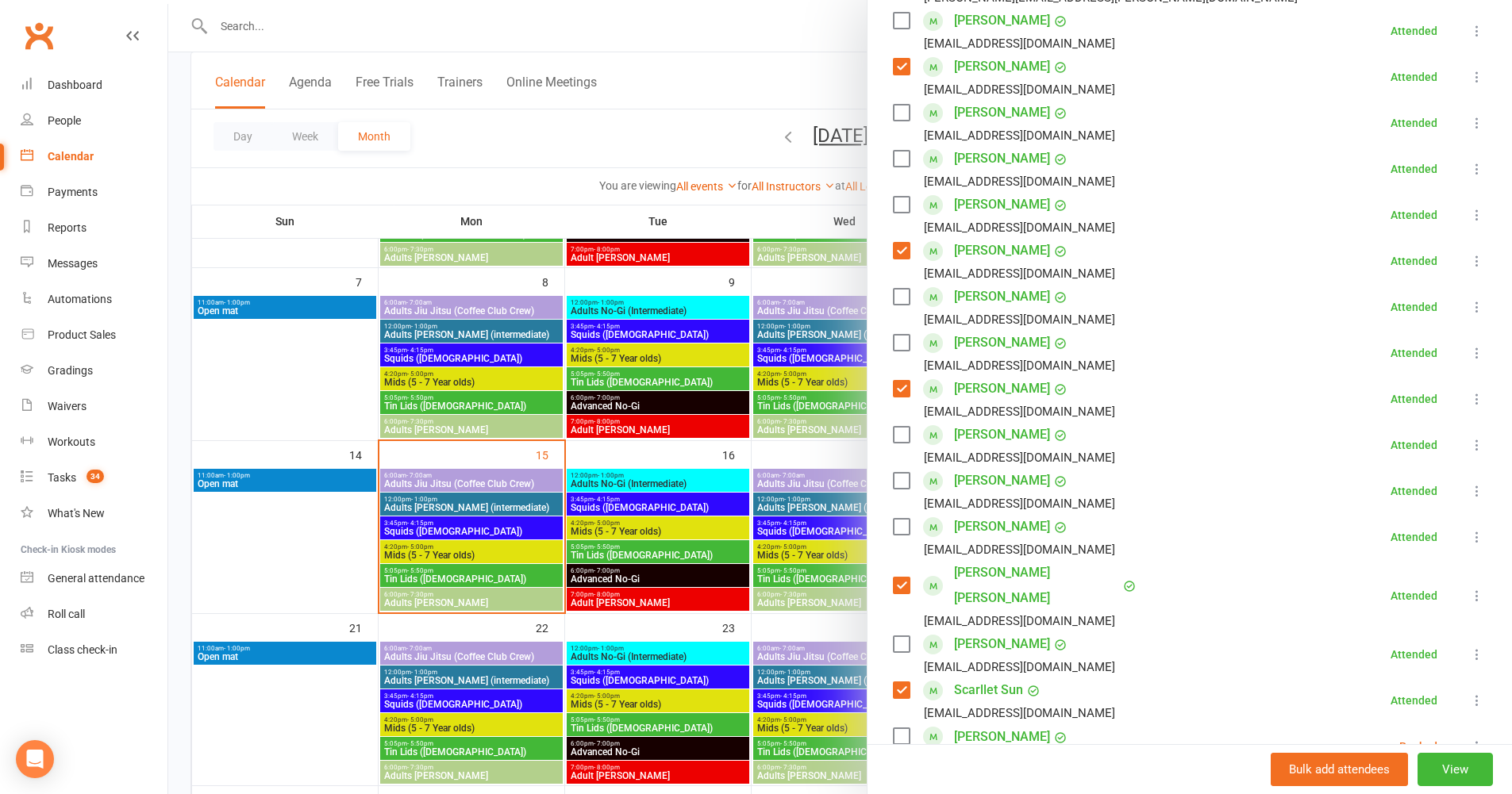
scroll to position [782, 0]
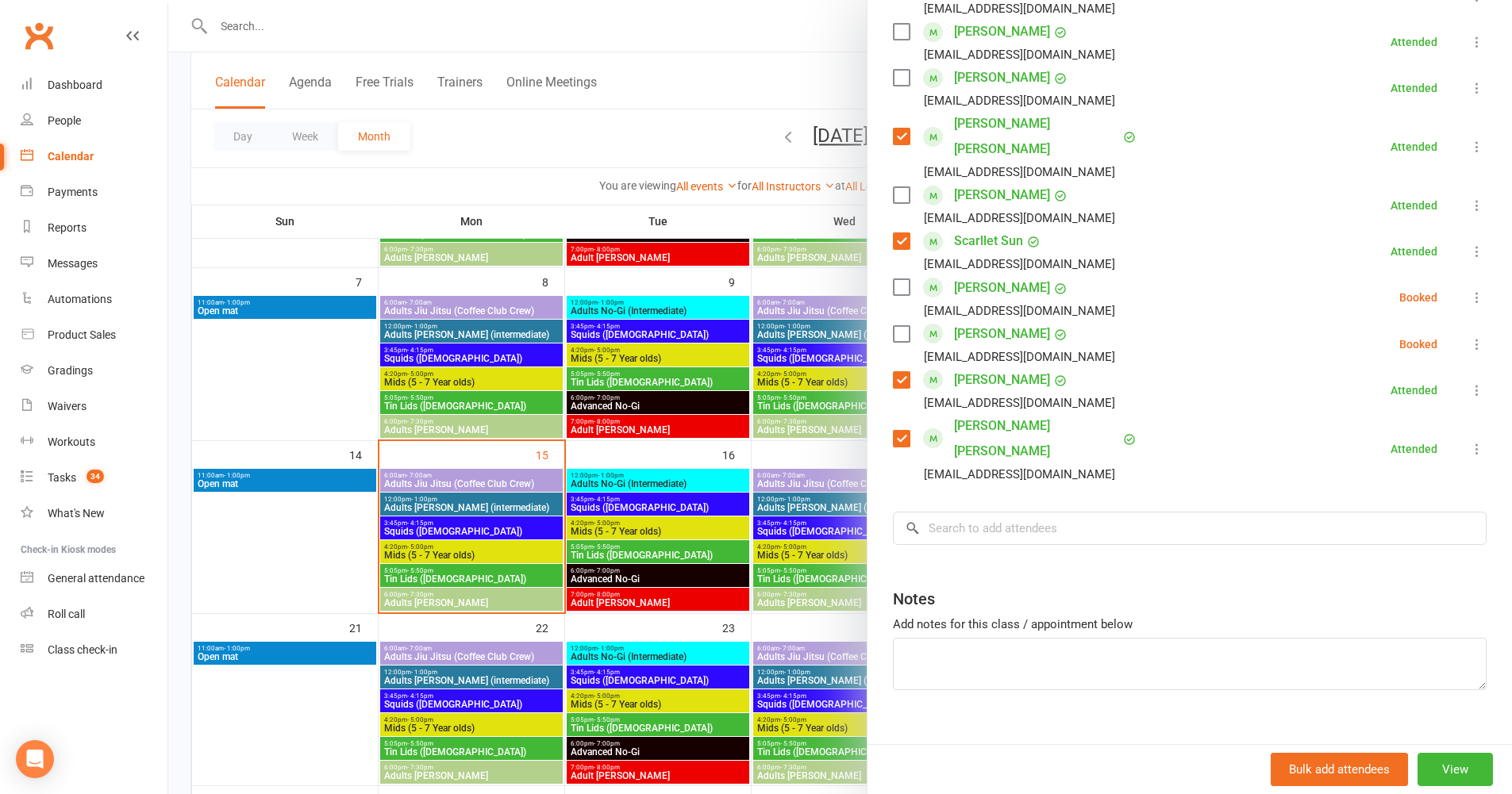
click at [1470, 296] on icon at bounding box center [1478, 298] width 16 height 16
click at [1435, 383] on link "Check in" at bounding box center [1400, 392] width 171 height 32
click at [1470, 350] on icon at bounding box center [1478, 345] width 16 height 16
click at [1414, 438] on link "Check in" at bounding box center [1400, 439] width 171 height 32
click at [900, 293] on label at bounding box center [901, 288] width 16 height 16
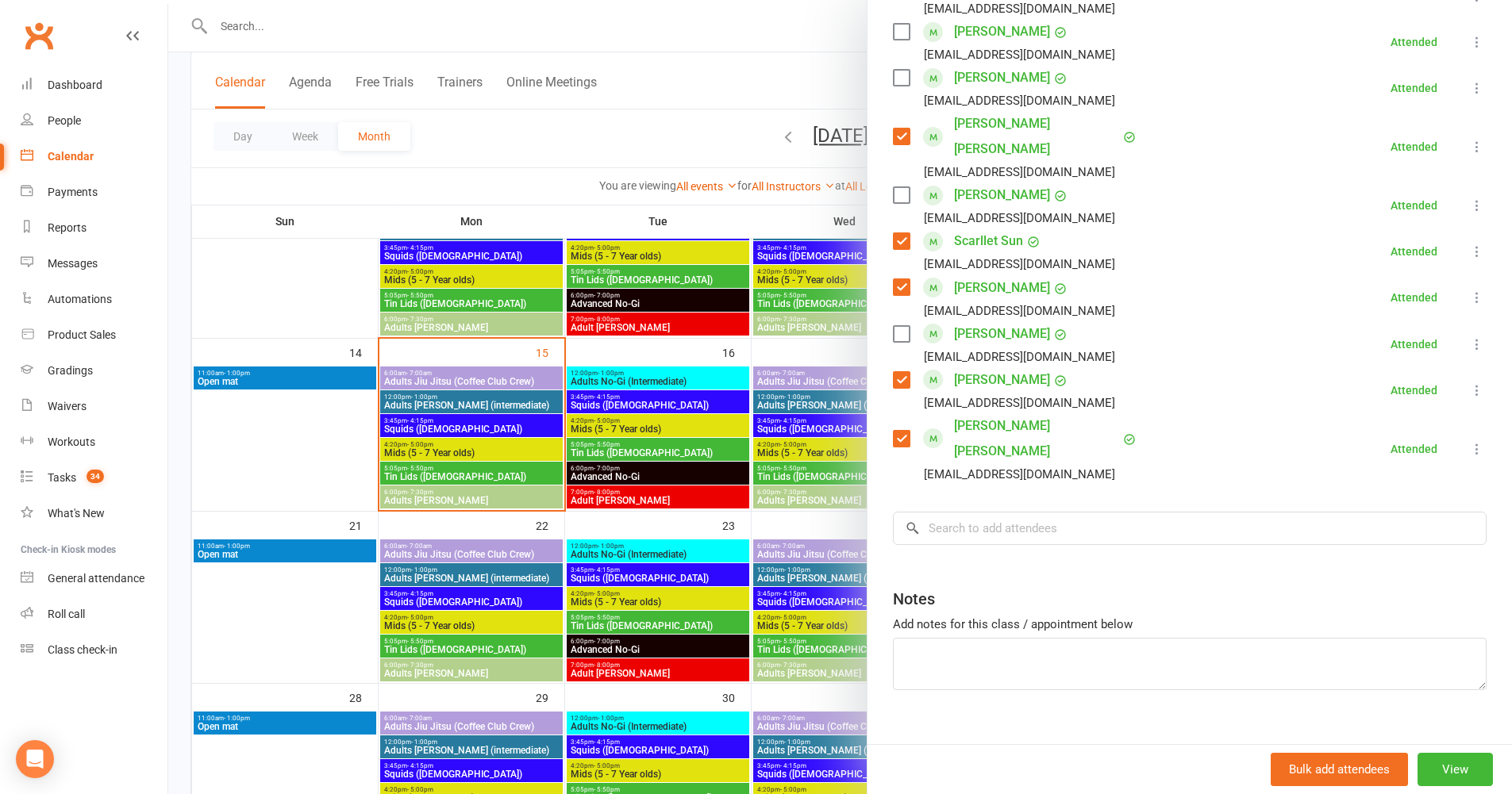
scroll to position [346, 0]
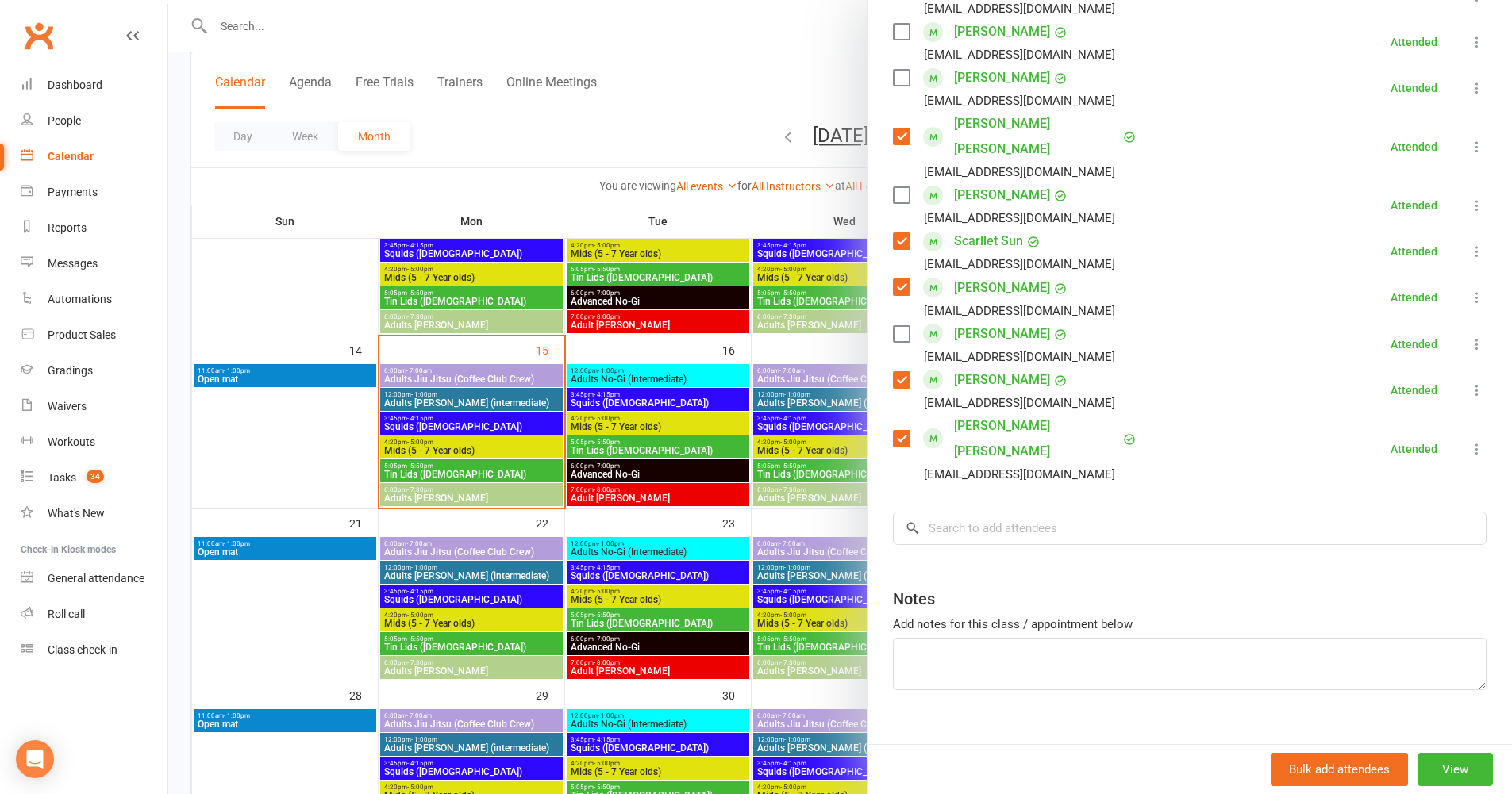
click at [893, 78] on label at bounding box center [901, 78] width 16 height 16
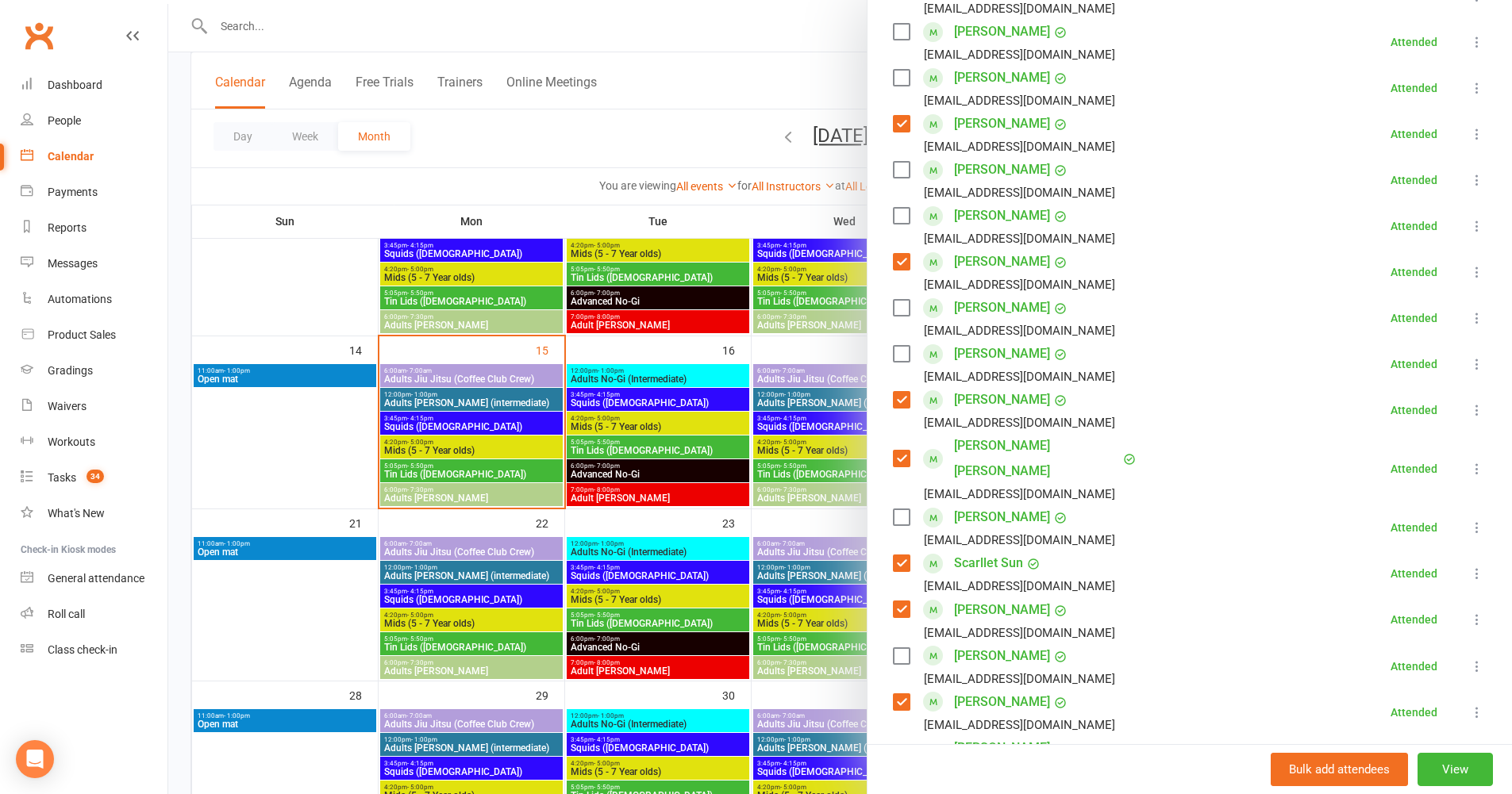
scroll to position [51, 0]
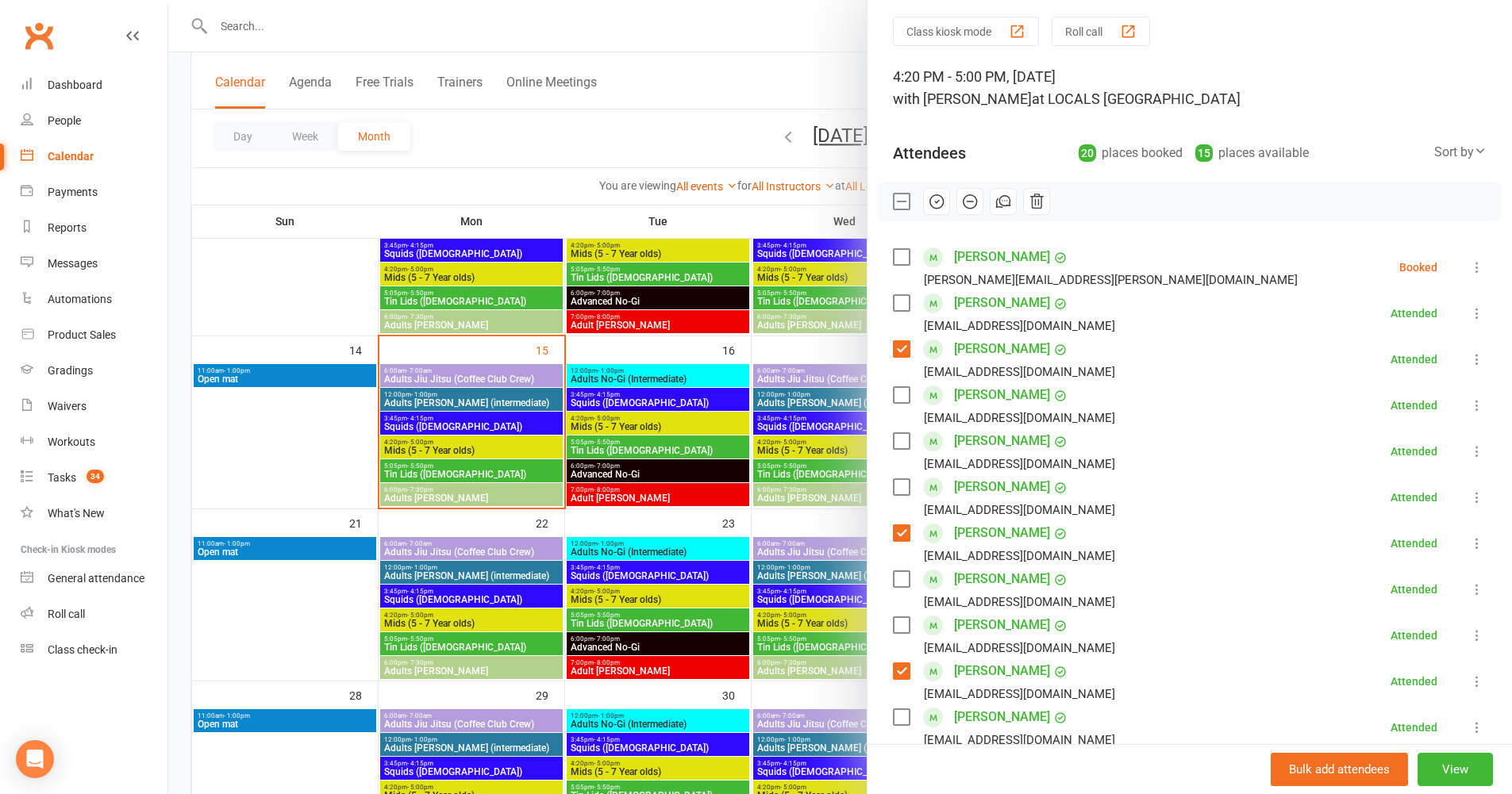
click at [903, 300] on label at bounding box center [901, 303] width 16 height 16
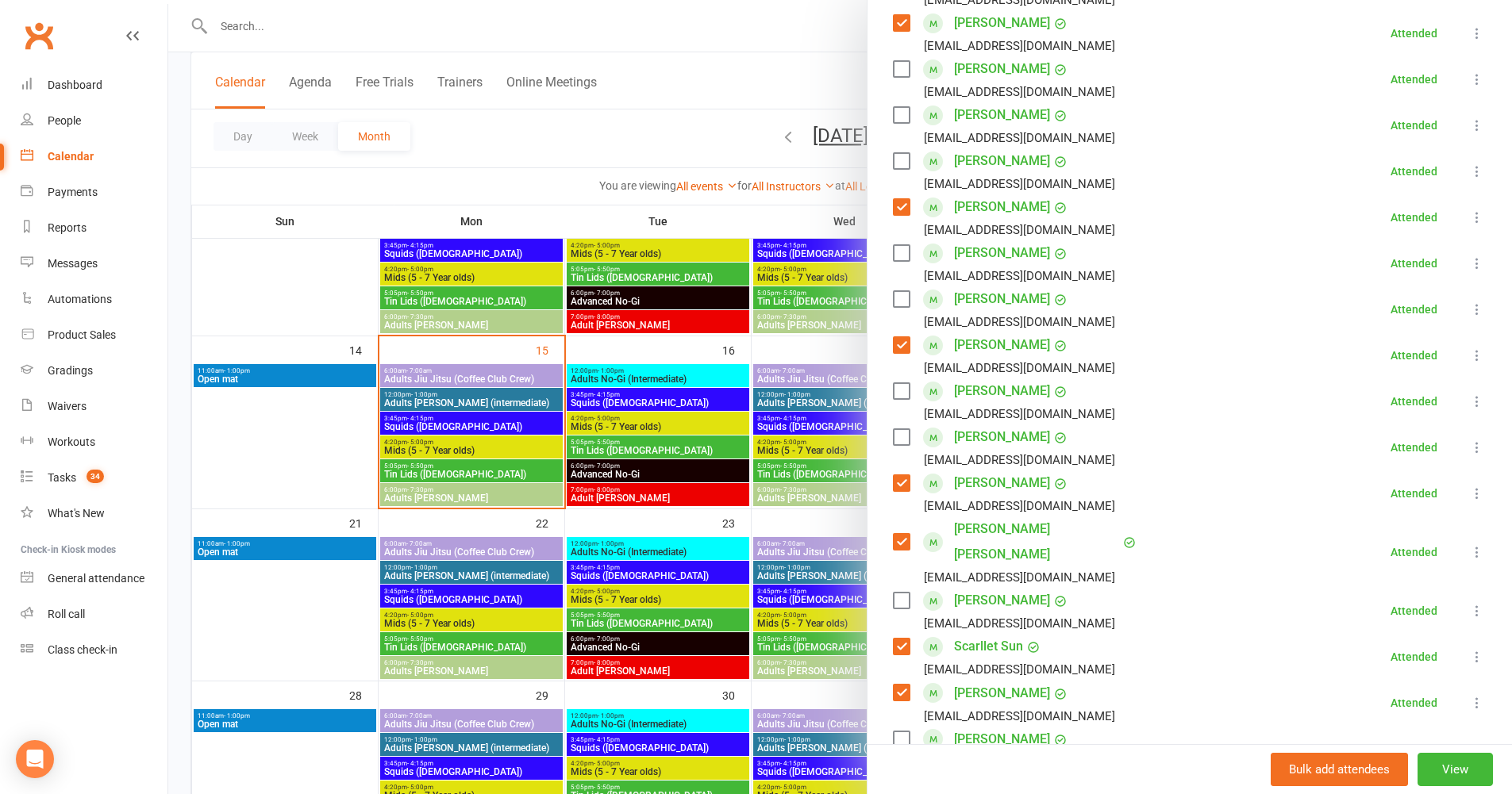
scroll to position [530, 0]
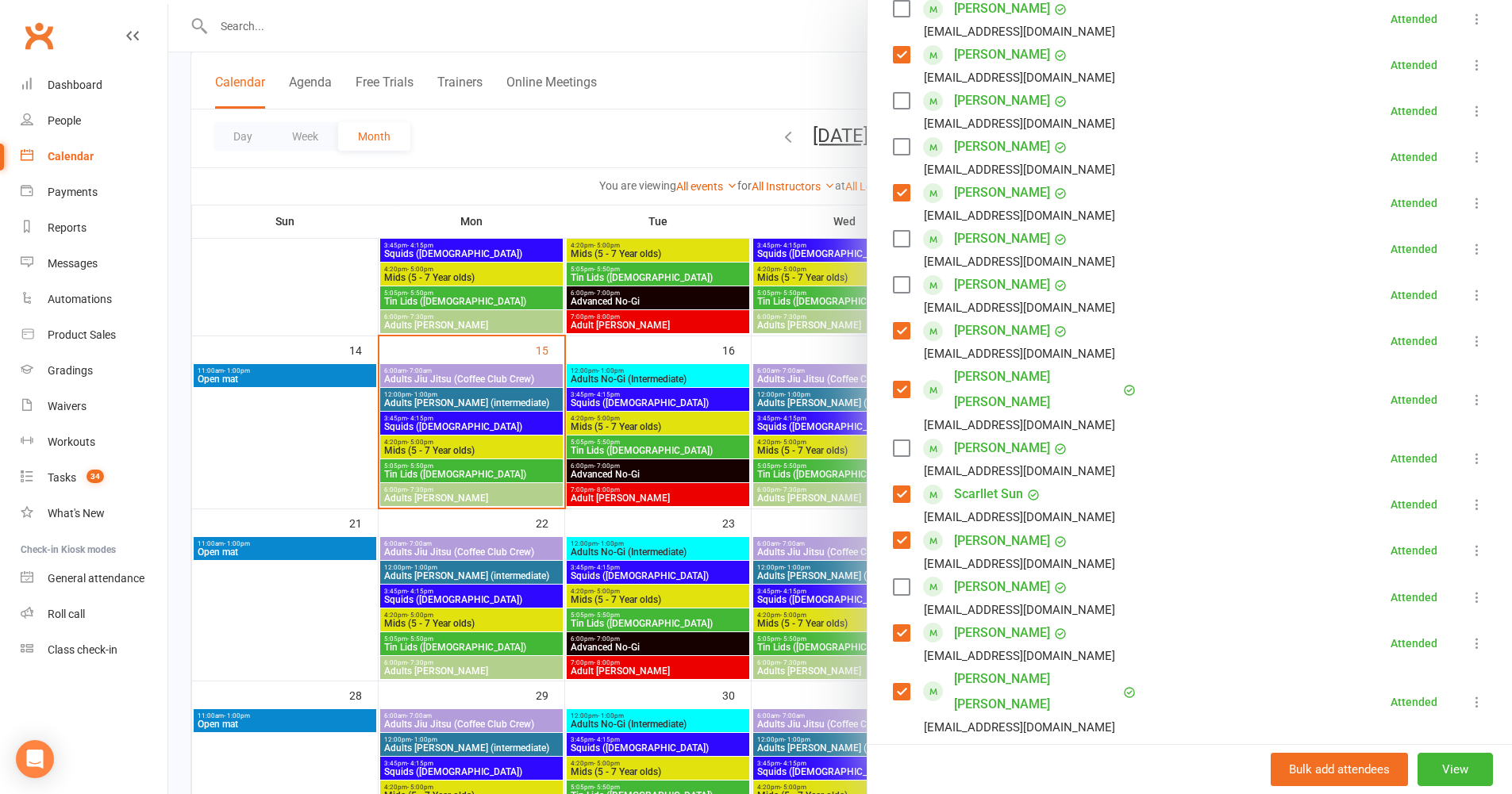
click at [898, 246] on label at bounding box center [901, 239] width 16 height 16
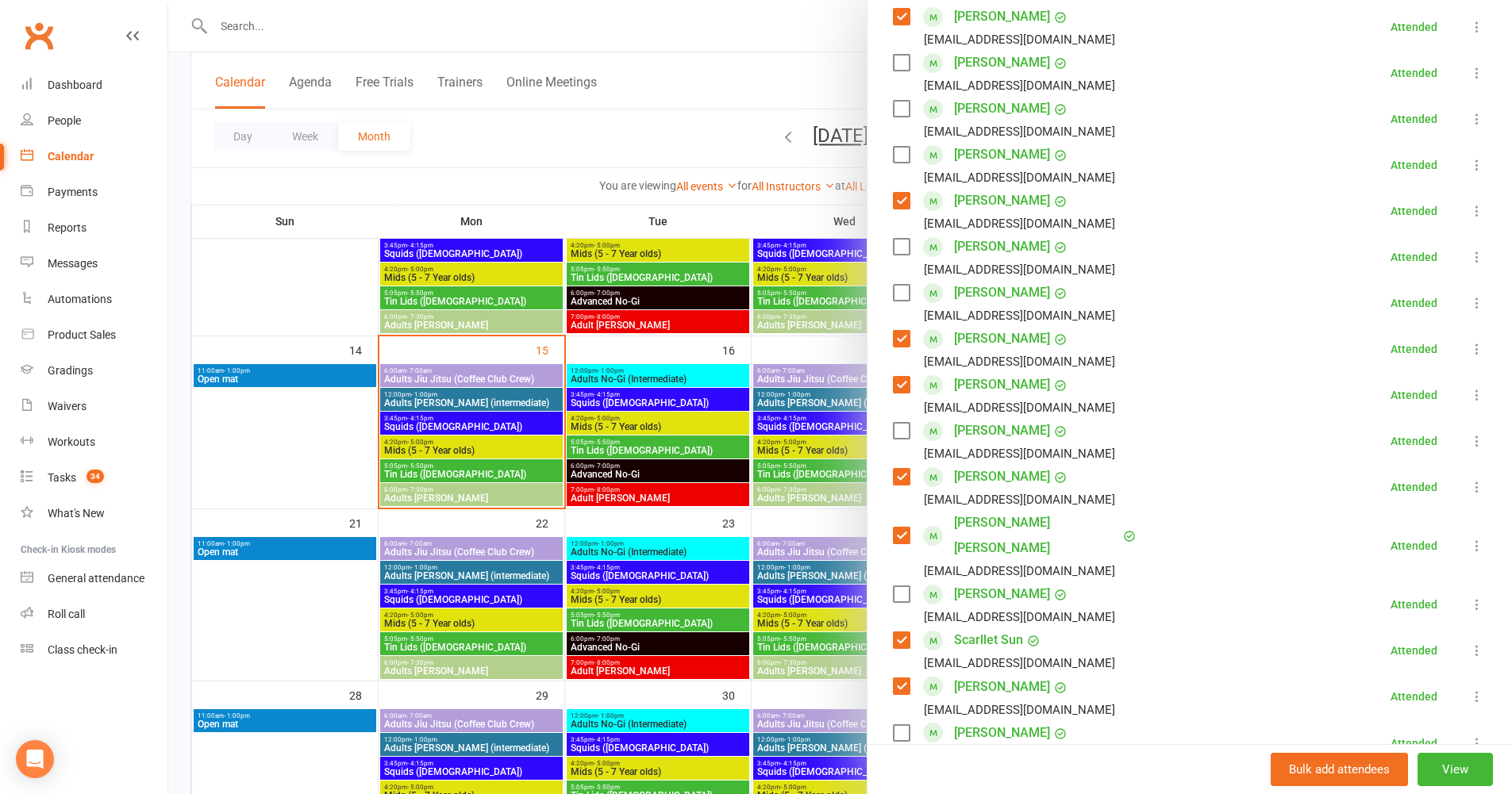
click at [893, 108] on label at bounding box center [901, 109] width 16 height 16
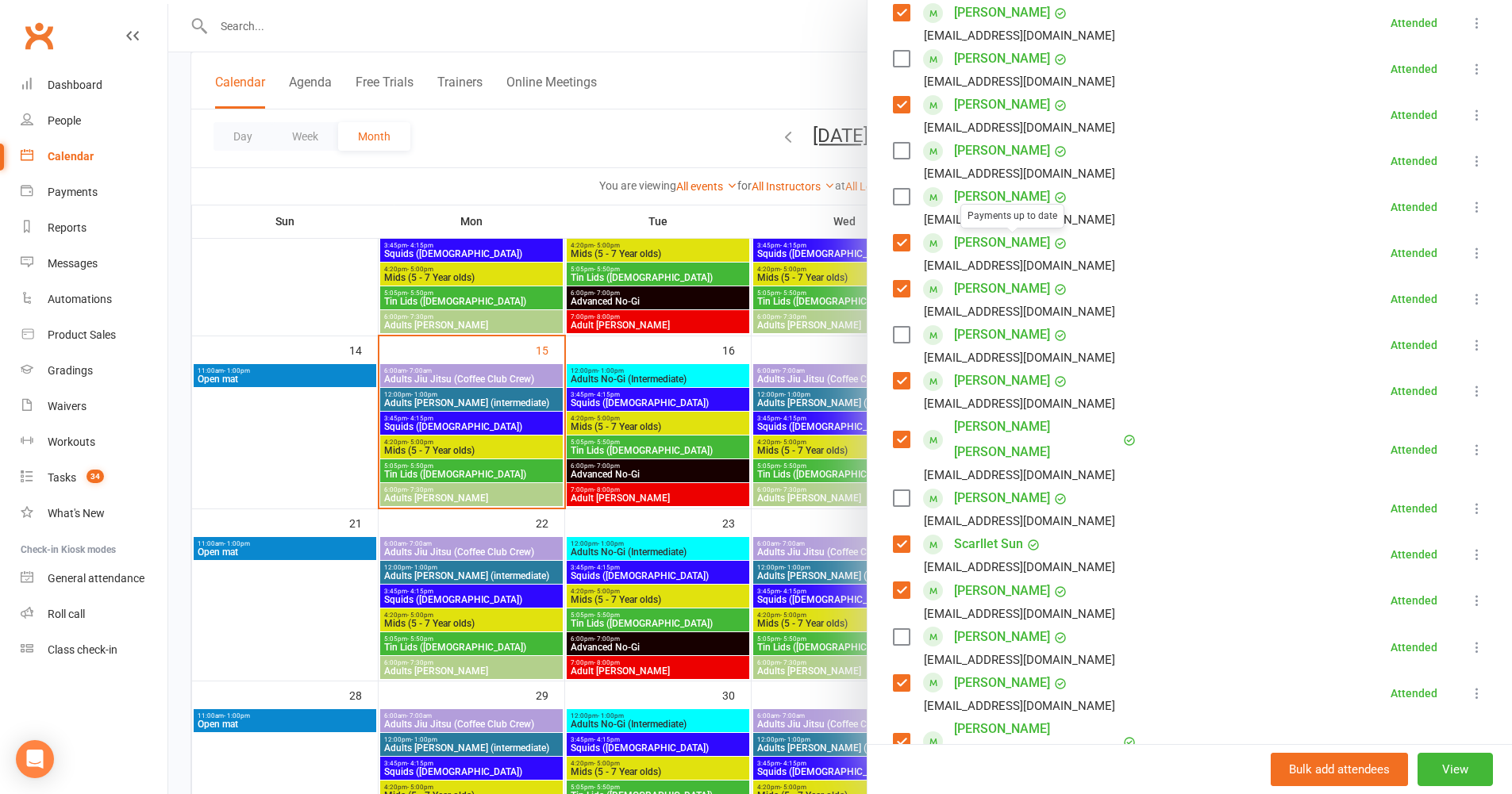
scroll to position [347, 0]
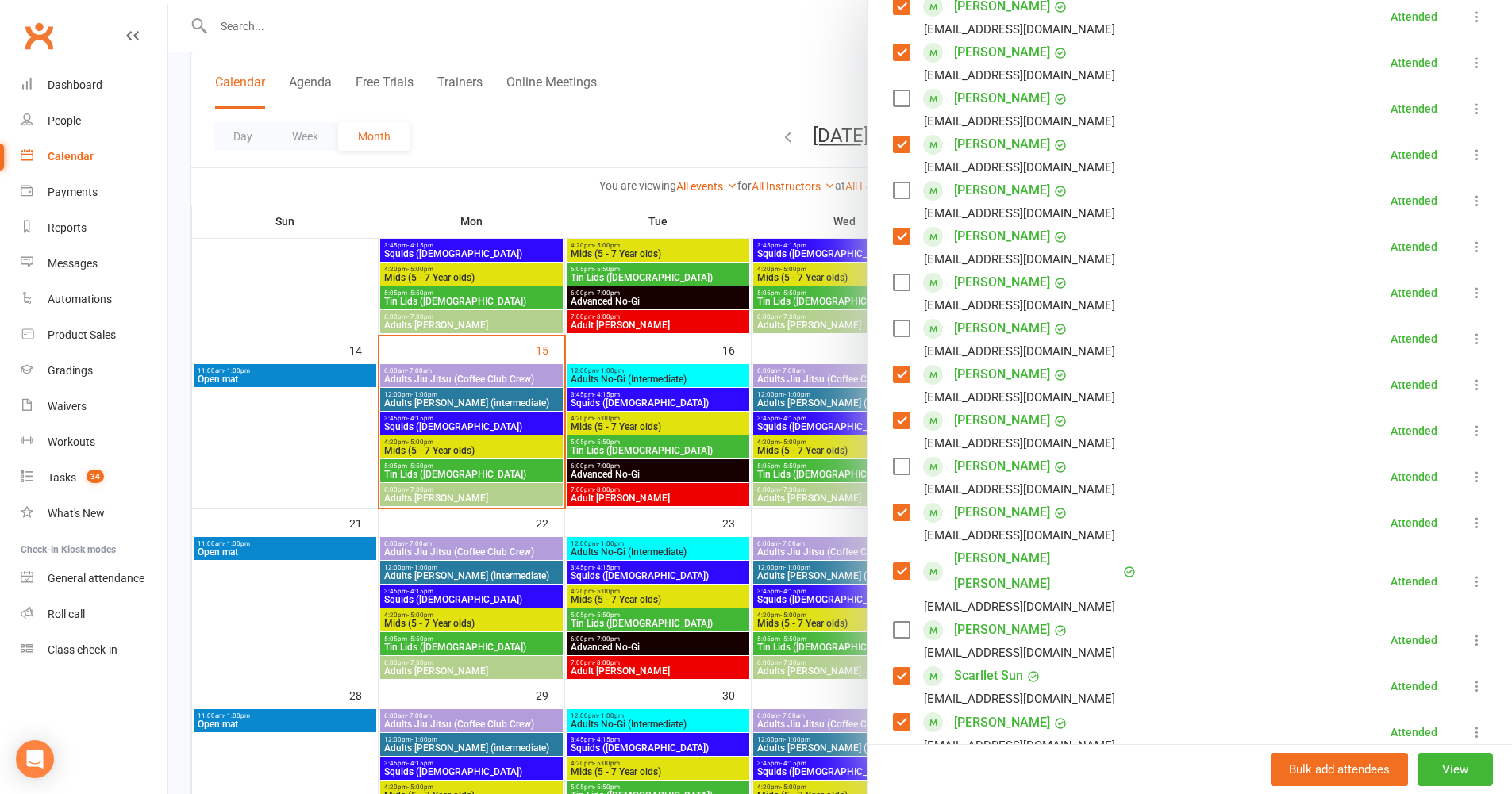
click at [893, 96] on label at bounding box center [901, 98] width 16 height 16
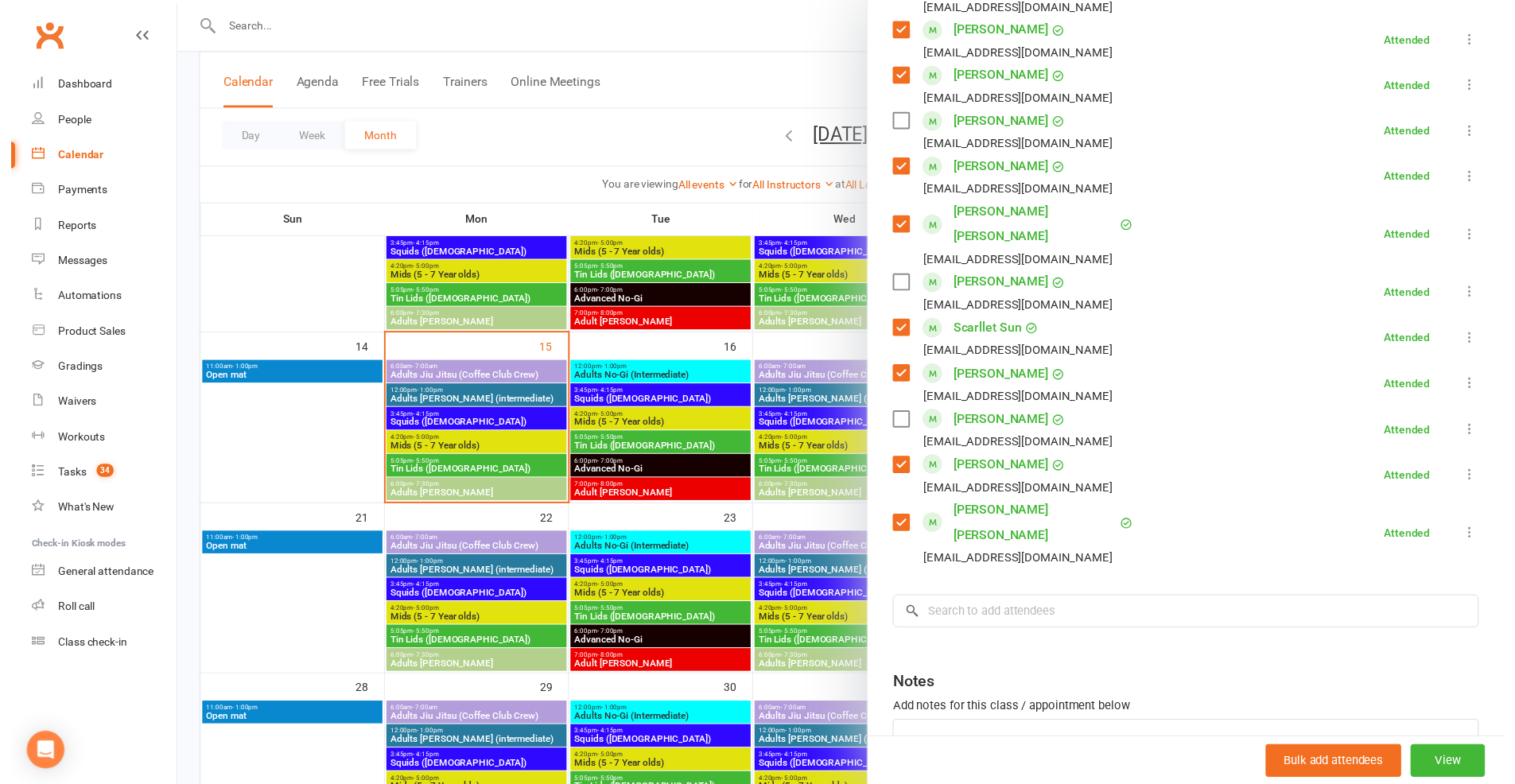
scroll to position [783, 0]
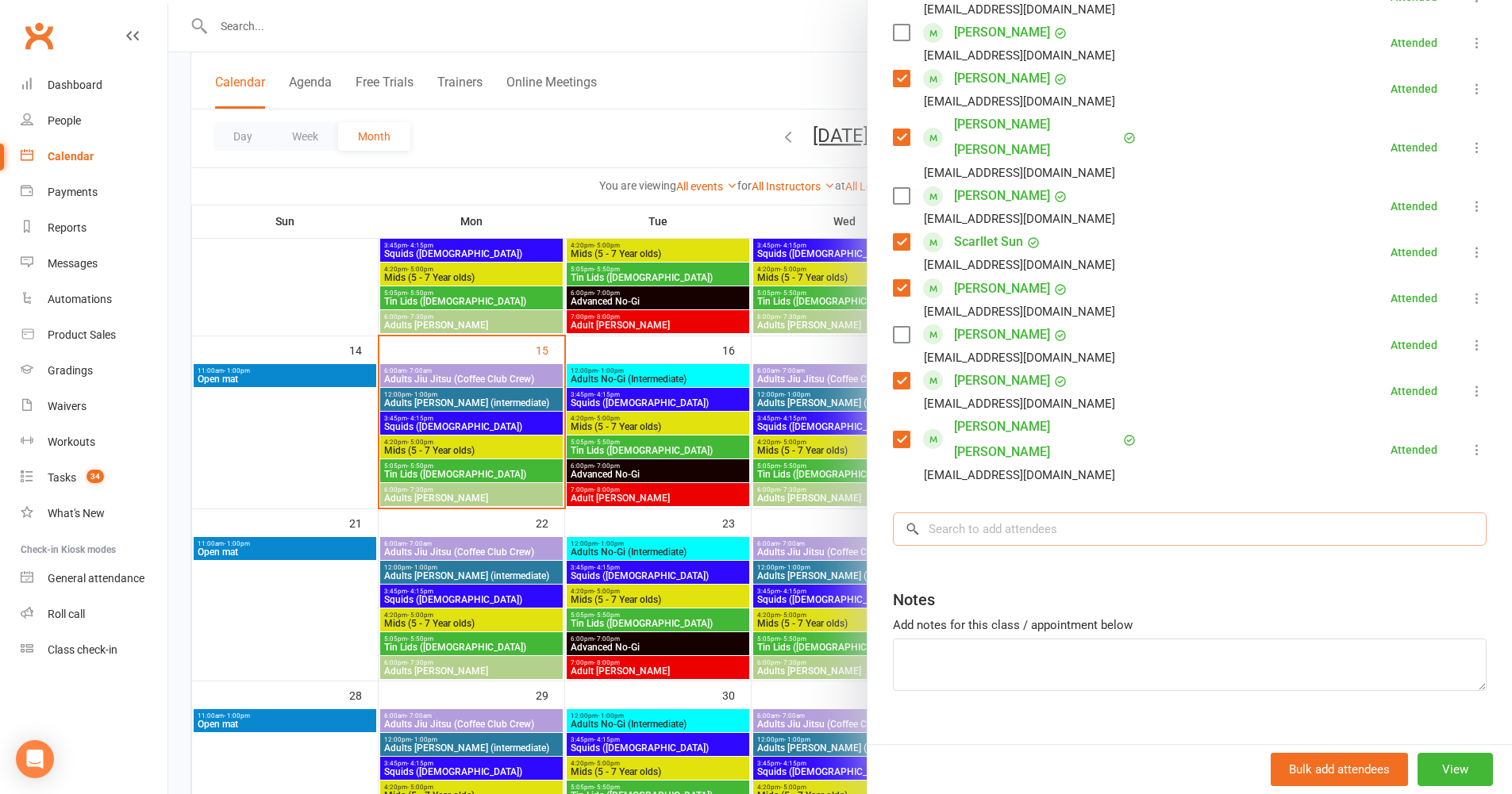
click at [1018, 512] on input "search" at bounding box center [1190, 529] width 594 height 33
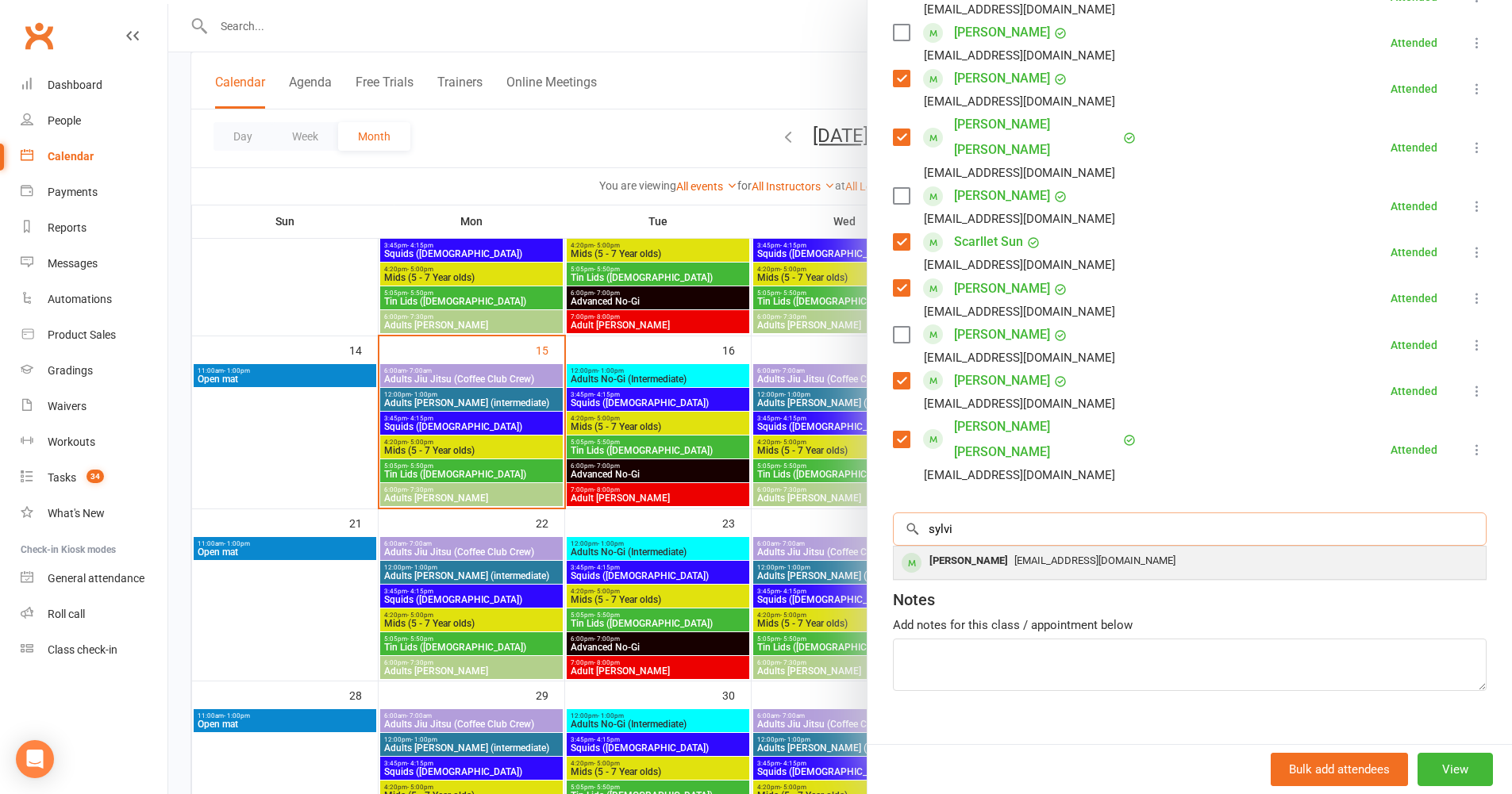
type input "sylvi"
click at [1015, 555] on span "Luyi.1987@icloud.com" at bounding box center [1095, 560] width 162 height 12
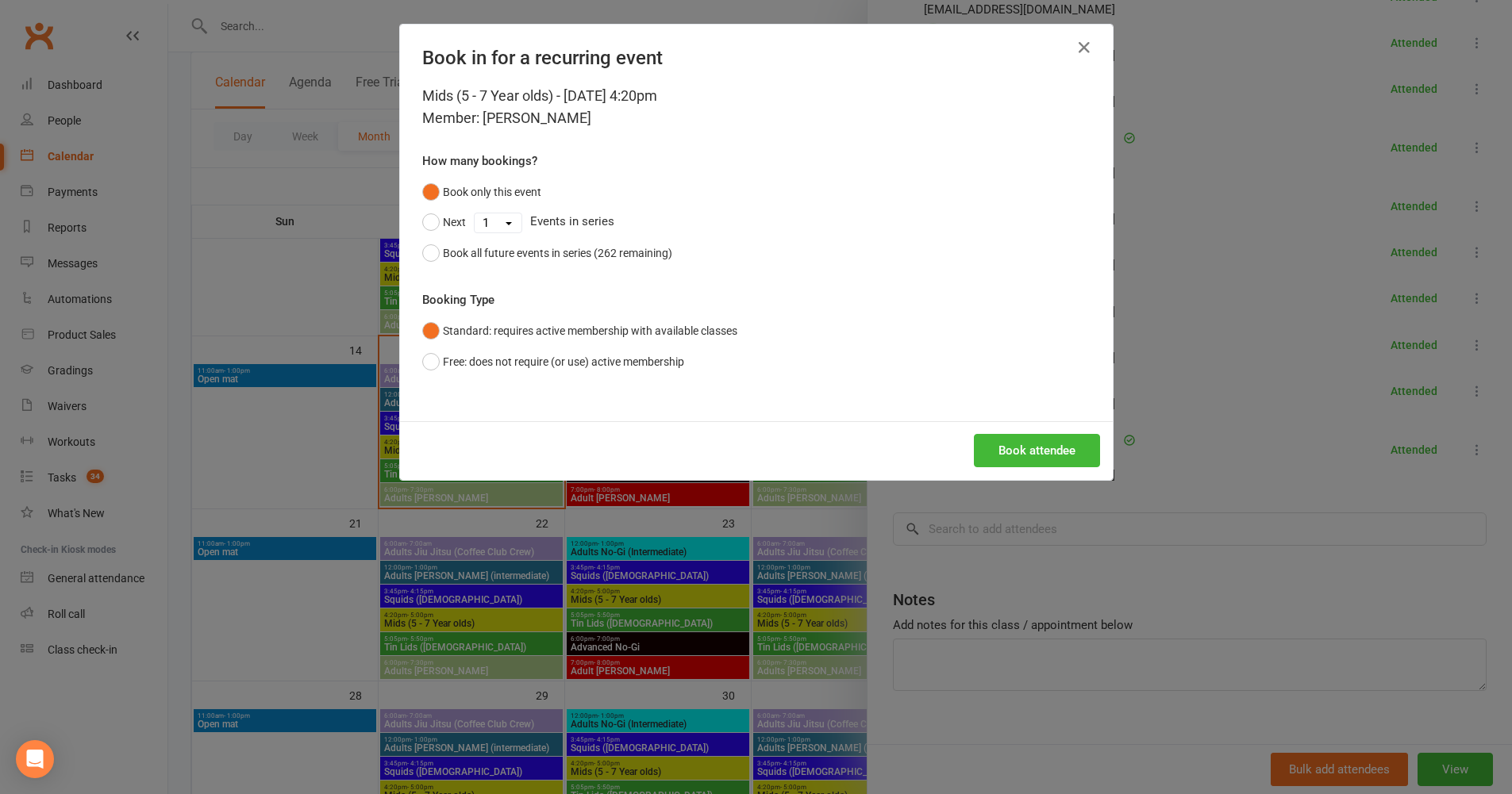
click at [996, 468] on div "Book attendee" at bounding box center [756, 450] width 713 height 59
click at [996, 461] on button "Book attendee" at bounding box center [1037, 450] width 126 height 33
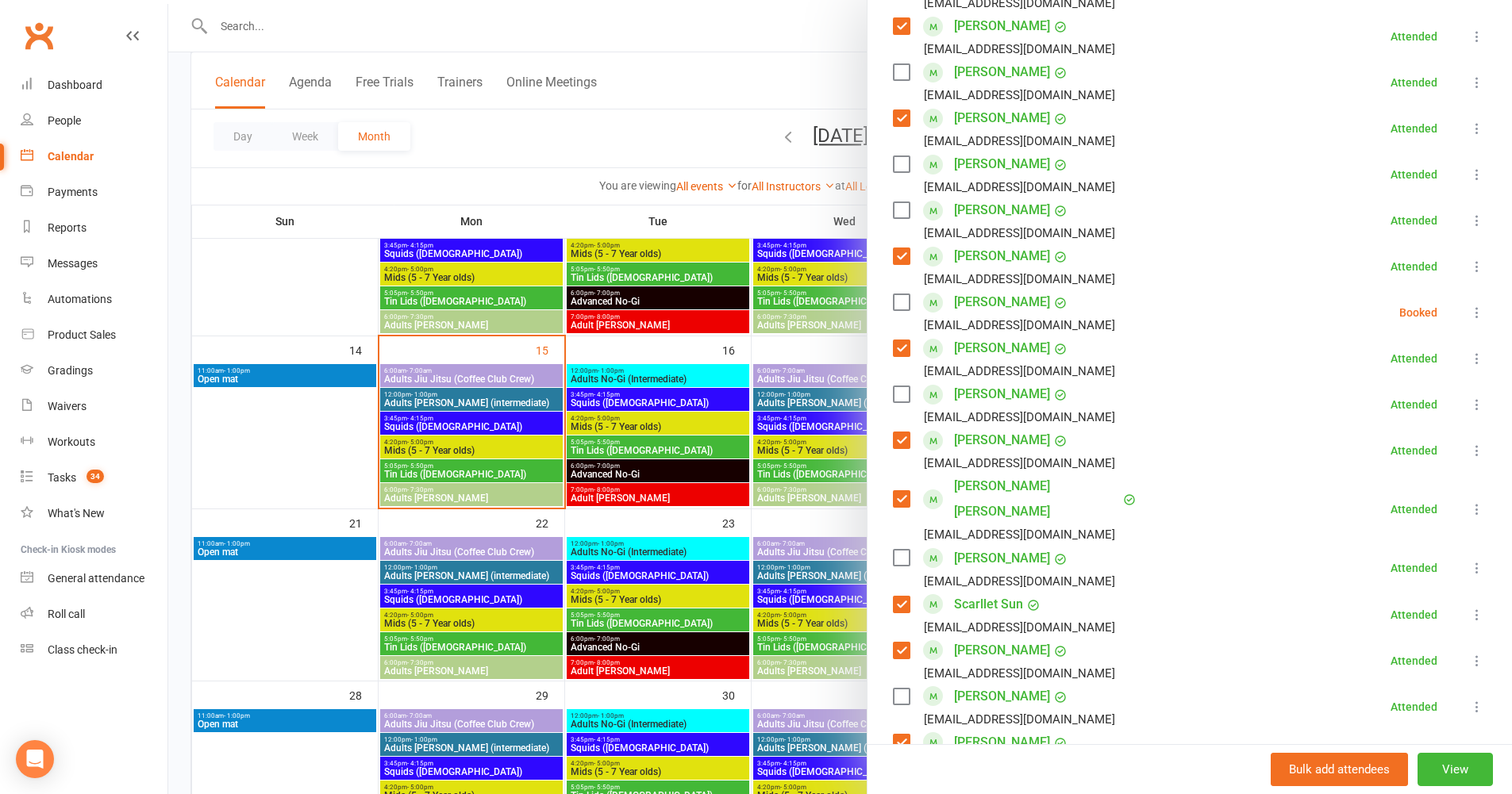
scroll to position [440, 0]
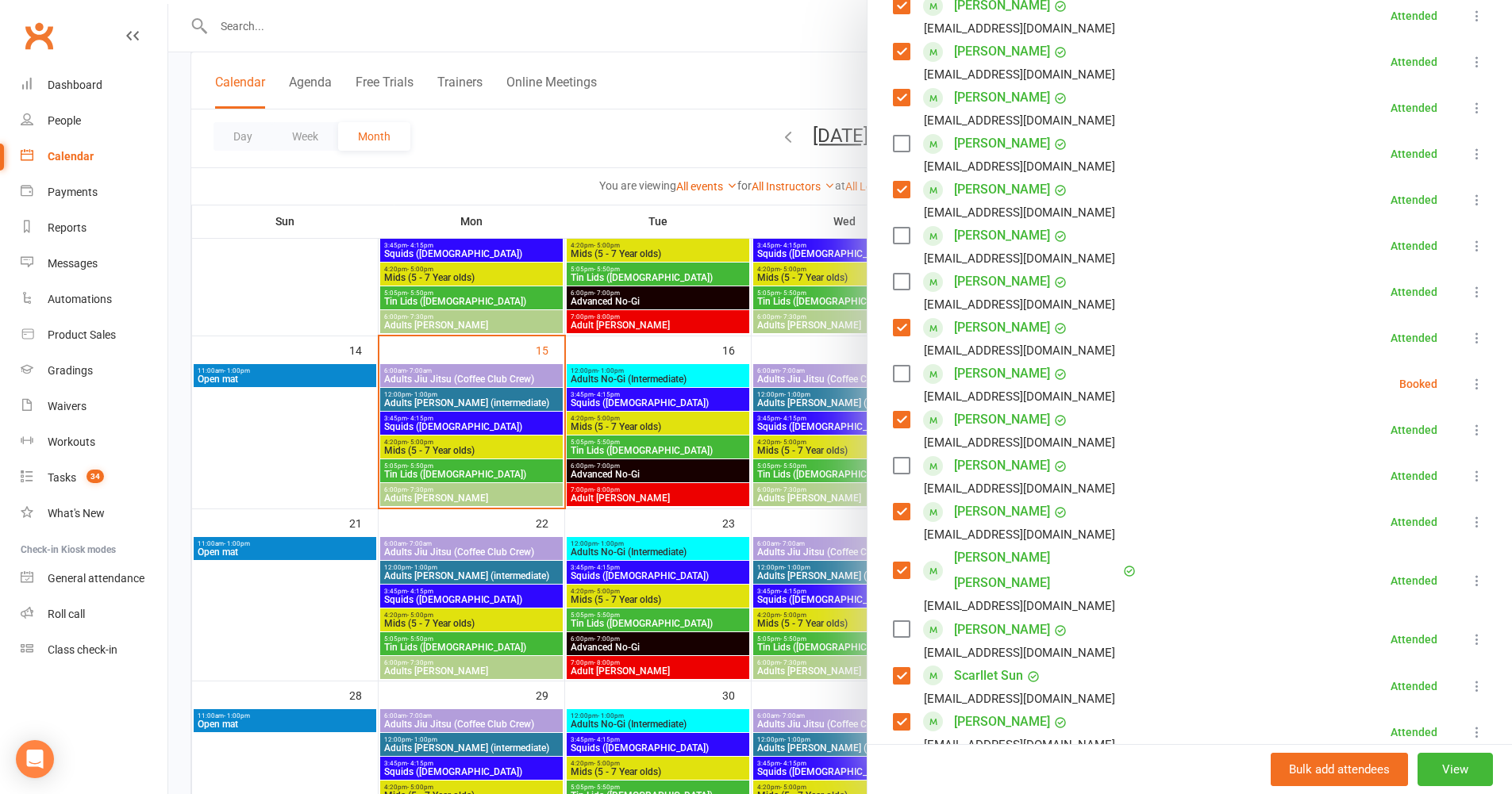
click at [896, 374] on label at bounding box center [901, 374] width 16 height 16
click at [1470, 381] on icon at bounding box center [1478, 384] width 16 height 16
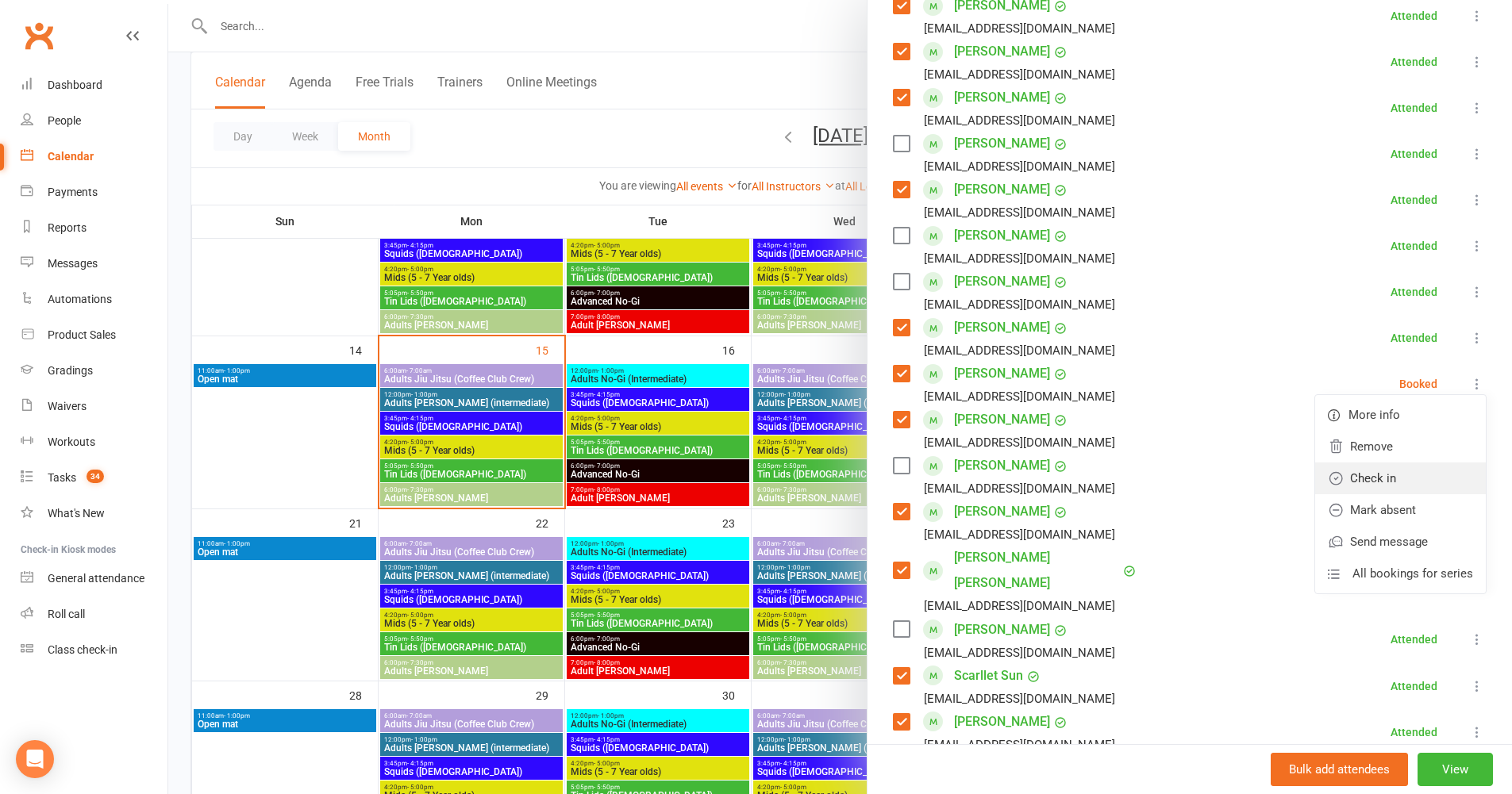
click at [1359, 474] on link "Check in" at bounding box center [1400, 478] width 171 height 32
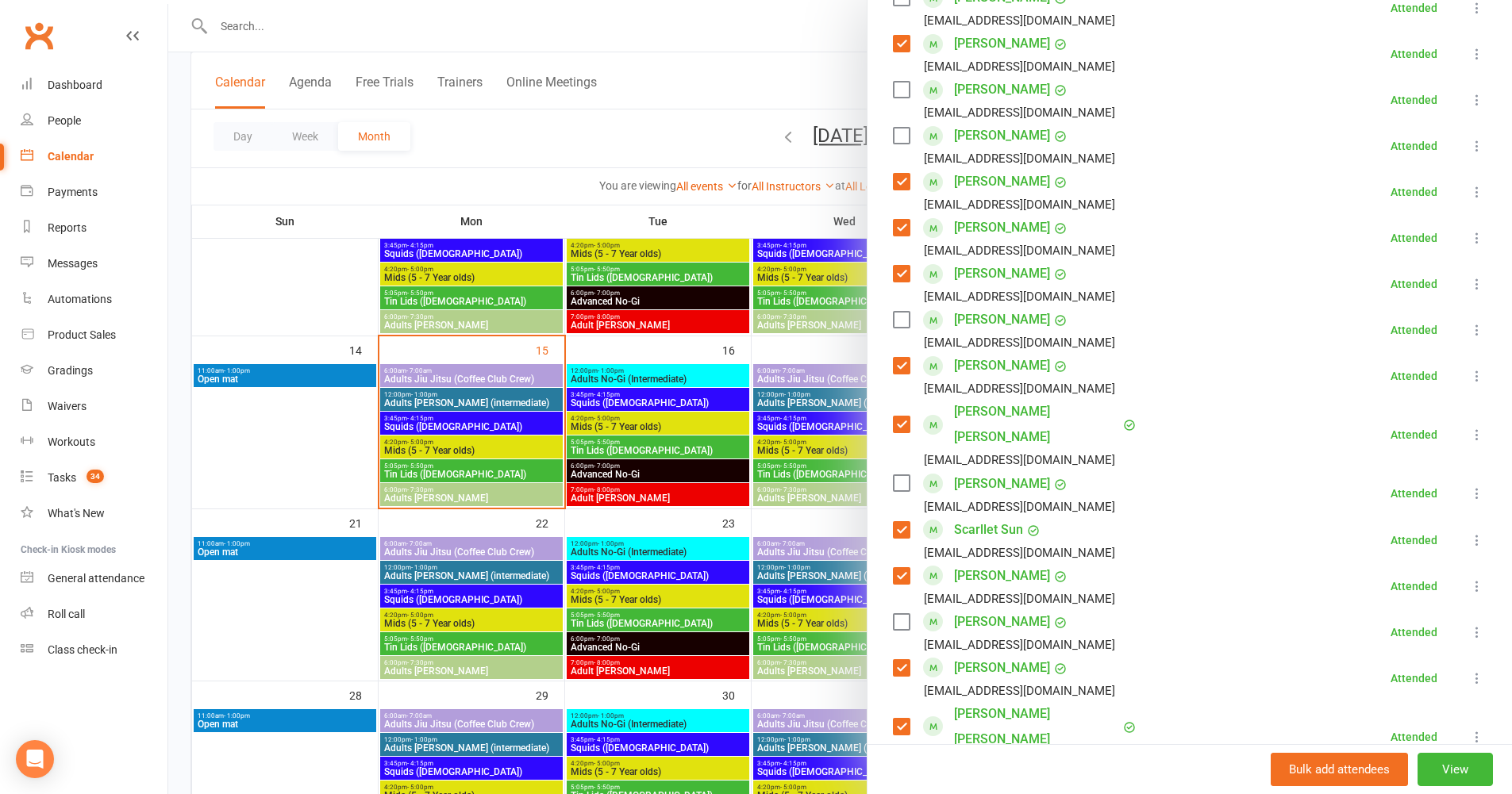
scroll to position [593, 0]
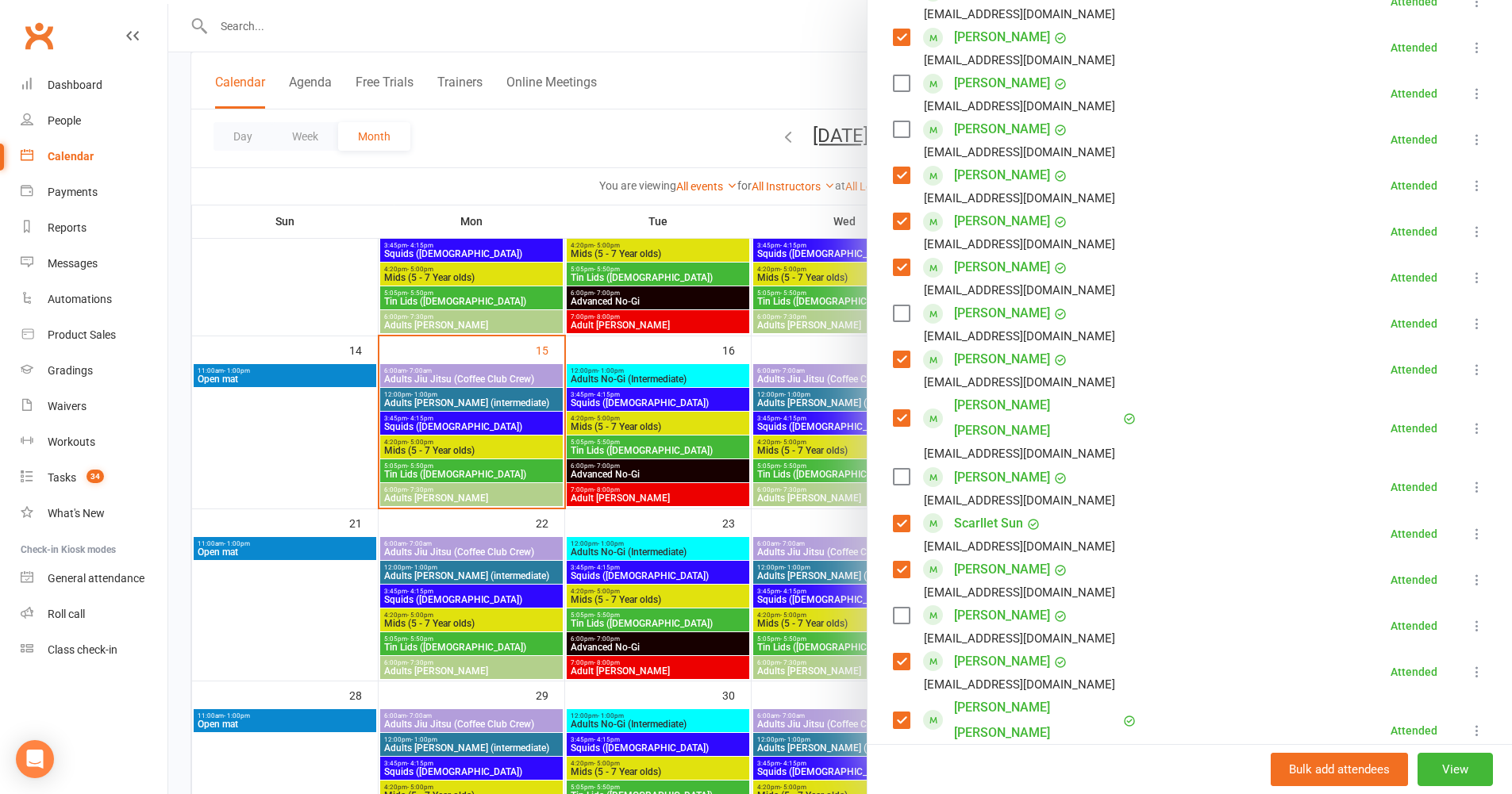
click at [894, 620] on label at bounding box center [901, 616] width 16 height 16
click at [894, 129] on label at bounding box center [901, 130] width 16 height 16
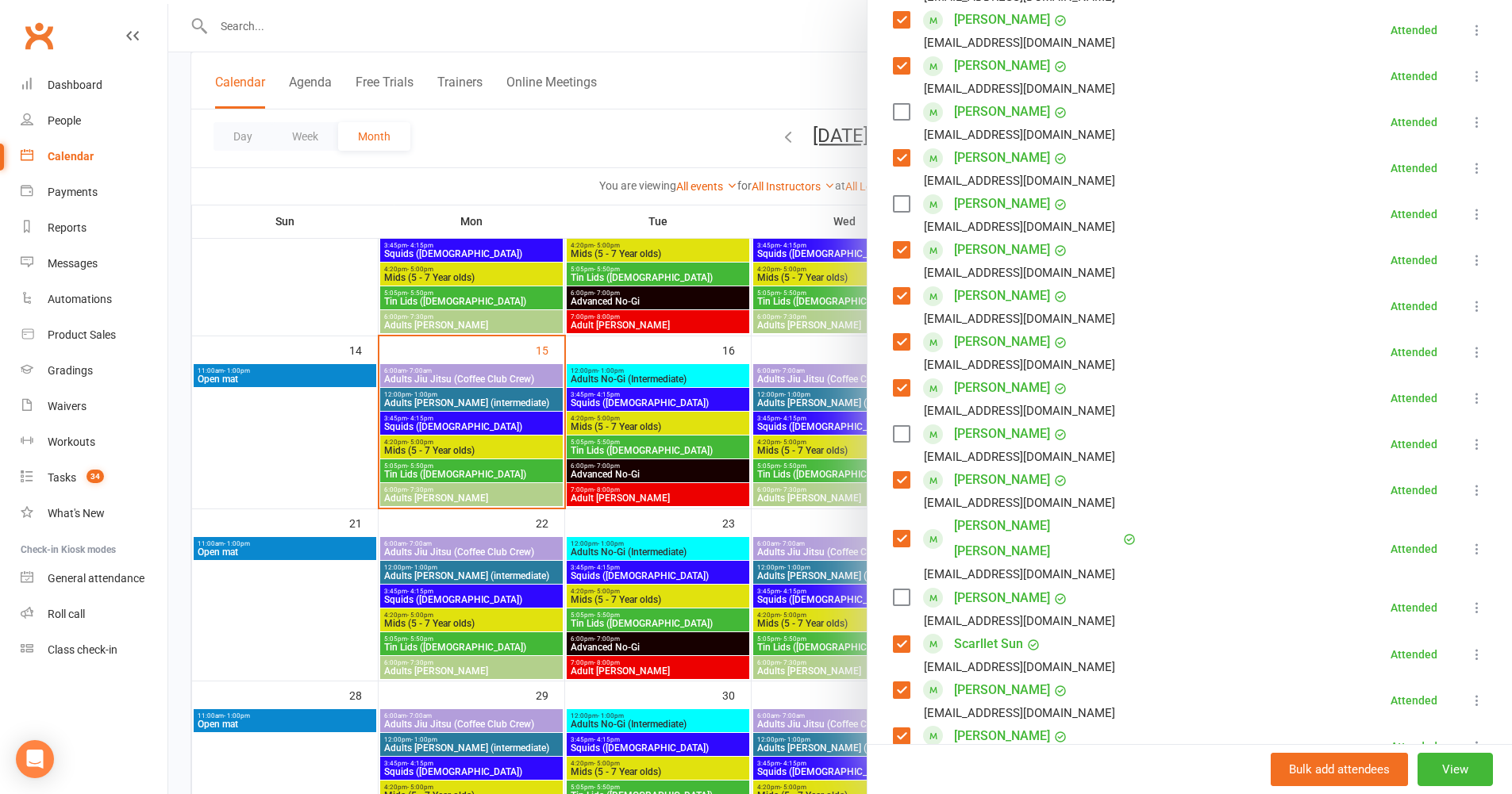
scroll to position [119, 0]
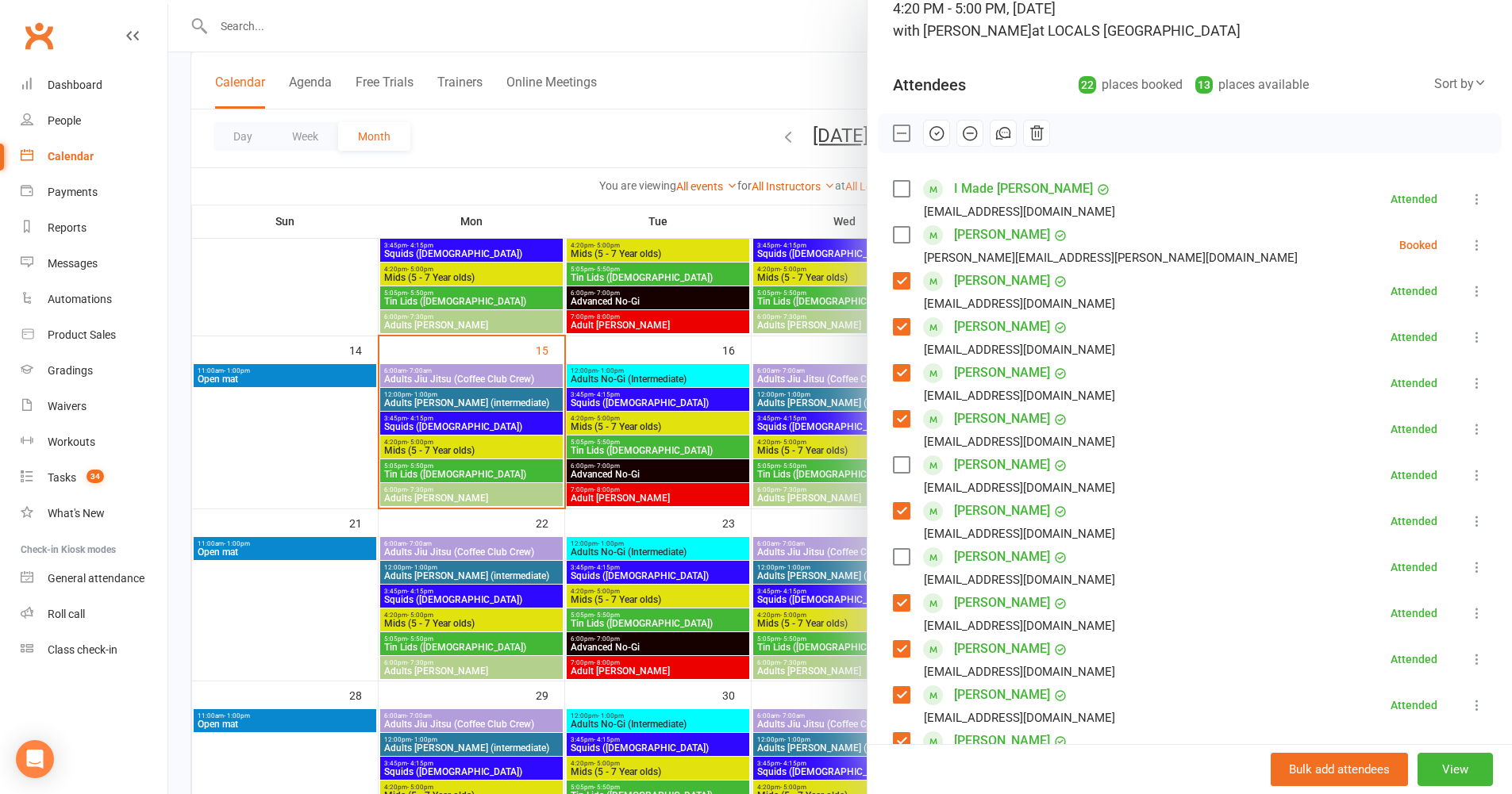
click at [893, 234] on label at bounding box center [901, 235] width 16 height 16
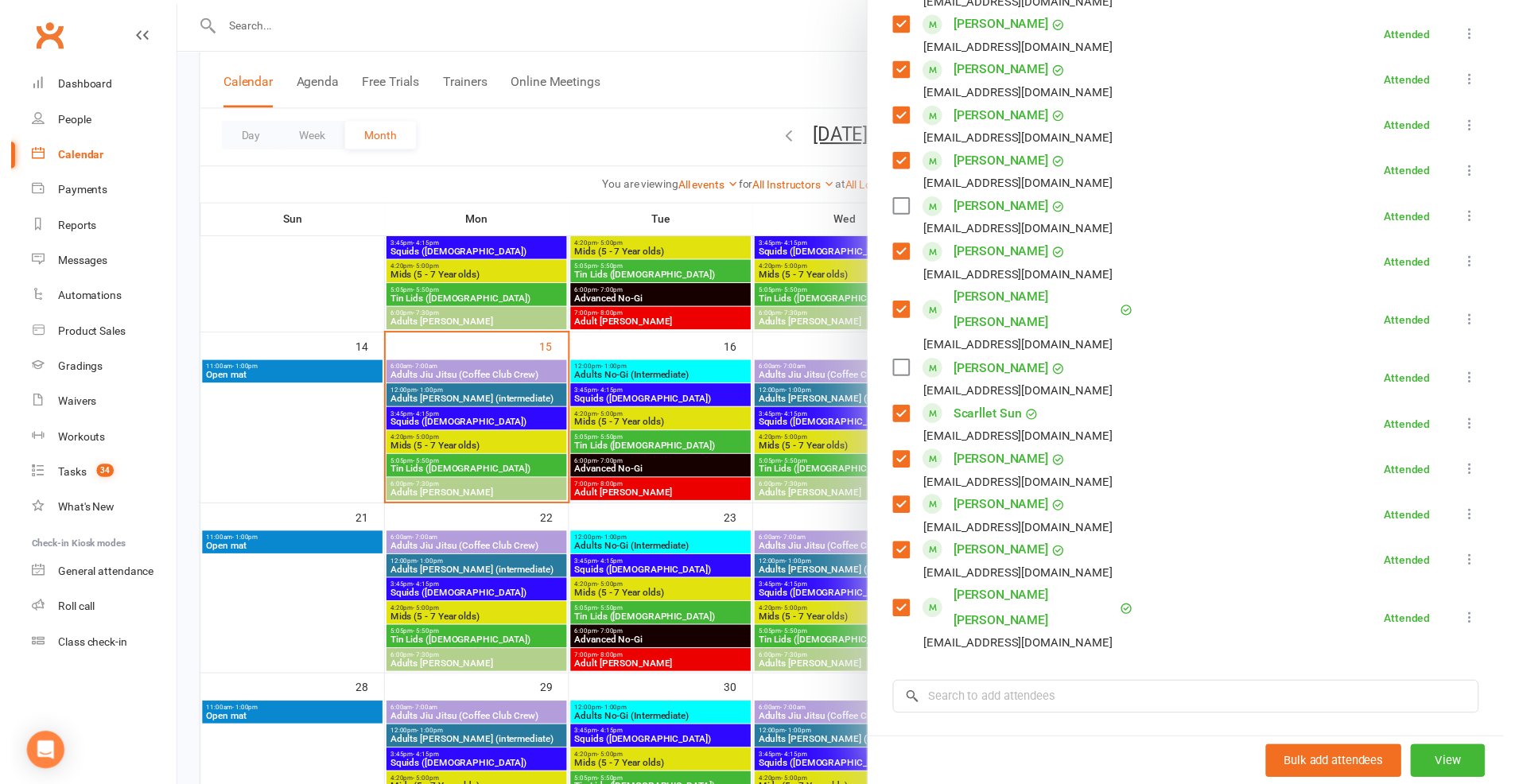
scroll to position [820, 0]
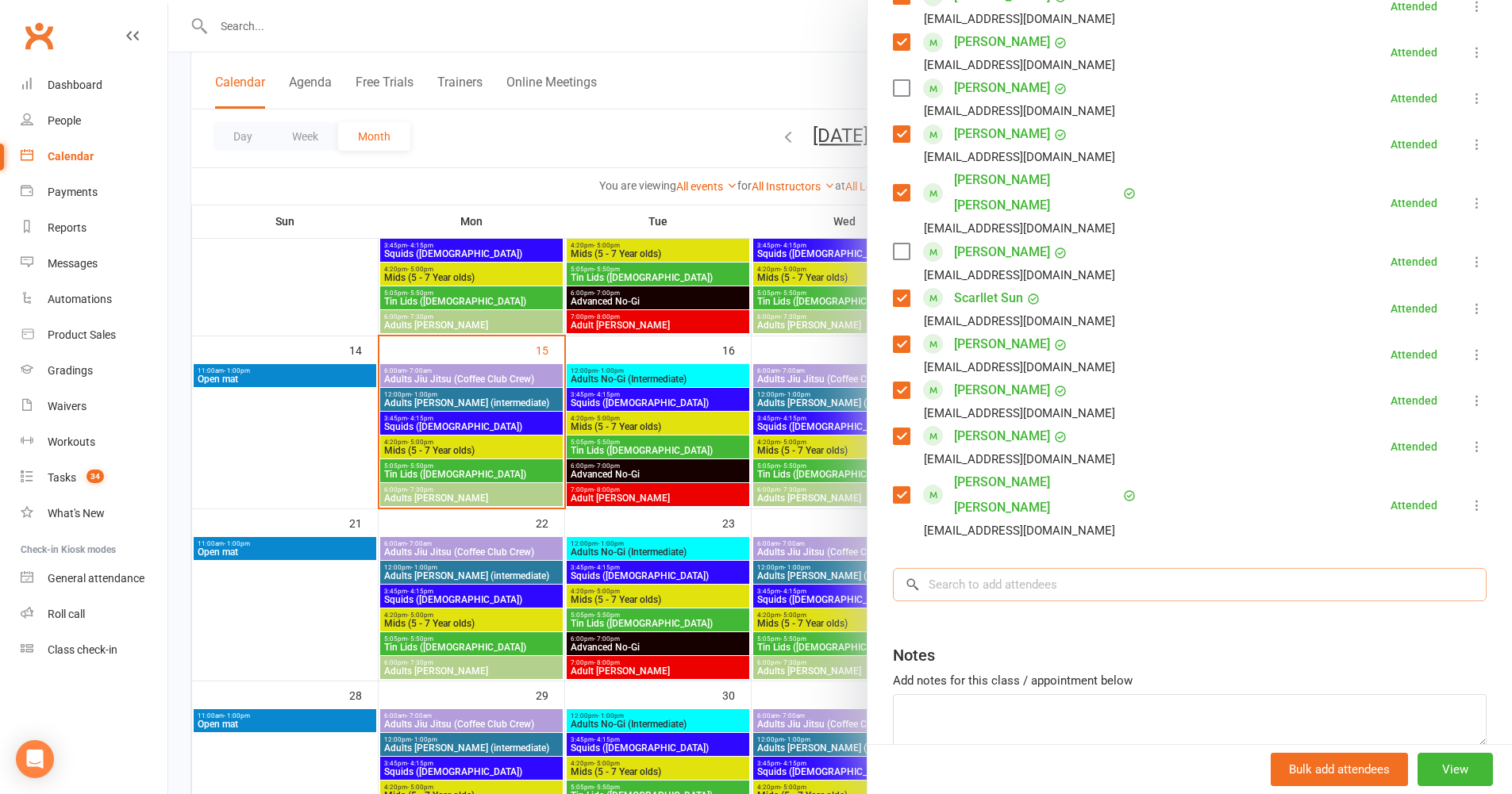
drag, startPoint x: 991, startPoint y: 543, endPoint x: 998, endPoint y: 536, distance: 9.9
click at [992, 568] on input "search" at bounding box center [1190, 585] width 594 height 33
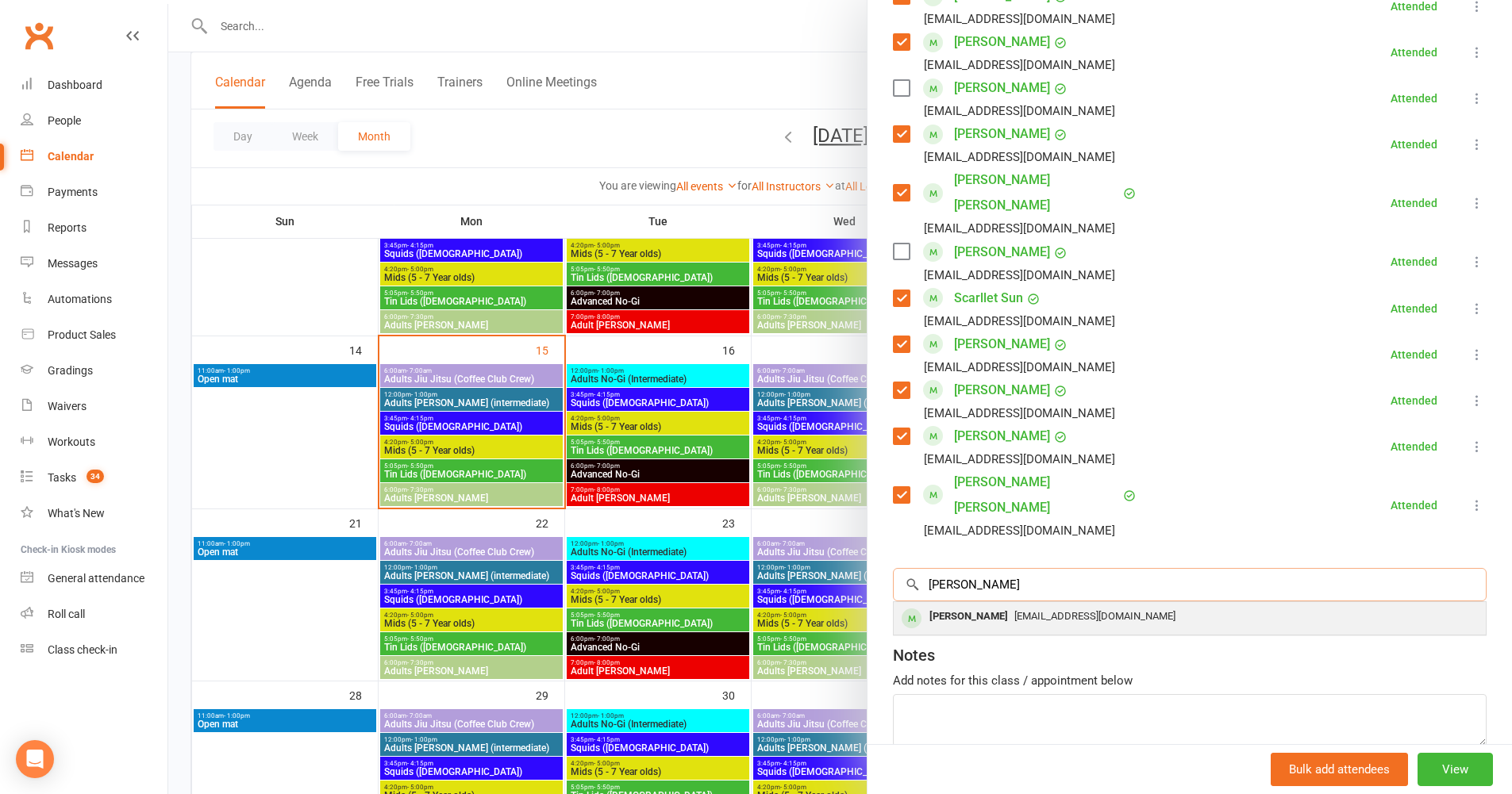
type input "arthur"
click at [991, 605] on div "Arthur England" at bounding box center [969, 617] width 91 height 23
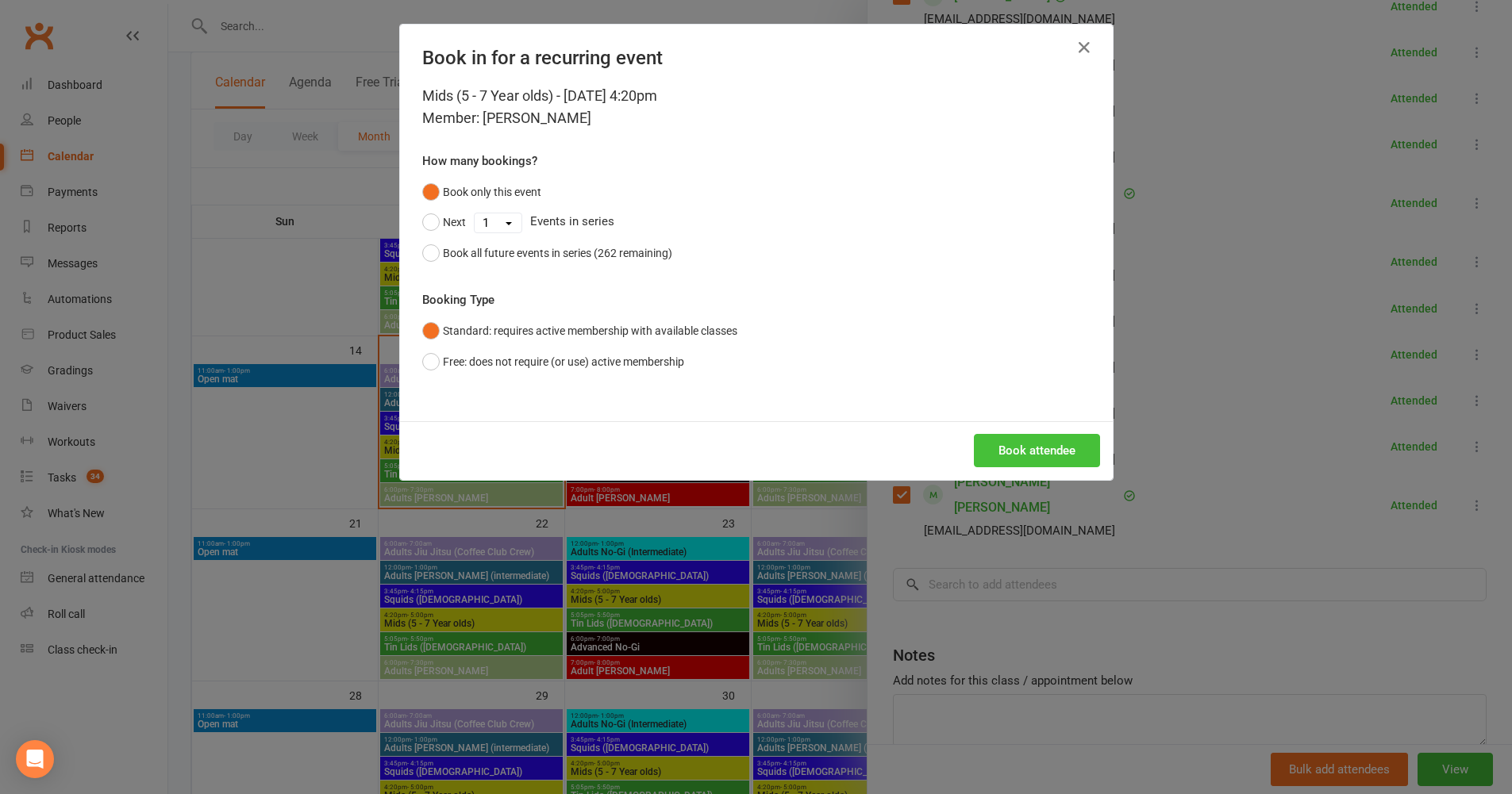
click at [1004, 465] on button "Book attendee" at bounding box center [1037, 450] width 126 height 33
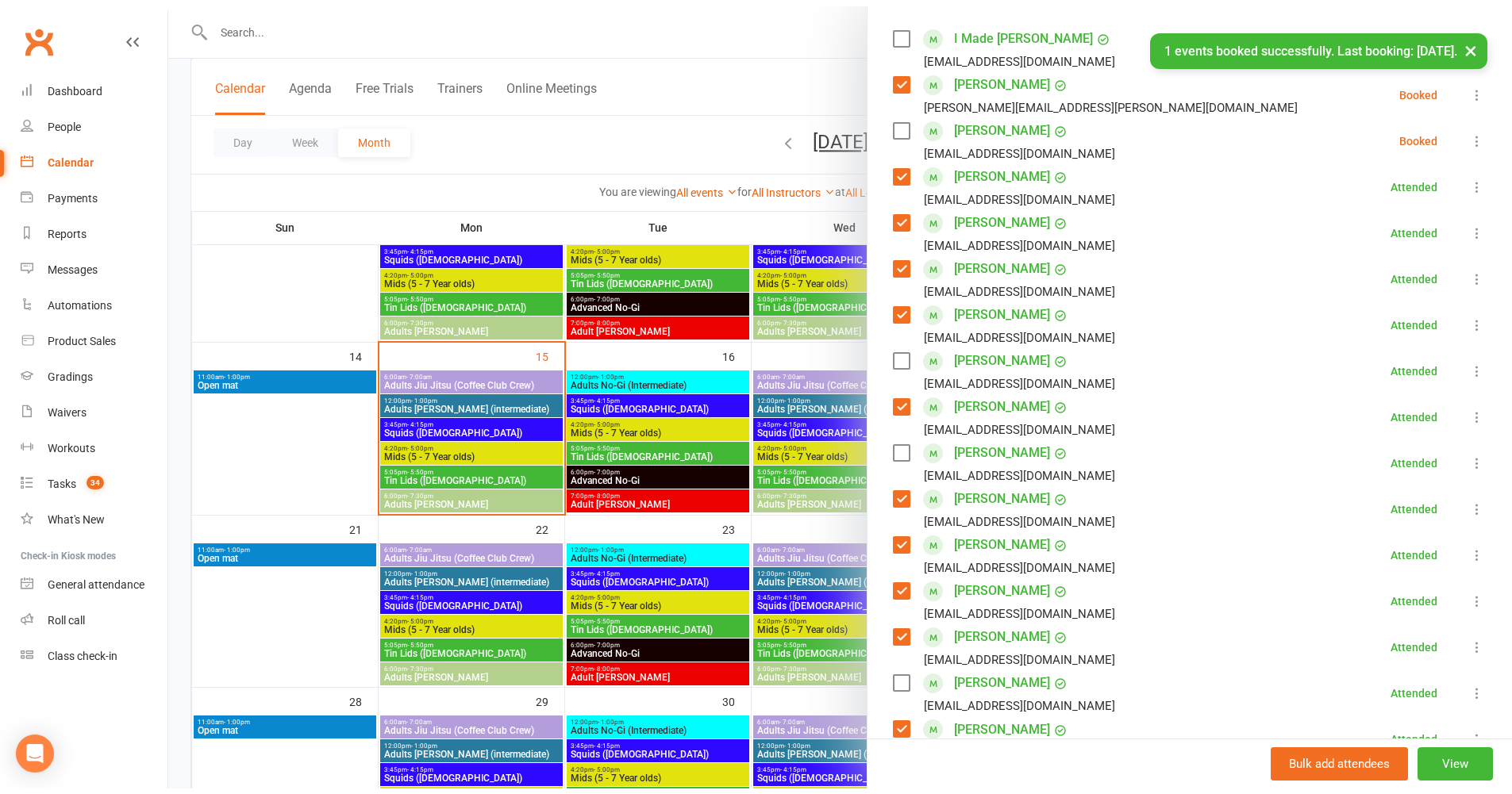
scroll to position [272, 0]
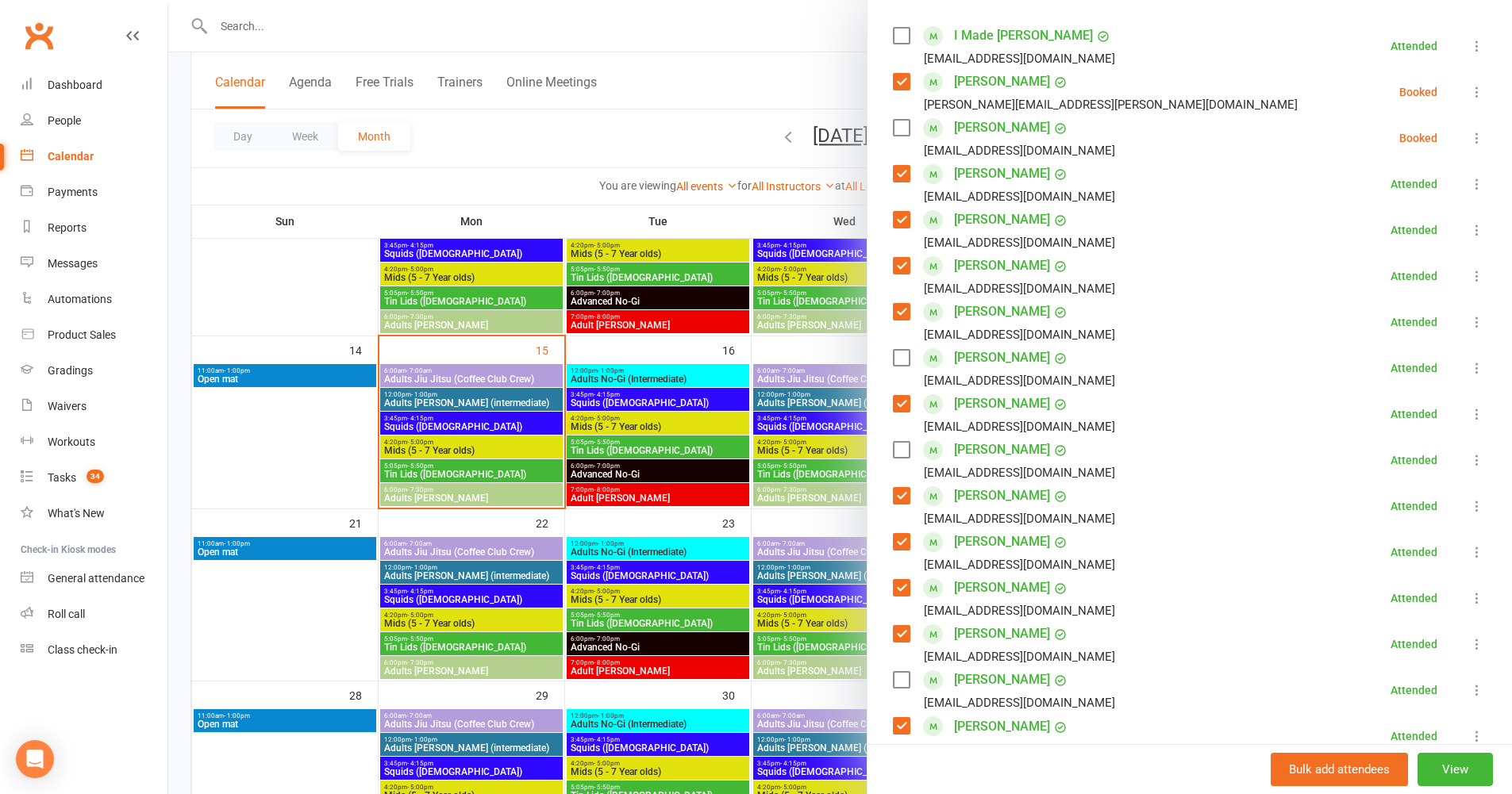
click at [900, 126] on label at bounding box center [901, 128] width 16 height 16
click at [1470, 136] on icon at bounding box center [1478, 138] width 16 height 16
click at [1369, 230] on link "Check in" at bounding box center [1400, 232] width 171 height 32
click at [1470, 330] on icon at bounding box center [1478, 322] width 16 height 16
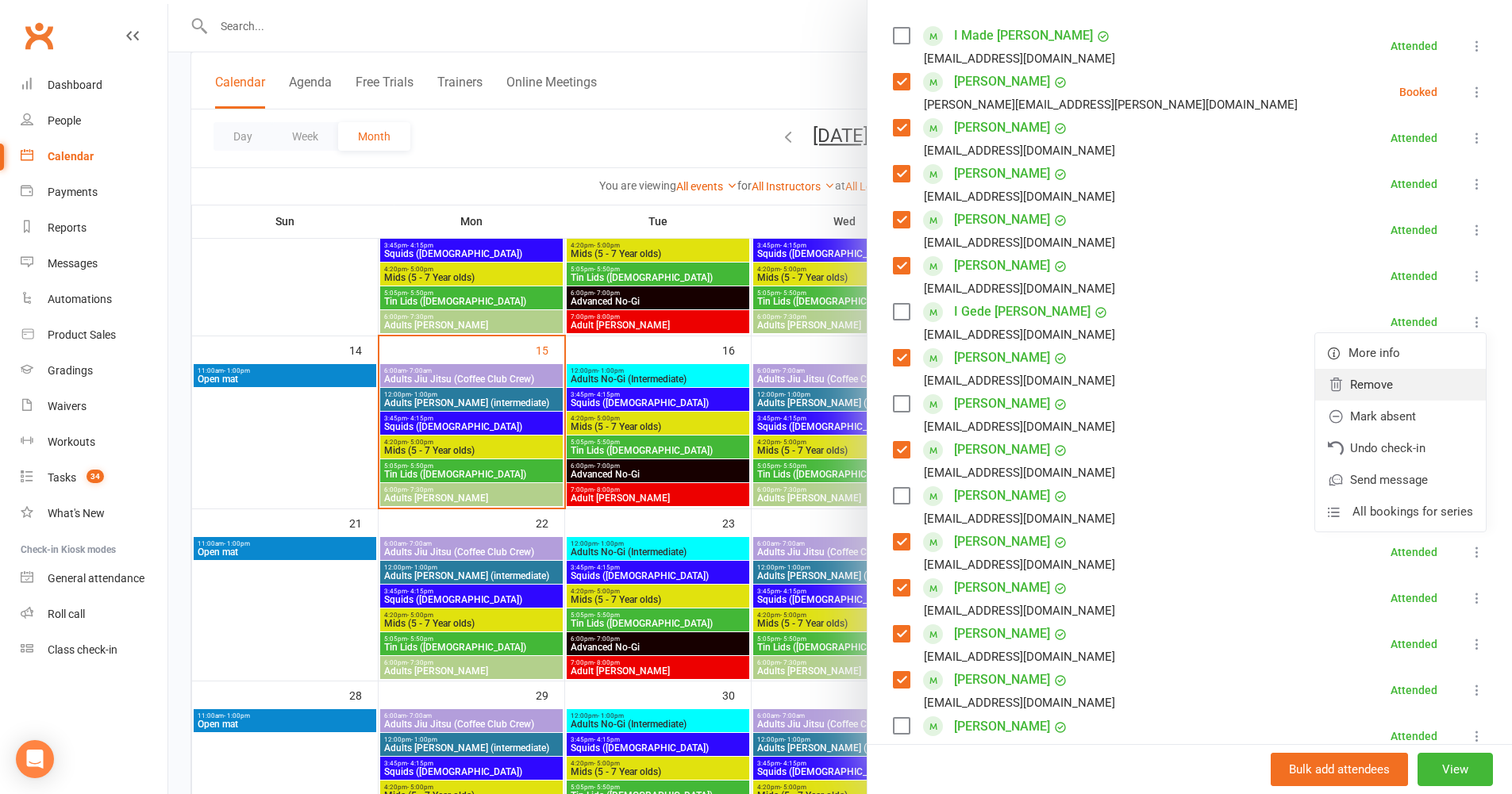
click at [1357, 401] on link "Remove" at bounding box center [1400, 384] width 171 height 32
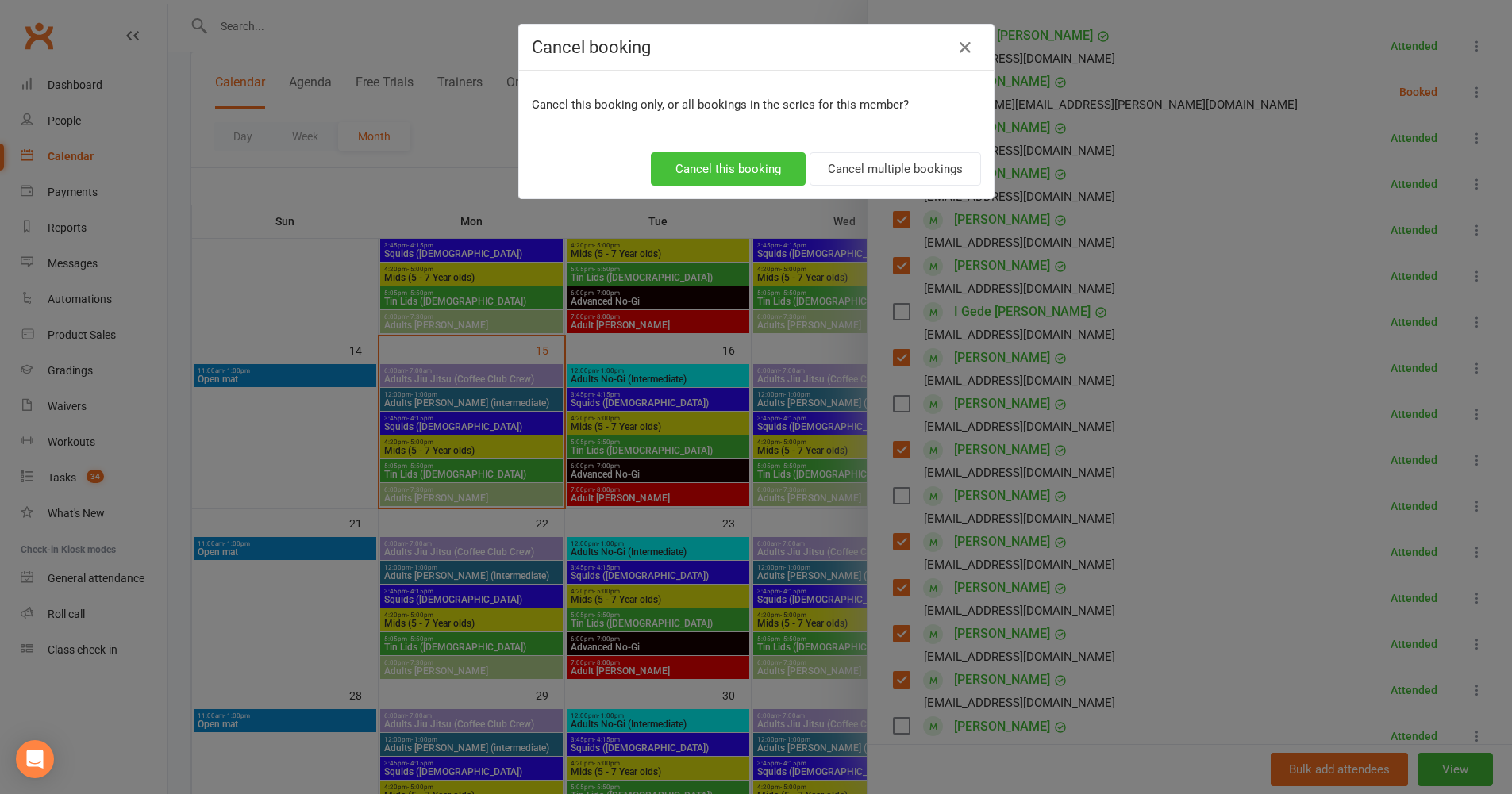
click at [737, 168] on button "Cancel this booking" at bounding box center [728, 169] width 154 height 33
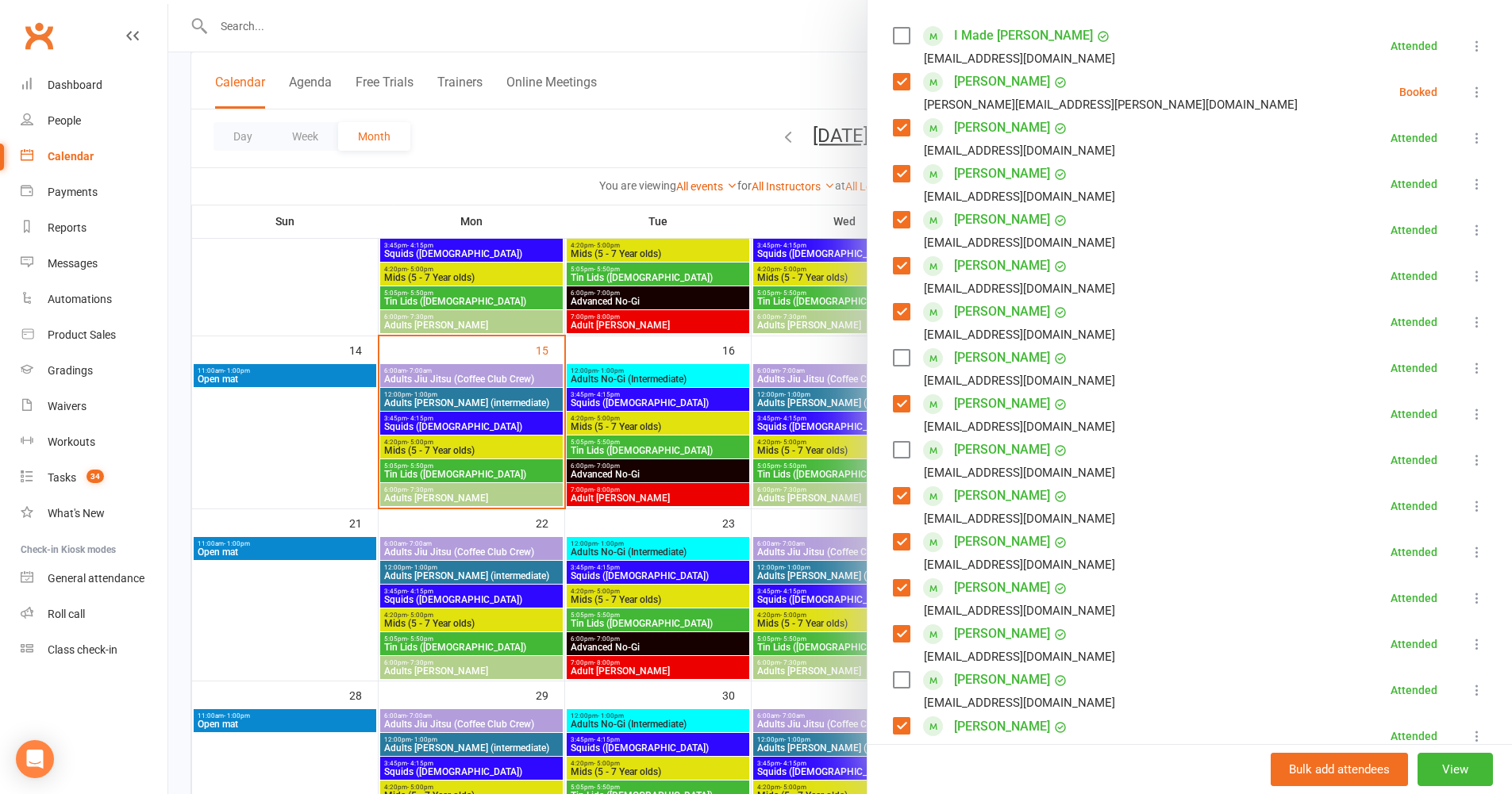
click at [1470, 50] on icon at bounding box center [1478, 46] width 16 height 16
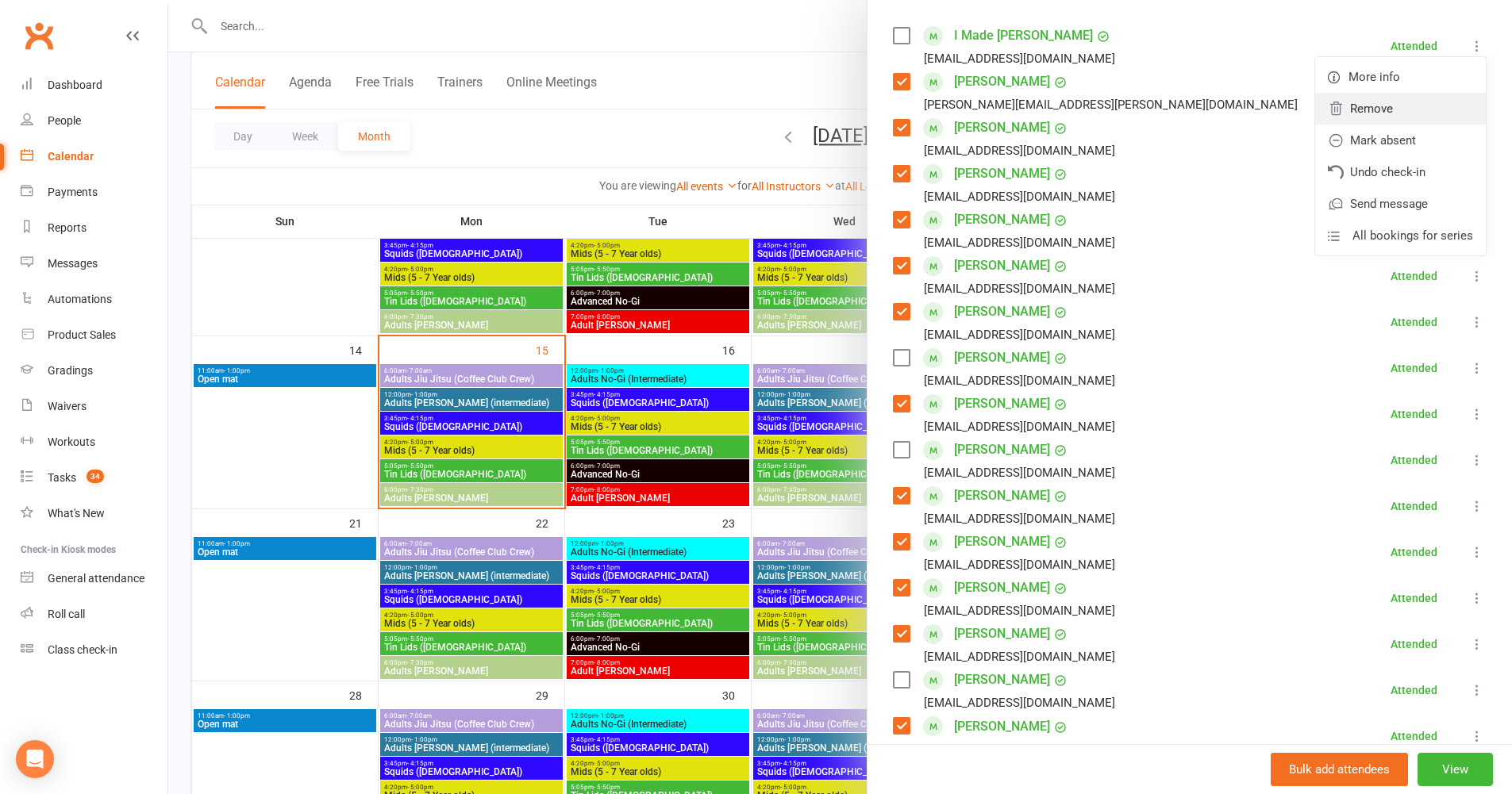
click at [1336, 115] on link "Remove" at bounding box center [1400, 108] width 171 height 32
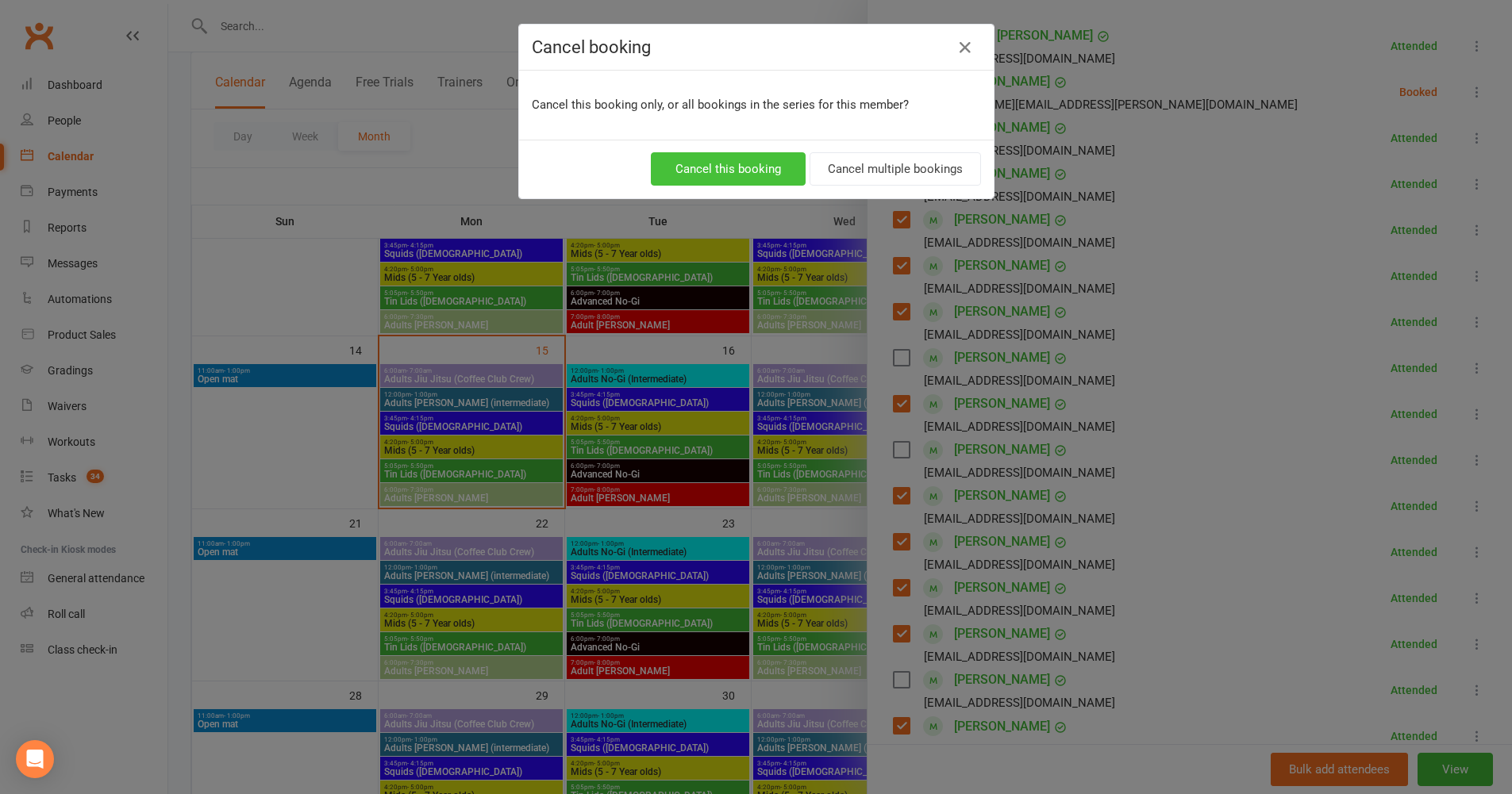
click at [766, 167] on button "Cancel this booking" at bounding box center [728, 169] width 154 height 33
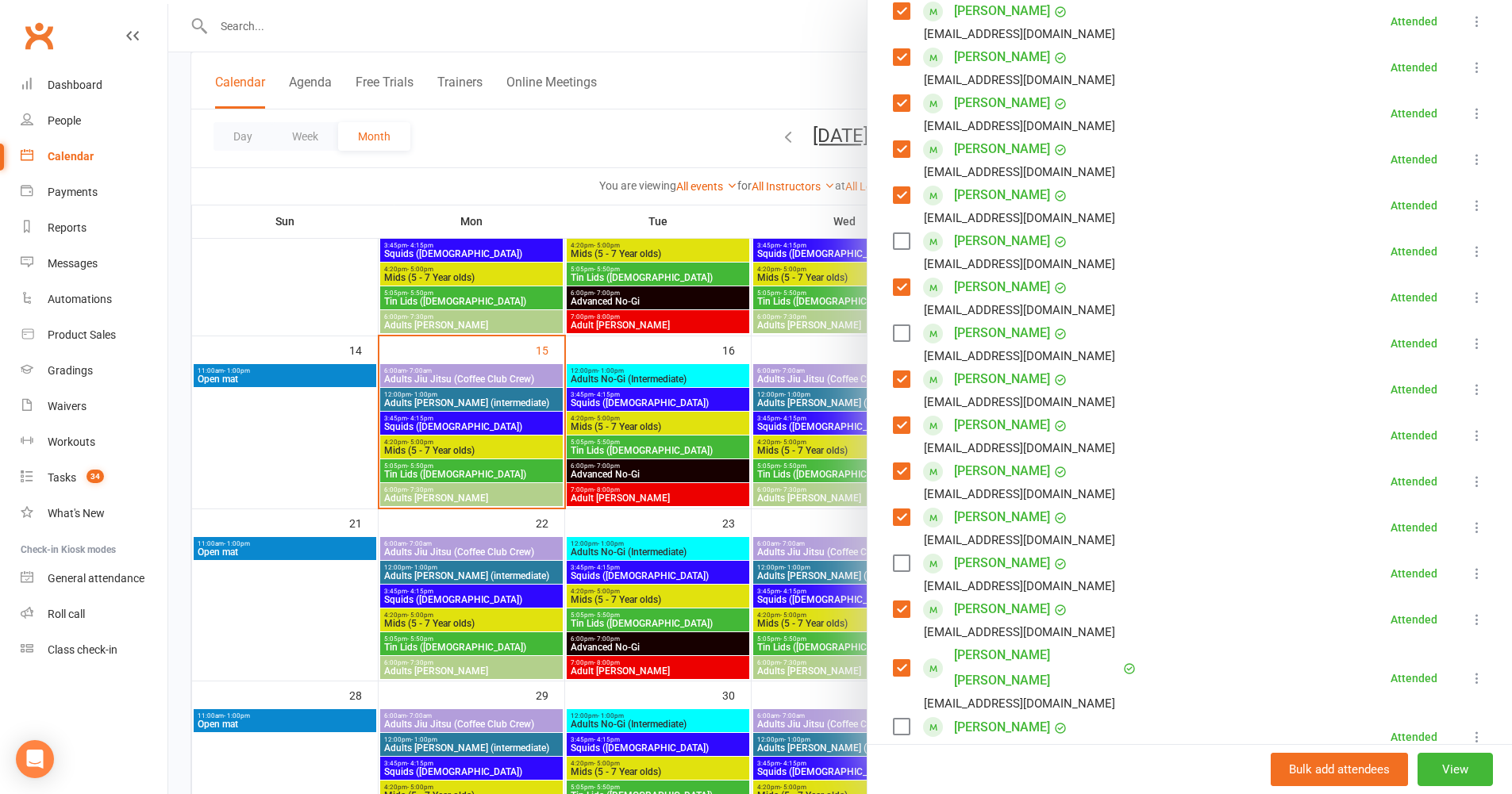
scroll to position [353, 0]
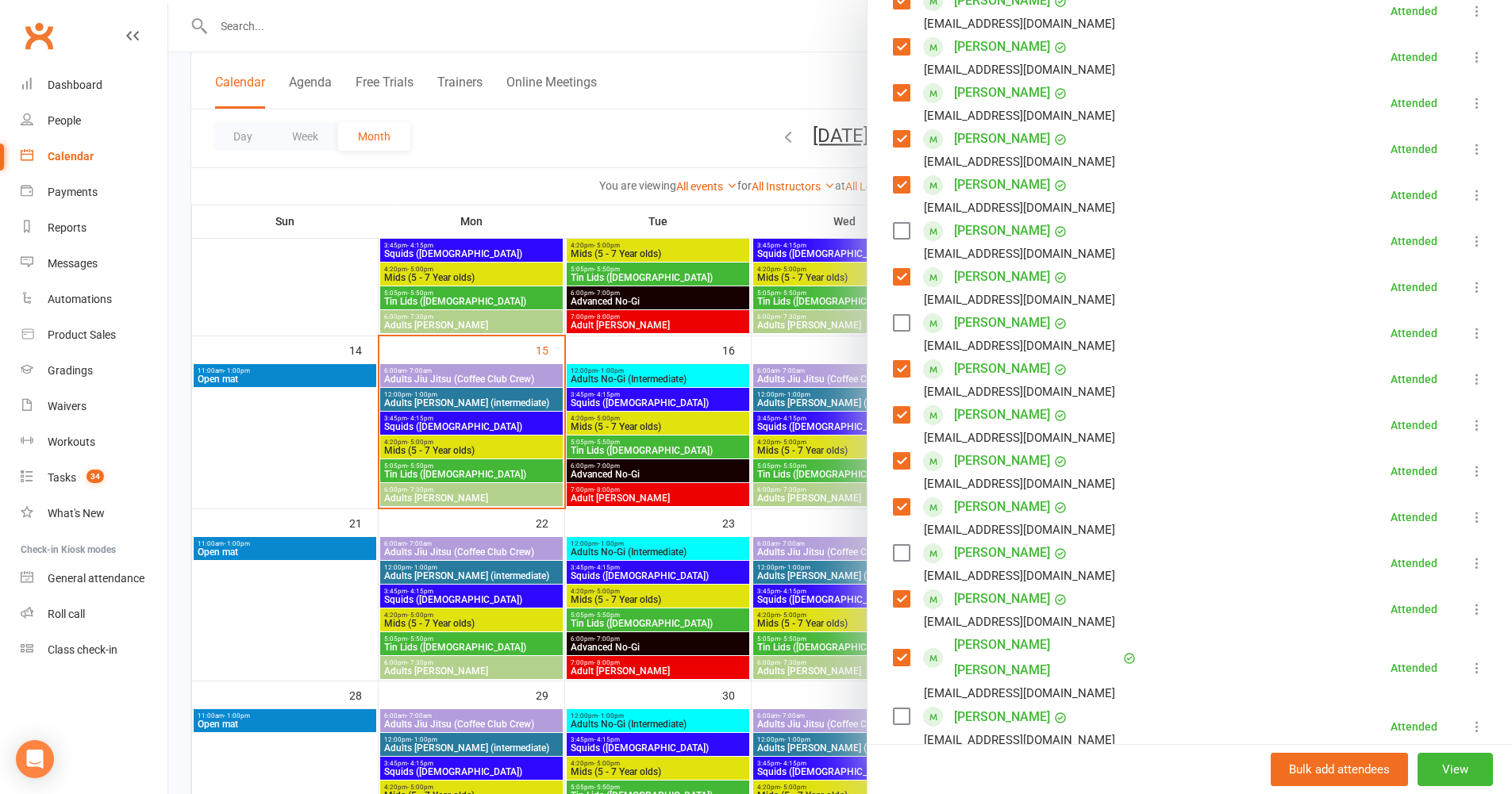
click at [893, 317] on label at bounding box center [901, 323] width 16 height 16
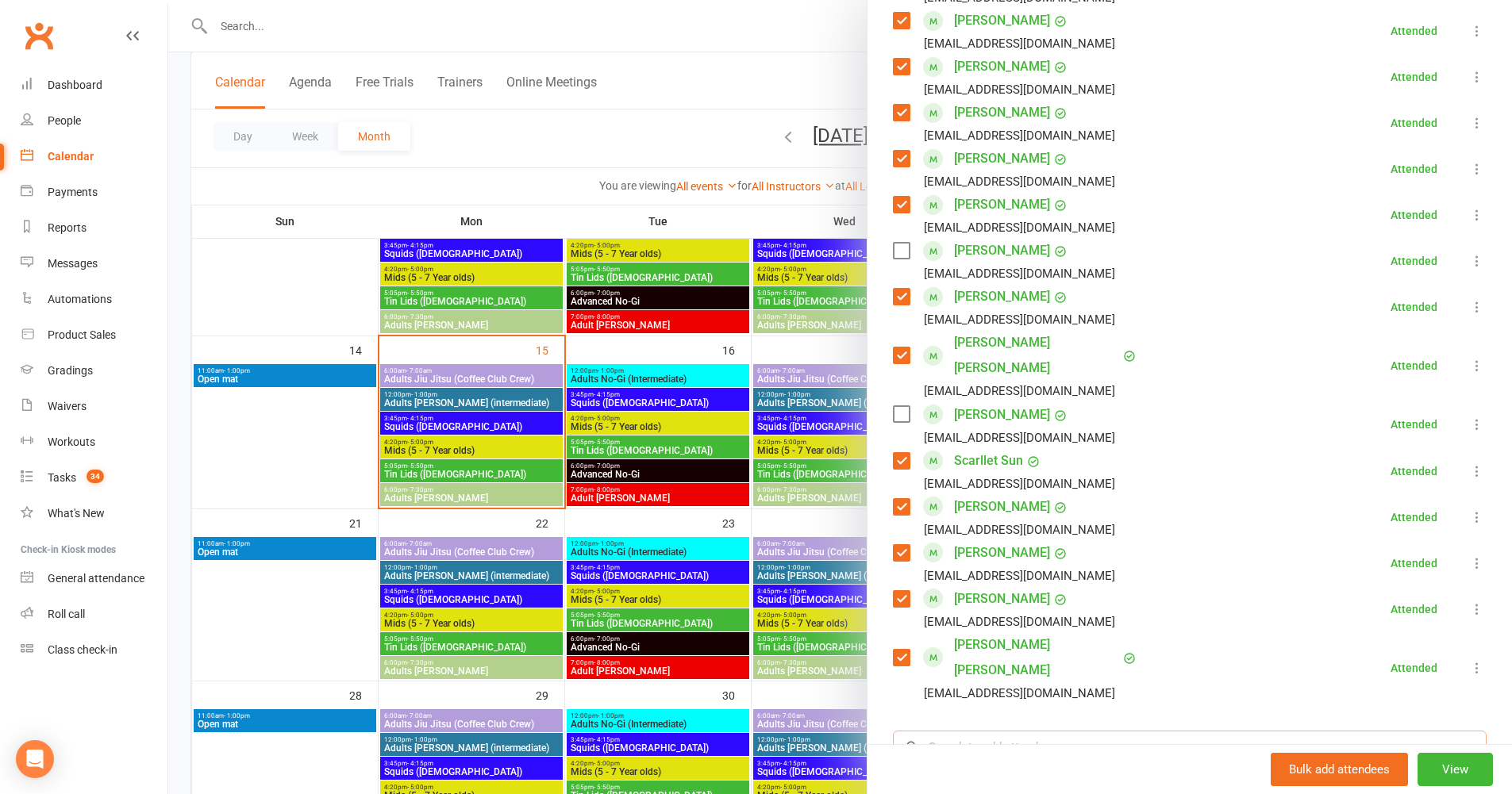
click at [964, 732] on input "search" at bounding box center [1190, 747] width 594 height 33
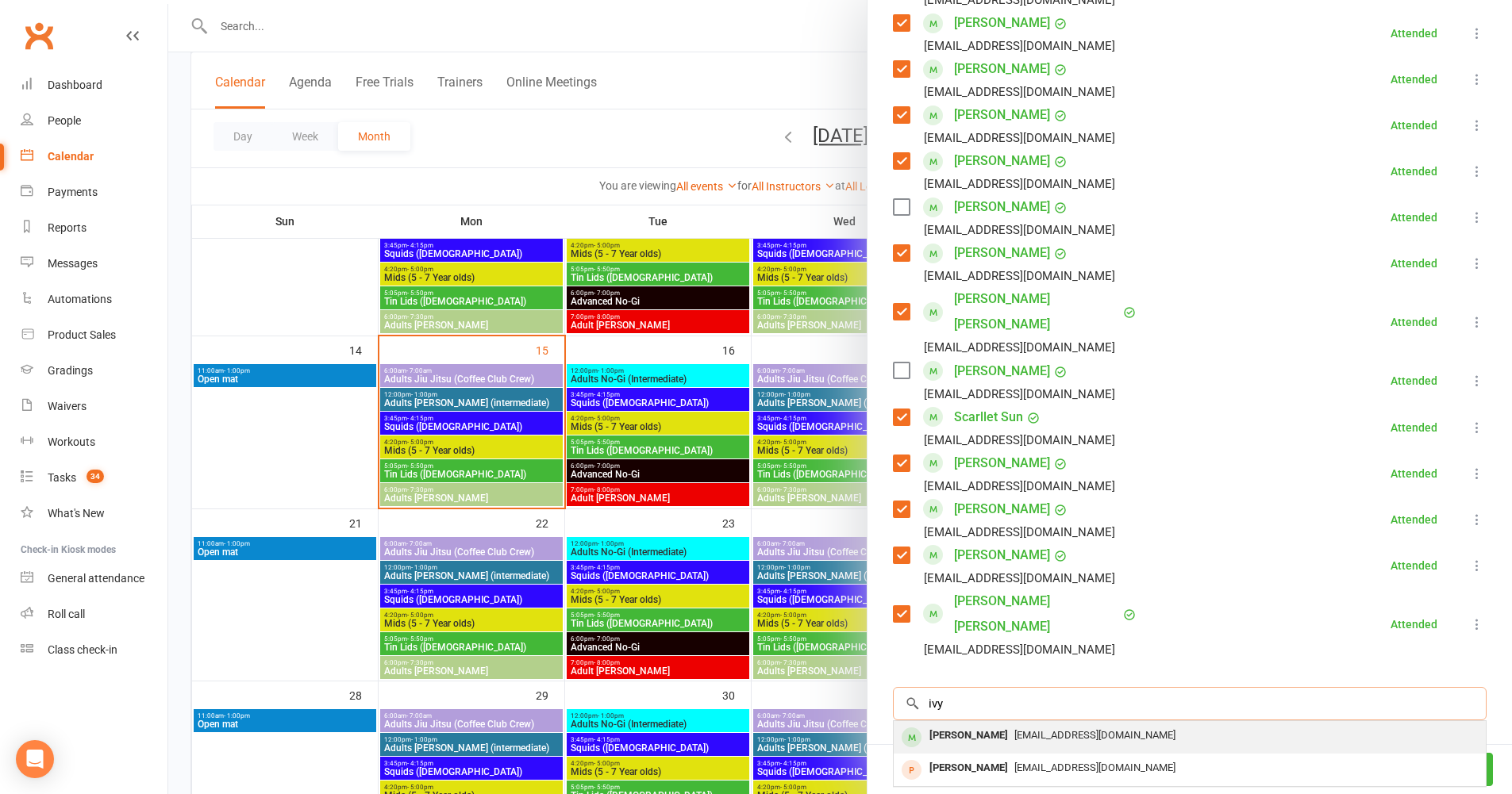
scroll to position [700, 0]
type input "i"
type input "winson"
click at [941, 724] on div "Winson Xiao" at bounding box center [969, 735] width 91 height 23
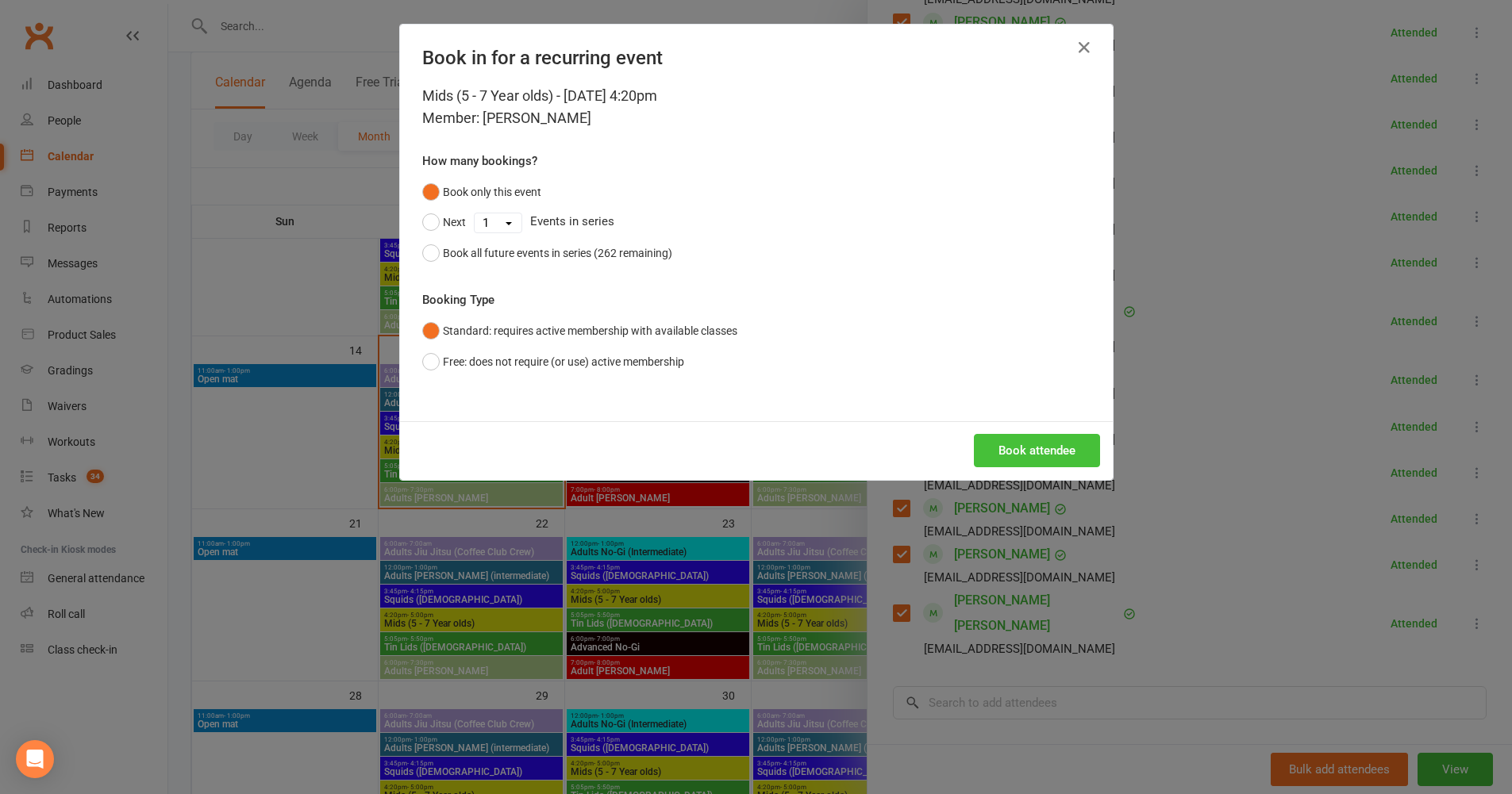
click at [1017, 464] on button "Book attendee" at bounding box center [1037, 450] width 126 height 33
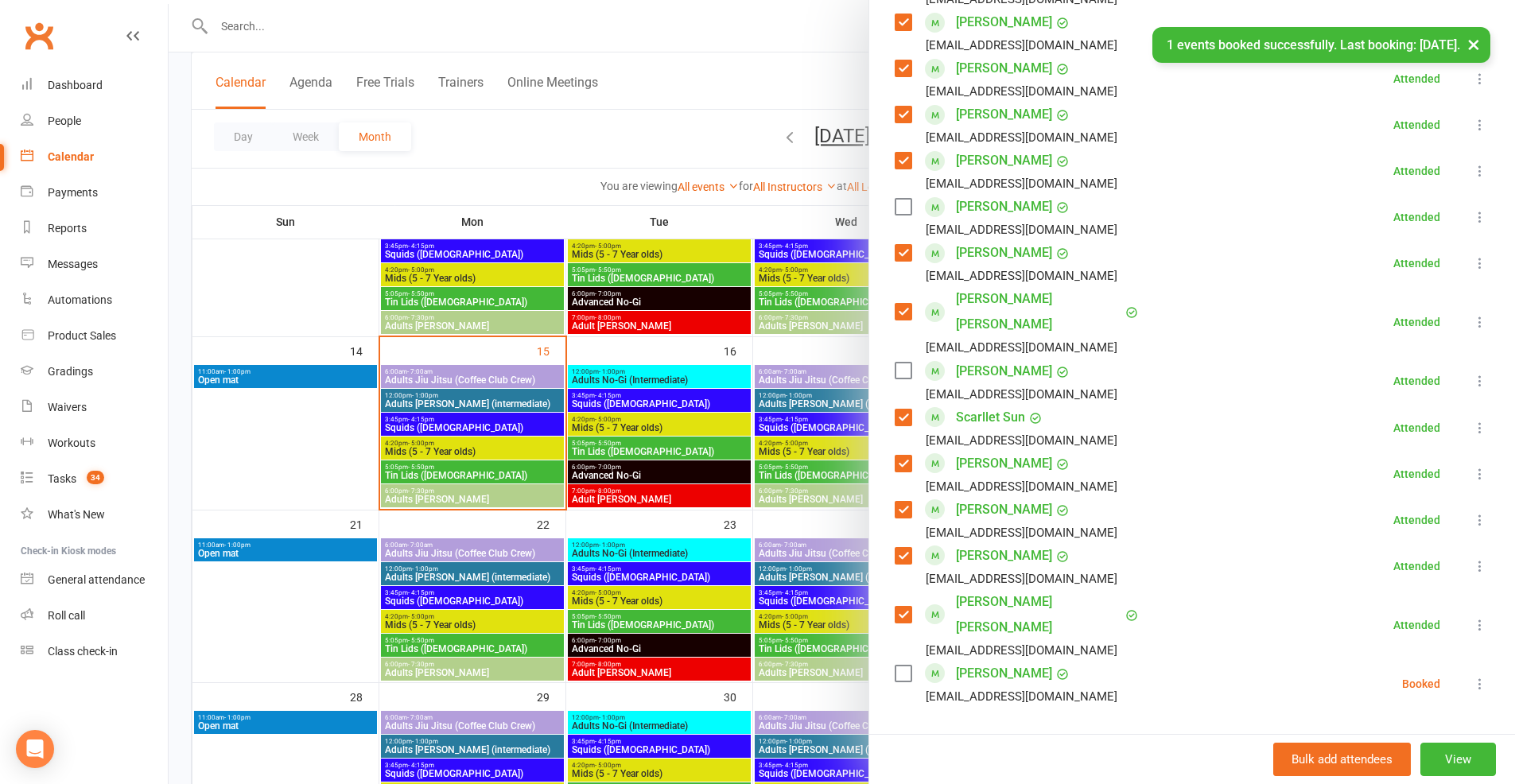
click at [895, 666] on label at bounding box center [903, 674] width 16 height 16
click at [1472, 675] on icon at bounding box center [1481, 684] width 16 height 16
click at [1400, 762] on link "Check in" at bounding box center [1403, 778] width 171 height 32
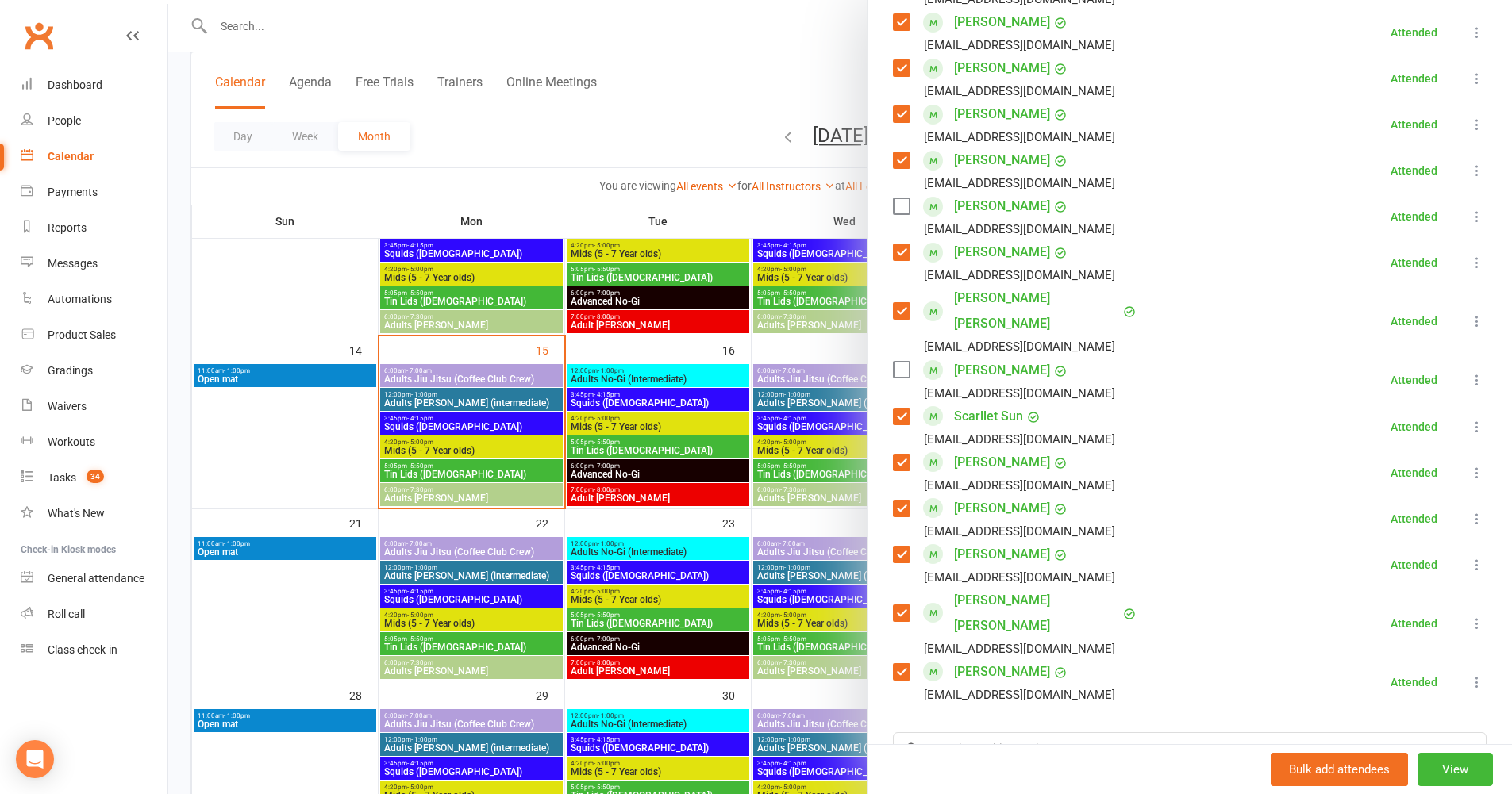
click at [898, 362] on label at bounding box center [901, 370] width 16 height 16
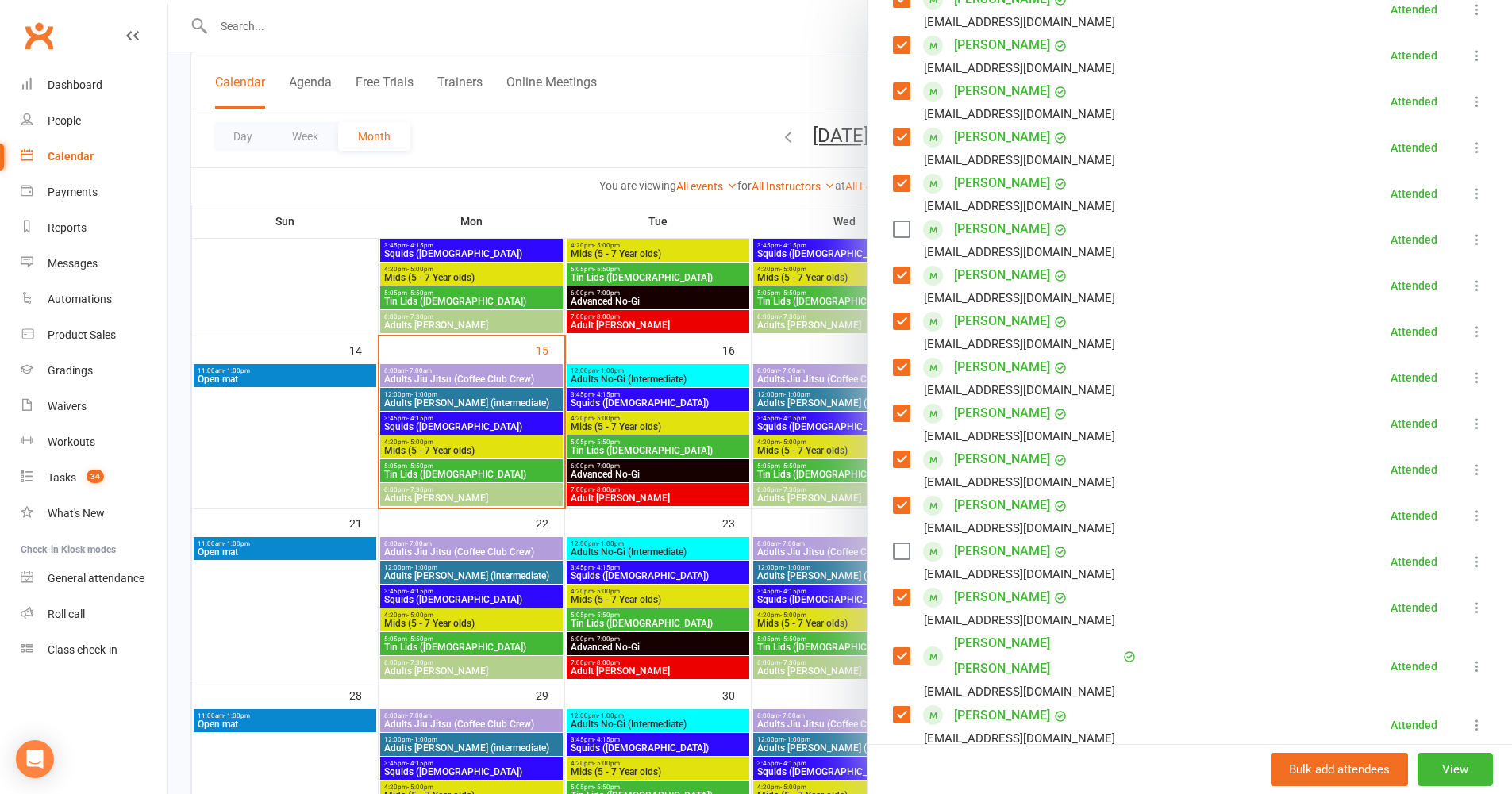
scroll to position [352, 0]
click at [1468, 252] on button at bounding box center [1477, 243] width 19 height 19
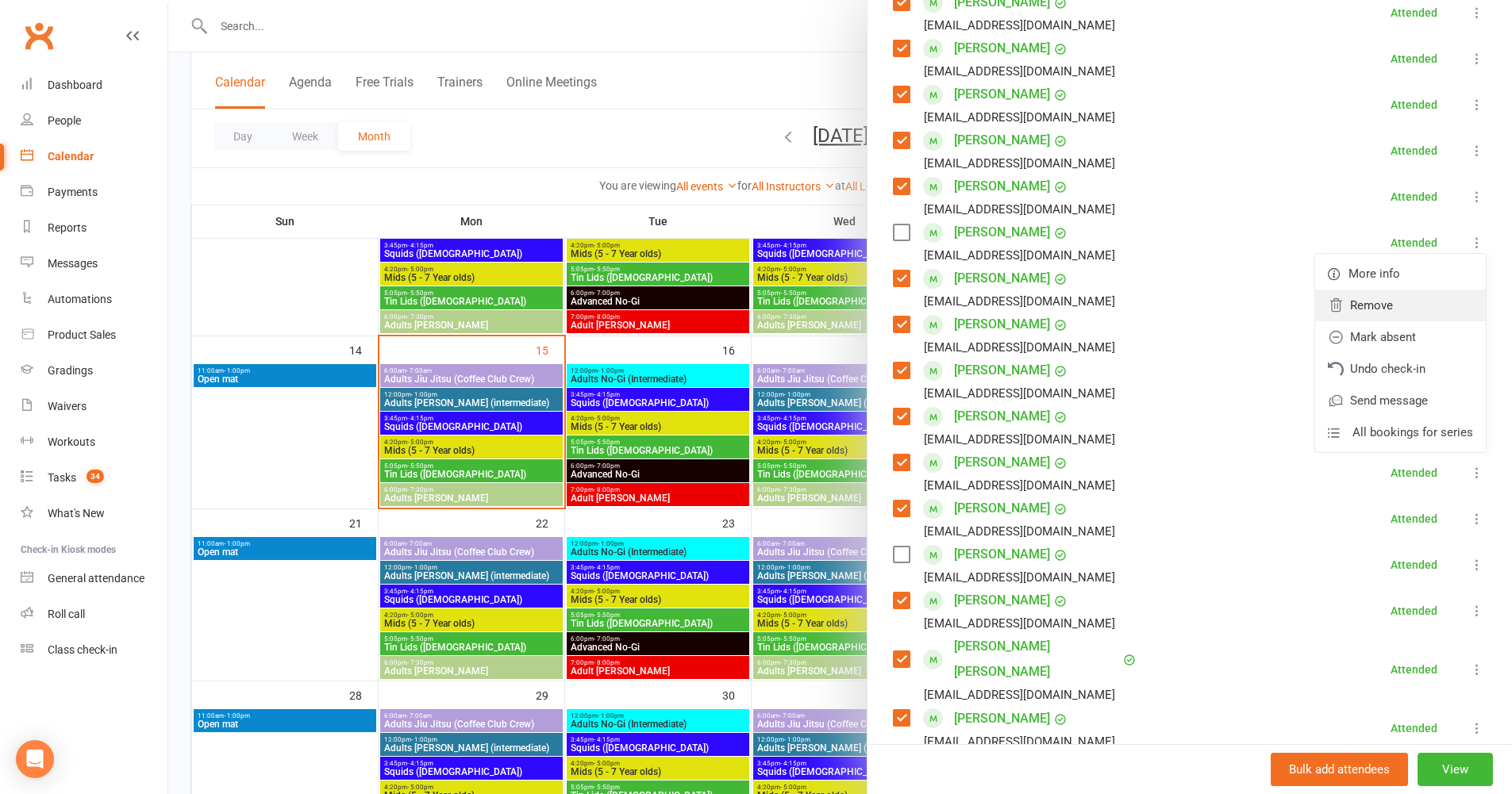
click at [1368, 314] on link "Remove" at bounding box center [1400, 305] width 171 height 32
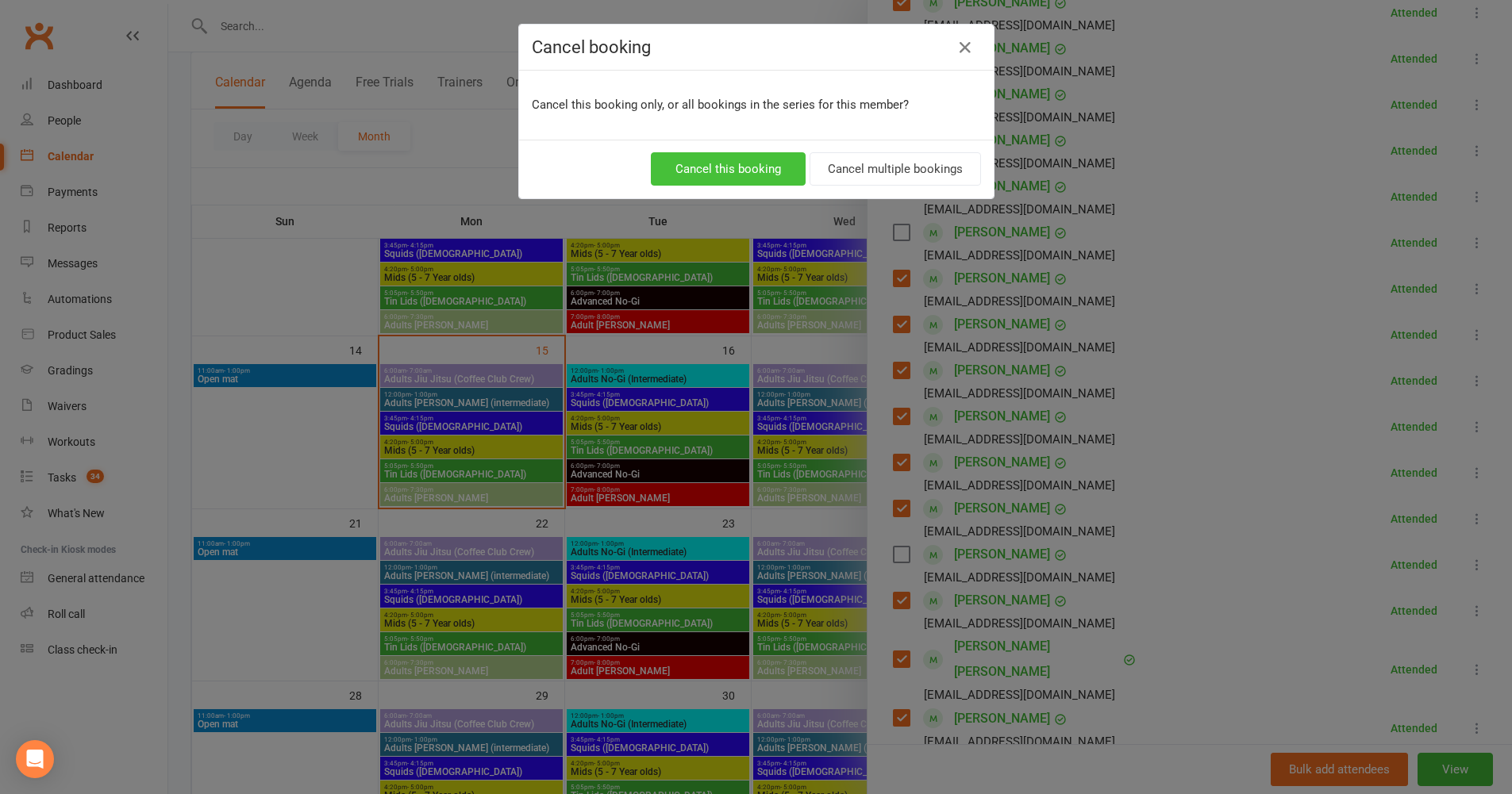
click at [765, 173] on button "Cancel this booking" at bounding box center [728, 169] width 154 height 33
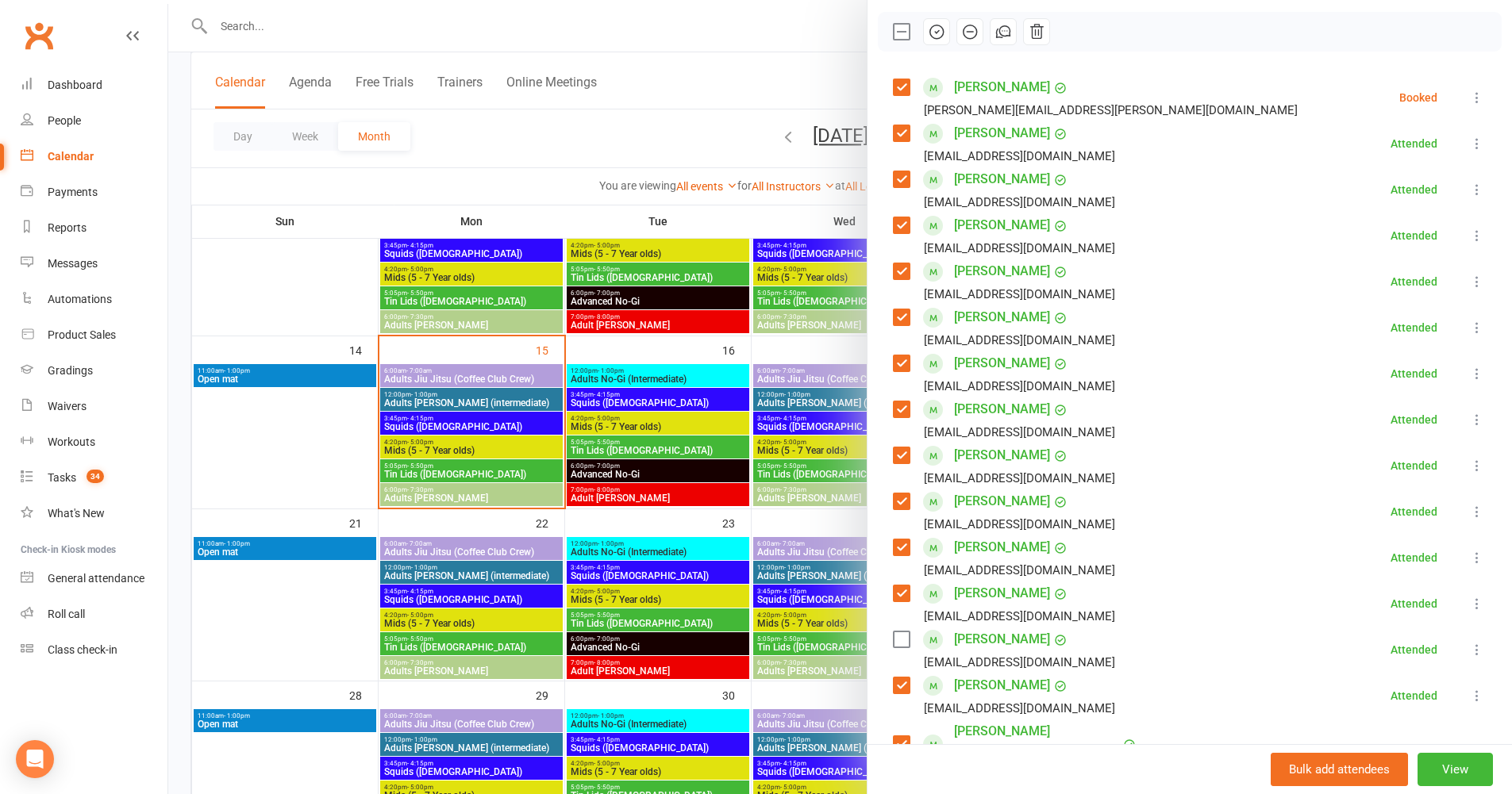
scroll to position [155, 0]
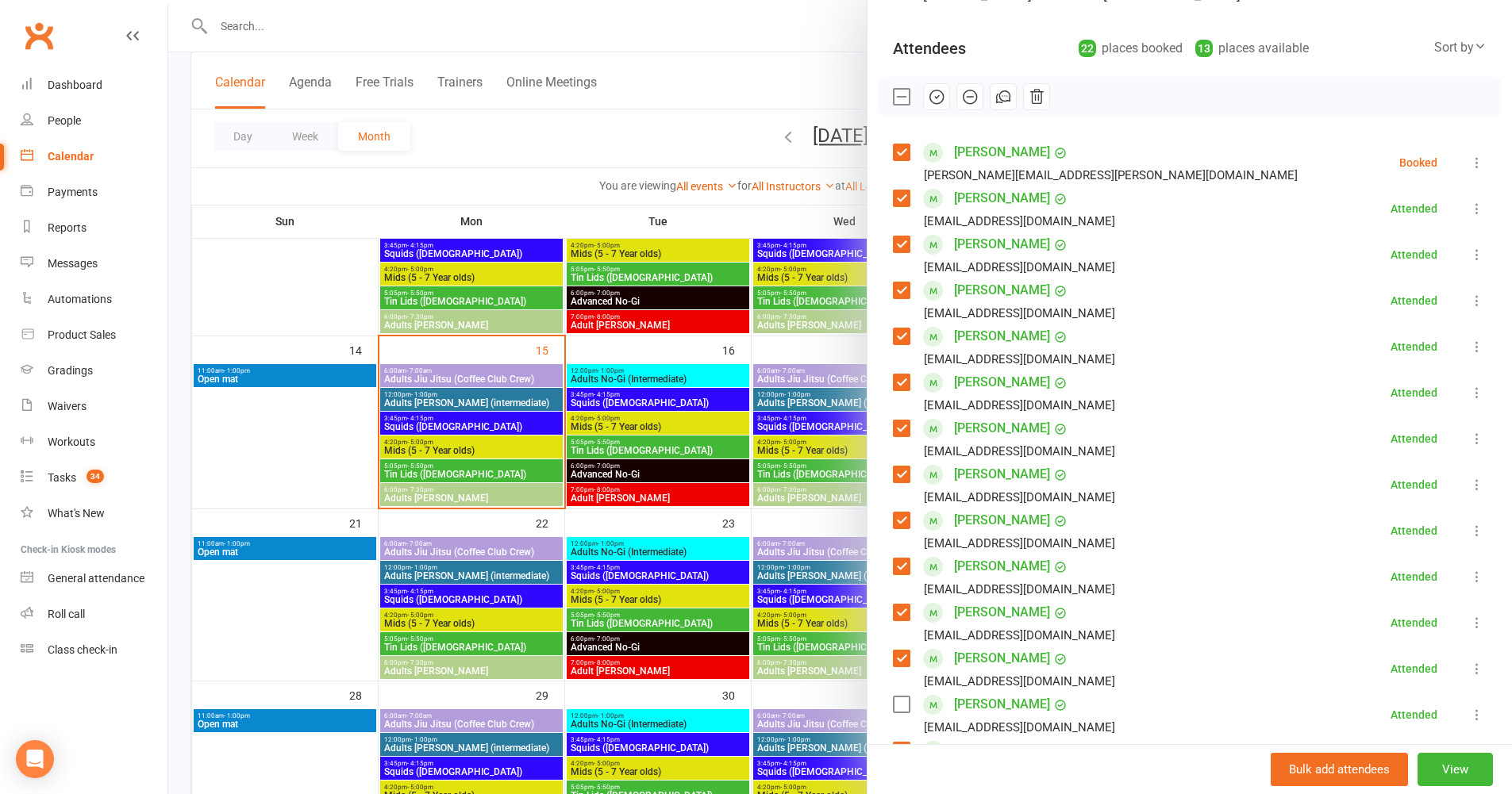
click at [1442, 160] on li "Levi Binder marcia.rodov@gmail.com Booked More info Remove Check in Mark absent…" at bounding box center [1190, 162] width 594 height 46
click at [1470, 162] on icon at bounding box center [1478, 162] width 16 height 16
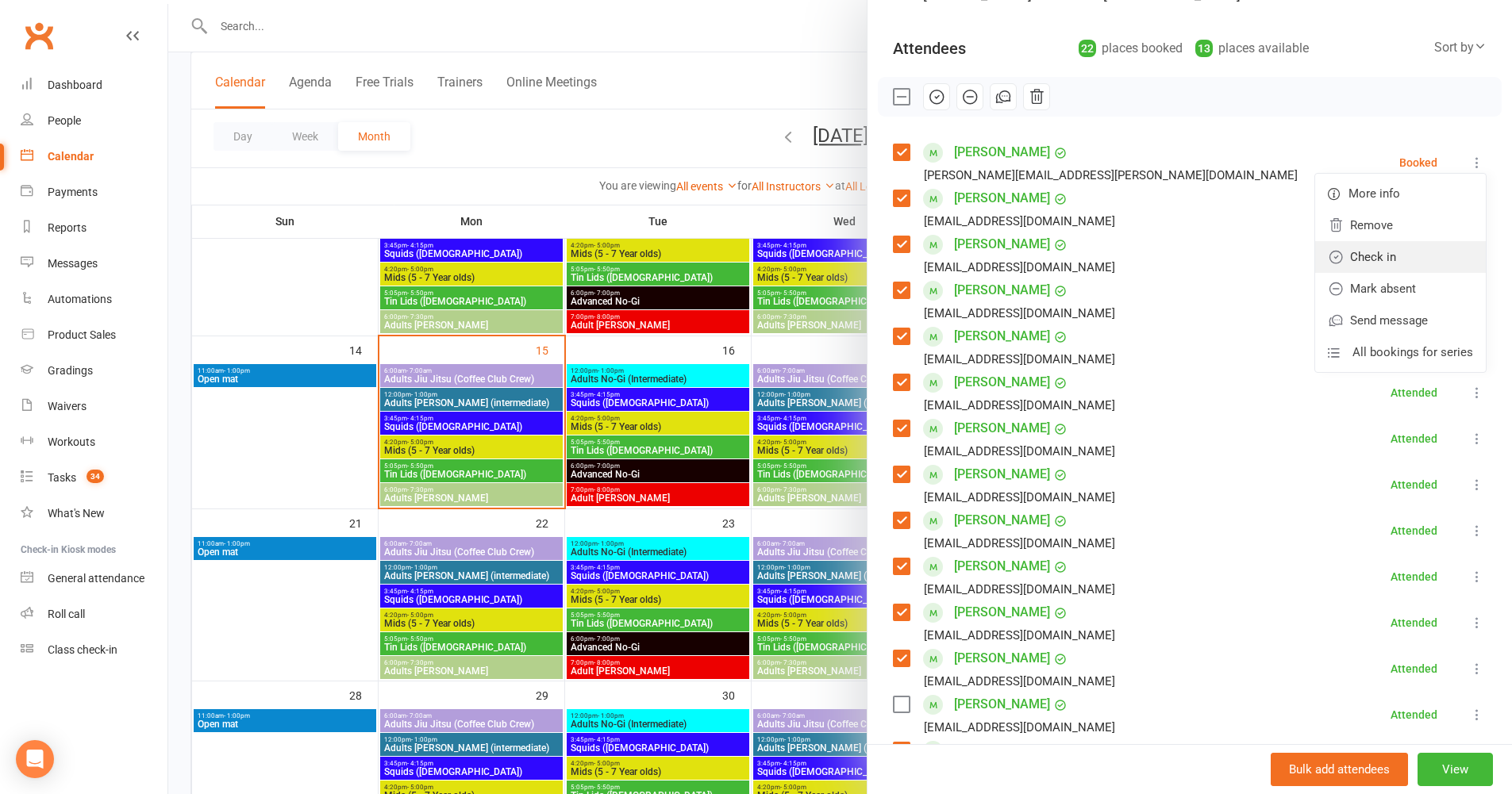
click at [1359, 260] on link "Check in" at bounding box center [1400, 256] width 171 height 32
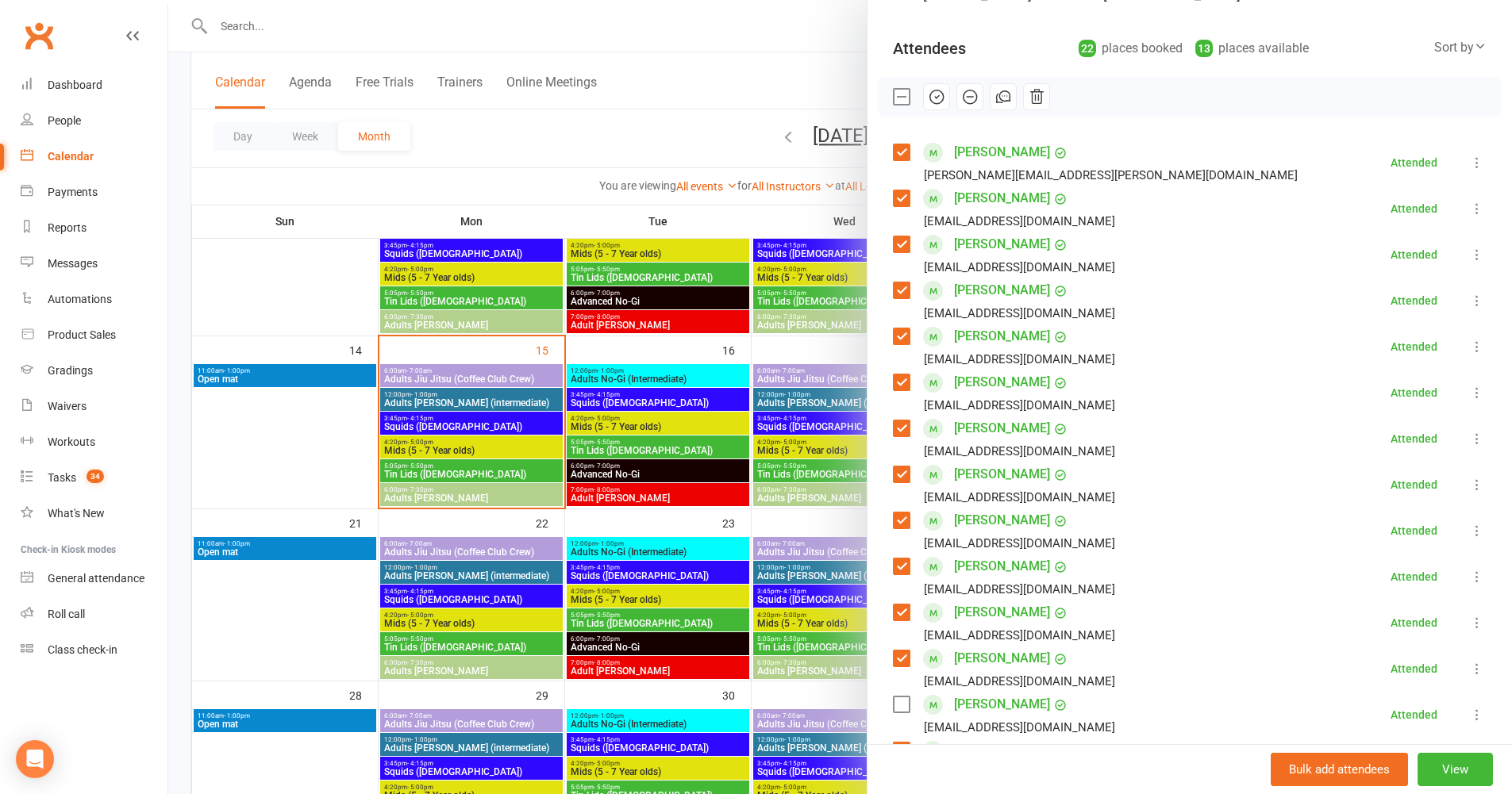
click at [1234, 221] on li "Arthur England sarahdengland@outlook.com Attended More info Remove Mark absent …" at bounding box center [1190, 208] width 594 height 46
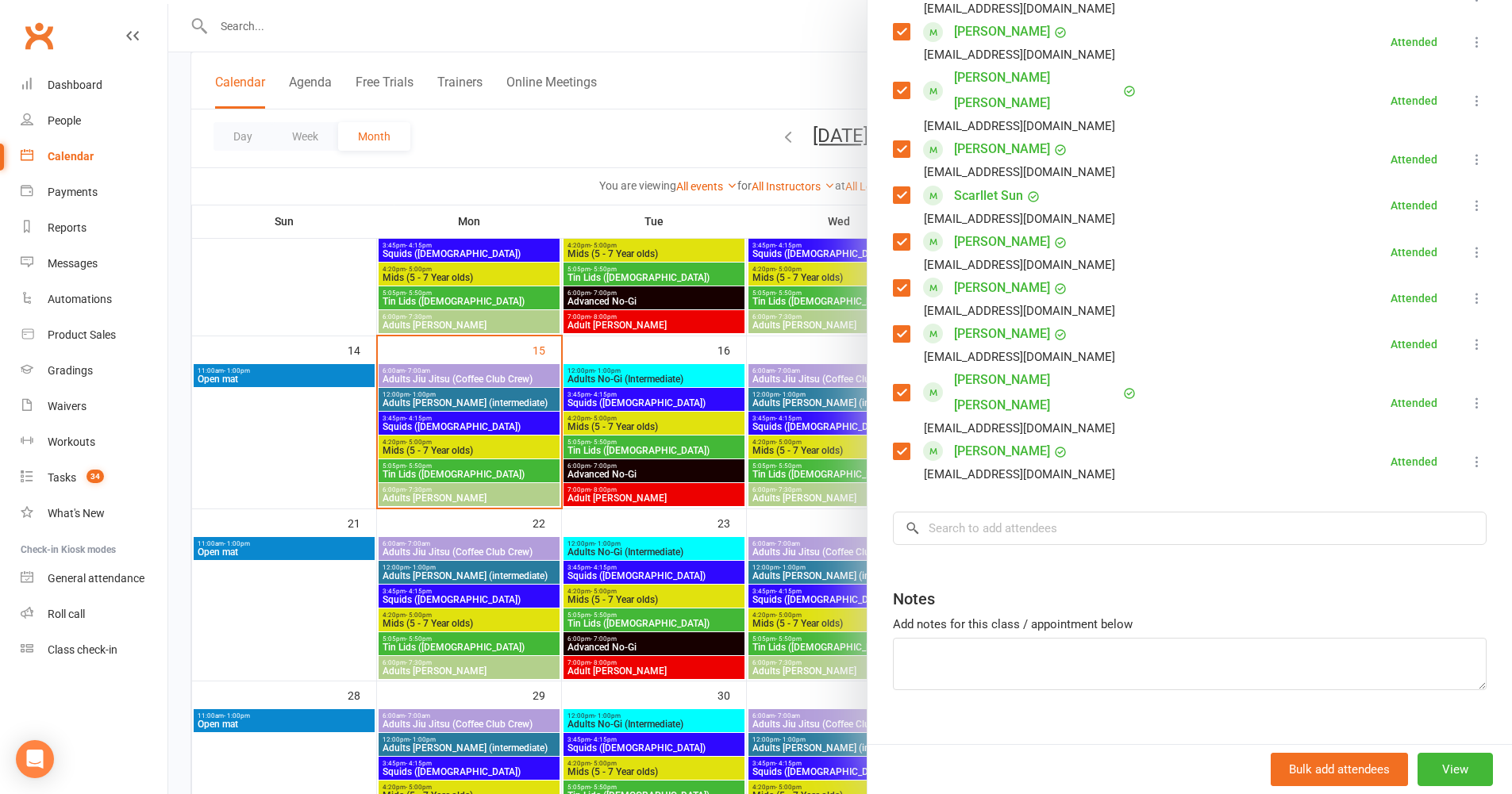
scroll to position [332, 0]
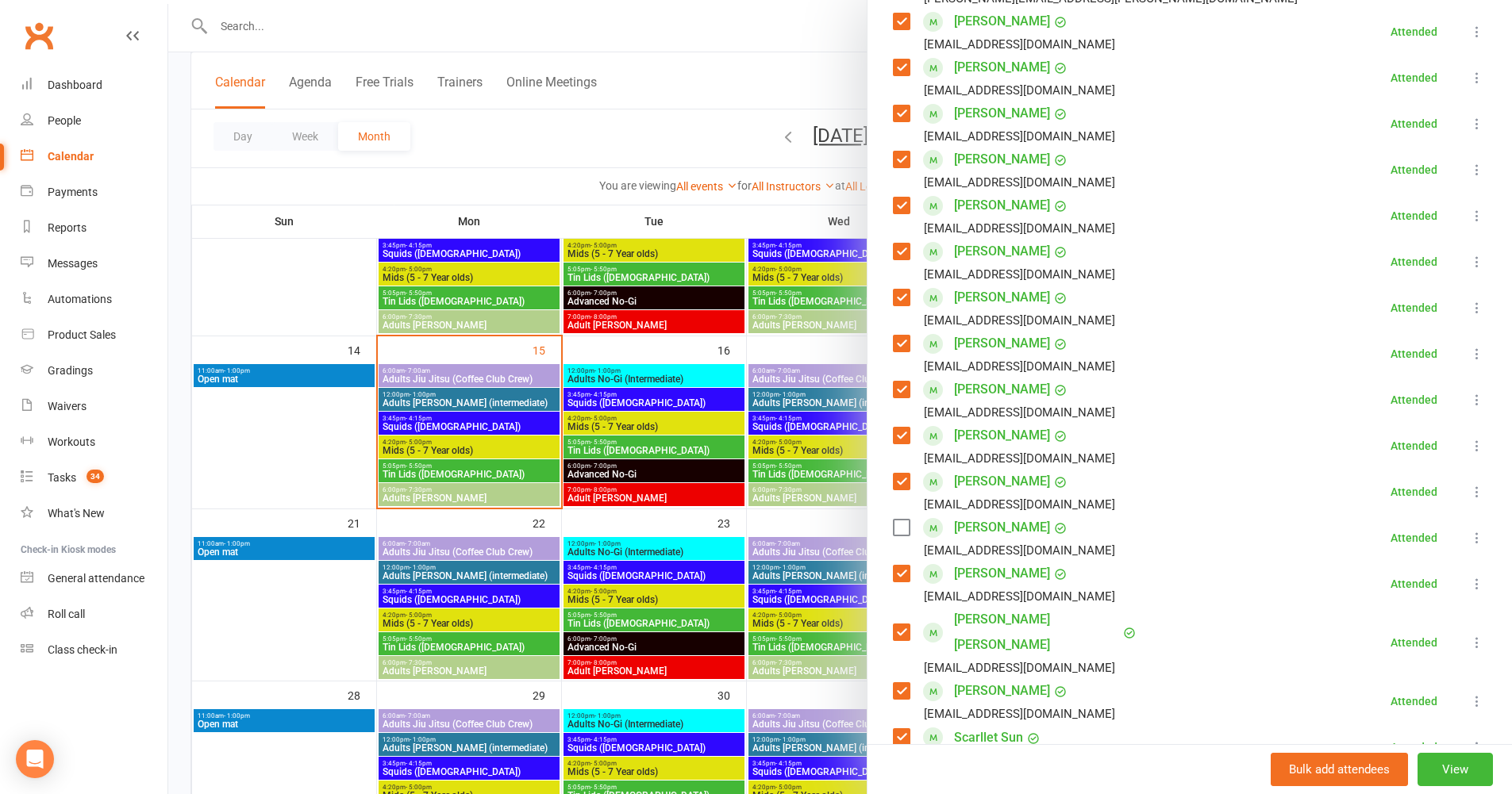
click at [1470, 538] on icon at bounding box center [1478, 538] width 16 height 16
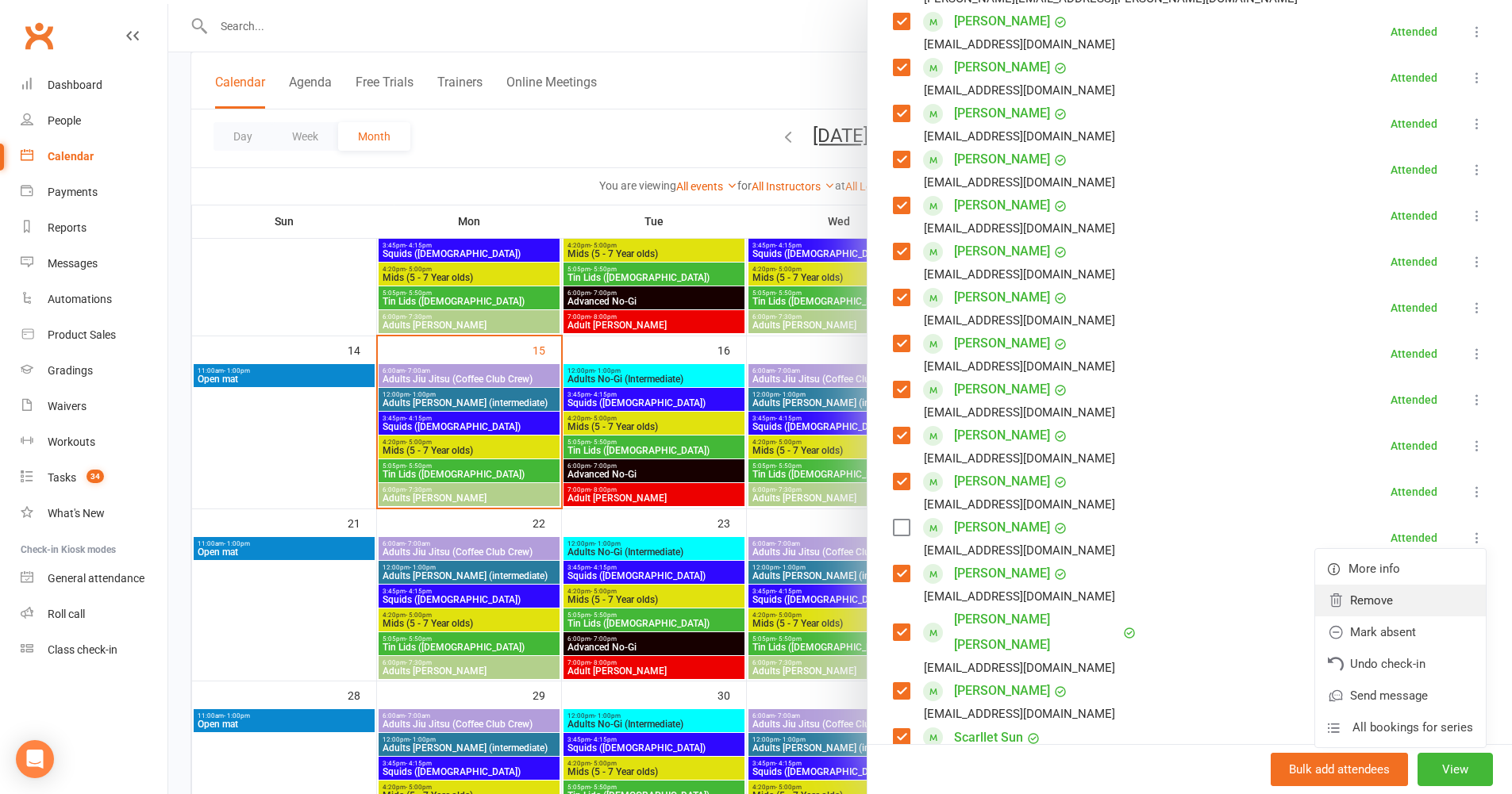
click at [1385, 602] on link "Remove" at bounding box center [1400, 600] width 171 height 32
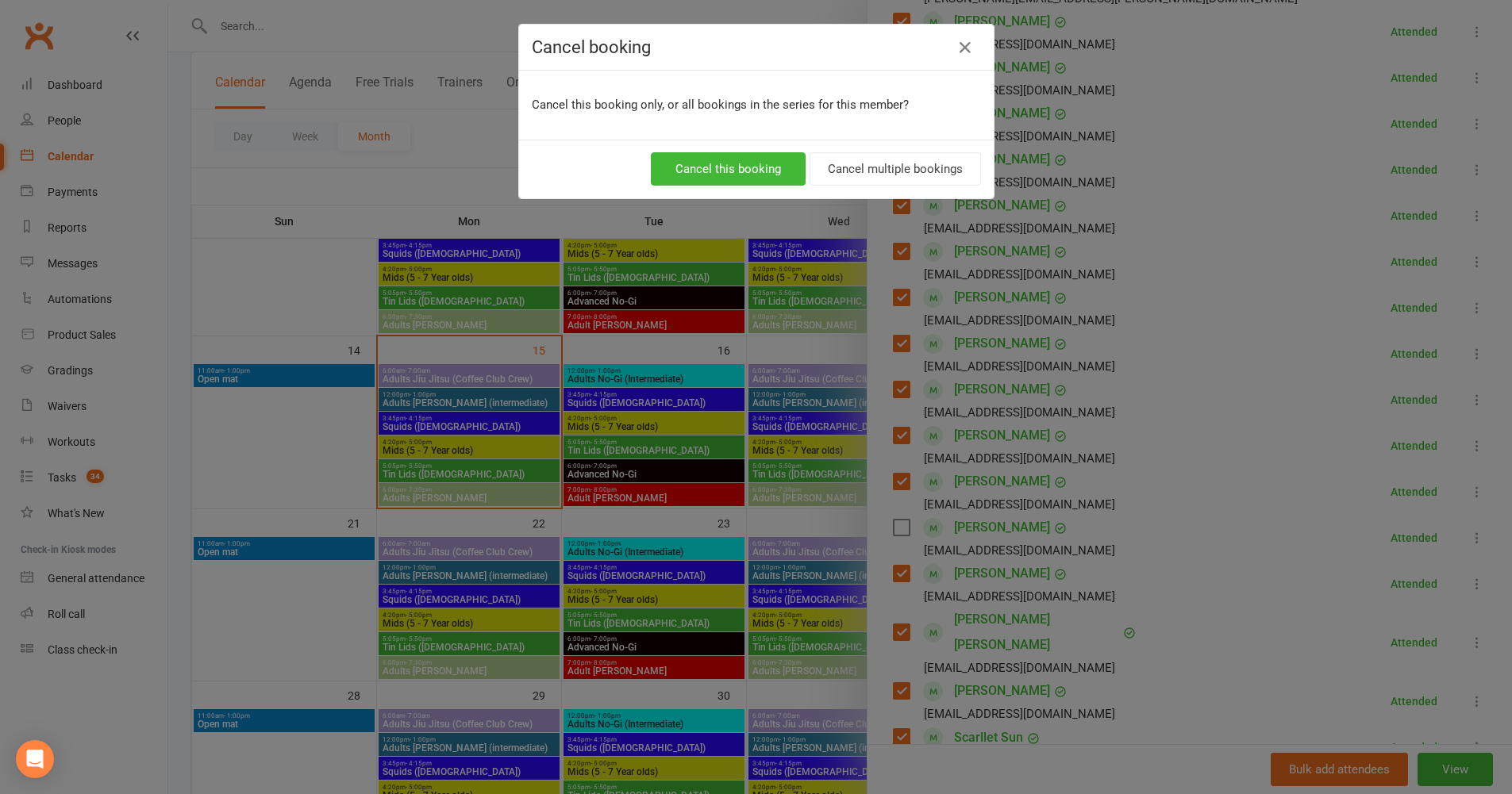
click at [717, 150] on div "Cancel this booking Cancel multiple bookings" at bounding box center [756, 169] width 475 height 59
click at [723, 162] on button "Cancel this booking" at bounding box center [728, 169] width 154 height 33
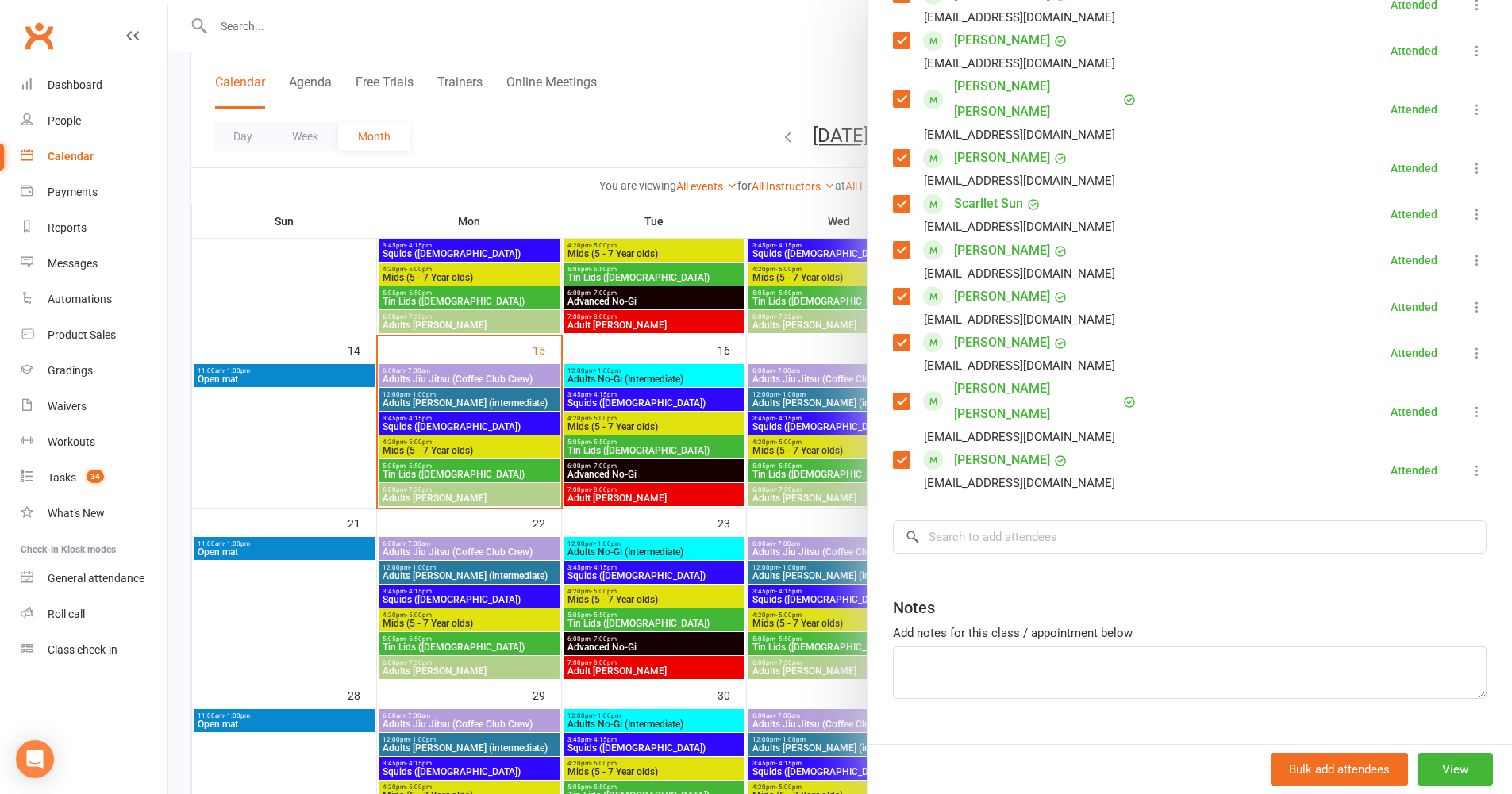
scroll to position [828, 0]
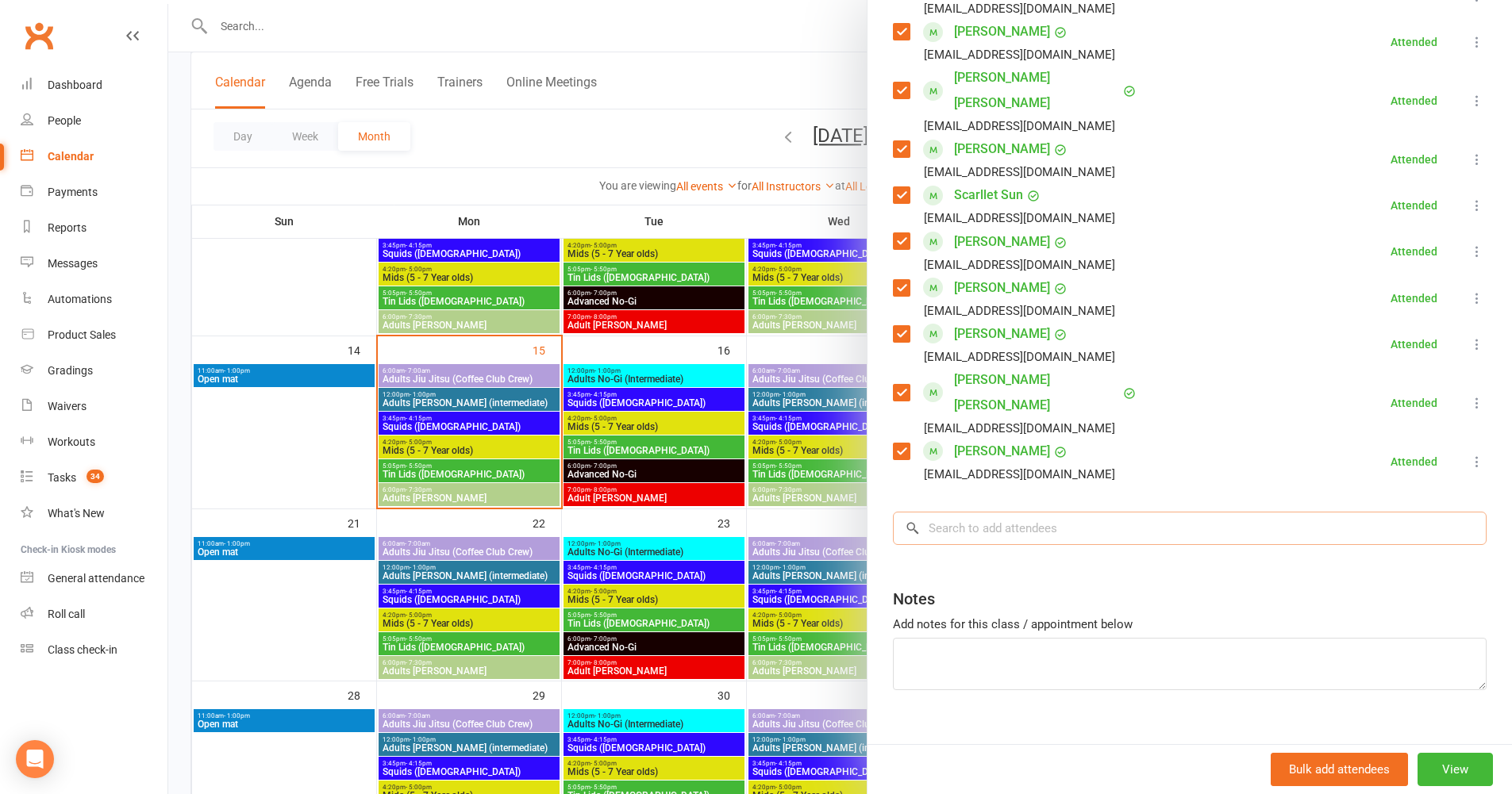
click at [966, 512] on input "search" at bounding box center [1190, 528] width 594 height 33
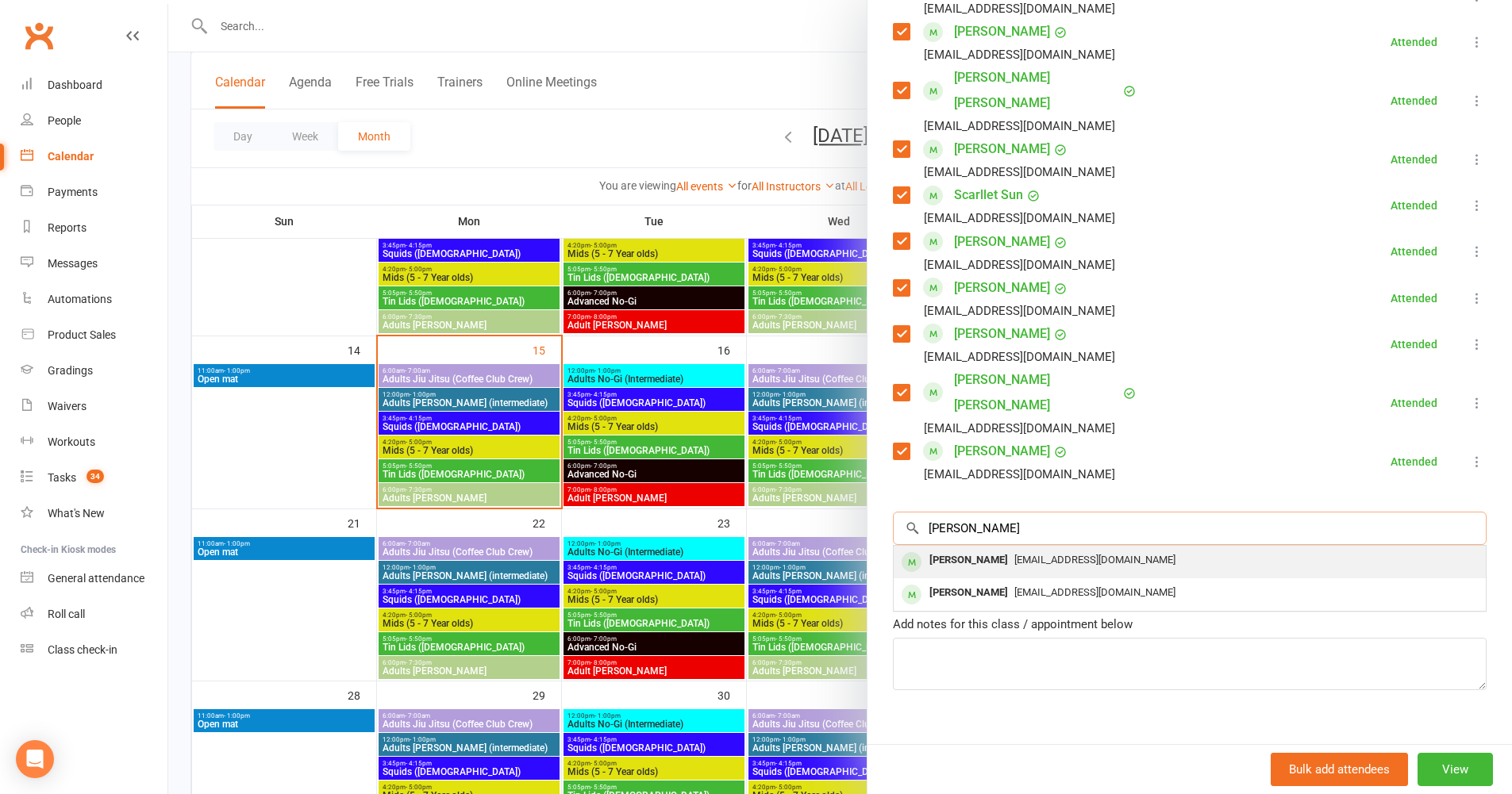
type input "raymond"
click at [965, 549] on div "Raymond Xue" at bounding box center [969, 561] width 91 height 23
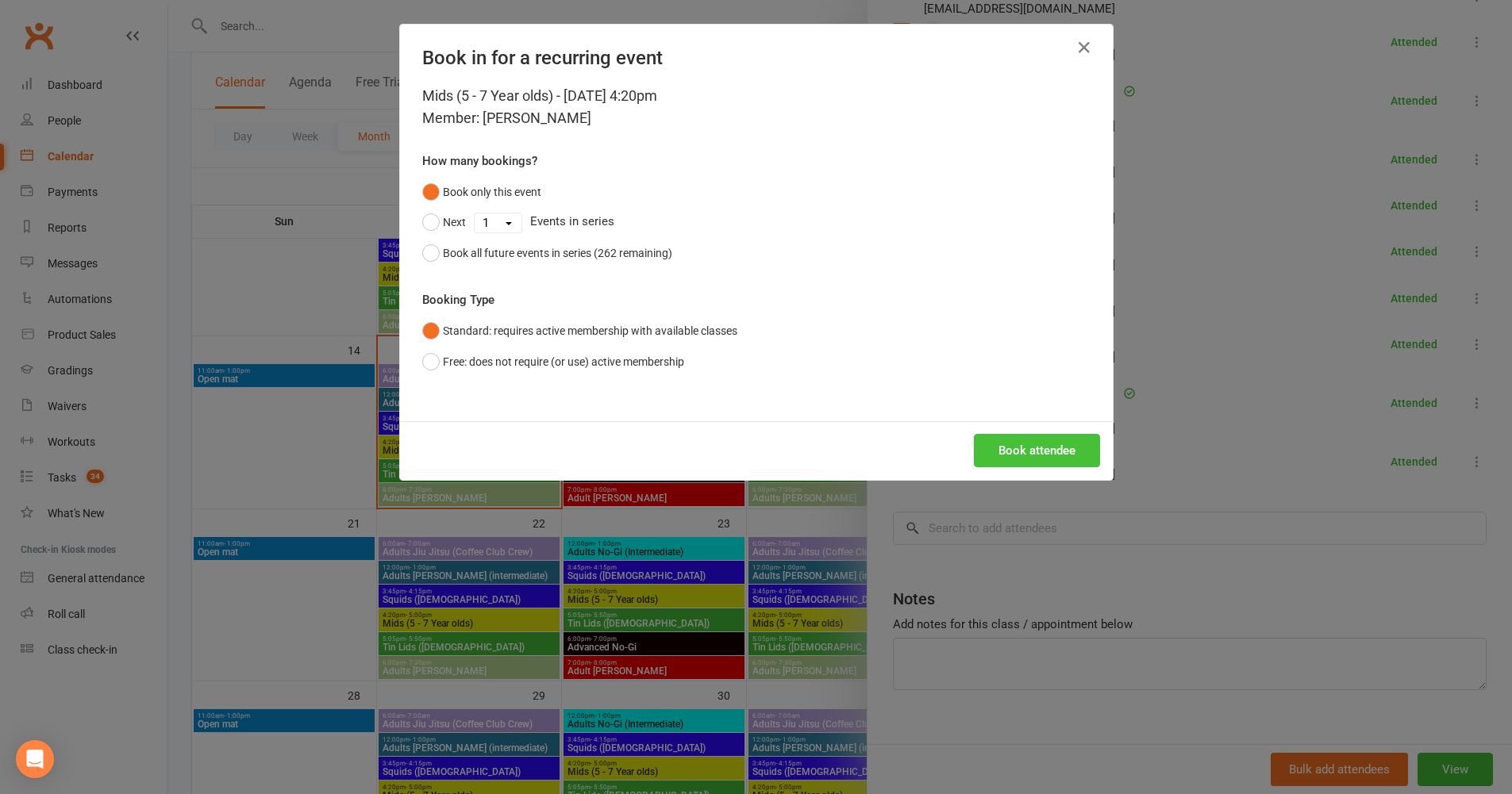
click at [1012, 451] on button "Book attendee" at bounding box center [1037, 450] width 126 height 33
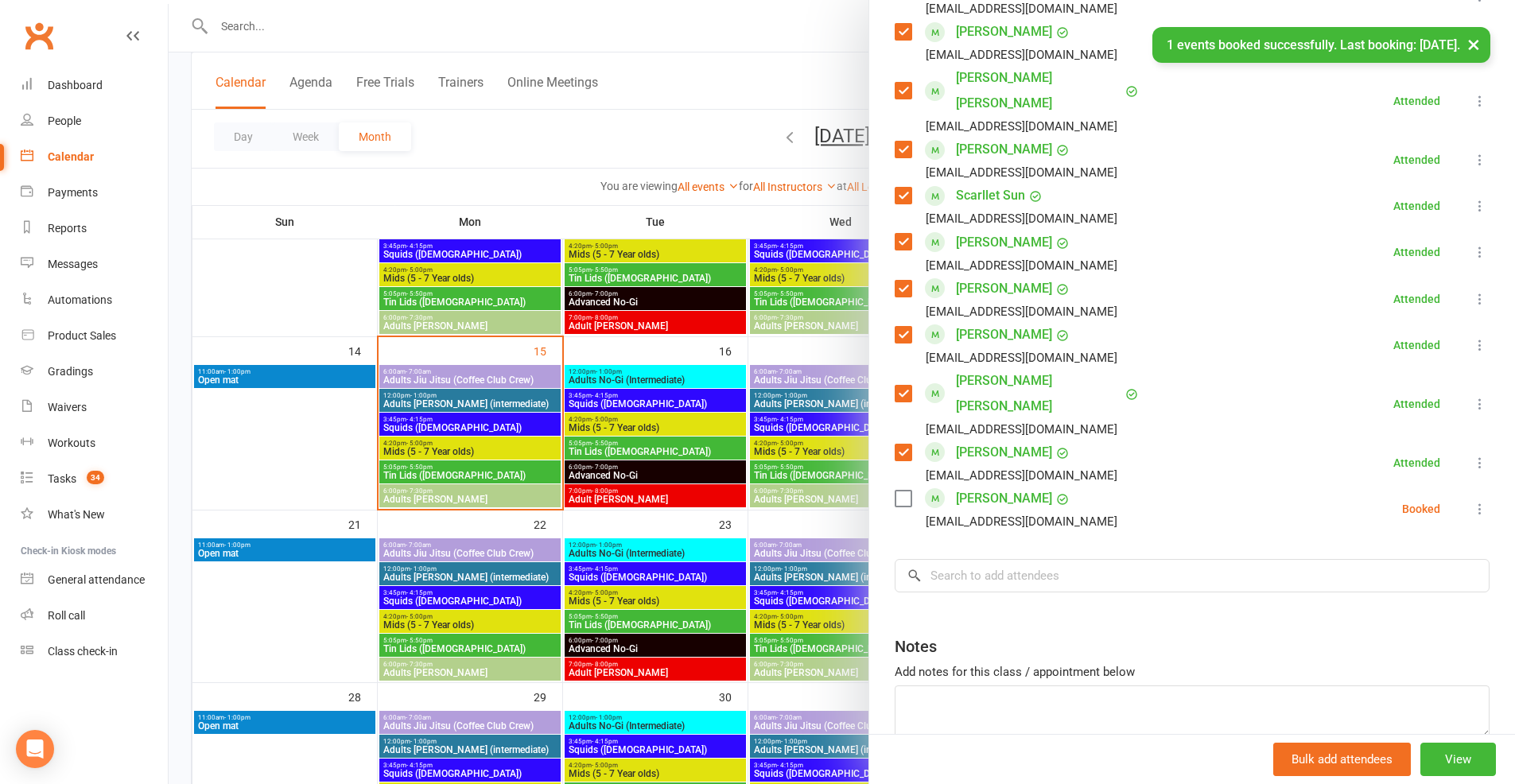
click at [1472, 501] on icon at bounding box center [1481, 509] width 16 height 16
click at [1391, 588] on link "Check in" at bounding box center [1403, 603] width 171 height 32
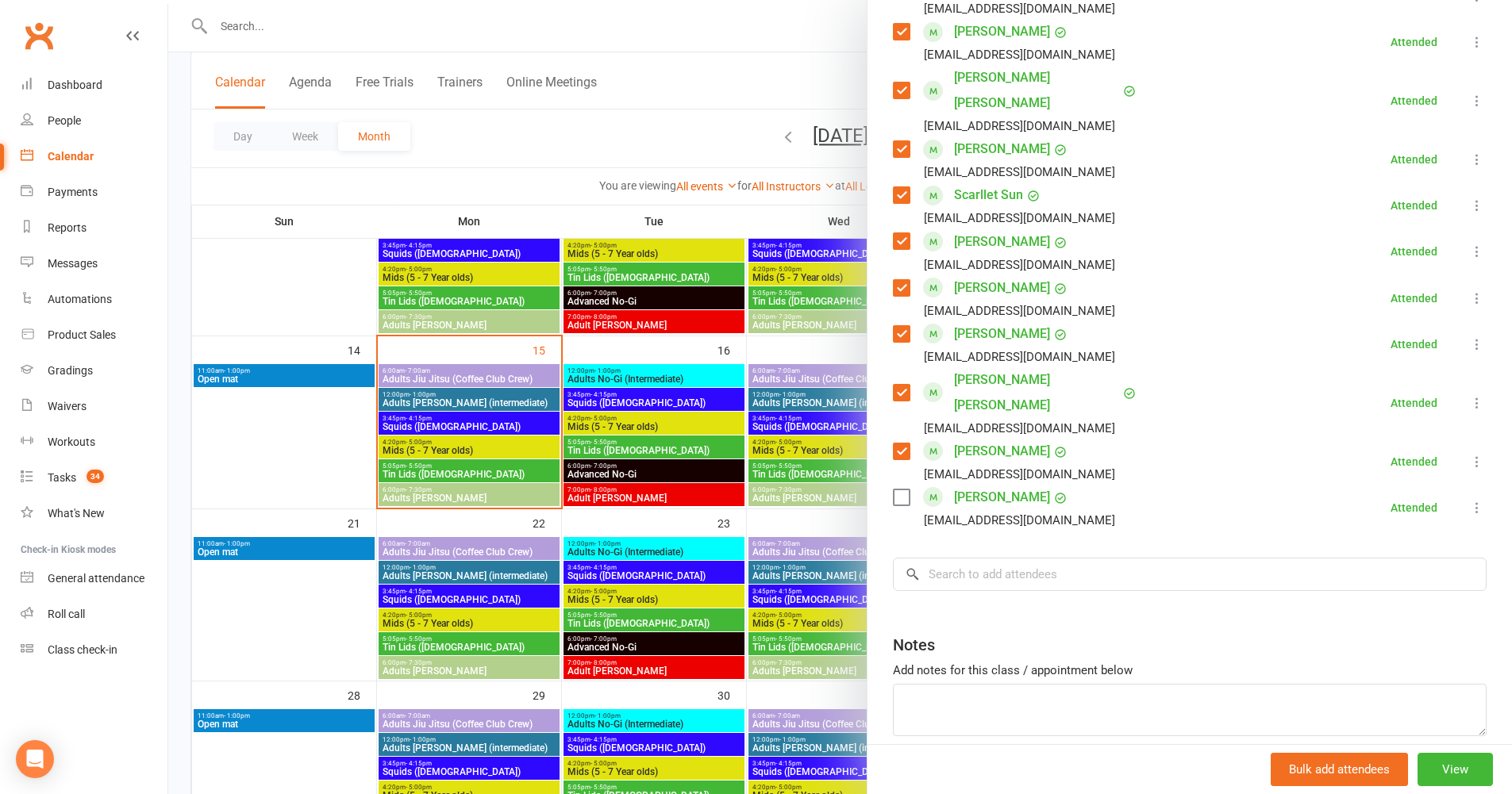
click at [405, 477] on div at bounding box center [839, 397] width 1344 height 794
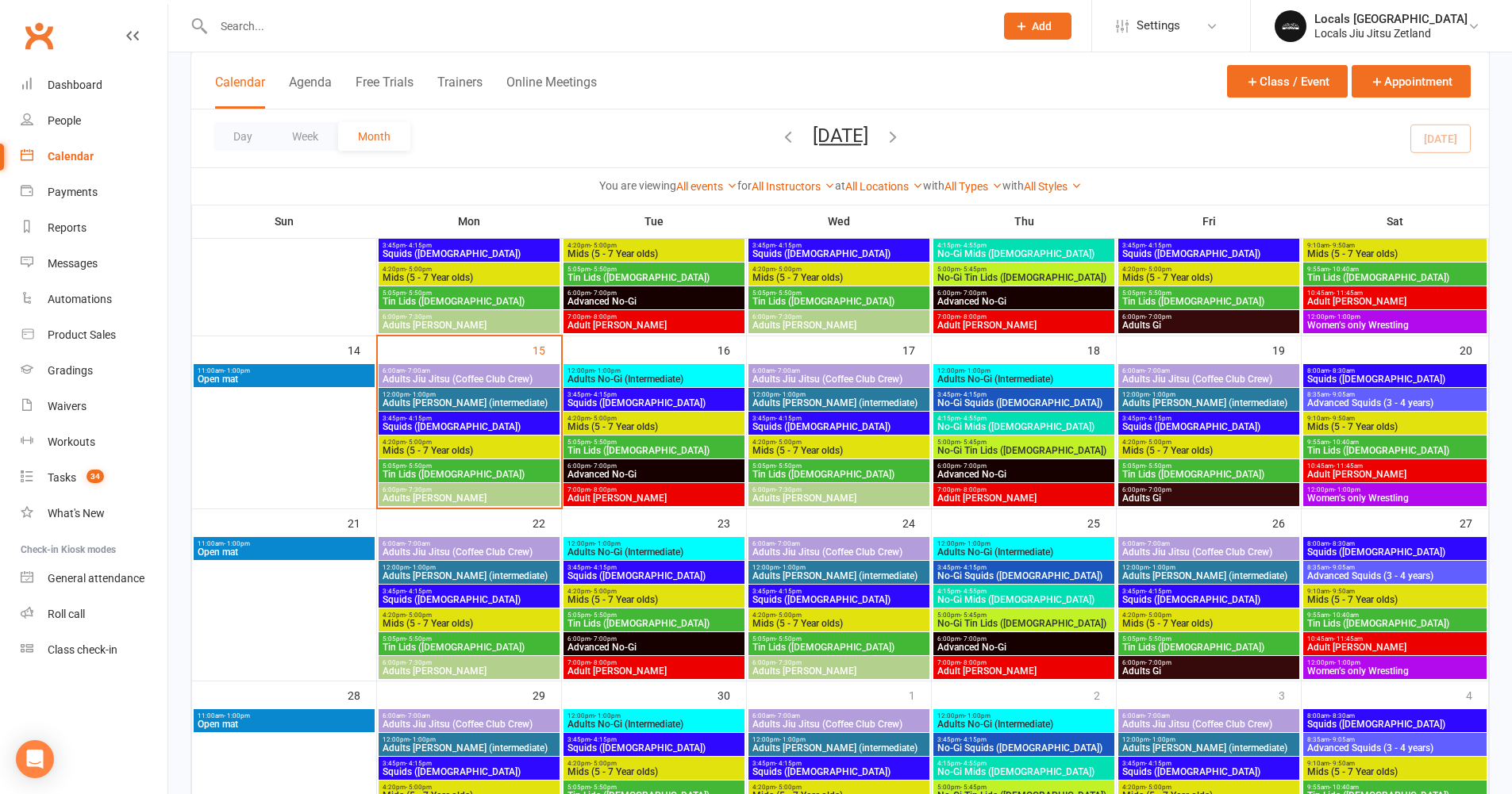
click at [408, 475] on span "Tin Lids ([DEMOGRAPHIC_DATA])" at bounding box center [468, 475] width 174 height 10
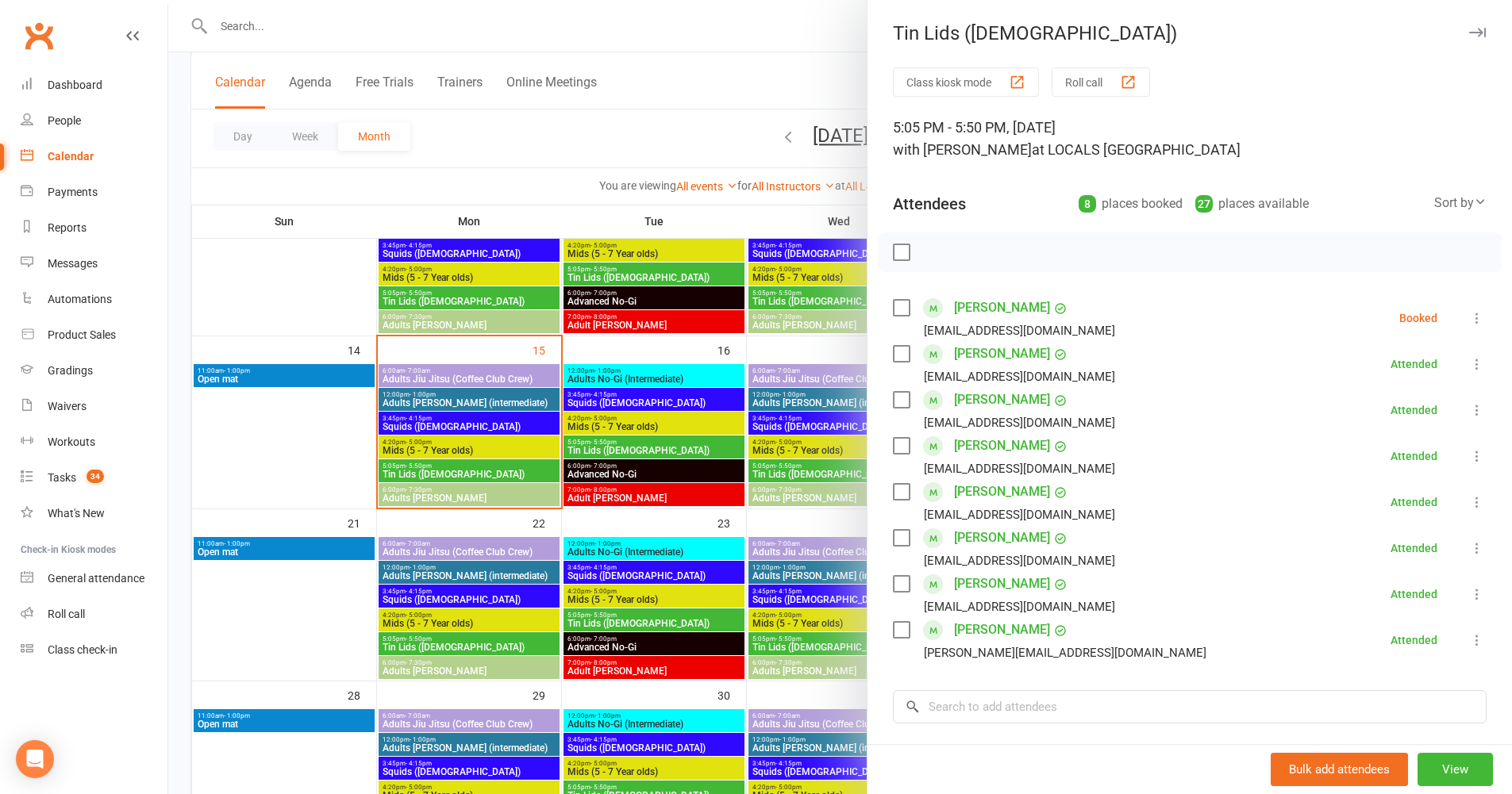
click at [1470, 319] on icon at bounding box center [1478, 319] width 16 height 16
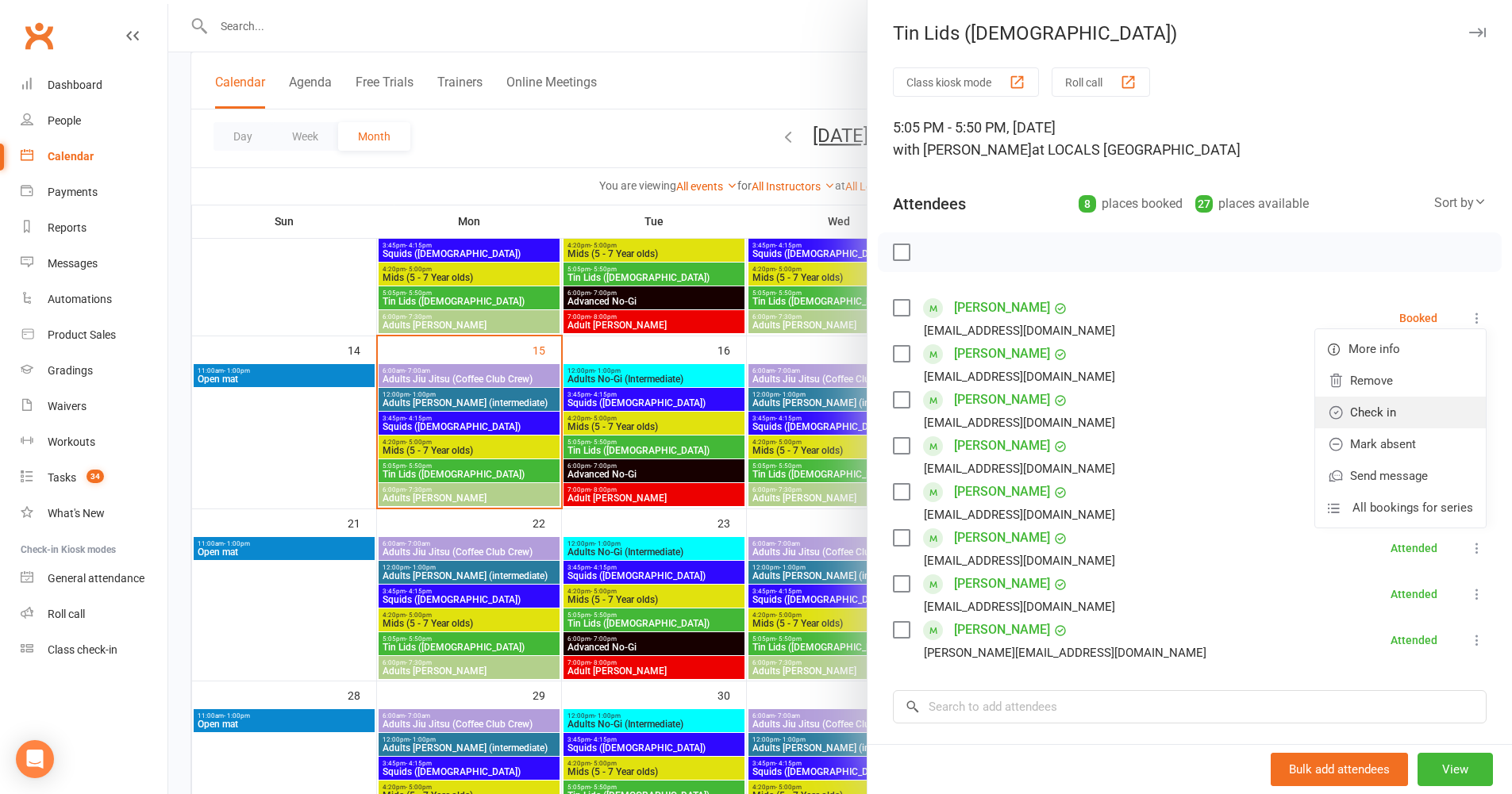
click at [1426, 419] on link "Check in" at bounding box center [1400, 412] width 171 height 32
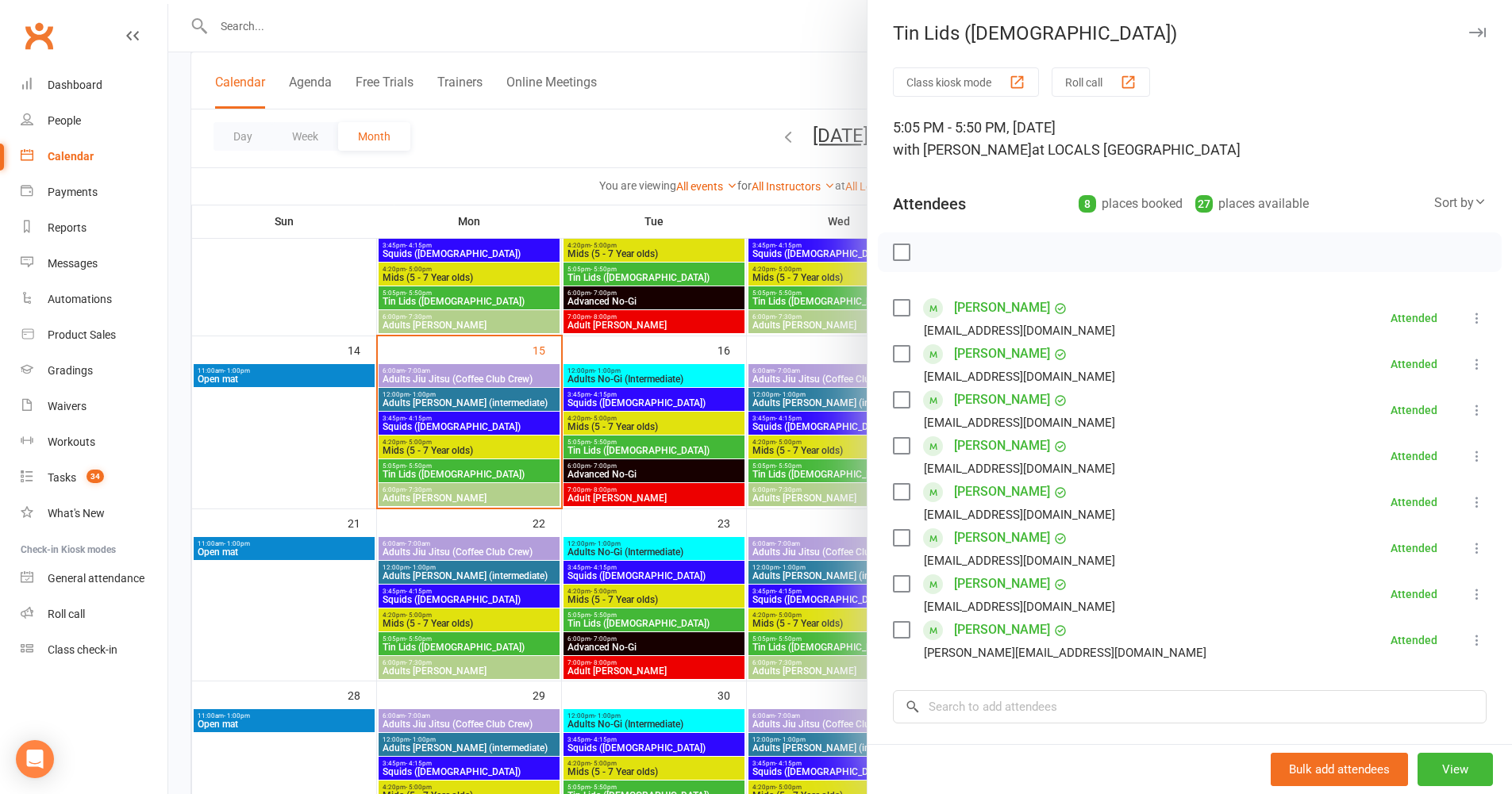
scroll to position [30, 0]
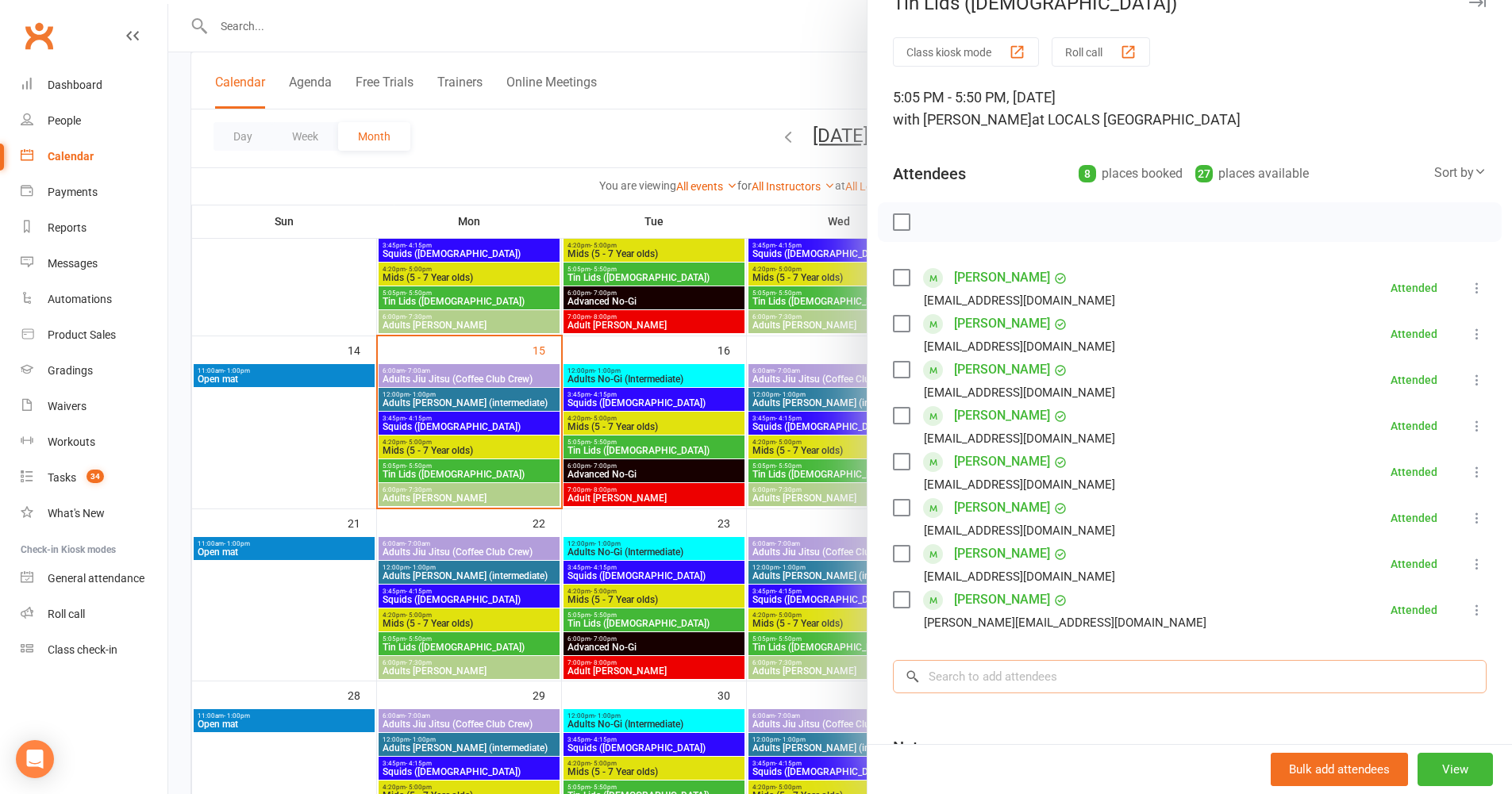
click at [1034, 666] on input "search" at bounding box center [1190, 677] width 594 height 33
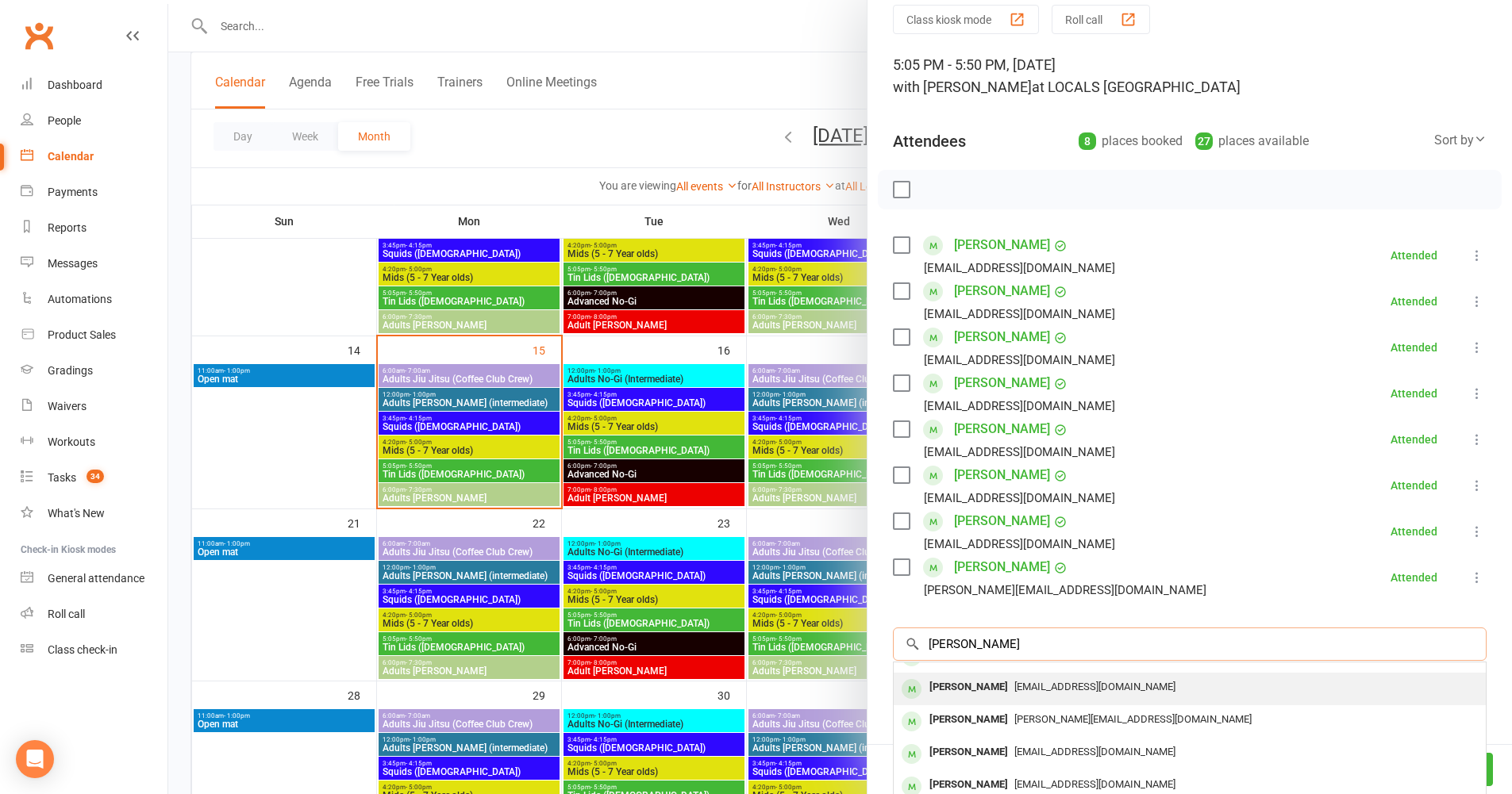
scroll to position [138, 0]
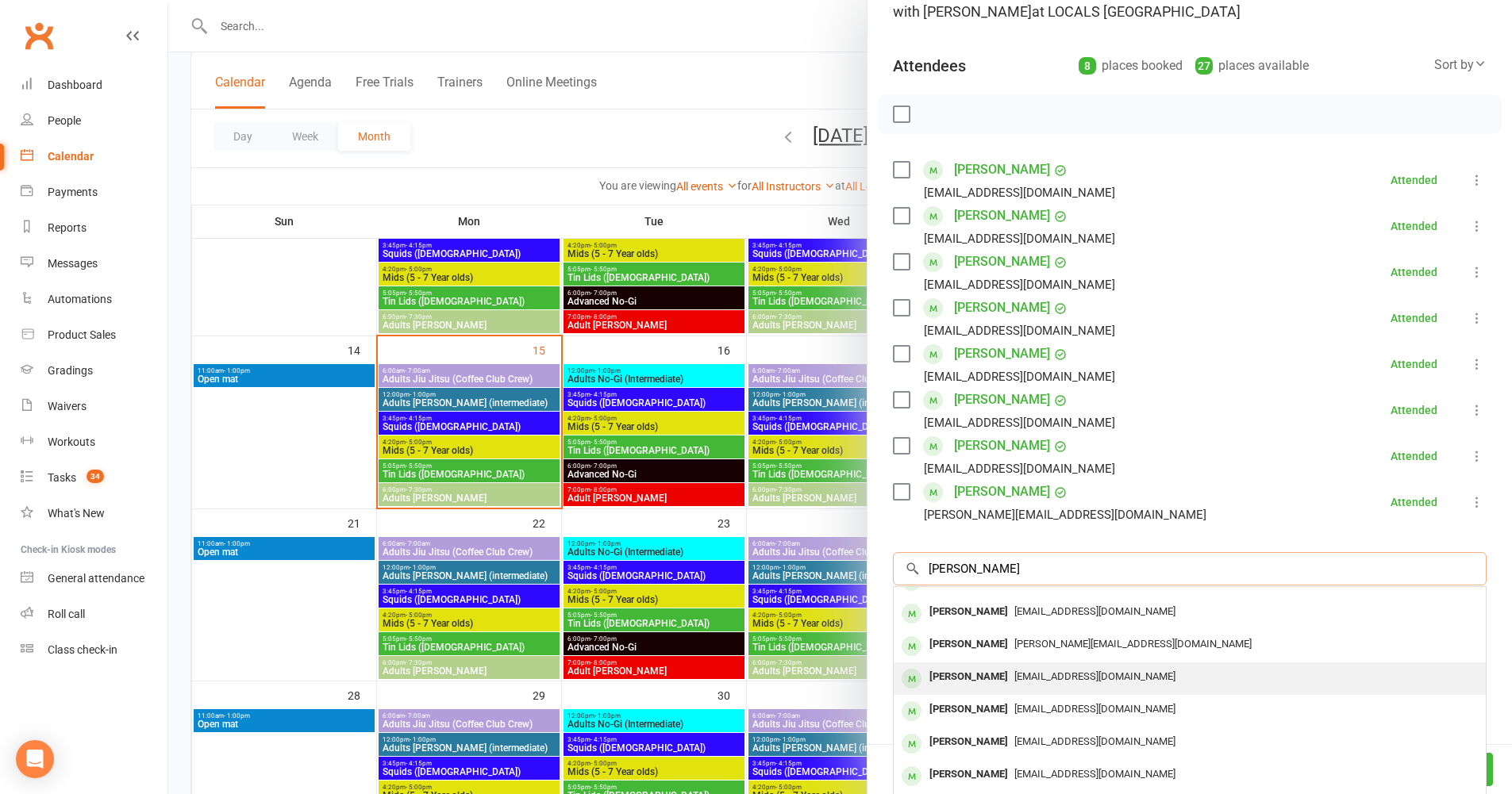
type input "alex"
click at [1015, 681] on span "ciodonohoe@gmail.com" at bounding box center [1095, 676] width 162 height 12
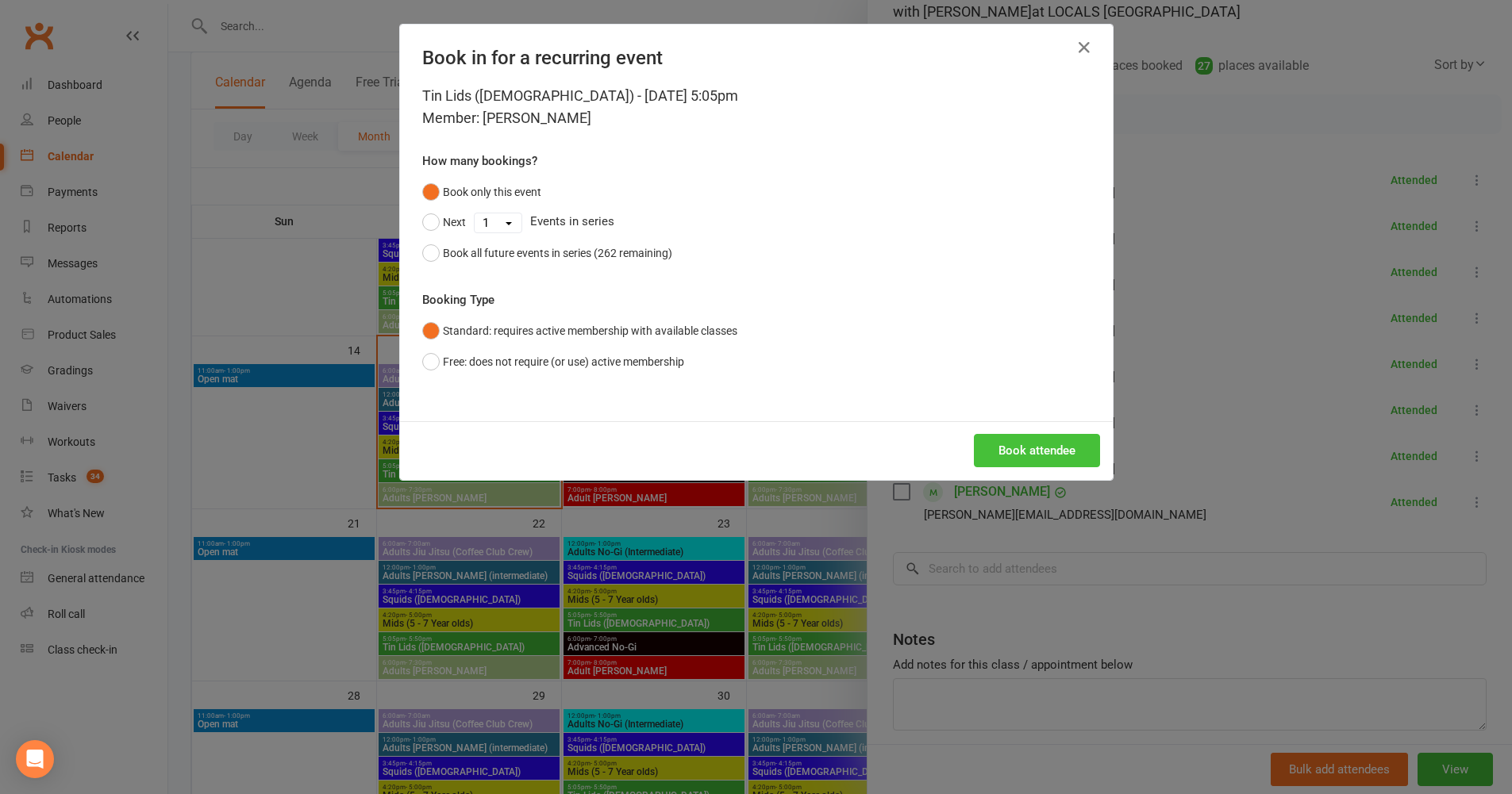
click at [1010, 461] on button "Book attendee" at bounding box center [1037, 450] width 126 height 33
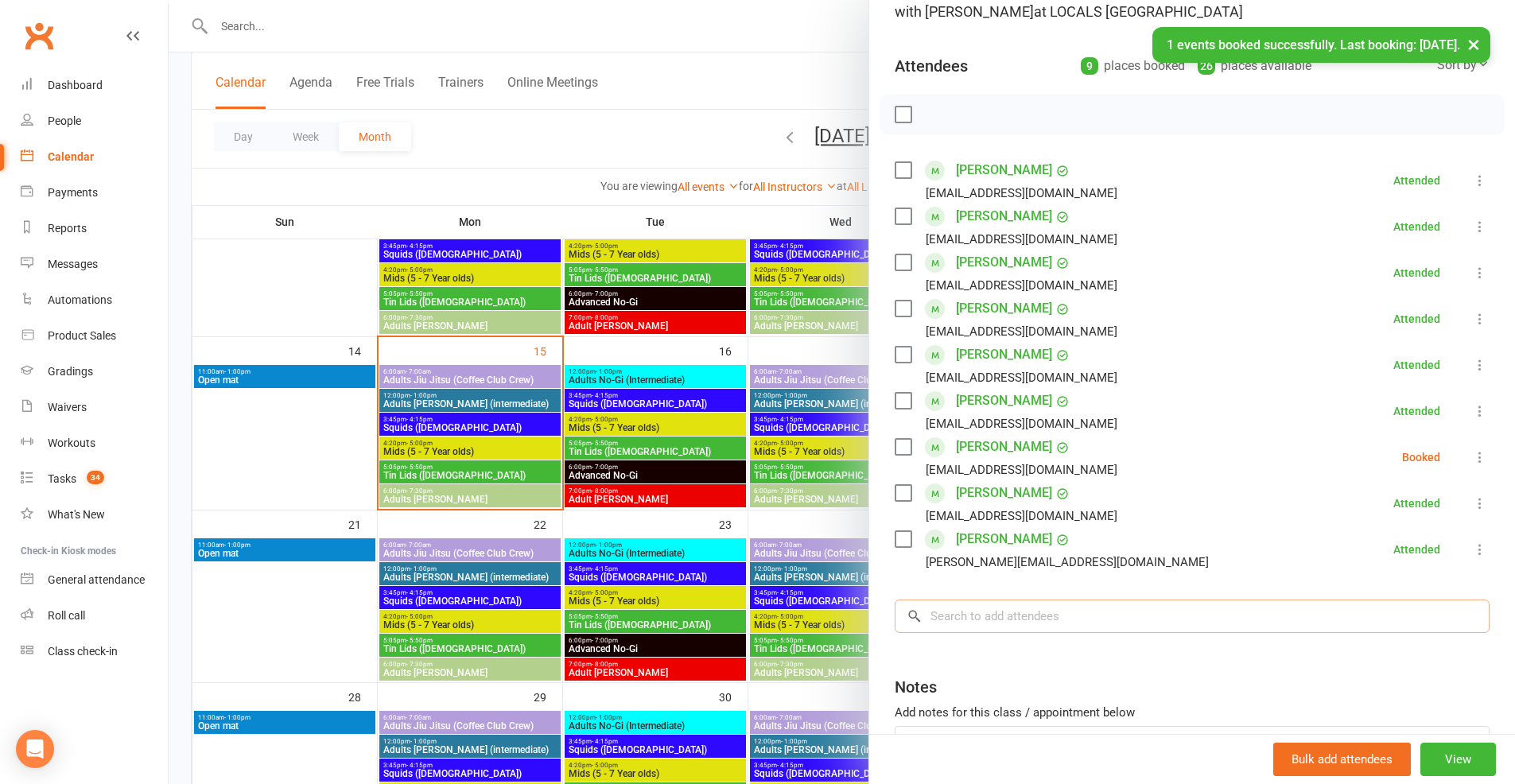
click at [1039, 611] on input "search" at bounding box center [1192, 616] width 595 height 33
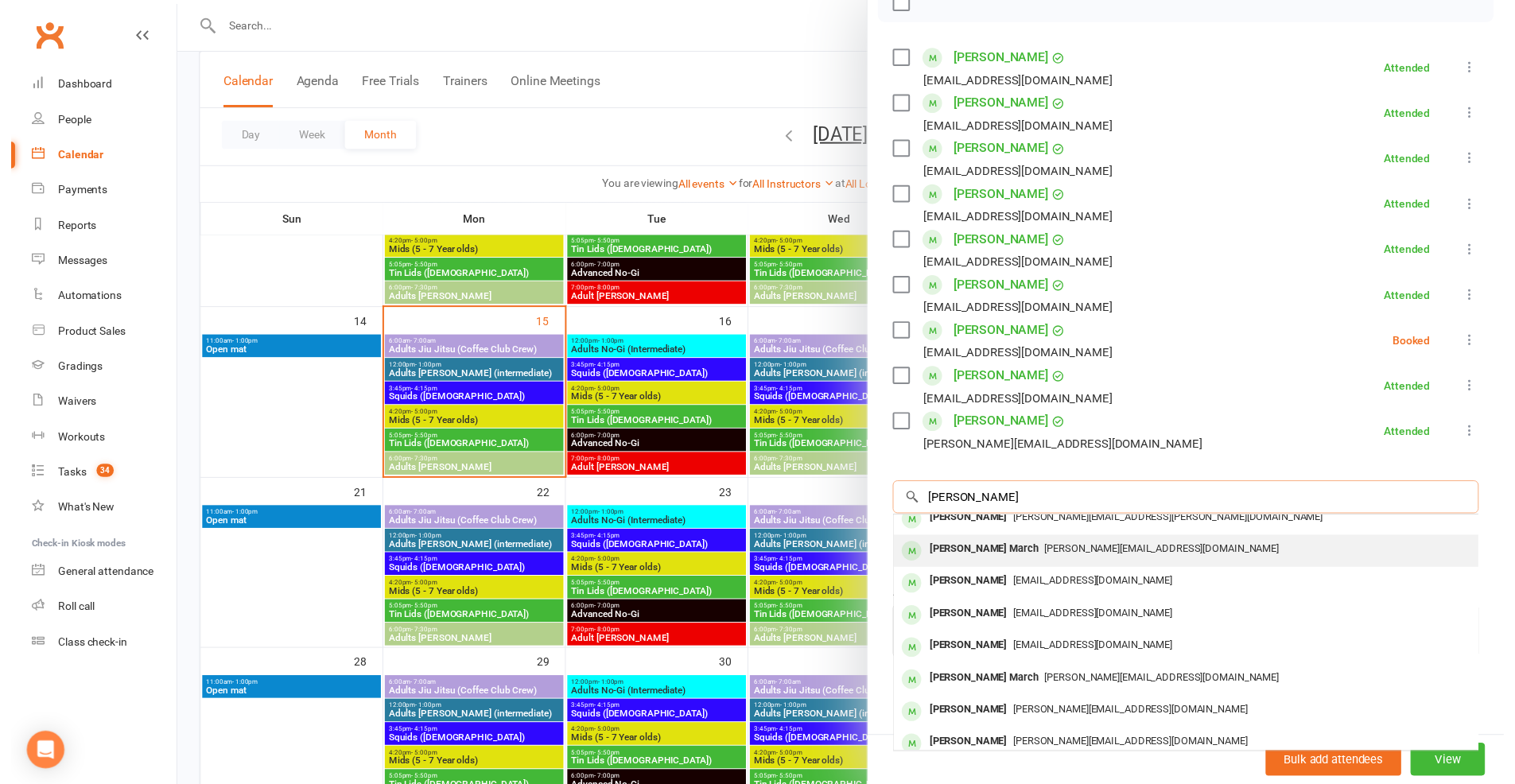
scroll to position [0, 0]
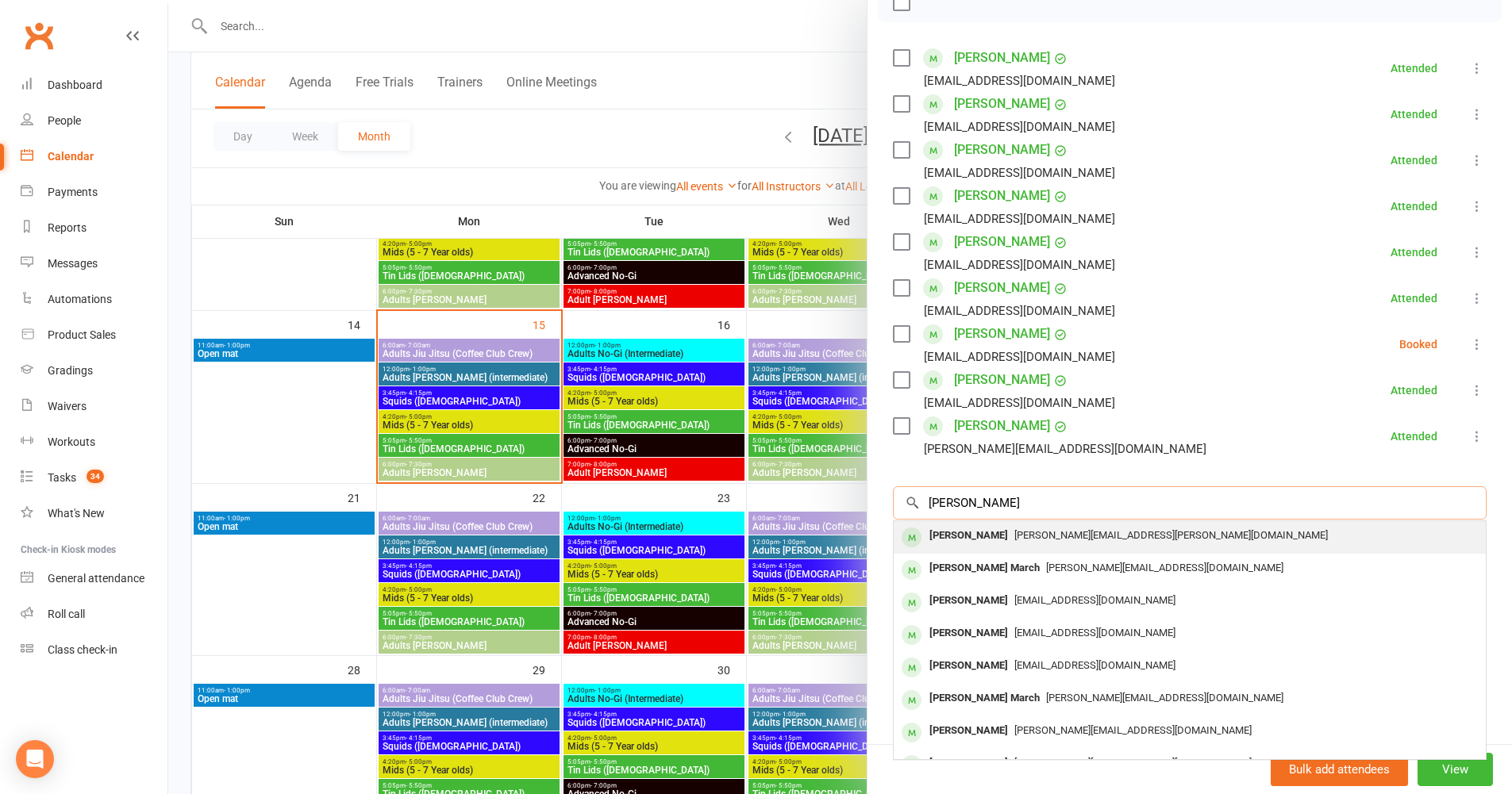
type input "marcello v"
click at [1020, 533] on span "sheila.gidley@gmail.com" at bounding box center [1171, 535] width 313 height 12
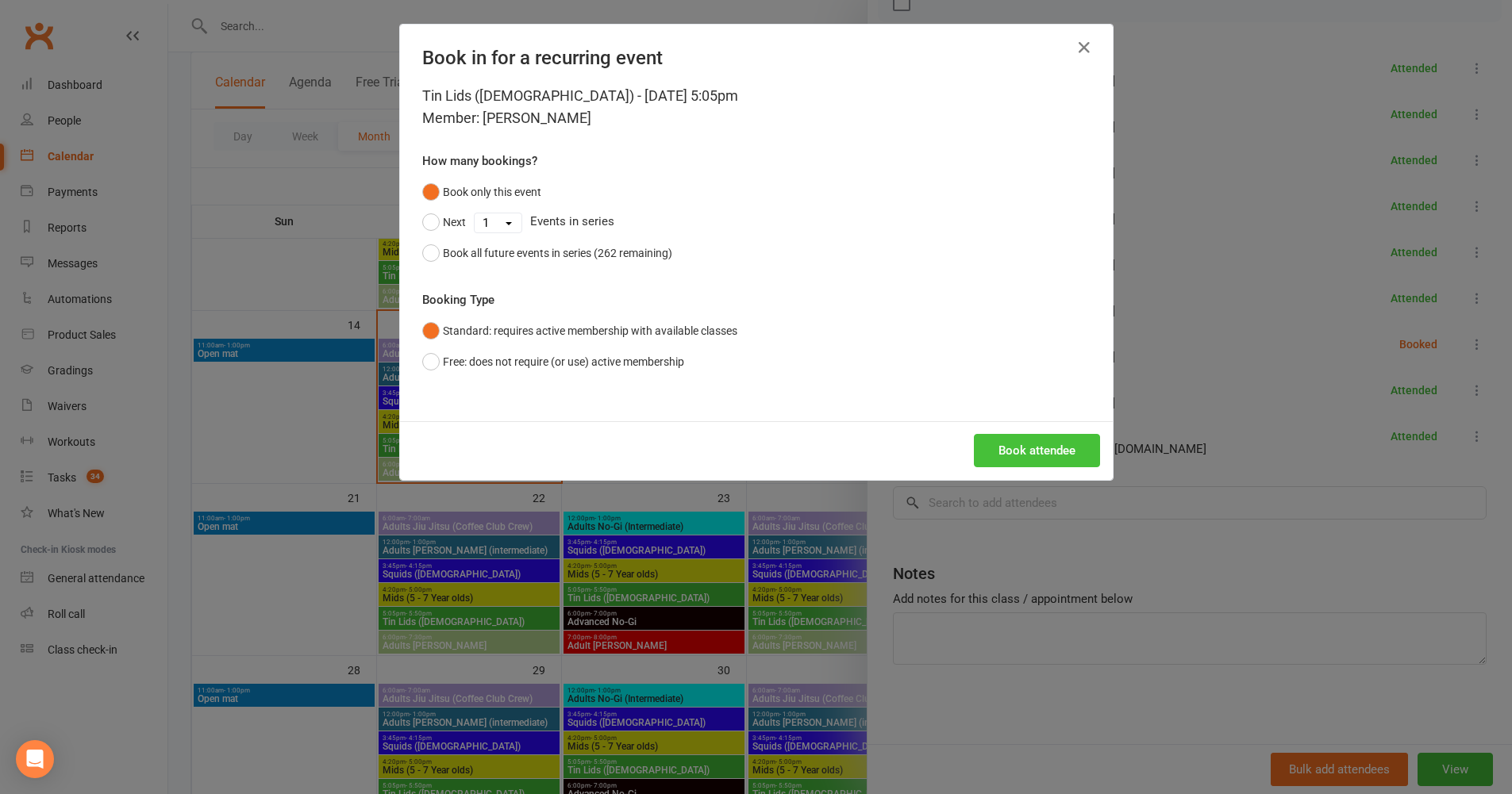
click at [1010, 434] on button "Book attendee" at bounding box center [1037, 450] width 126 height 33
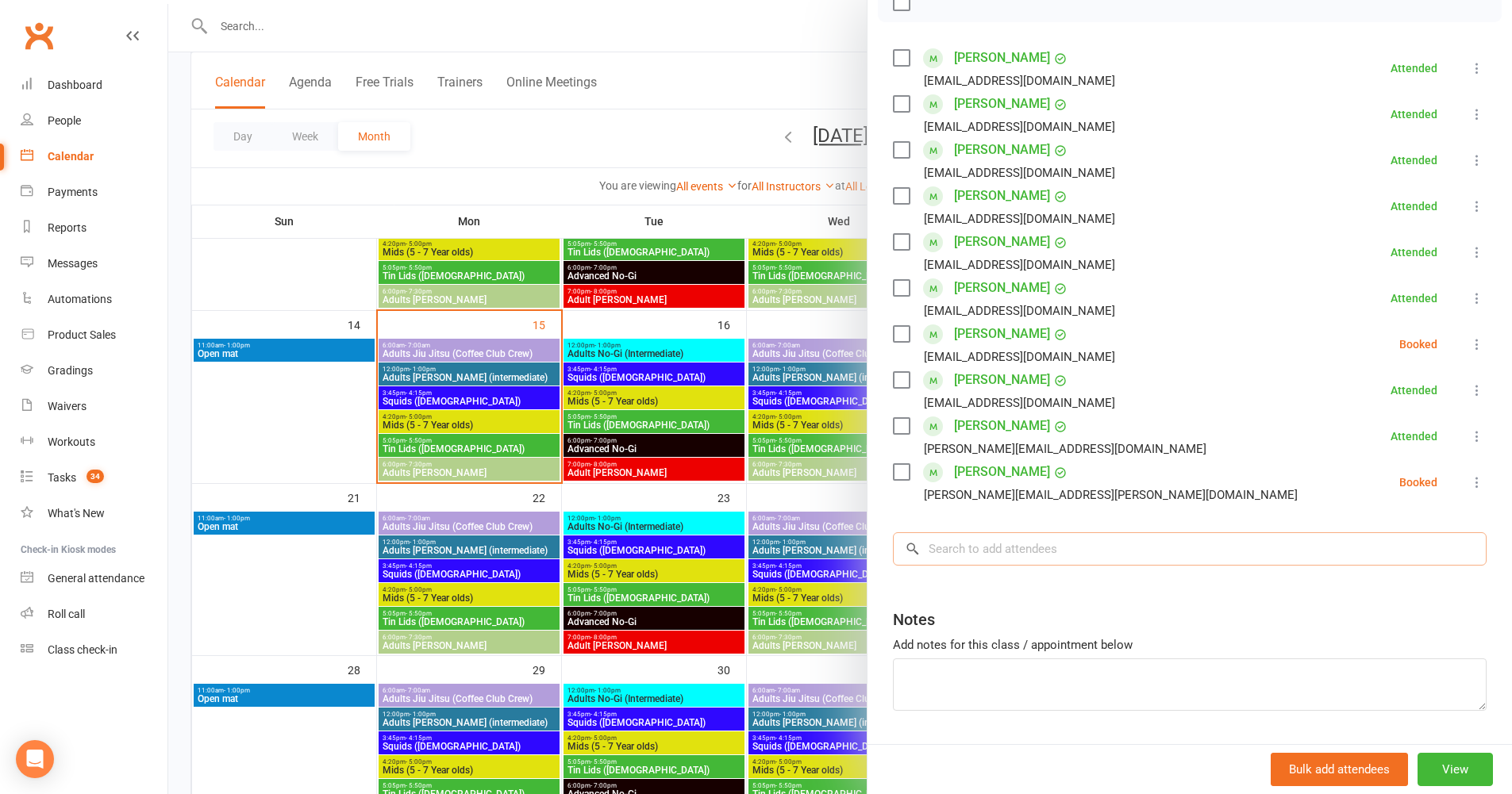
click at [1077, 552] on input "search" at bounding box center [1190, 549] width 594 height 33
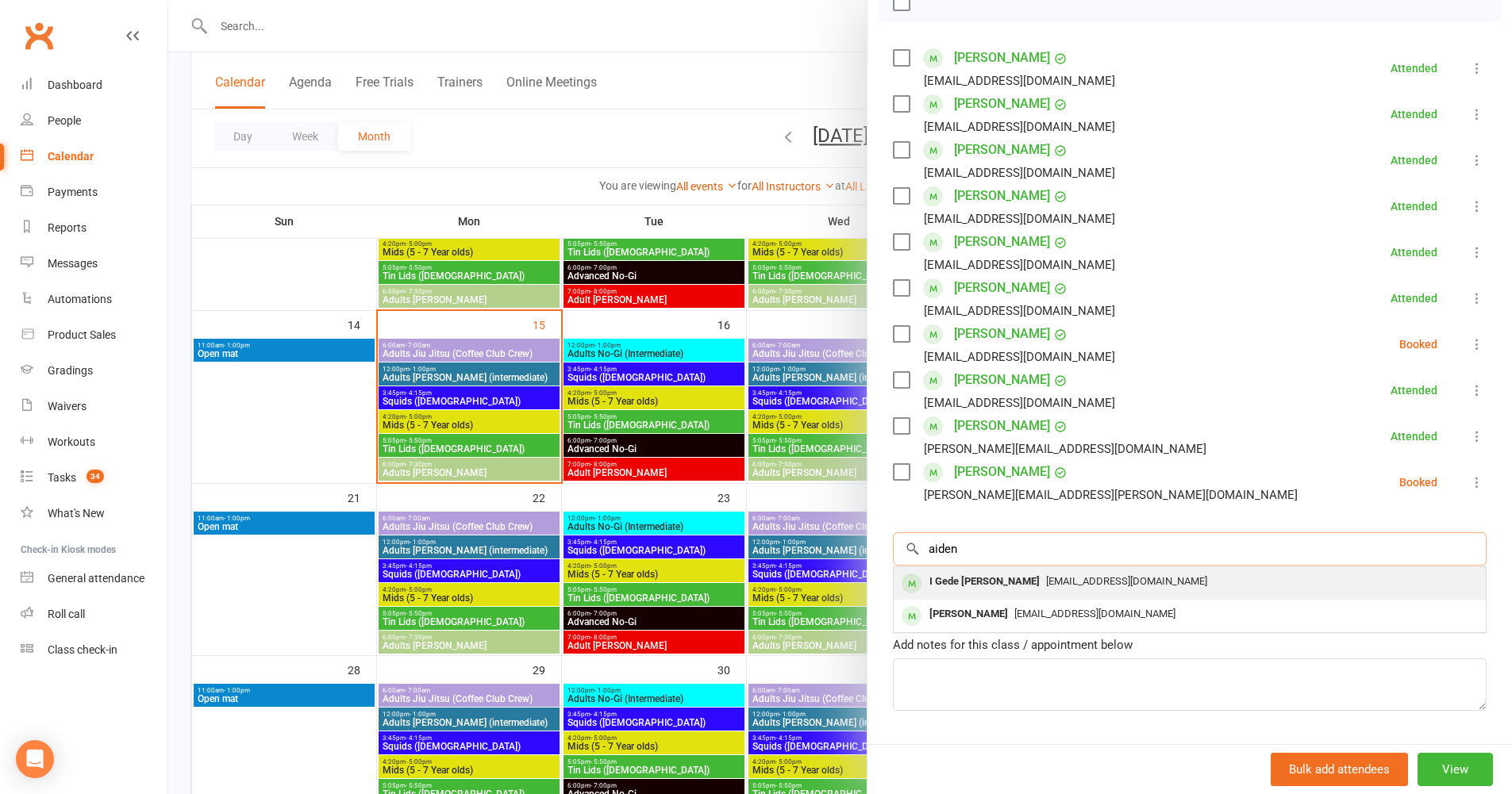
type input "aiden"
click at [1079, 584] on span "Itsayui@yahoo.com" at bounding box center [1127, 581] width 162 height 12
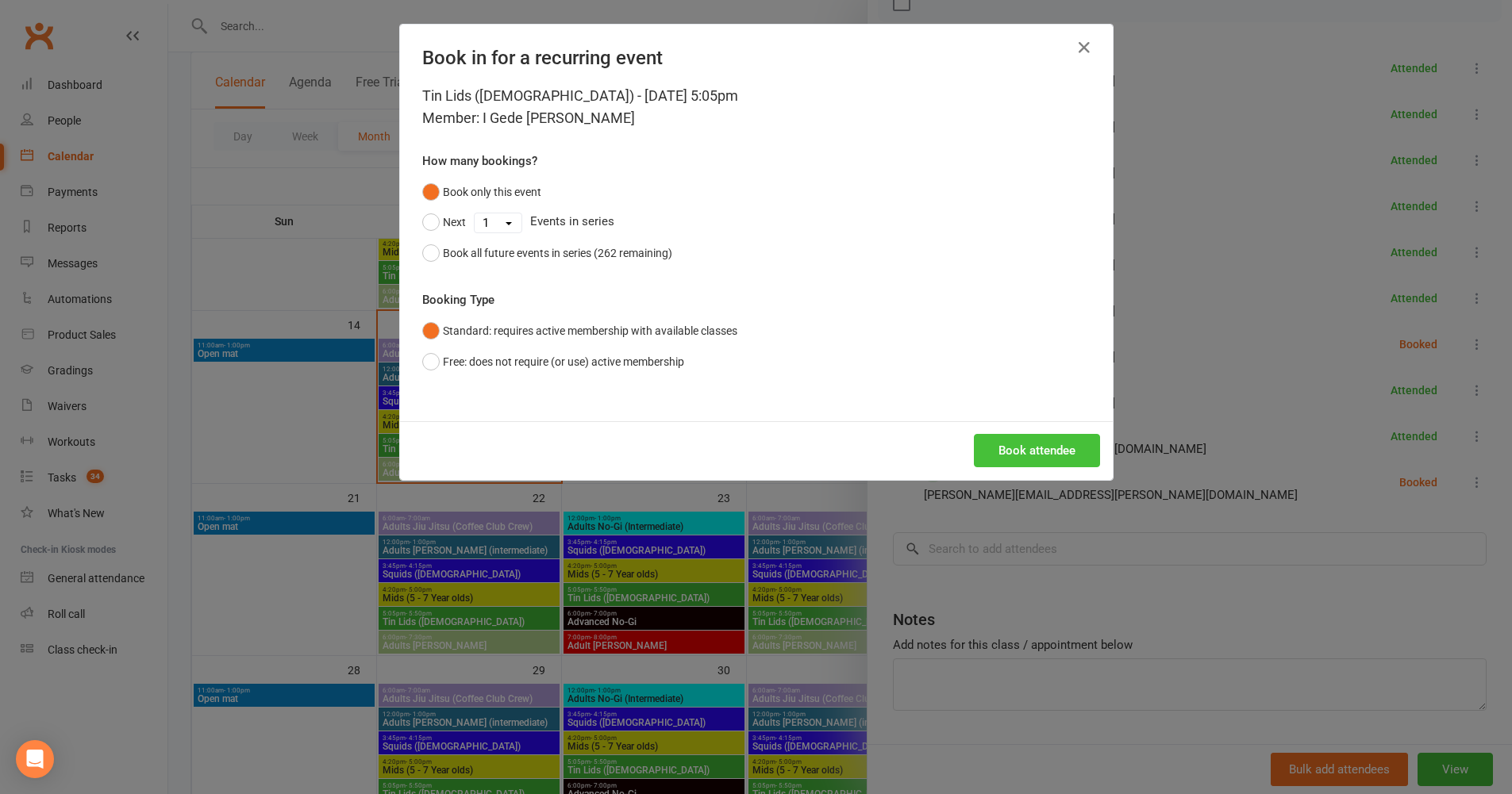
click at [1053, 445] on button "Book attendee" at bounding box center [1037, 450] width 126 height 33
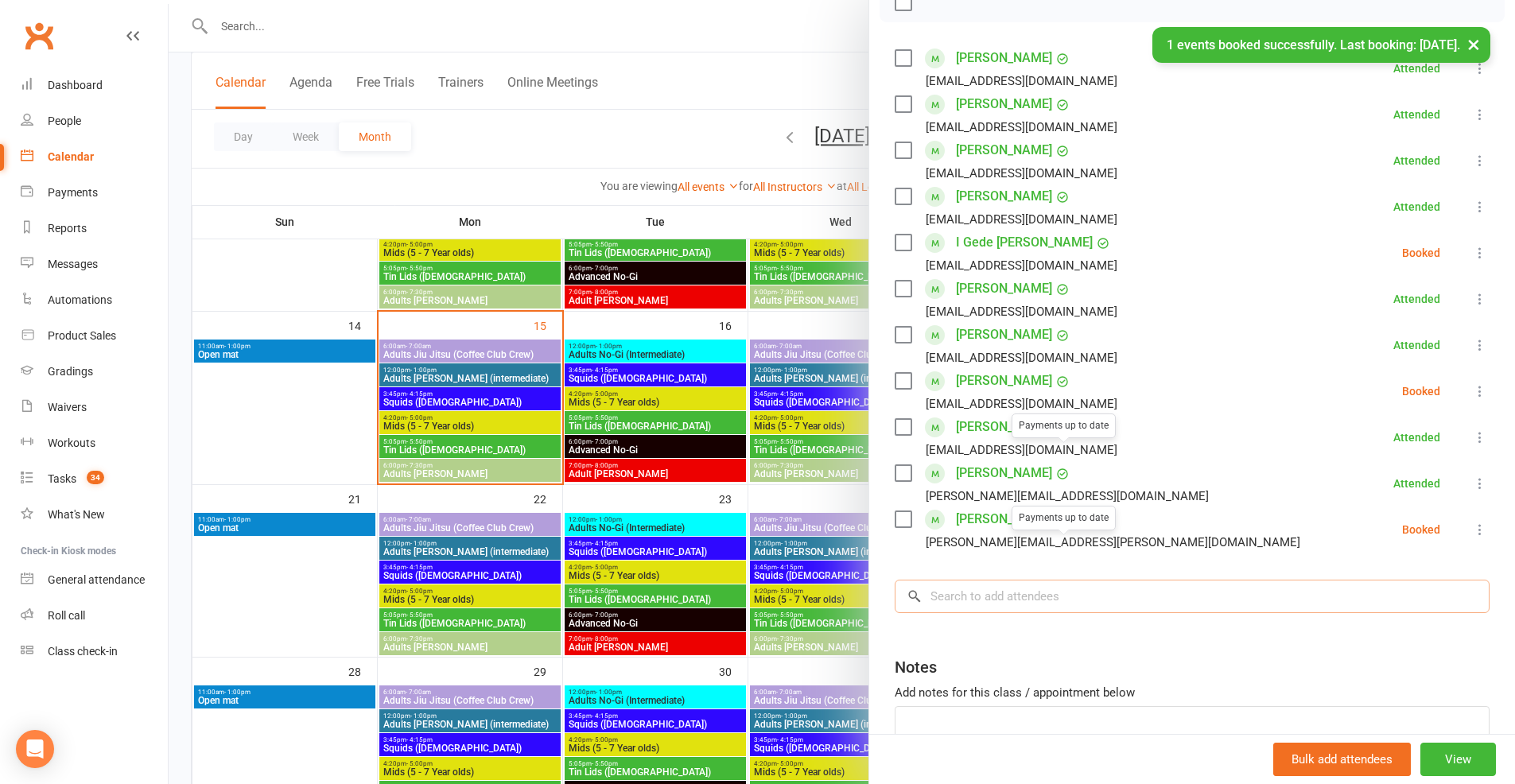
click at [1066, 613] on input "search" at bounding box center [1192, 596] width 595 height 33
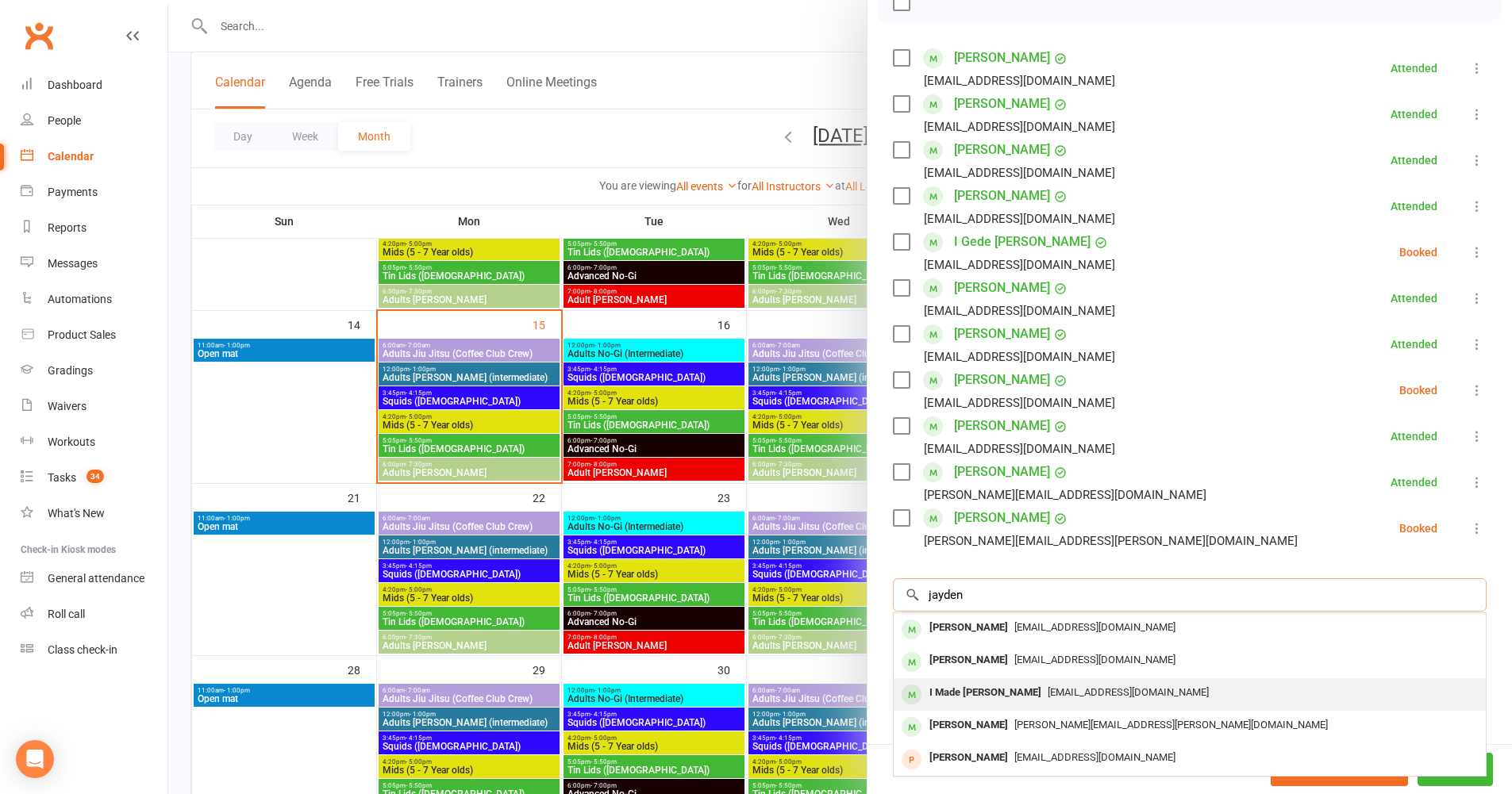
type input "jayden"
click at [1057, 698] on span "itsayui@yahoo.com" at bounding box center [1128, 692] width 162 height 12
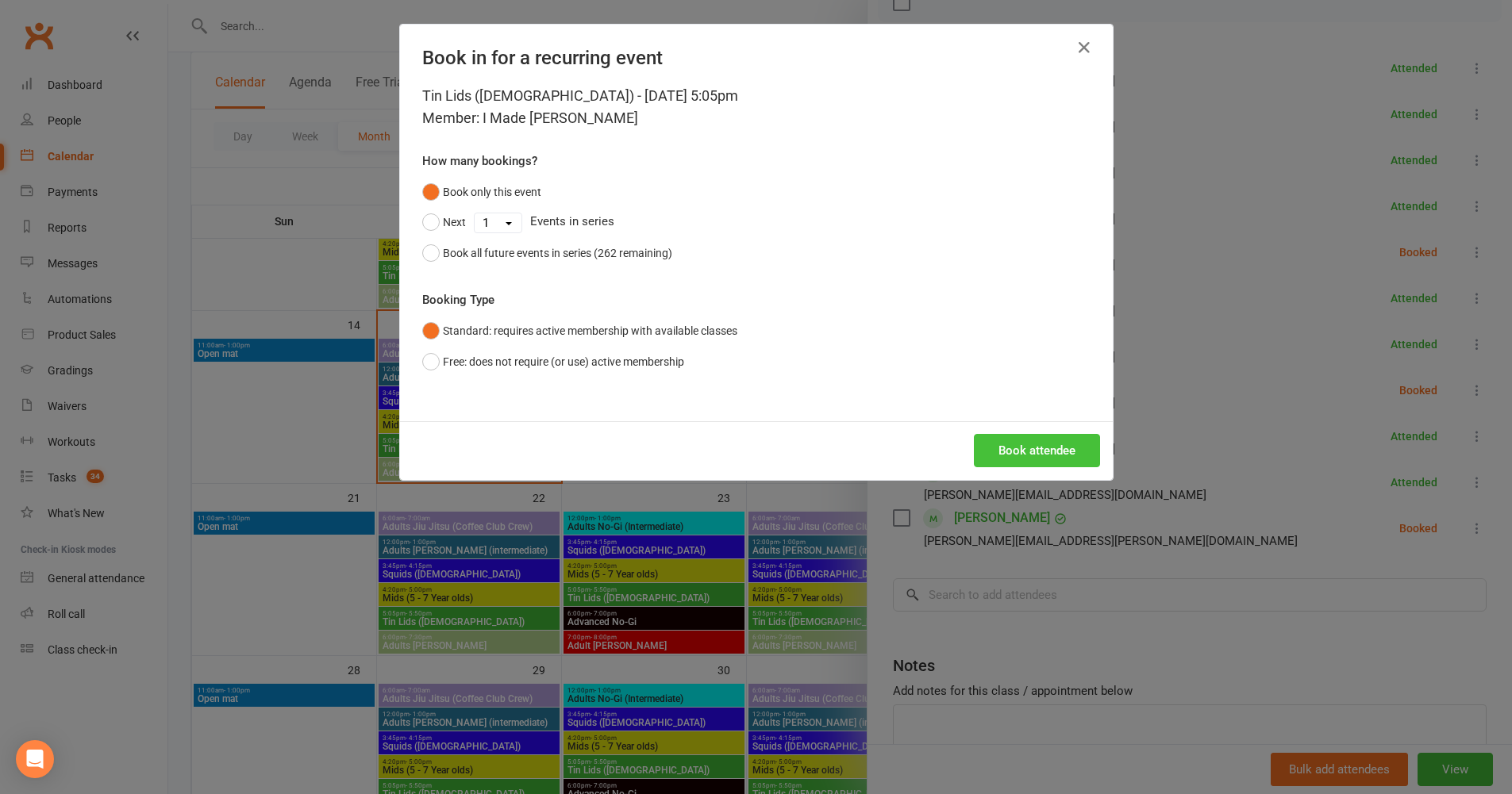
click at [1033, 437] on button "Book attendee" at bounding box center [1037, 450] width 126 height 33
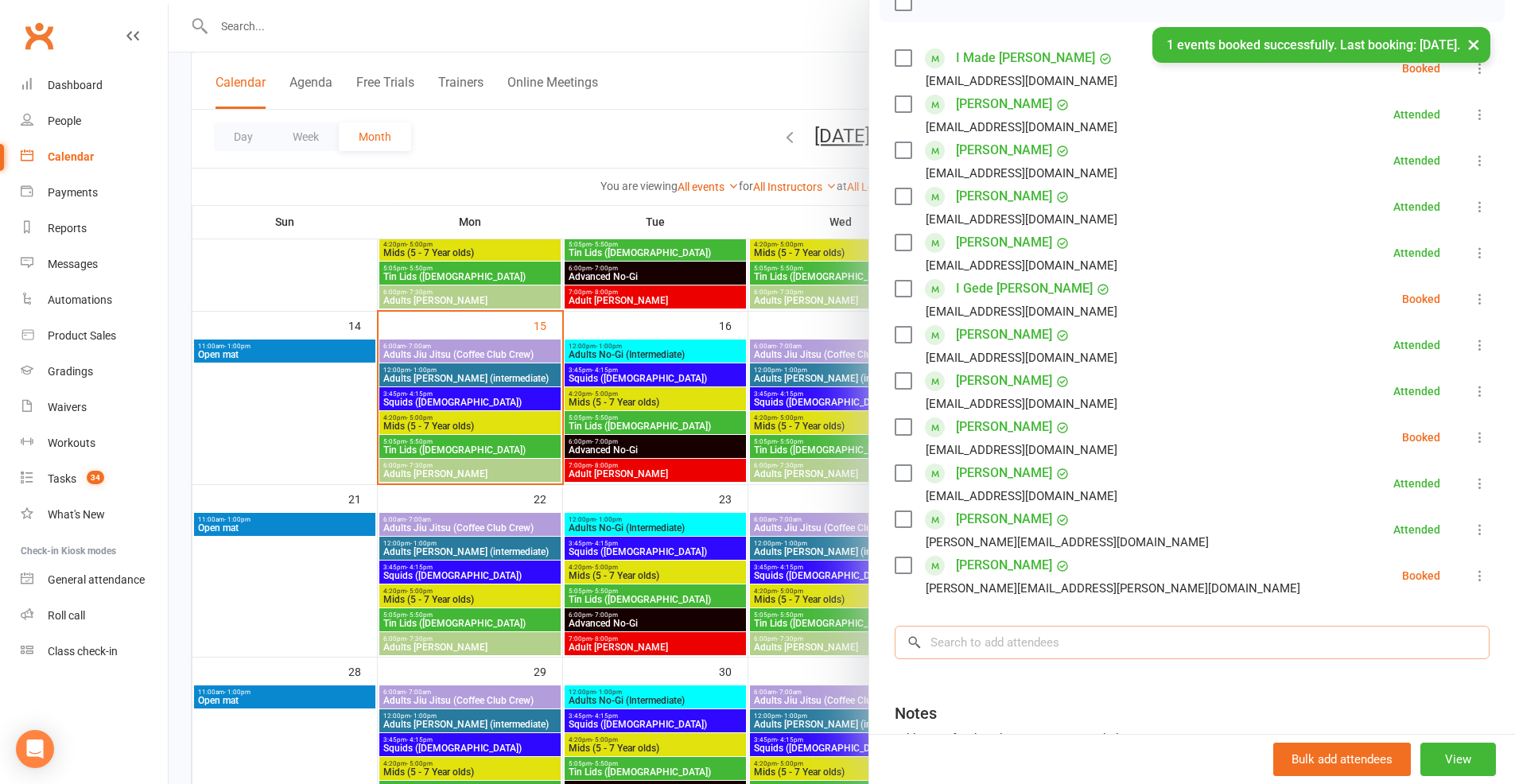
click at [1085, 659] on input "search" at bounding box center [1192, 642] width 595 height 33
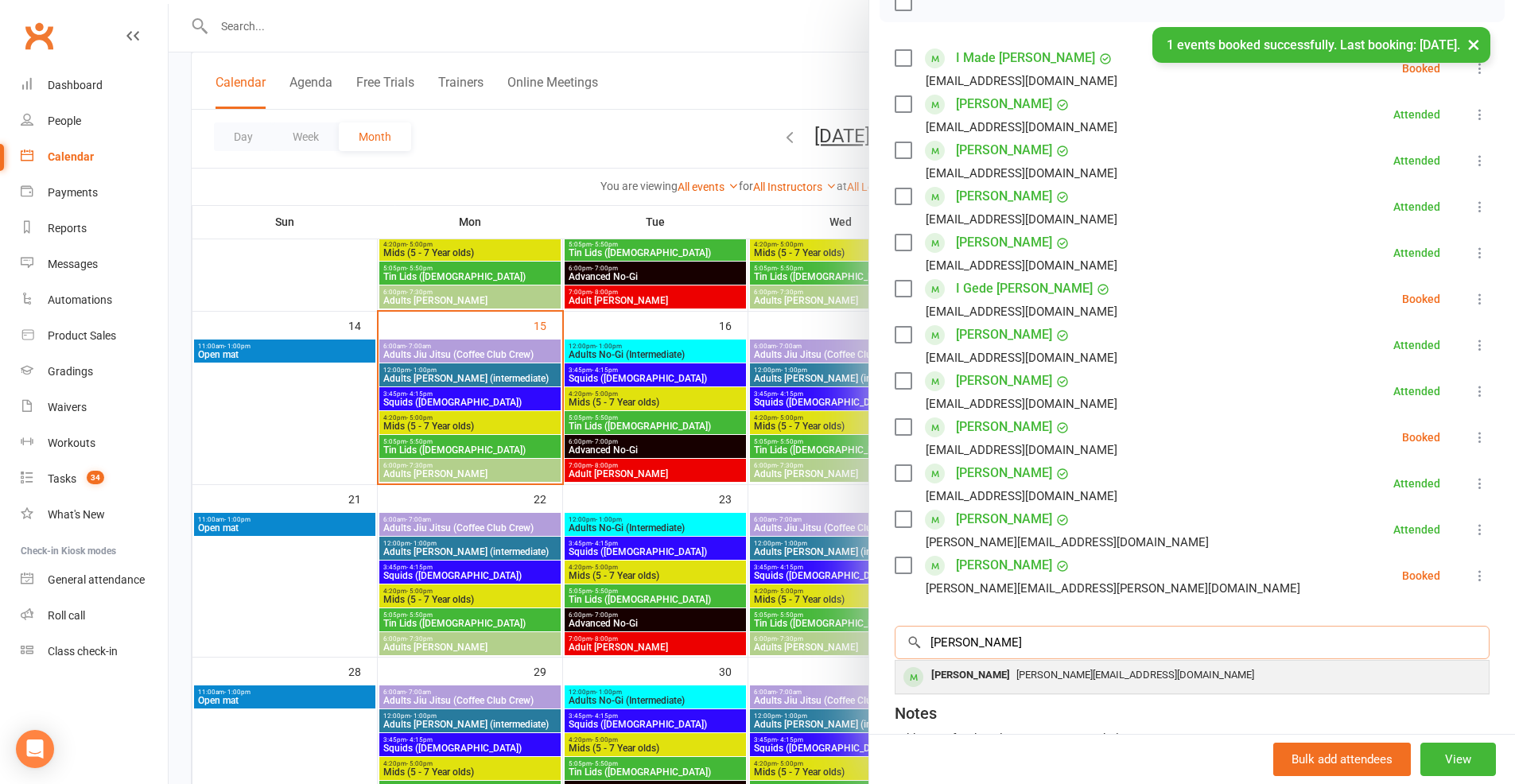
type input "hugo"
click at [1063, 681] on span "jessika.zywczak@gmail.com" at bounding box center [1135, 675] width 238 height 12
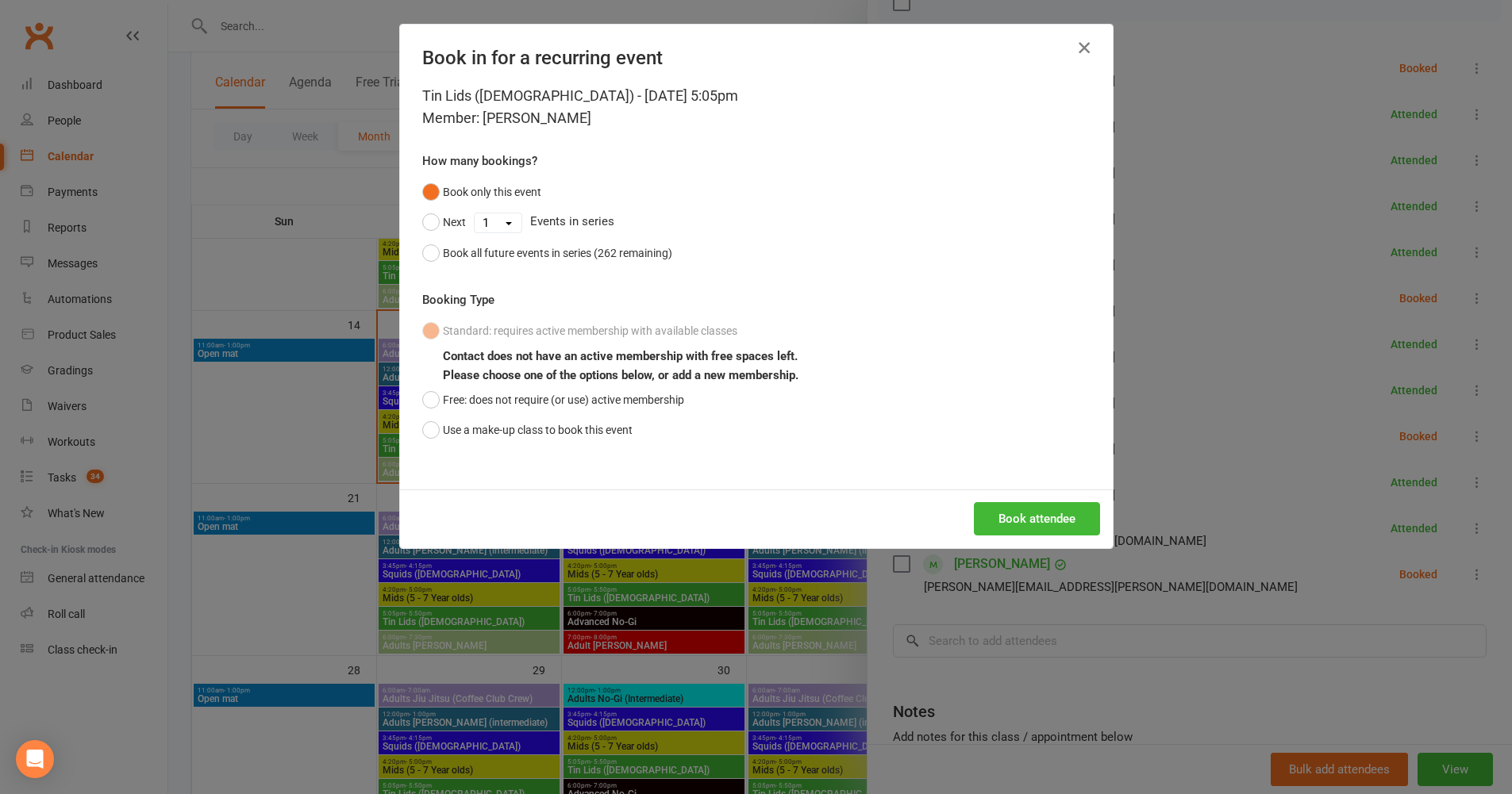
click at [1081, 48] on icon "button" at bounding box center [1084, 47] width 19 height 19
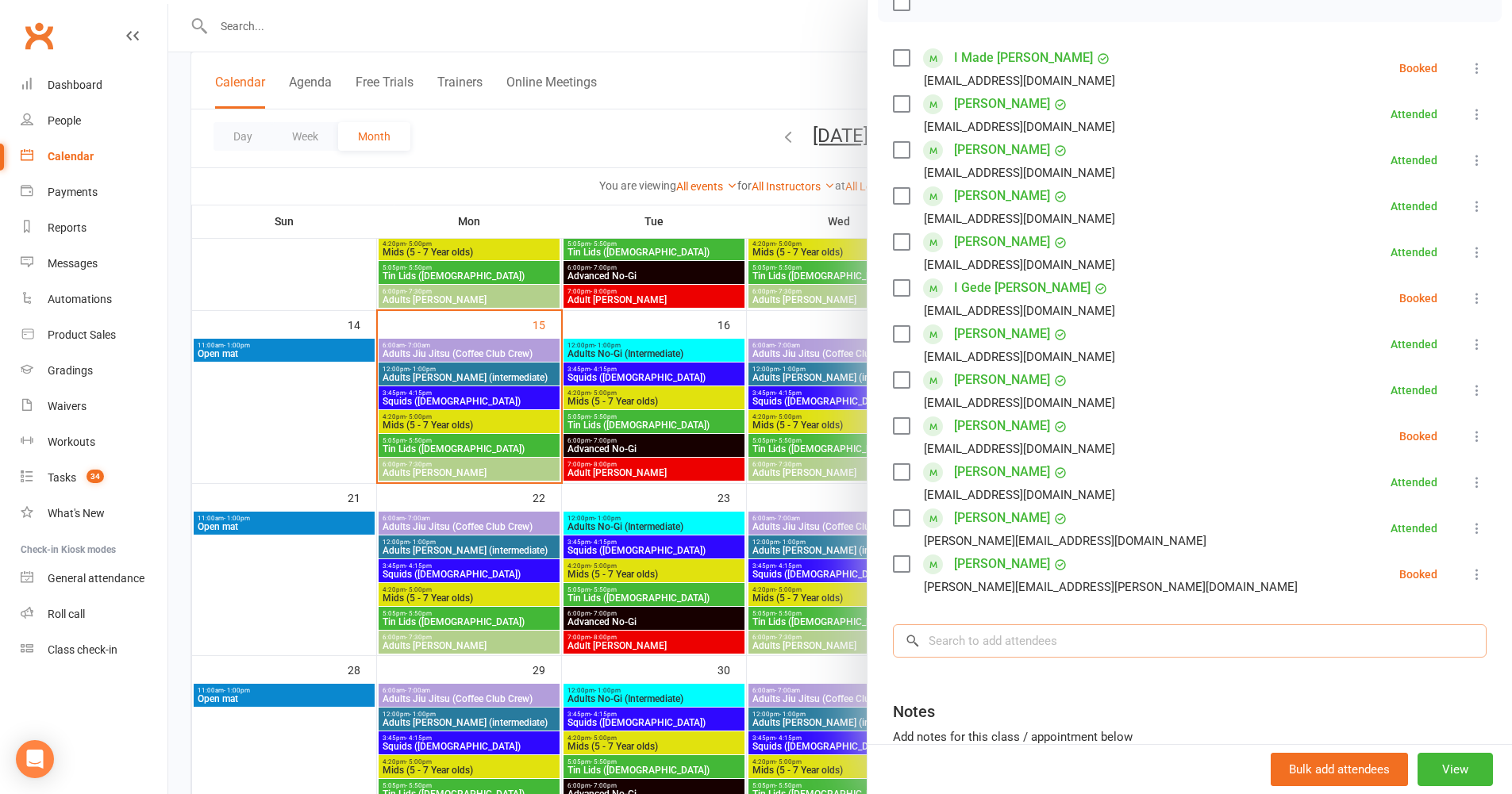
click at [1015, 655] on input "search" at bounding box center [1190, 641] width 594 height 33
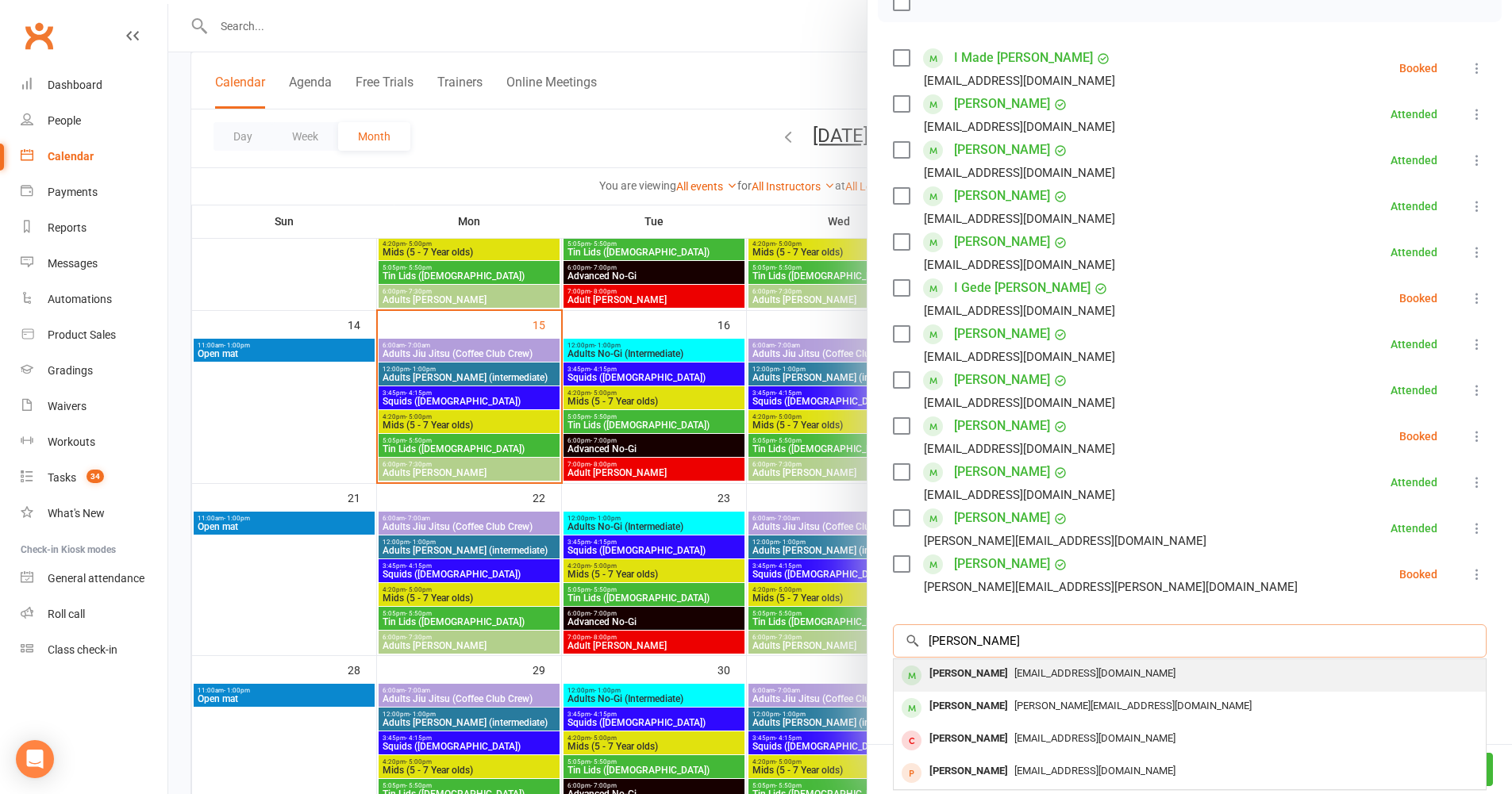
type input "lucas l"
click at [1015, 679] on span "Luyi.1987@icloud.com" at bounding box center [1095, 673] width 162 height 12
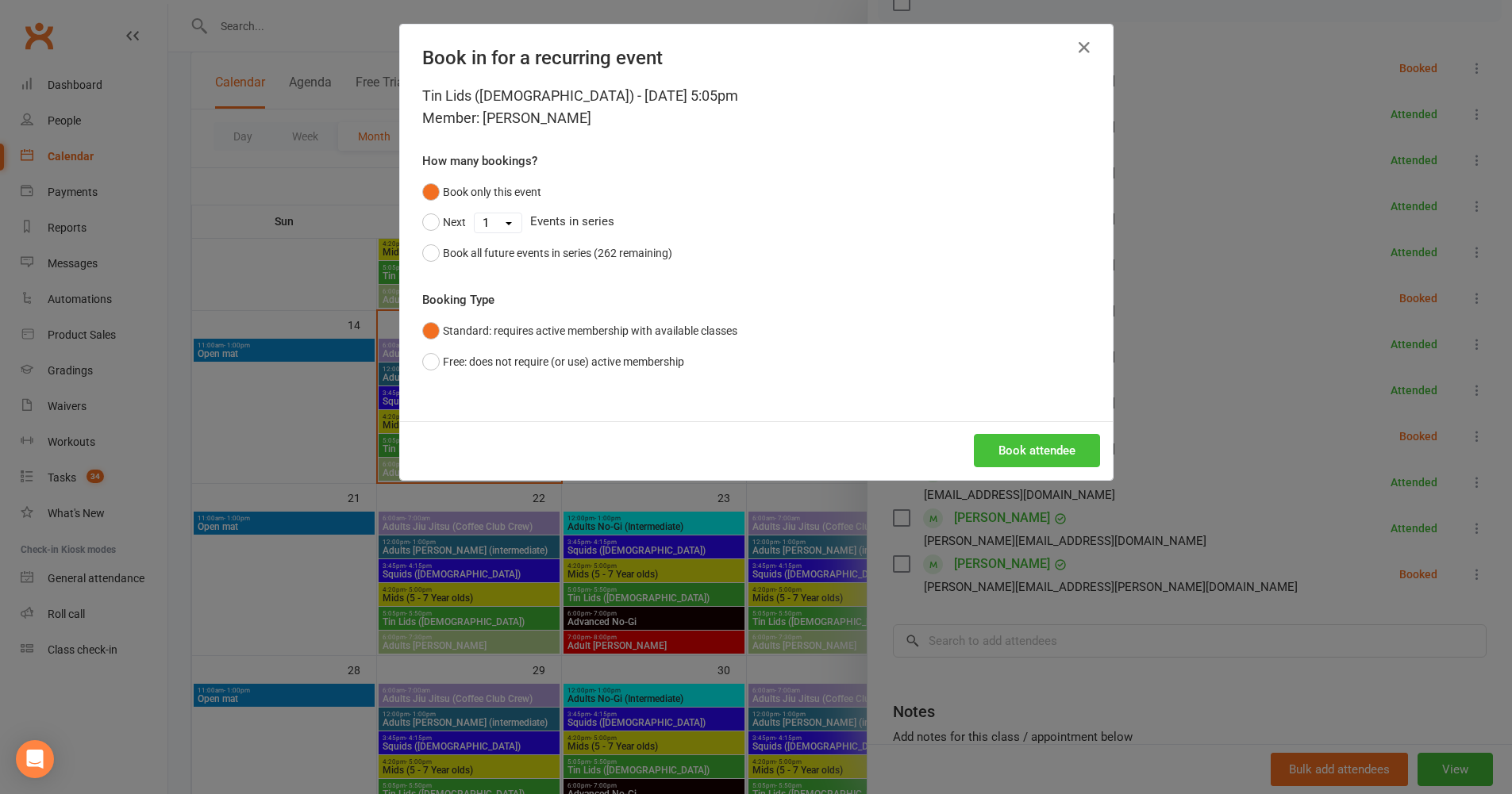
click at [1029, 447] on button "Book attendee" at bounding box center [1037, 450] width 126 height 33
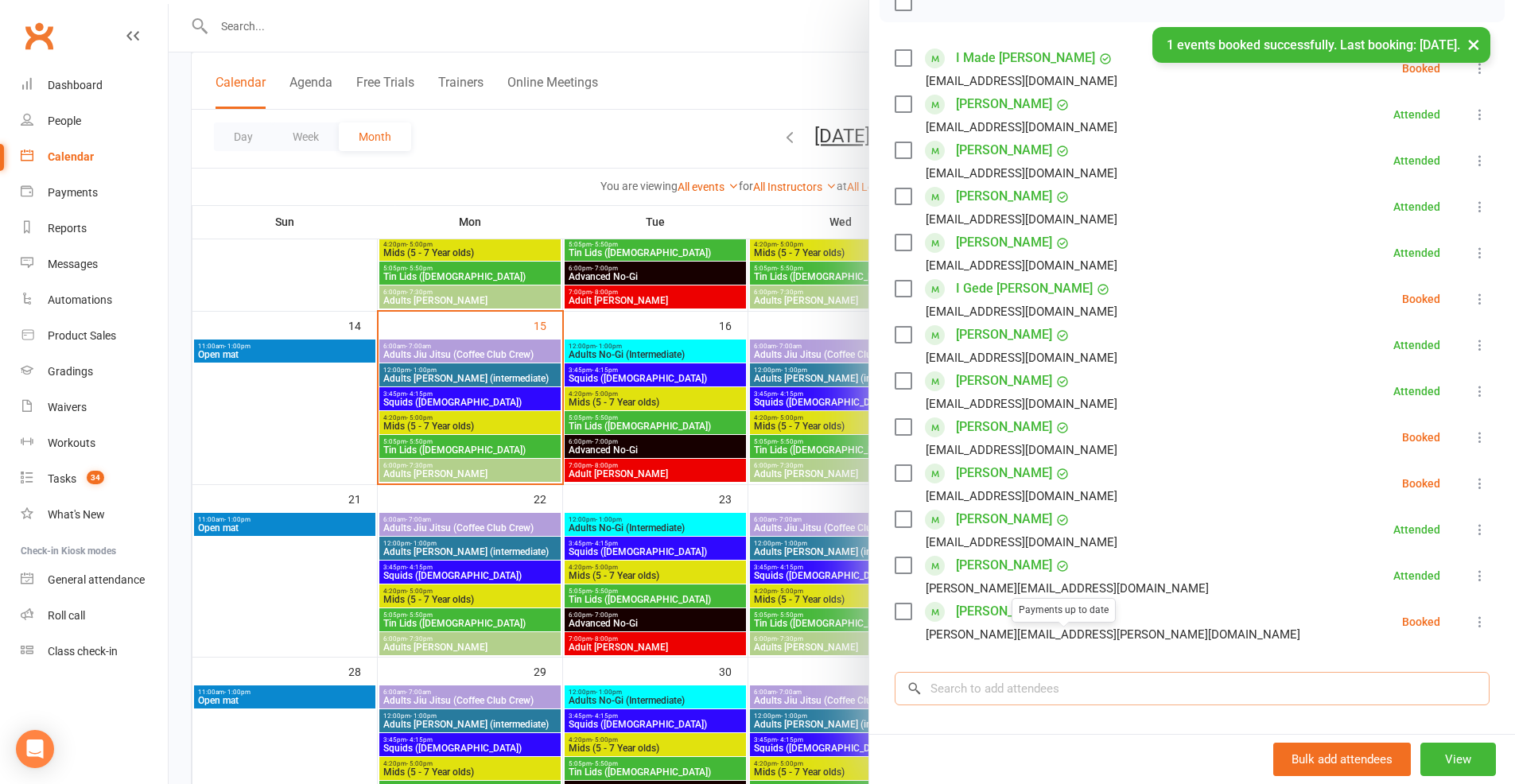
click at [1050, 705] on input "search" at bounding box center [1192, 688] width 595 height 33
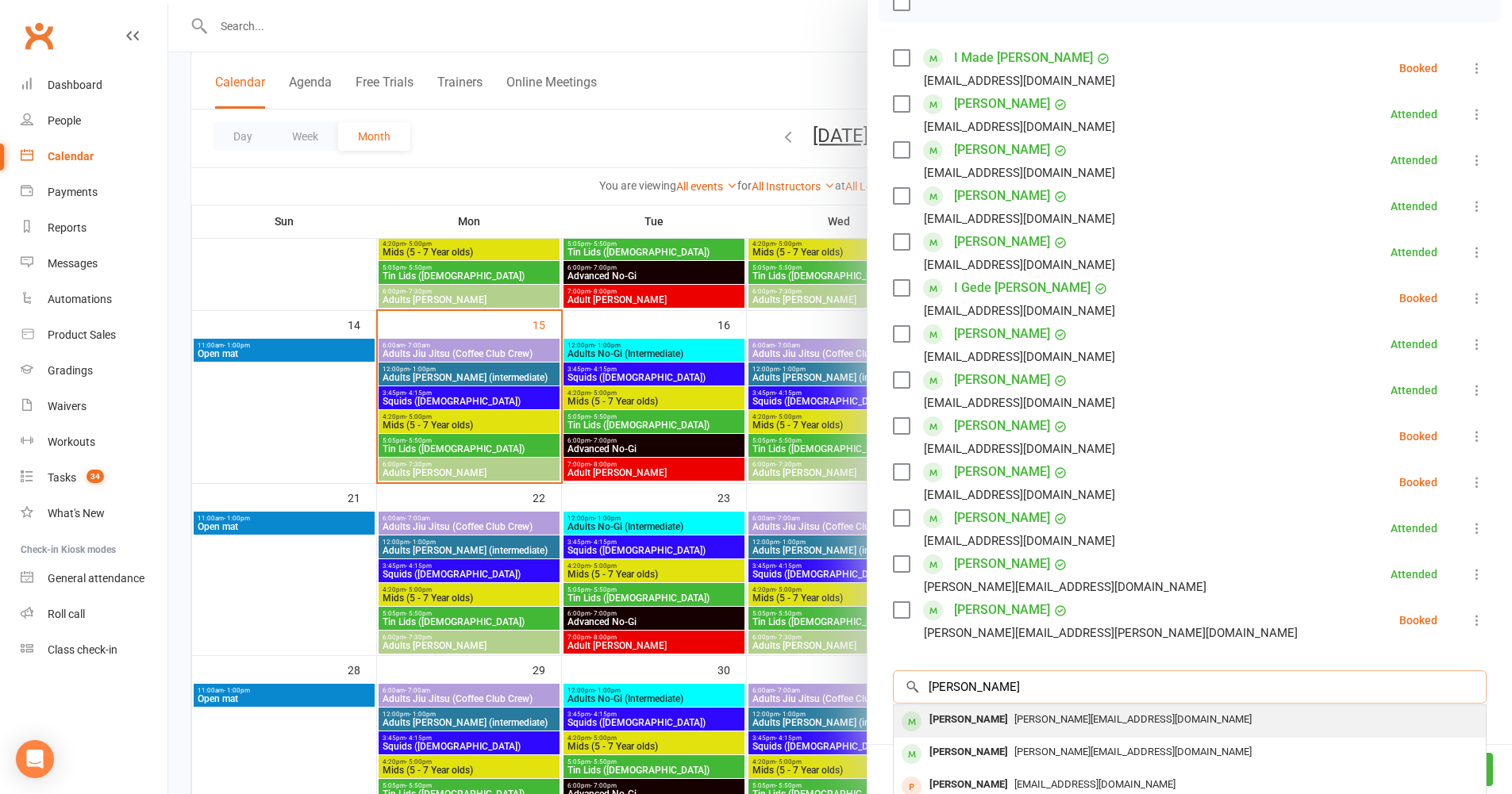
type input "matteo"
click at [1038, 732] on div "dimarco.k@gmail.com" at bounding box center [1190, 720] width 580 height 23
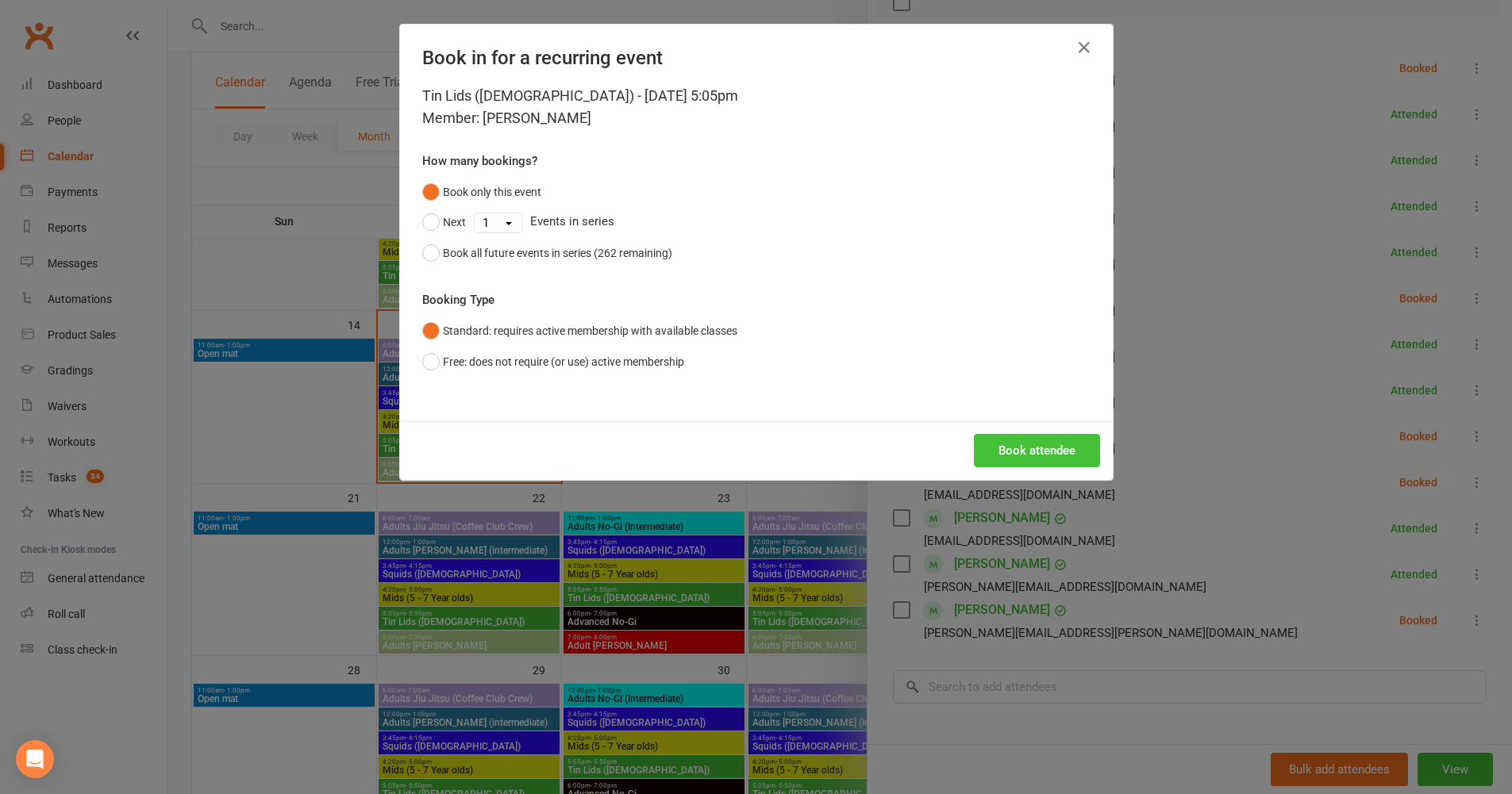
click at [1025, 442] on button "Book attendee" at bounding box center [1037, 450] width 126 height 33
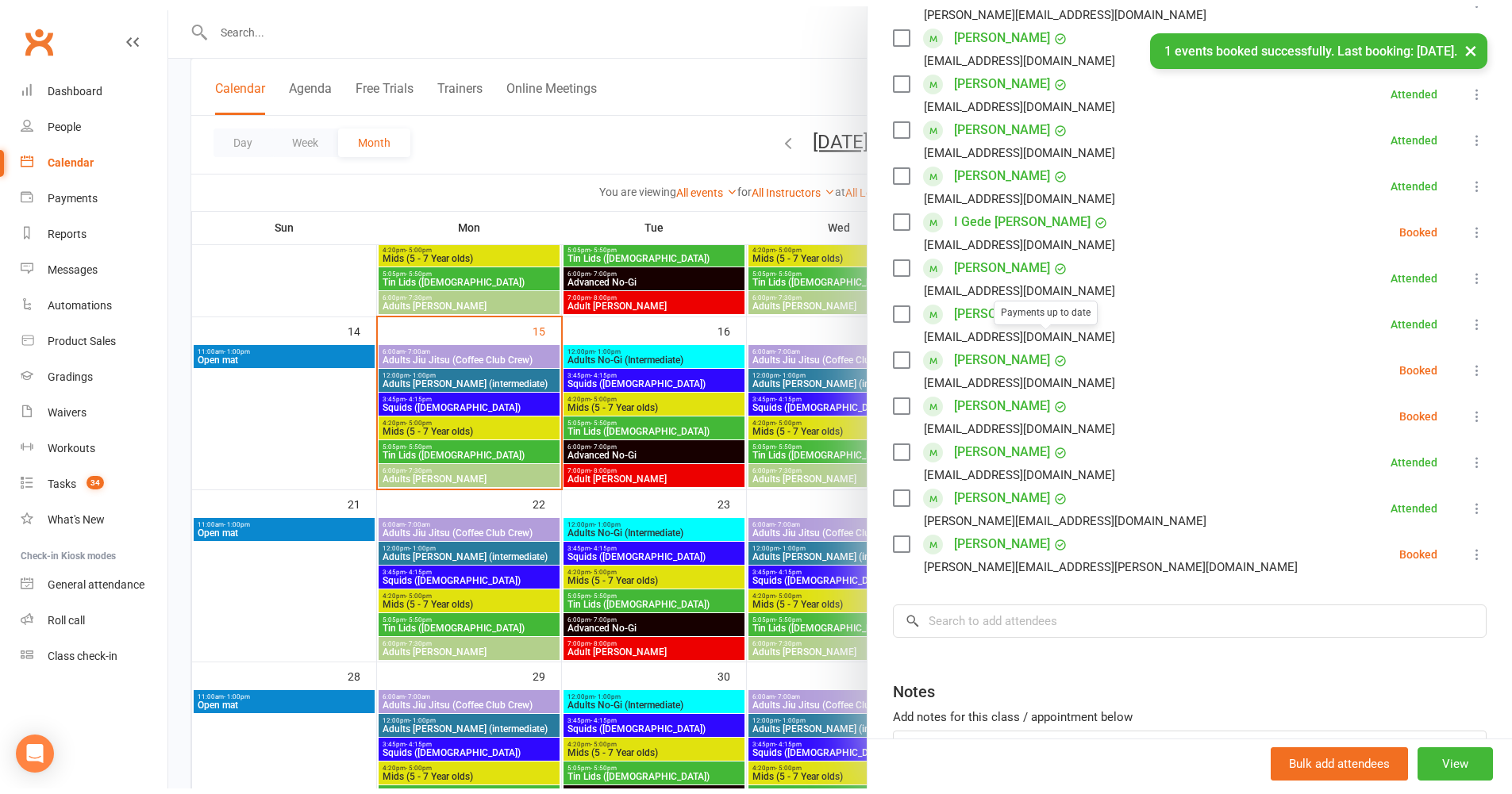
scroll to position [369, 0]
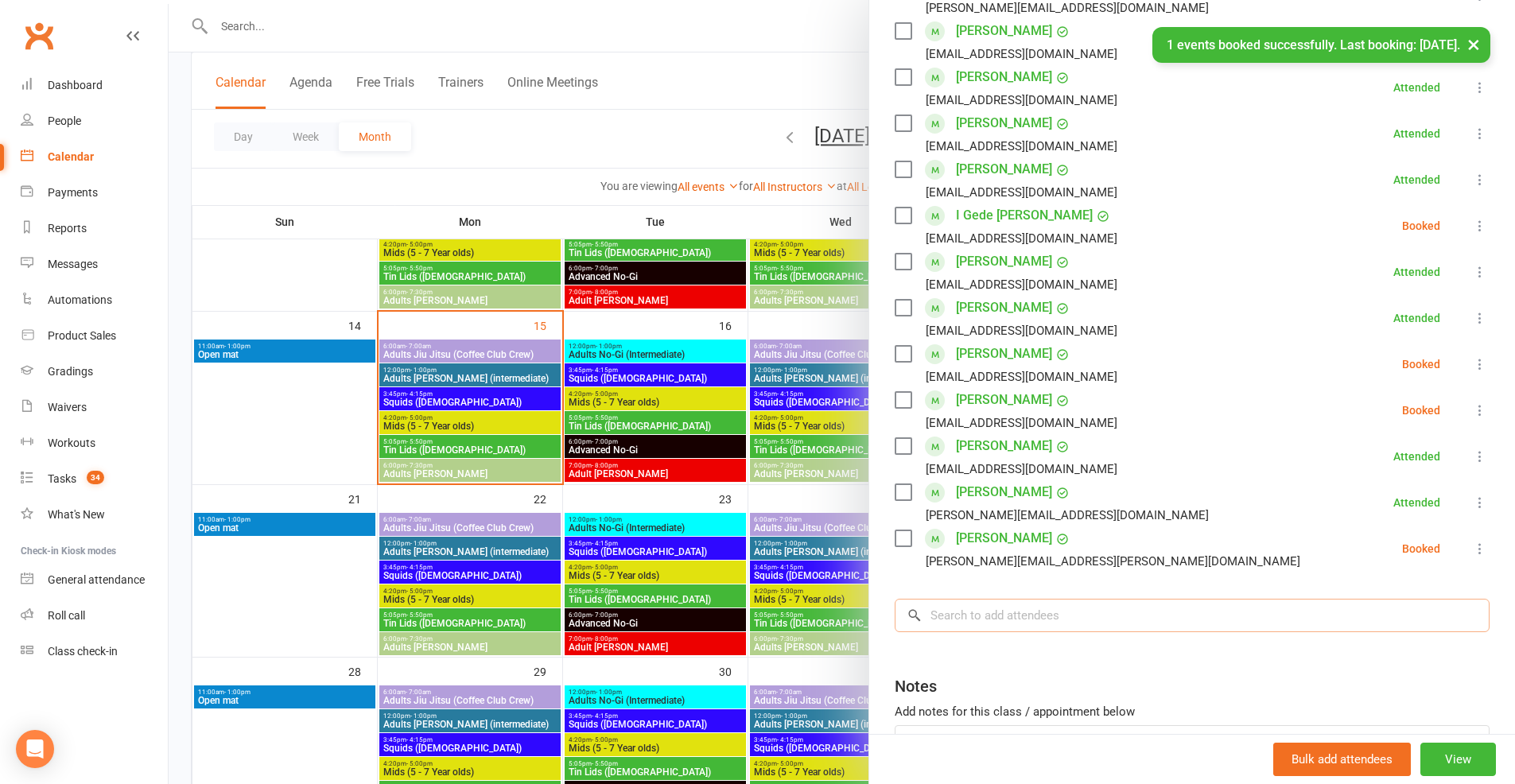
click at [1012, 632] on input "search" at bounding box center [1192, 615] width 595 height 33
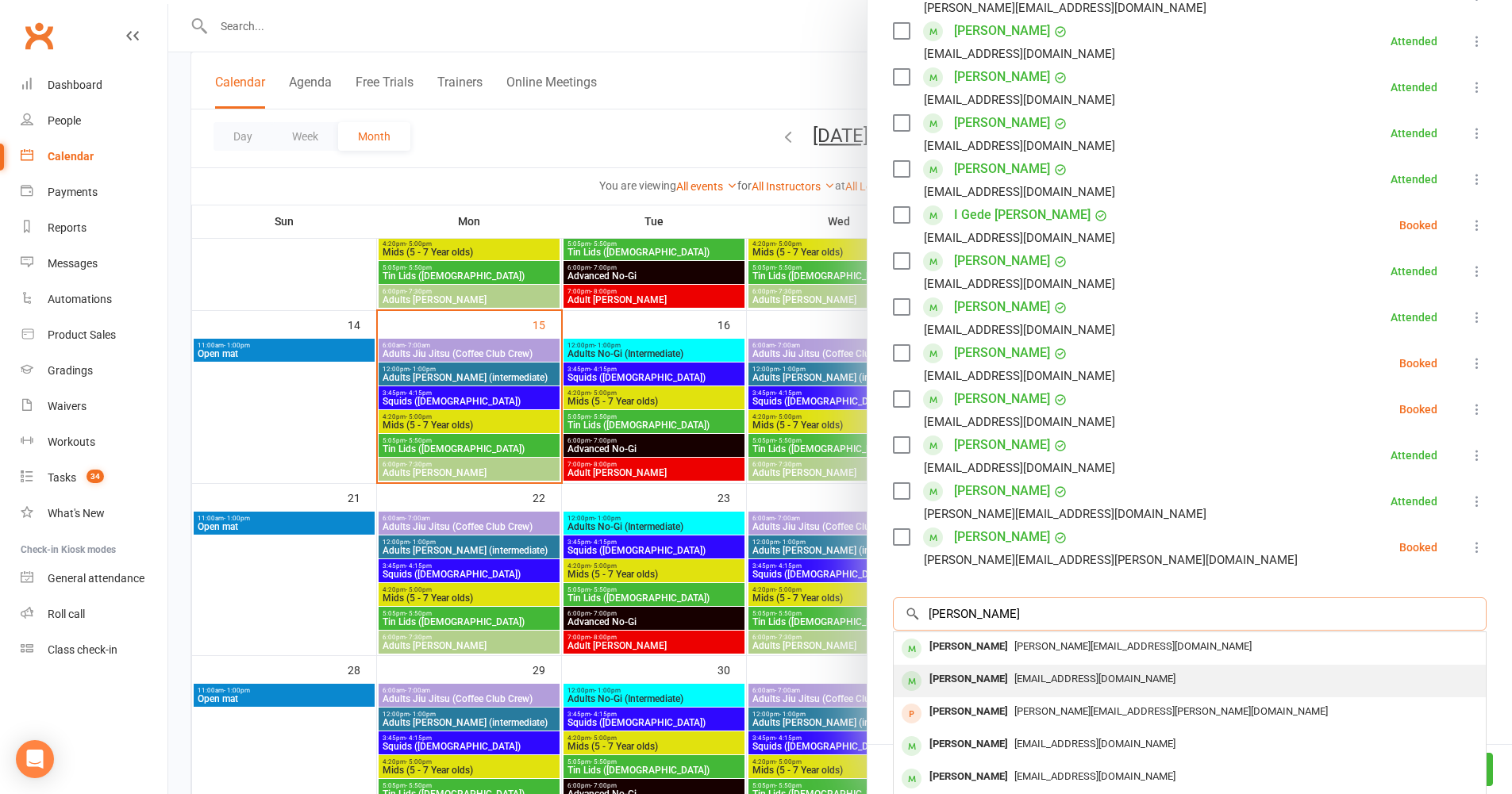
type input "ari g"
click at [1015, 685] on span "Ambercrystalmarks@hotmail.com" at bounding box center [1095, 679] width 162 height 12
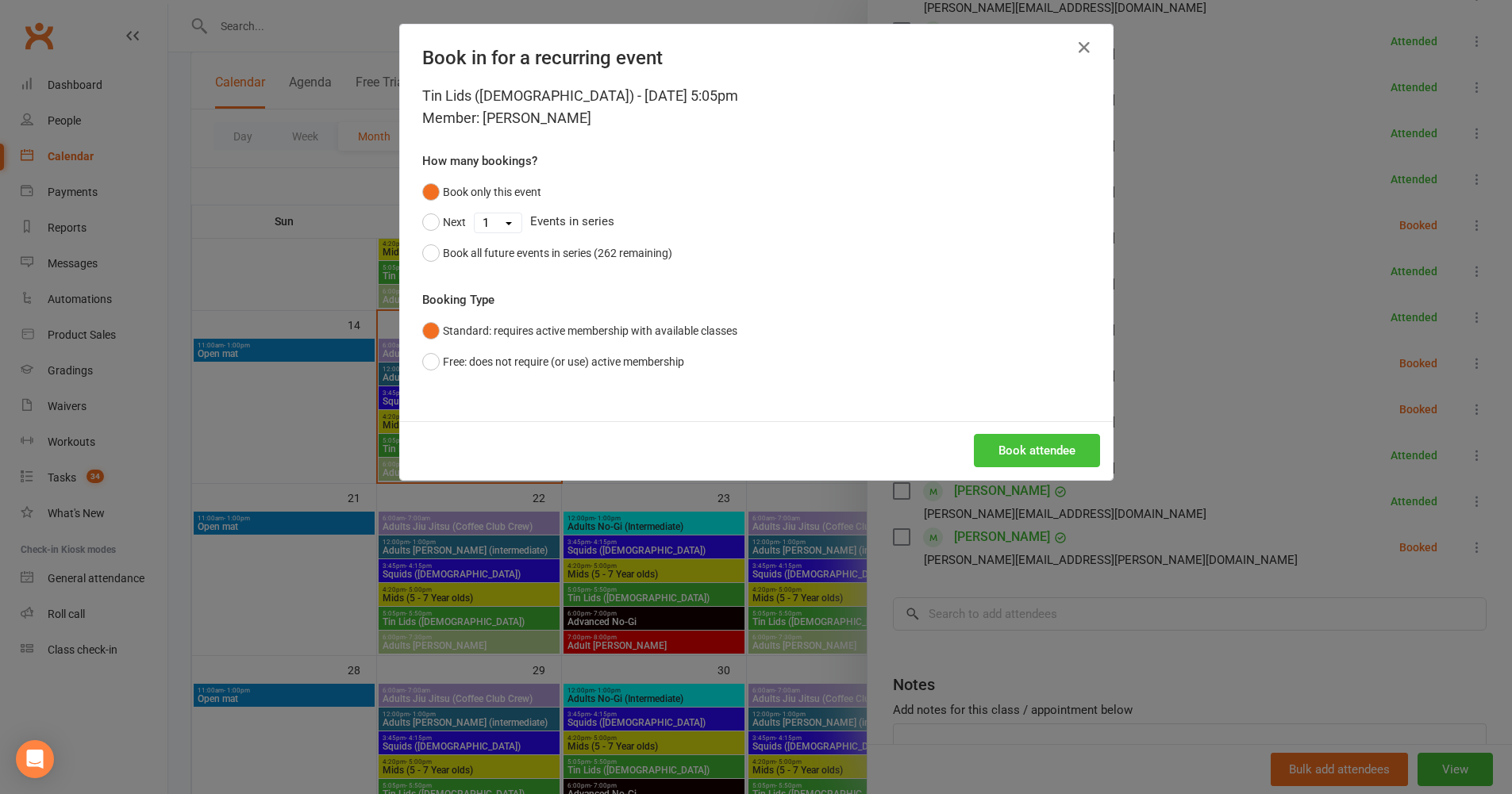
click at [1025, 457] on button "Book attendee" at bounding box center [1037, 450] width 126 height 33
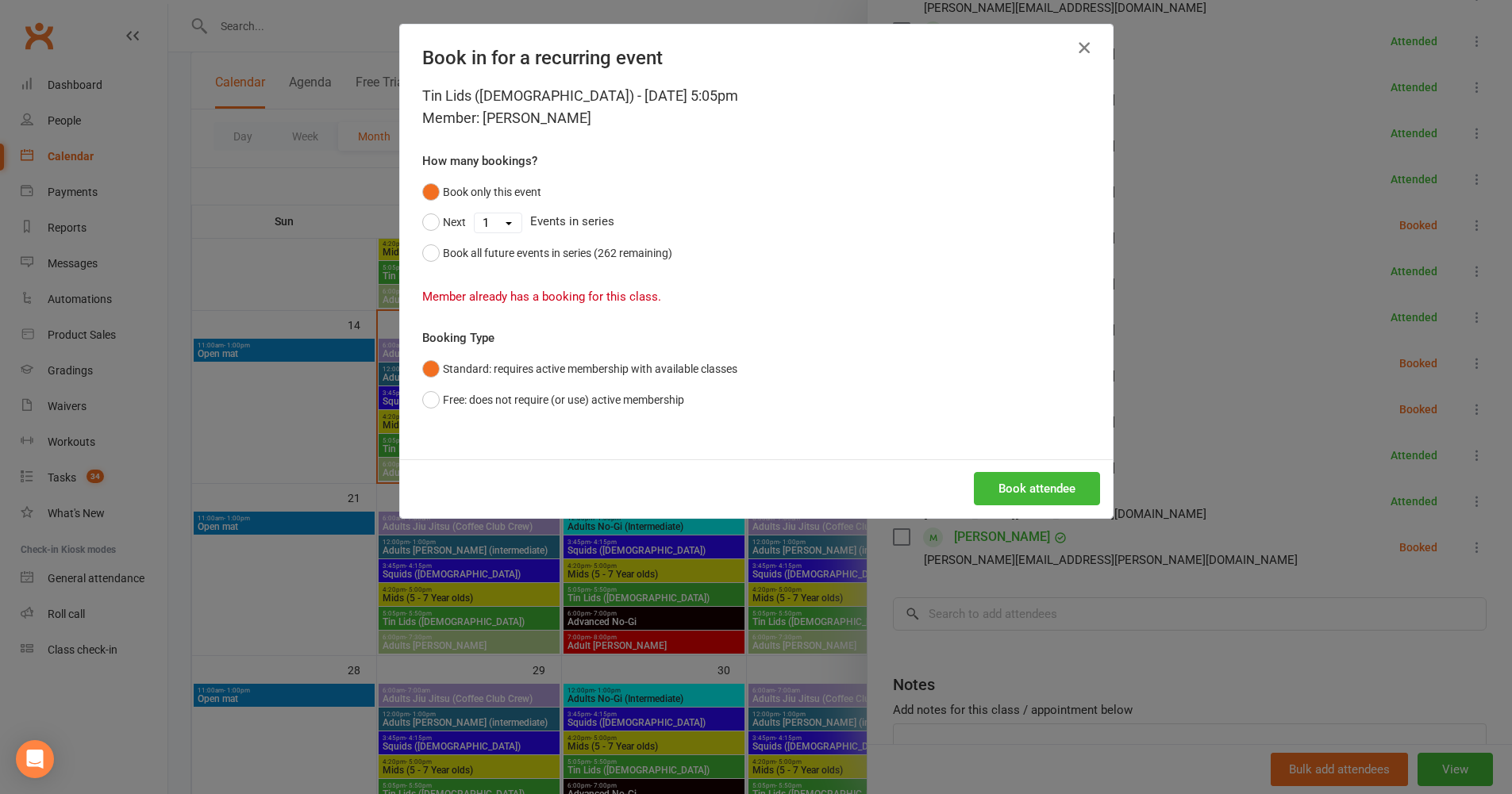
click at [1088, 48] on button "button" at bounding box center [1084, 48] width 25 height 25
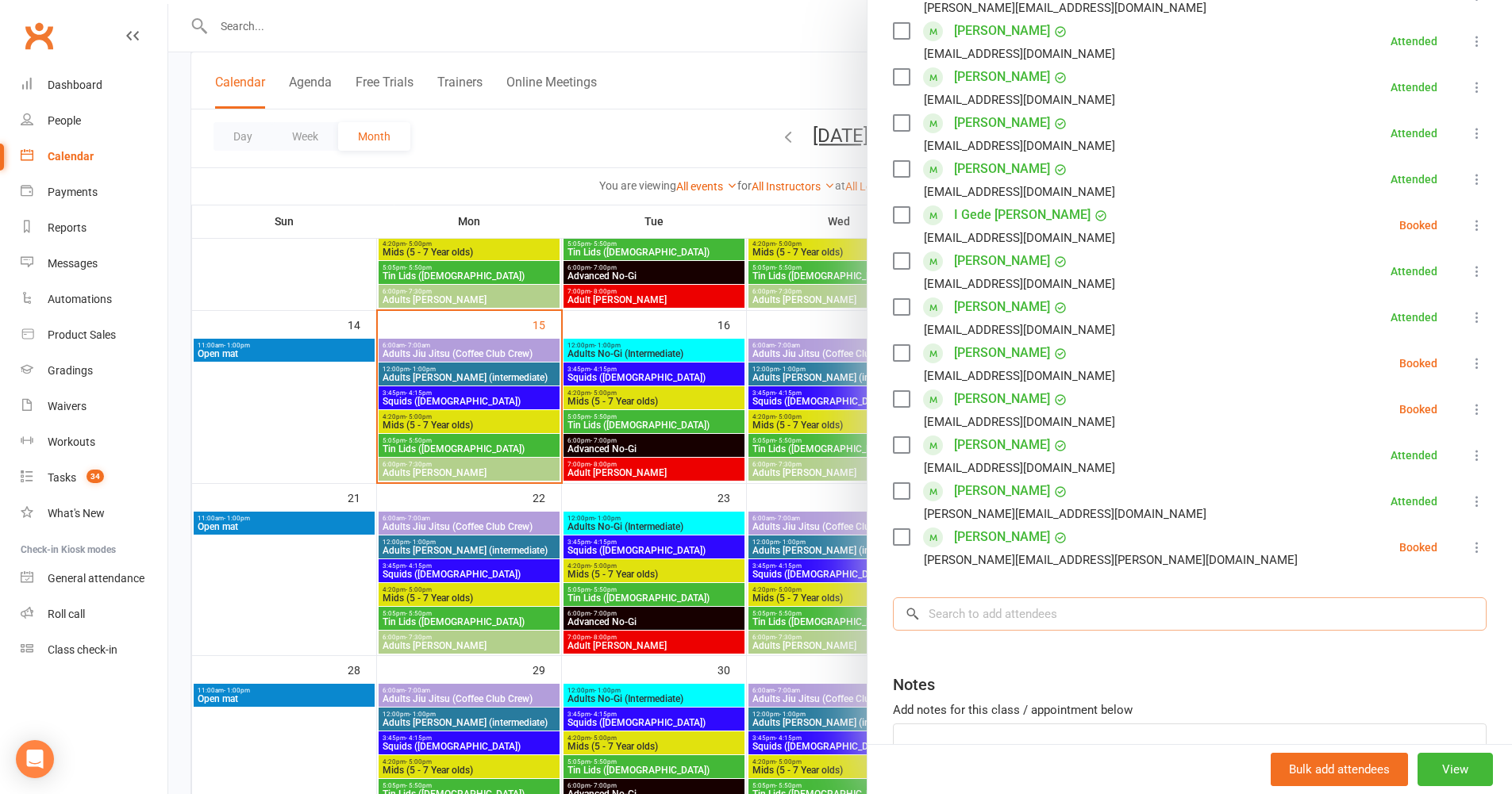
click at [992, 631] on input "search" at bounding box center [1190, 614] width 594 height 33
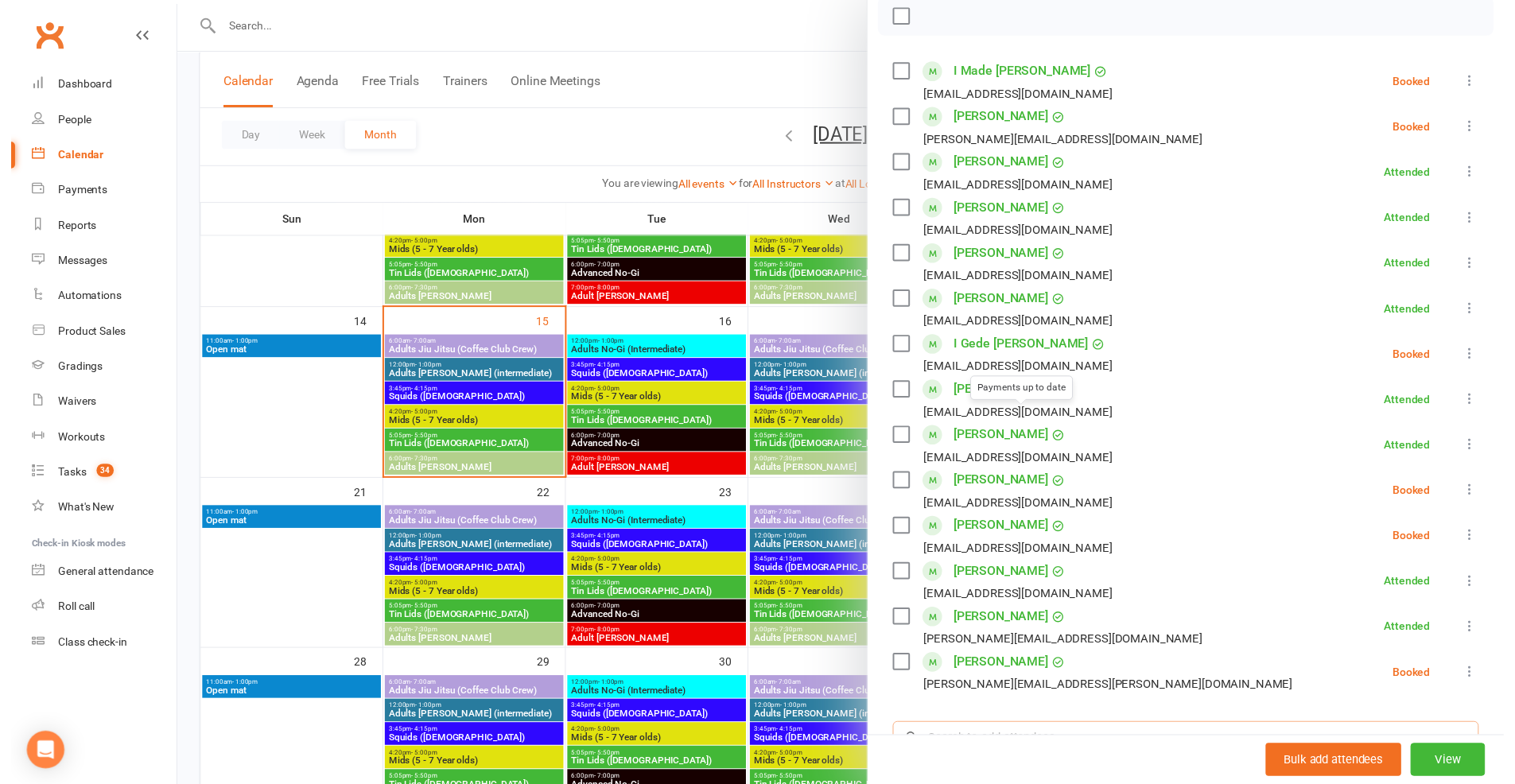
scroll to position [506, 0]
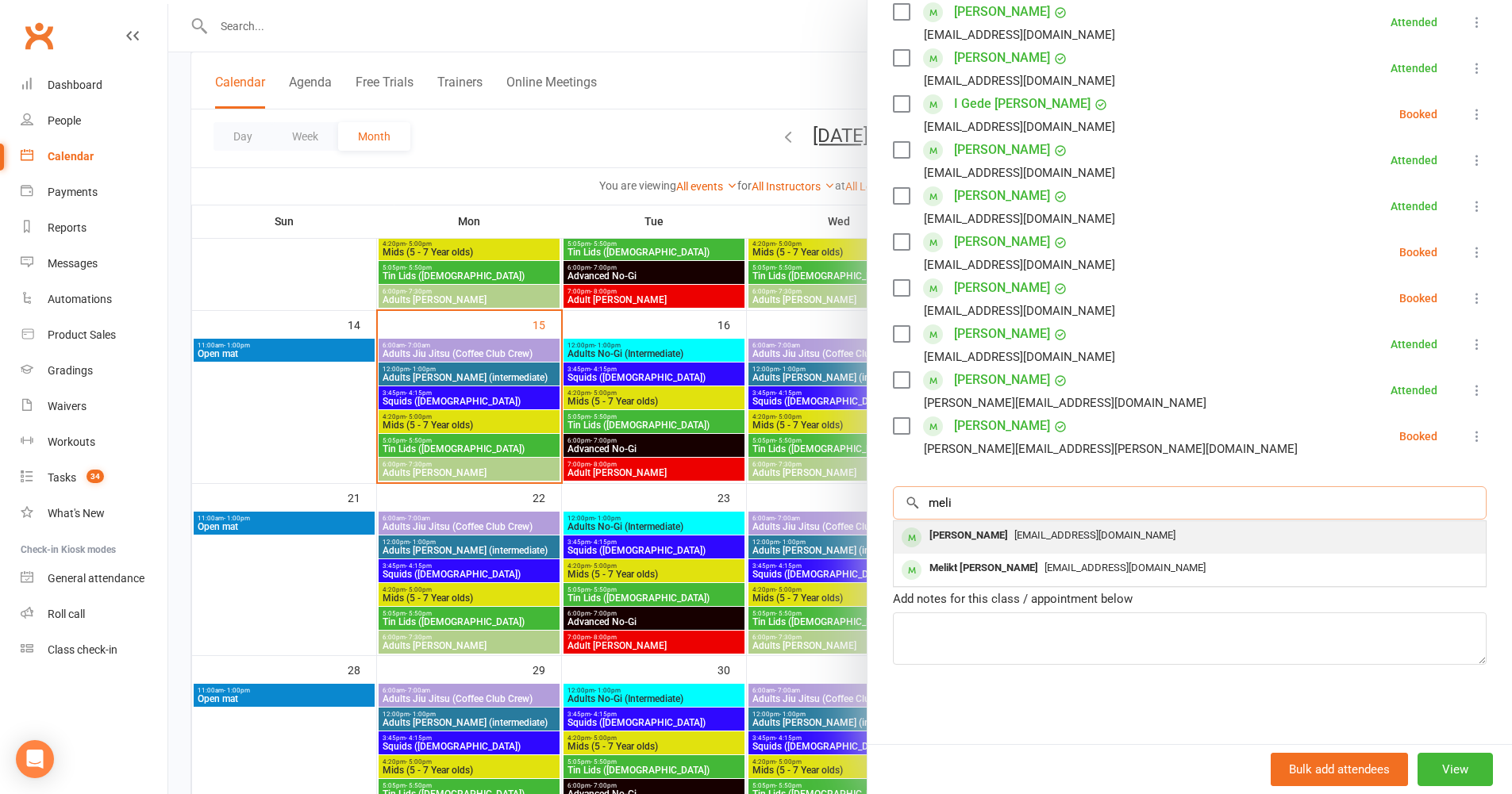
type input "meli"
click at [991, 542] on div "Meli Giourgas" at bounding box center [969, 536] width 91 height 23
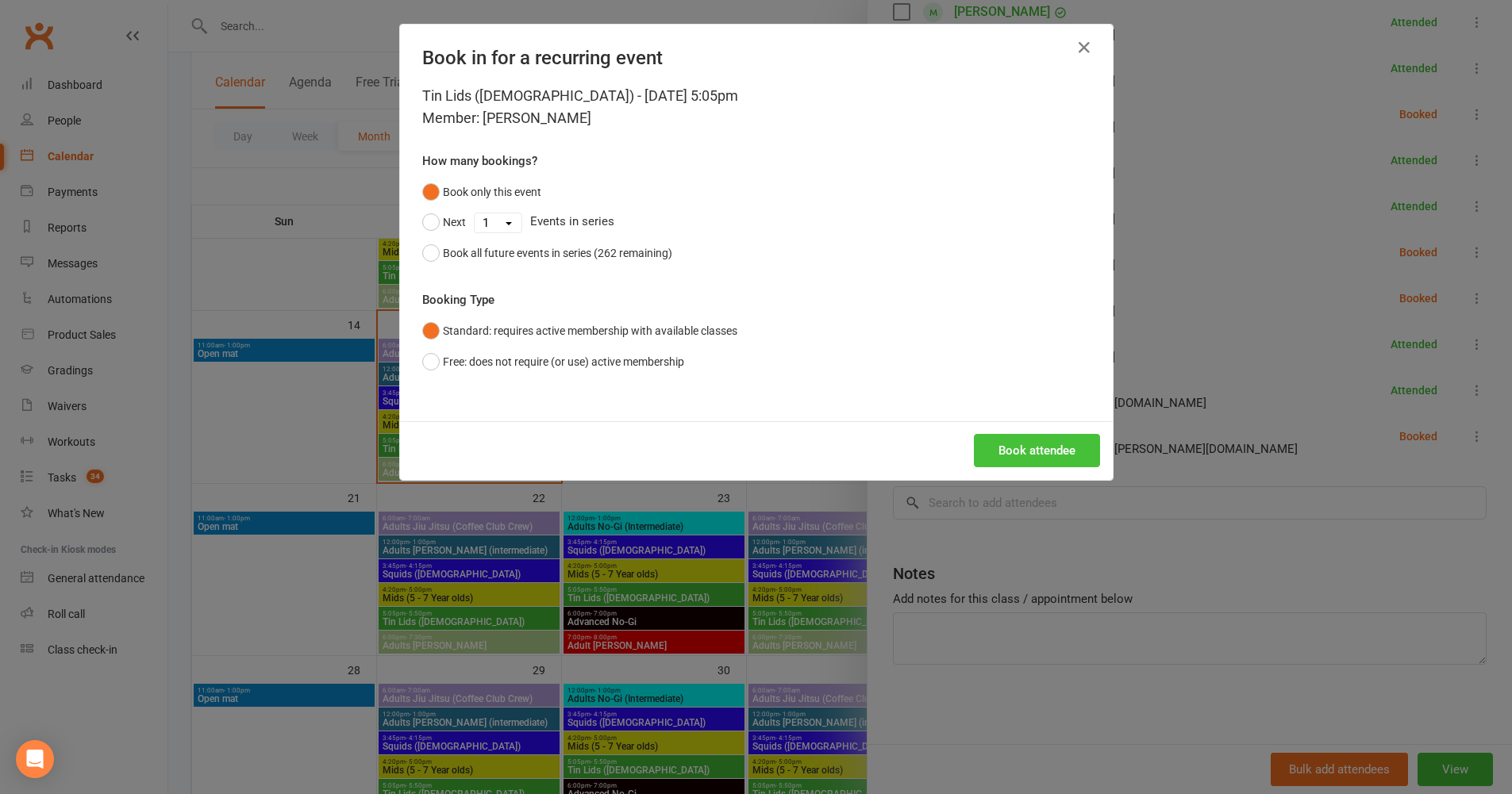
click at [1017, 458] on button "Book attendee" at bounding box center [1037, 450] width 126 height 33
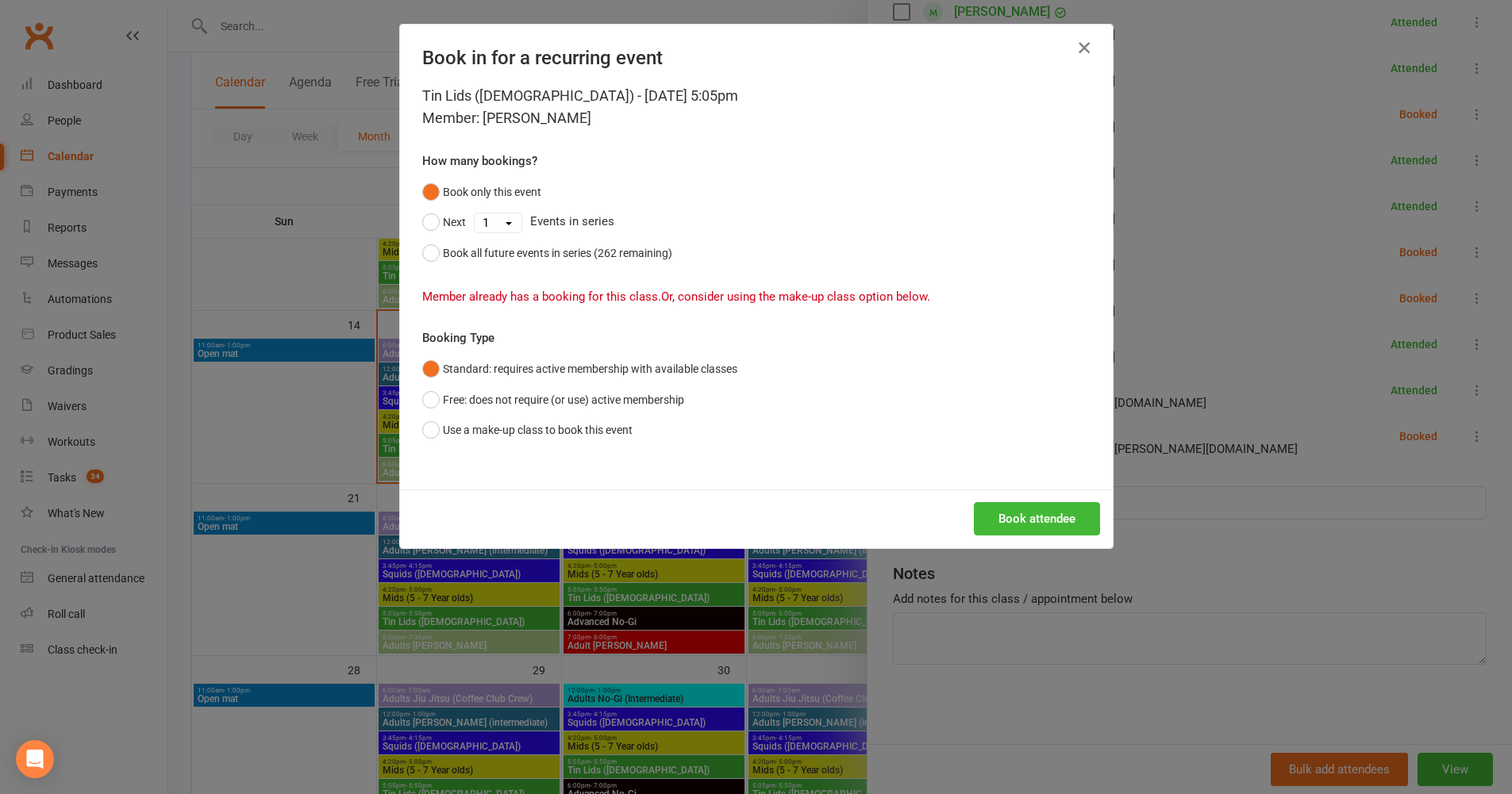
click at [1078, 45] on icon "button" at bounding box center [1084, 47] width 19 height 19
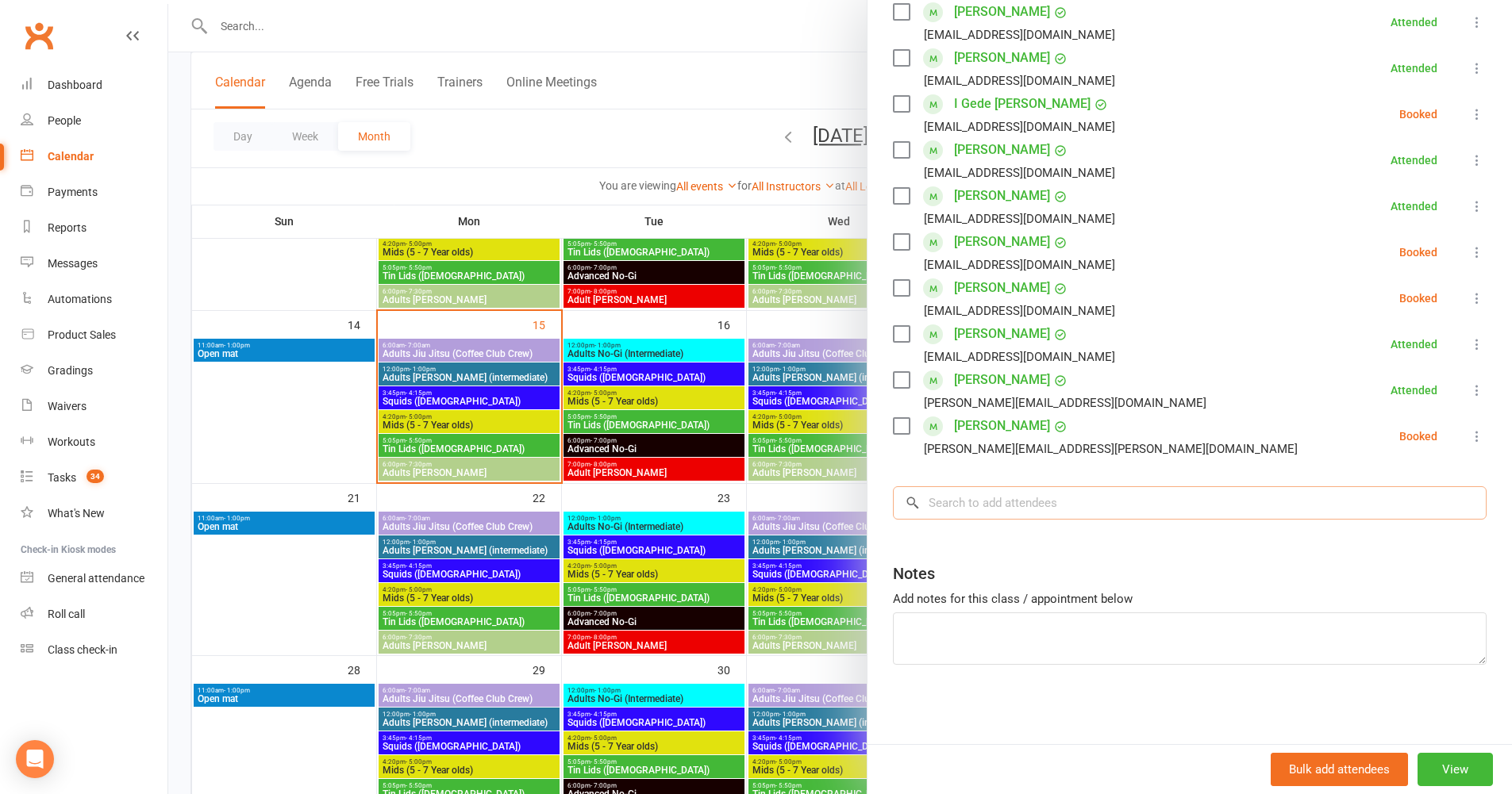
click at [1024, 515] on input "search" at bounding box center [1190, 503] width 594 height 33
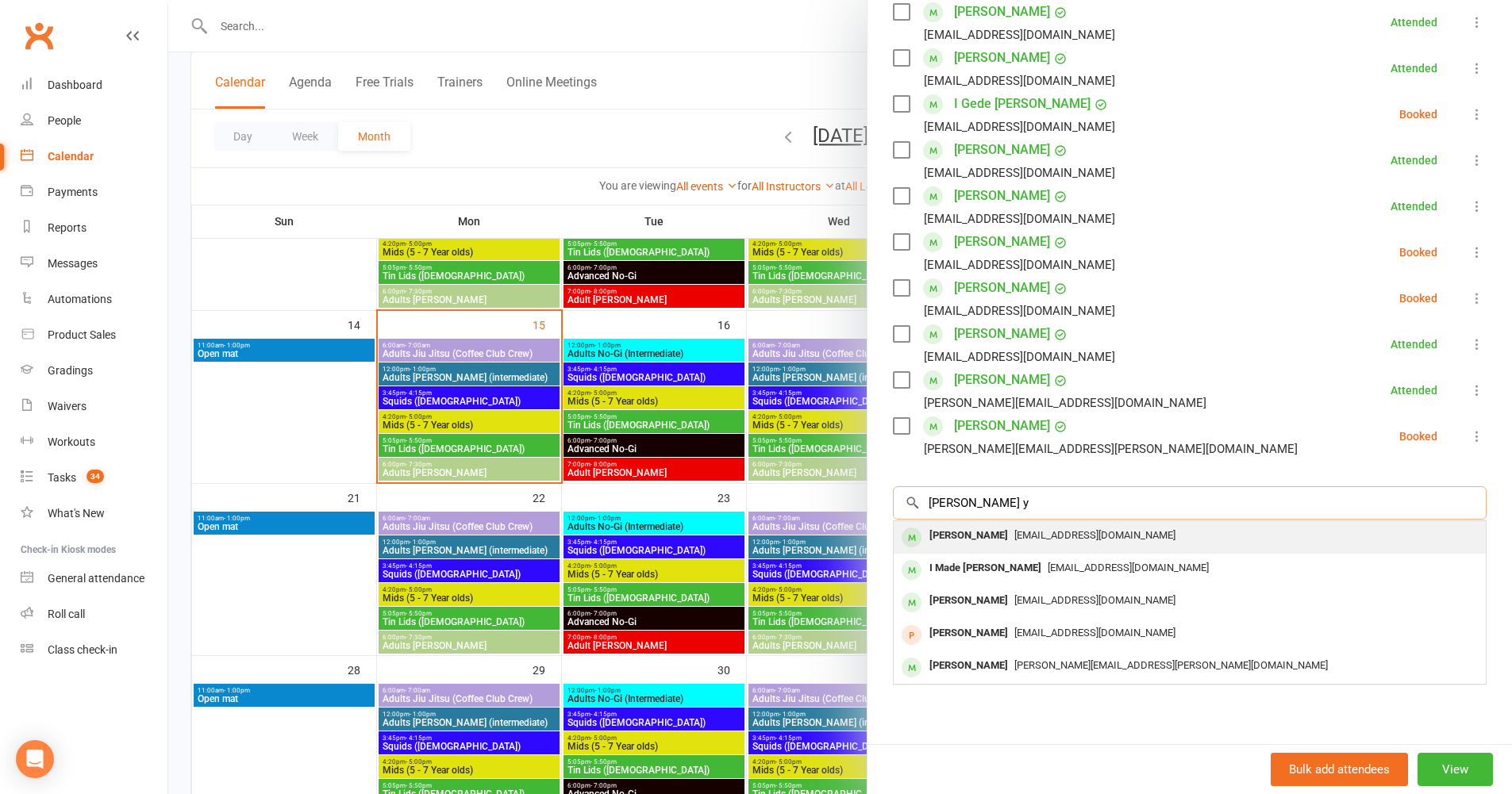
type input "jayden y"
click at [1016, 539] on span "Elainerr1681@gmail.com" at bounding box center [1095, 535] width 162 height 12
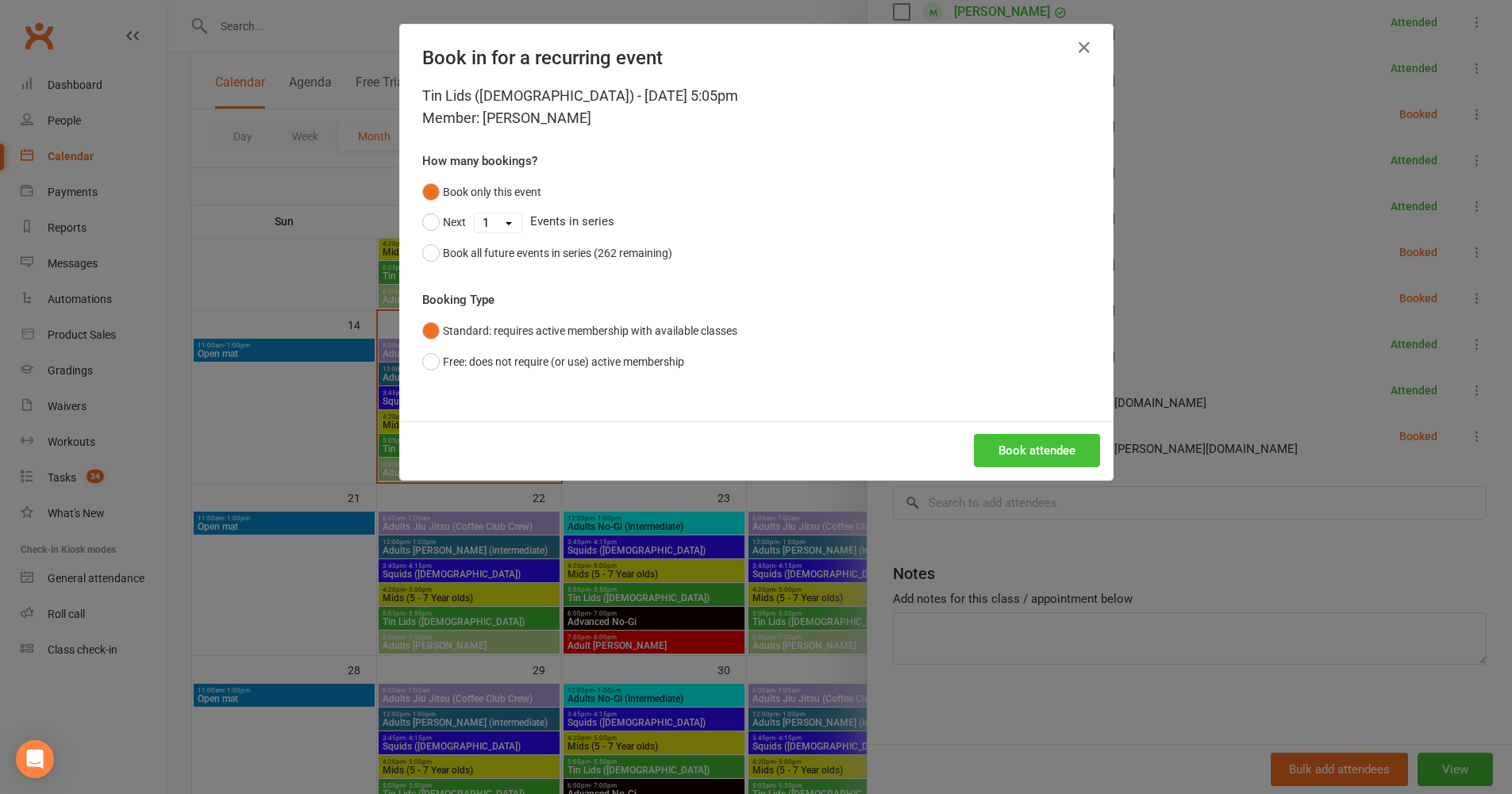
click at [1030, 435] on button "Book attendee" at bounding box center [1037, 450] width 126 height 33
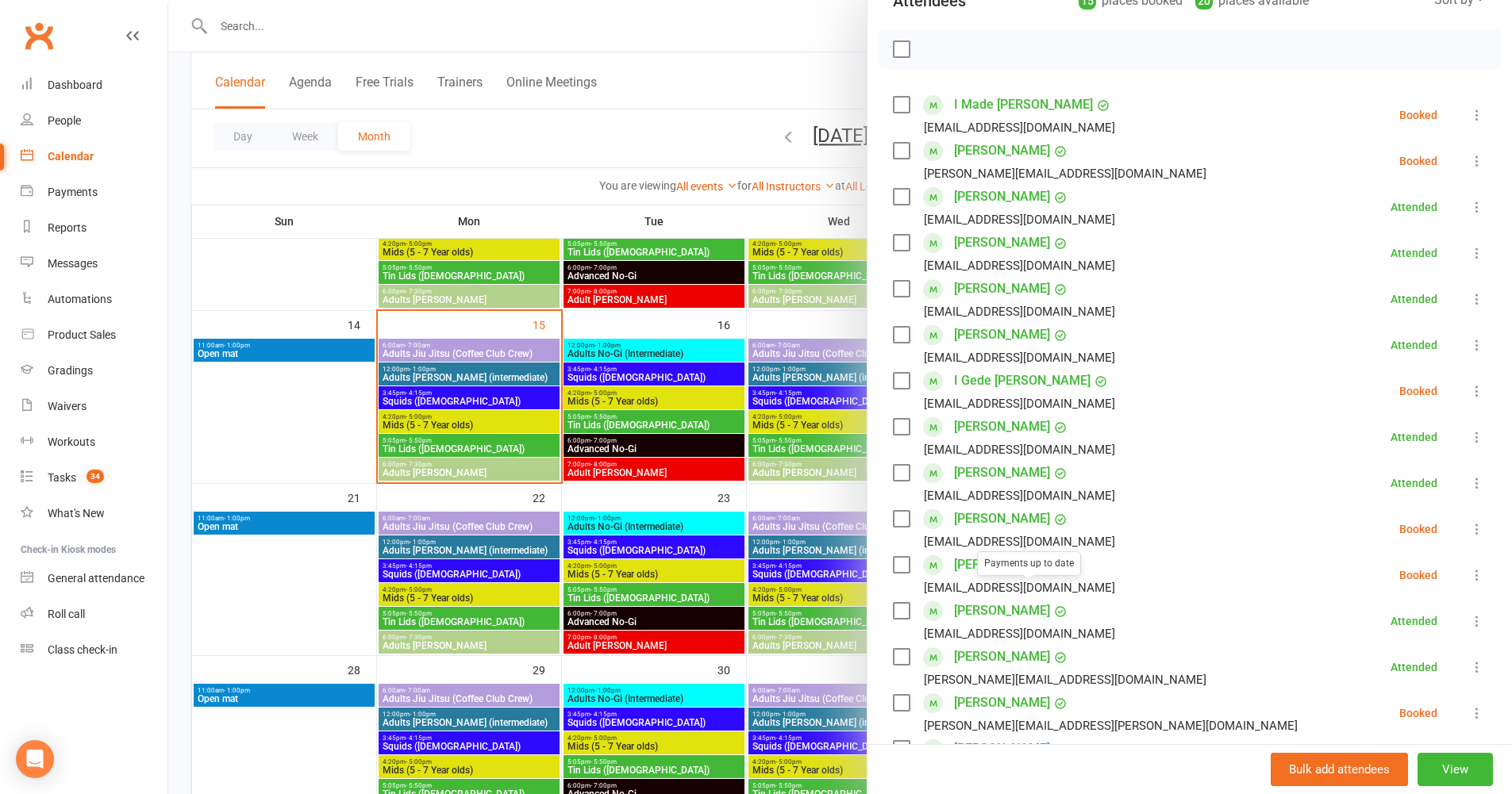
scroll to position [0, 0]
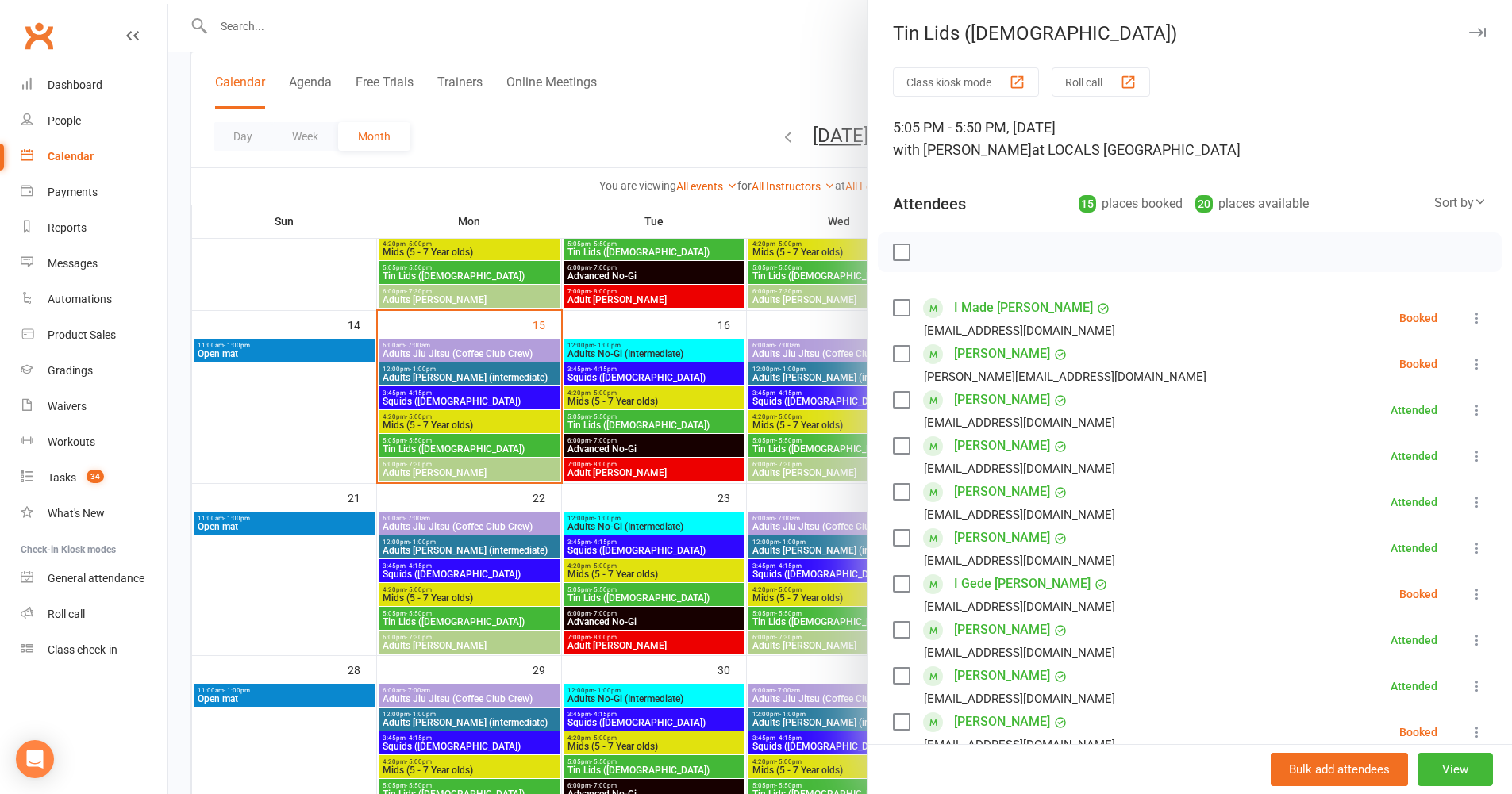
click at [1470, 319] on icon at bounding box center [1478, 319] width 16 height 16
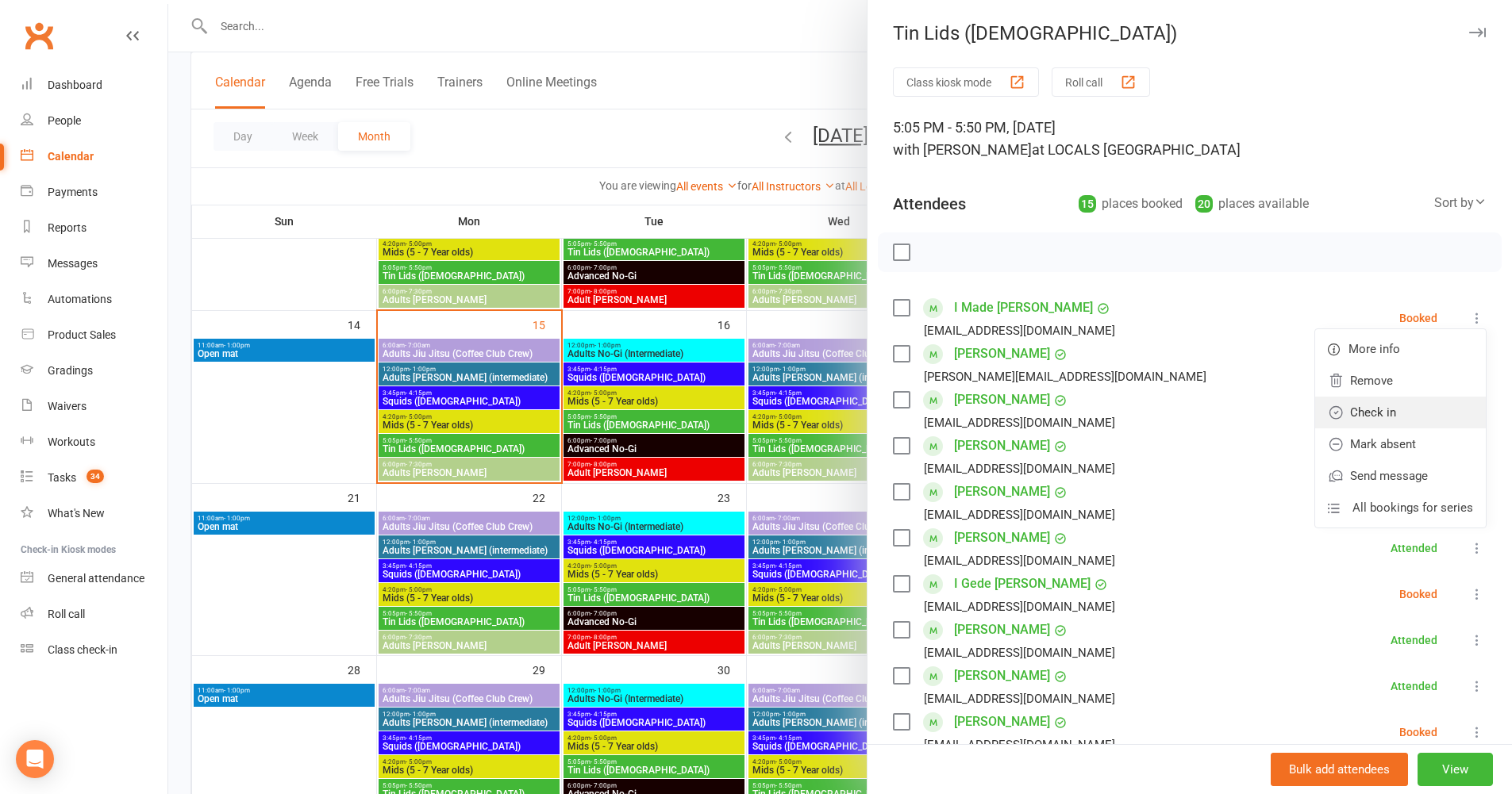
click at [1415, 407] on link "Check in" at bounding box center [1400, 412] width 171 height 32
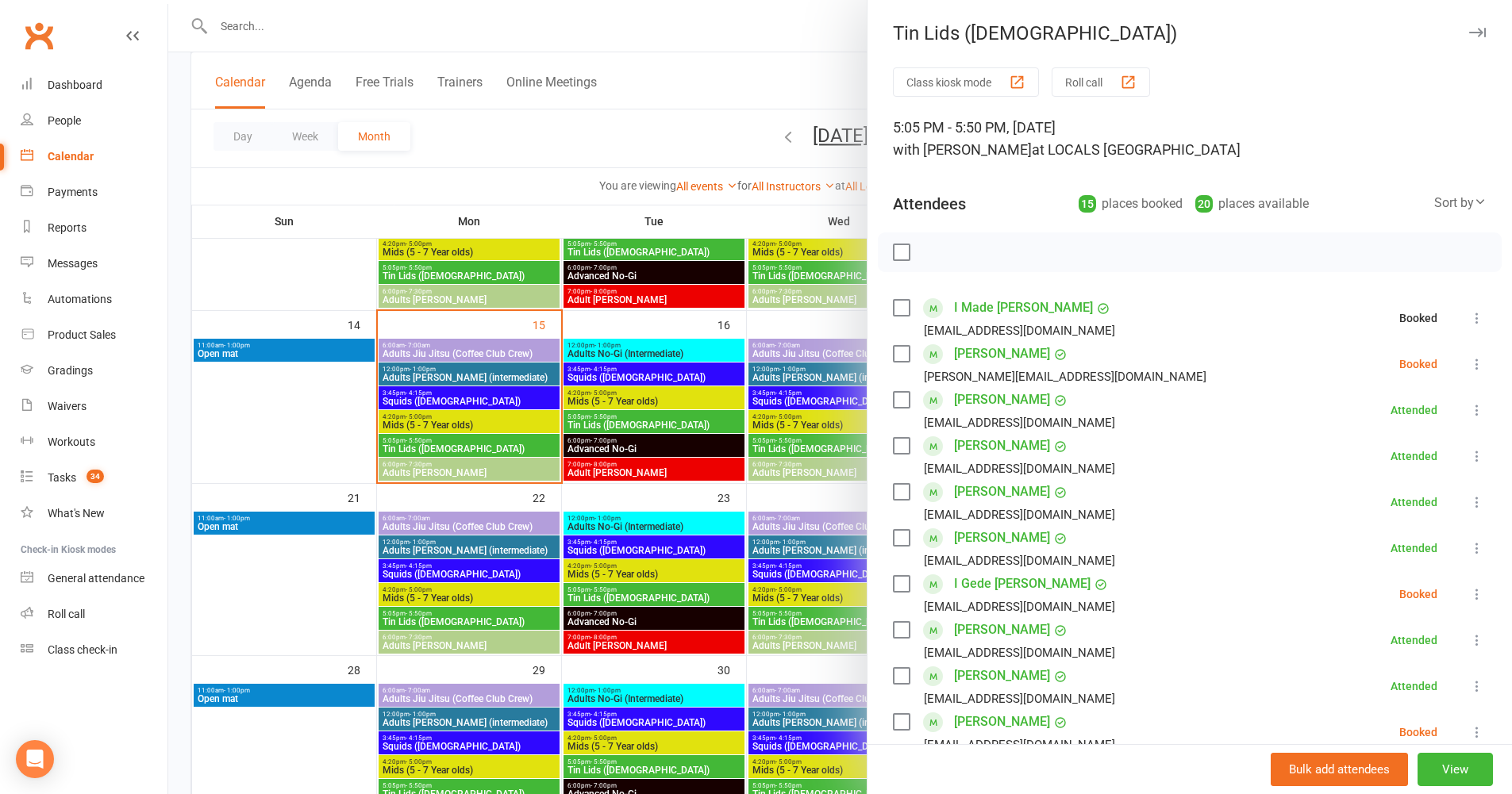
click at [1470, 362] on icon at bounding box center [1478, 365] width 16 height 16
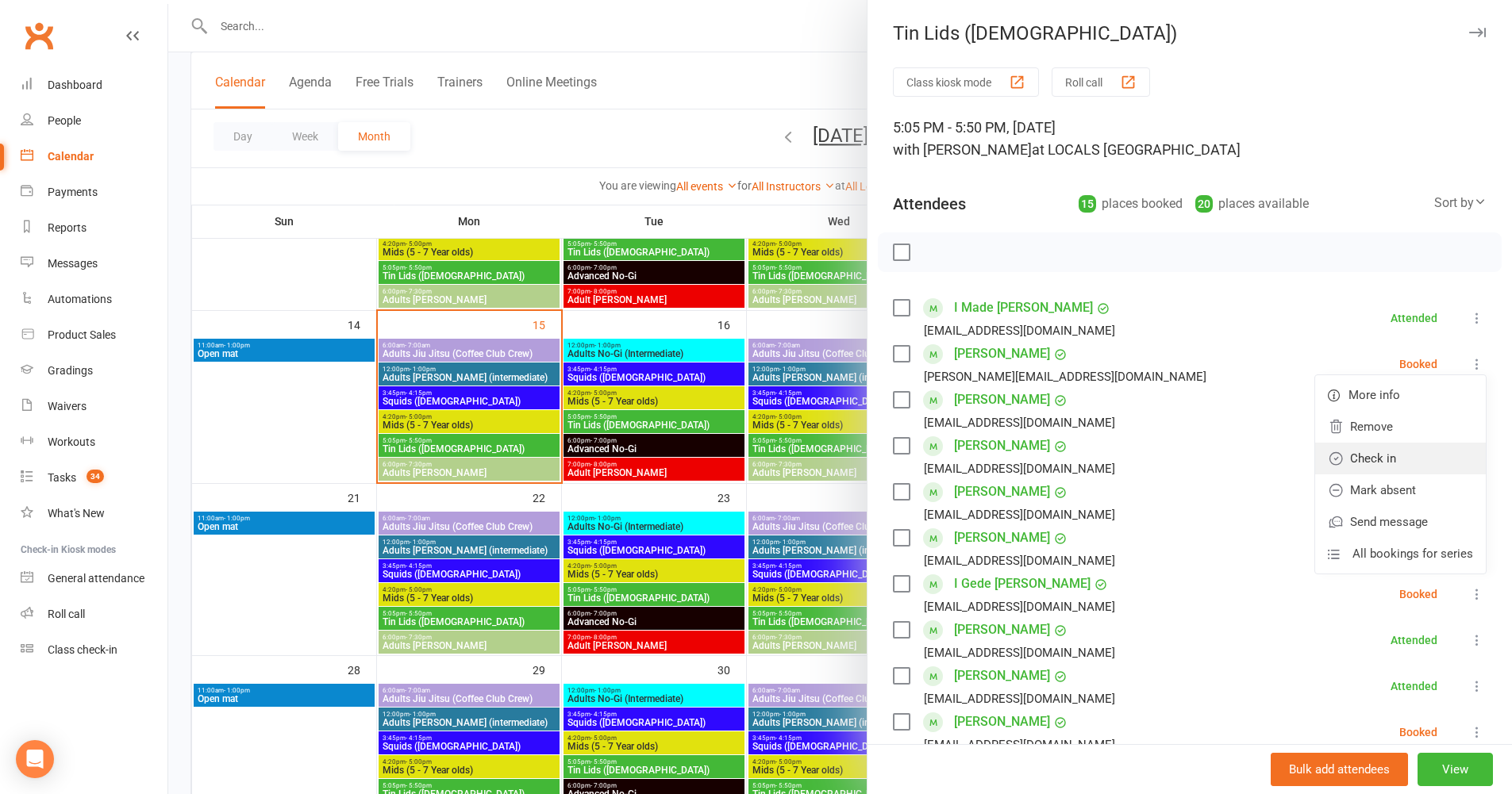
click at [1416, 448] on link "Check in" at bounding box center [1400, 458] width 171 height 32
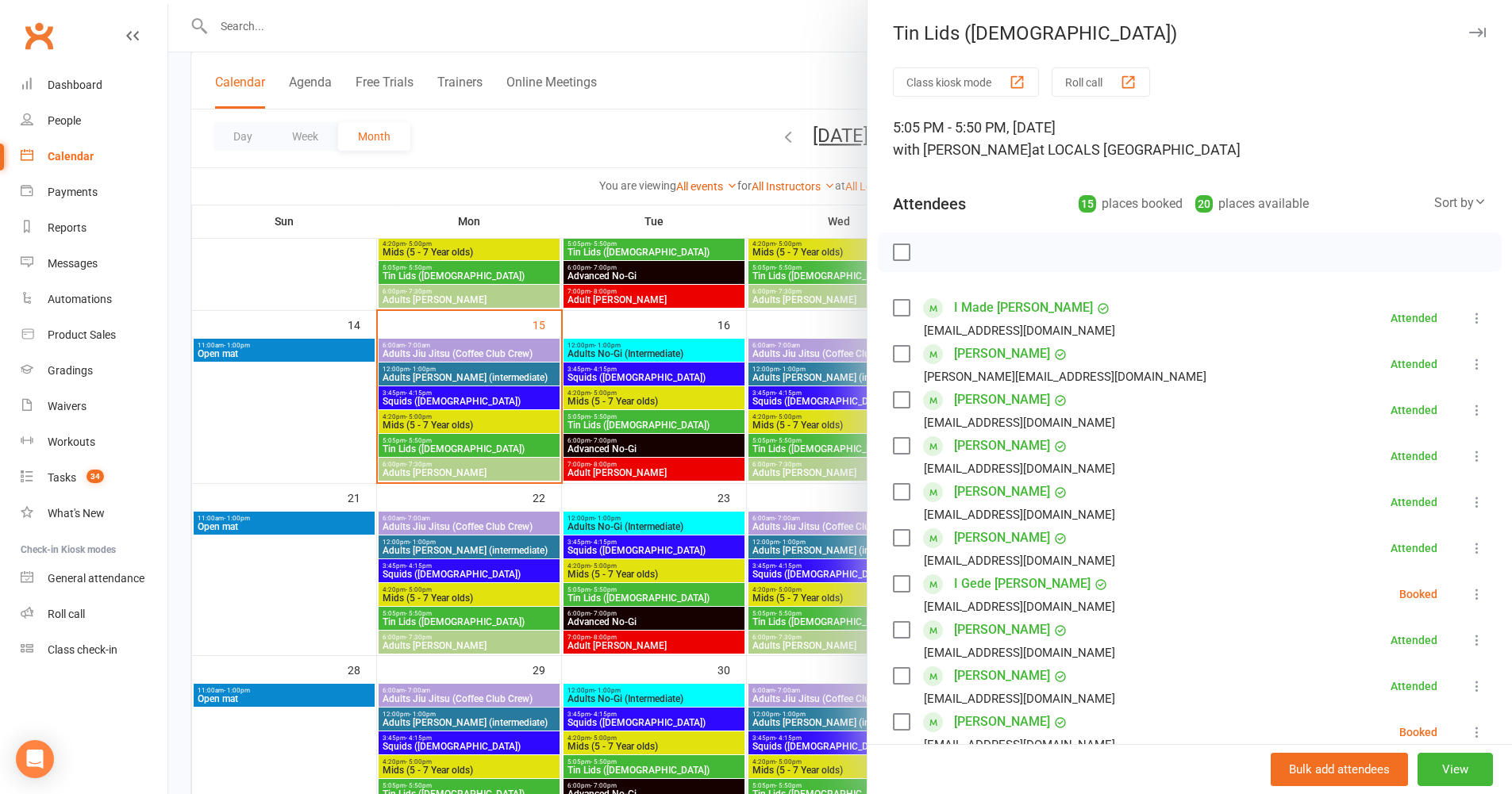
click at [1470, 602] on icon at bounding box center [1478, 595] width 16 height 16
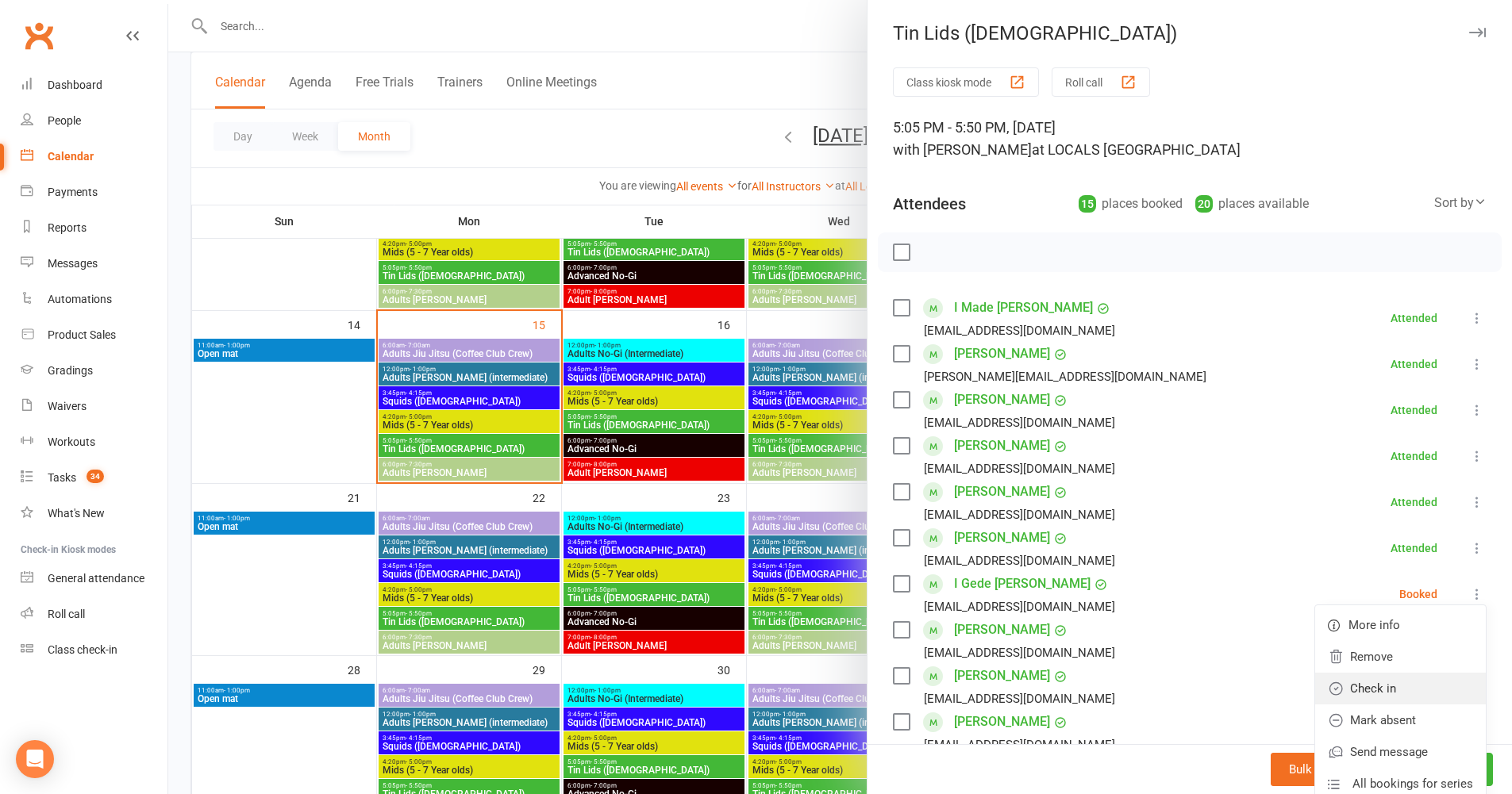
click at [1395, 704] on link "Check in" at bounding box center [1400, 688] width 171 height 32
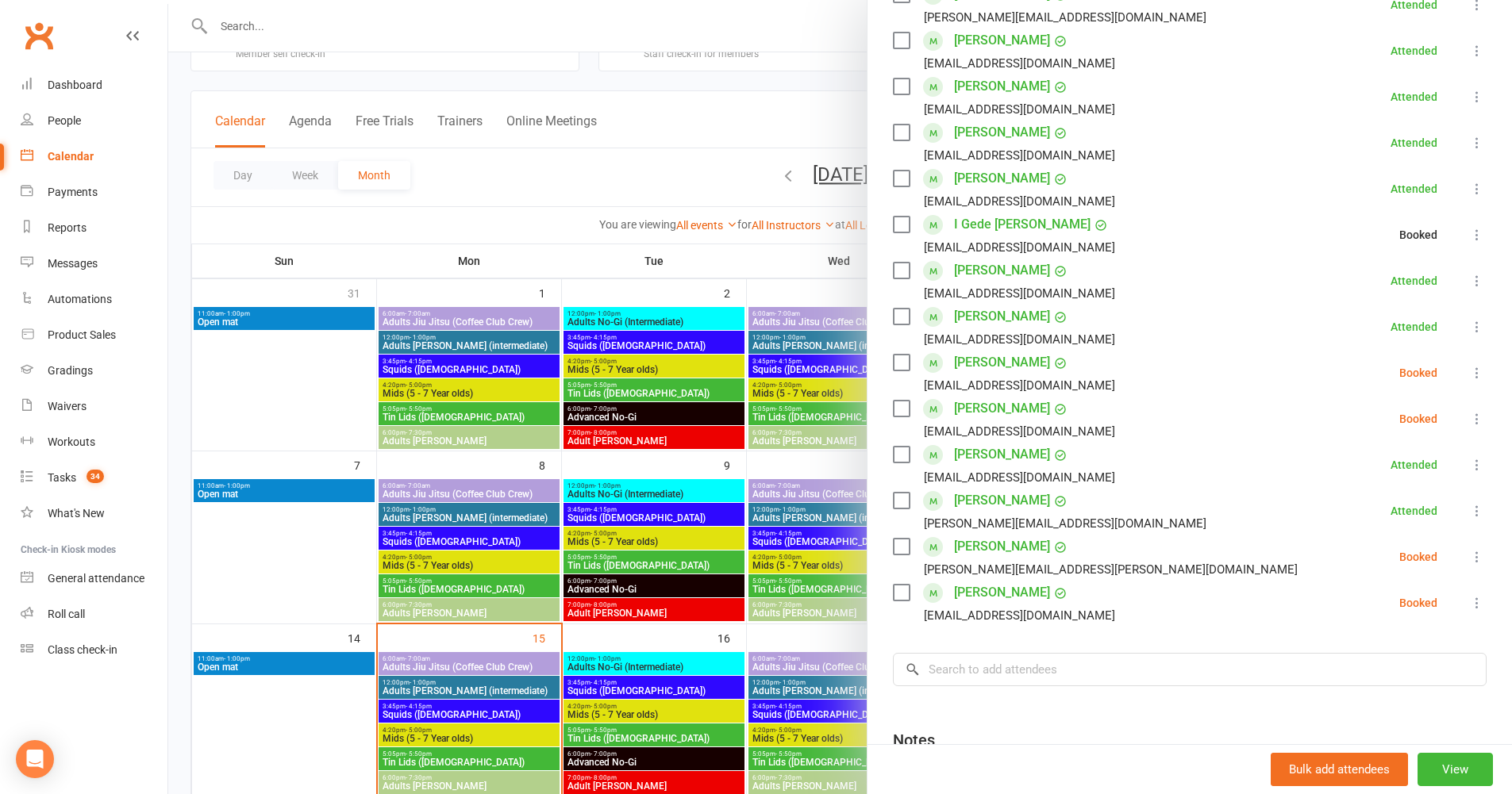
scroll to position [551, 0]
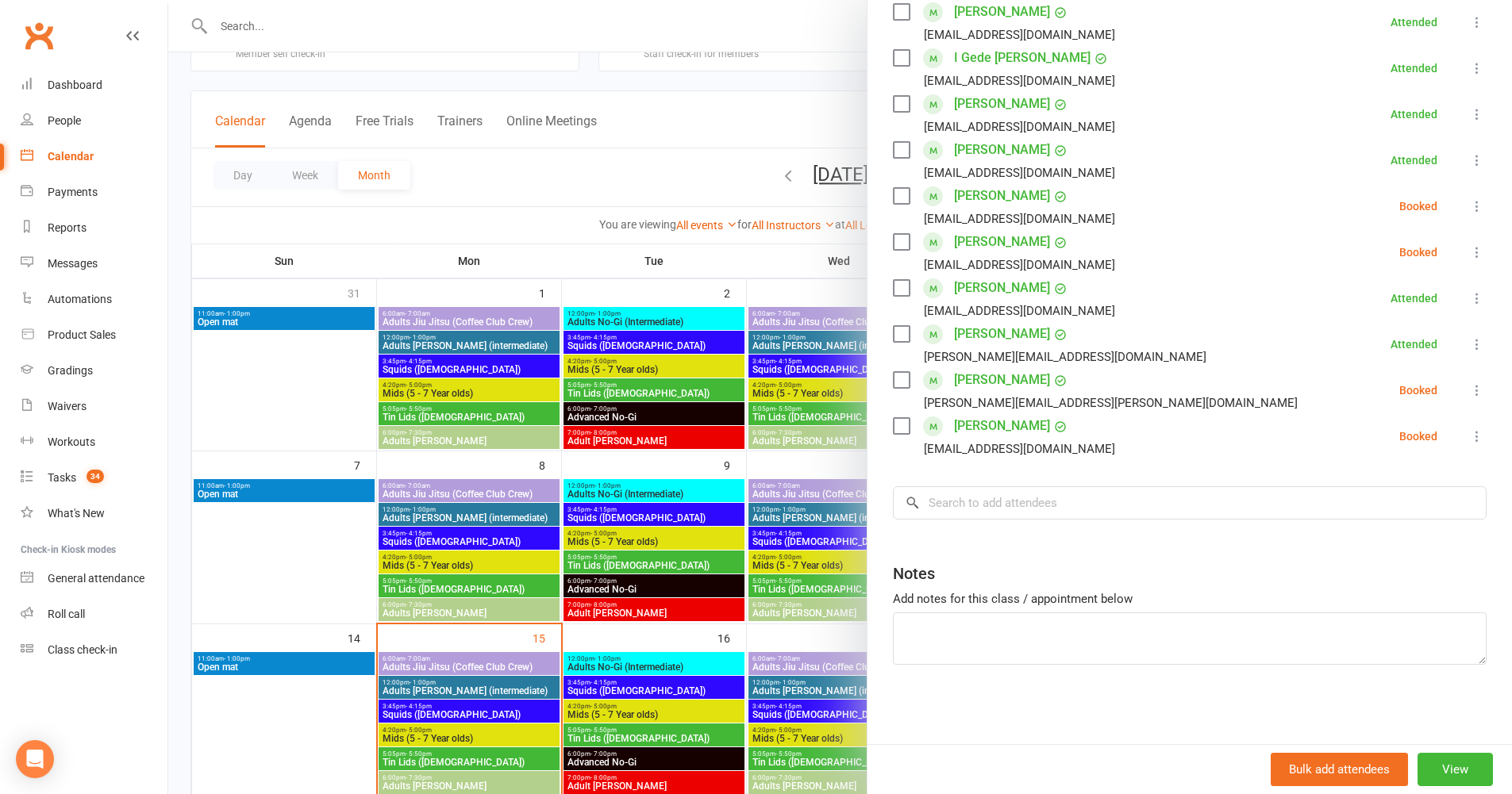
click at [1470, 207] on icon at bounding box center [1478, 207] width 16 height 16
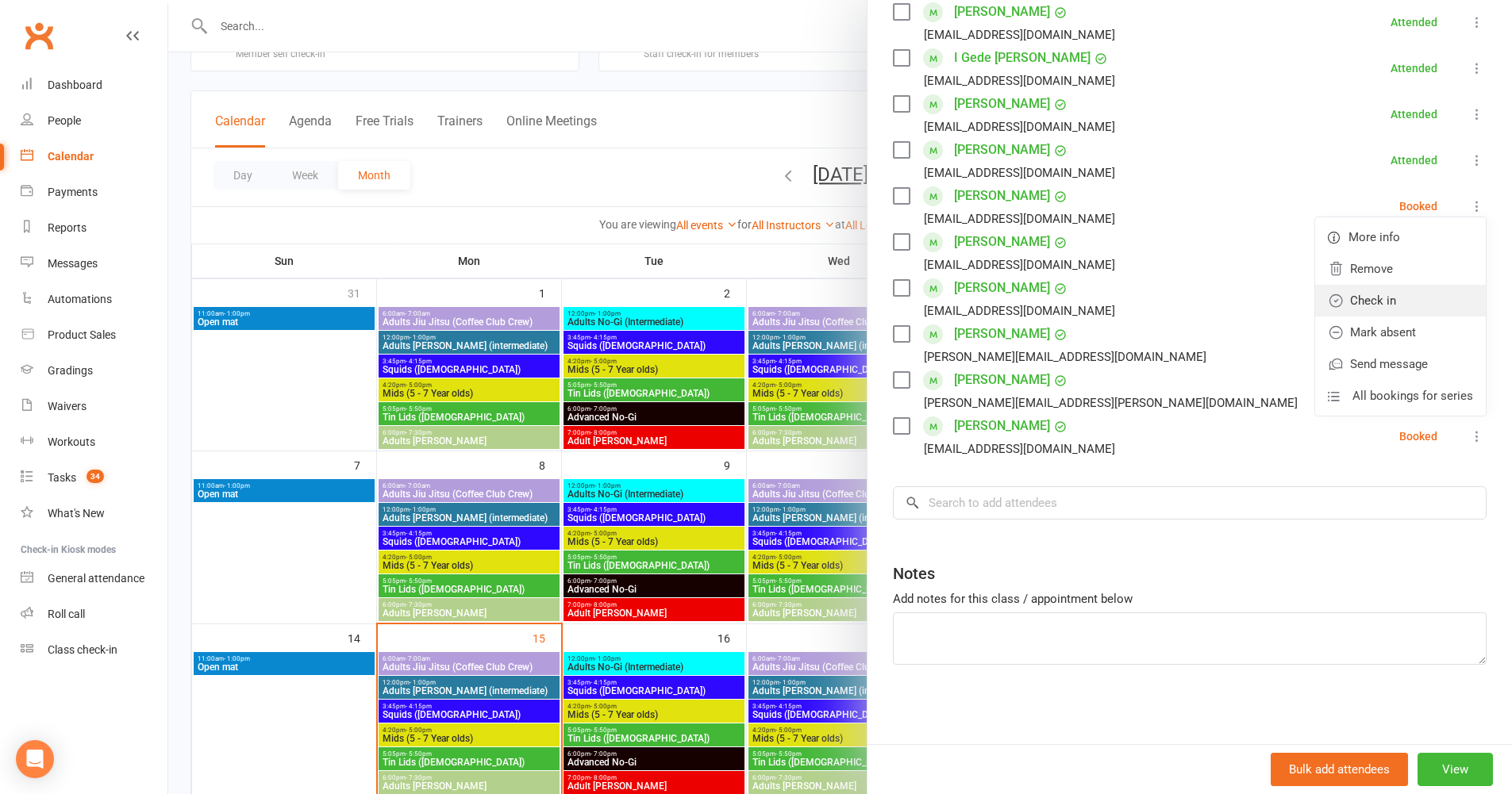
click at [1424, 294] on link "Check in" at bounding box center [1400, 300] width 171 height 32
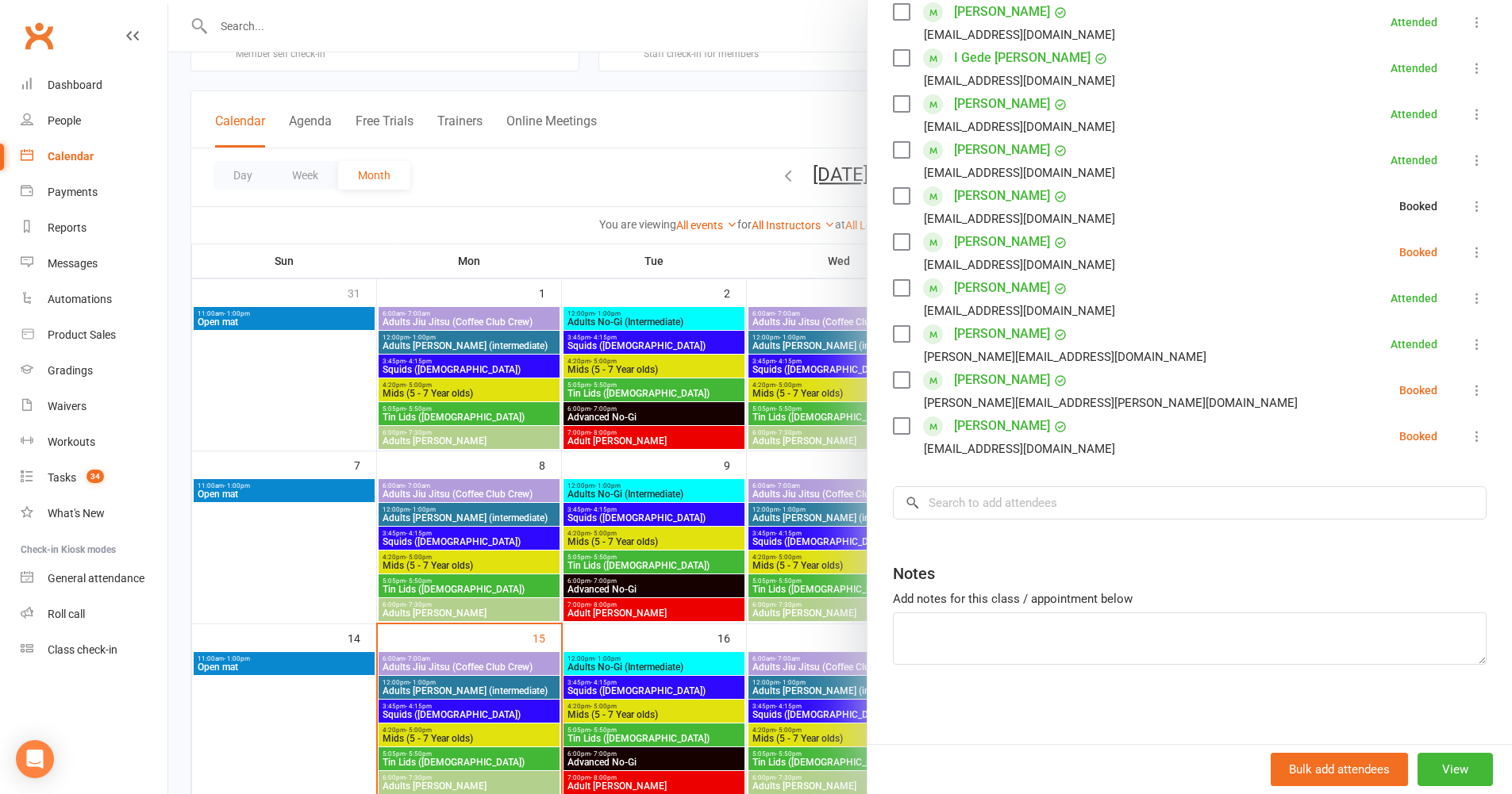
click at [1470, 256] on icon at bounding box center [1478, 253] width 16 height 16
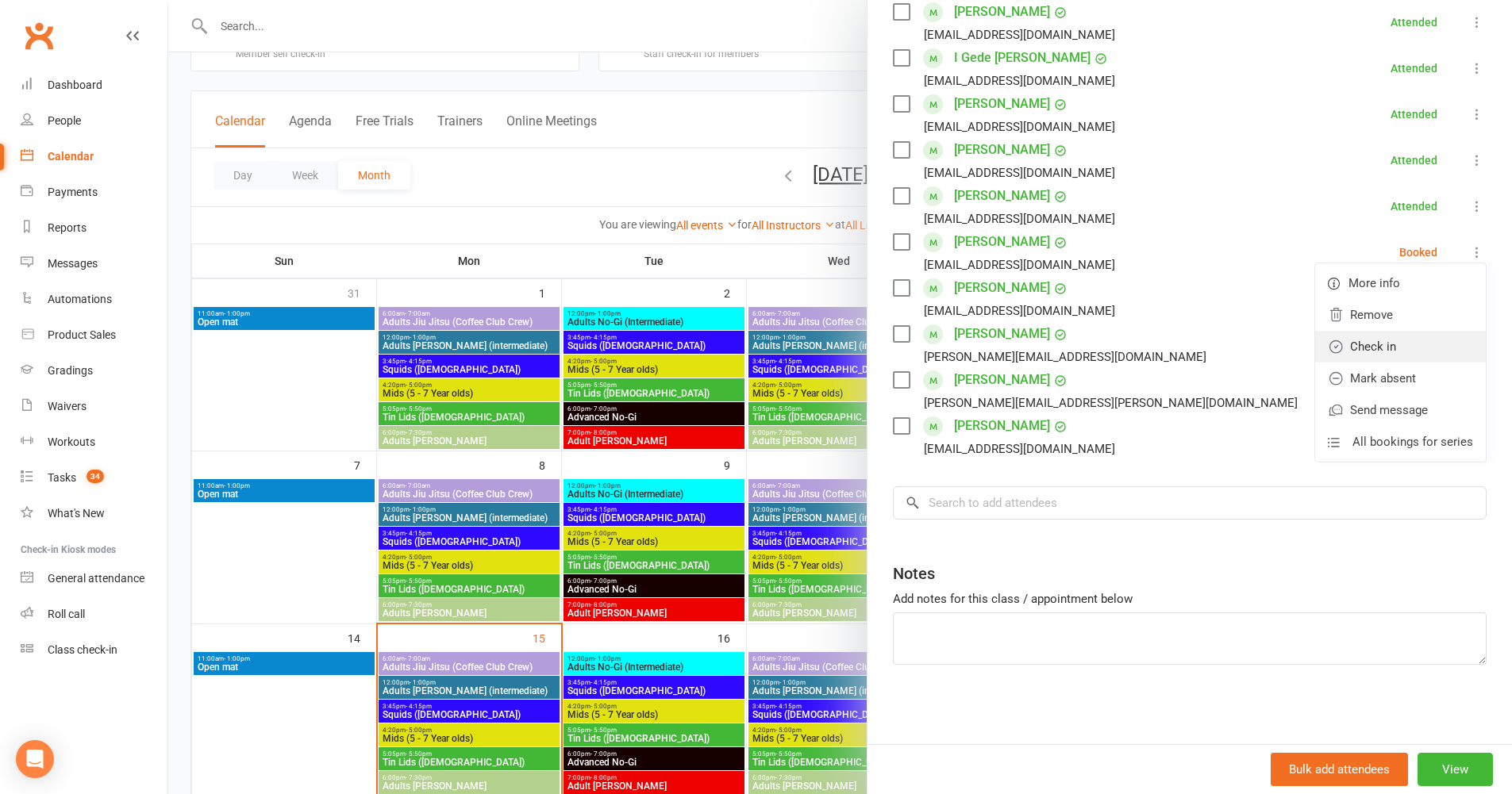
click at [1419, 340] on link "Check in" at bounding box center [1400, 346] width 171 height 32
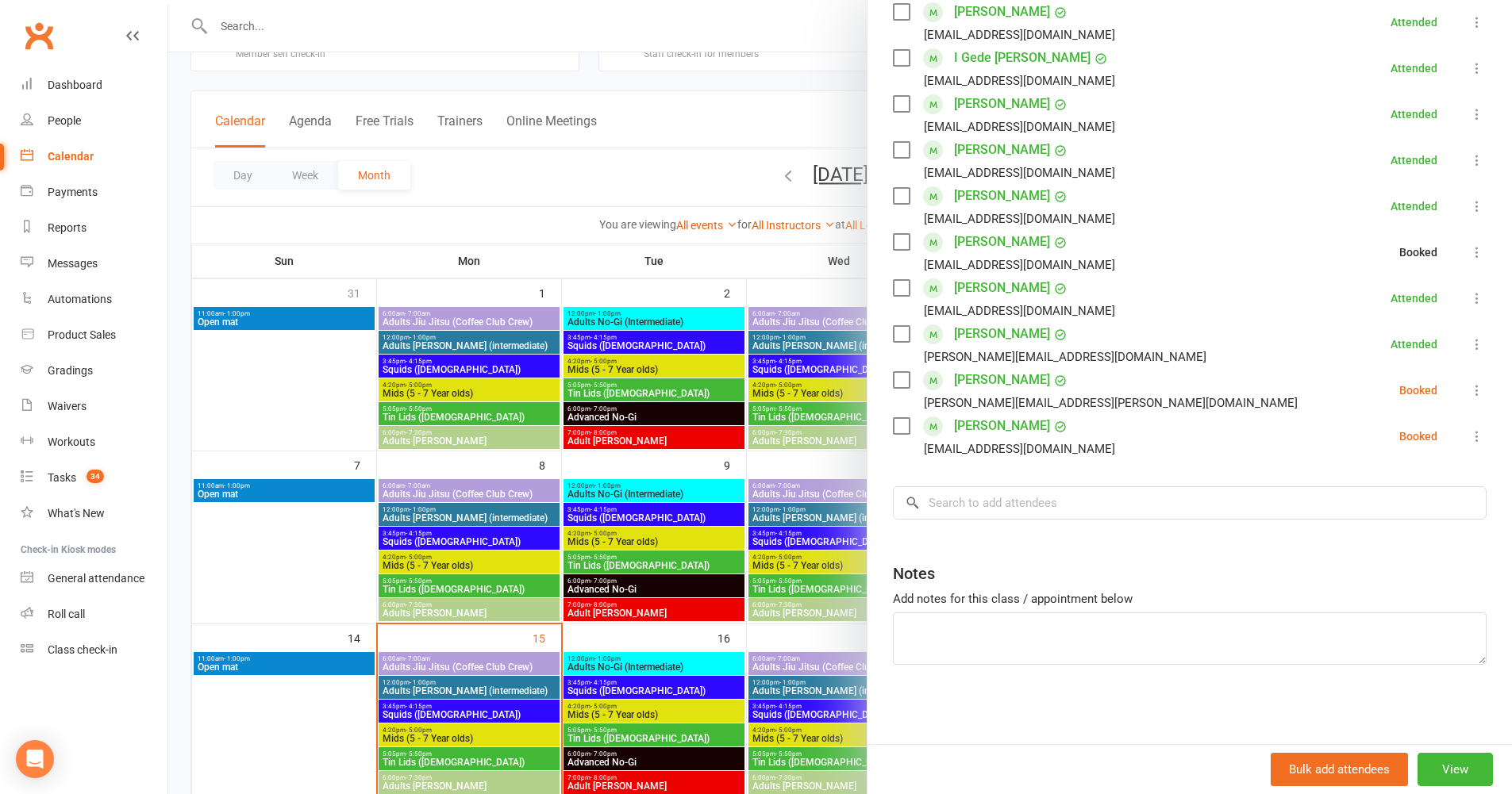
click at [1470, 392] on icon at bounding box center [1478, 391] width 16 height 16
click at [1417, 478] on link "Check in" at bounding box center [1400, 485] width 171 height 32
click at [1470, 439] on icon at bounding box center [1478, 437] width 16 height 16
click at [1408, 531] on link "Check in" at bounding box center [1400, 531] width 171 height 32
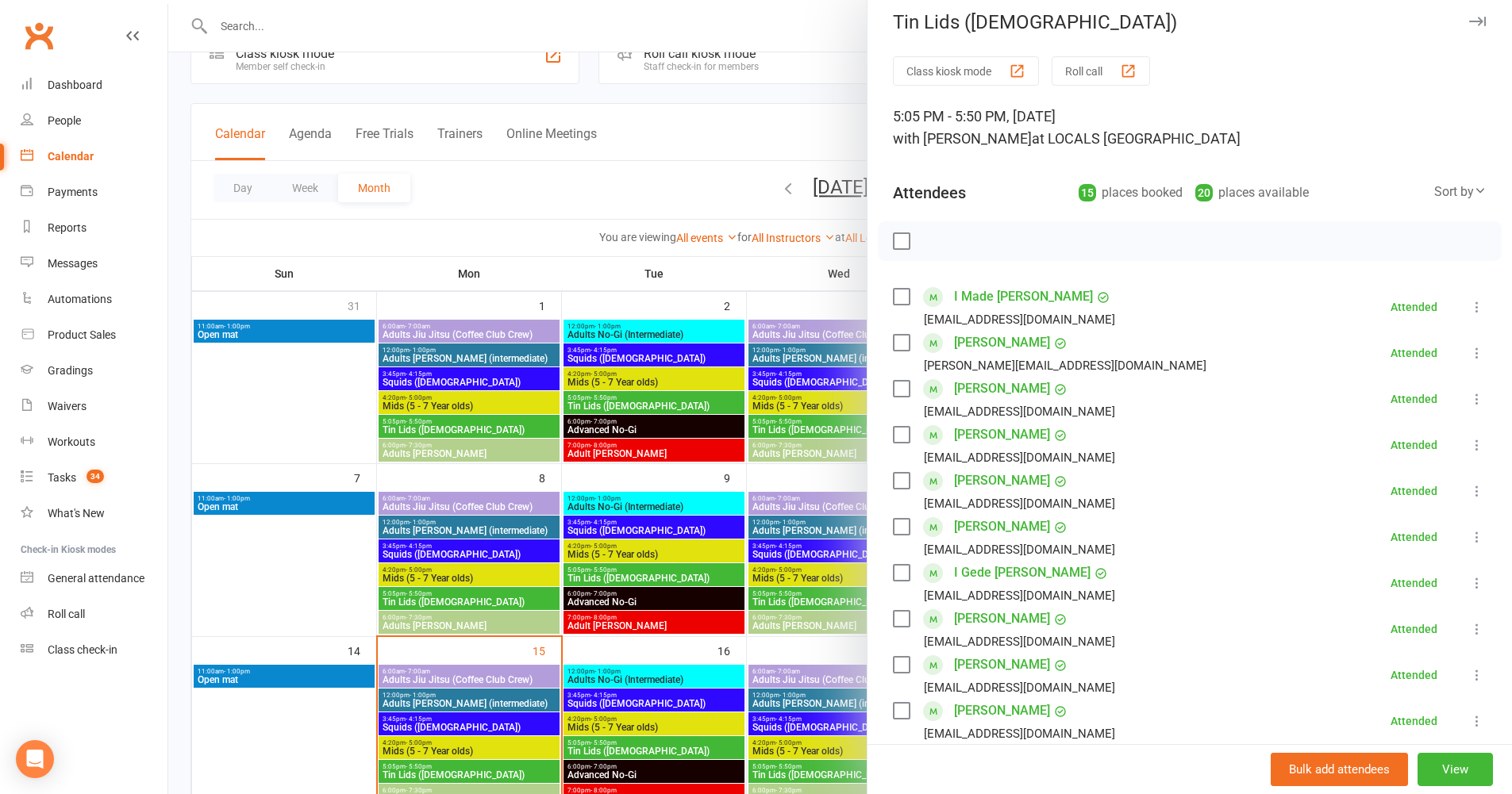
scroll to position [0, 0]
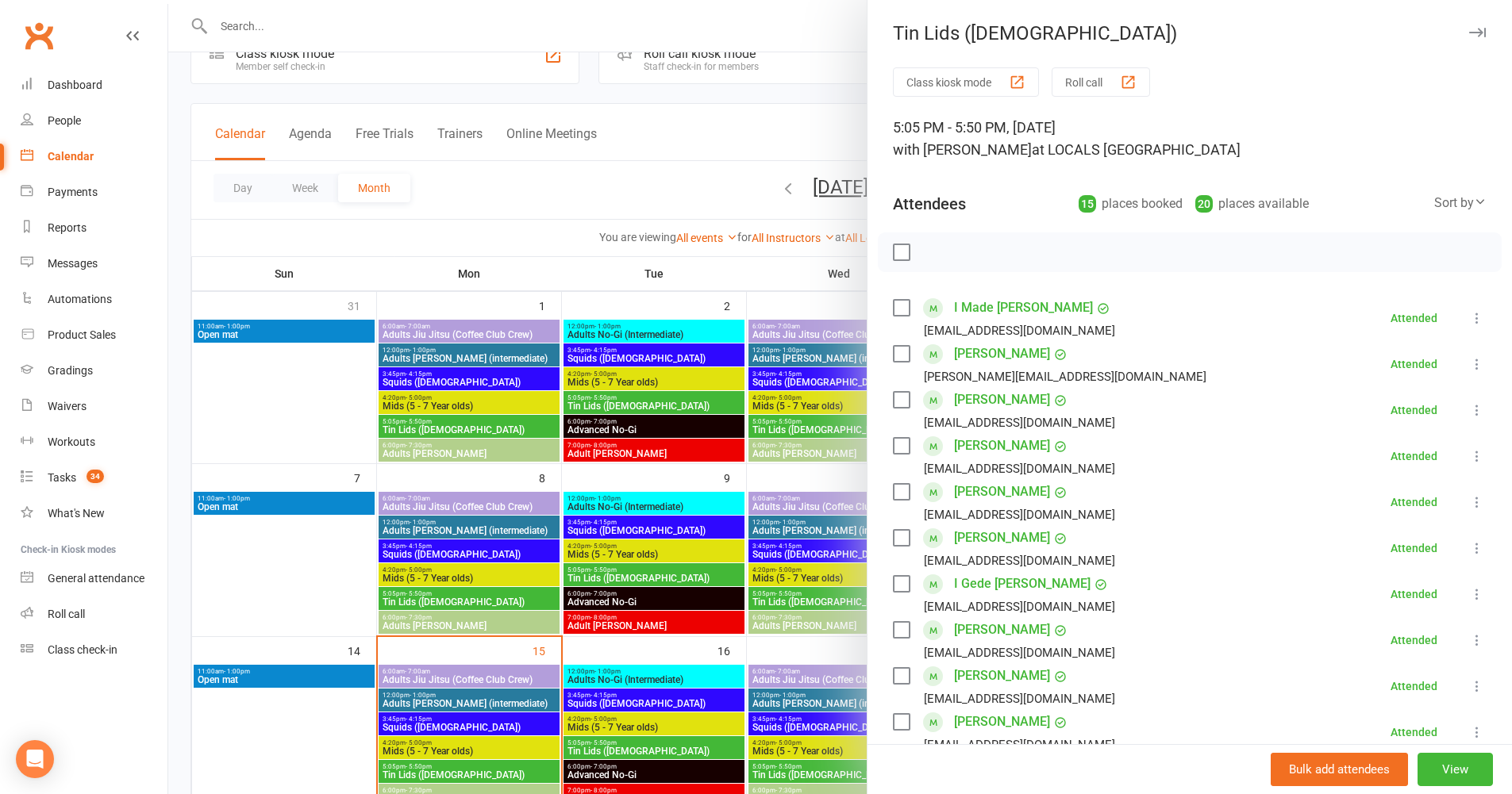
click at [1470, 411] on icon at bounding box center [1478, 411] width 16 height 16
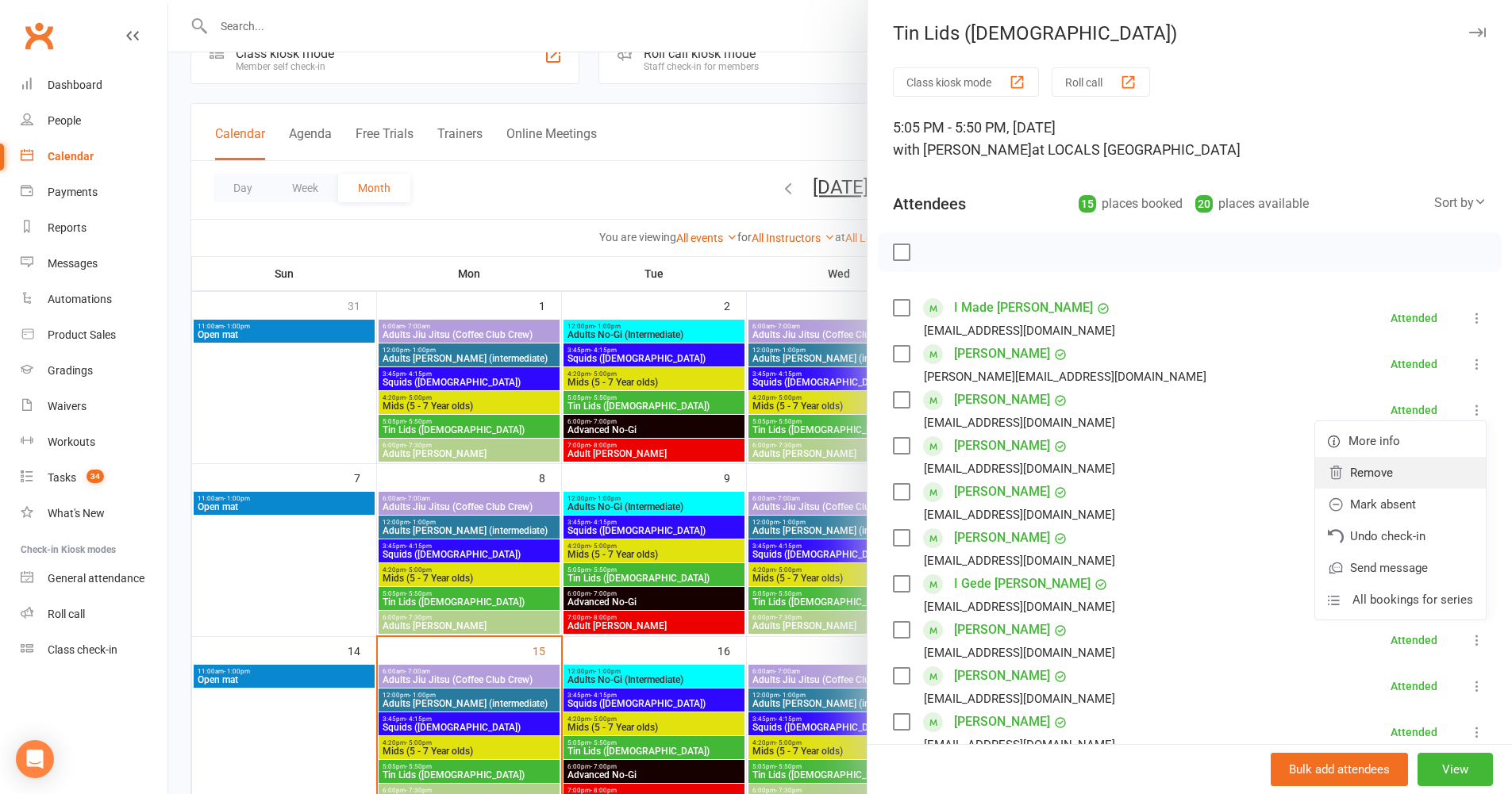
click at [1382, 469] on link "Remove" at bounding box center [1400, 473] width 171 height 32
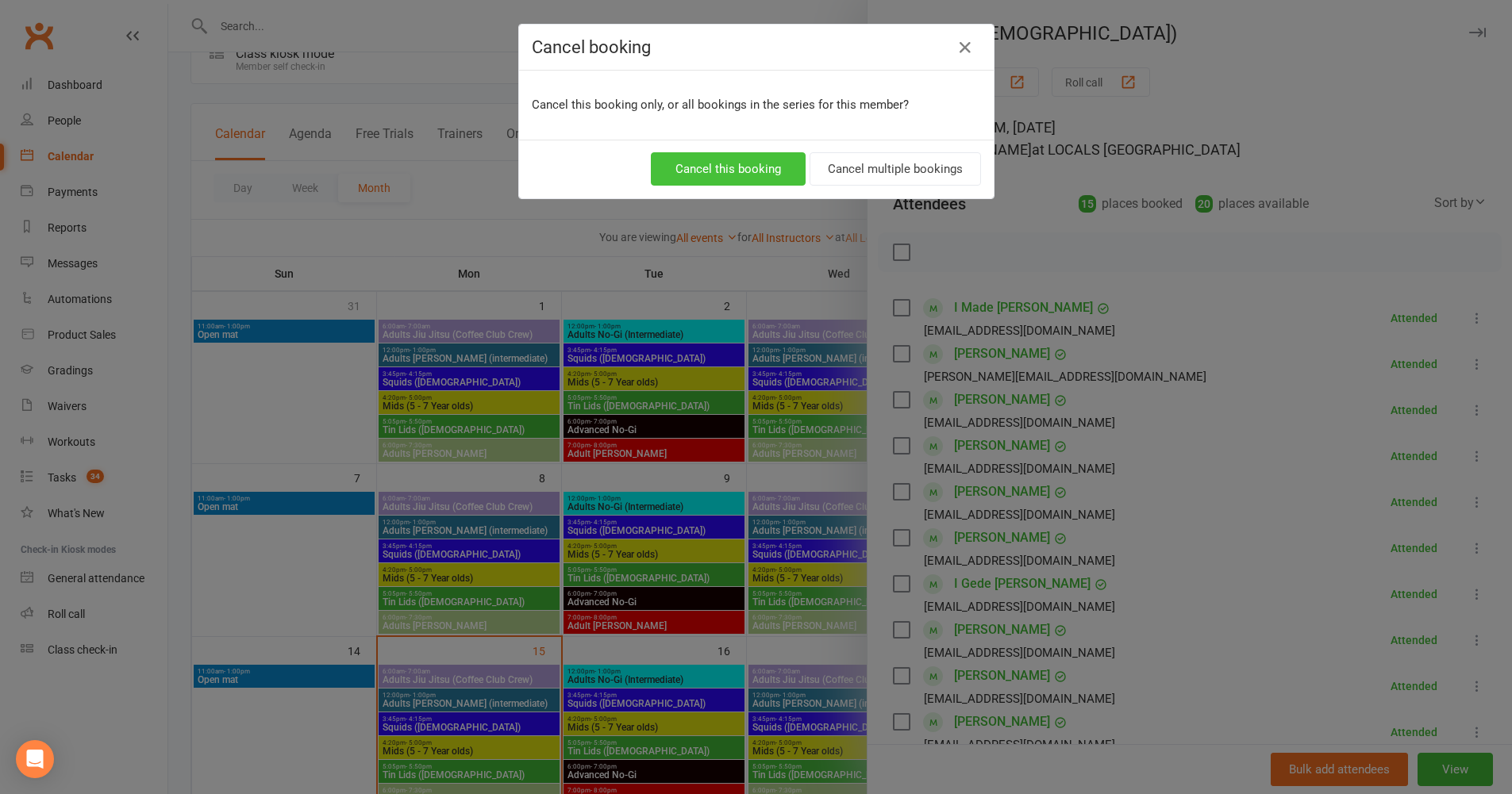
click at [747, 162] on button "Cancel this booking" at bounding box center [728, 169] width 154 height 33
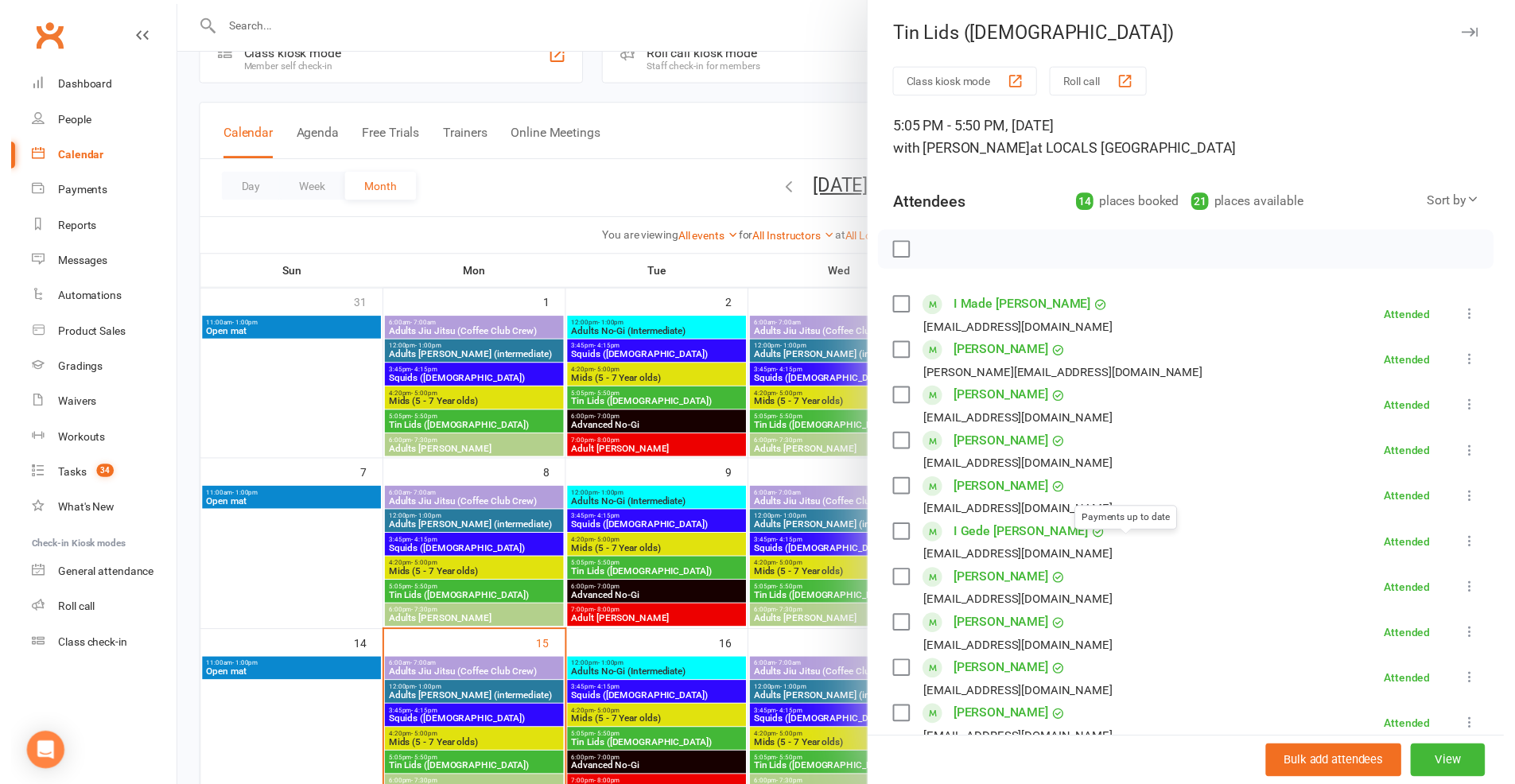
scroll to position [506, 0]
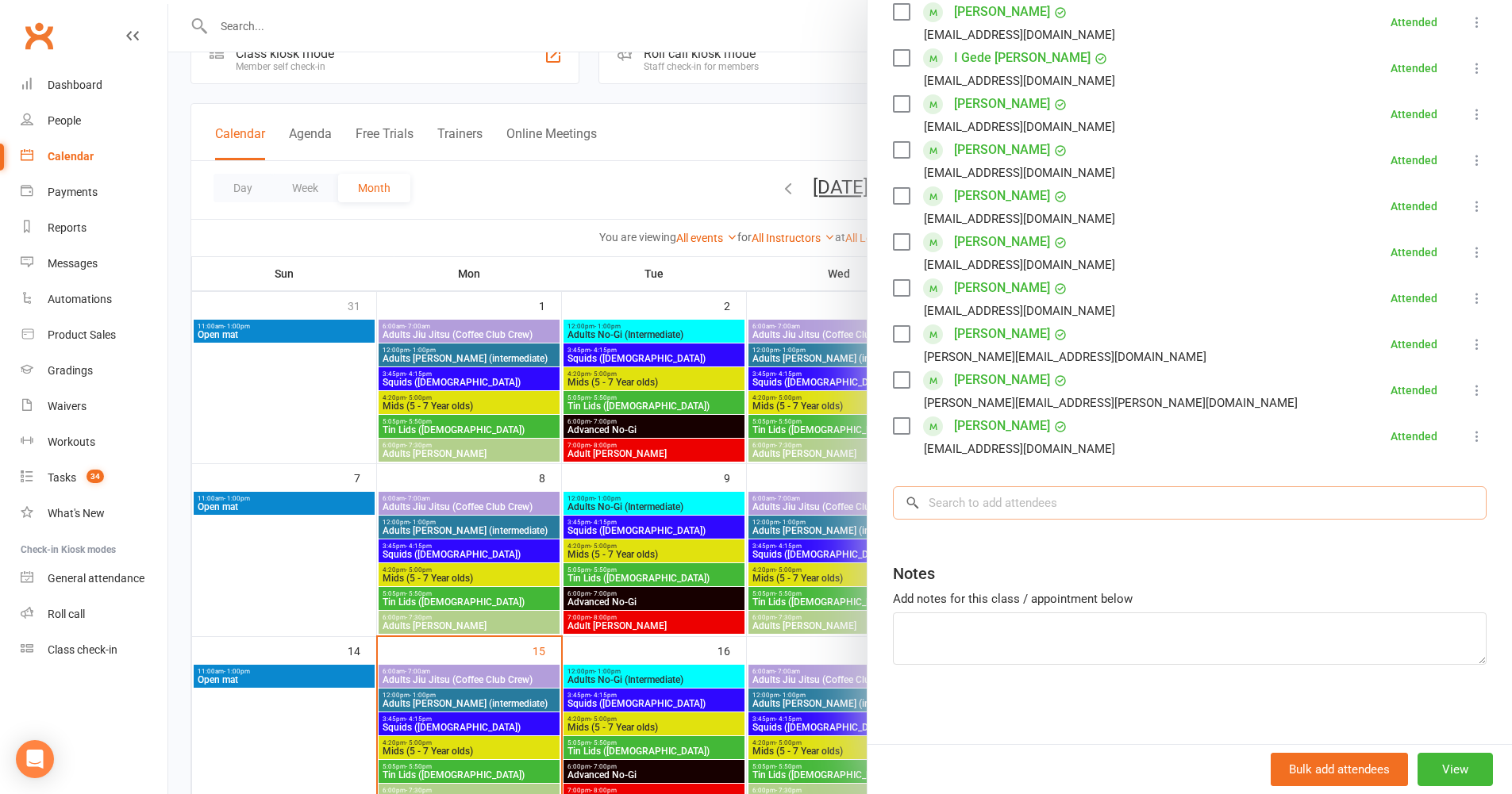
click at [996, 503] on input "search" at bounding box center [1190, 503] width 594 height 33
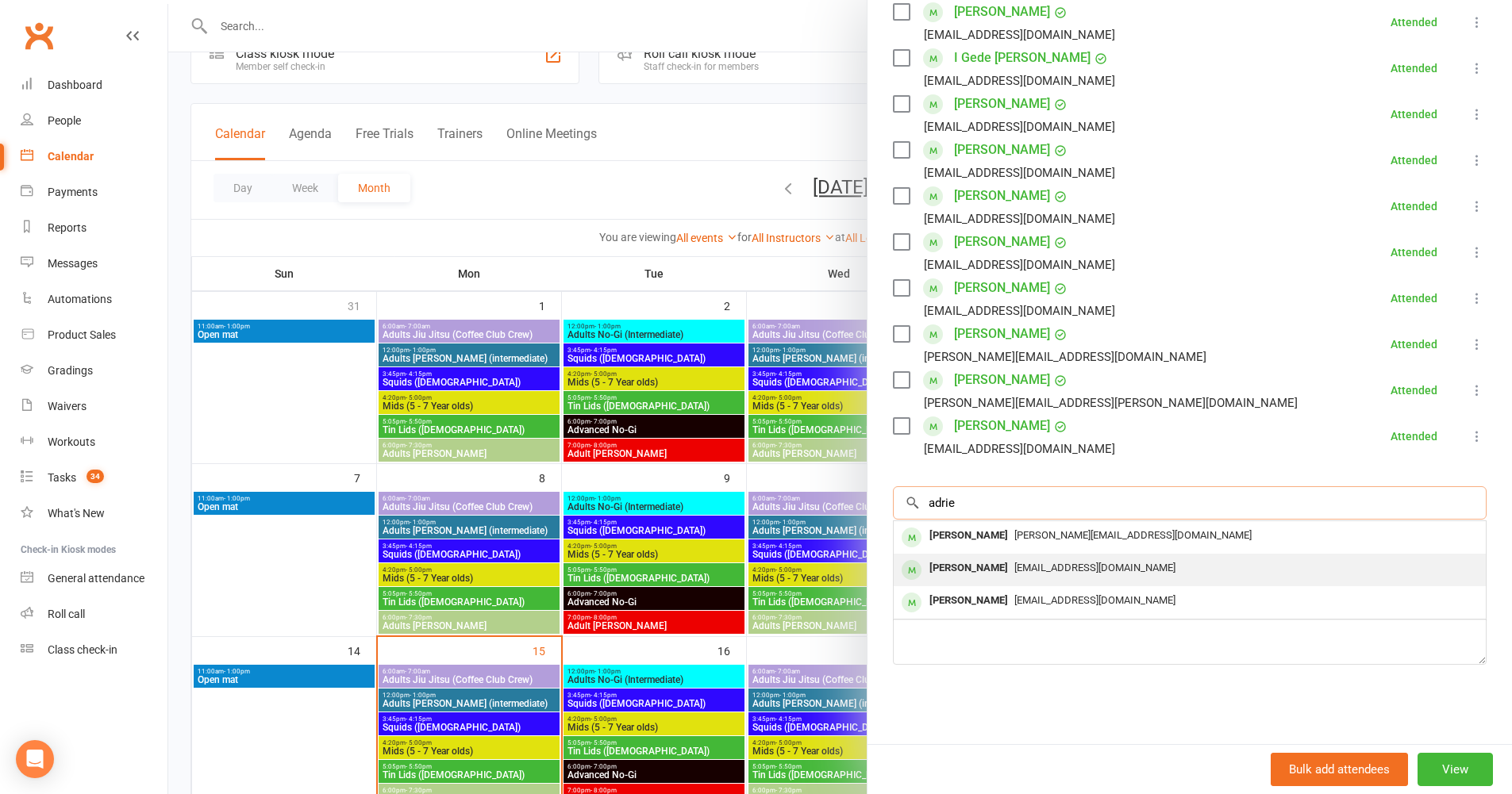
type input "adrie"
click at [1015, 568] on span "bluekillred@gmail.com" at bounding box center [1095, 568] width 162 height 12
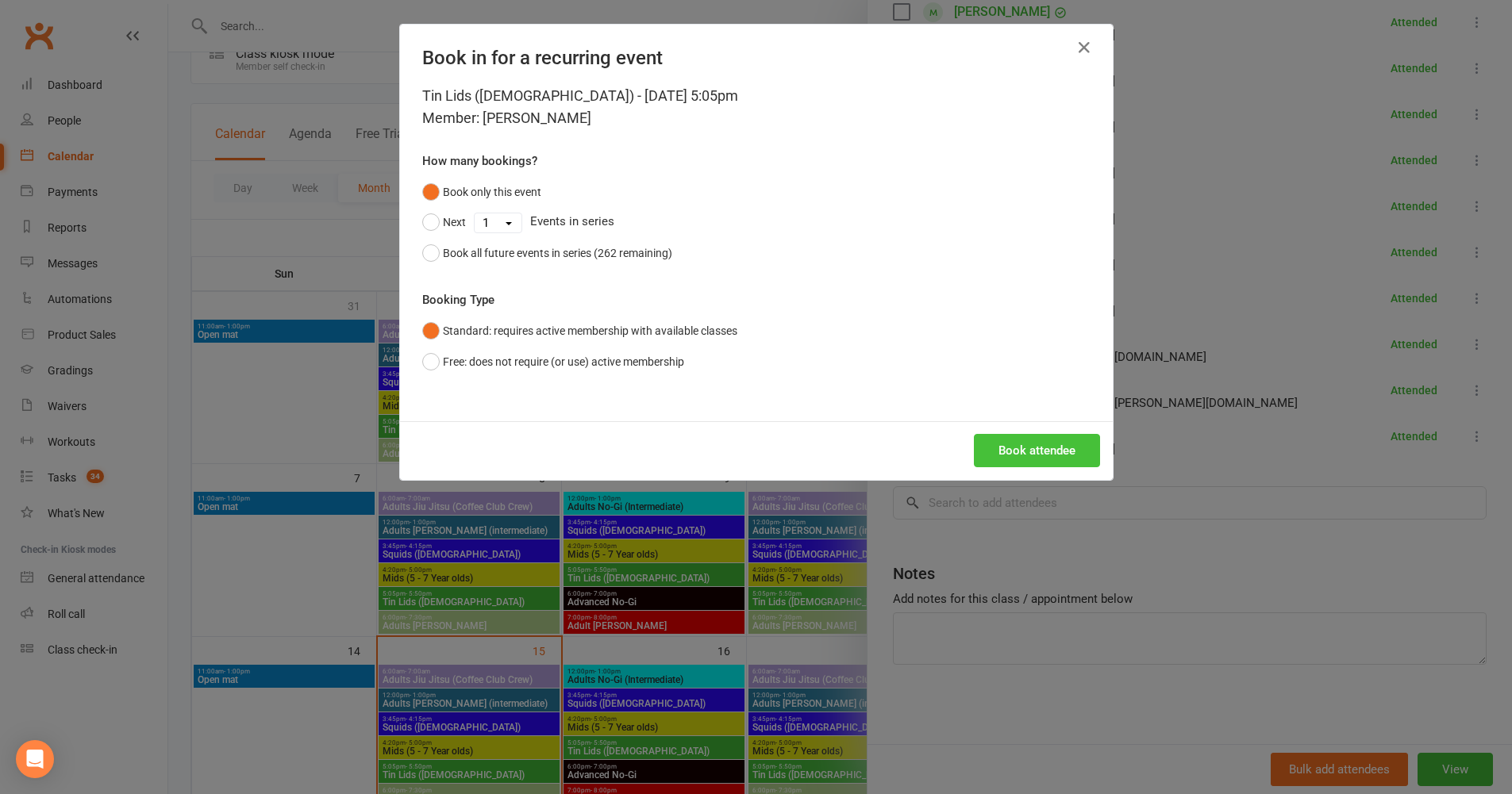
click at [1050, 451] on button "Book attendee" at bounding box center [1037, 450] width 126 height 33
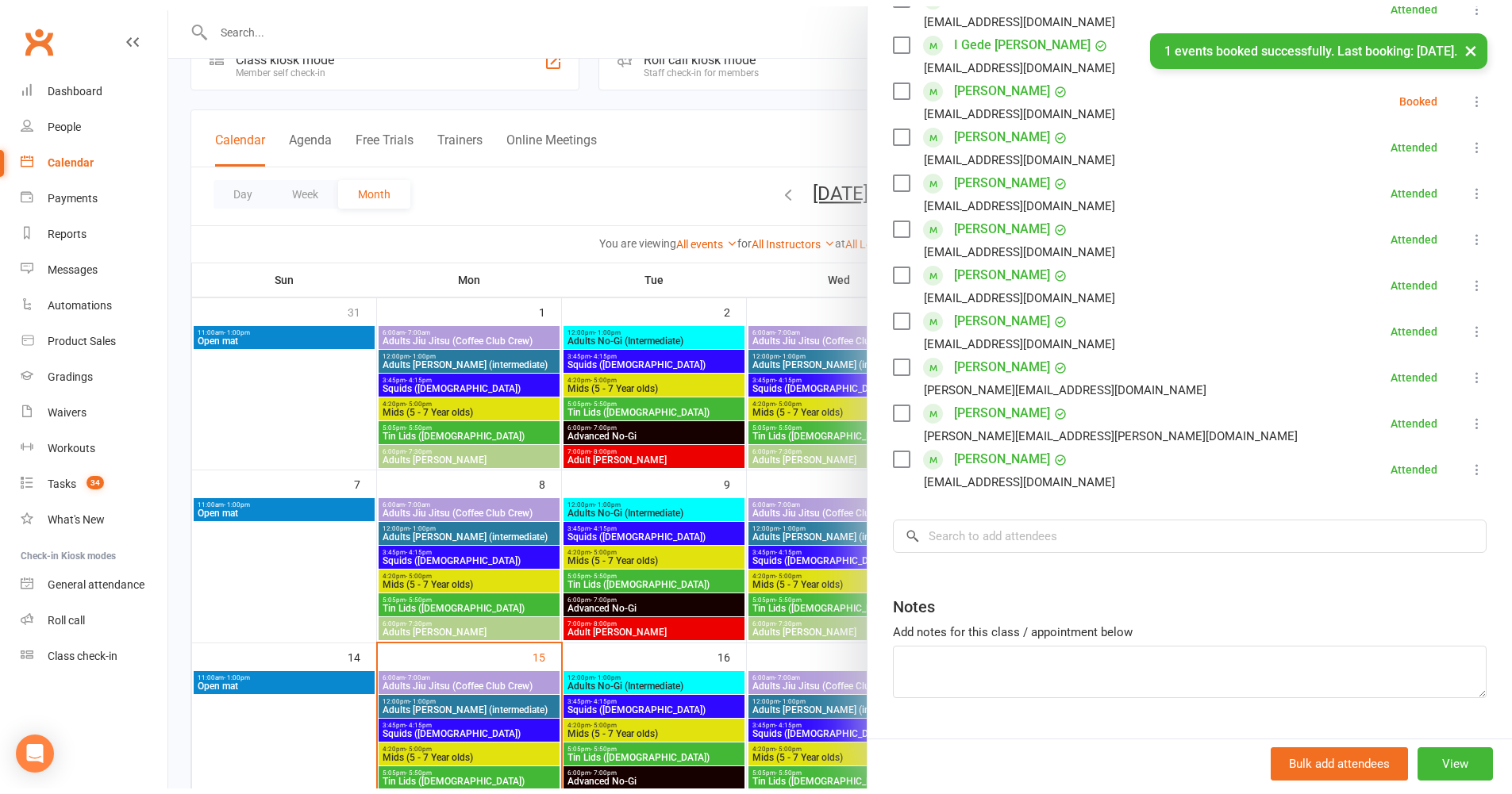
scroll to position [486, 0]
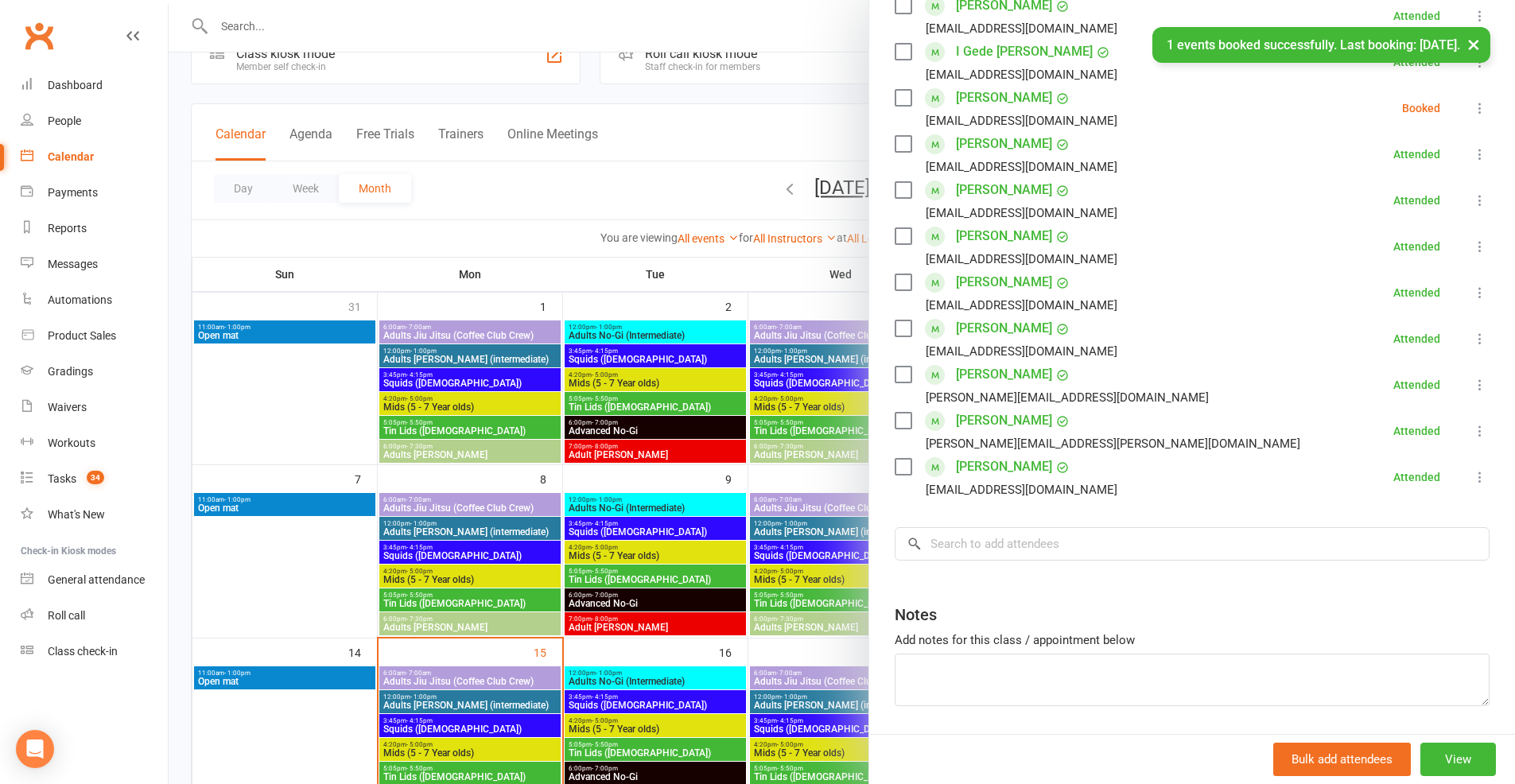
click at [1472, 116] on icon at bounding box center [1481, 109] width 16 height 16
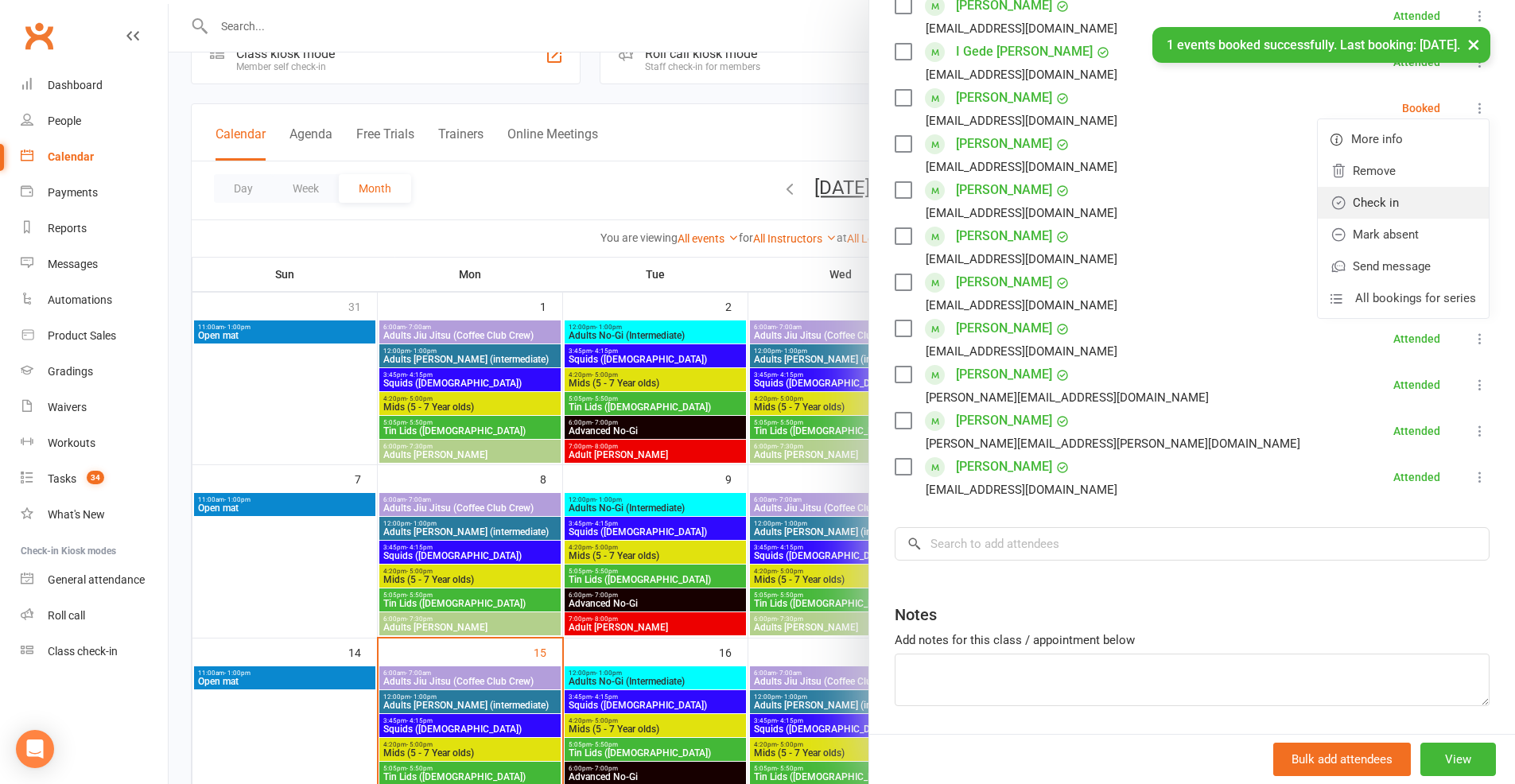
click at [1361, 219] on link "Check in" at bounding box center [1403, 203] width 171 height 32
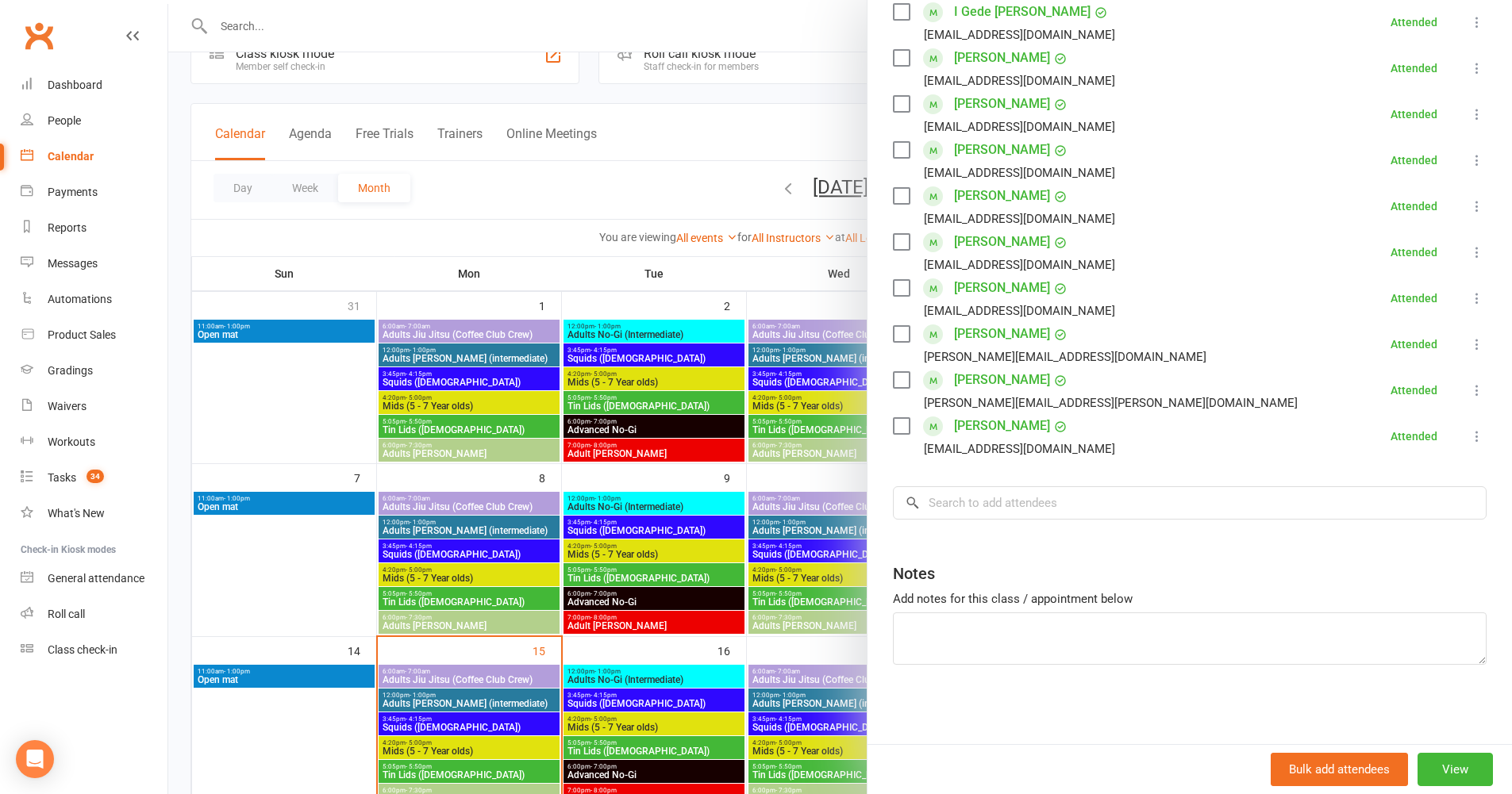
scroll to position [0, 0]
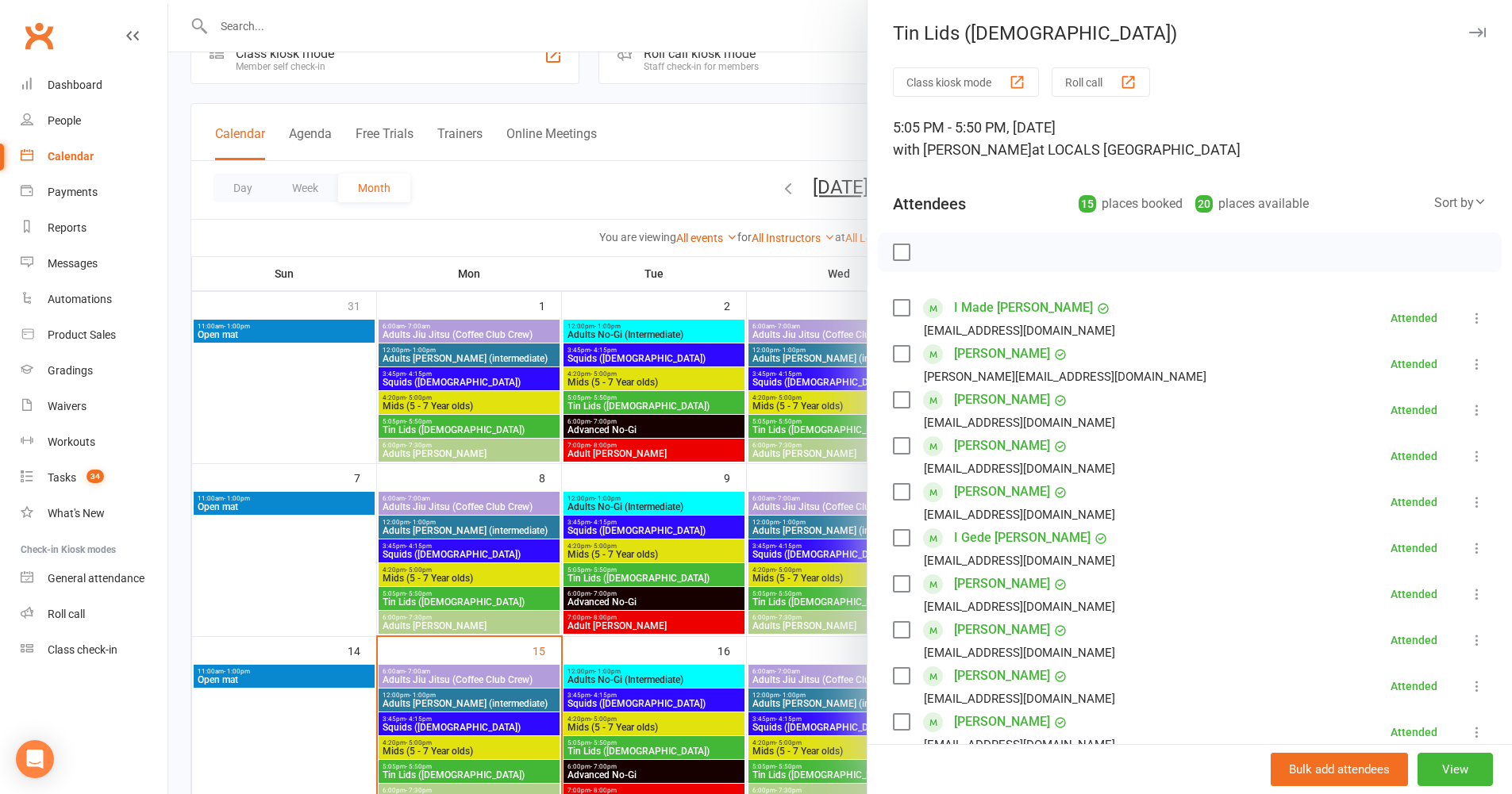
click at [593, 178] on div at bounding box center [839, 397] width 1344 height 794
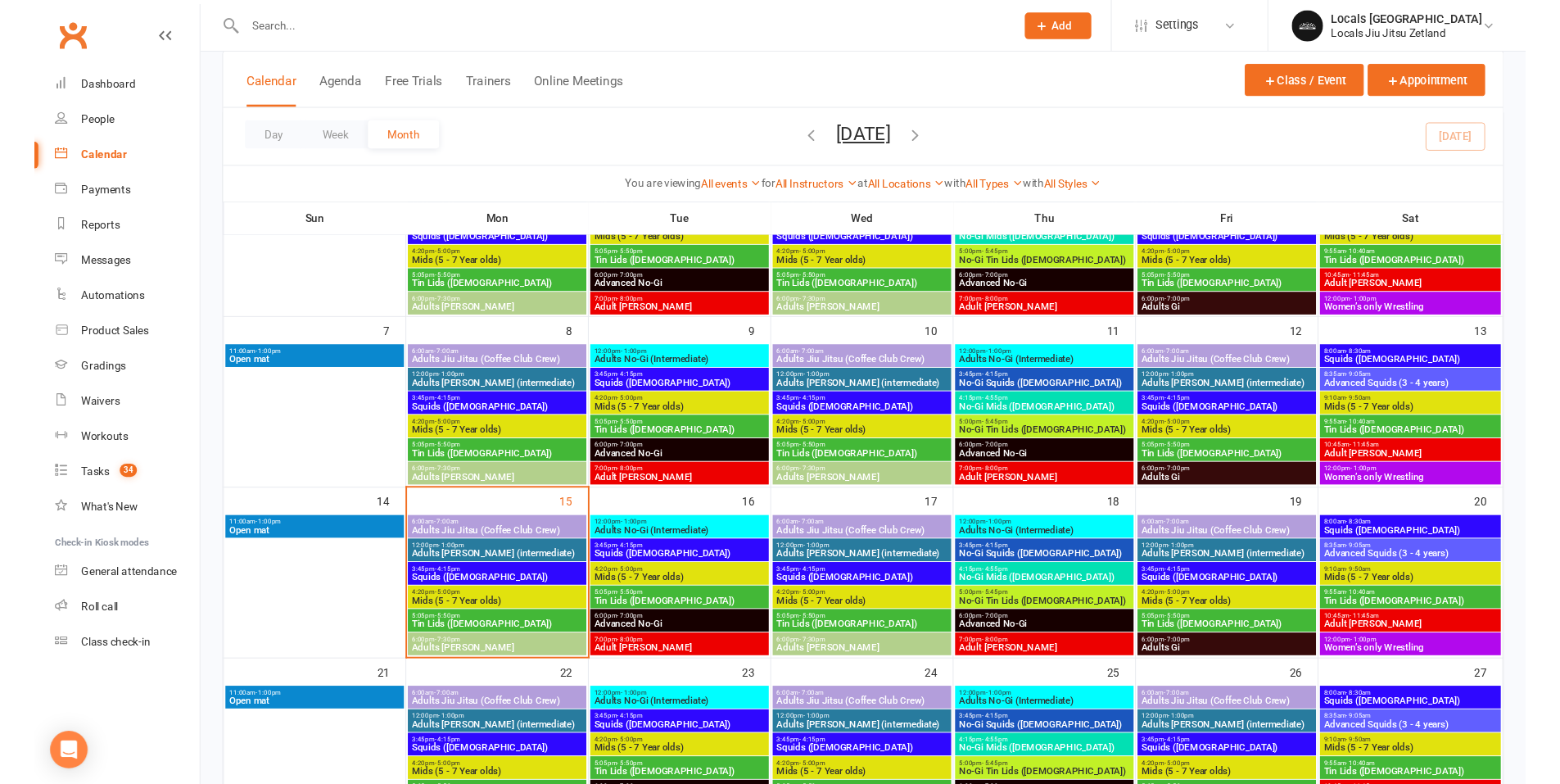
scroll to position [161, 0]
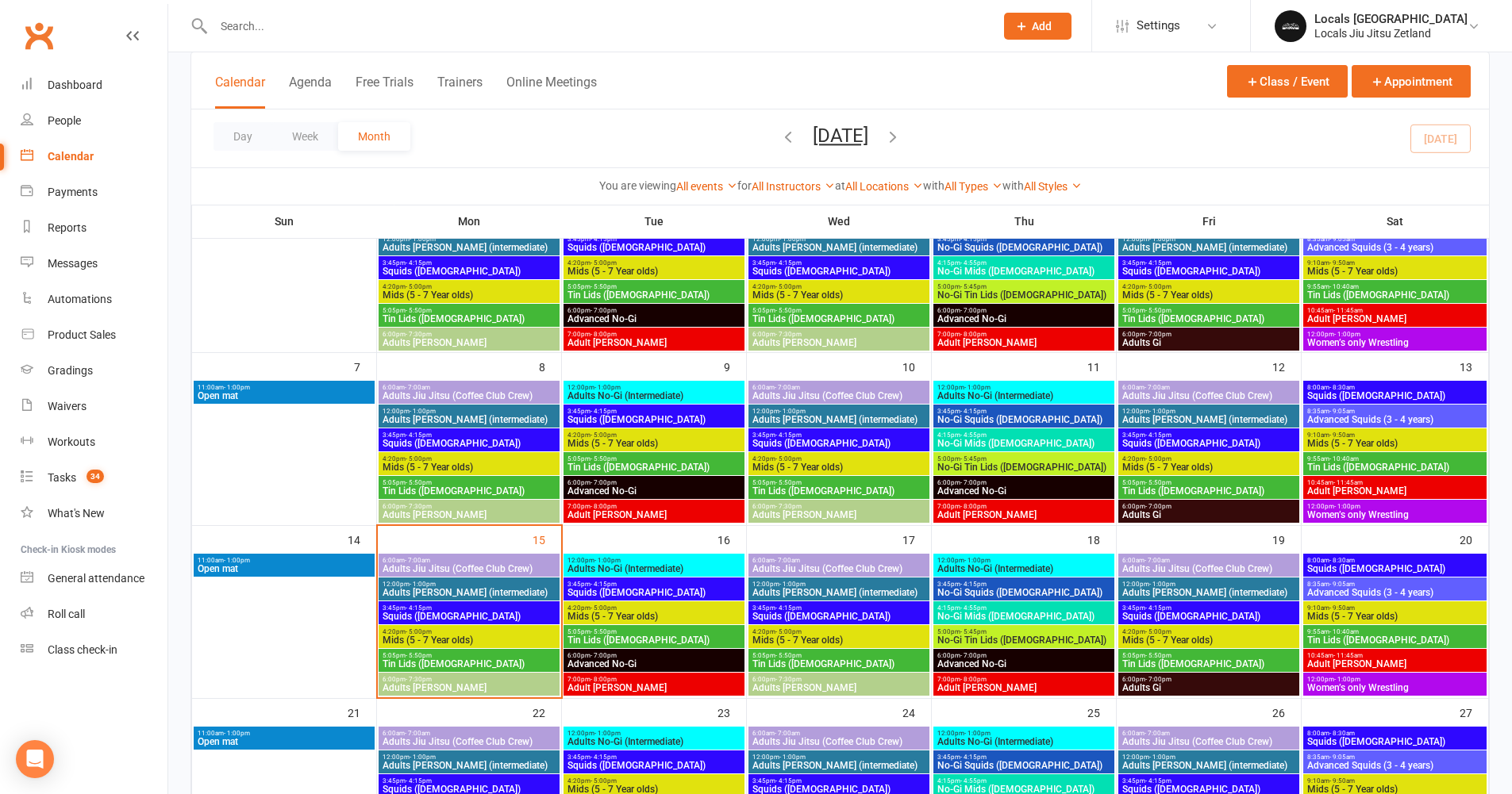
click at [438, 684] on span "Adults [PERSON_NAME]" at bounding box center [468, 688] width 174 height 10
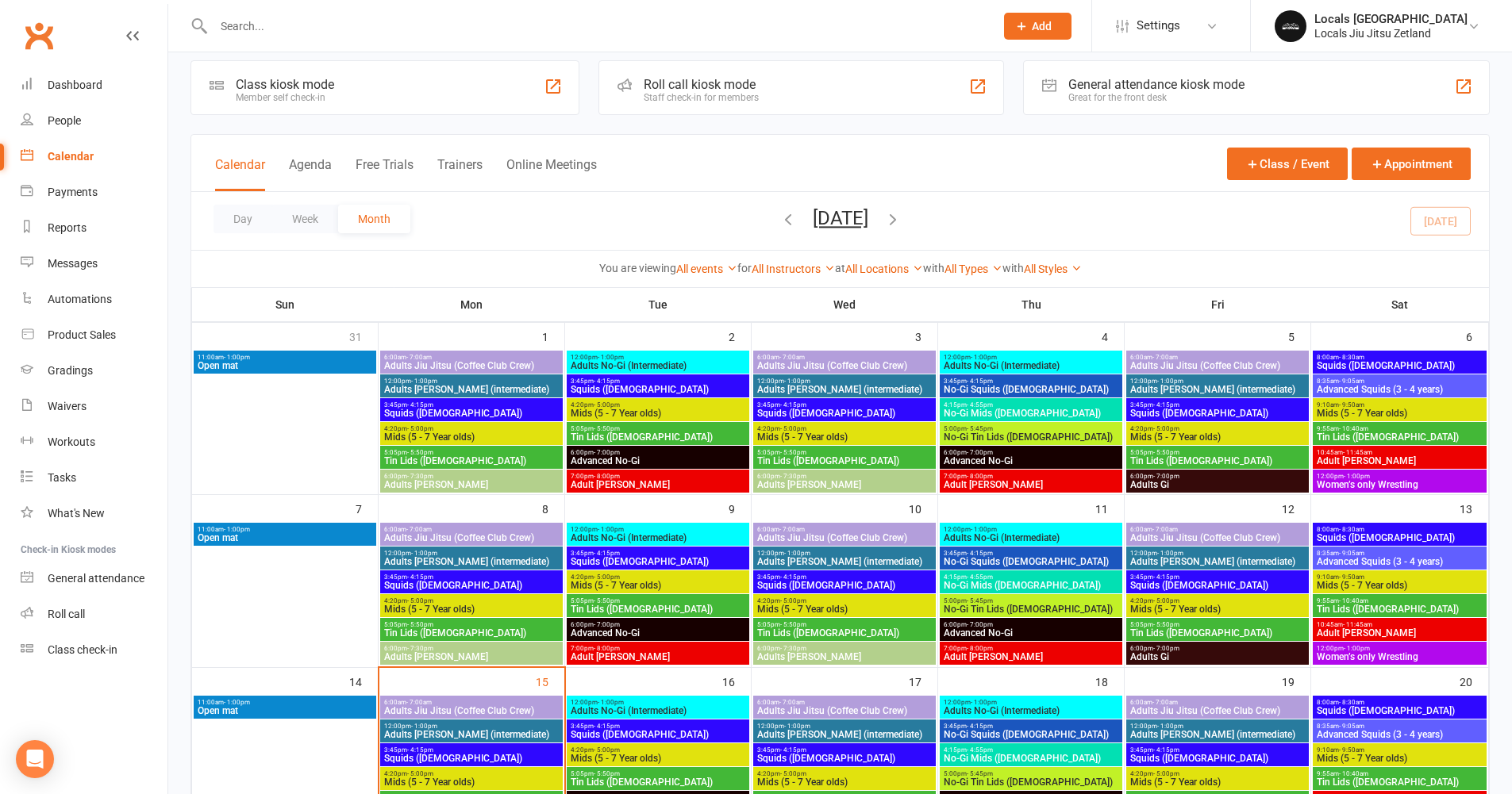
scroll to position [301, 0]
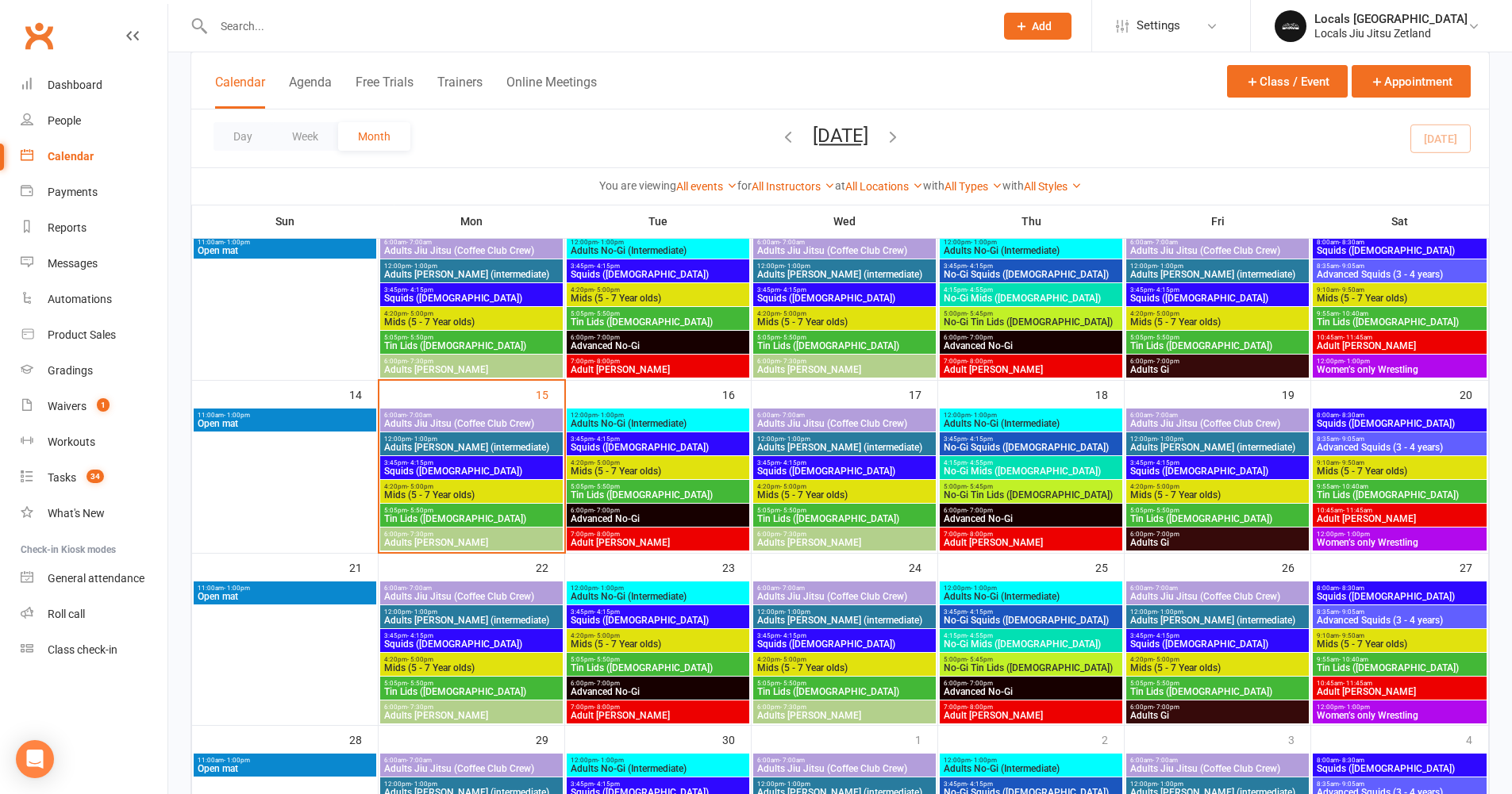
click at [423, 544] on span "Adults [PERSON_NAME]" at bounding box center [471, 542] width 176 height 10
